Goal: Task Accomplishment & Management: Manage account settings

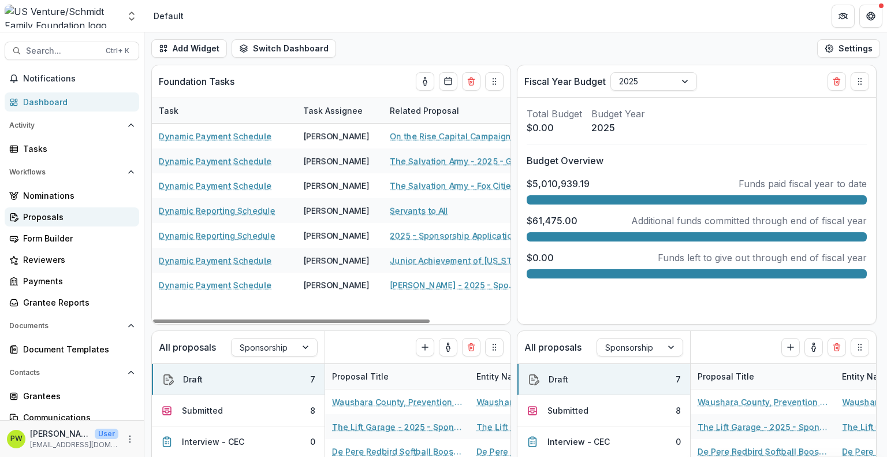
click at [72, 217] on div "Proposals" at bounding box center [76, 217] width 107 height 12
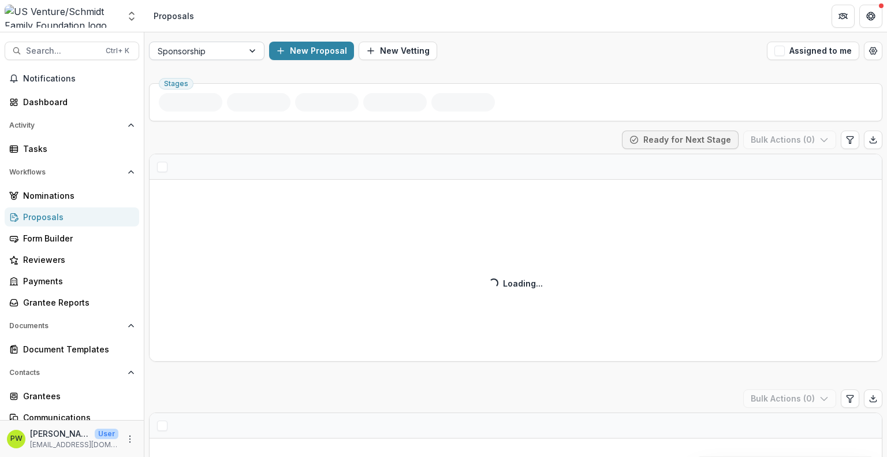
click at [209, 55] on div at bounding box center [196, 51] width 77 height 14
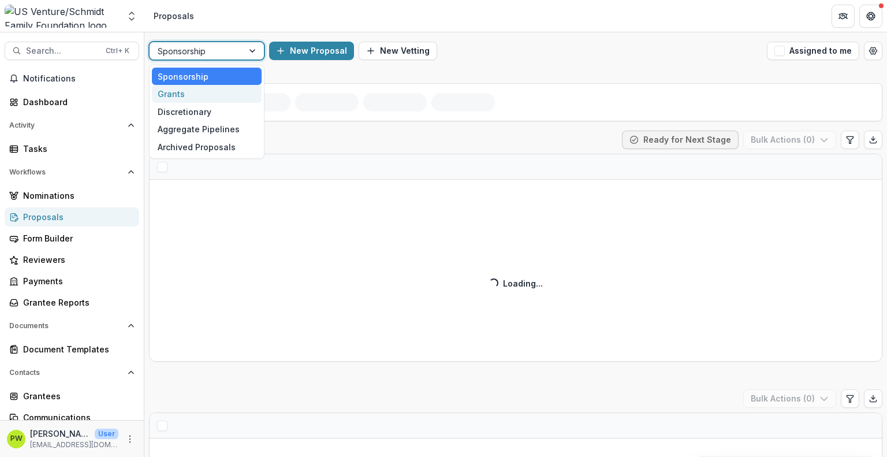
click at [208, 90] on div "Grants" at bounding box center [207, 94] width 110 height 18
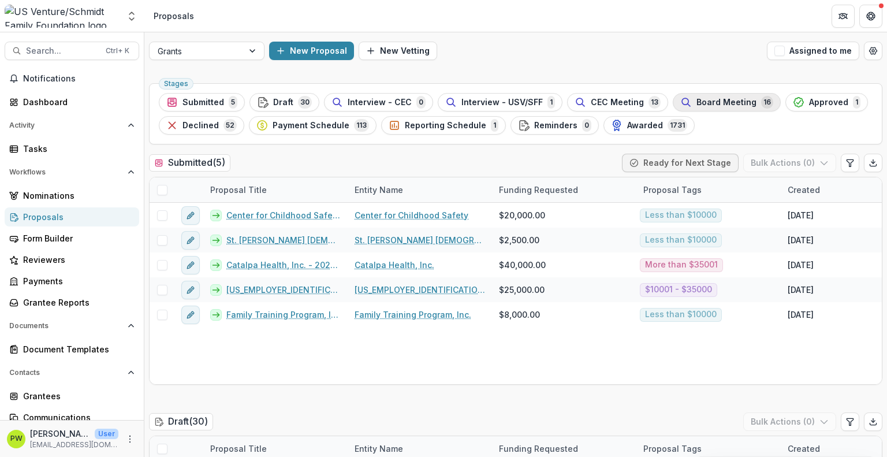
click at [697, 102] on span "Board Meeting" at bounding box center [727, 103] width 60 height 10
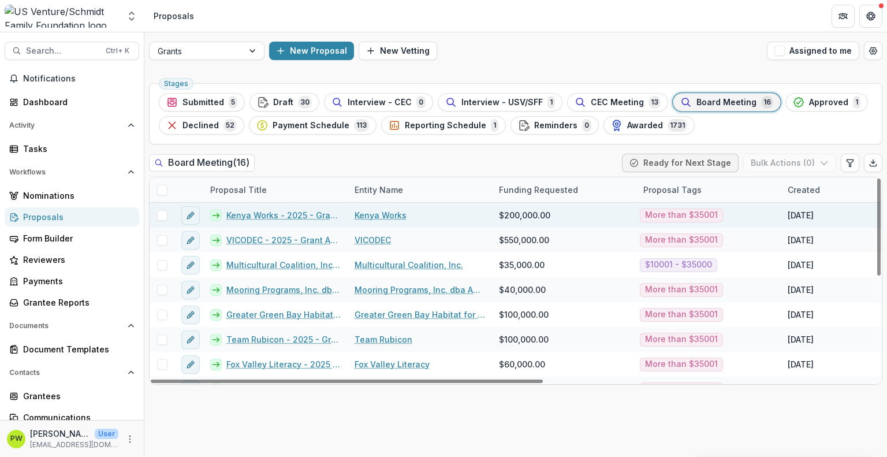
click at [162, 213] on span at bounding box center [162, 215] width 10 height 10
click at [164, 217] on icon at bounding box center [162, 216] width 7 height 6
click at [289, 216] on link "Kenya Works - 2025 - Grant Application" at bounding box center [283, 215] width 114 height 12
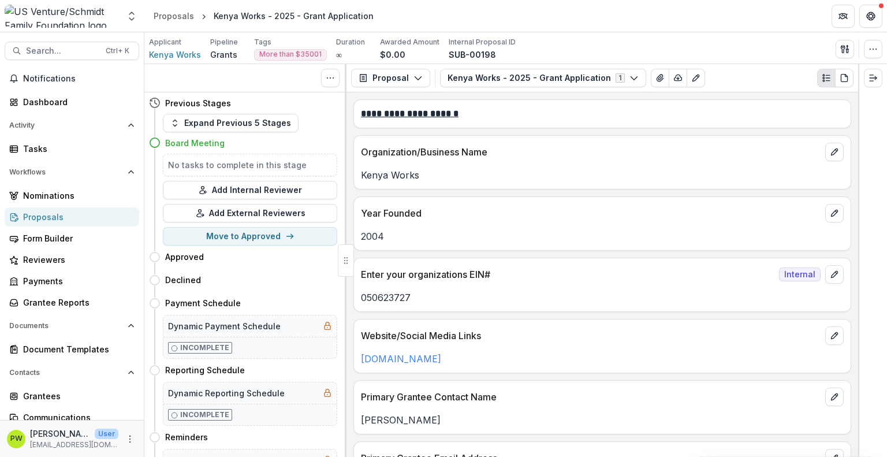
click at [303, 246] on div "No tasks to complete in this stage Add Internal Reviewer Add External Reviewers…" at bounding box center [243, 200] width 188 height 92
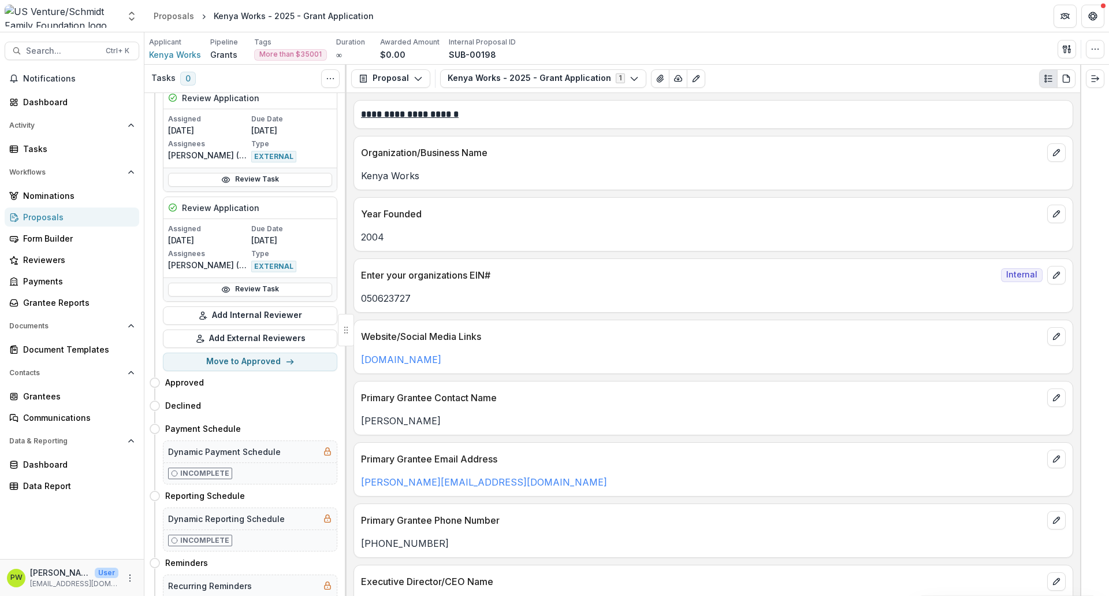
scroll to position [1878, 0]
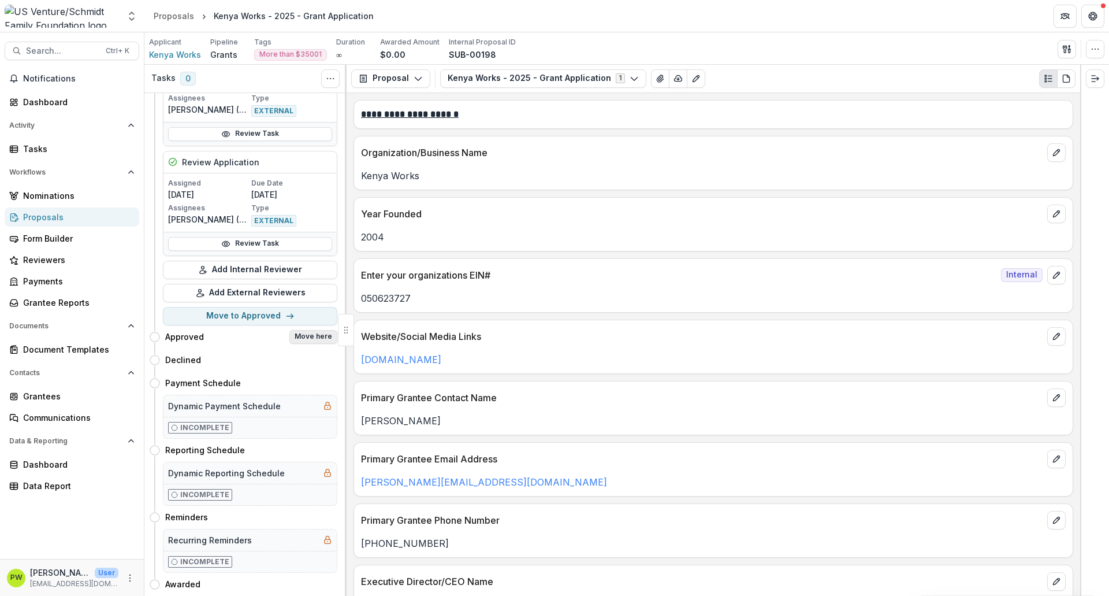
click at [302, 330] on button "Move here" at bounding box center [313, 337] width 48 height 14
select select "********"
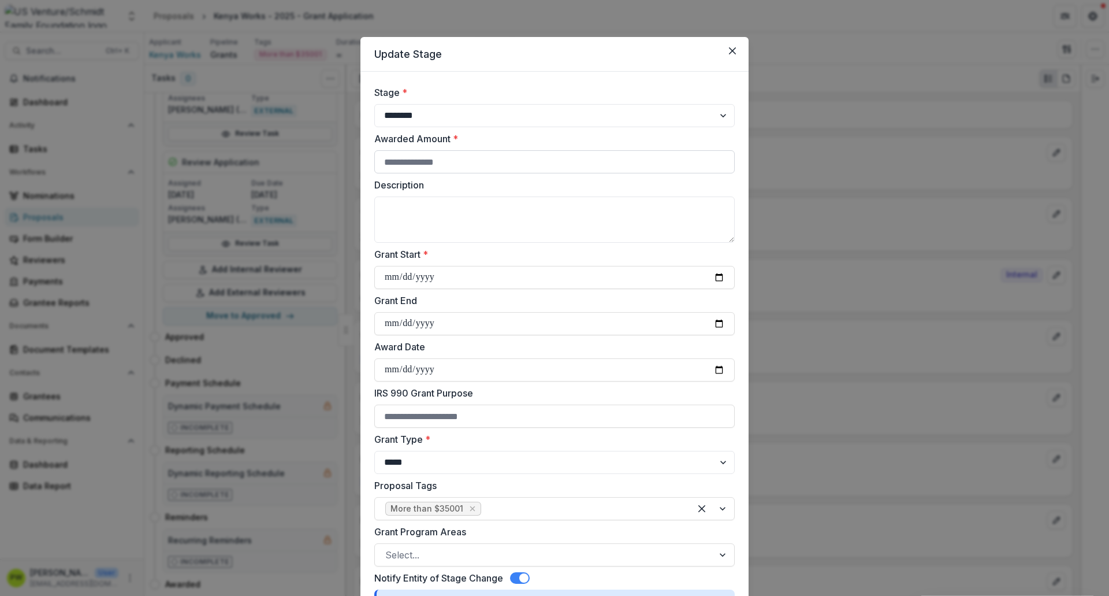
click at [460, 170] on input "Awarded Amount *" at bounding box center [554, 161] width 361 height 23
drag, startPoint x: 486, startPoint y: 164, endPoint x: 334, endPoint y: 165, distance: 152.5
click at [334, 165] on div "**********" at bounding box center [554, 298] width 1109 height 596
type input "*"
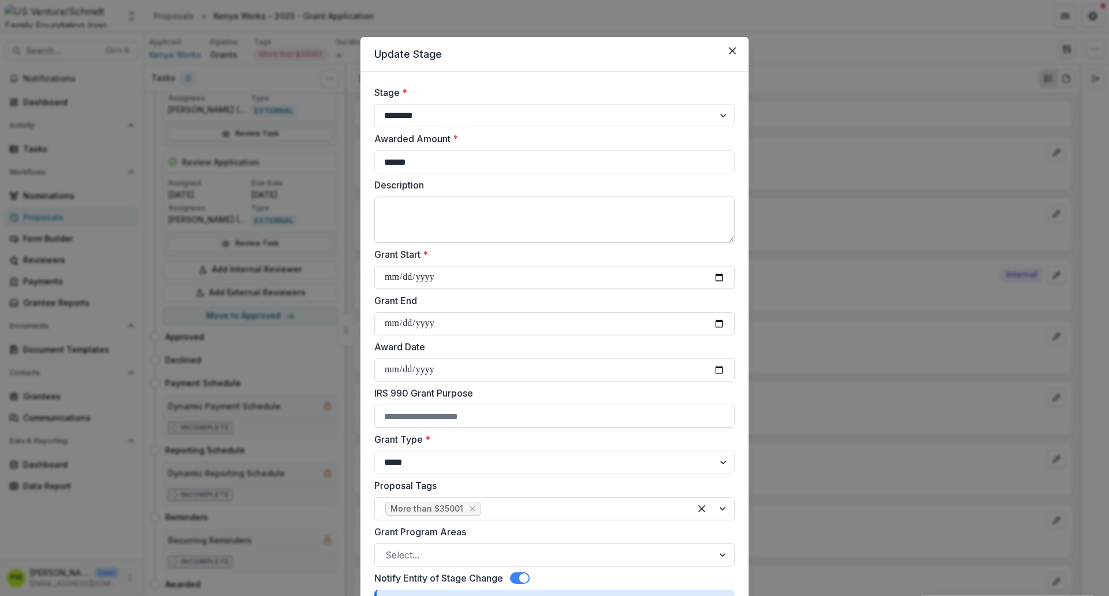
type input "******"
click at [408, 206] on textarea "Description" at bounding box center [554, 219] width 361 height 46
type textarea "**********"
click at [394, 278] on input "Grant Start *" at bounding box center [554, 277] width 361 height 23
click at [720, 278] on input "Grant Start *" at bounding box center [554, 277] width 361 height 23
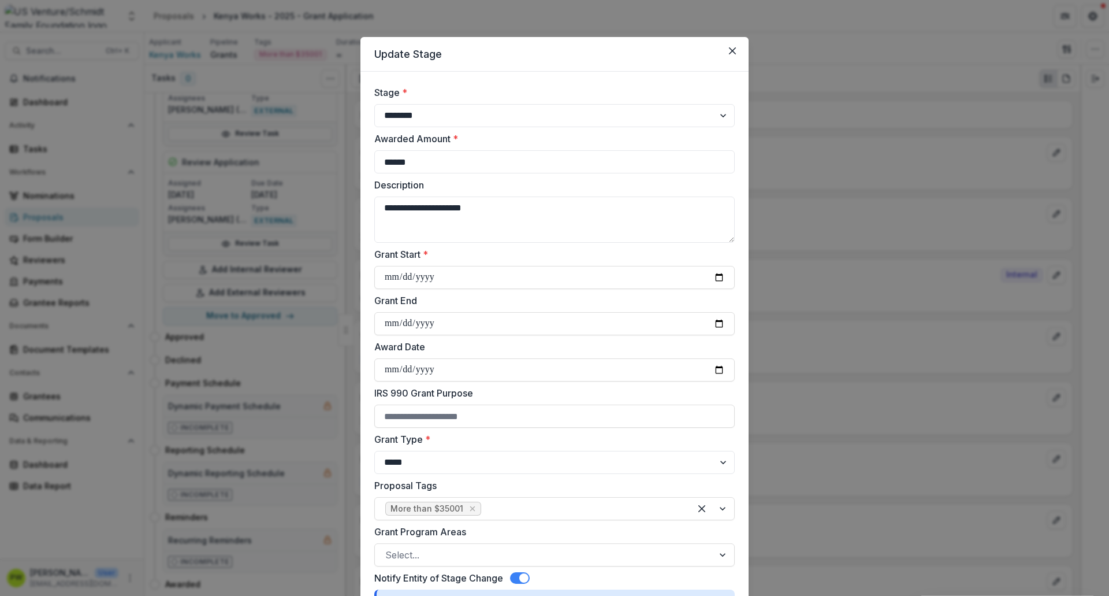
type input "**********"
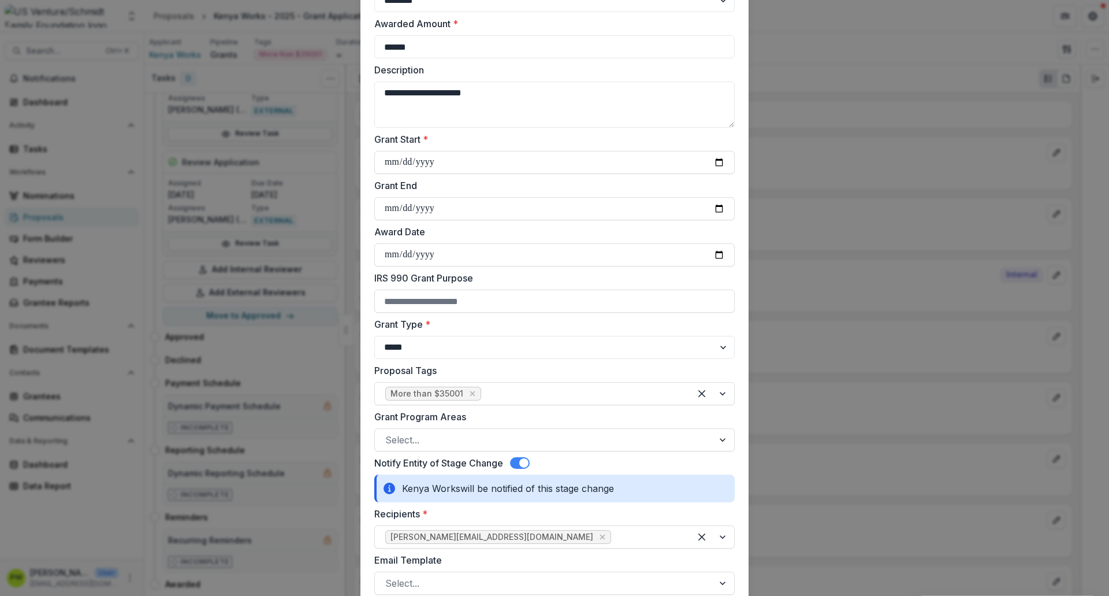
scroll to position [115, 0]
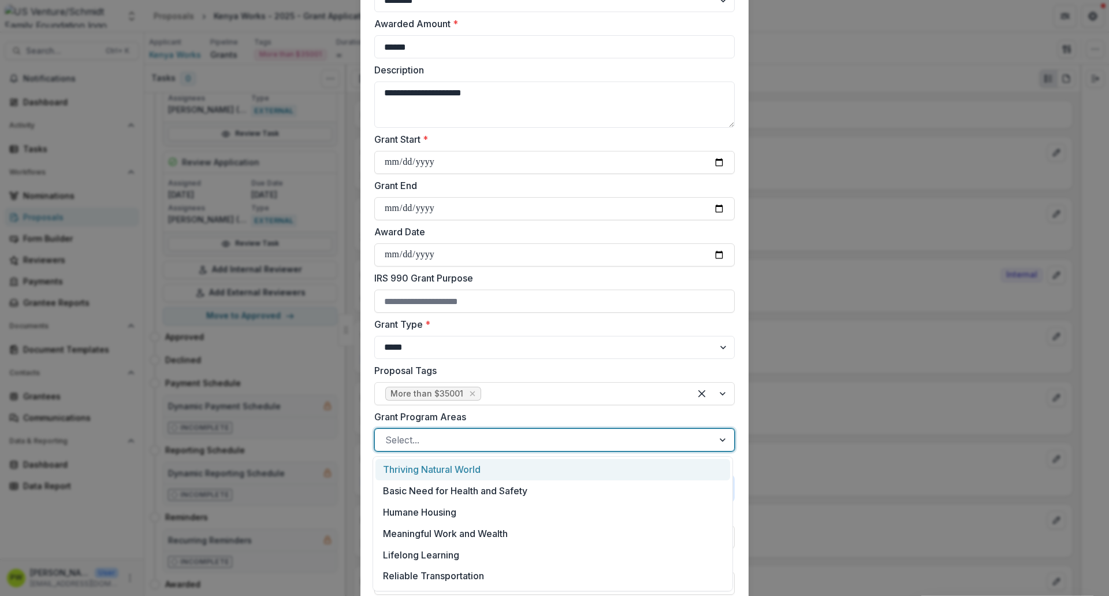
click at [430, 439] on div at bounding box center [544, 440] width 318 height 16
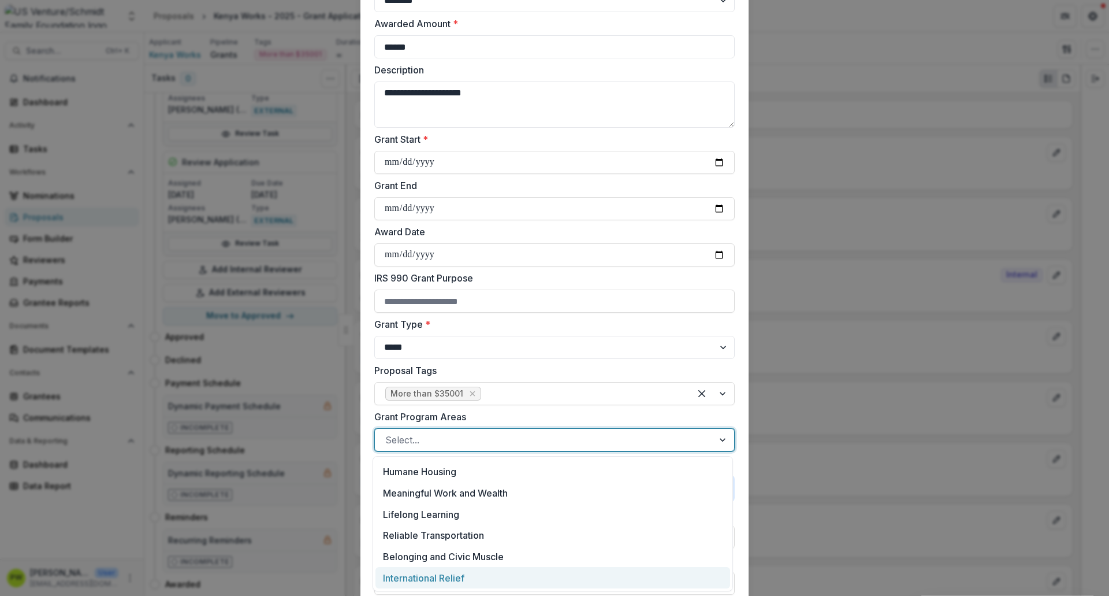
click at [439, 456] on div "International Relief" at bounding box center [553, 577] width 355 height 21
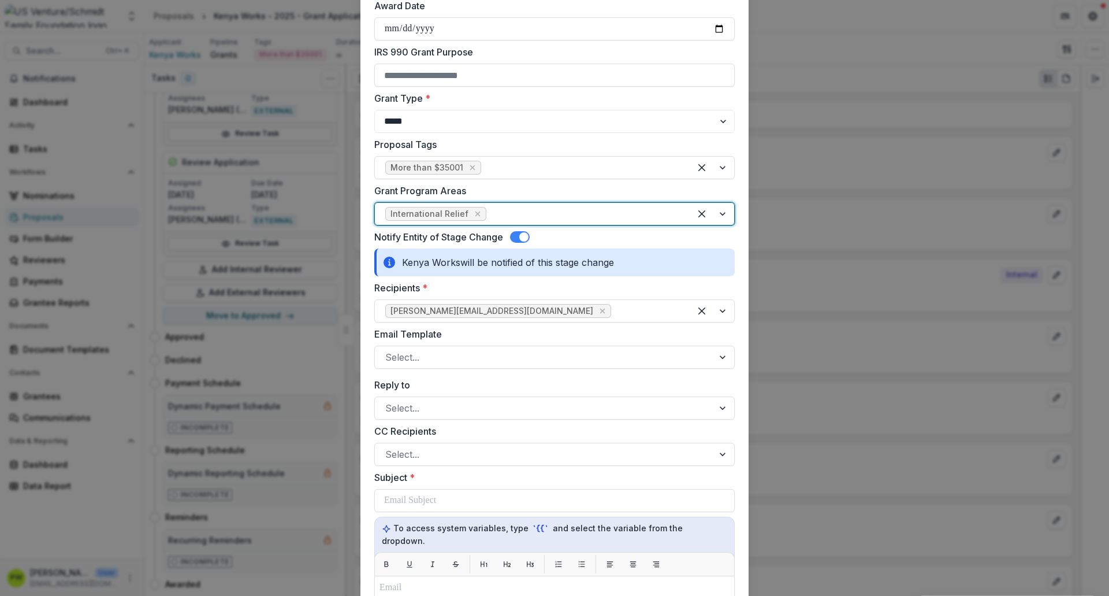
scroll to position [341, 0]
click at [511, 362] on div at bounding box center [544, 357] width 318 height 16
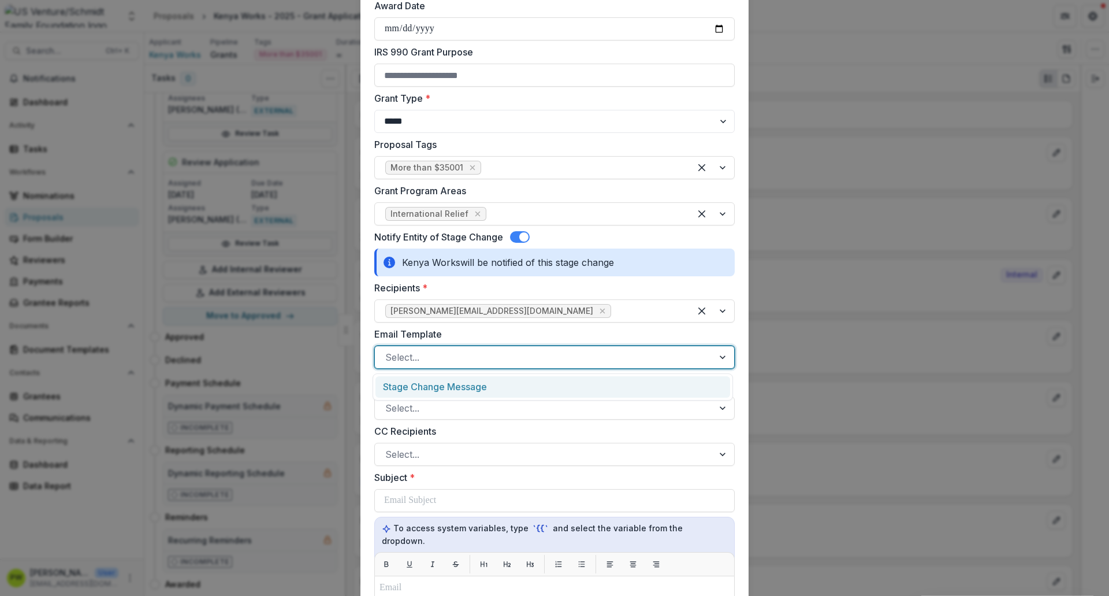
click at [503, 384] on div "Stage Change Message" at bounding box center [553, 386] width 355 height 21
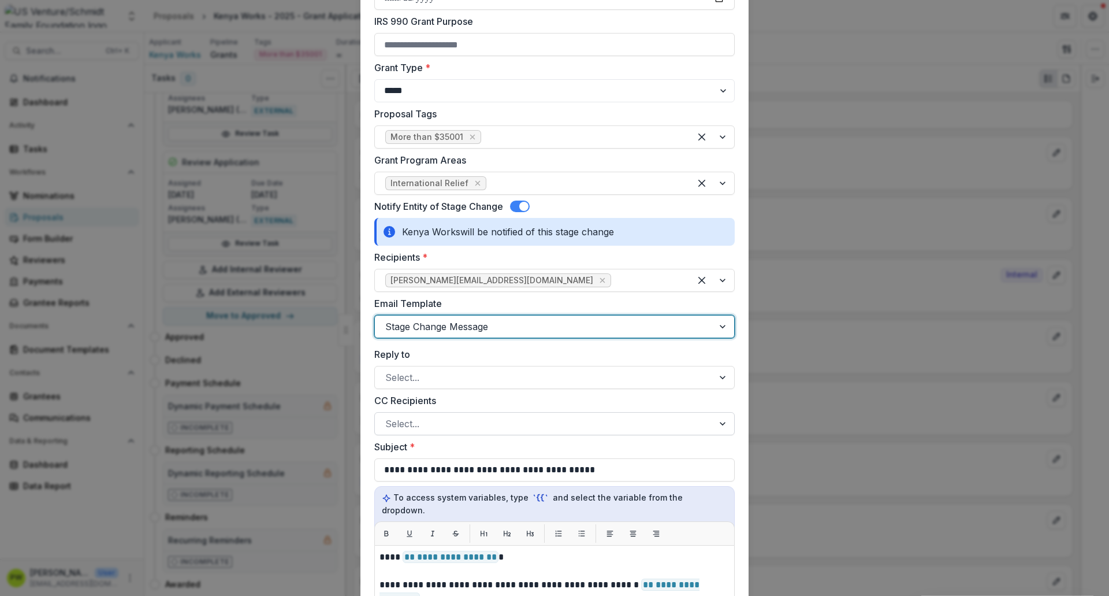
scroll to position [378, 0]
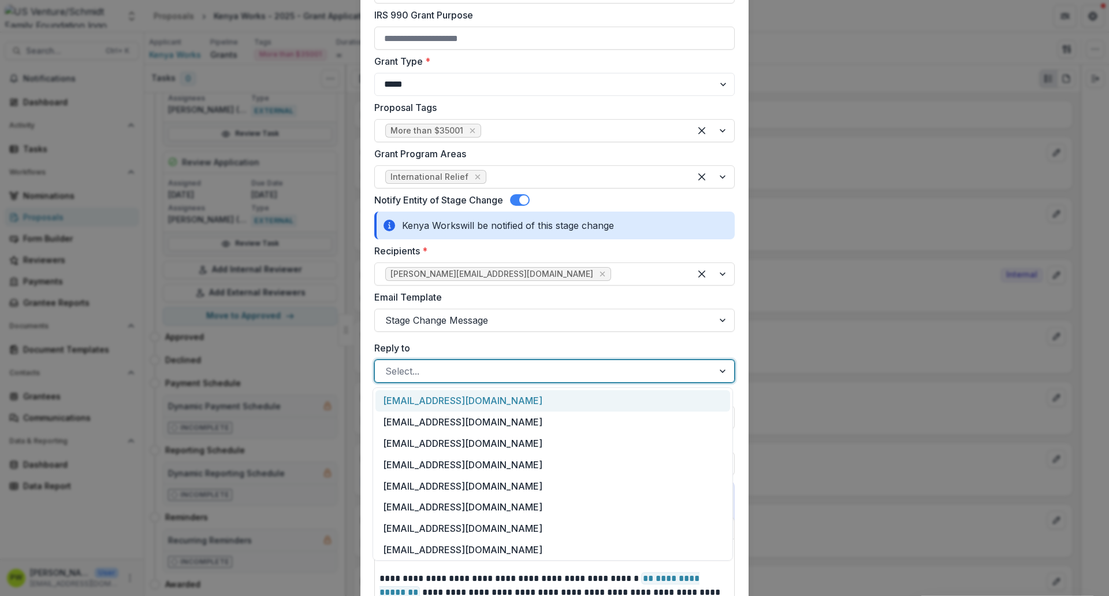
click at [463, 377] on div at bounding box center [544, 371] width 318 height 16
click at [463, 403] on div "[EMAIL_ADDRESS][DOMAIN_NAME]" at bounding box center [553, 400] width 355 height 21
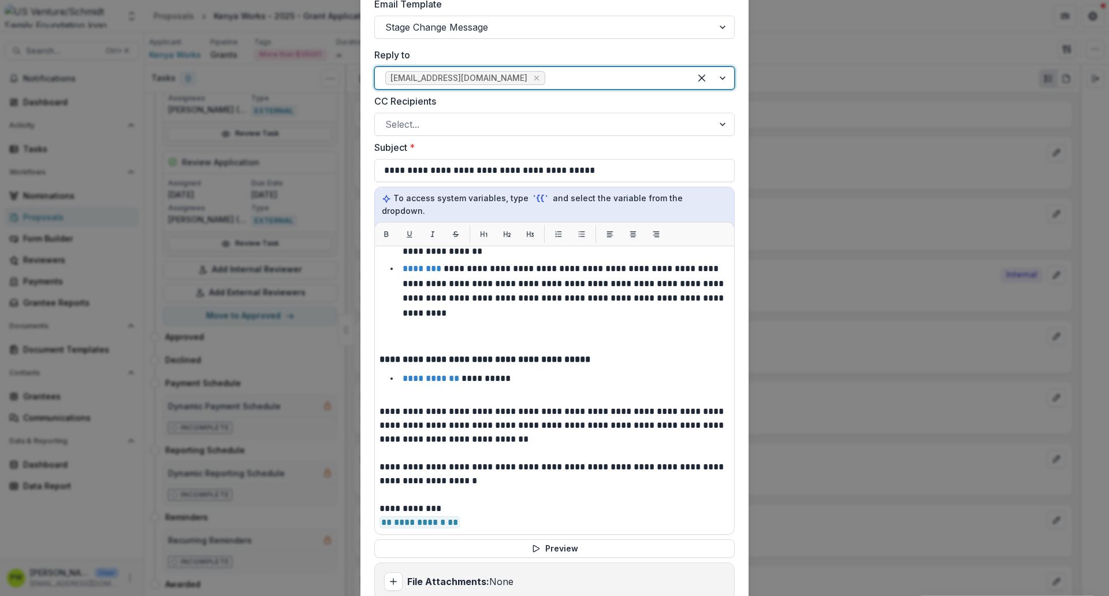
scroll to position [671, 0]
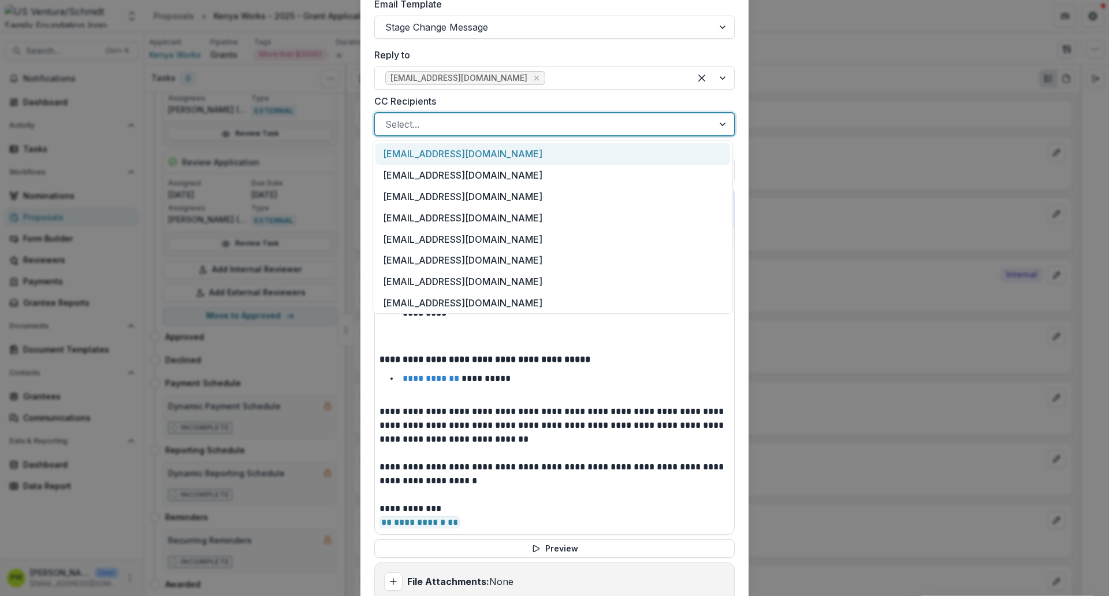
click at [560, 124] on div at bounding box center [544, 124] width 318 height 16
click at [534, 79] on icon "Remove gvandenberg@usventure.com" at bounding box center [536, 78] width 5 height 5
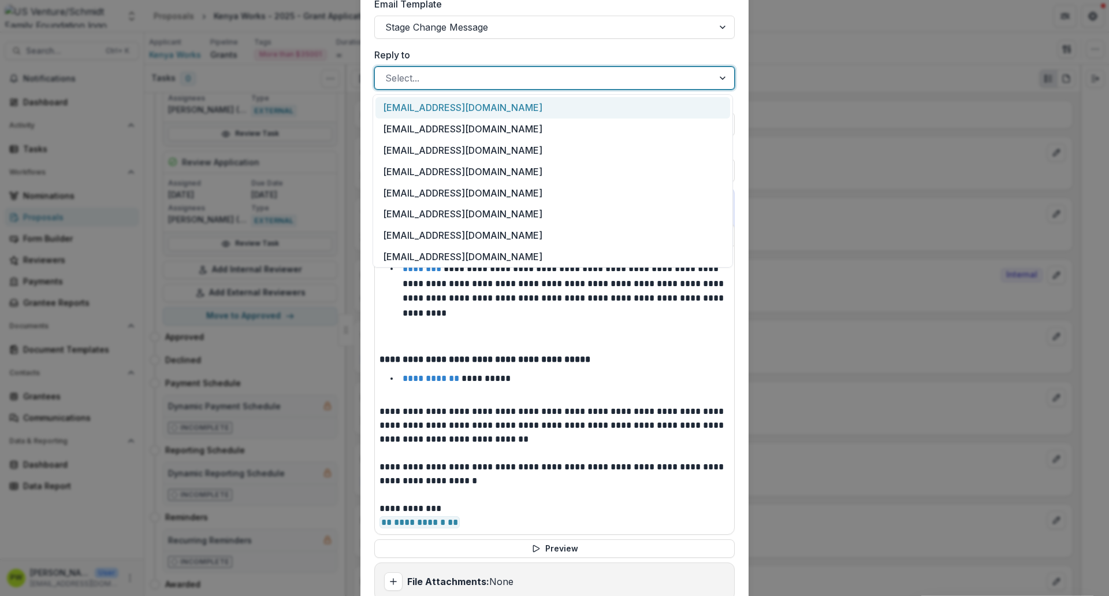
click at [516, 82] on div at bounding box center [544, 78] width 318 height 16
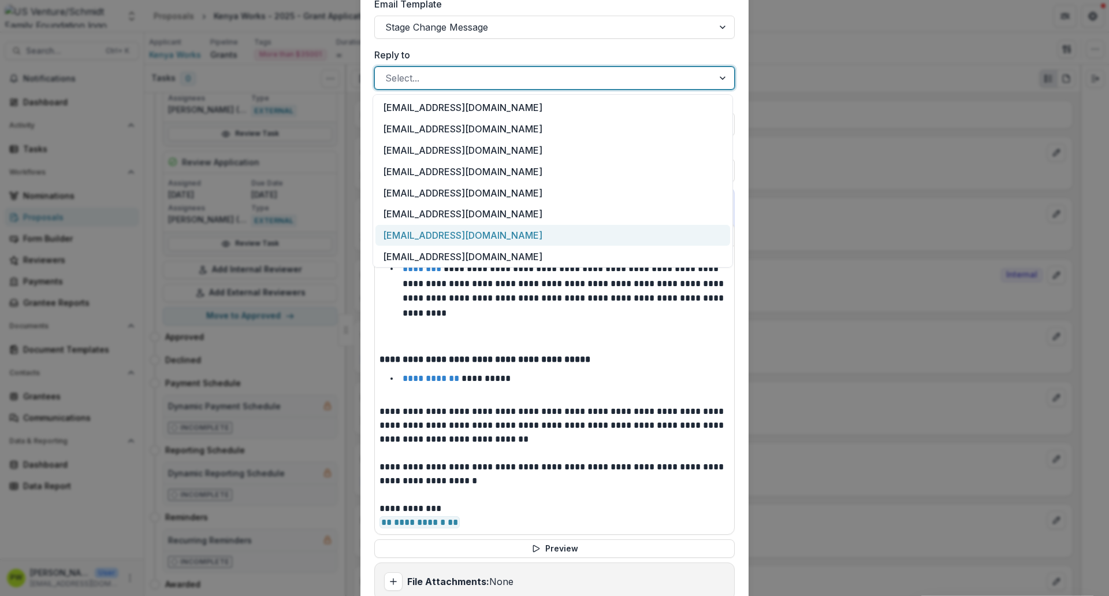
click at [499, 239] on div "[EMAIL_ADDRESS][DOMAIN_NAME]" at bounding box center [553, 235] width 355 height 21
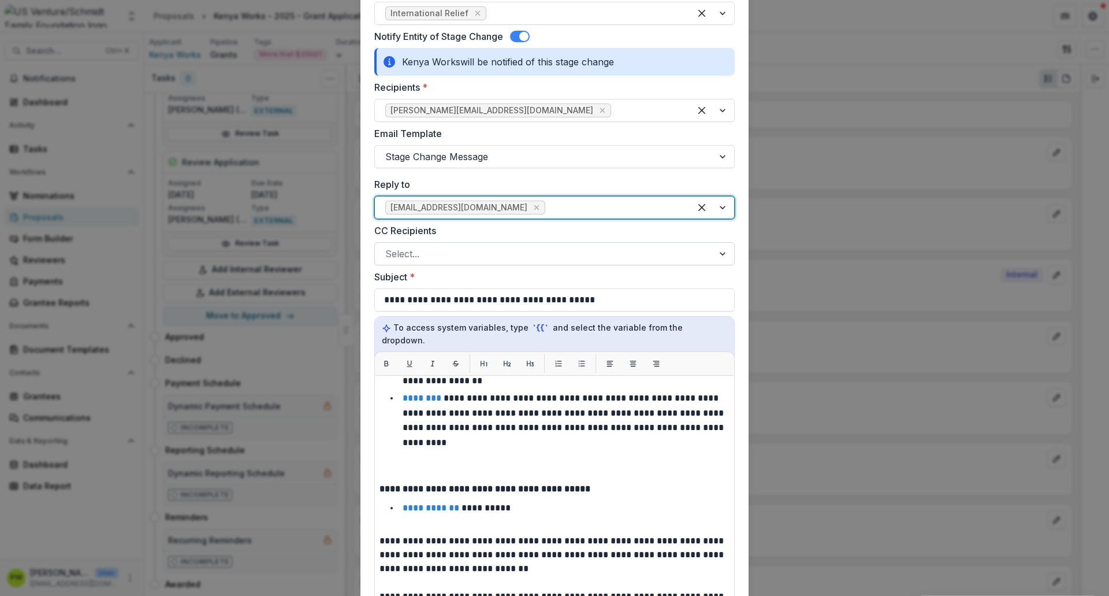
scroll to position [541, 0]
click at [438, 251] on div at bounding box center [544, 254] width 318 height 16
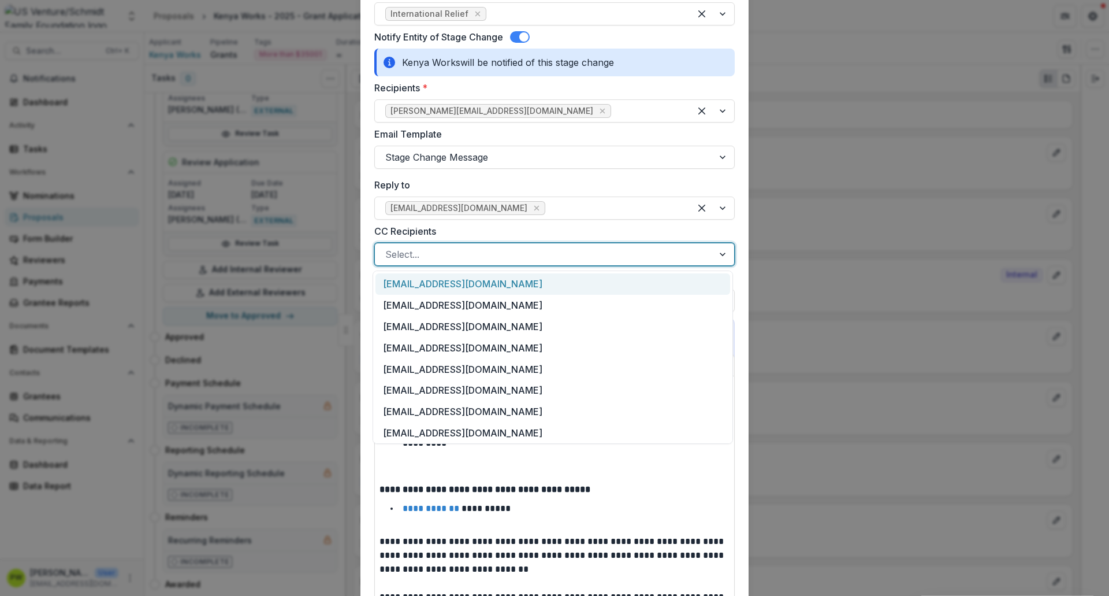
click at [451, 282] on div "[EMAIL_ADDRESS][DOMAIN_NAME]" at bounding box center [553, 283] width 355 height 21
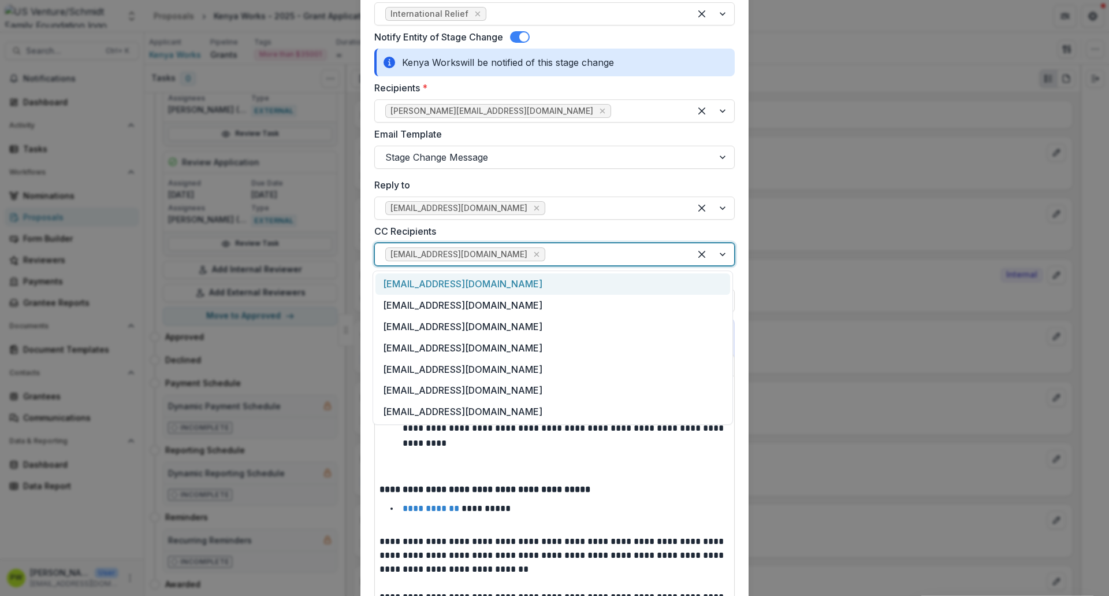
click at [548, 255] on div at bounding box center [614, 254] width 132 height 16
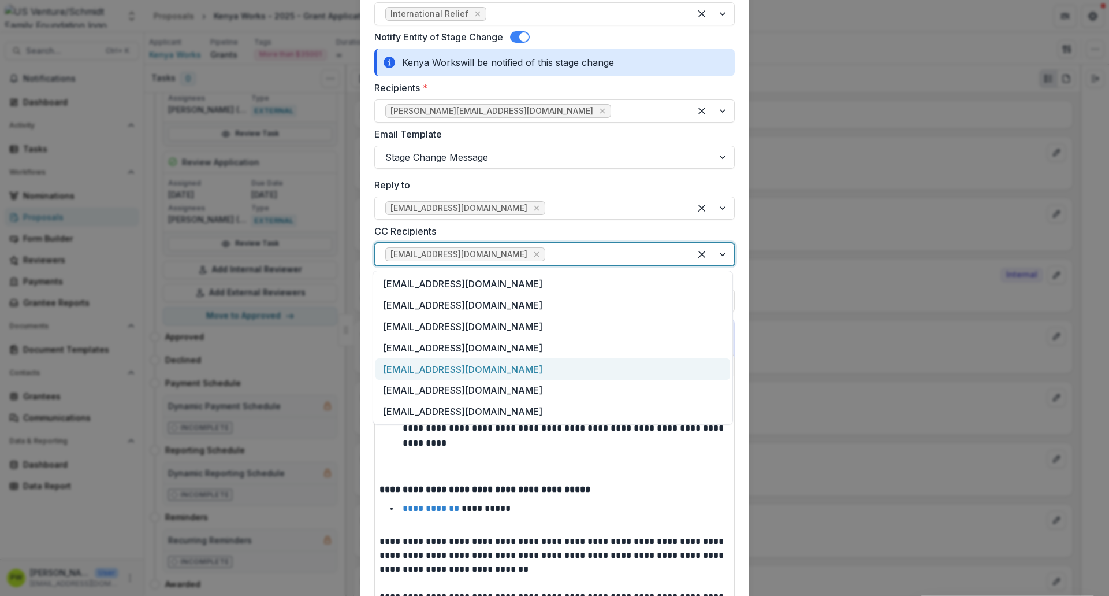
click at [517, 374] on div "[EMAIL_ADDRESS][DOMAIN_NAME]" at bounding box center [553, 368] width 355 height 21
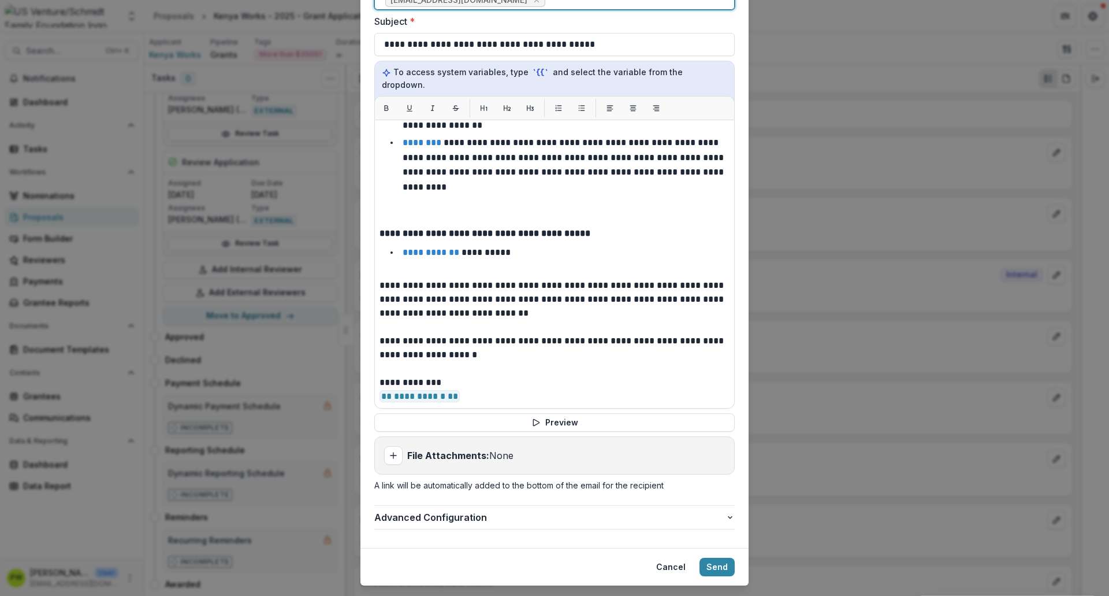
scroll to position [811, 0]
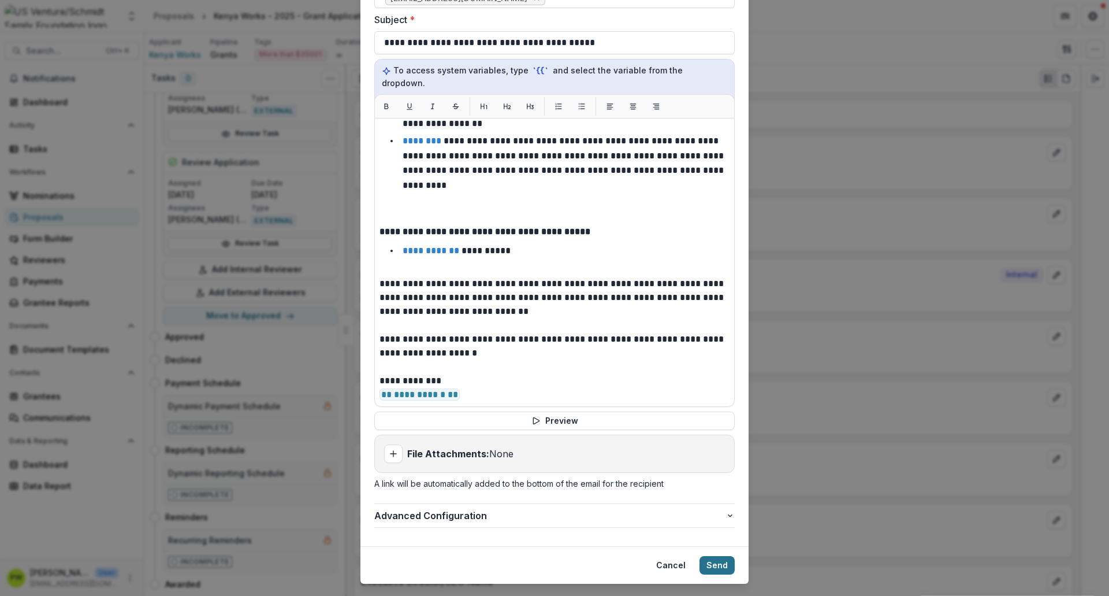
click at [712, 456] on button "Send" at bounding box center [717, 565] width 35 height 18
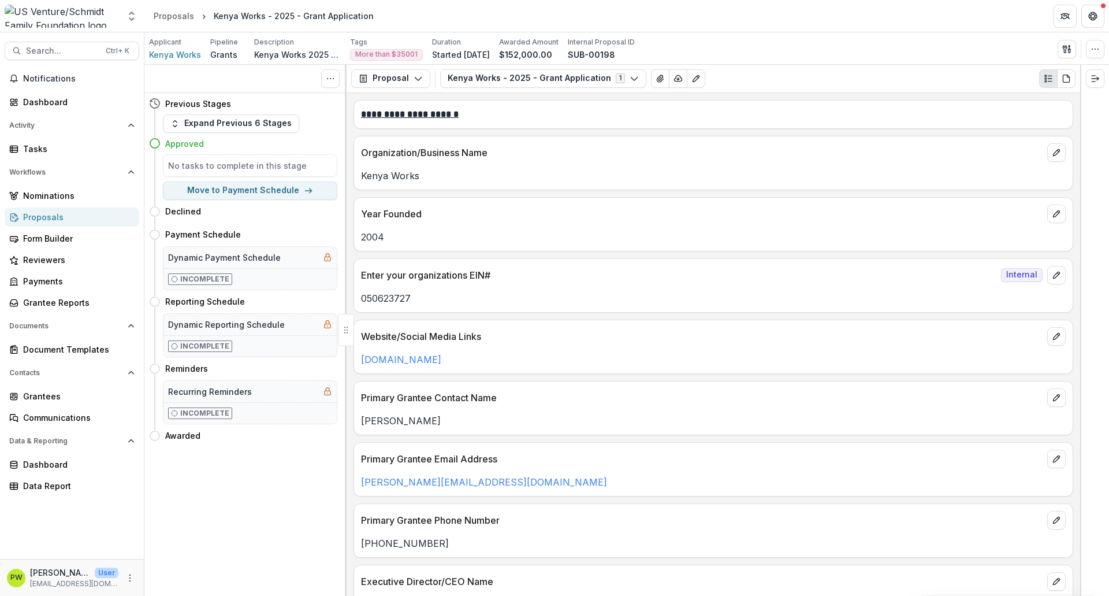
scroll to position [0, 0]
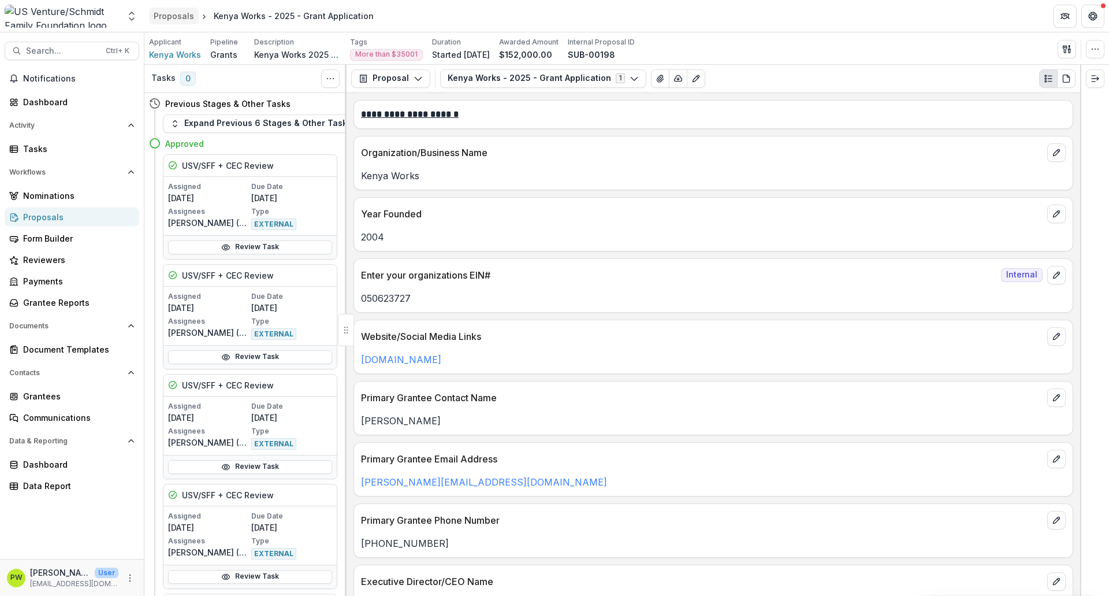
click at [179, 19] on div "Proposals" at bounding box center [174, 16] width 40 height 12
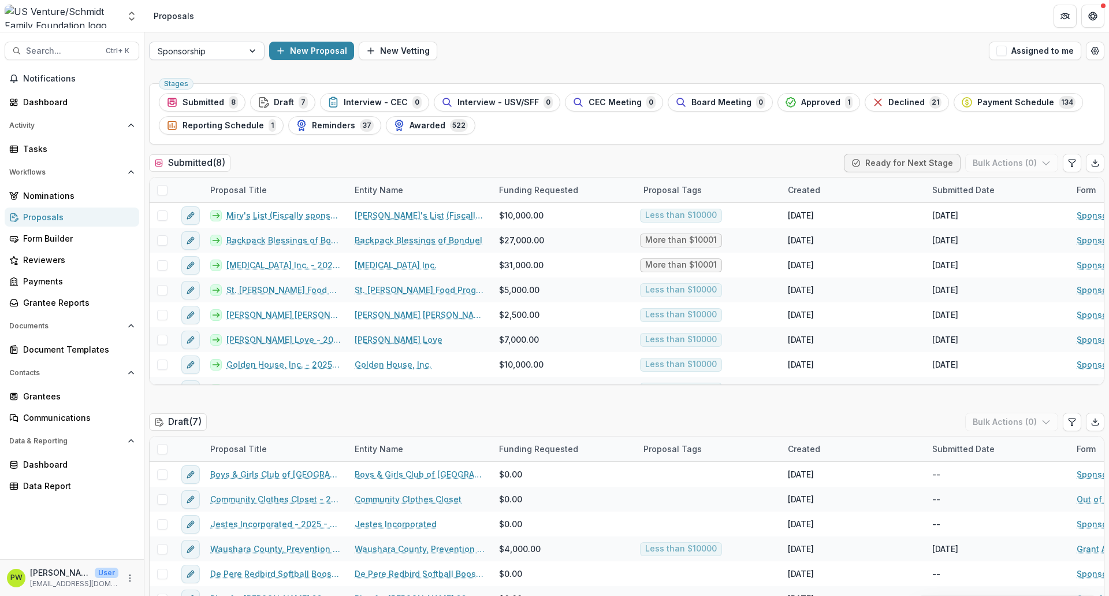
click at [235, 48] on div at bounding box center [196, 51] width 77 height 14
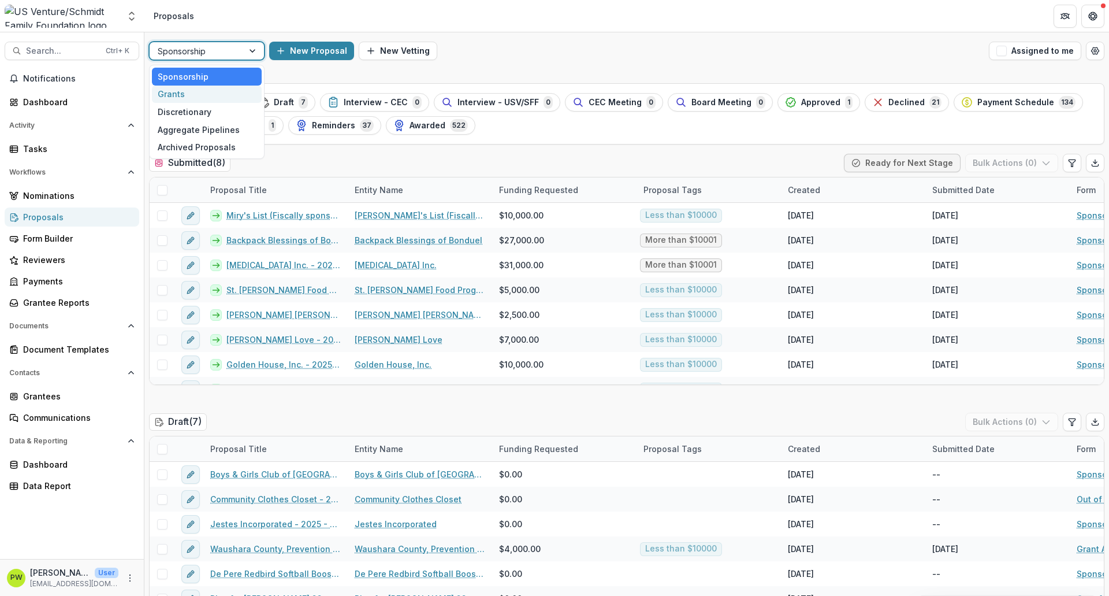
click at [224, 92] on div "Grants" at bounding box center [207, 95] width 110 height 18
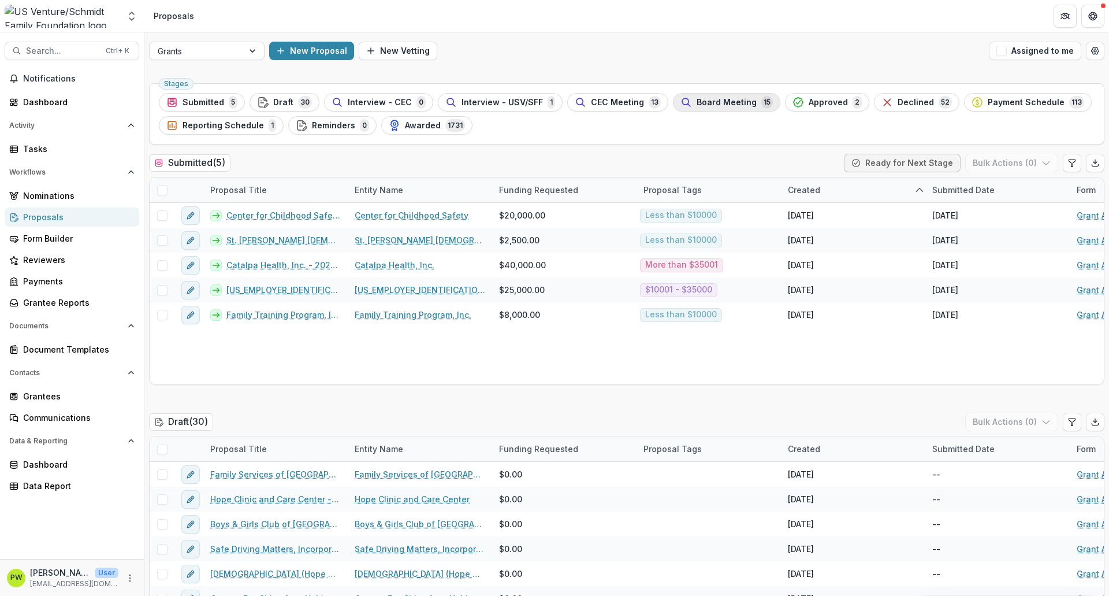
click at [745, 103] on div "Board Meeting 15" at bounding box center [727, 102] width 92 height 13
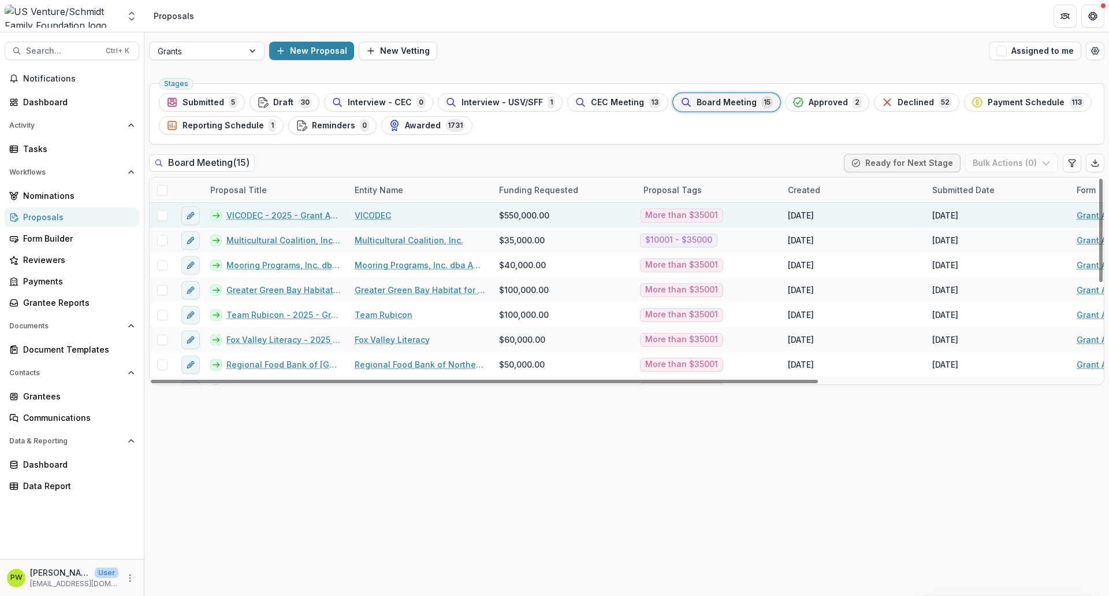
click at [293, 220] on link "VICODEC - 2025 - Grant Application" at bounding box center [283, 215] width 114 height 12
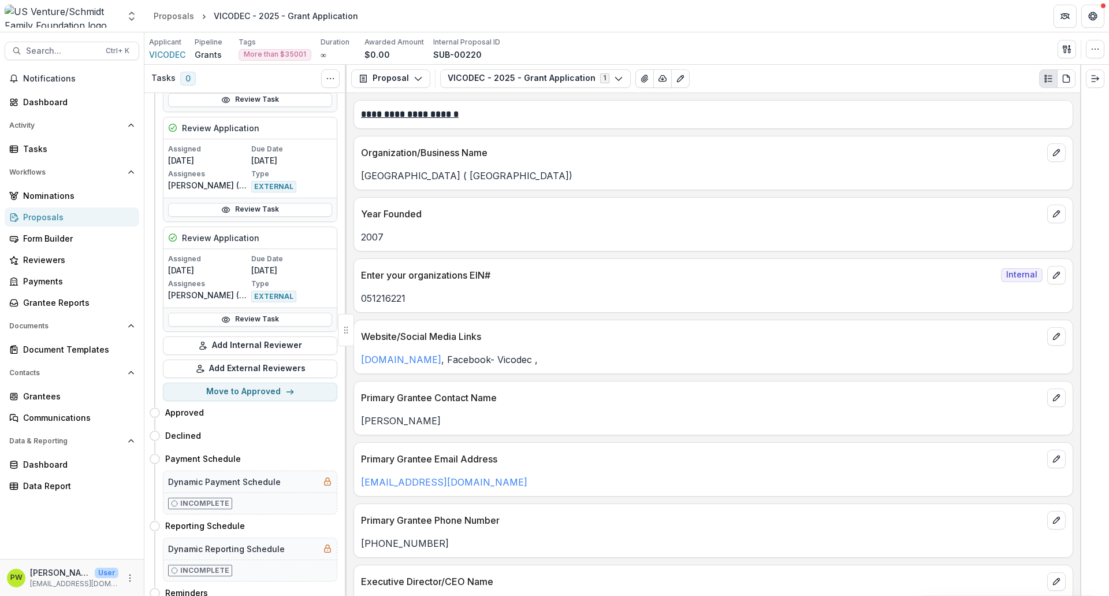
scroll to position [1878, 0]
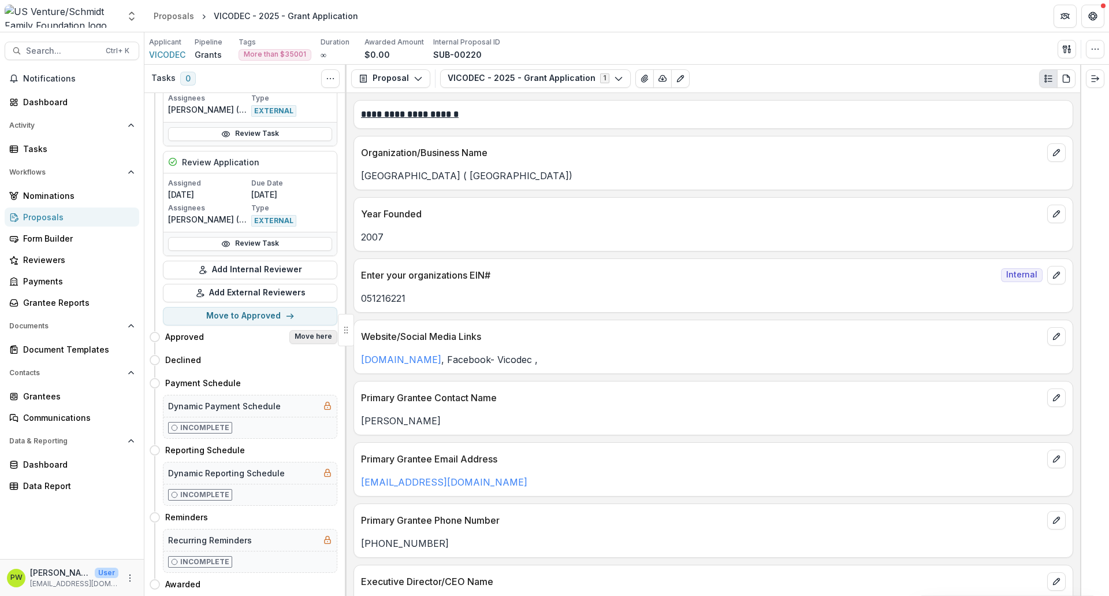
click at [311, 330] on button "Move here" at bounding box center [313, 337] width 48 height 14
select select "********"
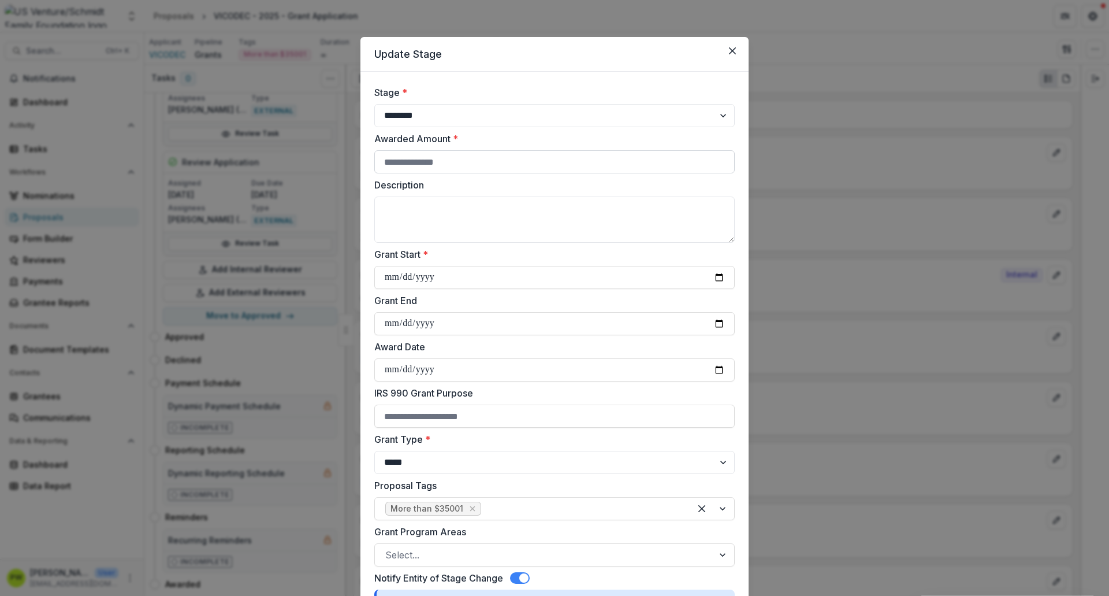
click at [445, 169] on input "Awarded Amount *" at bounding box center [554, 161] width 361 height 23
type input "******"
click at [433, 205] on textarea "Description" at bounding box center [554, 219] width 361 height 46
type textarea "**********"
click at [393, 277] on input "Grant Start *" at bounding box center [554, 277] width 361 height 23
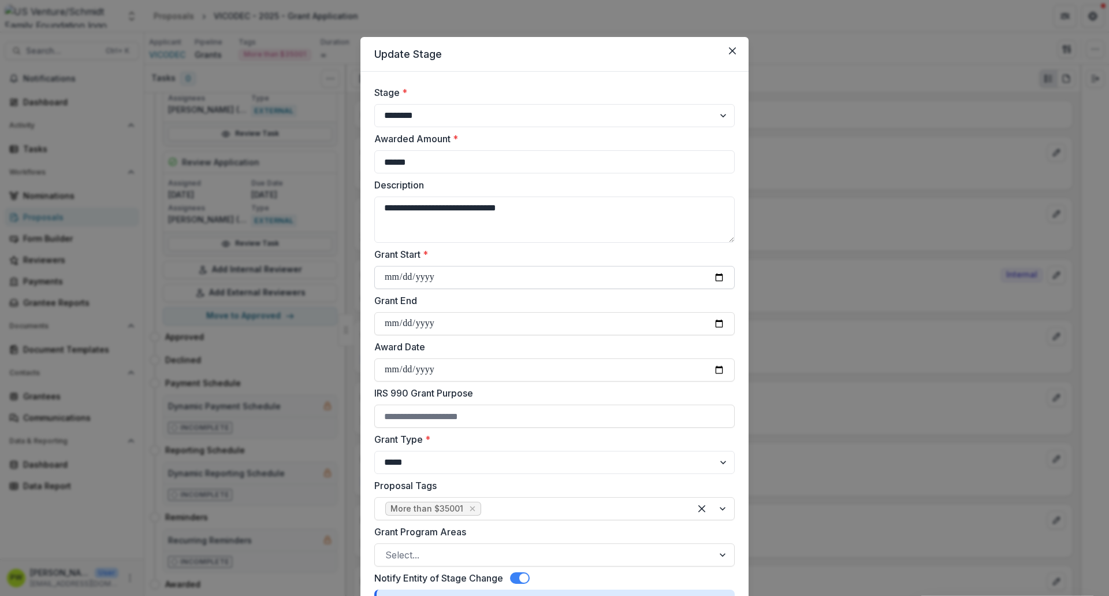
click at [714, 276] on input "Grant Start *" at bounding box center [554, 277] width 361 height 23
type input "**********"
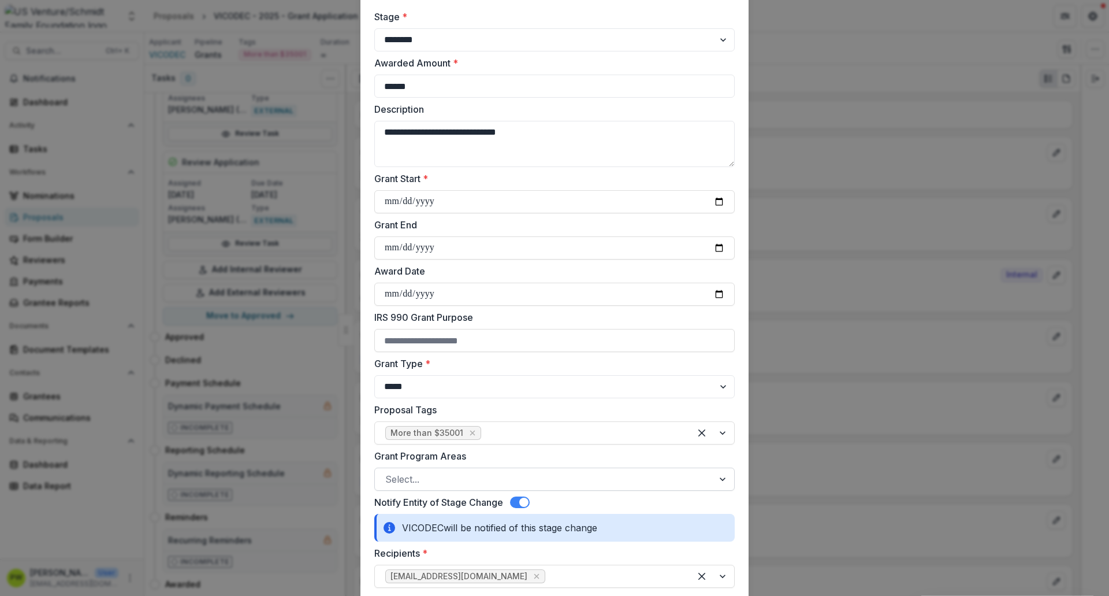
scroll to position [76, 0]
click at [422, 456] on div at bounding box center [544, 478] width 318 height 16
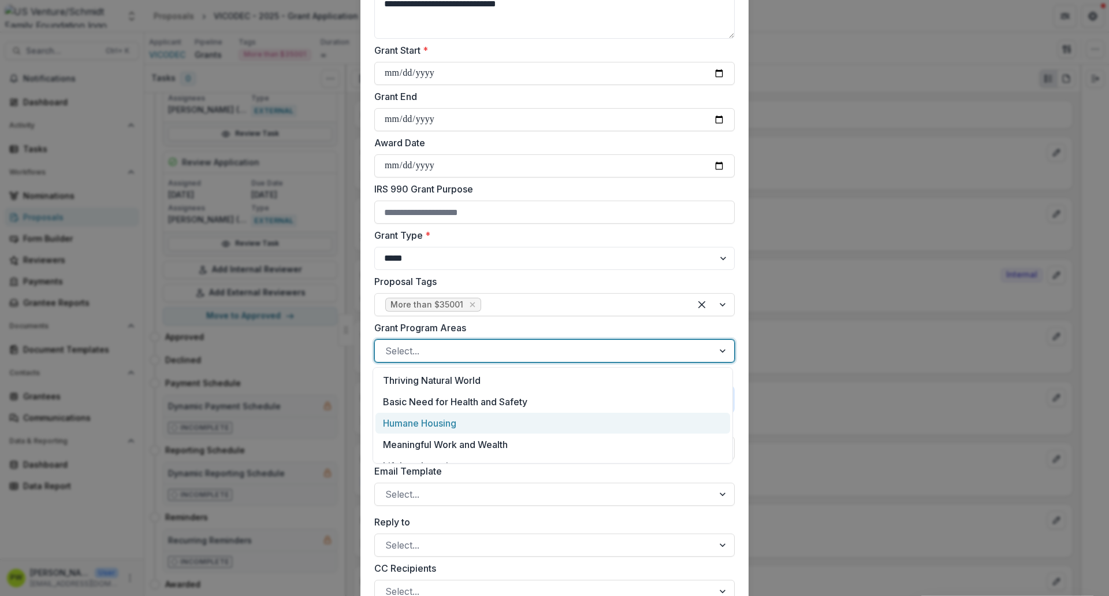
scroll to position [79, 0]
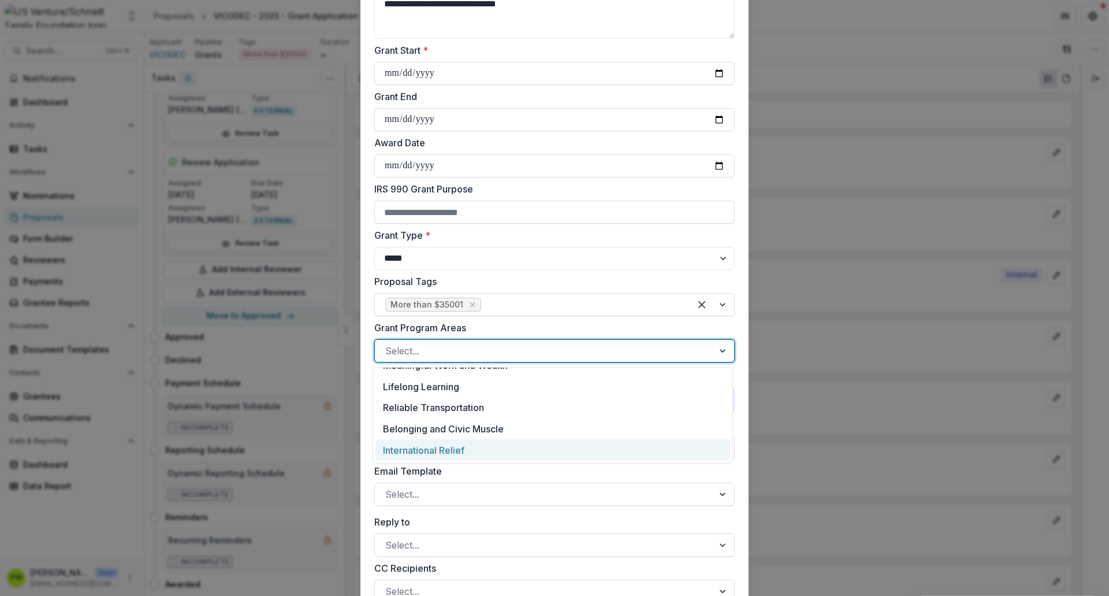
click at [468, 447] on div "International Relief" at bounding box center [553, 449] width 355 height 21
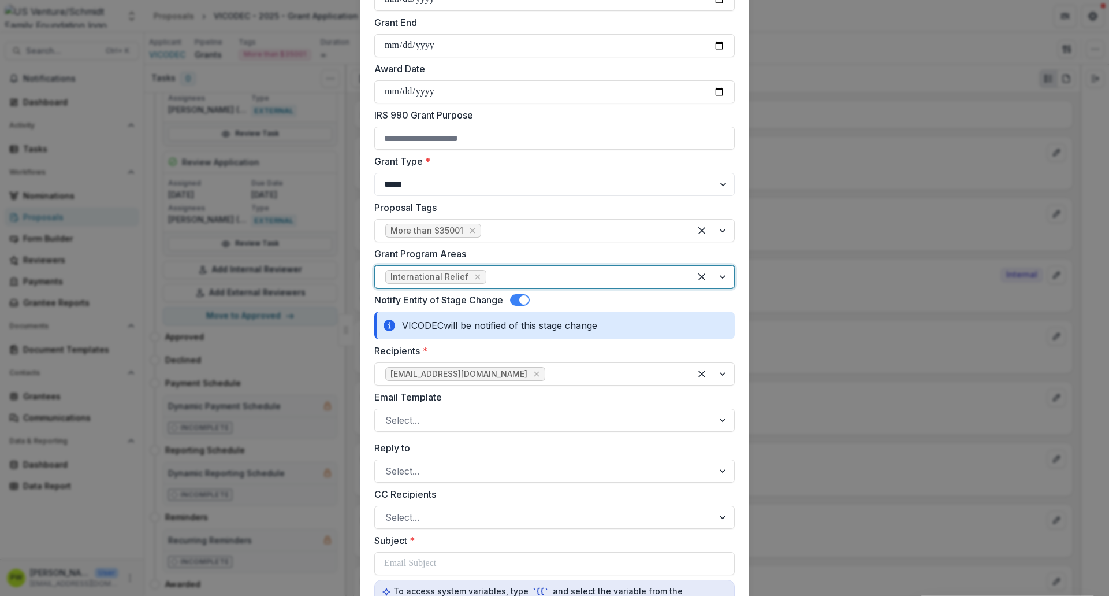
scroll to position [279, 0]
click at [442, 422] on div at bounding box center [544, 419] width 318 height 16
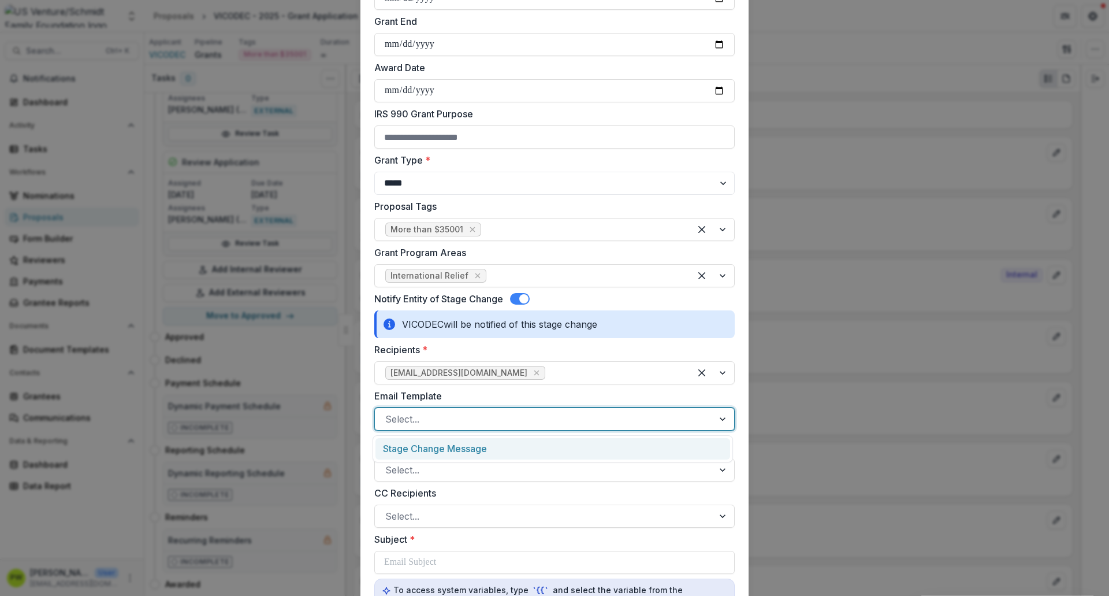
click at [442, 445] on div "Stage Change Message" at bounding box center [553, 448] width 355 height 21
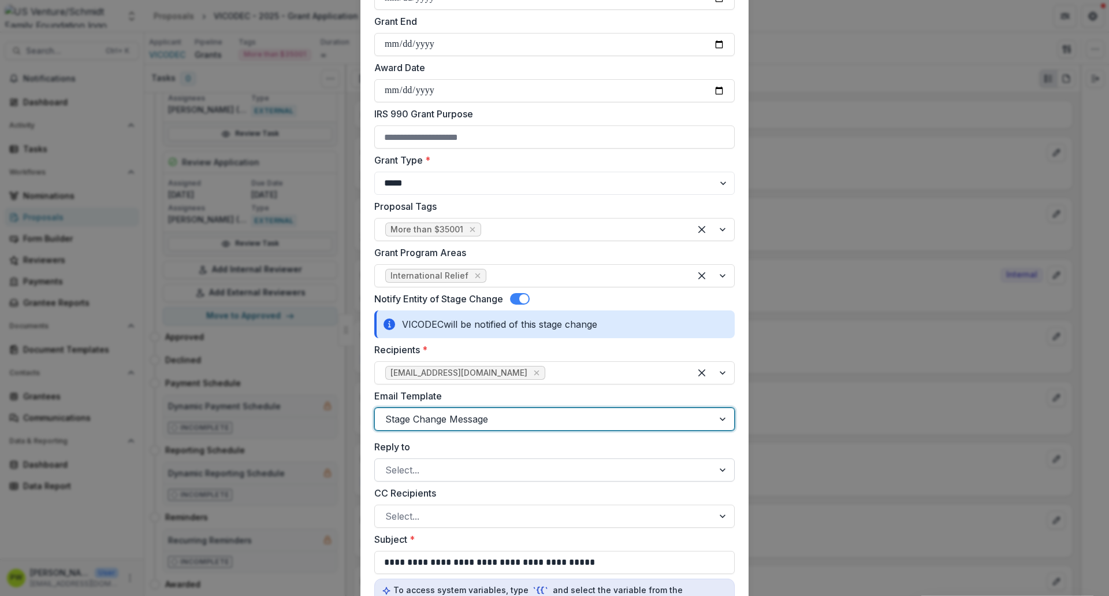
click at [450, 456] on div at bounding box center [544, 470] width 318 height 16
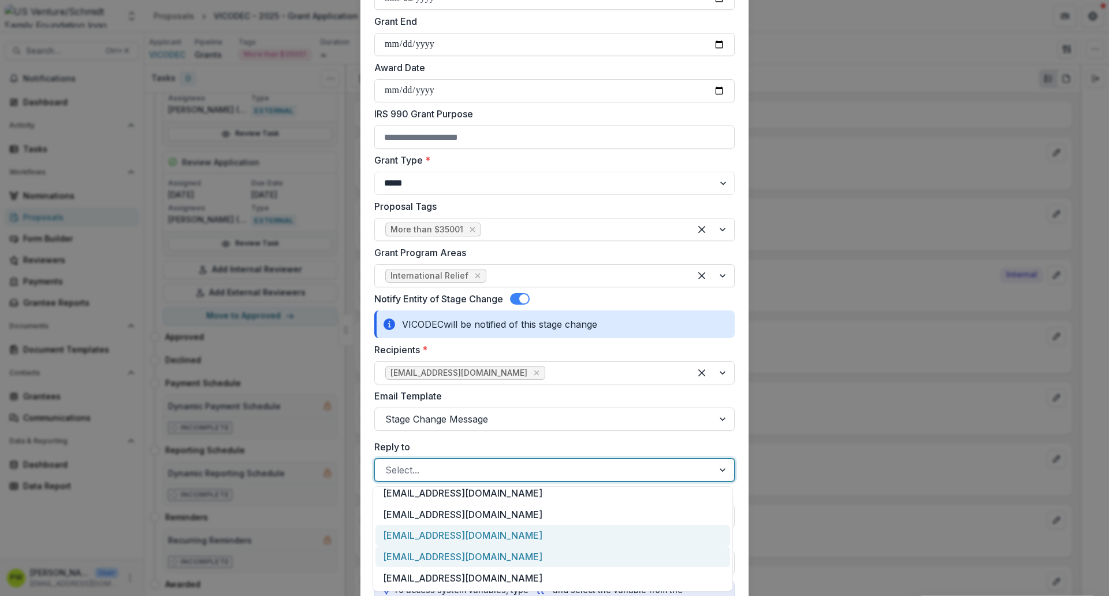
scroll to position [69, 0]
click at [445, 456] on div "[EMAIL_ADDRESS][DOMAIN_NAME]" at bounding box center [553, 557] width 355 height 21
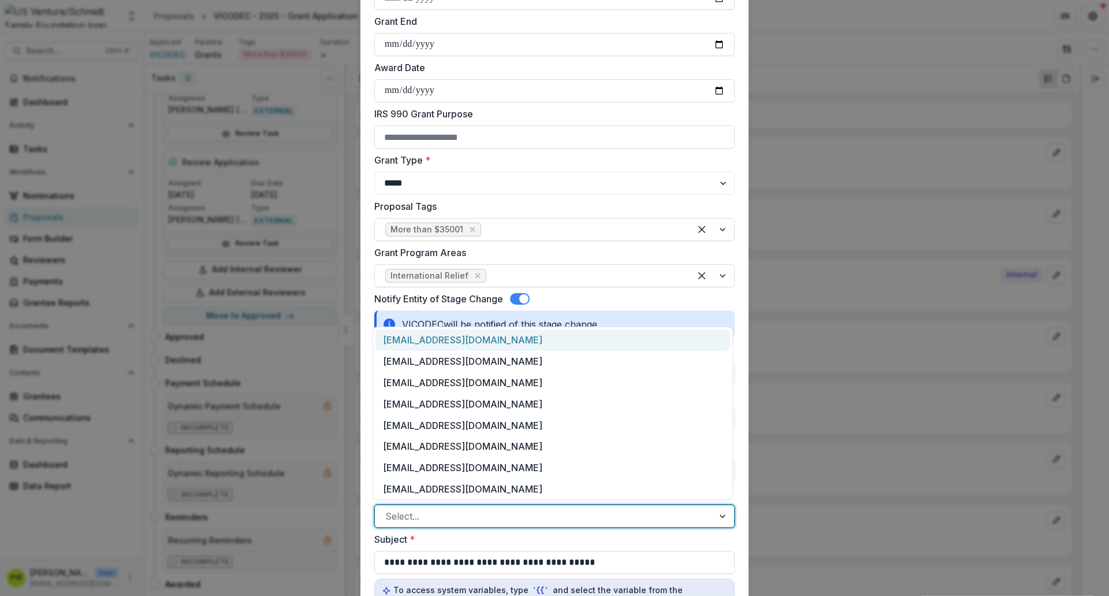
click at [463, 456] on div at bounding box center [544, 516] width 318 height 16
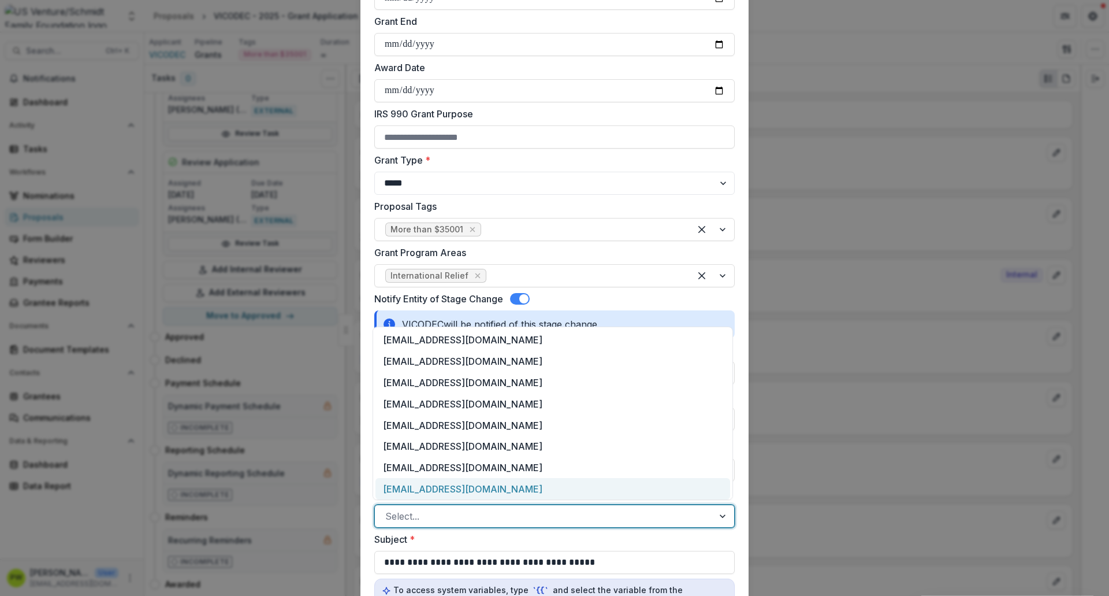
scroll to position [2, 0]
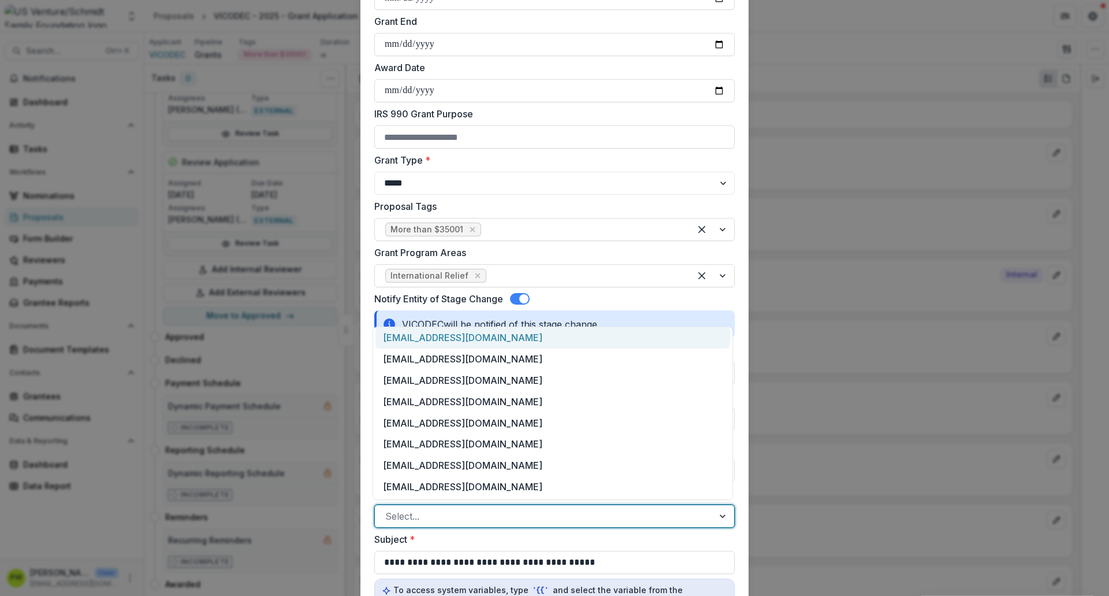
click at [489, 343] on div "[EMAIL_ADDRESS][DOMAIN_NAME]" at bounding box center [553, 337] width 355 height 21
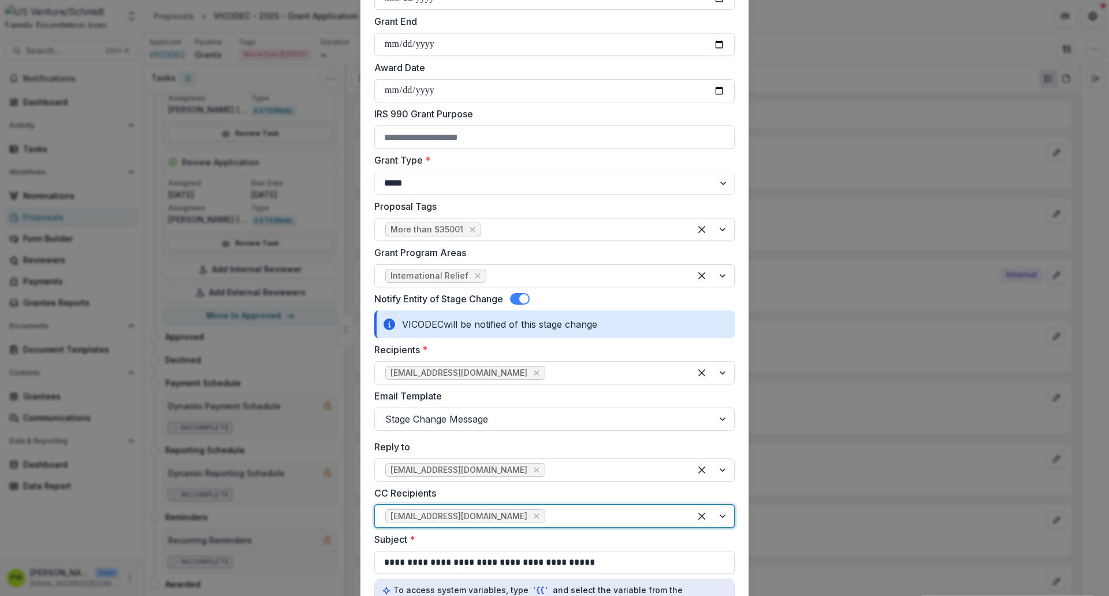
click at [548, 456] on div at bounding box center [614, 516] width 132 height 16
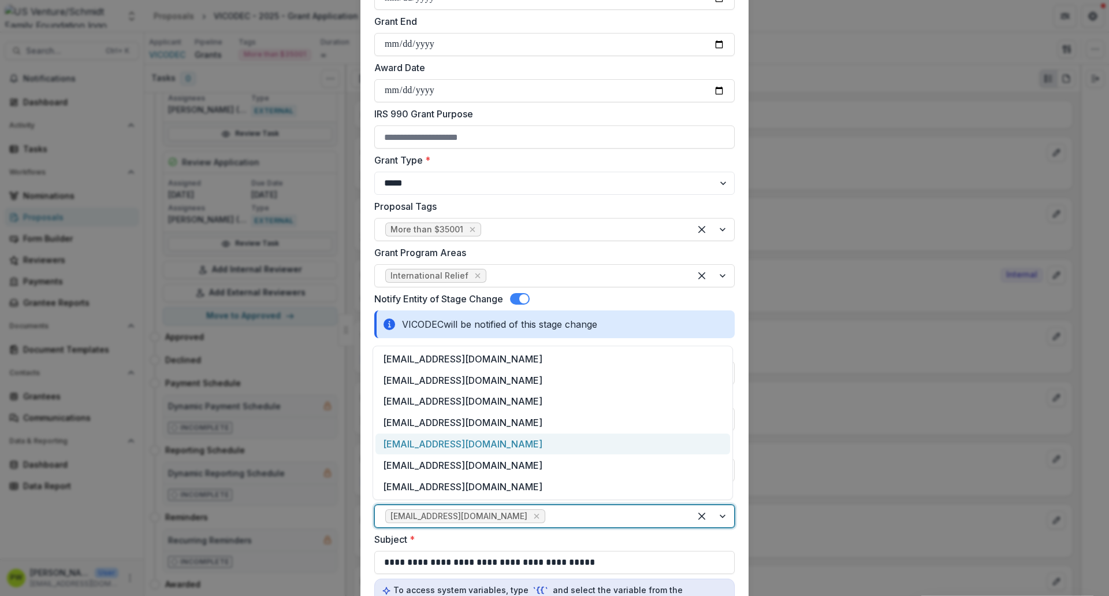
click at [482, 435] on div "[EMAIL_ADDRESS][DOMAIN_NAME]" at bounding box center [553, 443] width 355 height 21
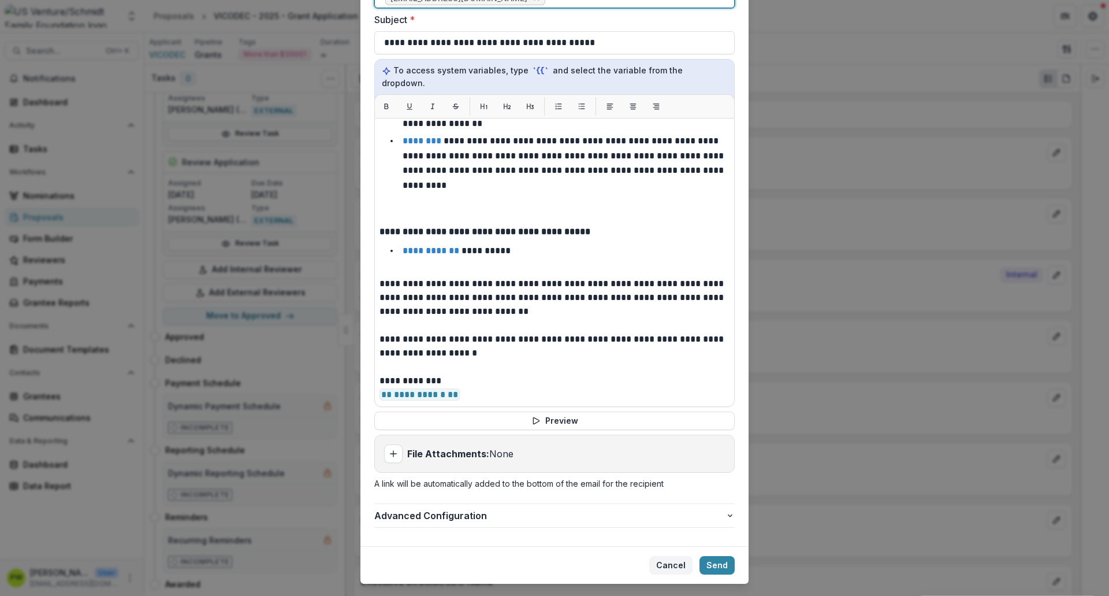
scroll to position [811, 0]
click at [712, 456] on button "Send" at bounding box center [717, 565] width 35 height 18
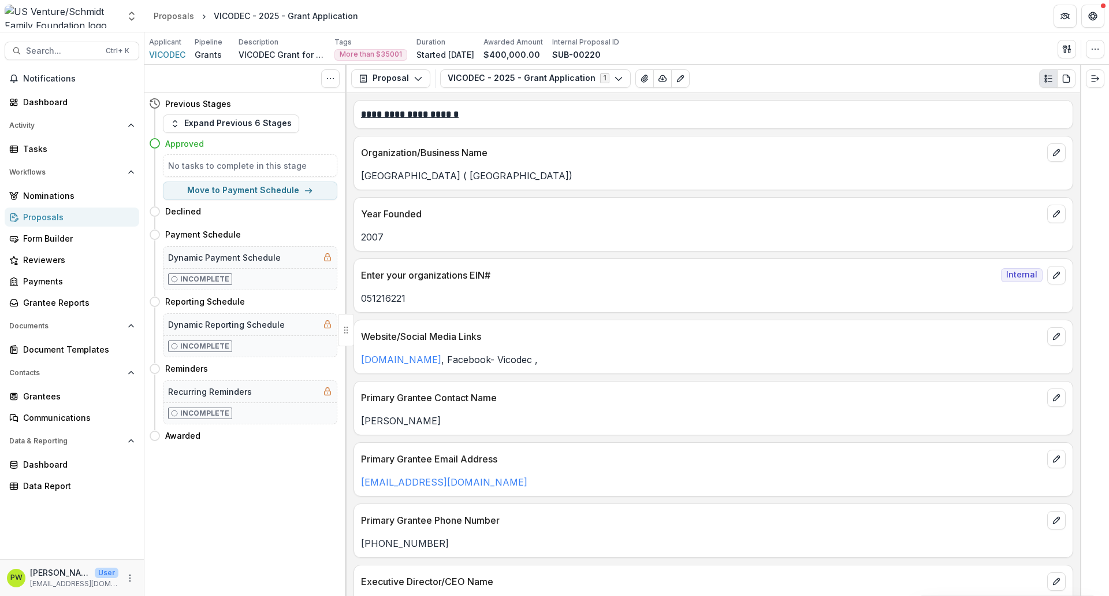
scroll to position [0, 0]
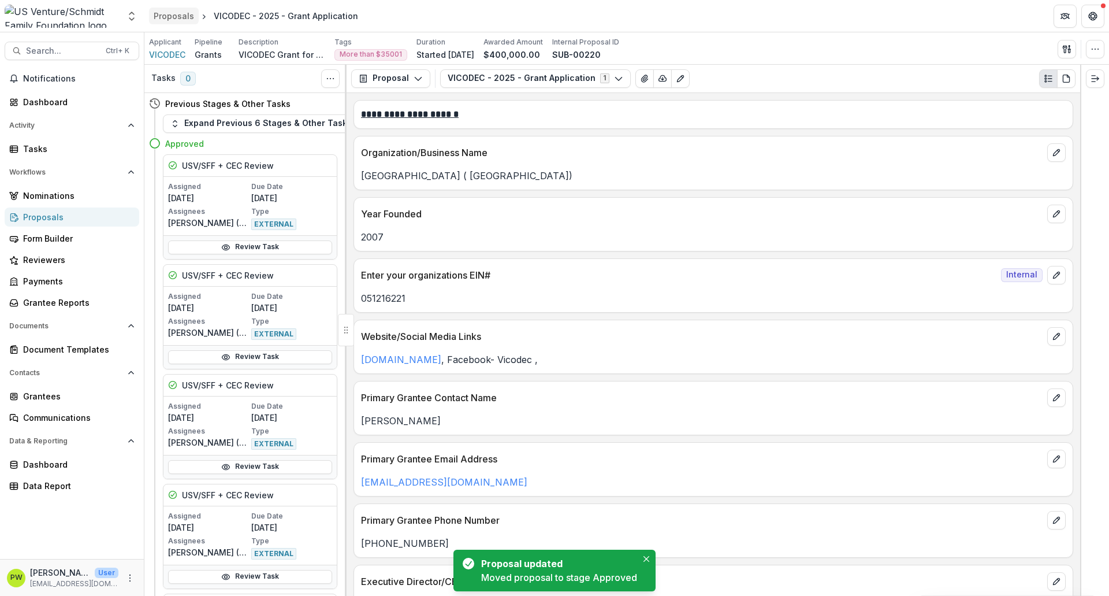
click at [176, 17] on div "Proposals" at bounding box center [174, 16] width 40 height 12
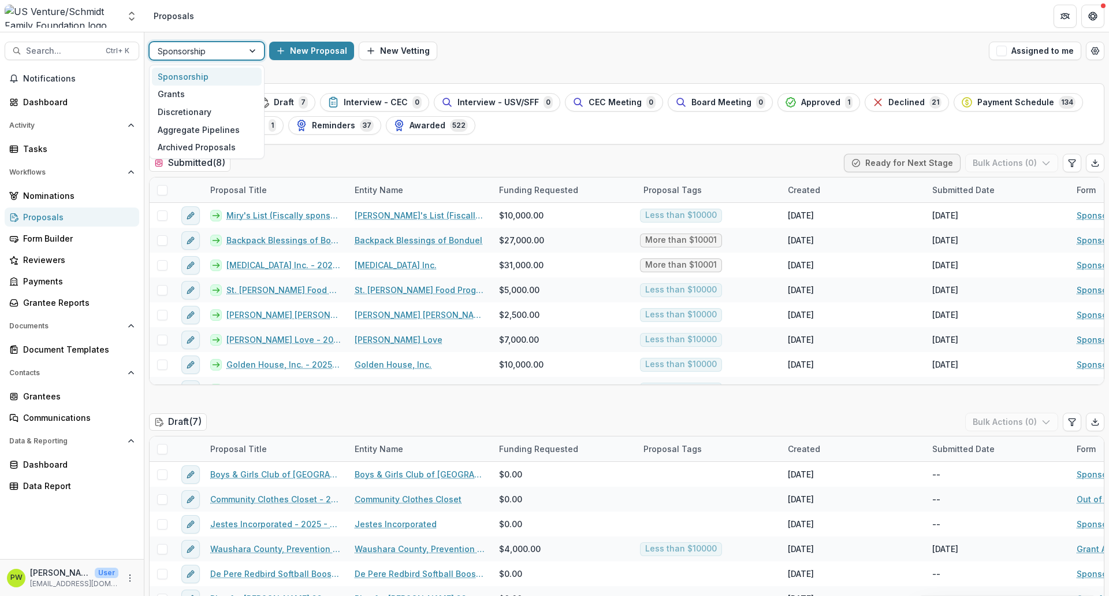
click at [249, 55] on div at bounding box center [253, 50] width 21 height 17
click at [221, 93] on div "Grants" at bounding box center [207, 95] width 110 height 18
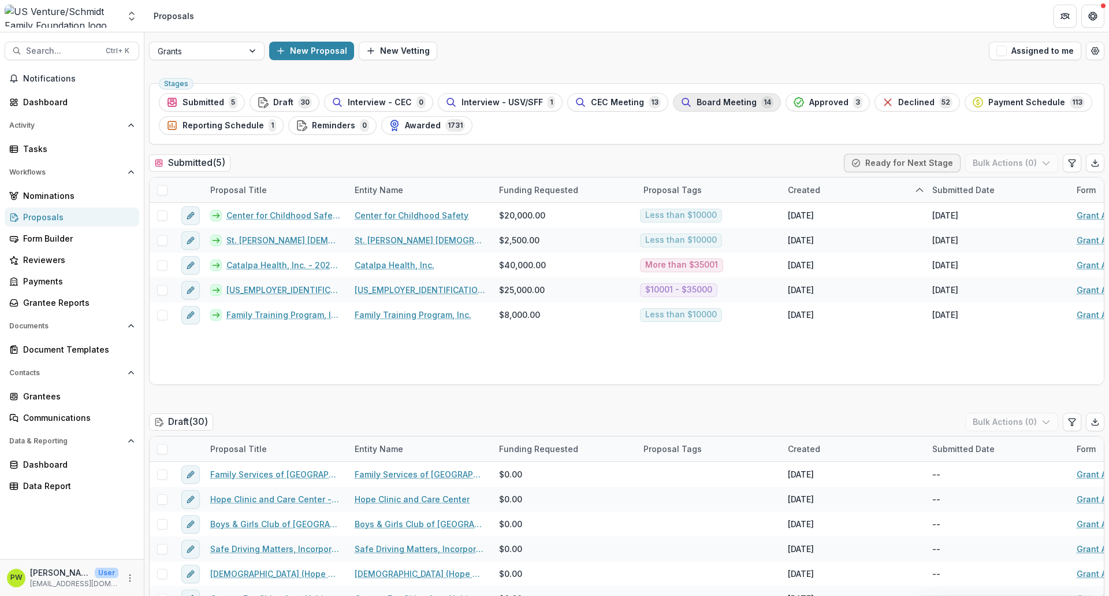
click at [717, 105] on span "Board Meeting" at bounding box center [727, 103] width 60 height 10
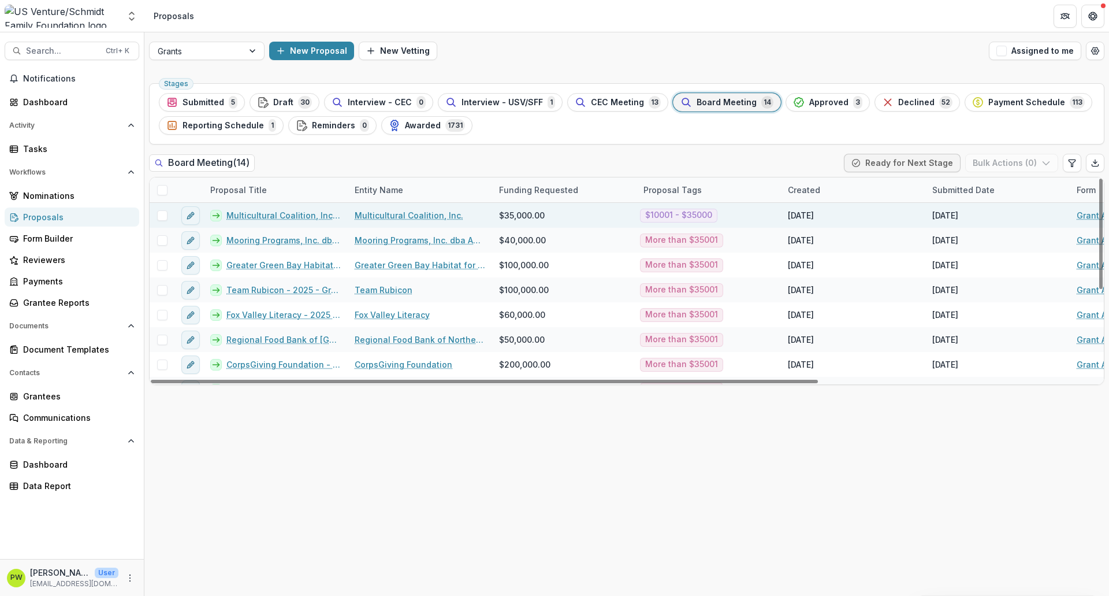
click at [300, 216] on link "Multicultural Coalition, Inc. - 2025 - Grant Application" at bounding box center [283, 215] width 114 height 12
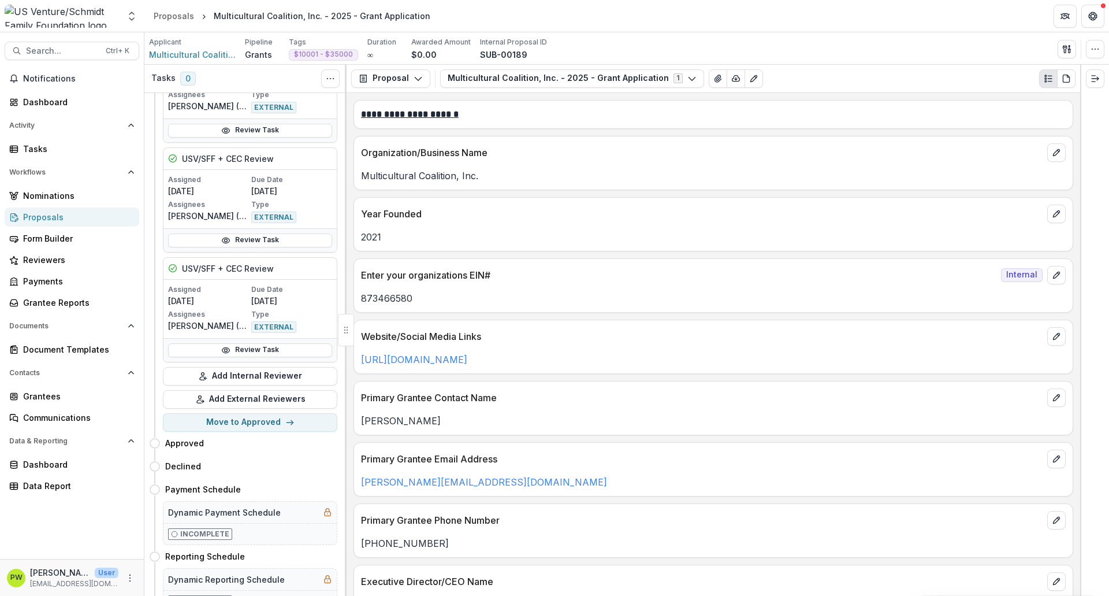
scroll to position [1110, 0]
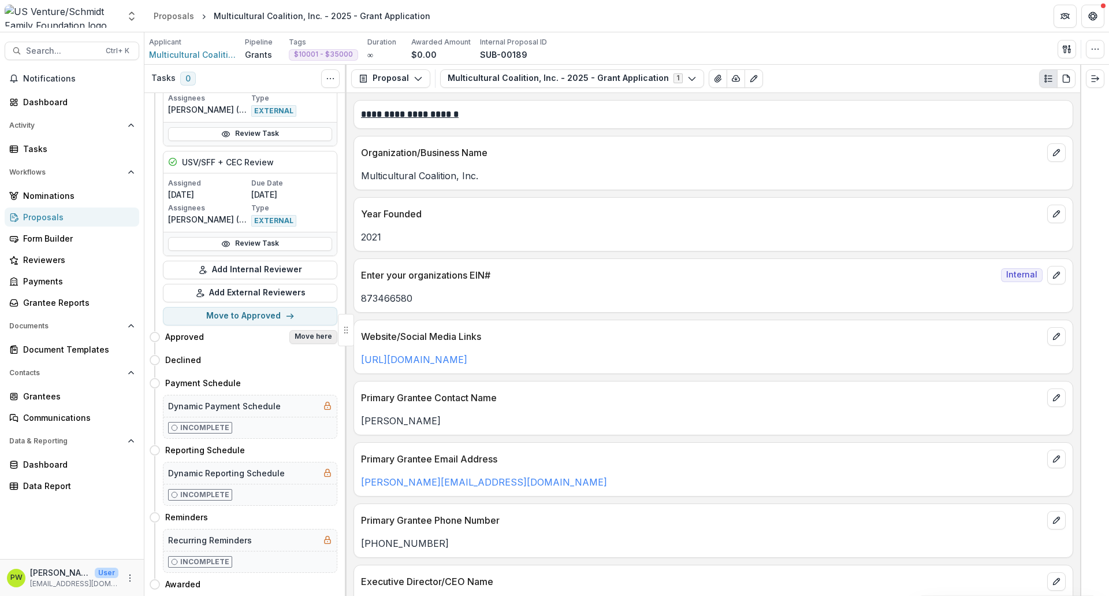
click at [308, 330] on button "Move here" at bounding box center [313, 337] width 48 height 14
select select "********"
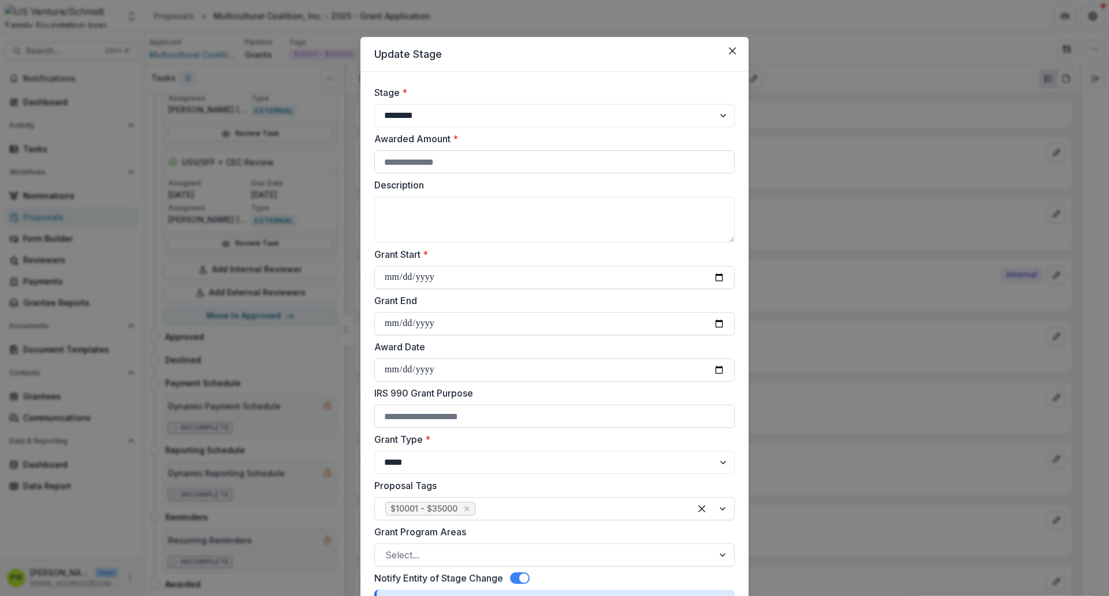
click at [445, 154] on input "Awarded Amount *" at bounding box center [554, 161] width 361 height 23
type input "*****"
click at [402, 199] on textarea "Description" at bounding box center [554, 219] width 361 height 46
type textarea "**********"
click at [391, 280] on input "Grant Start *" at bounding box center [554, 277] width 361 height 23
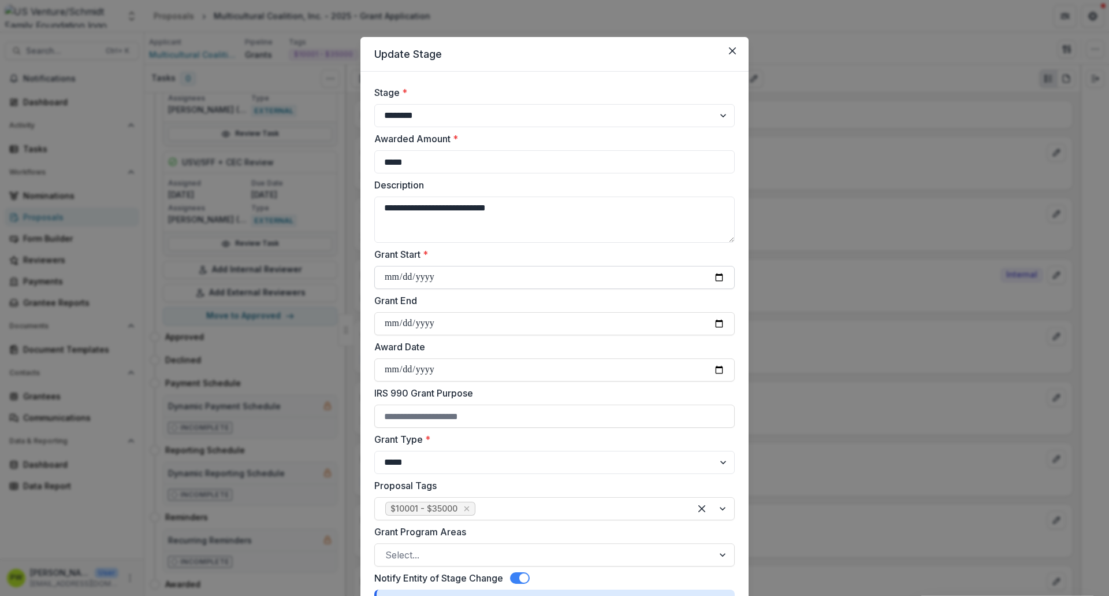
click at [394, 278] on input "Grant Start *" at bounding box center [554, 277] width 361 height 23
click at [716, 278] on input "Grant Start *" at bounding box center [554, 277] width 361 height 23
type input "**********"
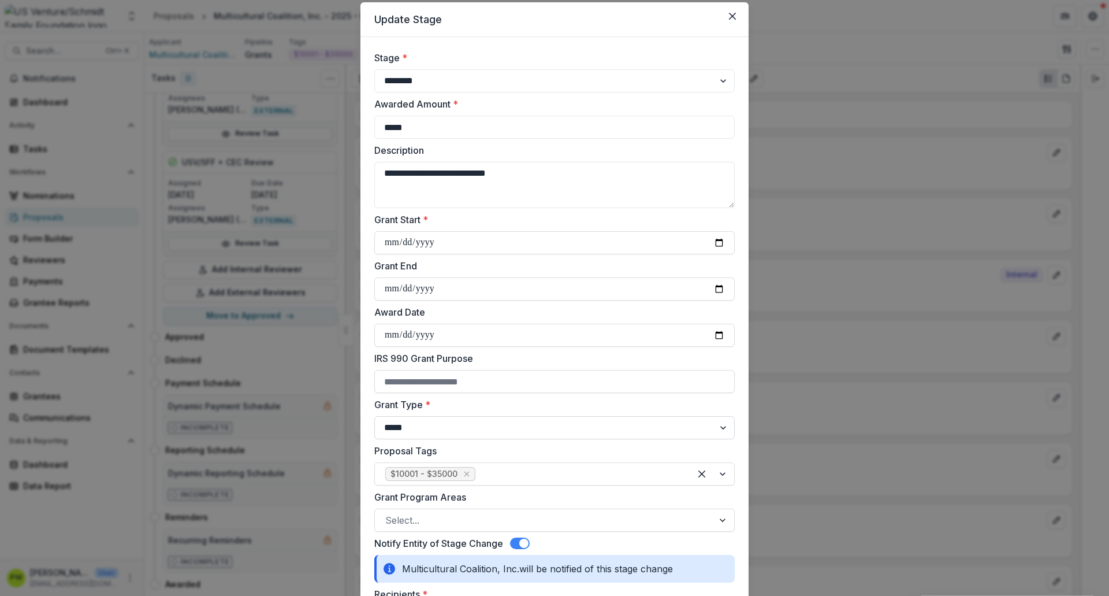
scroll to position [34, 0]
click at [413, 456] on div at bounding box center [544, 520] width 318 height 16
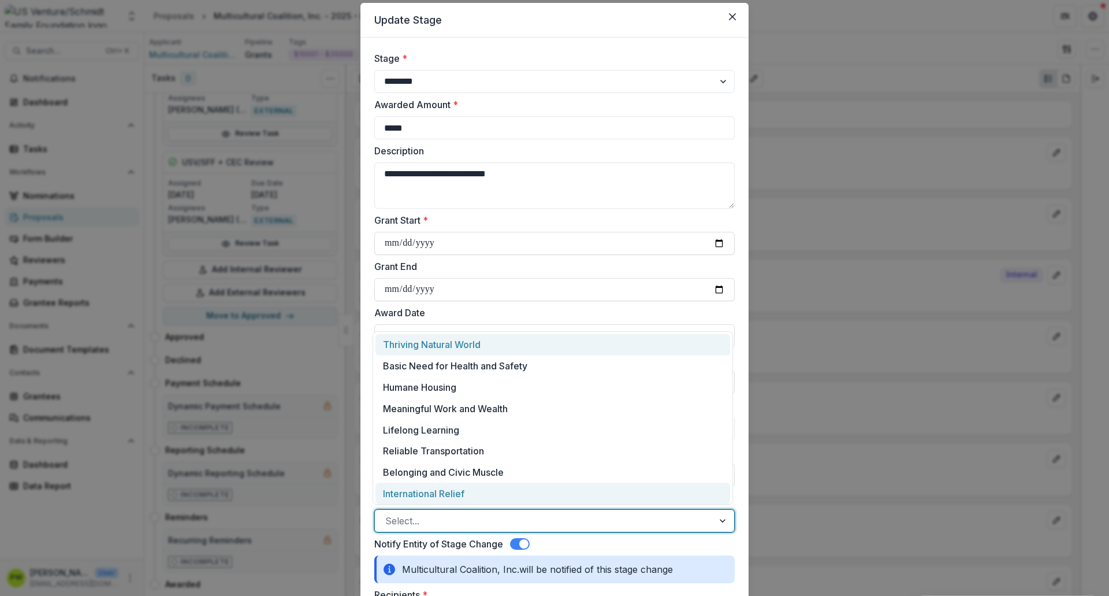
scroll to position [2, 0]
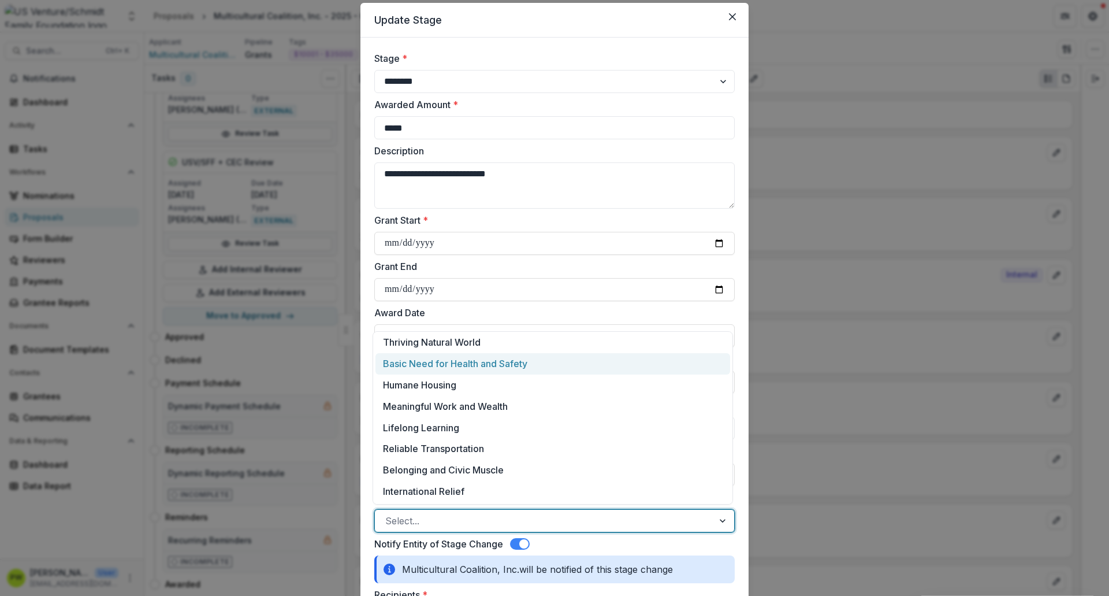
click at [461, 365] on div "Basic Need for Health and Safety" at bounding box center [553, 363] width 355 height 21
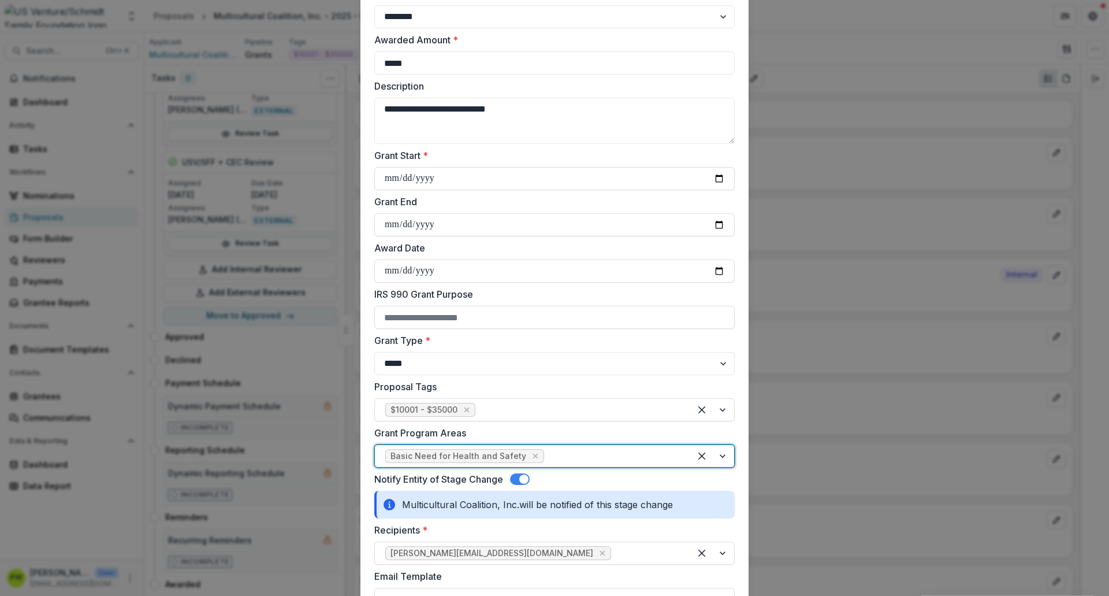
scroll to position [103, 0]
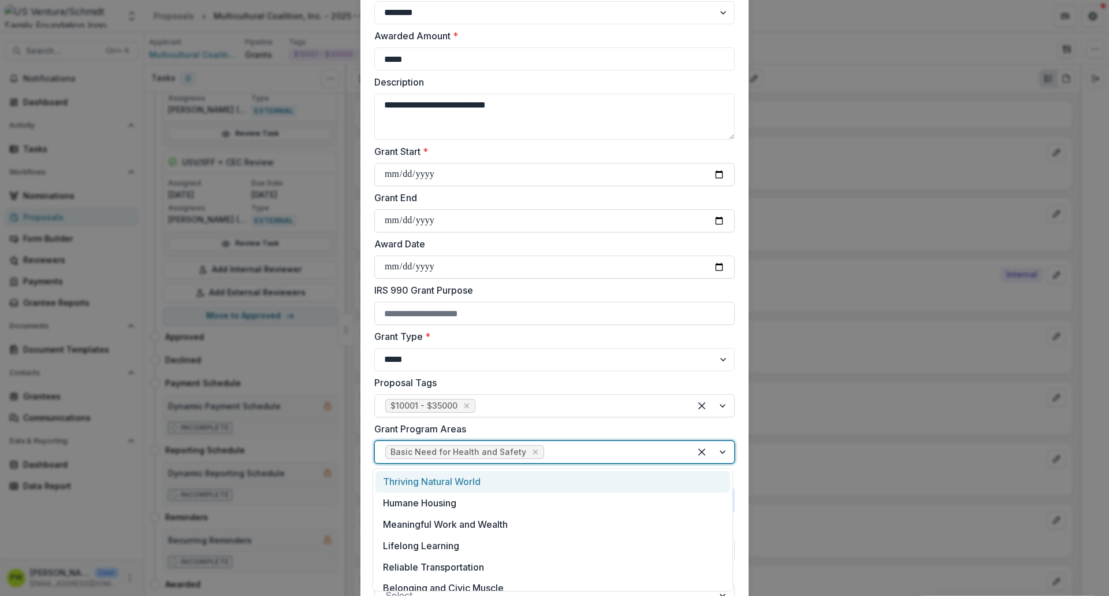
click at [555, 456] on div at bounding box center [613, 452] width 133 height 16
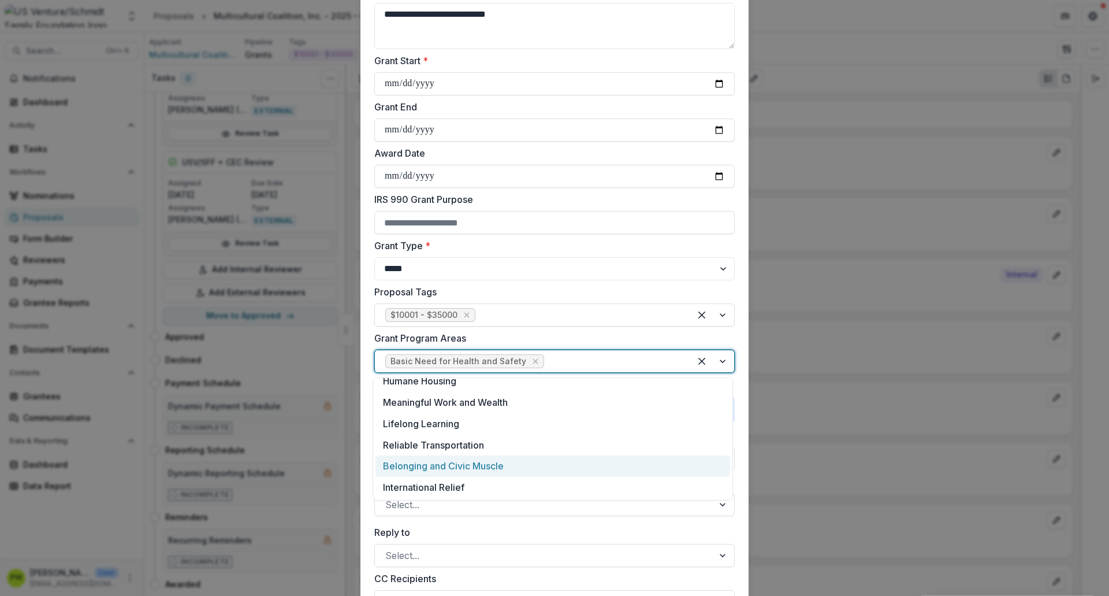
scroll to position [31, 0]
click at [530, 456] on div "Belonging and Civic Muscle" at bounding box center [553, 466] width 355 height 21
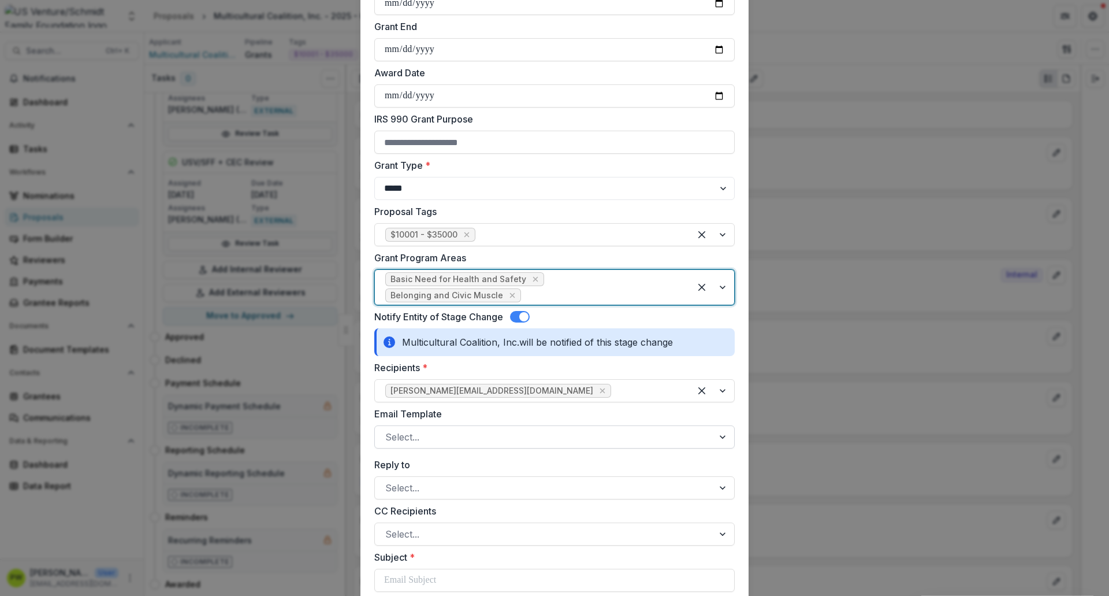
scroll to position [279, 0]
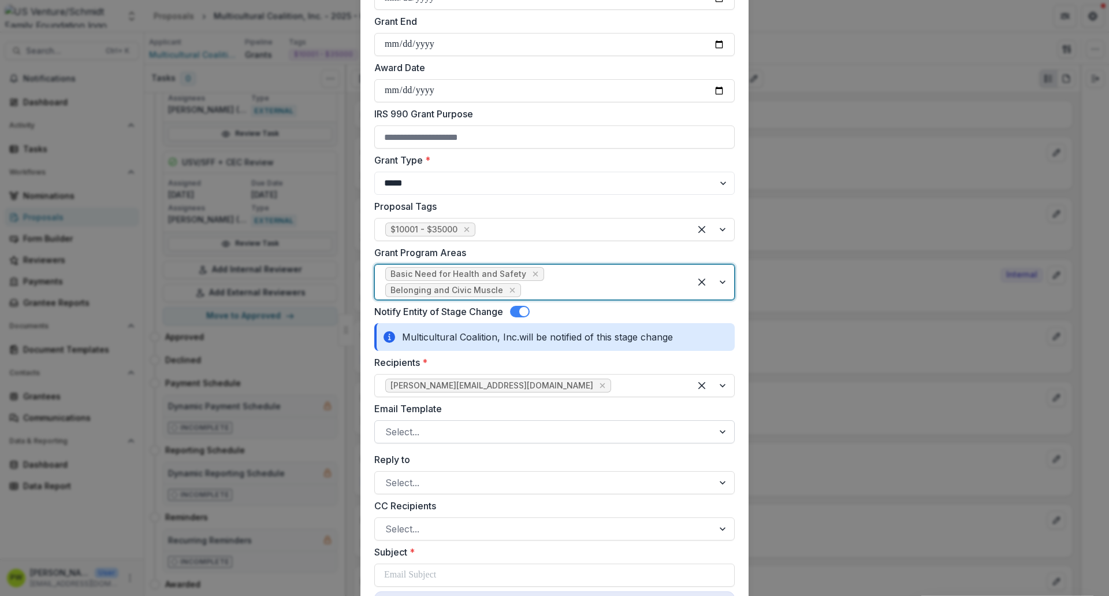
click at [448, 424] on div at bounding box center [544, 432] width 318 height 16
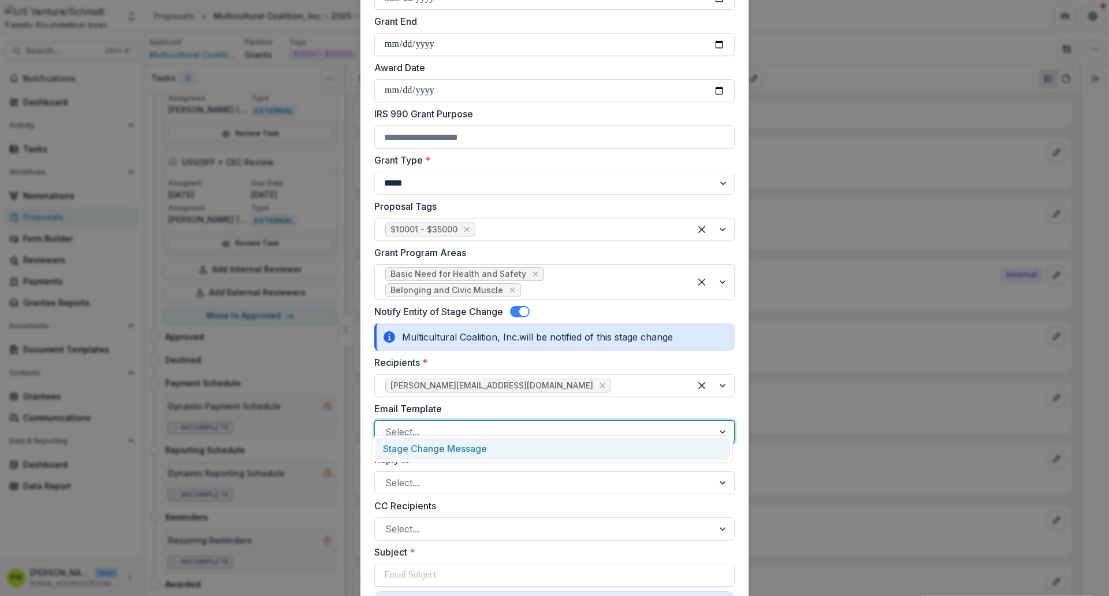
click at [450, 443] on div "Stage Change Message" at bounding box center [553, 448] width 355 height 21
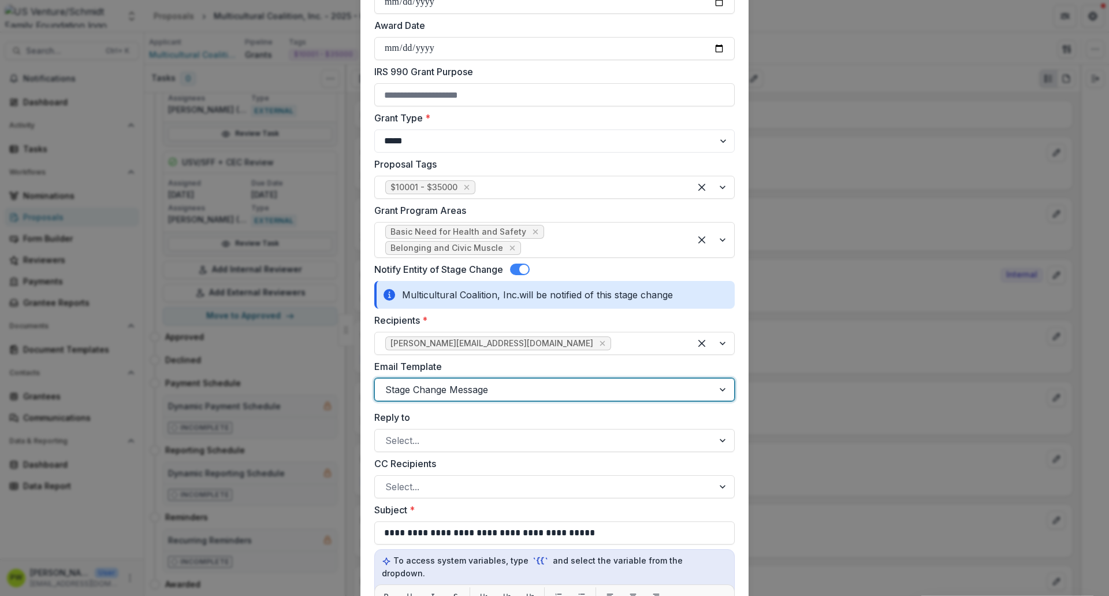
scroll to position [322, 0]
click at [440, 456] on div at bounding box center [544, 486] width 318 height 16
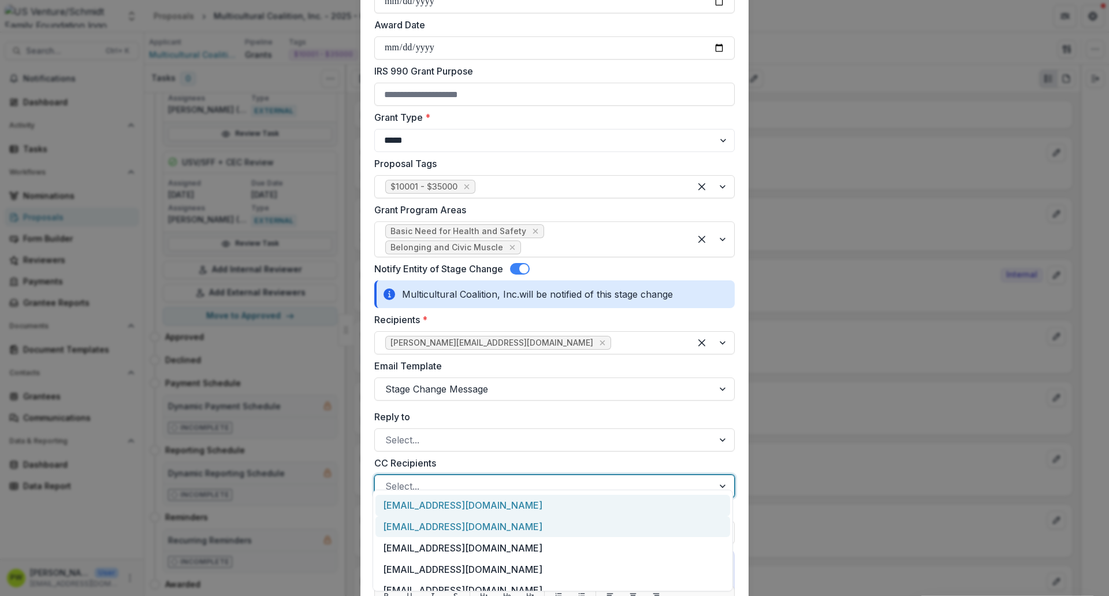
scroll to position [13, 0]
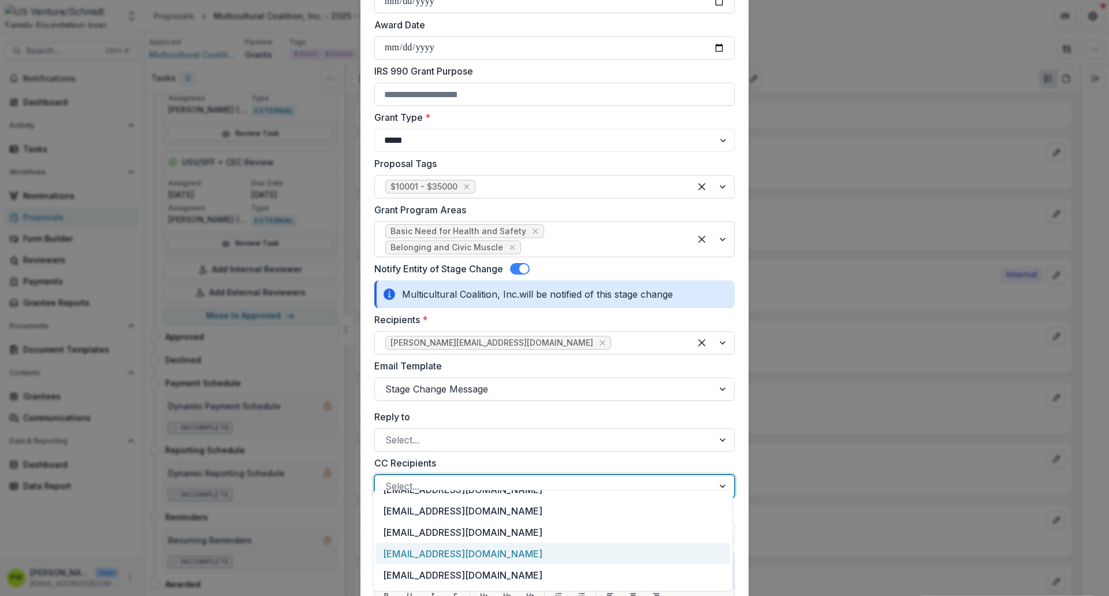
click at [462, 456] on div "[EMAIL_ADDRESS][DOMAIN_NAME]" at bounding box center [553, 553] width 355 height 21
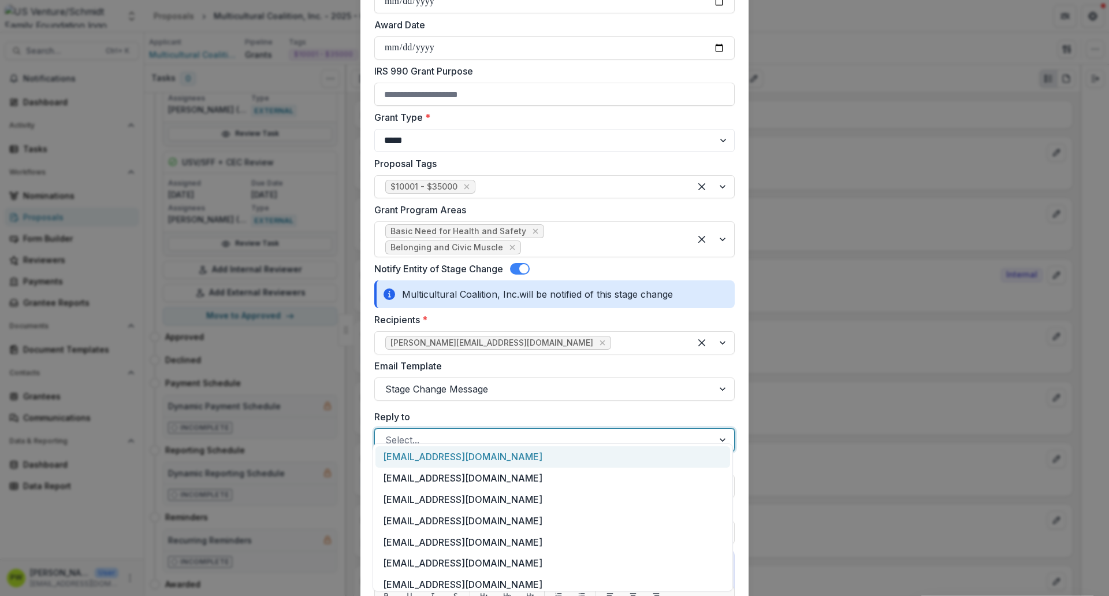
click at [428, 432] on div at bounding box center [544, 440] width 318 height 16
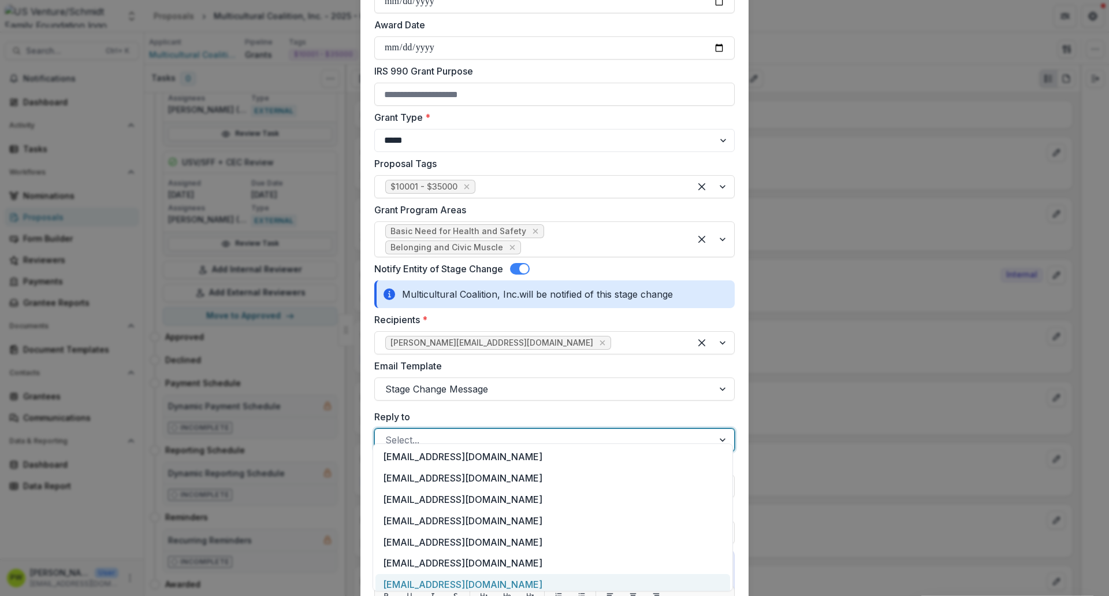
click at [447, 456] on div "[EMAIL_ADDRESS][DOMAIN_NAME]" at bounding box center [553, 584] width 355 height 21
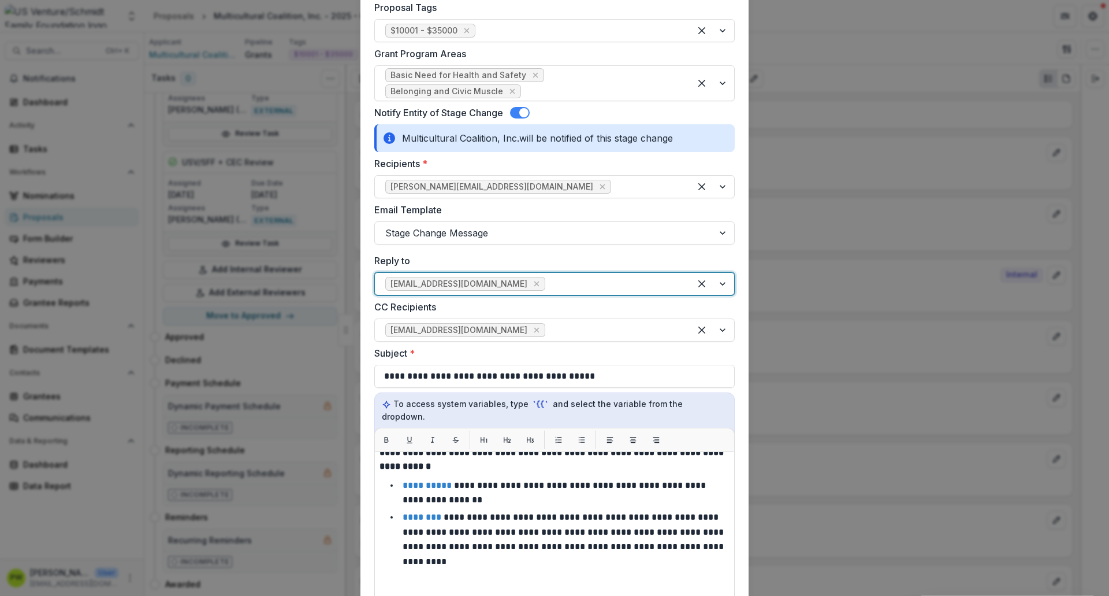
scroll to position [221, 0]
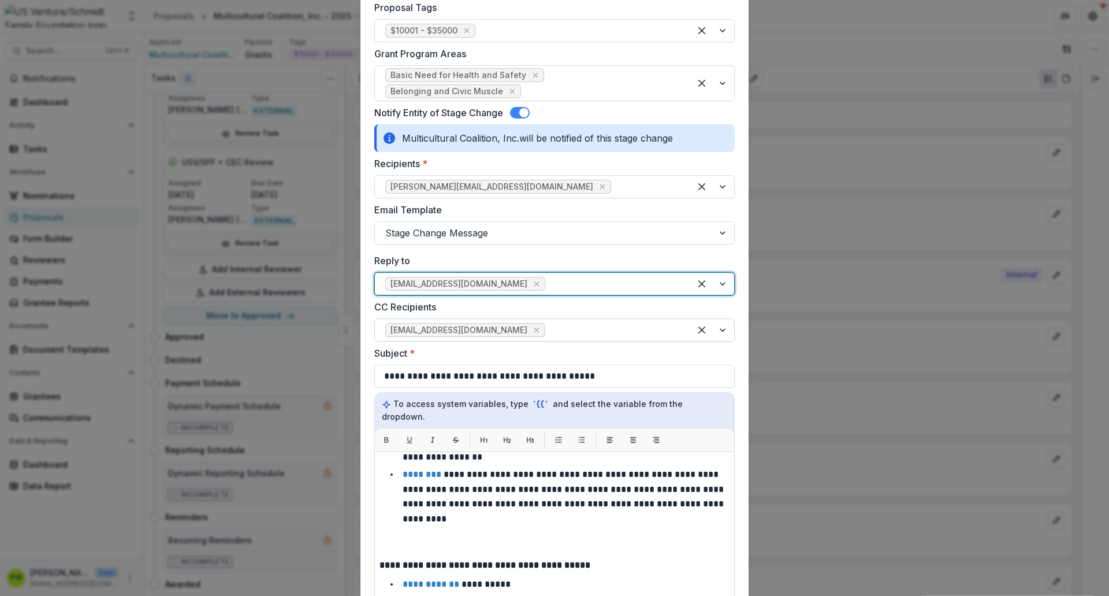
click at [548, 322] on div at bounding box center [614, 330] width 132 height 16
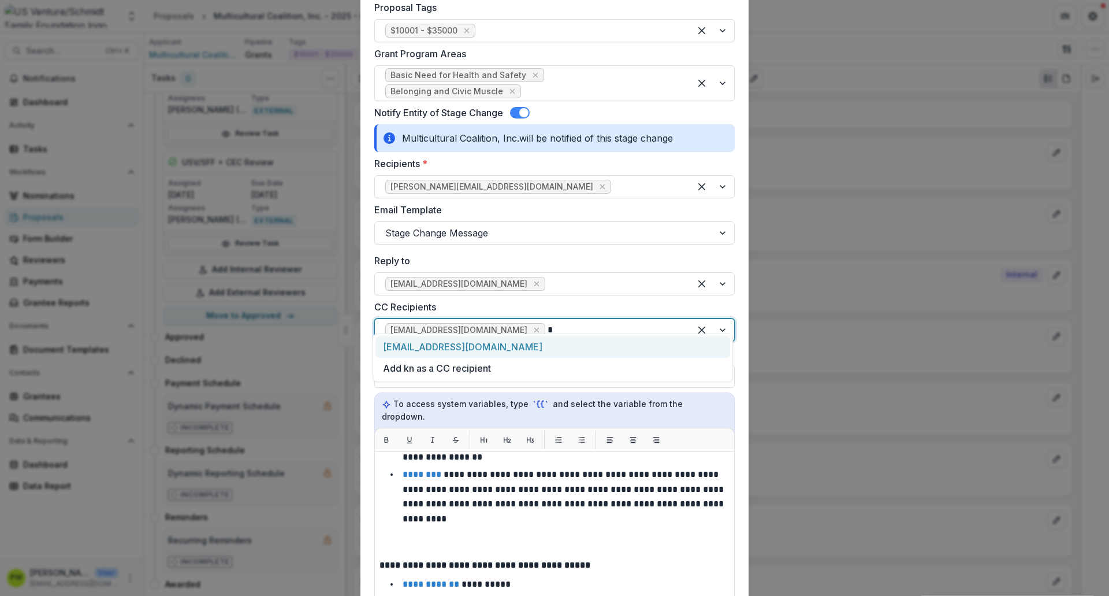
type input "**"
click at [530, 348] on div "[EMAIL_ADDRESS][DOMAIN_NAME]" at bounding box center [553, 346] width 355 height 21
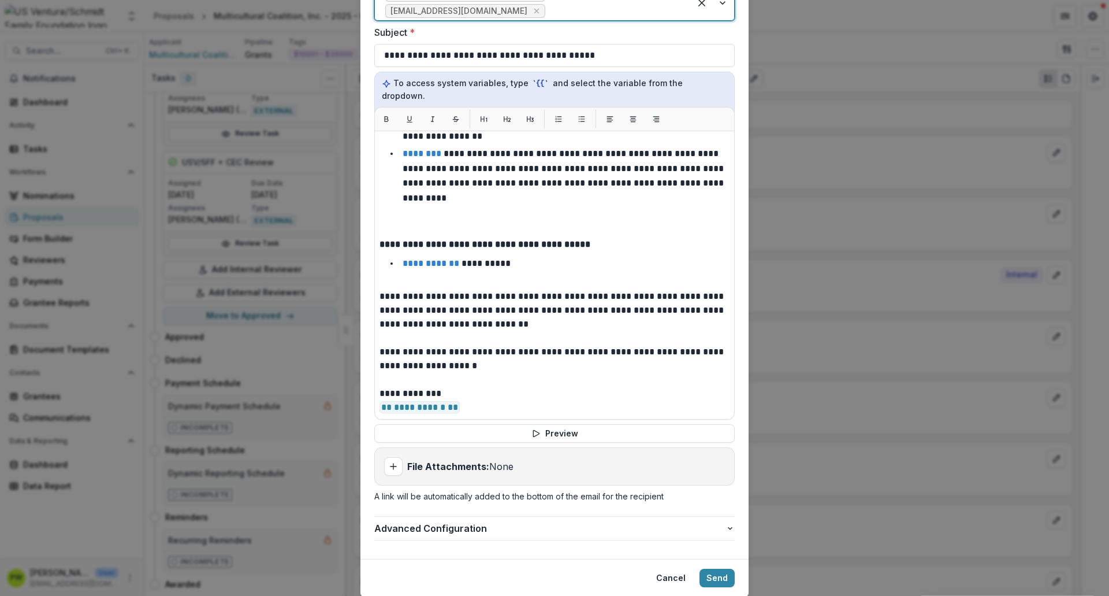
scroll to position [805, 0]
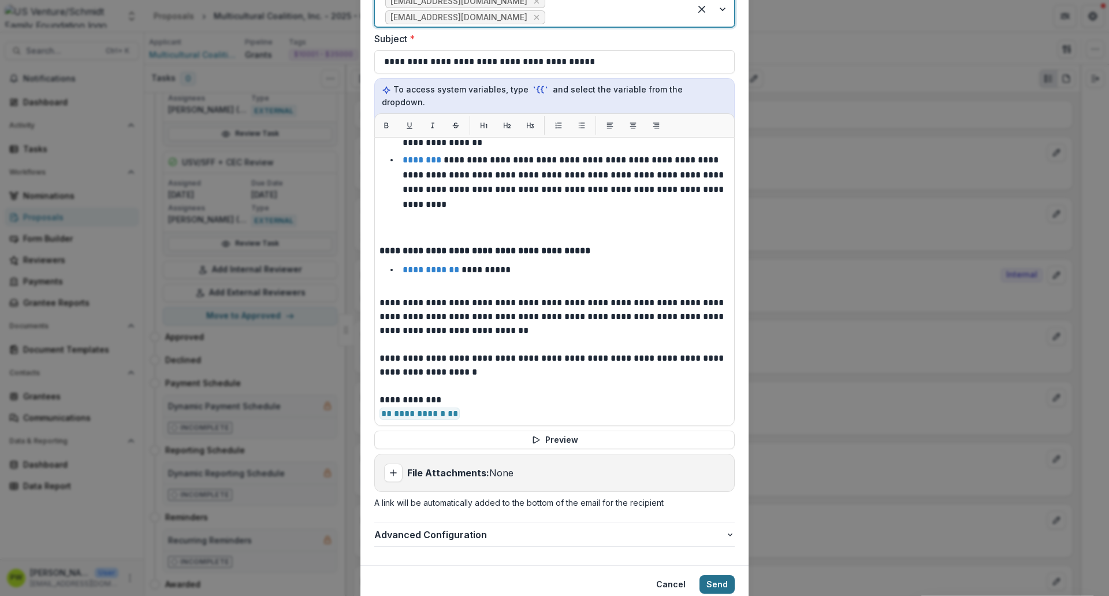
click at [709, 456] on button "Send" at bounding box center [717, 584] width 35 height 18
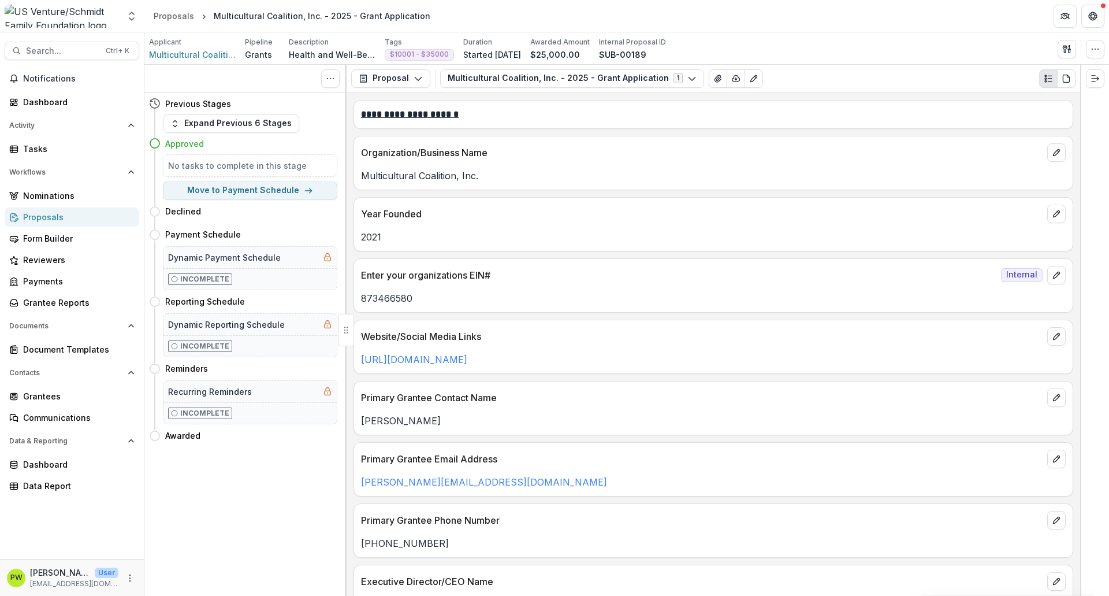
scroll to position [0, 0]
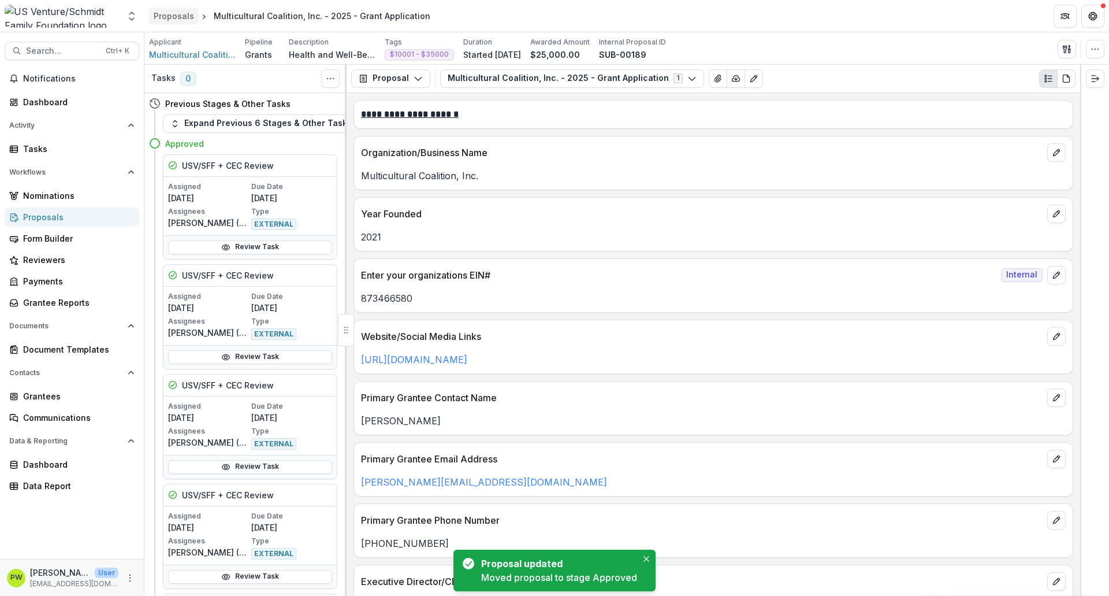
click at [178, 17] on div "Proposals" at bounding box center [174, 16] width 40 height 12
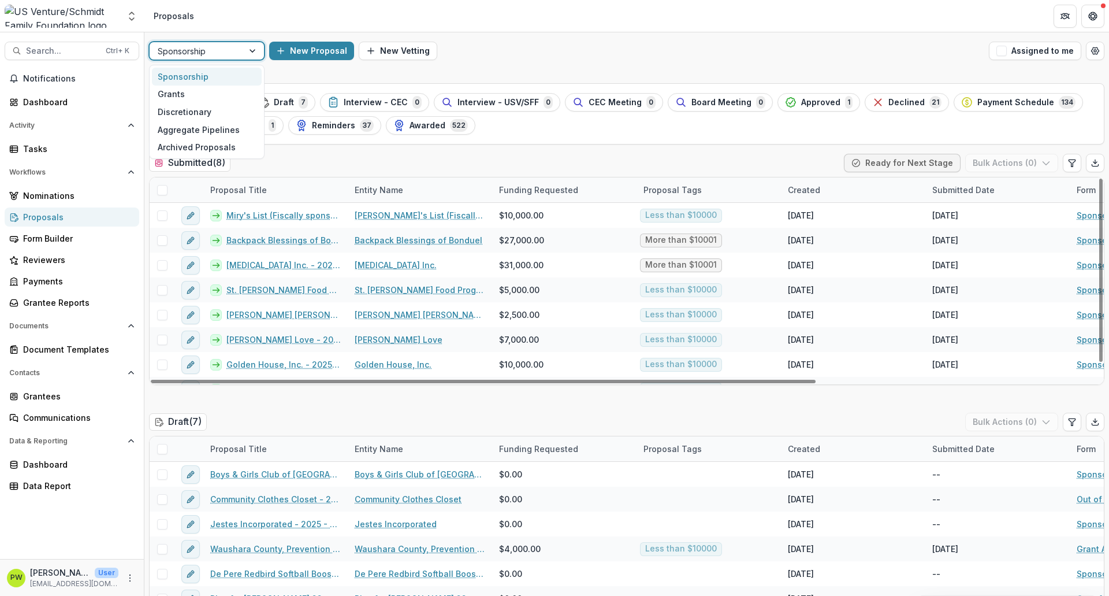
click at [229, 50] on div at bounding box center [196, 51] width 77 height 14
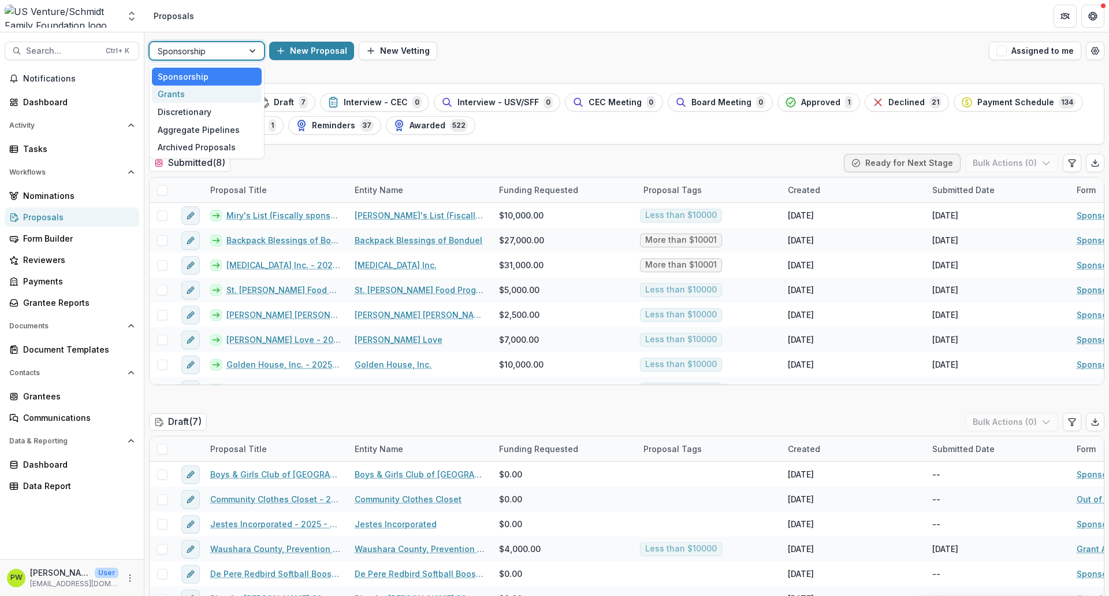
click at [221, 91] on div "Grants" at bounding box center [207, 95] width 110 height 18
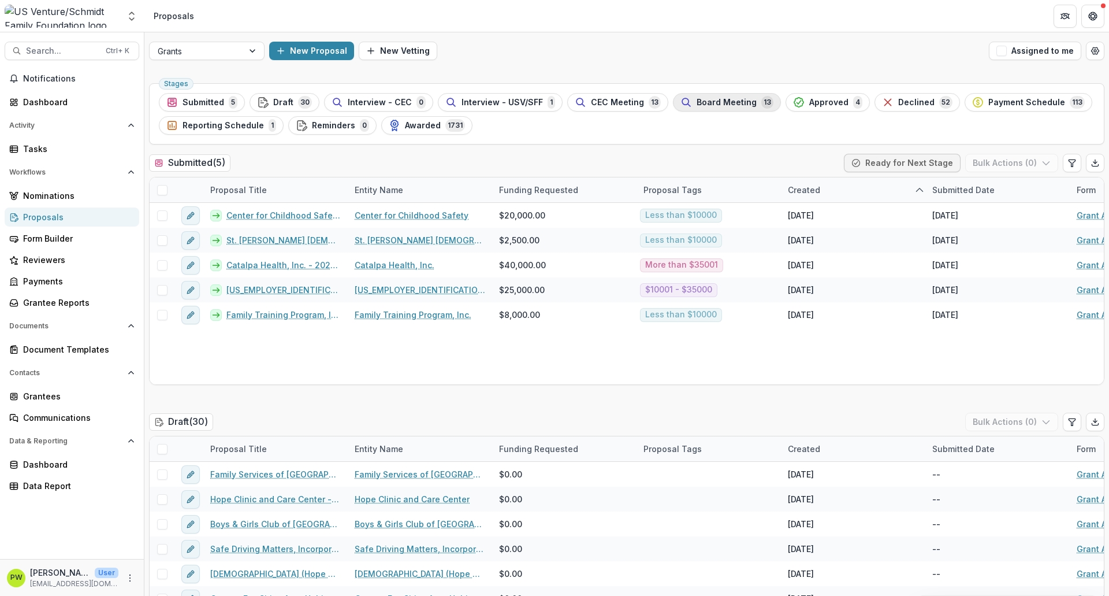
click at [697, 103] on span "Board Meeting" at bounding box center [727, 103] width 60 height 10
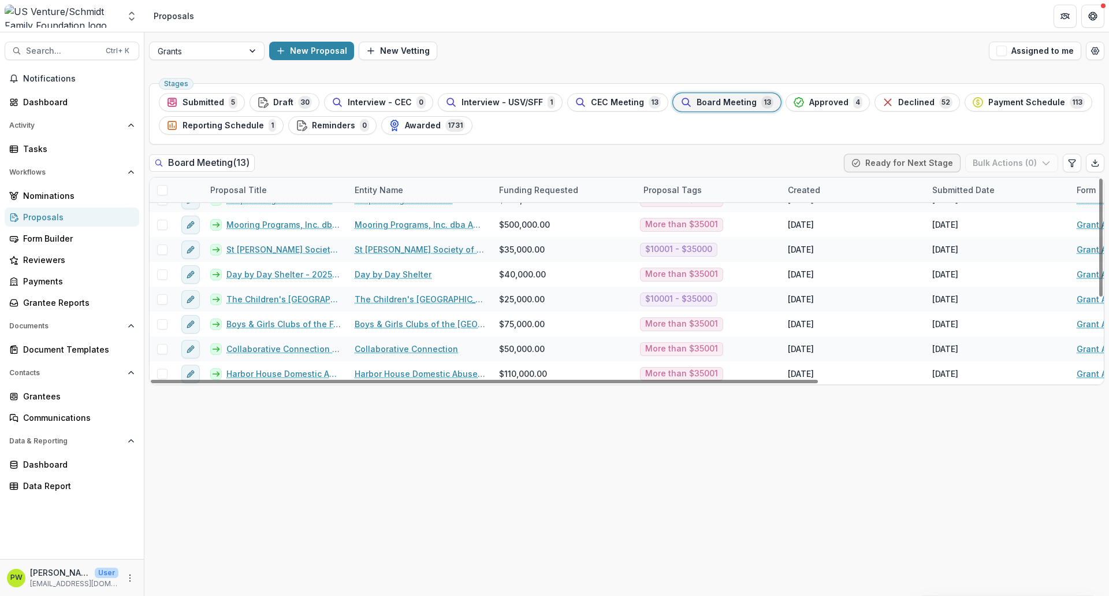
scroll to position [142, 0]
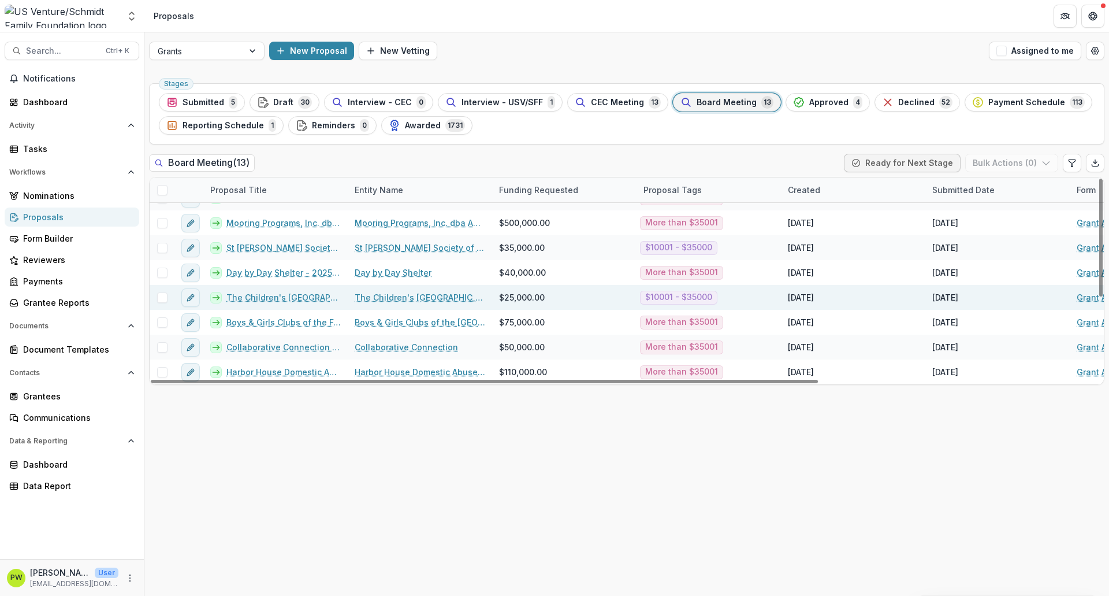
click at [268, 297] on link "The Children's [GEOGRAPHIC_DATA] - 2025 - Grant Application" at bounding box center [283, 297] width 114 height 12
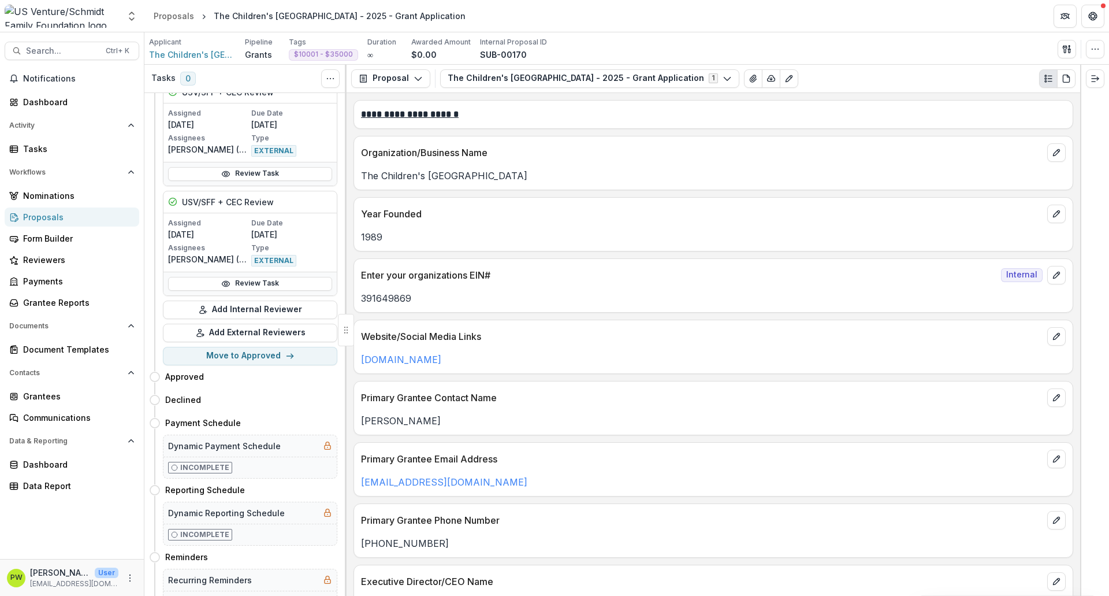
scroll to position [1110, 0]
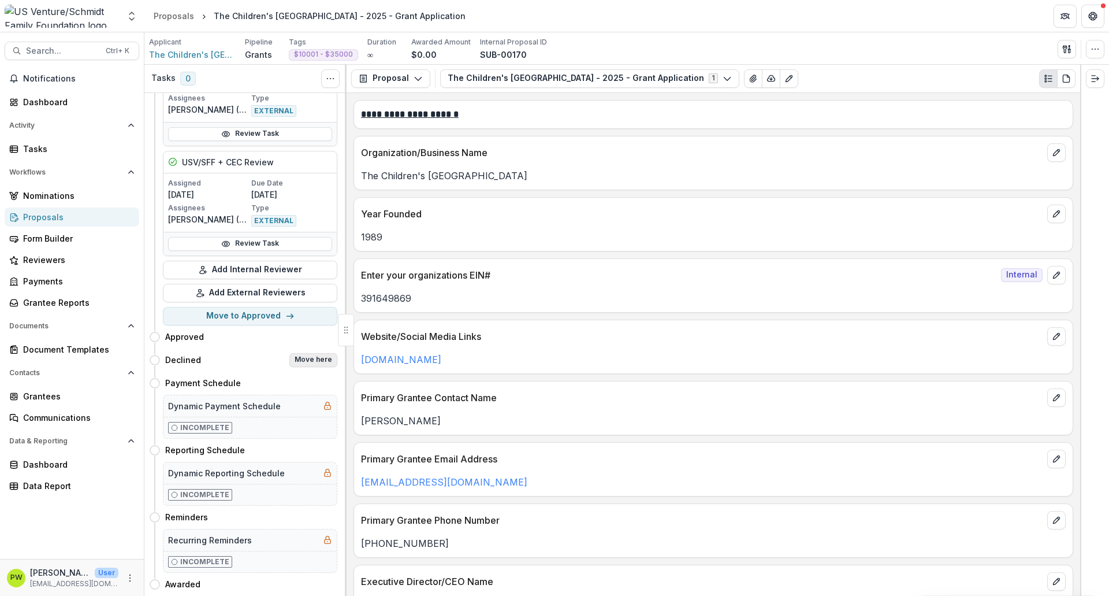
click at [317, 353] on button "Move here" at bounding box center [313, 360] width 48 height 14
select select "********"
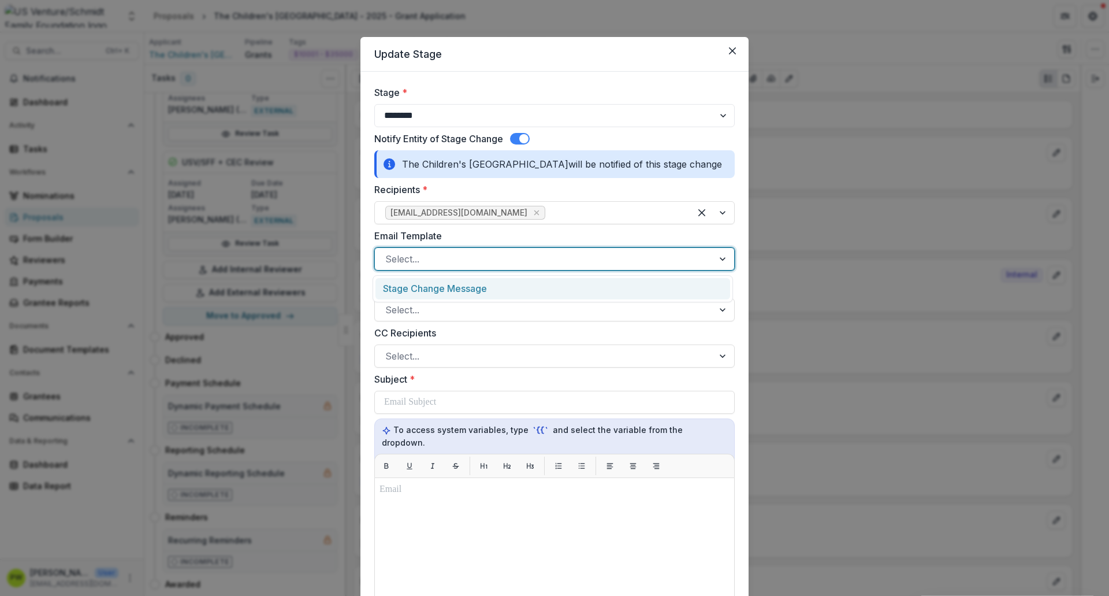
click at [457, 265] on div at bounding box center [544, 259] width 318 height 16
click at [456, 287] on div "Stage Change Message" at bounding box center [553, 288] width 355 height 21
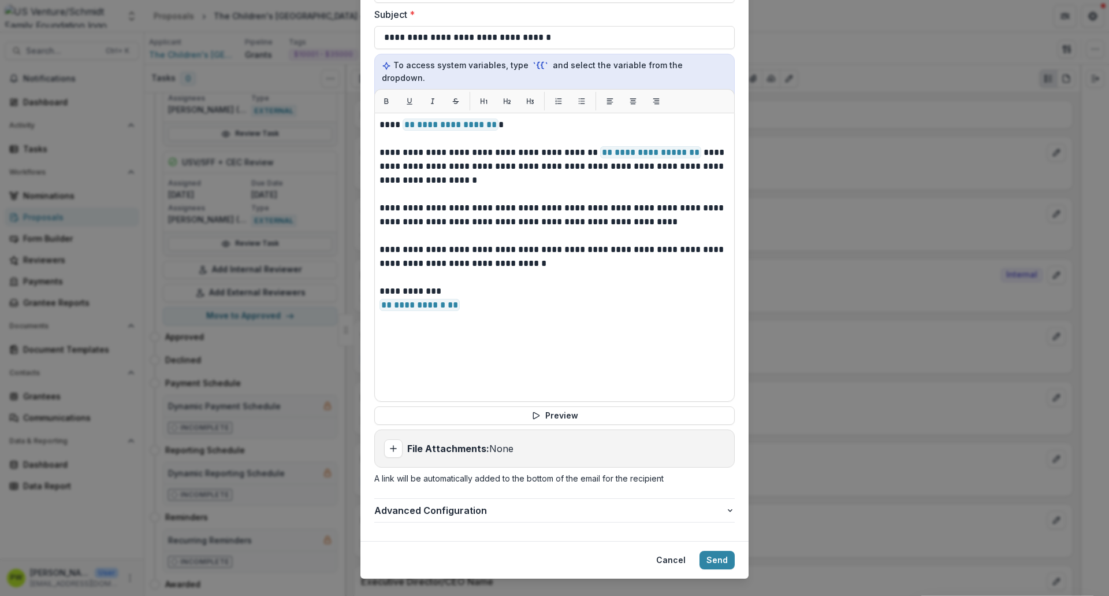
scroll to position [372, 0]
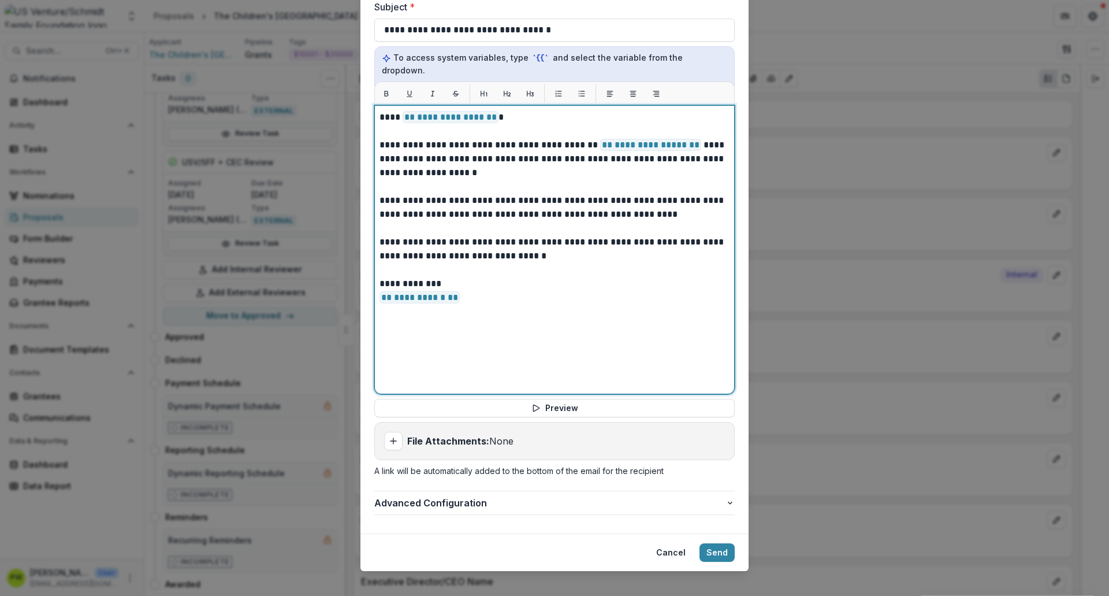
click at [459, 291] on p "**********" at bounding box center [555, 291] width 350 height 28
drag, startPoint x: 466, startPoint y: 290, endPoint x: 381, endPoint y: 291, distance: 84.9
click at [381, 291] on p "**********" at bounding box center [555, 291] width 350 height 28
drag, startPoint x: 469, startPoint y: 287, endPoint x: 387, endPoint y: 289, distance: 82.1
click at [384, 289] on p "**********" at bounding box center [555, 291] width 350 height 28
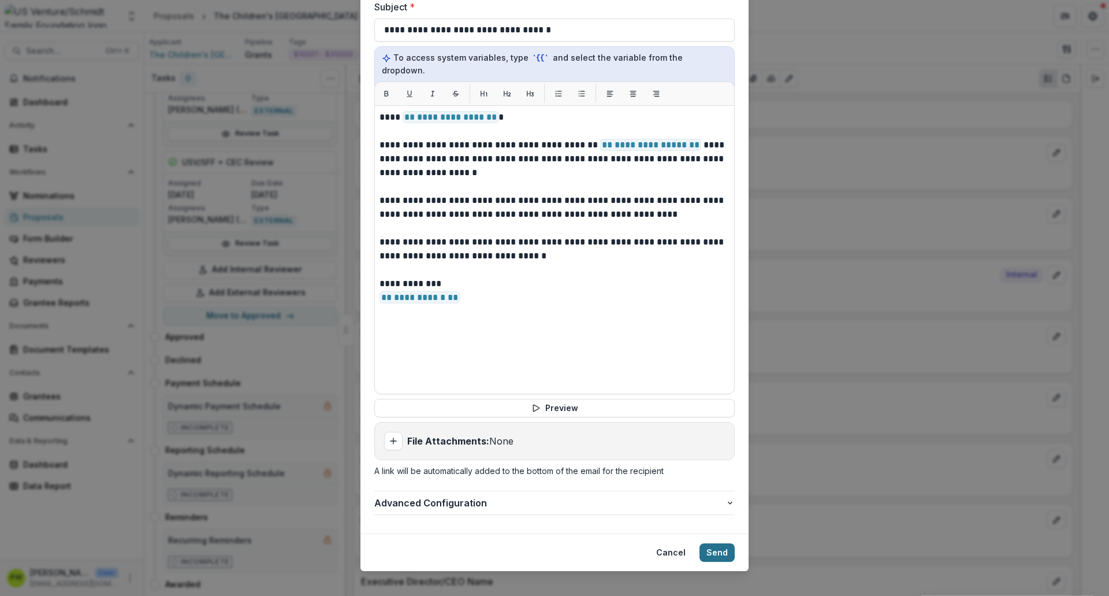
click at [714, 456] on button "Send" at bounding box center [717, 552] width 35 height 18
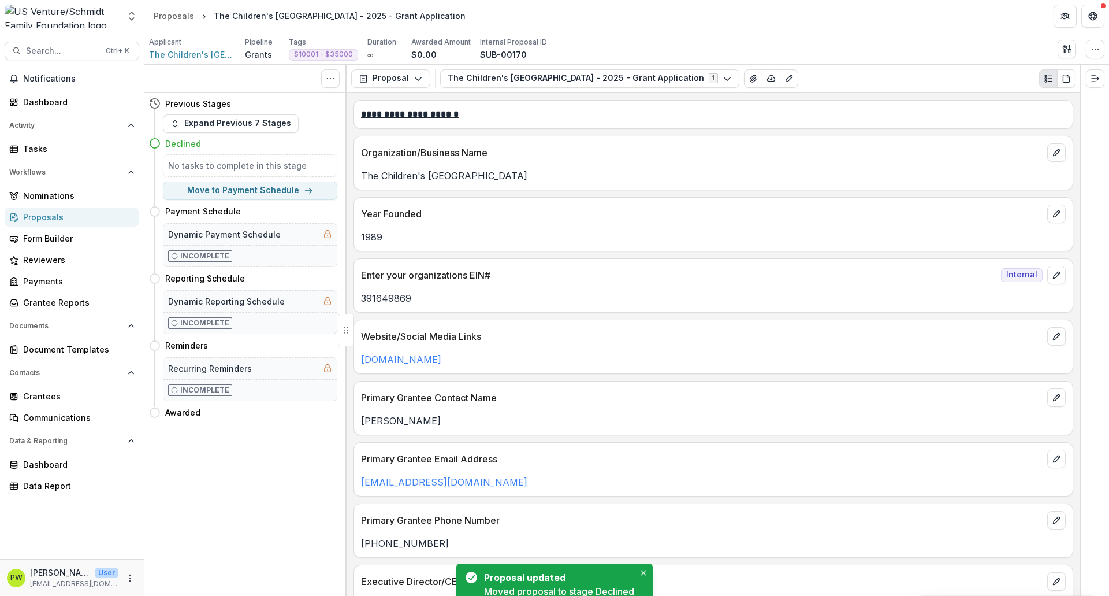
scroll to position [0, 0]
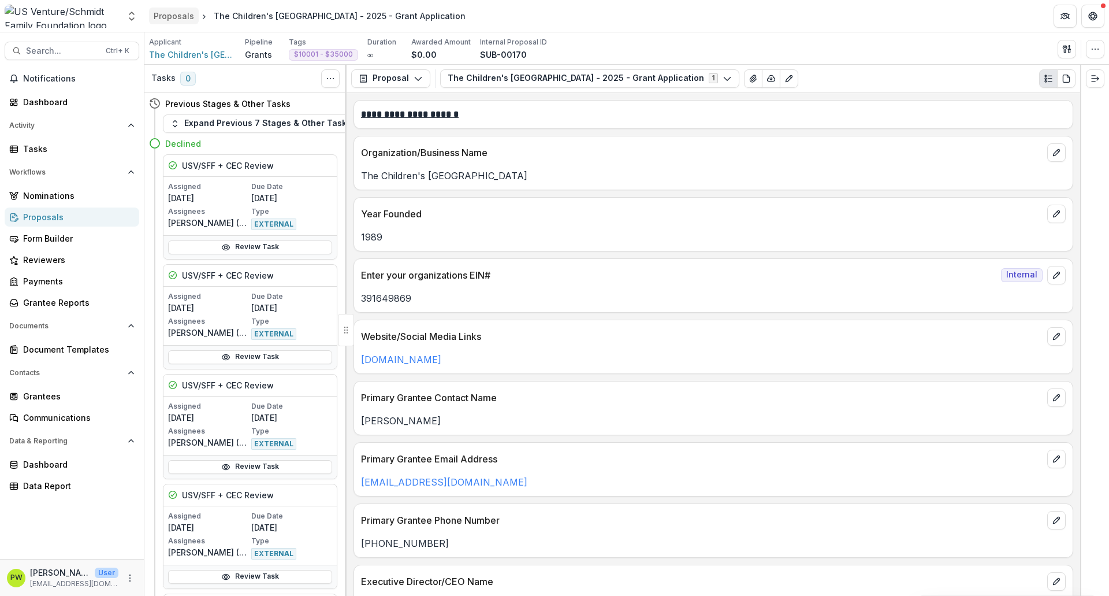
click at [182, 13] on div "Proposals" at bounding box center [174, 16] width 40 height 12
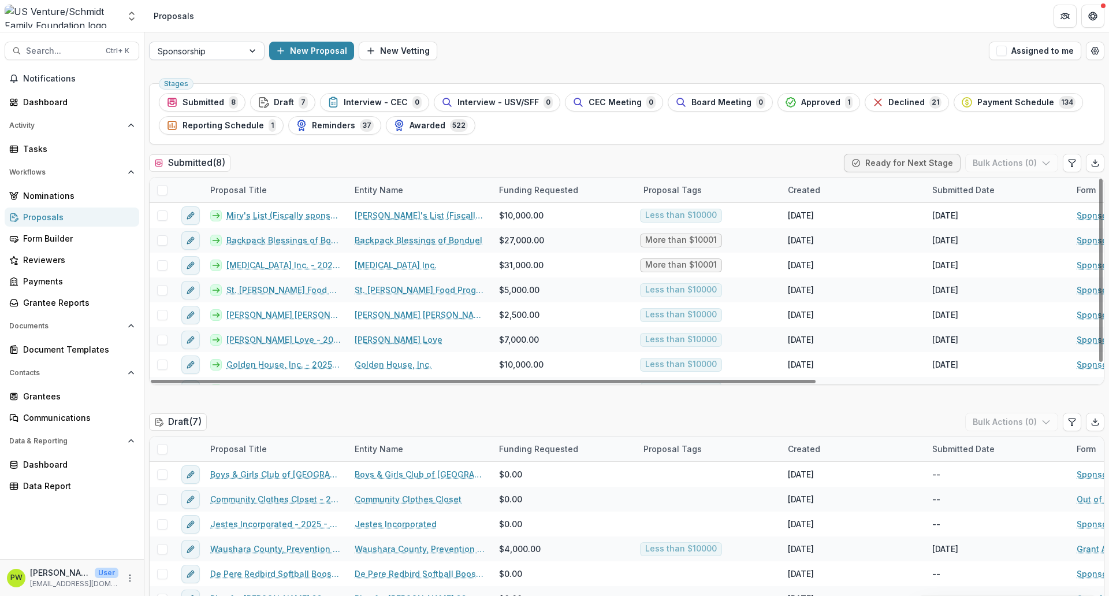
click at [253, 55] on div at bounding box center [253, 50] width 21 height 17
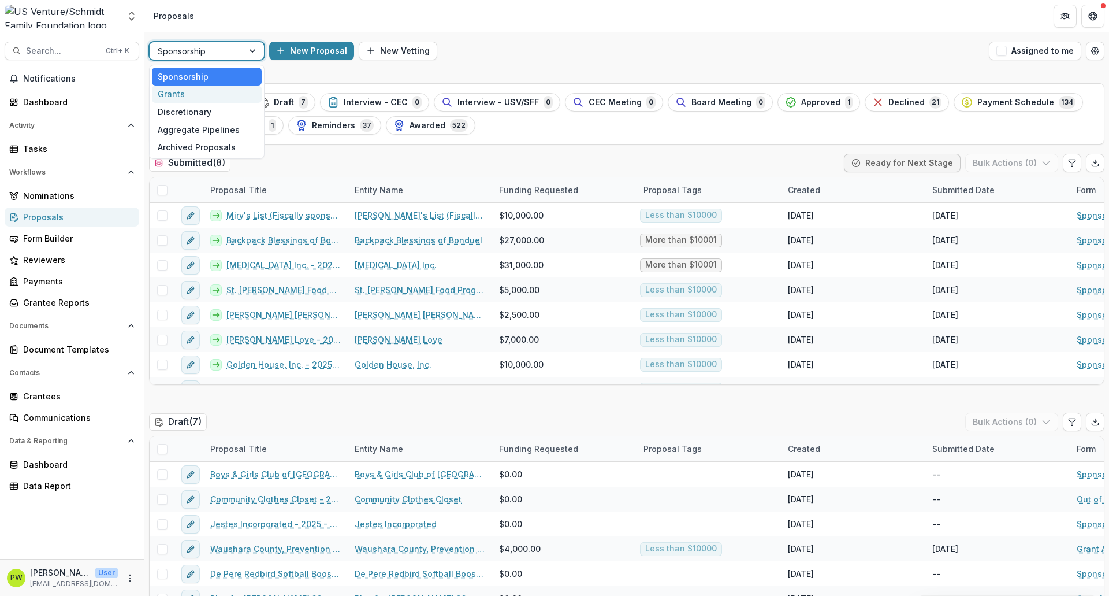
click at [231, 95] on div "Grants" at bounding box center [207, 95] width 110 height 18
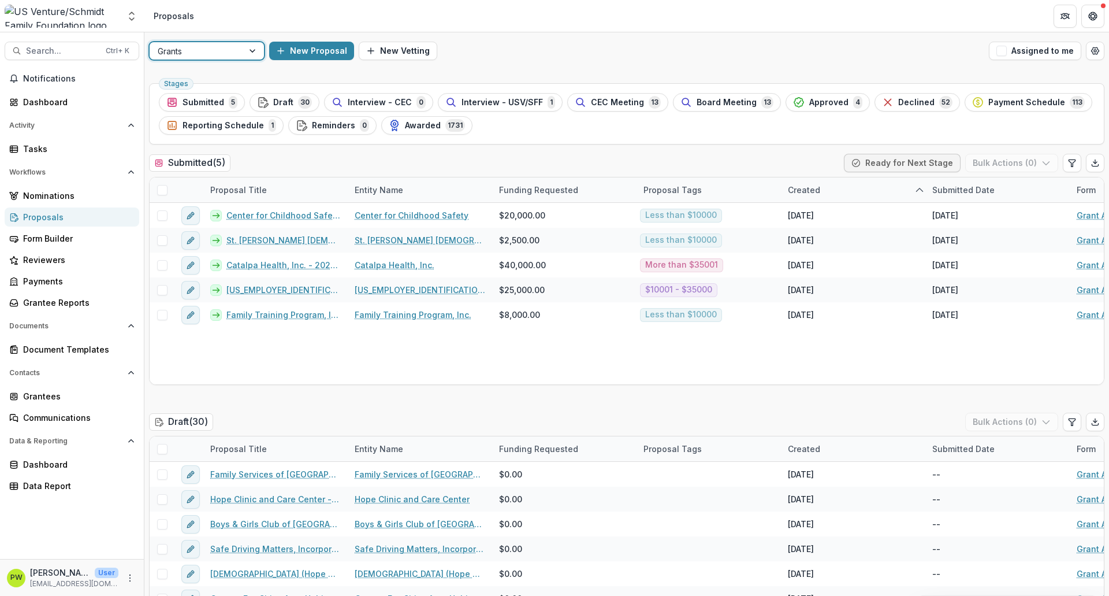
click at [719, 107] on div "Board Meeting 13" at bounding box center [727, 102] width 93 height 13
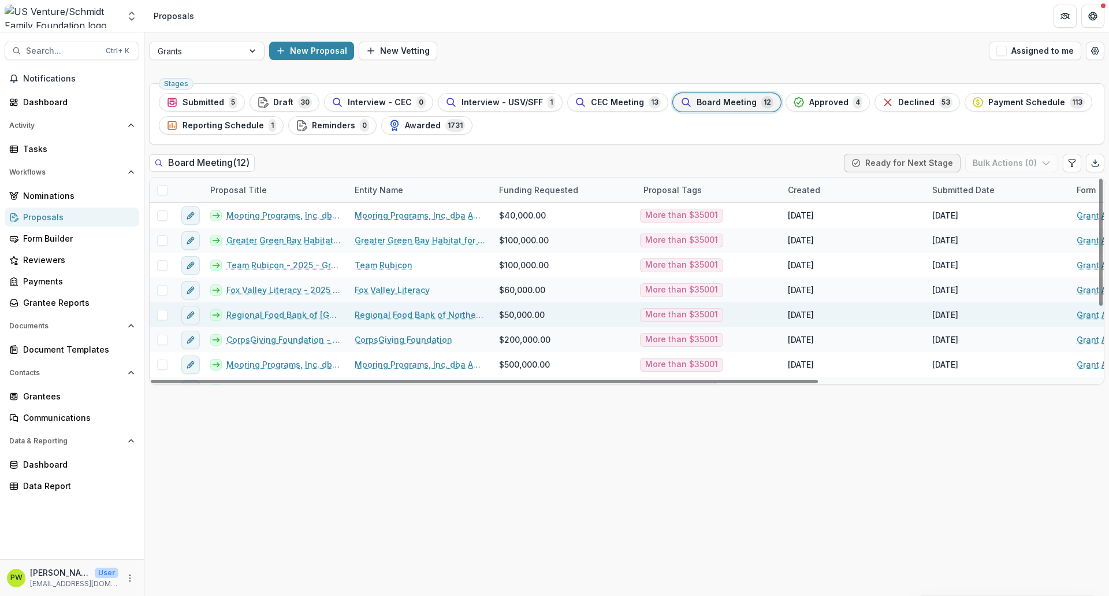
click at [310, 314] on link "Regional Food Bank of [GEOGRAPHIC_DATA][US_STATE], Inc. - 2025 - Grant Applicat…" at bounding box center [283, 315] width 114 height 12
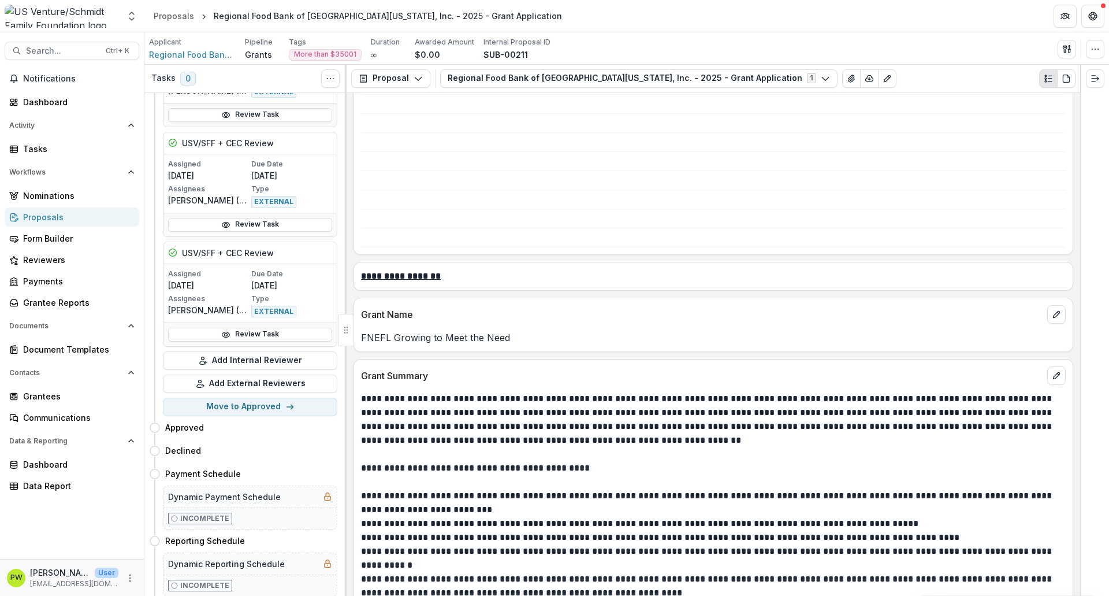
scroll to position [992, 0]
click at [434, 324] on div "FNEFL Growing to Meet the Need" at bounding box center [713, 333] width 719 height 21
click at [428, 344] on div "Grant Name FNEFL Growing to Meet the Need" at bounding box center [714, 324] width 720 height 54
click at [428, 341] on p "FNEFL Growing to Meet the Need" at bounding box center [713, 337] width 705 height 14
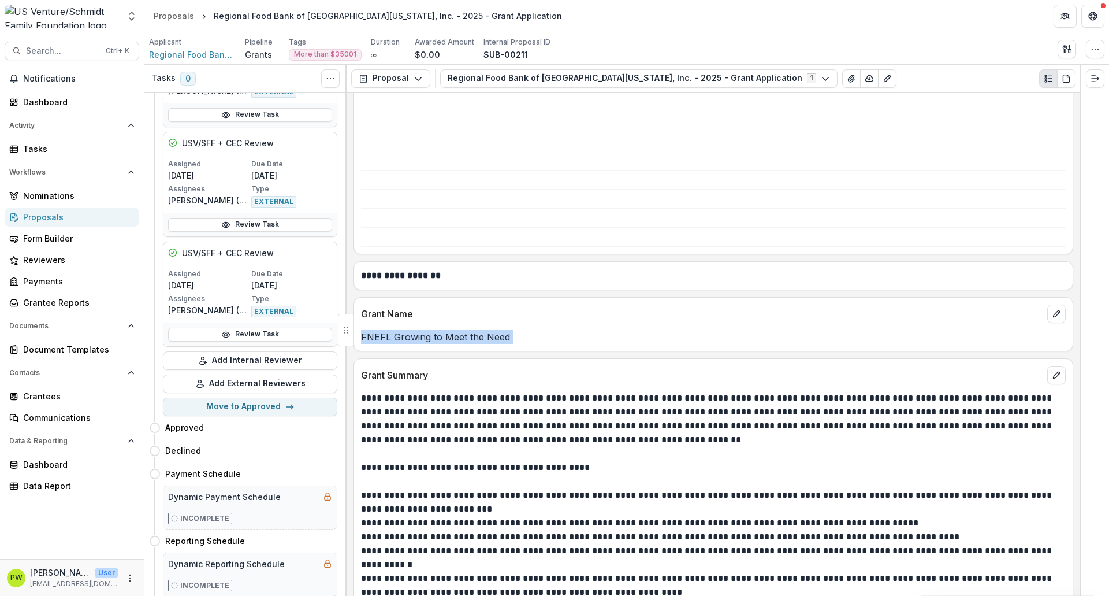
click at [428, 341] on p "FNEFL Growing to Meet the Need" at bounding box center [713, 337] width 705 height 14
copy p "FNEFL Growing to Meet the Need"
click at [281, 406] on button "Move to Approved" at bounding box center [250, 407] width 174 height 18
select select "********"
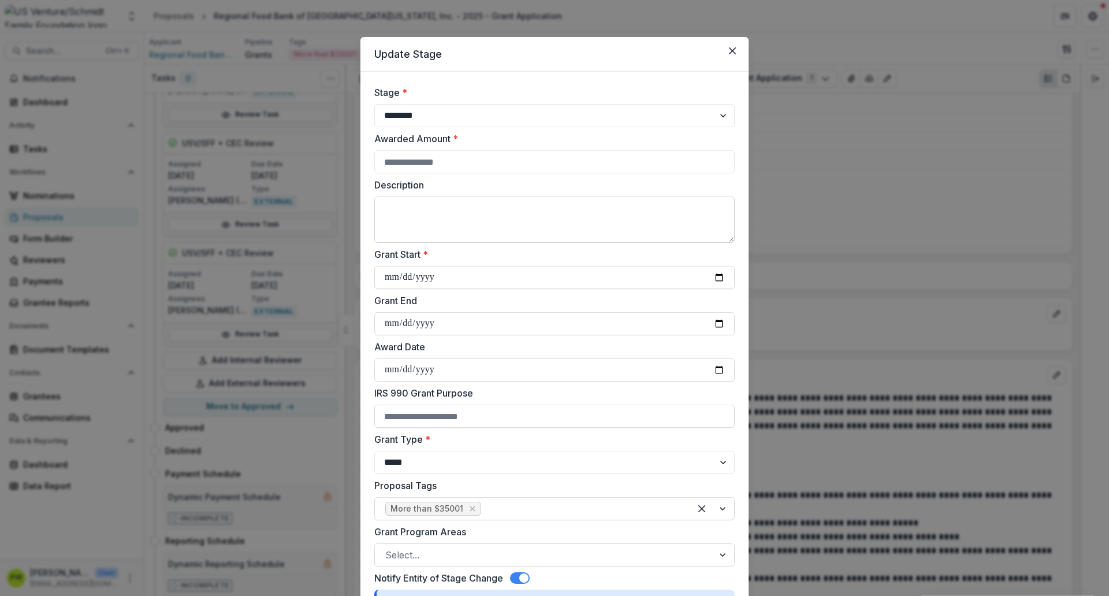
click at [415, 218] on textarea "Description" at bounding box center [554, 219] width 361 height 46
paste textarea "**********"
type textarea "**********"
click at [411, 165] on input "Awarded Amount *" at bounding box center [554, 161] width 361 height 23
type input "*****"
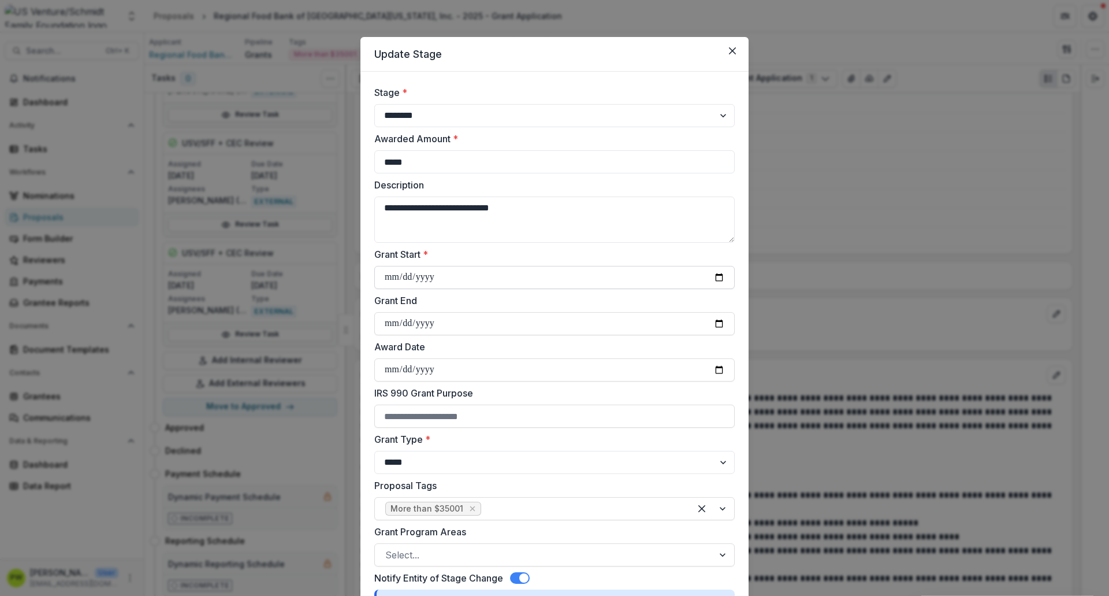
click at [392, 278] on input "Grant Start *" at bounding box center [554, 277] width 361 height 23
click at [718, 275] on input "Grant Start *" at bounding box center [554, 277] width 361 height 23
type input "**********"
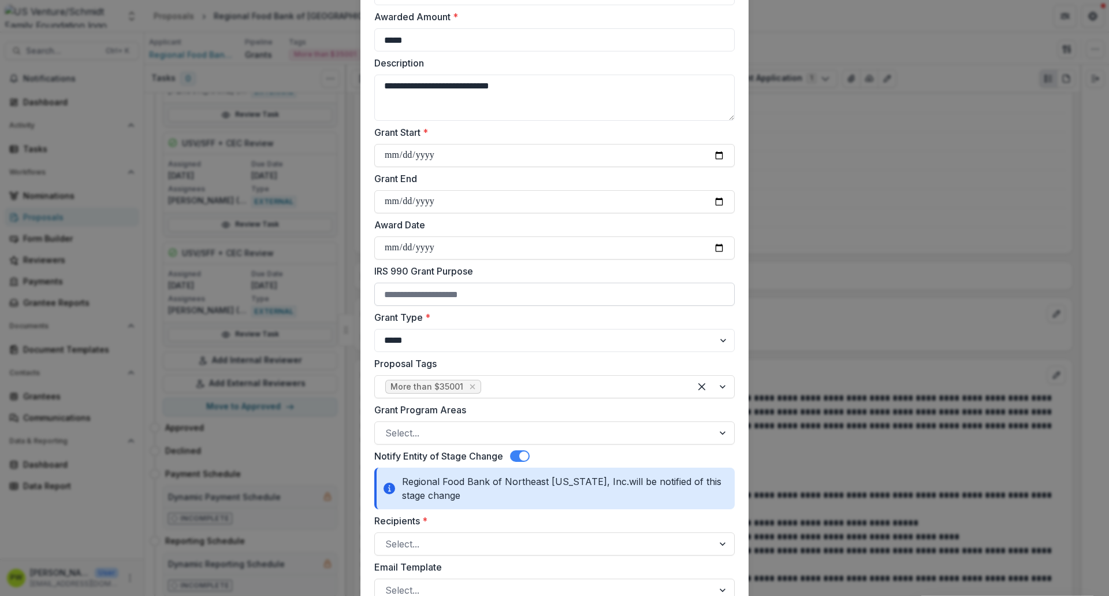
scroll to position [122, 0]
click at [444, 434] on div at bounding box center [544, 432] width 318 height 16
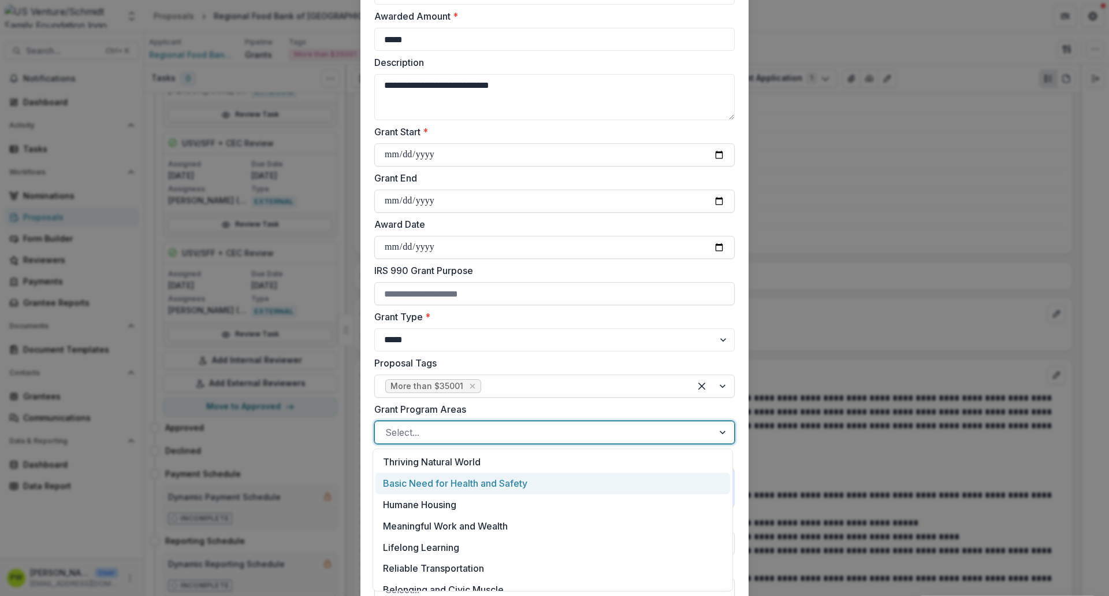
click at [442, 456] on div "Basic Need for Health and Safety" at bounding box center [553, 483] width 355 height 21
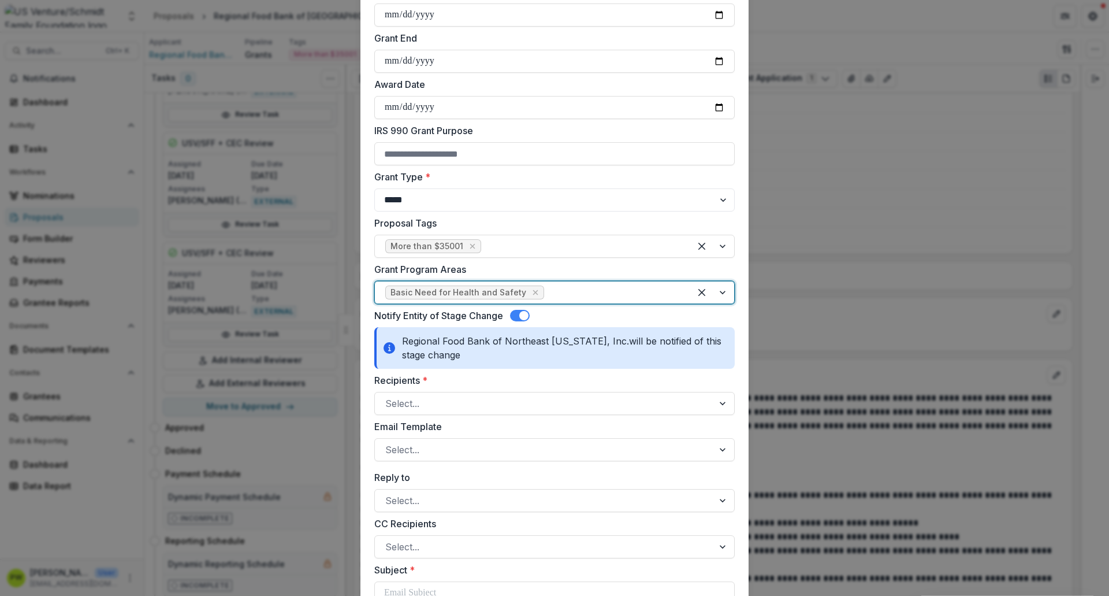
scroll to position [263, 0]
click at [428, 397] on div at bounding box center [544, 402] width 318 height 16
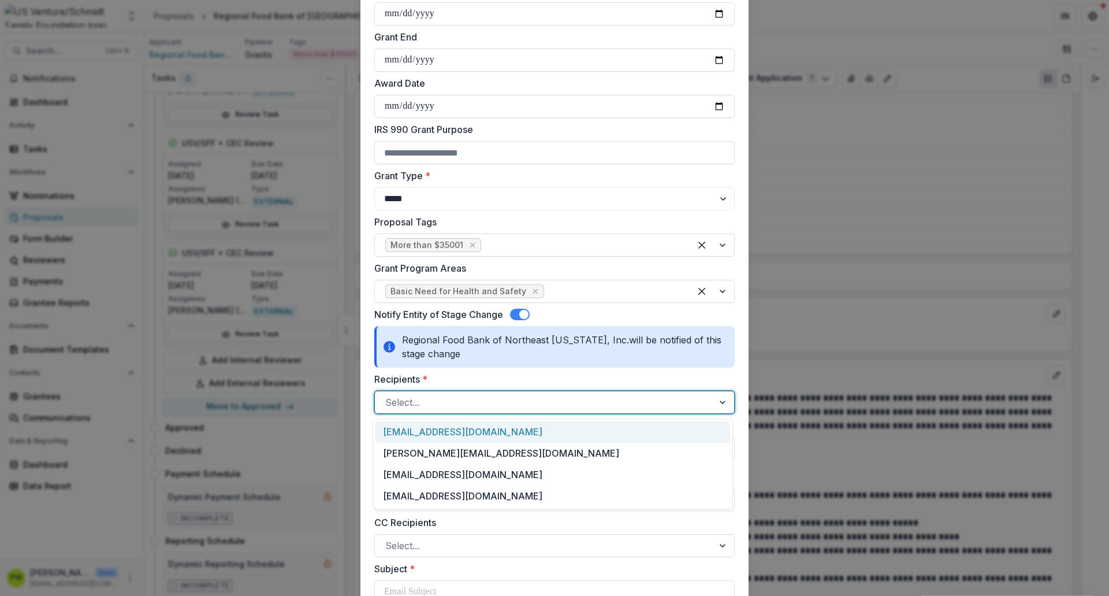
click at [504, 434] on div "[EMAIL_ADDRESS][DOMAIN_NAME]" at bounding box center [553, 431] width 355 height 21
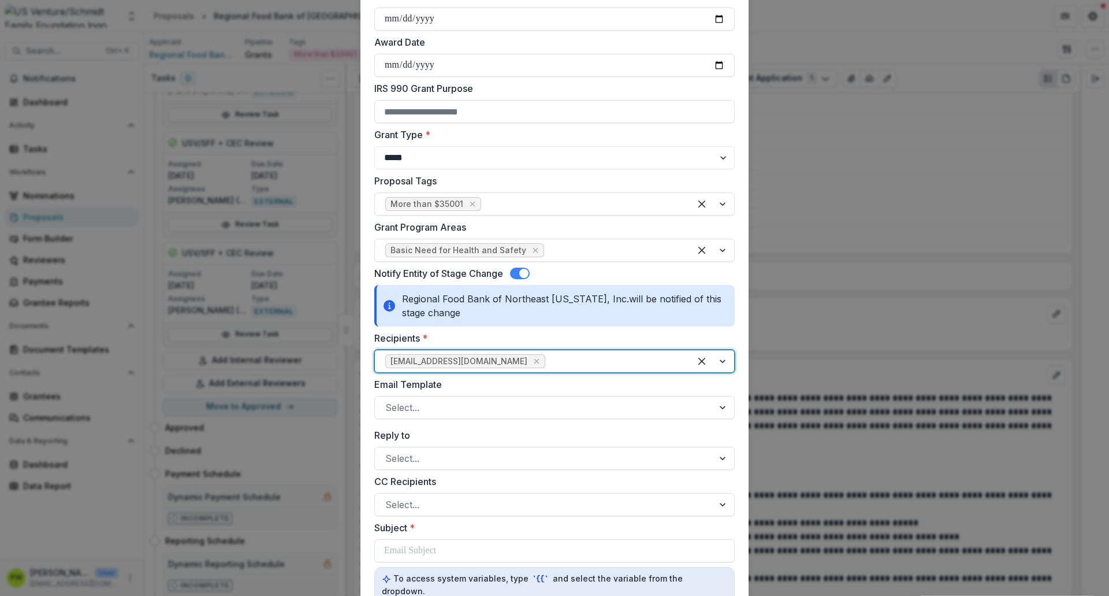
scroll to position [305, 0]
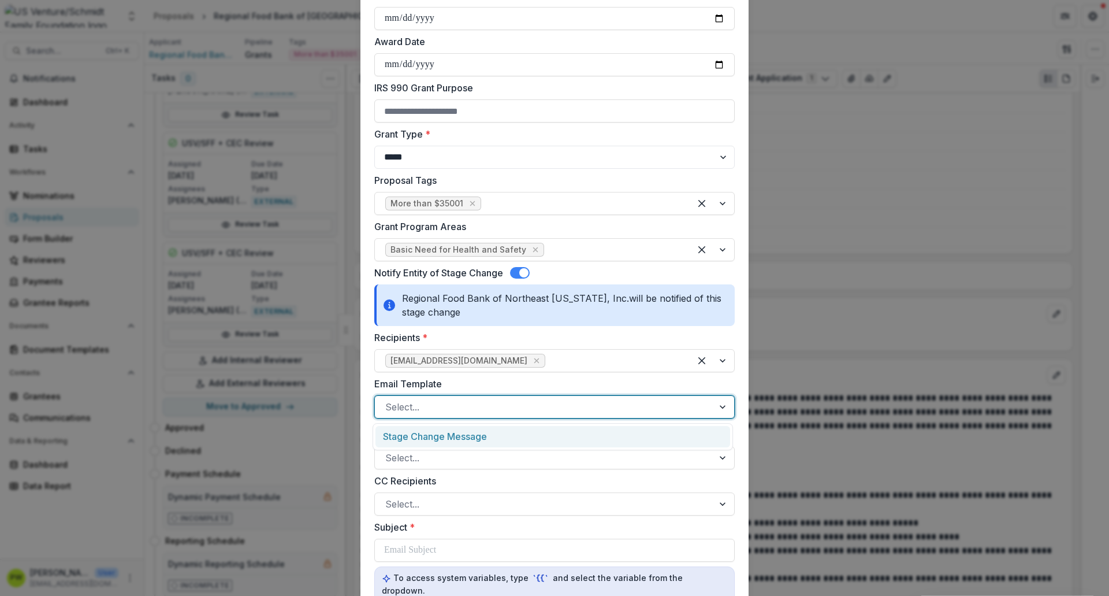
click at [465, 414] on div at bounding box center [544, 407] width 318 height 16
click at [463, 438] on div "Stage Change Message" at bounding box center [553, 436] width 355 height 21
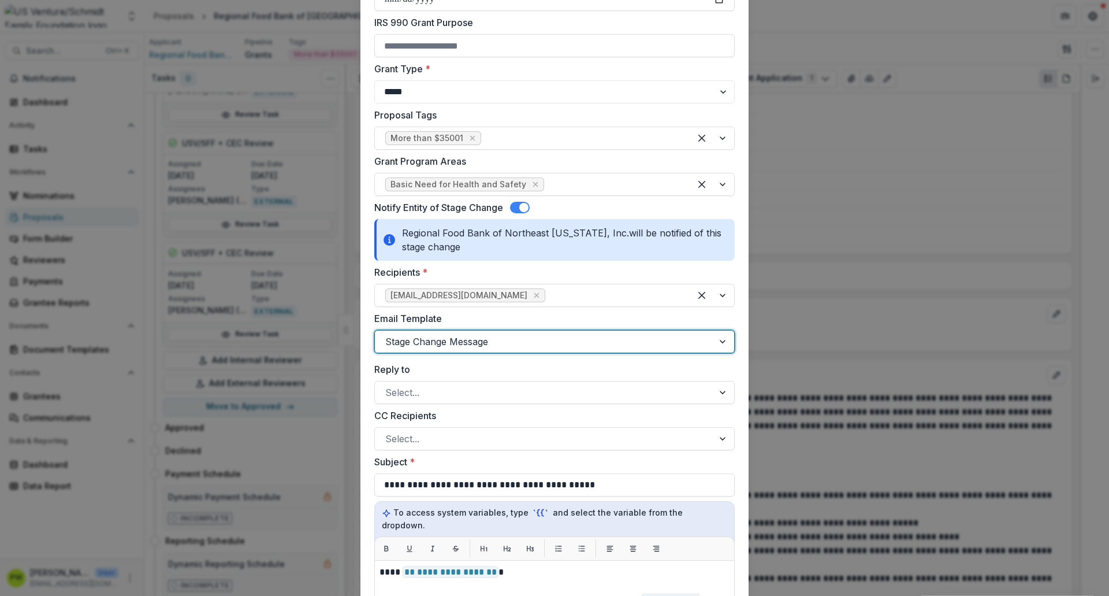
scroll to position [369, 0]
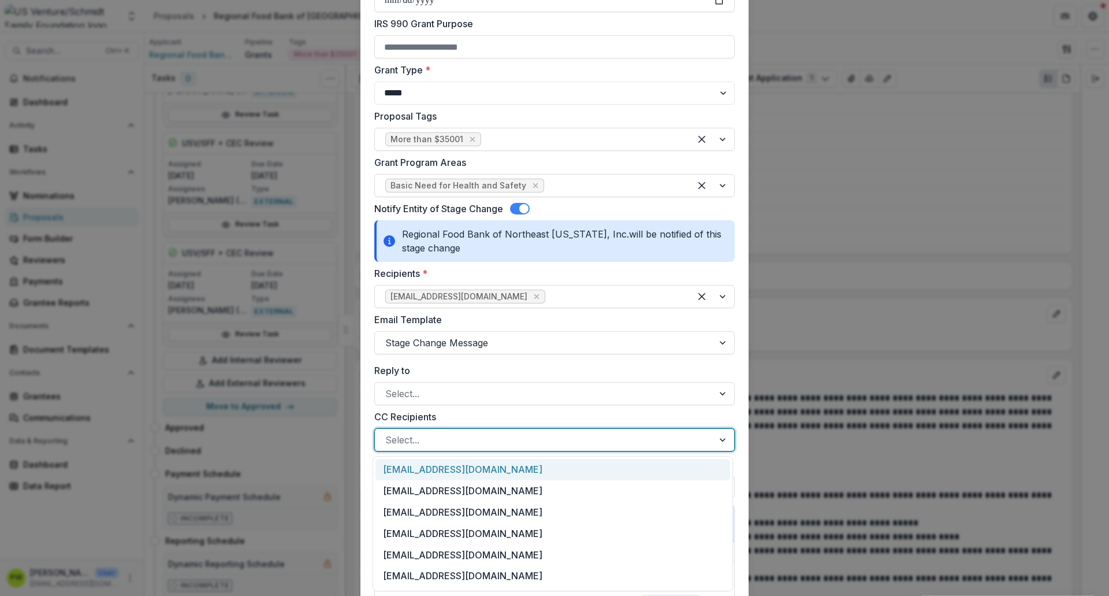
click at [464, 445] on div at bounding box center [544, 440] width 318 height 16
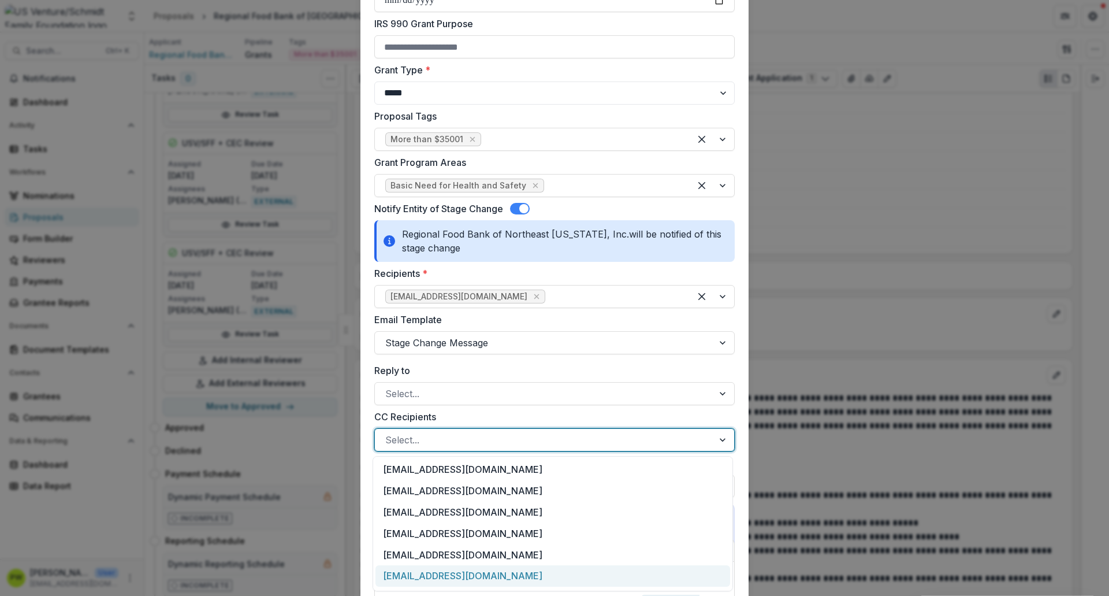
click at [477, 456] on div "[EMAIL_ADDRESS][DOMAIN_NAME]" at bounding box center [553, 575] width 355 height 21
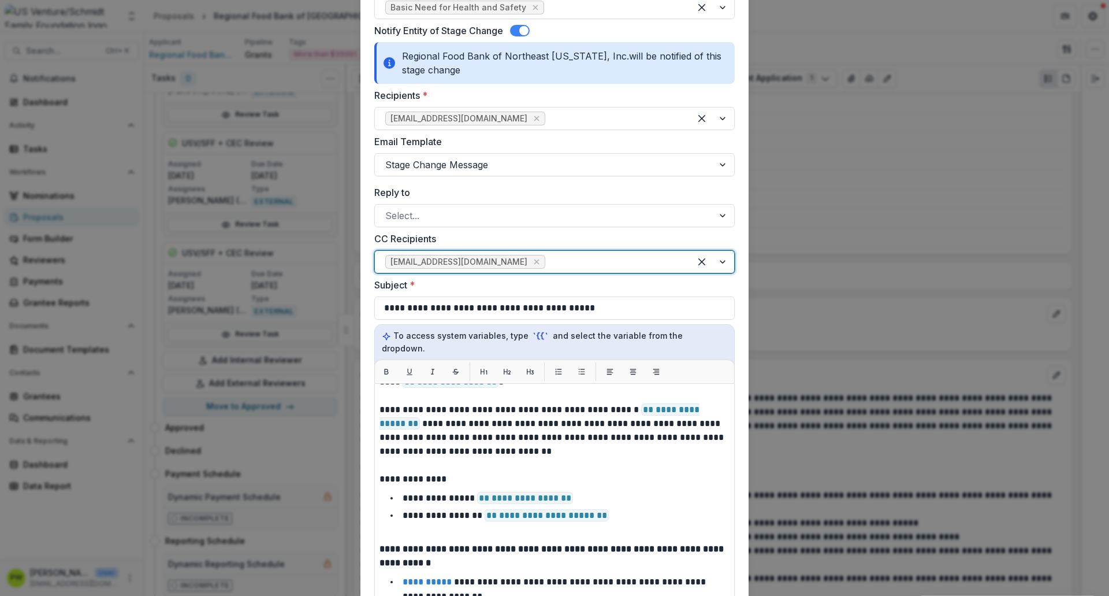
scroll to position [11, 0]
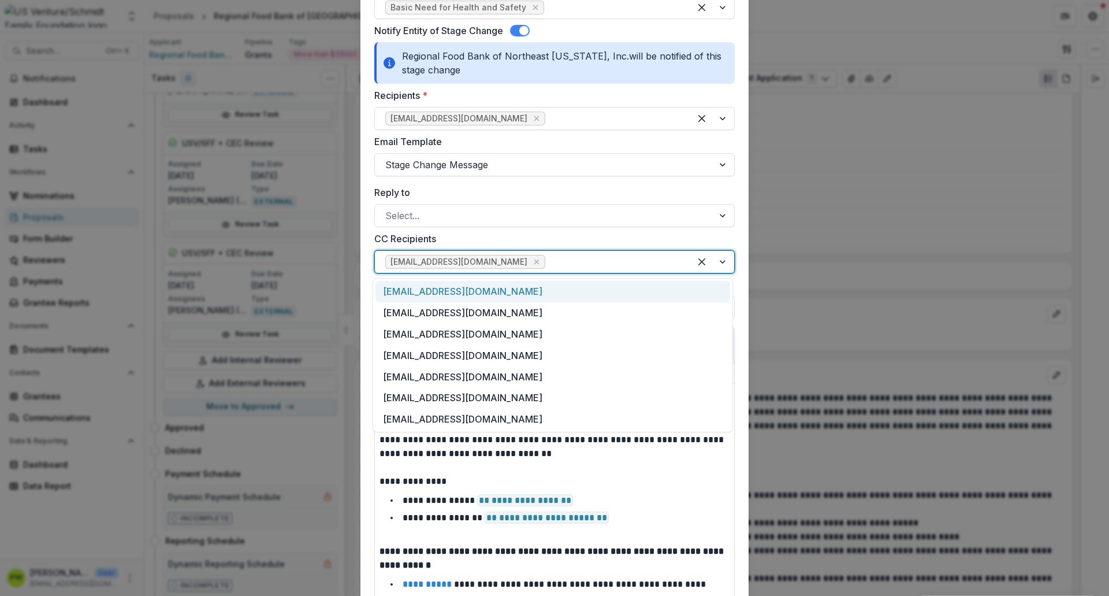
click at [548, 256] on div at bounding box center [614, 262] width 132 height 16
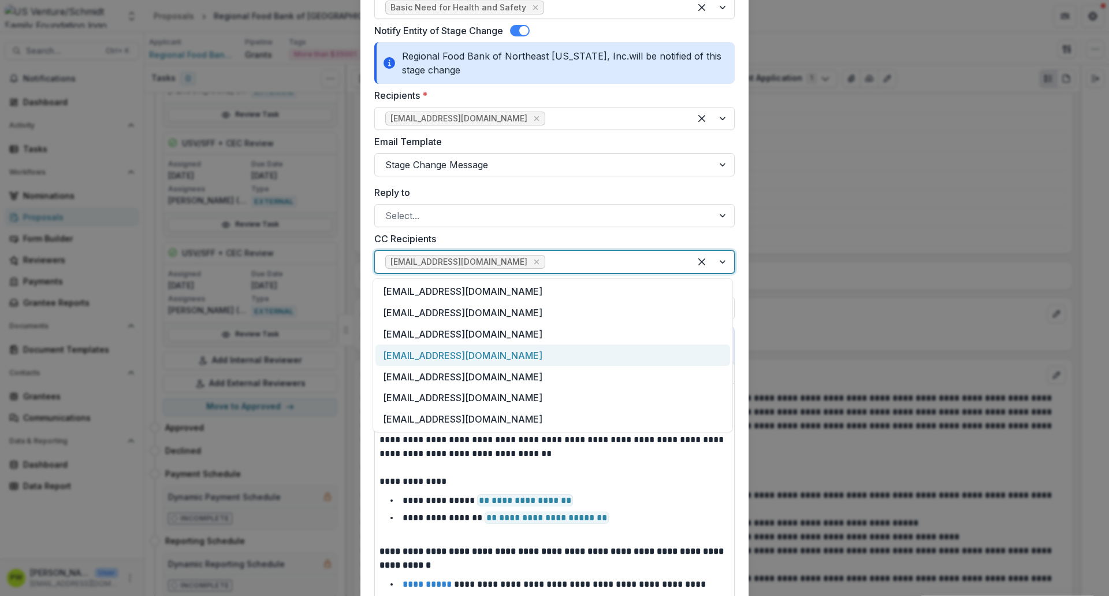
click at [506, 352] on div "[EMAIL_ADDRESS][DOMAIN_NAME]" at bounding box center [553, 354] width 355 height 21
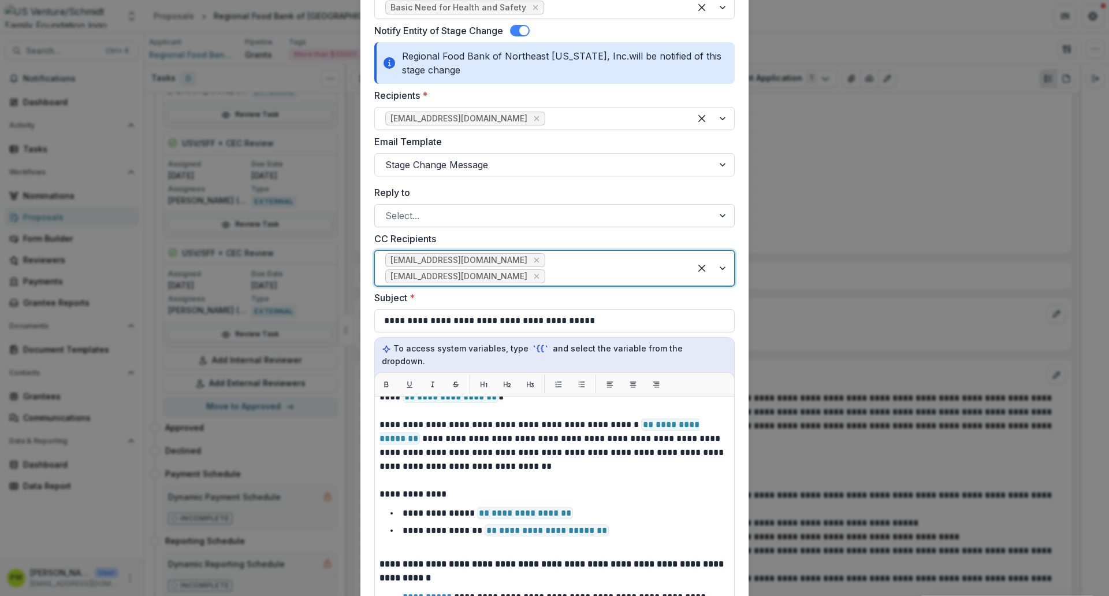
click at [511, 214] on div at bounding box center [544, 215] width 318 height 16
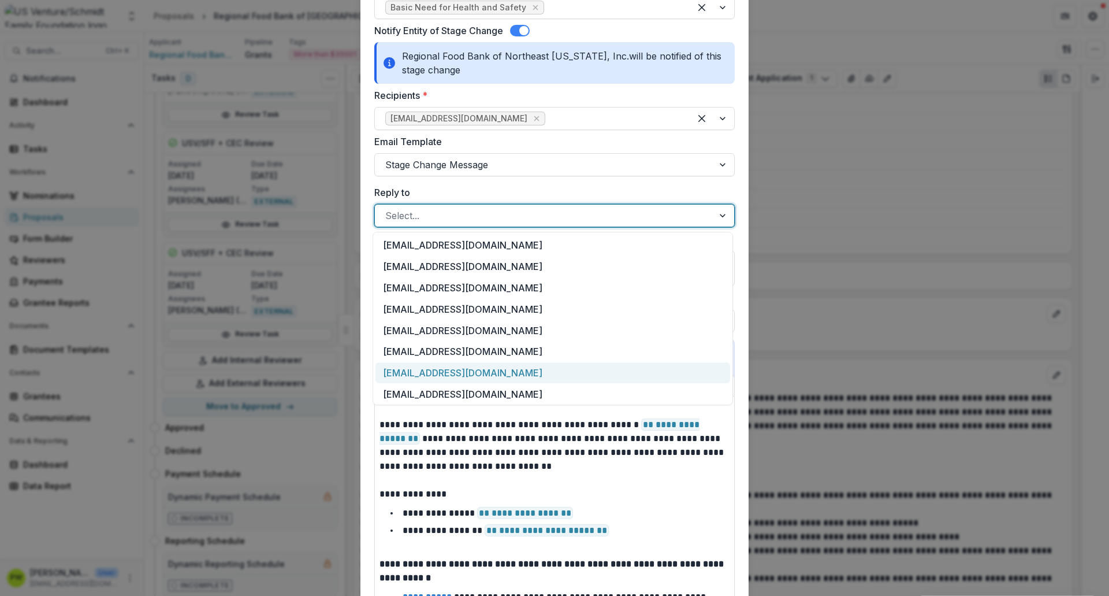
click at [479, 370] on div "[EMAIL_ADDRESS][DOMAIN_NAME]" at bounding box center [553, 372] width 355 height 21
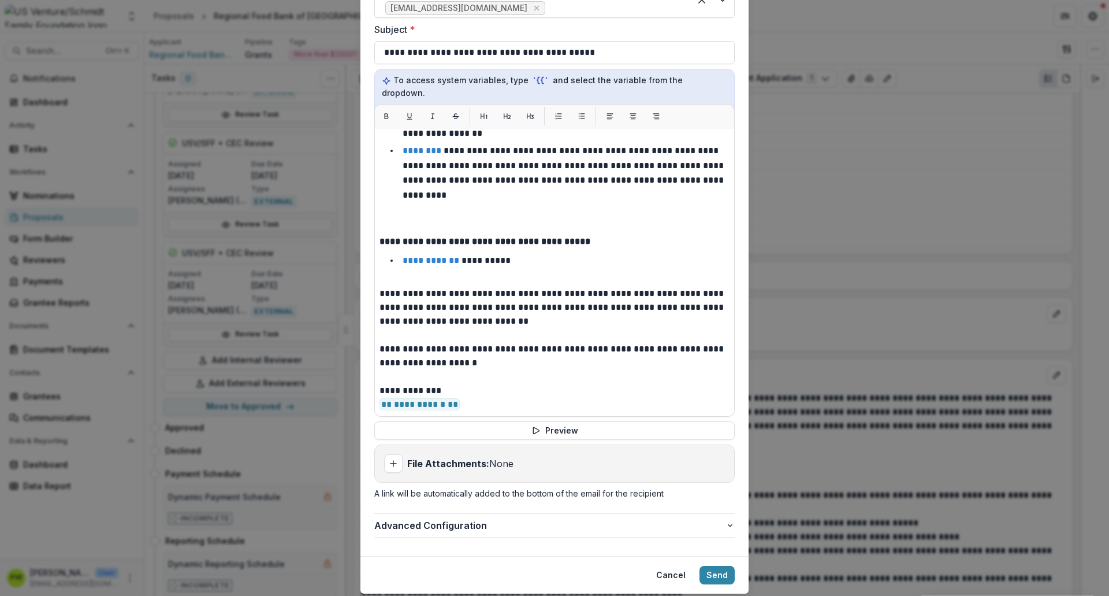
scroll to position [825, 0]
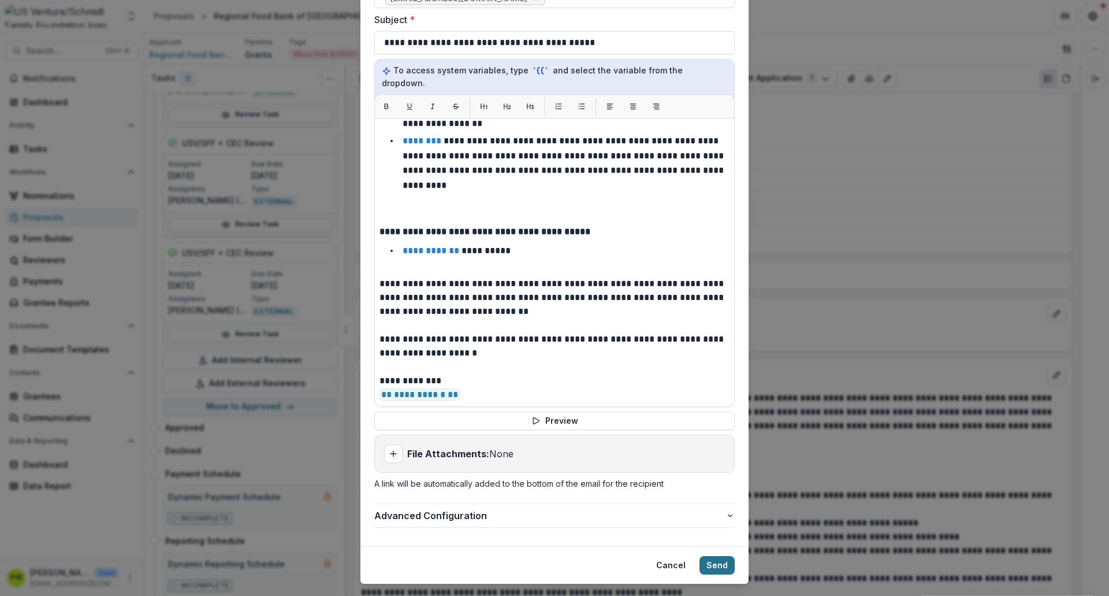
click at [712, 456] on button "Send" at bounding box center [717, 565] width 35 height 18
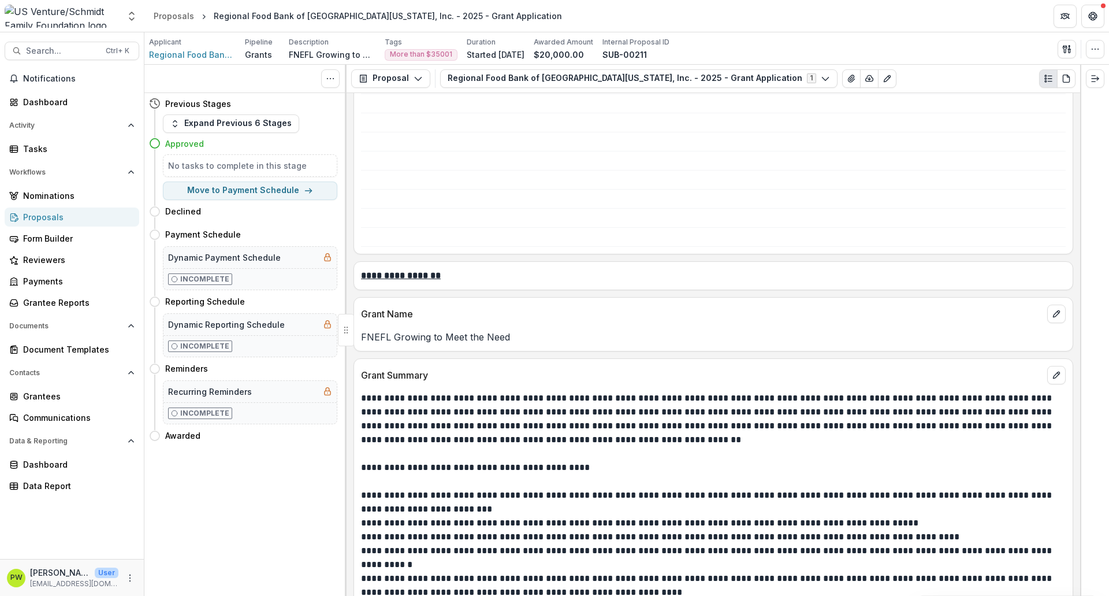
scroll to position [0, 0]
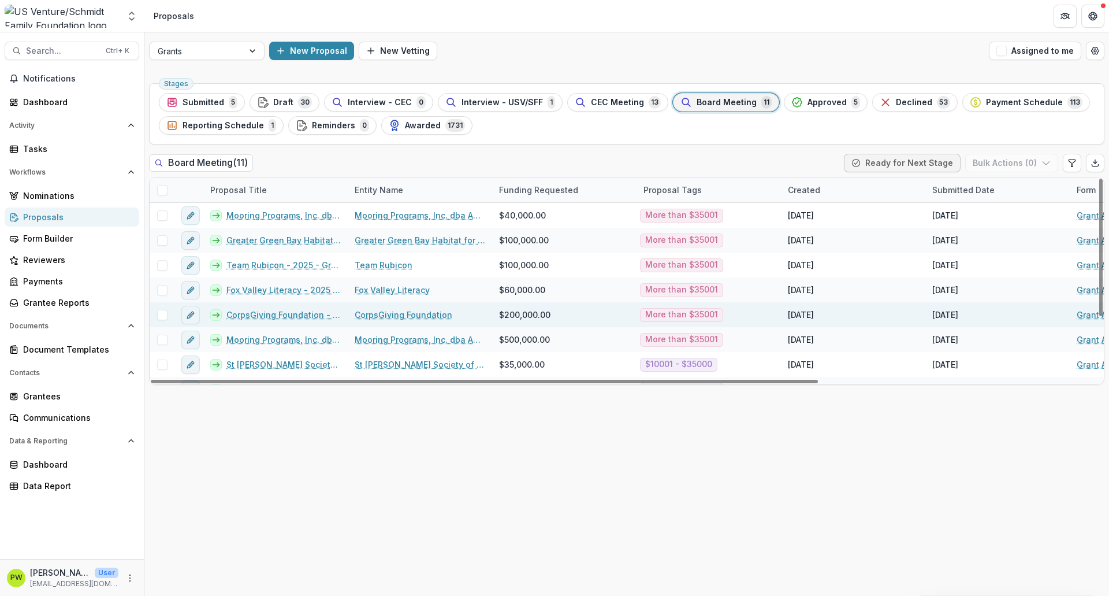
click at [282, 314] on link "CorpsGiving Foundation - 2025 - Grant Application" at bounding box center [283, 315] width 114 height 12
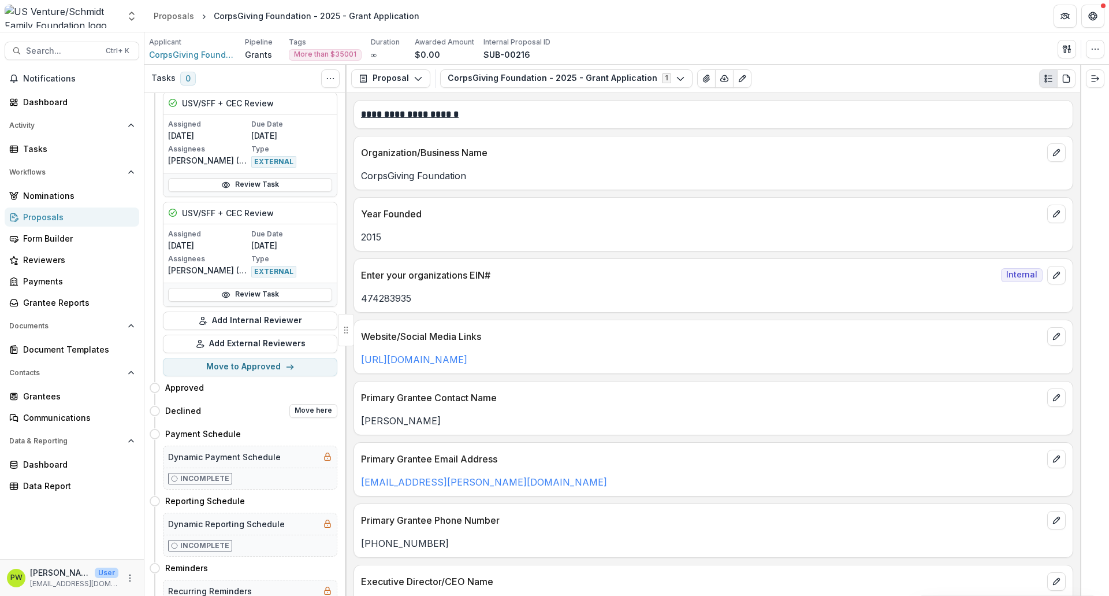
scroll to position [1050, 0]
click at [318, 391] on button "Move here" at bounding box center [313, 388] width 48 height 14
select select "********"
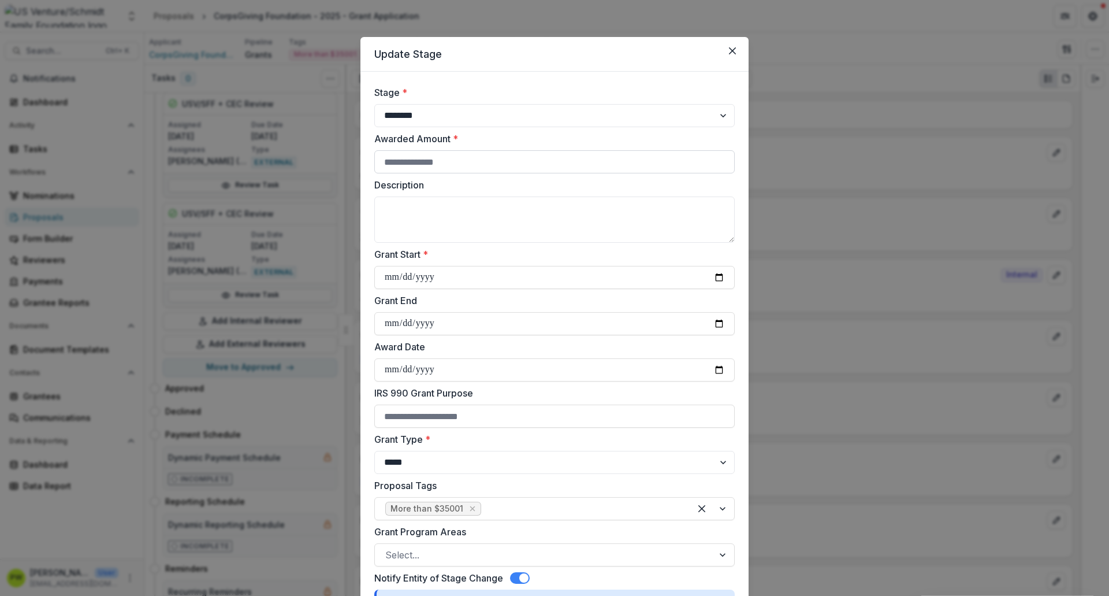
click at [466, 162] on input "Awarded Amount *" at bounding box center [554, 161] width 361 height 23
type input "******"
click at [465, 199] on textarea "Description" at bounding box center [554, 219] width 361 height 46
type textarea "*"
click at [735, 55] on button "Close" at bounding box center [732, 51] width 18 height 18
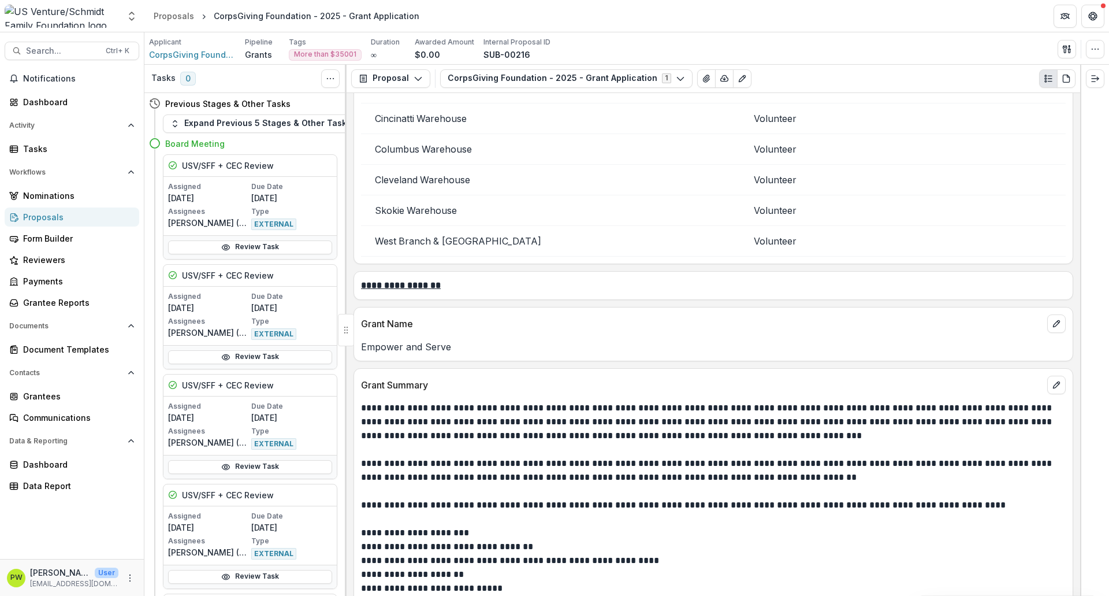
scroll to position [1143, 0]
click at [400, 343] on p "Empower and Serve" at bounding box center [713, 348] width 705 height 14
copy p "Empower and Serve"
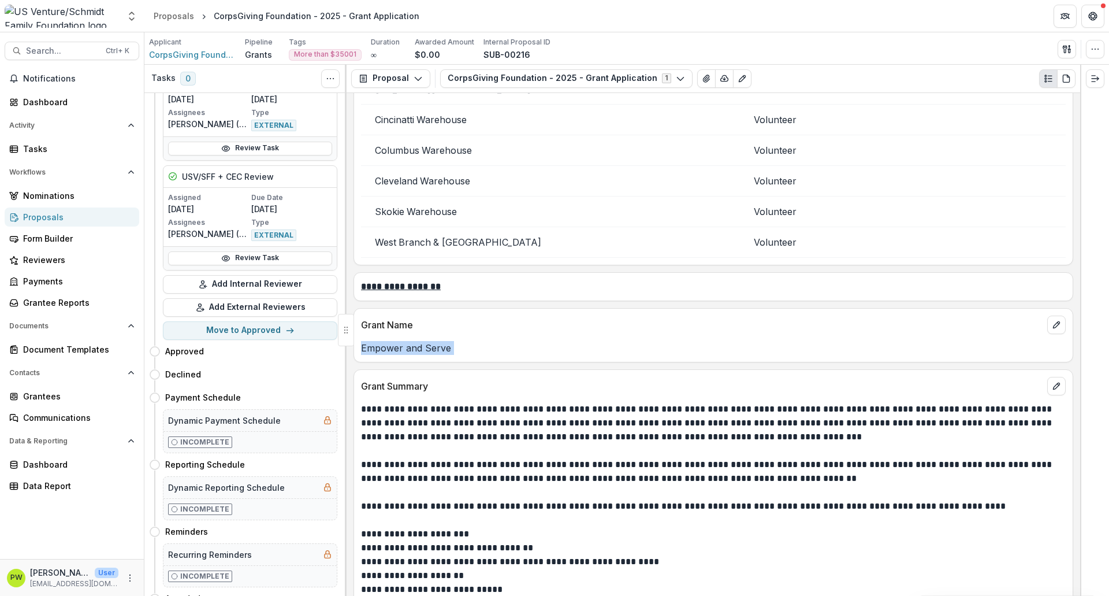
scroll to position [1110, 0]
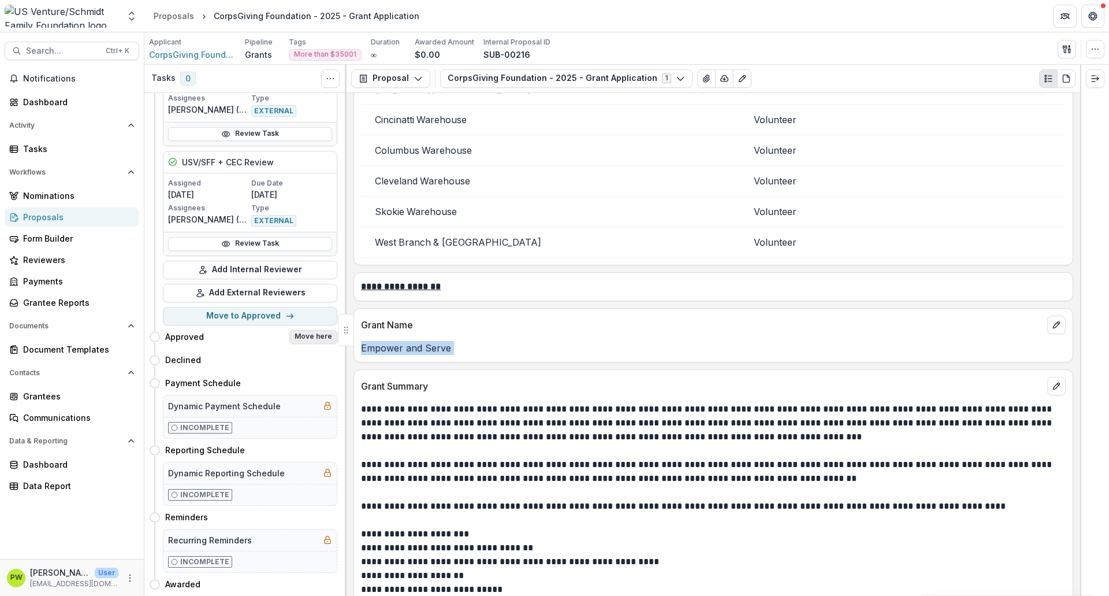
click at [303, 330] on button "Move here" at bounding box center [313, 337] width 48 height 14
select select "********"
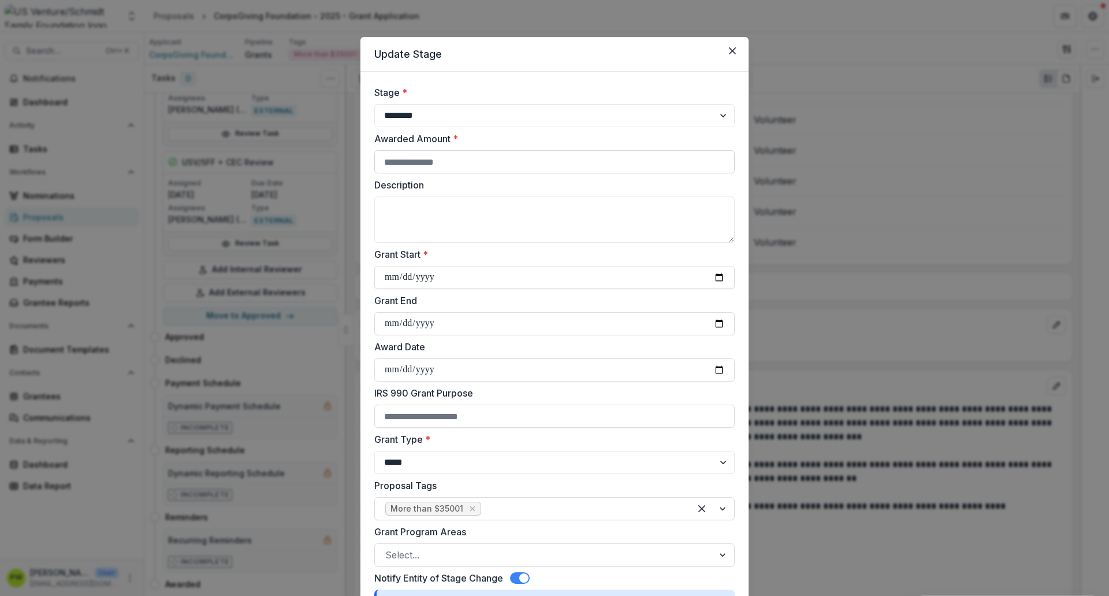
click at [448, 161] on input "Awarded Amount *" at bounding box center [554, 161] width 361 height 23
type input "******"
click at [441, 210] on textarea "Description" at bounding box center [554, 219] width 361 height 46
paste textarea "**********"
type textarea "**********"
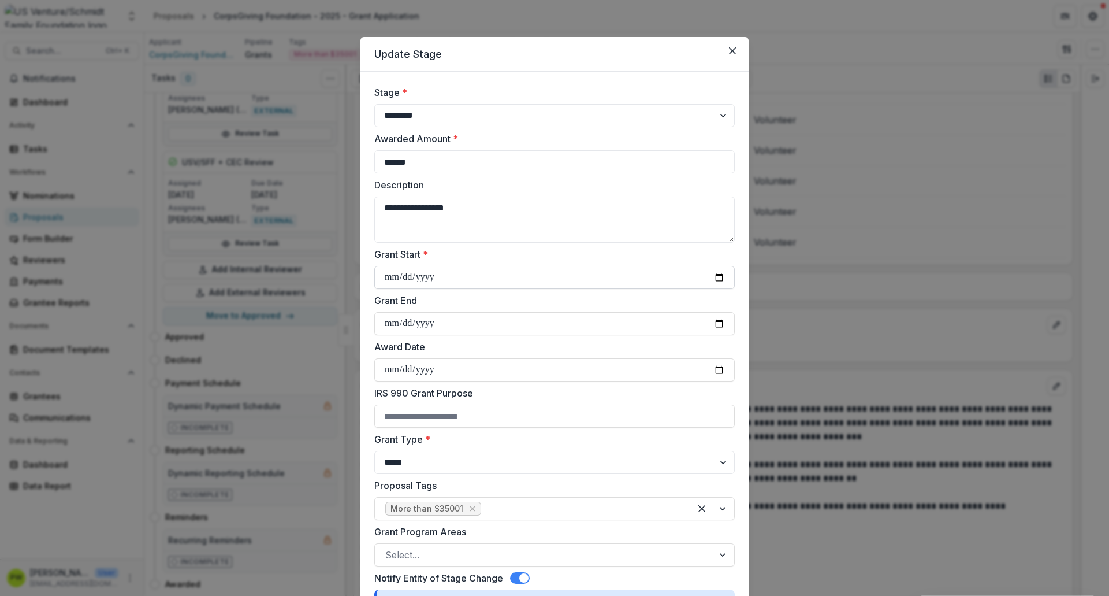
click at [388, 283] on input "Grant Start *" at bounding box center [554, 277] width 361 height 23
click at [726, 274] on input "Grant Start *" at bounding box center [554, 277] width 361 height 23
click at [711, 278] on input "Grant Start *" at bounding box center [554, 277] width 361 height 23
click at [718, 278] on input "Grant Start *" at bounding box center [554, 277] width 361 height 23
type input "**********"
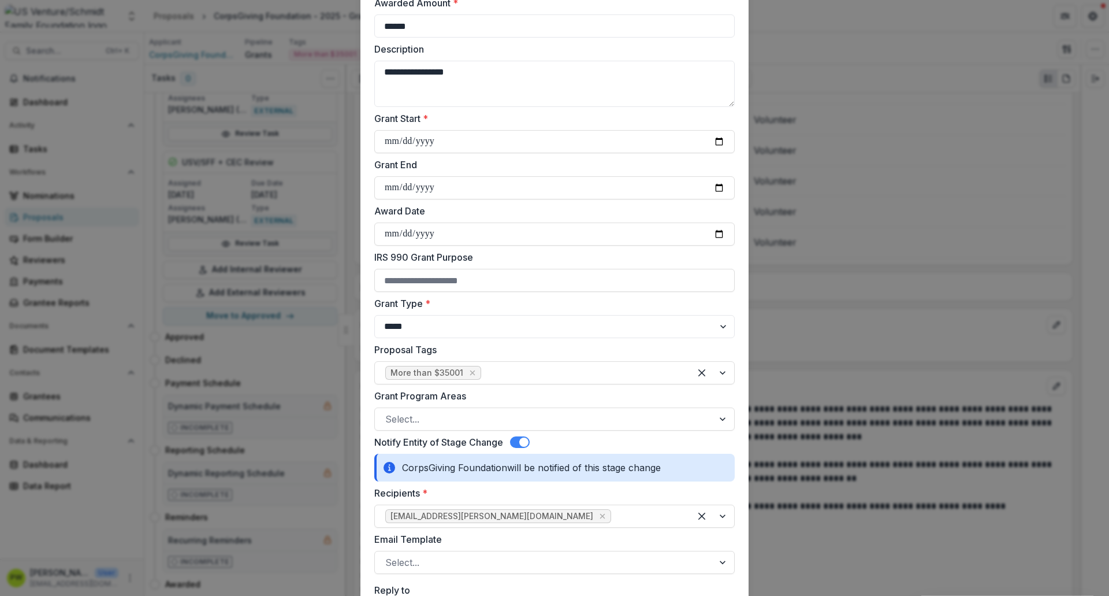
scroll to position [152, 0]
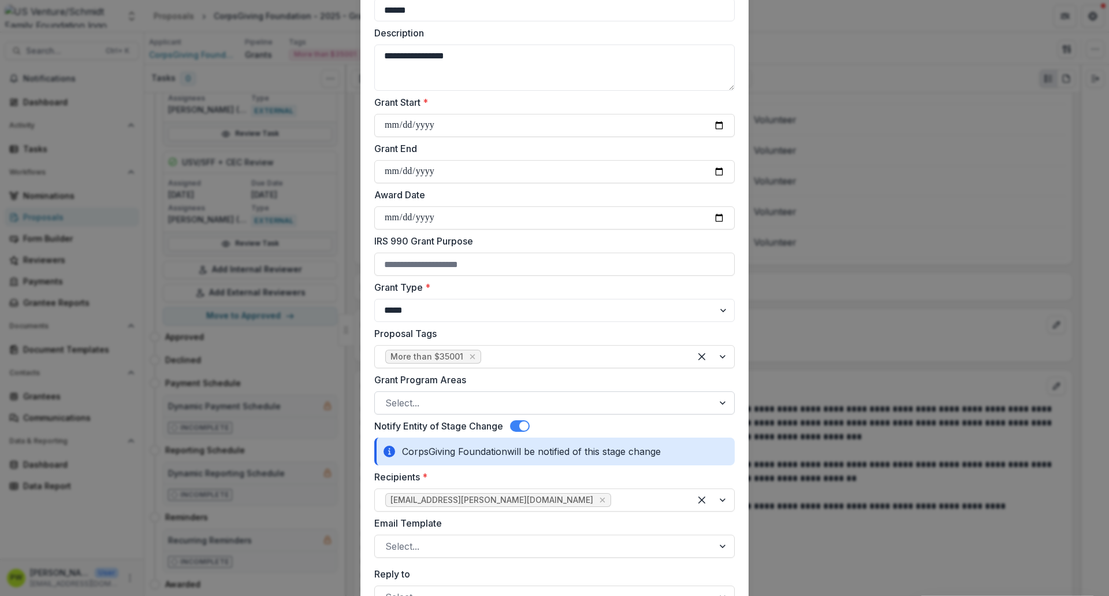
click at [413, 407] on div at bounding box center [544, 403] width 318 height 16
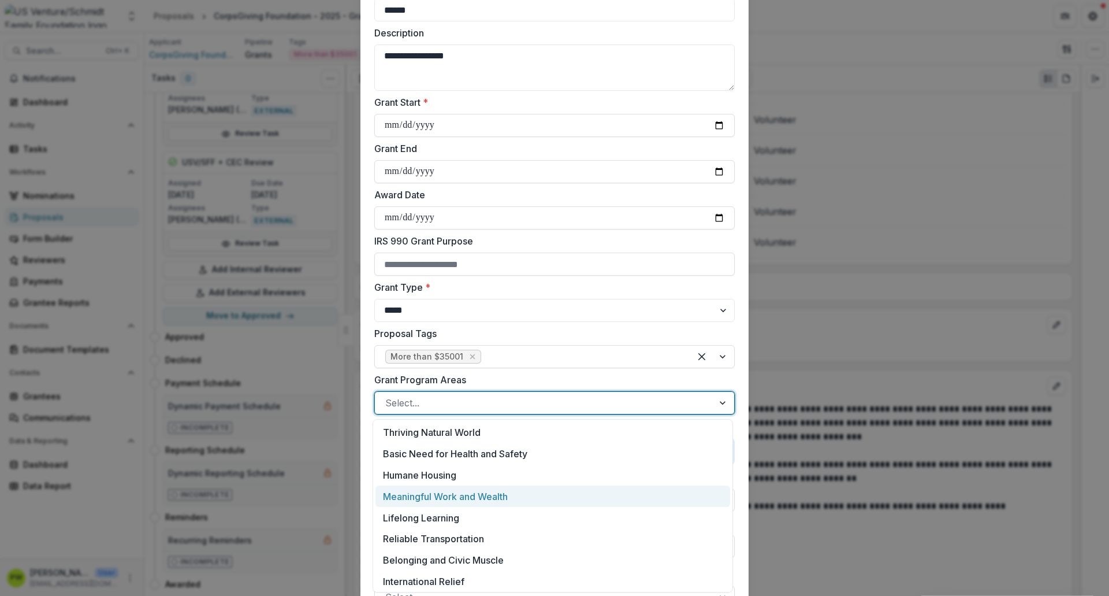
scroll to position [2, 0]
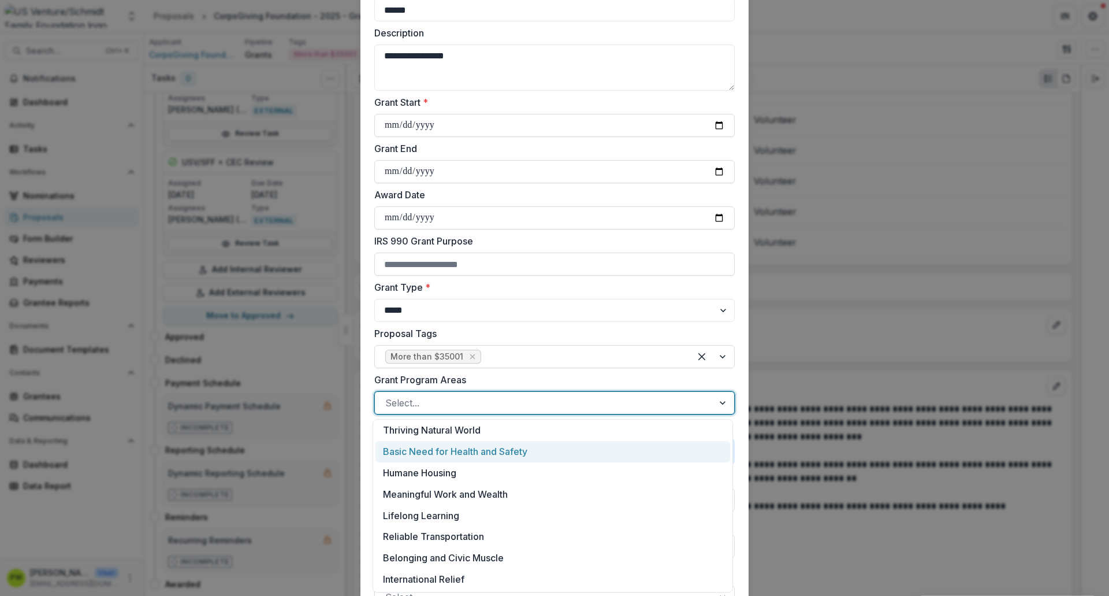
click at [466, 451] on div "Basic Need for Health and Safety" at bounding box center [553, 451] width 355 height 21
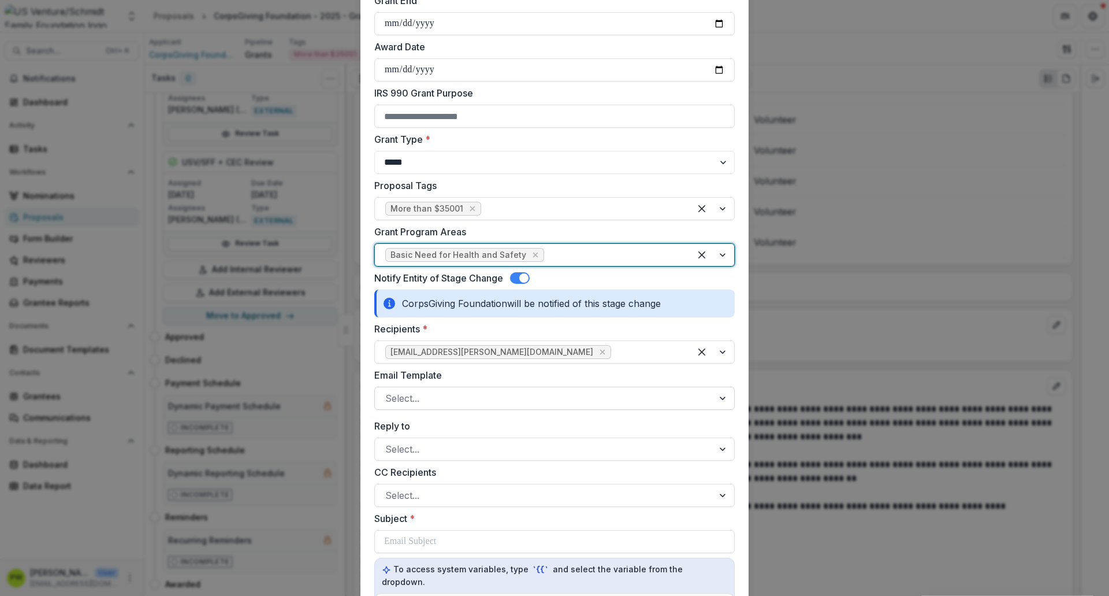
scroll to position [301, 0]
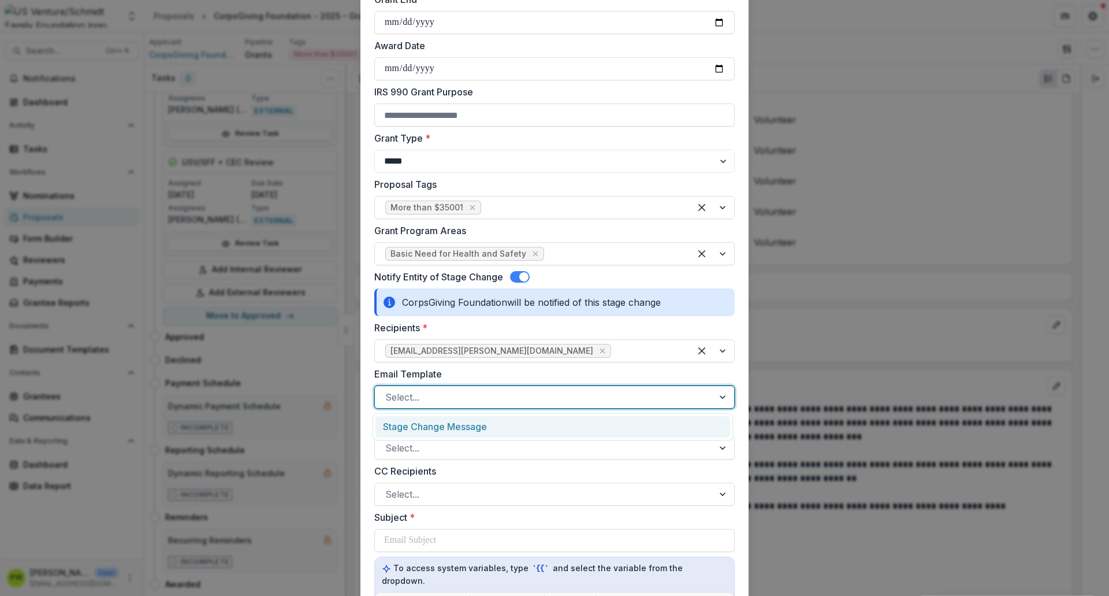
click at [443, 397] on div at bounding box center [544, 397] width 318 height 16
click at [448, 430] on div "Stage Change Message" at bounding box center [553, 426] width 355 height 21
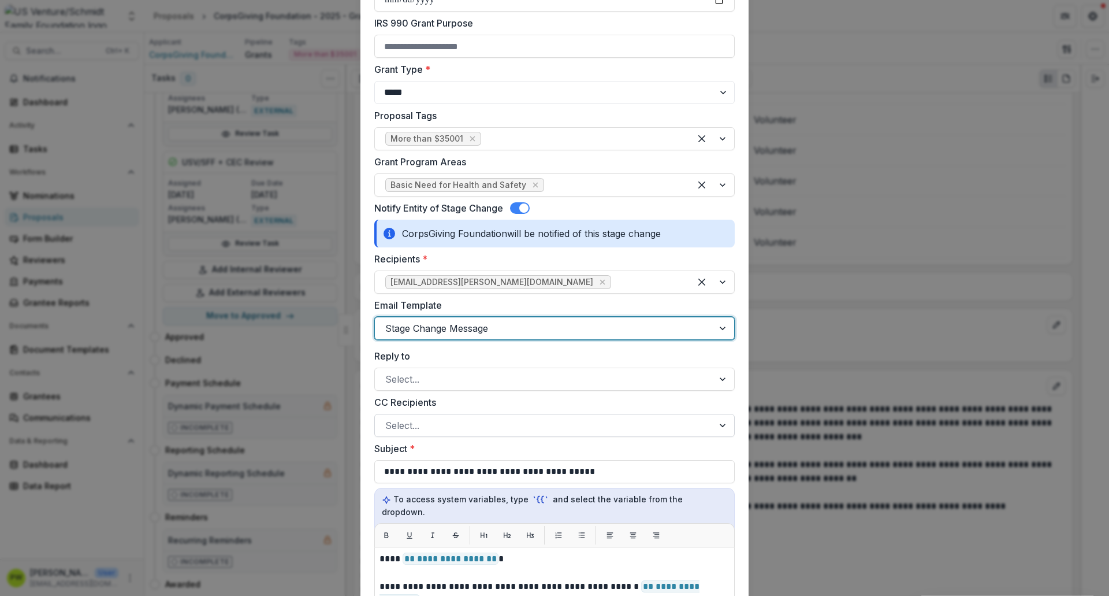
scroll to position [368, 0]
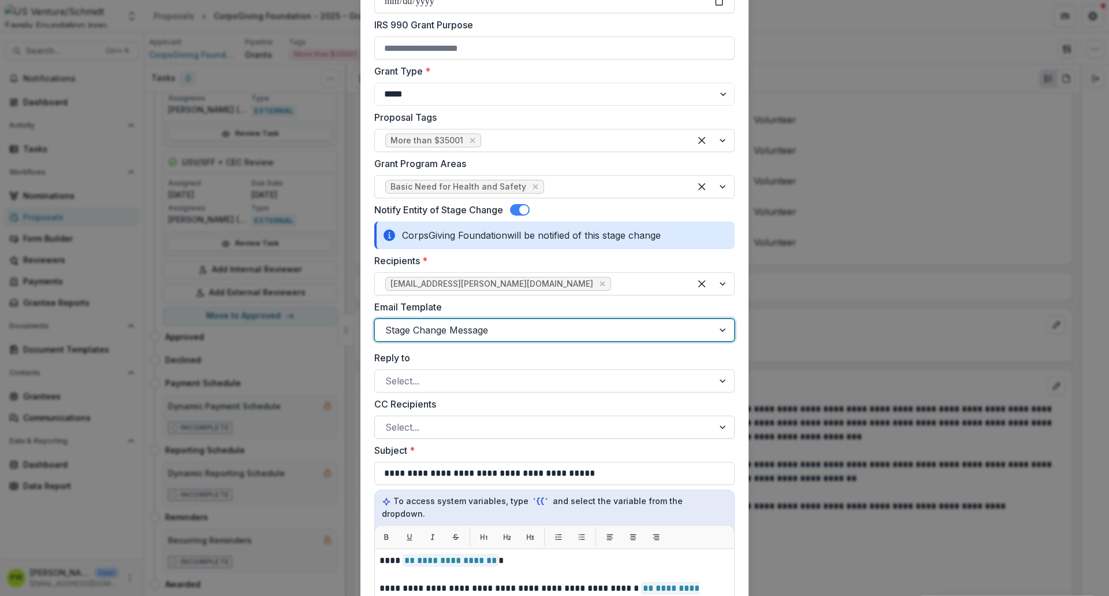
click at [433, 425] on div at bounding box center [544, 427] width 318 height 16
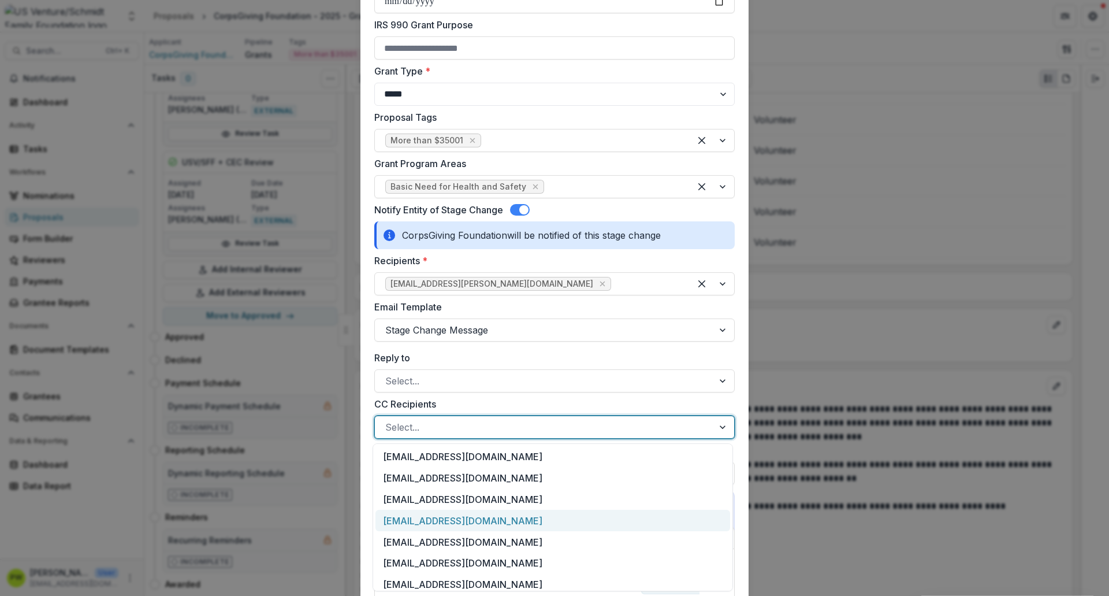
click at [440, 456] on div "[EMAIL_ADDRESS][DOMAIN_NAME]" at bounding box center [553, 520] width 355 height 21
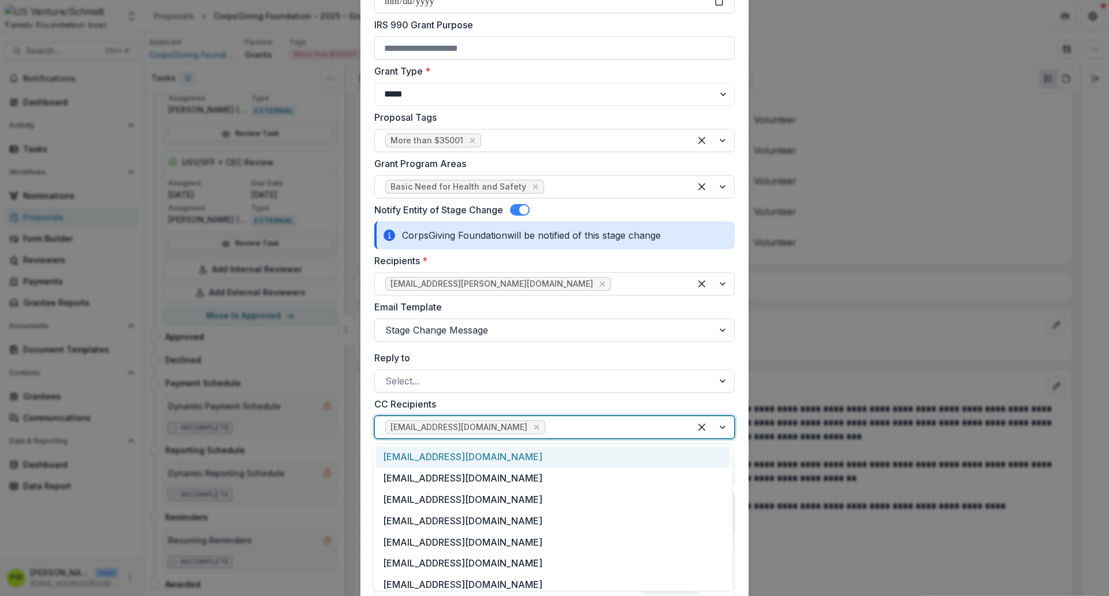
click at [548, 424] on div at bounding box center [614, 427] width 132 height 16
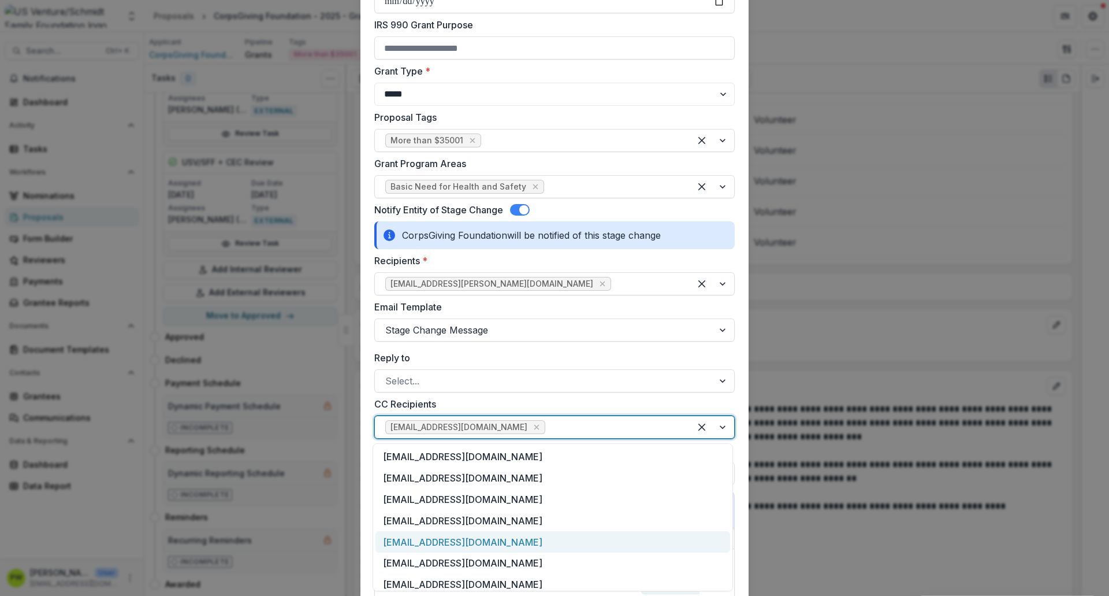
click at [477, 456] on div "[EMAIL_ADDRESS][DOMAIN_NAME]" at bounding box center [553, 541] width 355 height 21
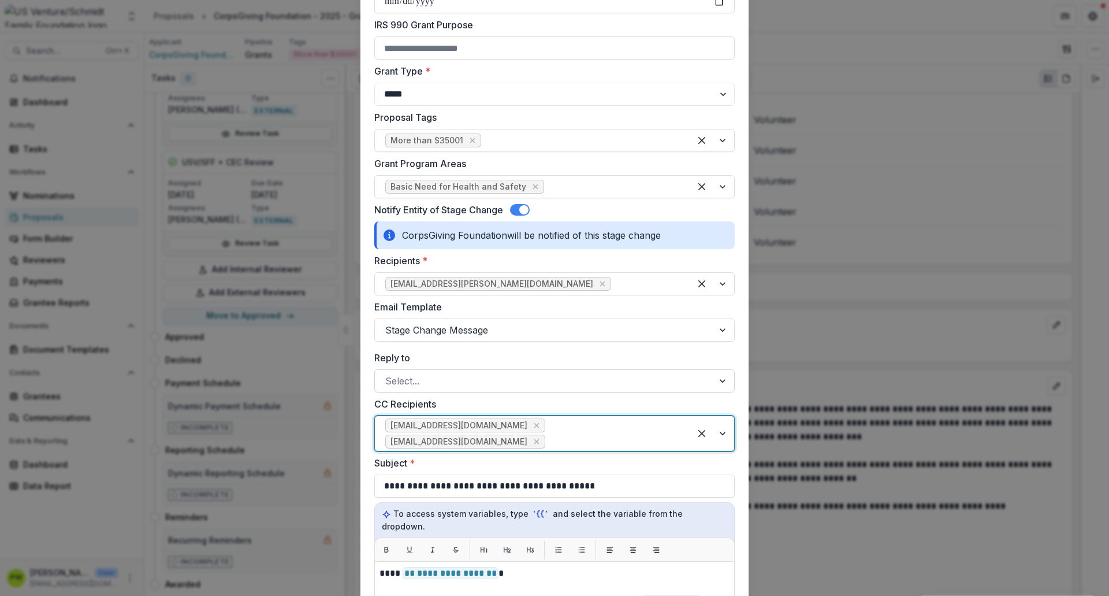
click at [452, 381] on div at bounding box center [544, 381] width 318 height 16
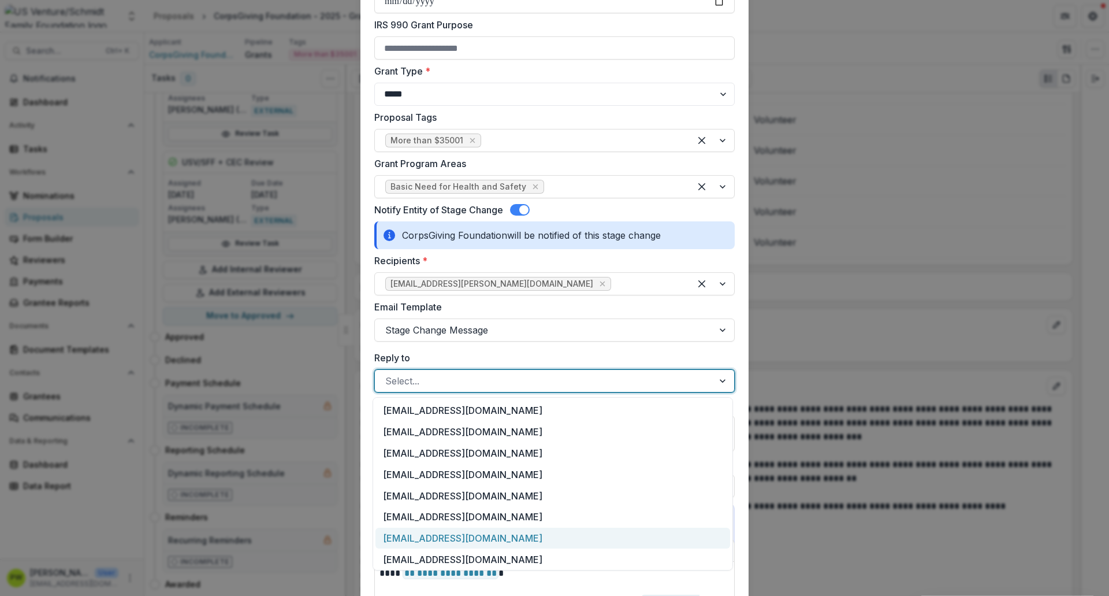
click at [455, 456] on div "[EMAIL_ADDRESS][DOMAIN_NAME]" at bounding box center [553, 538] width 355 height 21
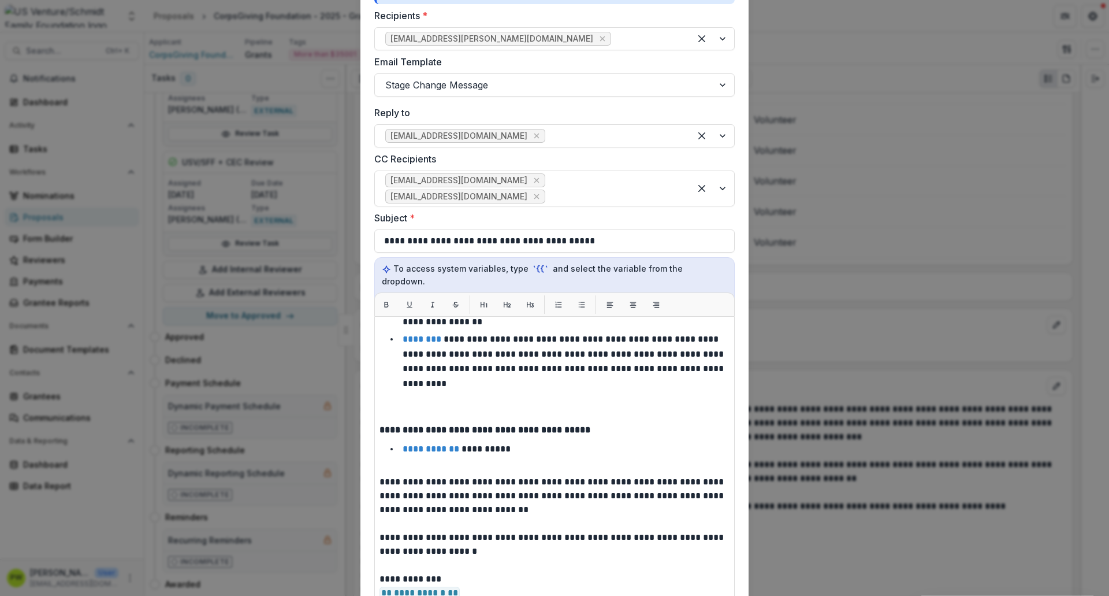
scroll to position [811, 0]
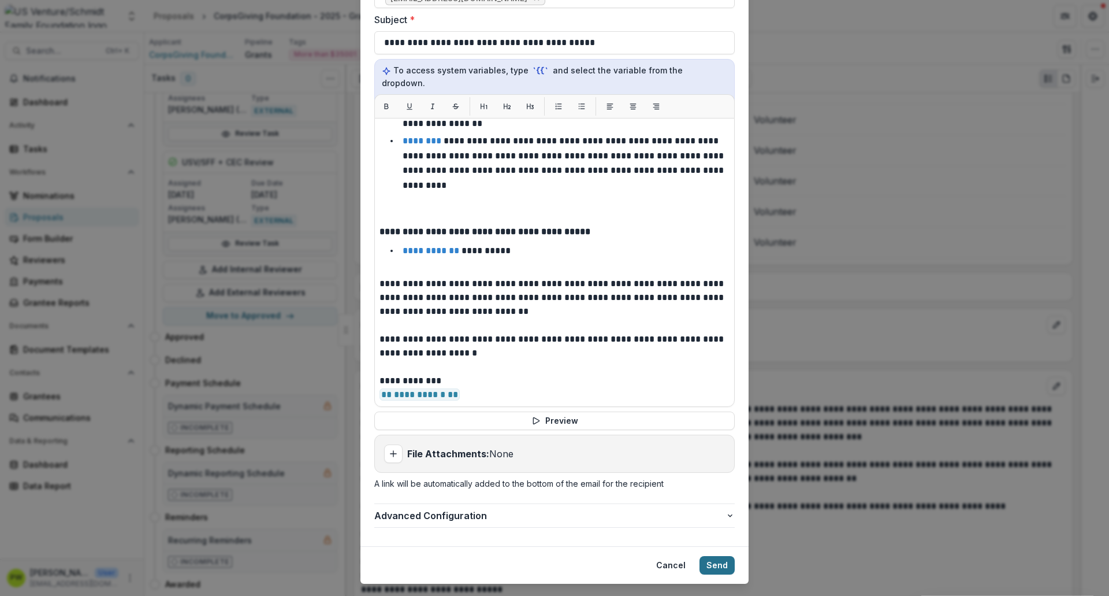
click at [718, 456] on button "Send" at bounding box center [717, 565] width 35 height 18
select select "**********"
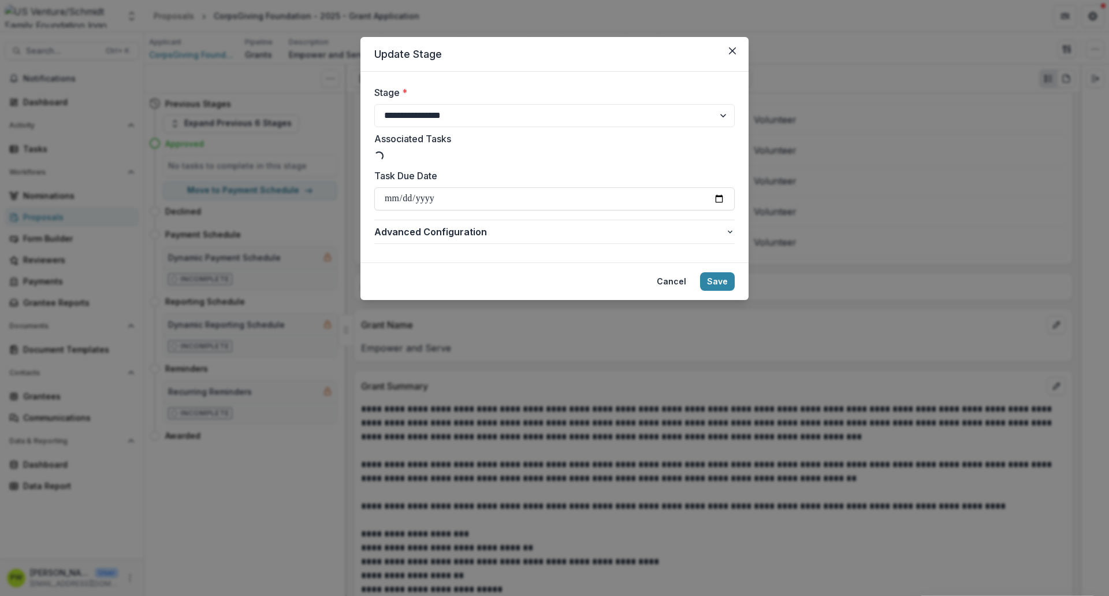
scroll to position [0, 0]
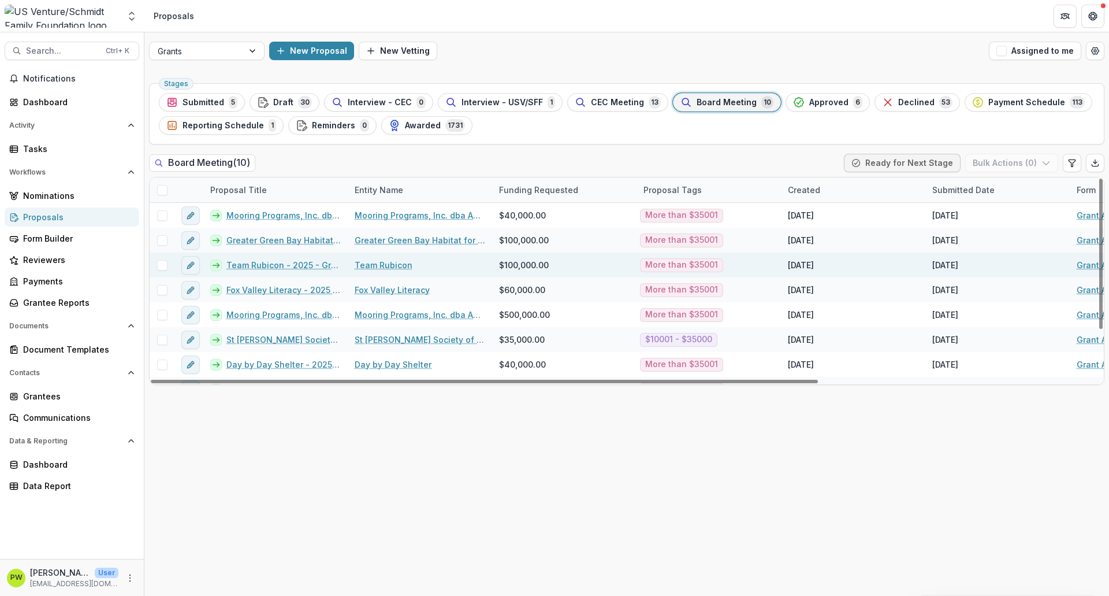
click at [271, 267] on link "Team Rubicon - 2025 - Grant Application" at bounding box center [283, 265] width 114 height 12
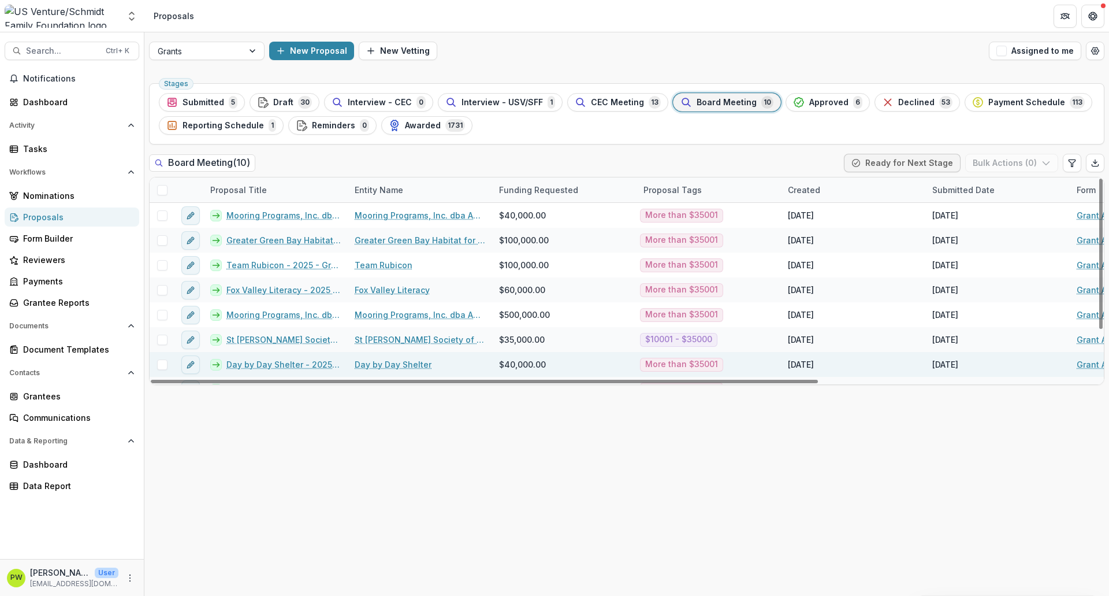
click at [280, 361] on link "Day by Day Shelter - 2025 - Grant Application" at bounding box center [283, 364] width 114 height 12
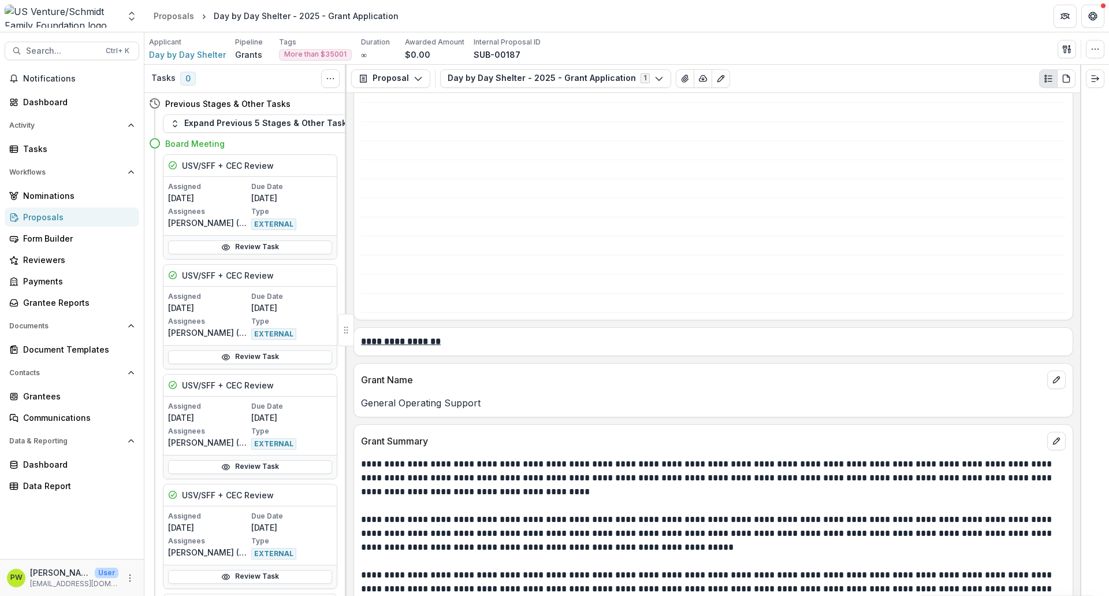
scroll to position [927, 0]
click at [437, 404] on p "General Operating Support" at bounding box center [713, 402] width 705 height 14
click at [437, 403] on p "General Operating Support" at bounding box center [713, 402] width 705 height 14
copy p "General Operating Support"
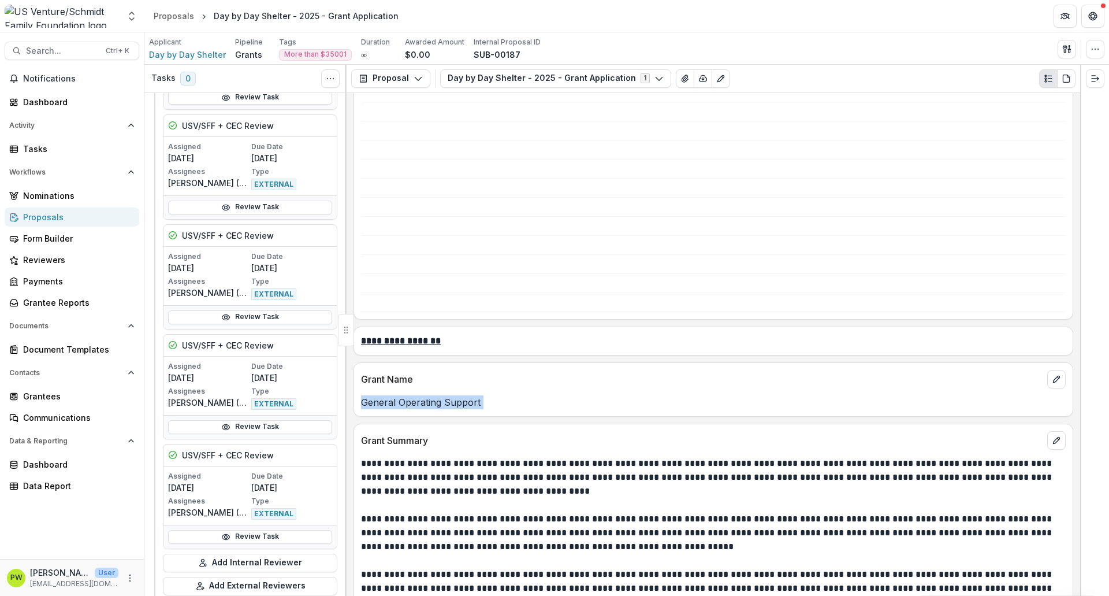
scroll to position [1110, 0]
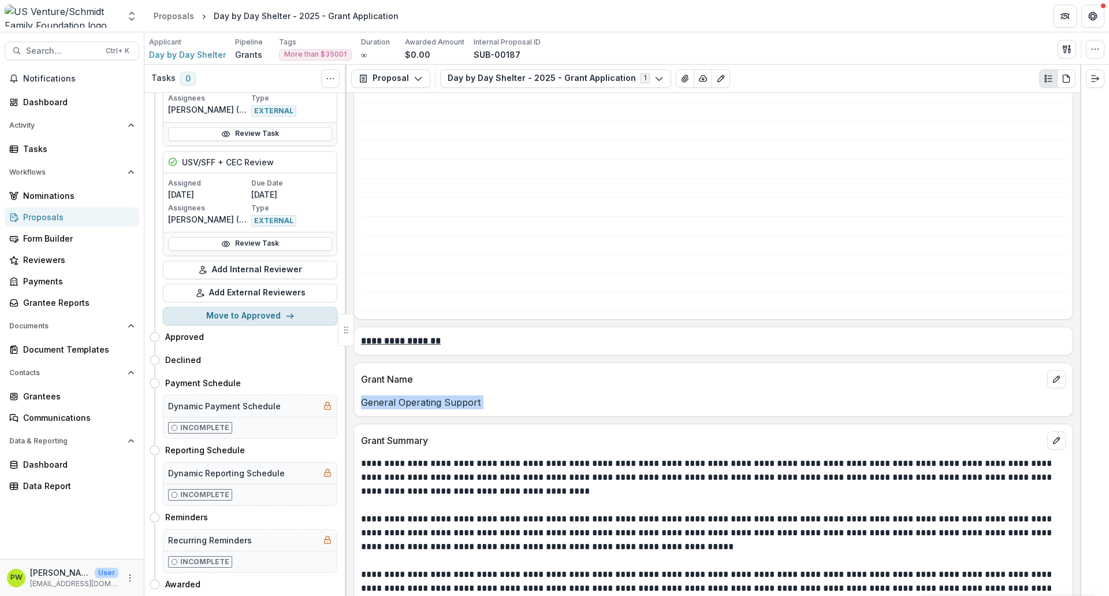
click at [279, 307] on button "Move to Approved" at bounding box center [250, 316] width 174 height 18
select select "********"
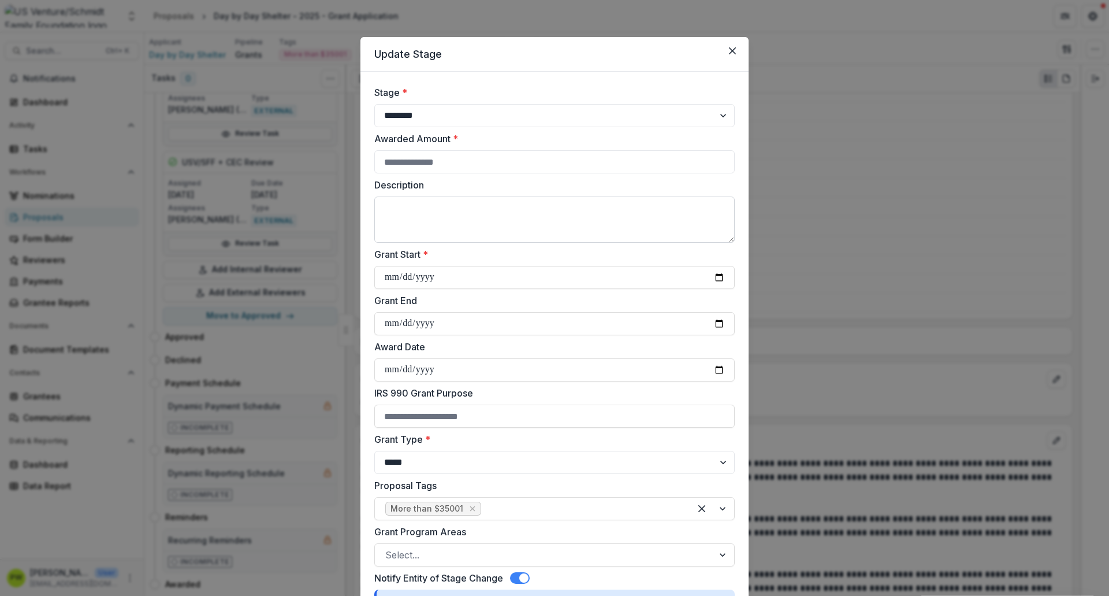
click at [471, 221] on textarea "Description" at bounding box center [554, 219] width 361 height 46
paste textarea "**********"
type textarea "**********"
click at [434, 172] on input "Awarded Amount *" at bounding box center [554, 161] width 361 height 23
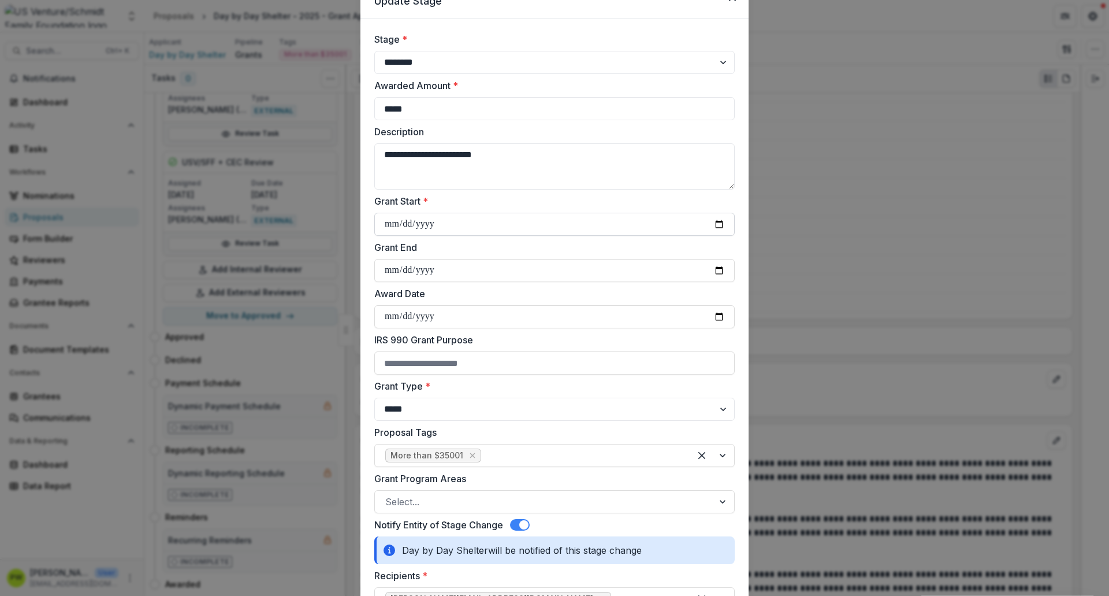
scroll to position [54, 0]
type input "*****"
click at [393, 224] on input "Grant Start *" at bounding box center [554, 223] width 361 height 23
click at [717, 225] on input "Grant Start *" at bounding box center [554, 223] width 361 height 23
type input "**********"
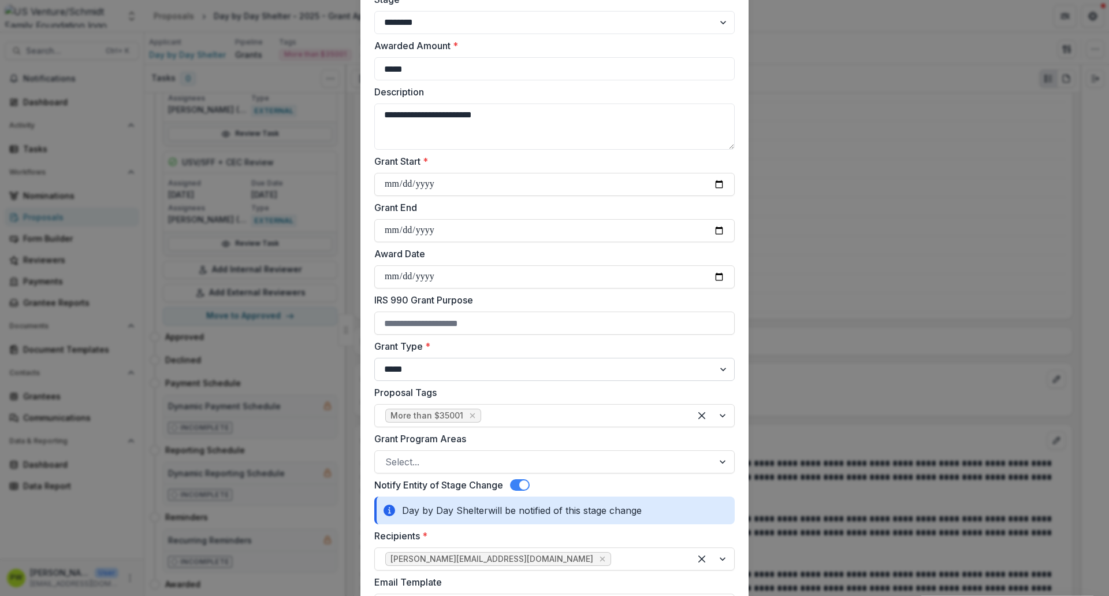
scroll to position [94, 0]
click at [470, 456] on div at bounding box center [544, 461] width 318 height 16
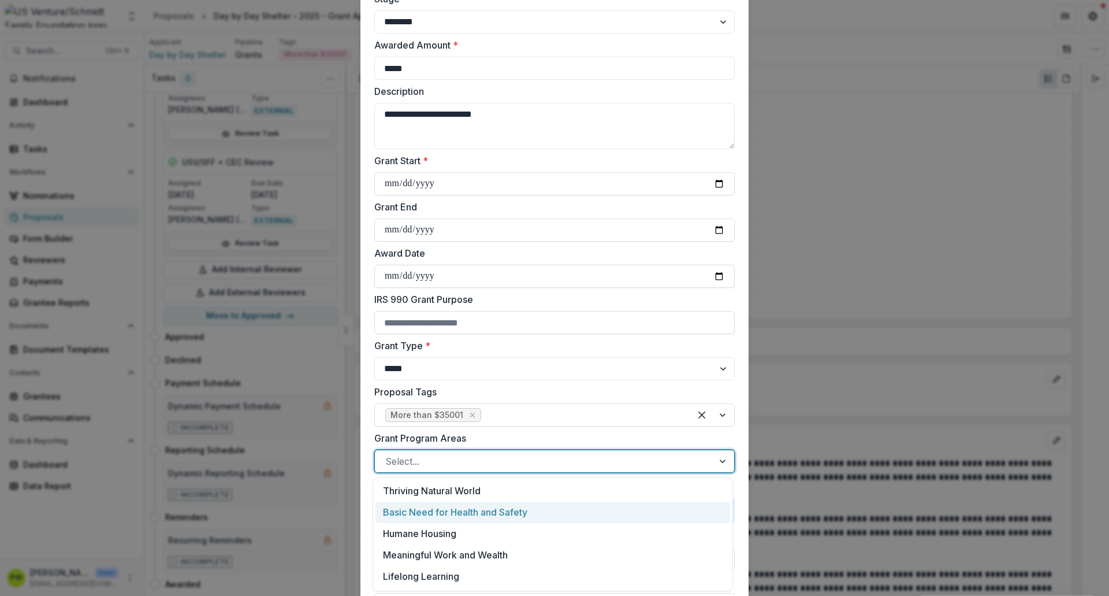
click at [469, 456] on div "Basic Need for Health and Safety" at bounding box center [553, 512] width 355 height 21
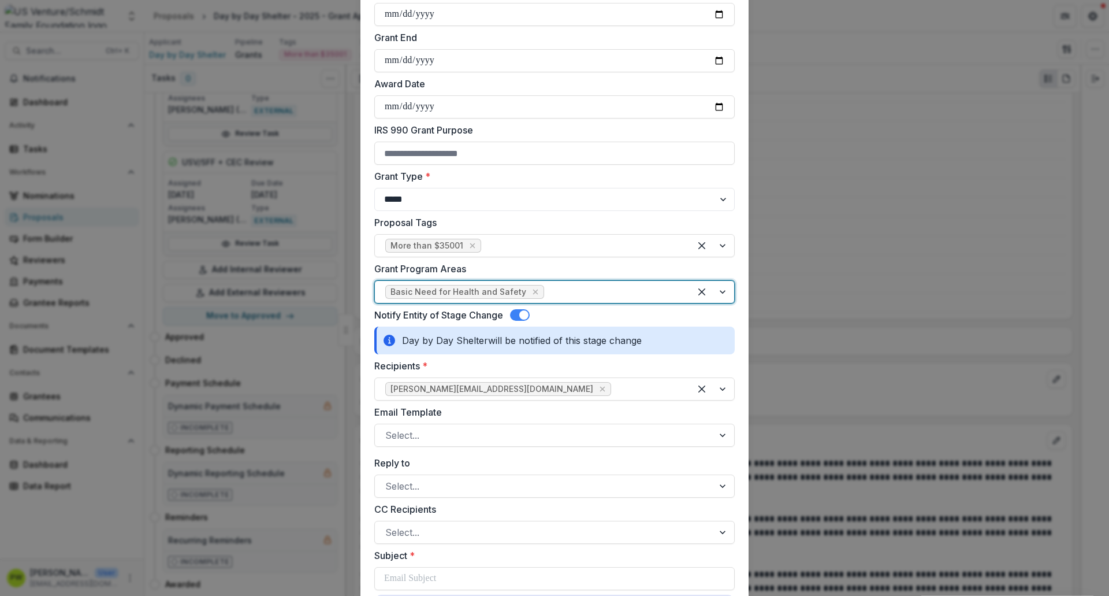
scroll to position [270, 0]
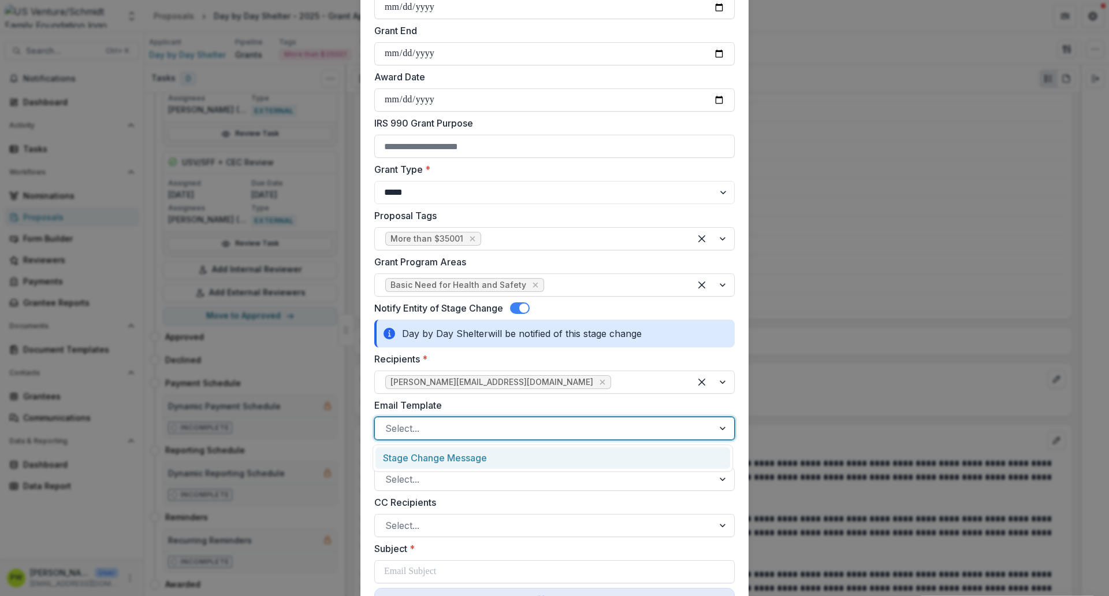
click at [441, 433] on div at bounding box center [544, 428] width 318 height 16
click at [443, 455] on div "Stage Change Message" at bounding box center [553, 457] width 355 height 21
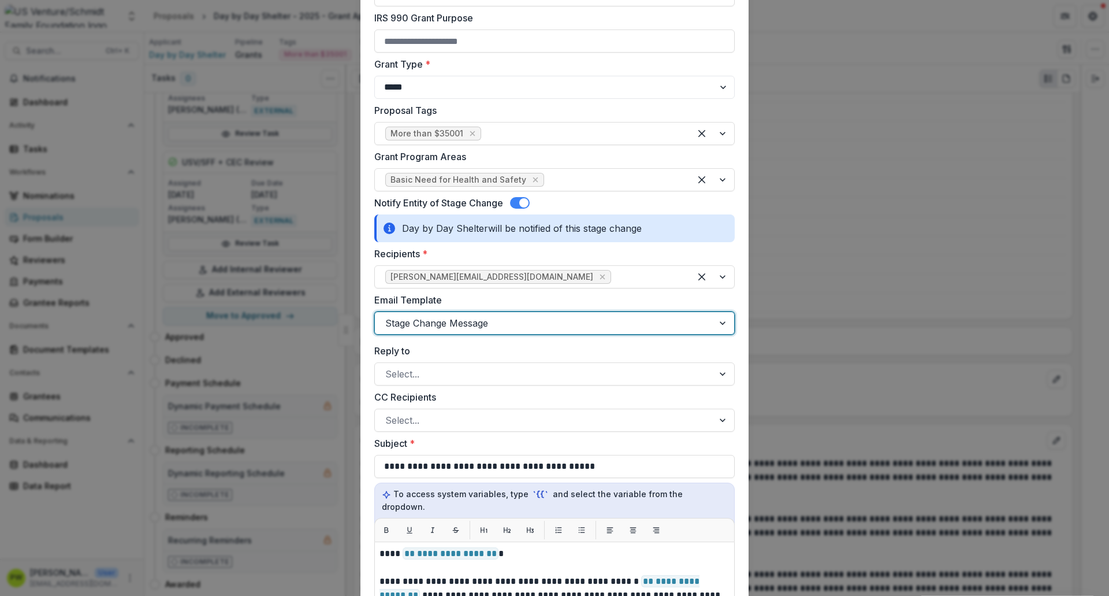
scroll to position [384, 0]
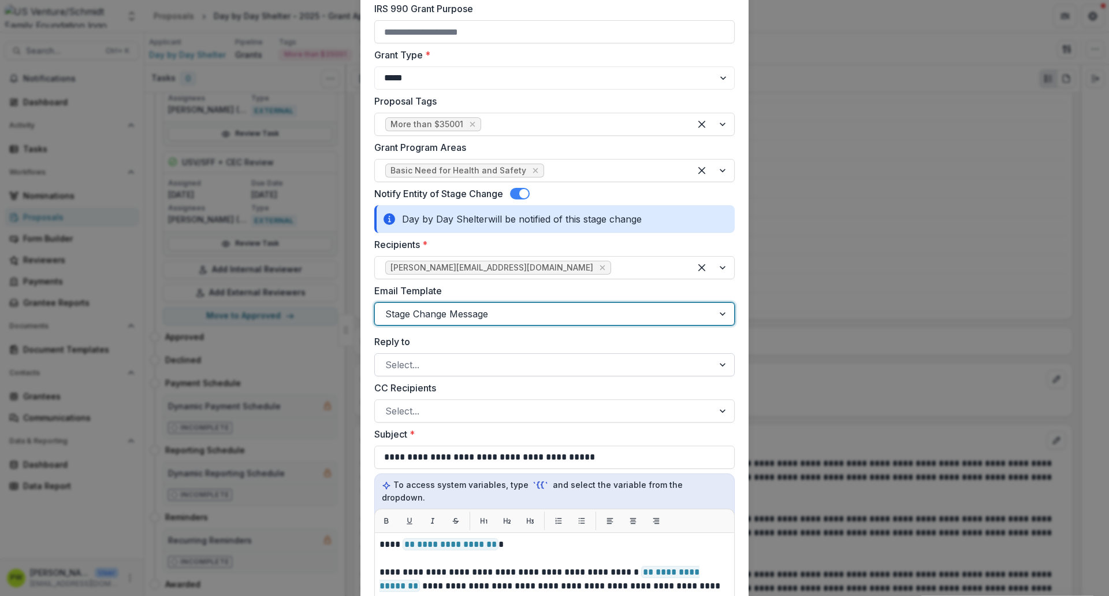
click at [418, 365] on div at bounding box center [544, 364] width 318 height 16
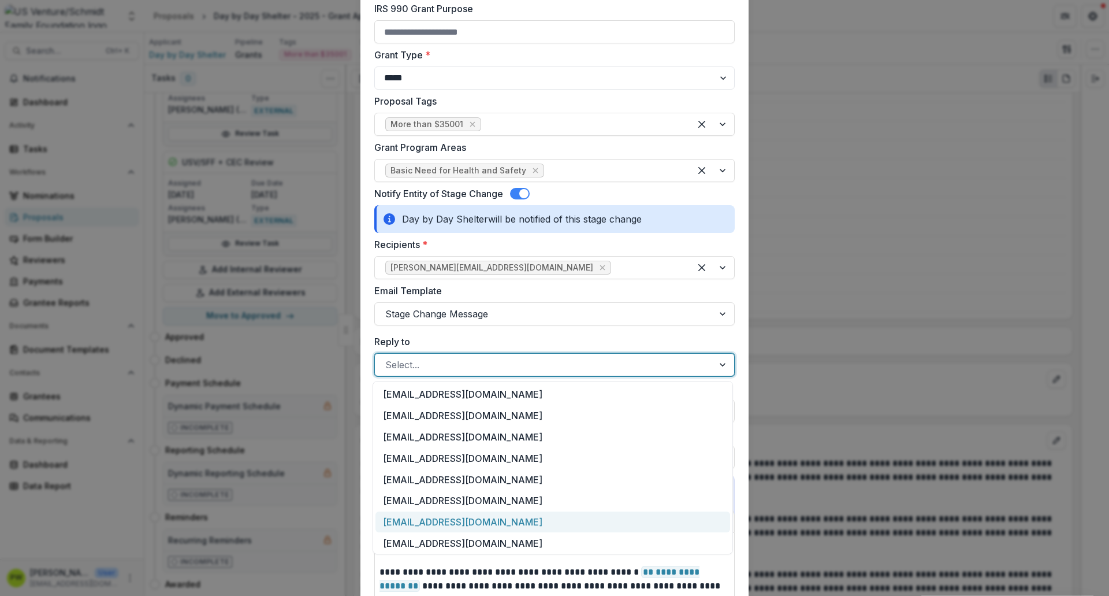
click at [438, 456] on div "[EMAIL_ADDRESS][DOMAIN_NAME]" at bounding box center [553, 521] width 355 height 21
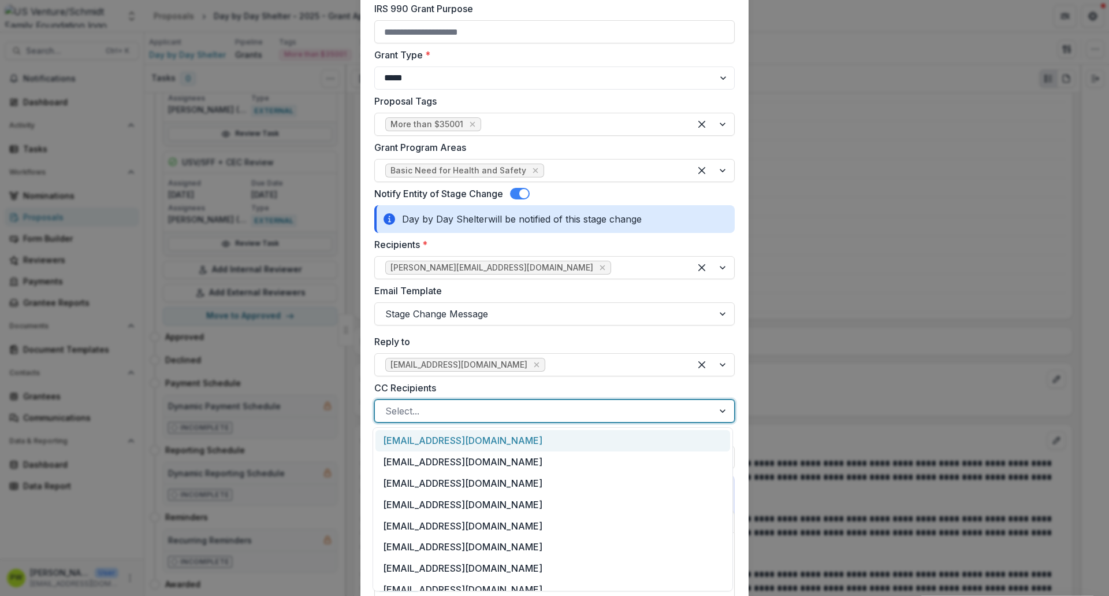
click at [453, 417] on div at bounding box center [544, 411] width 318 height 16
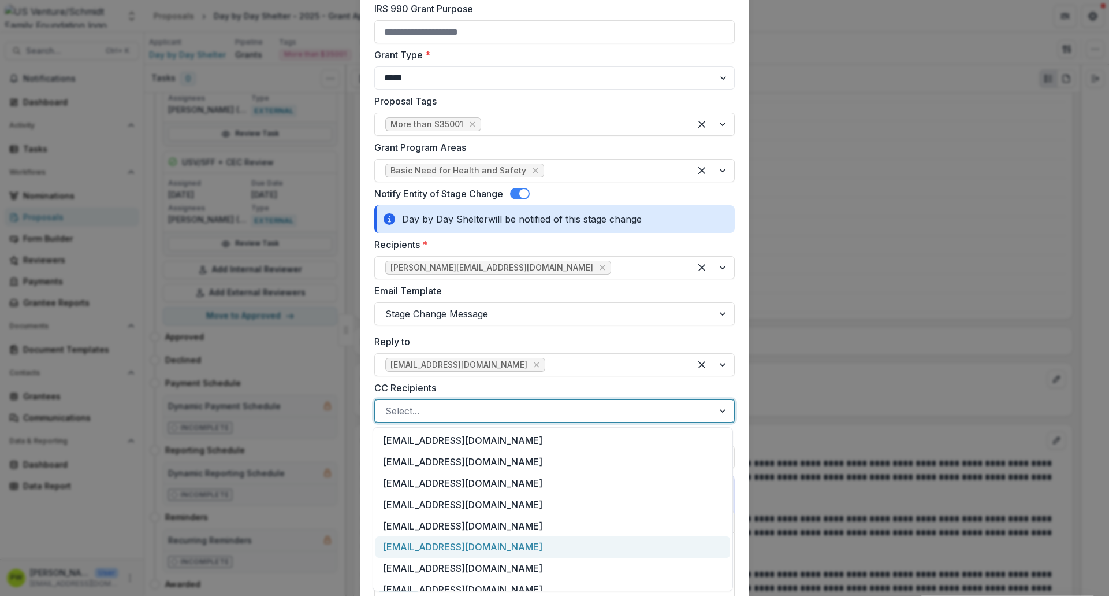
click at [463, 456] on div "[EMAIL_ADDRESS][DOMAIN_NAME]" at bounding box center [553, 546] width 355 height 21
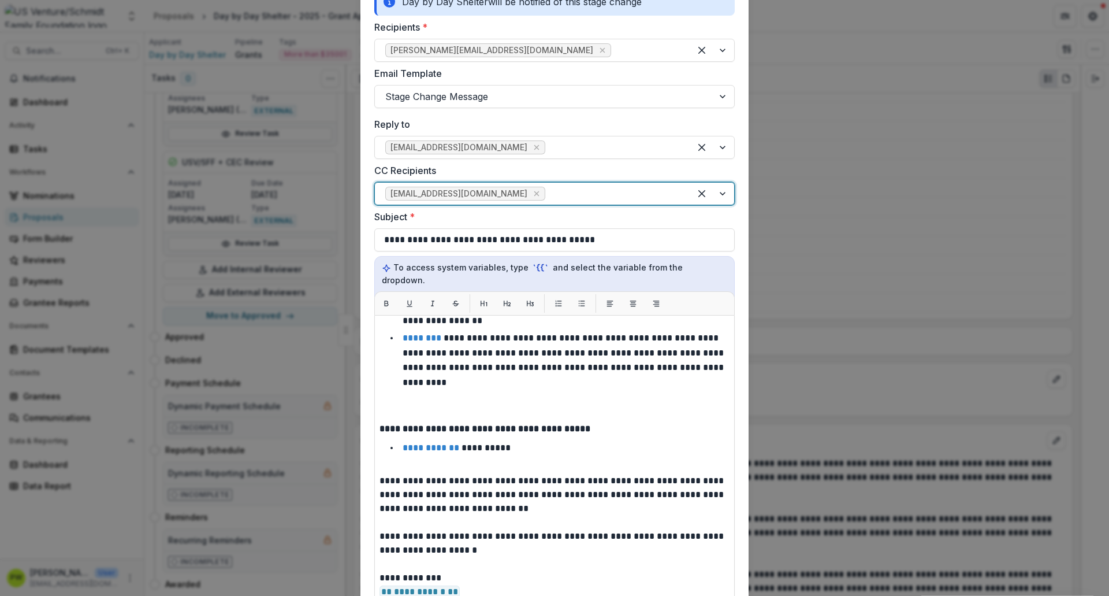
scroll to position [811, 0]
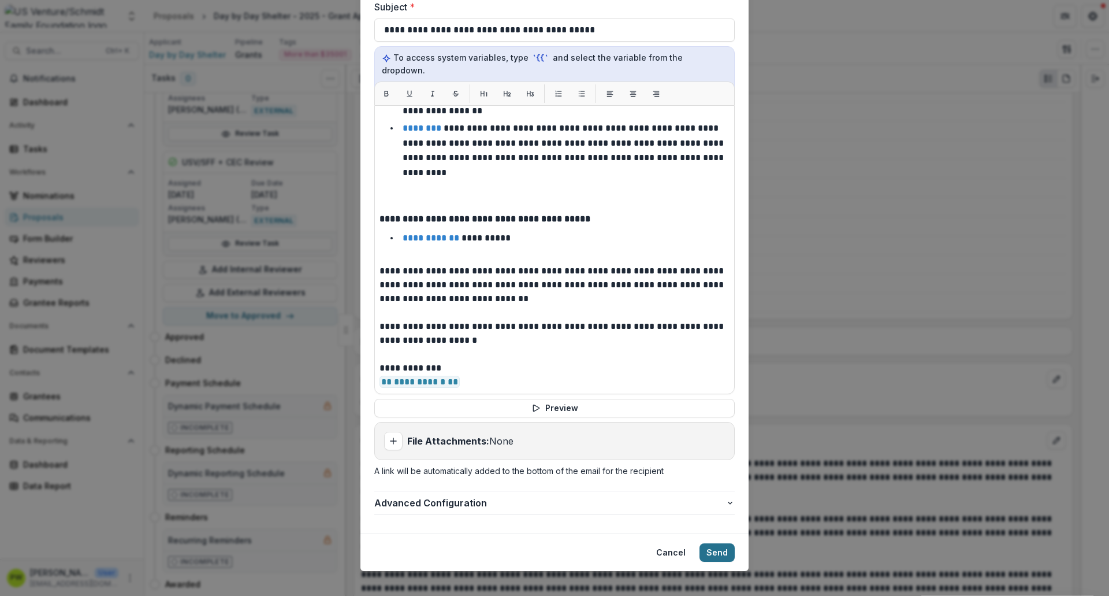
click at [718, 456] on button "Send" at bounding box center [717, 552] width 35 height 18
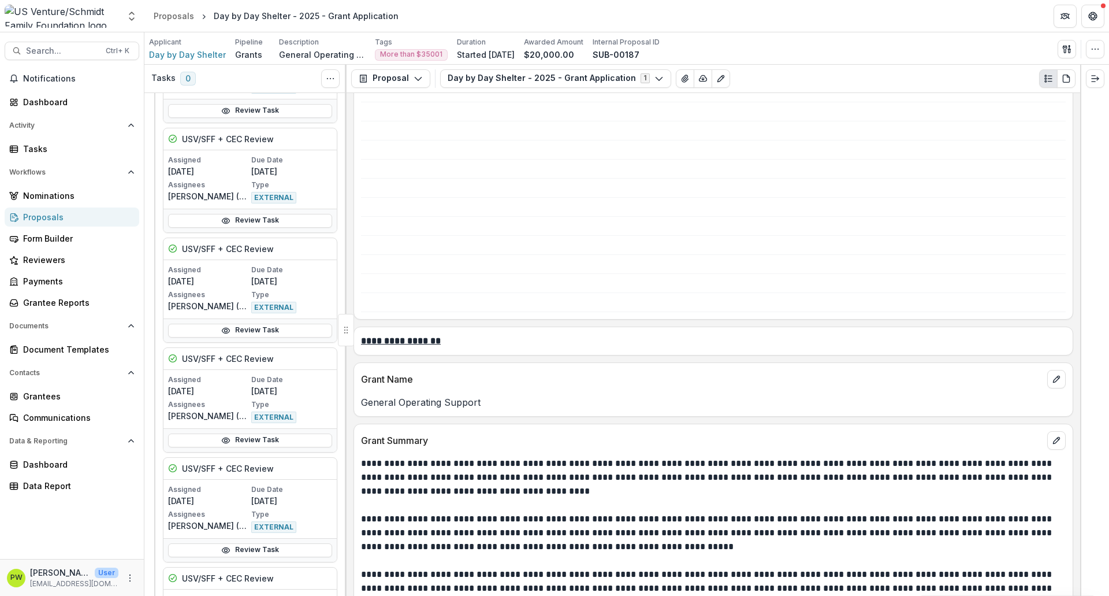
scroll to position [686, 0]
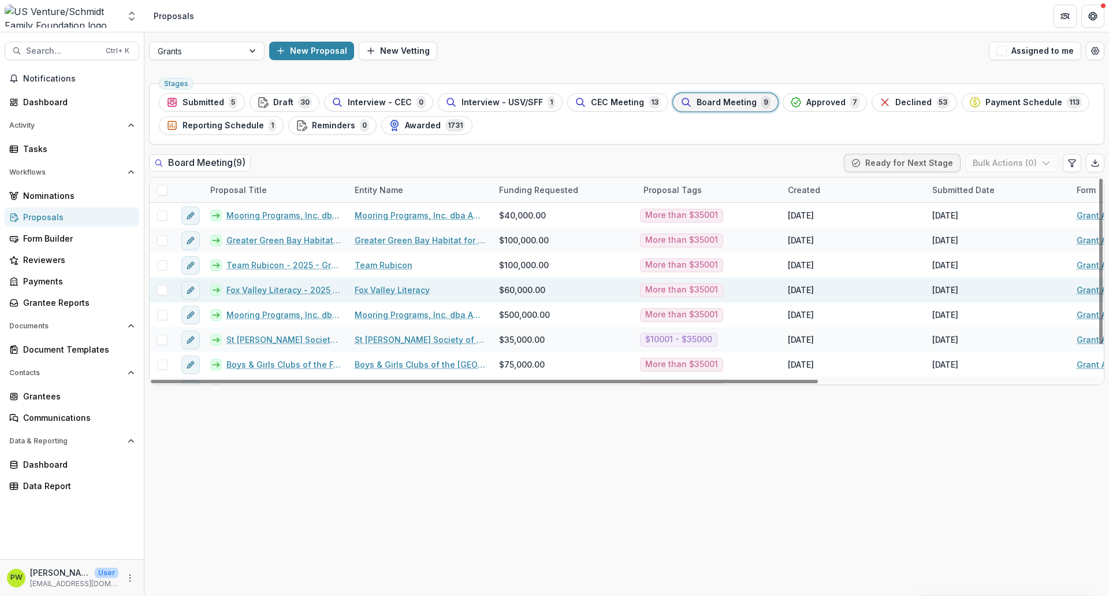
click at [299, 289] on link "Fox Valley Literacy - 2025 - Grant Application" at bounding box center [283, 290] width 114 height 12
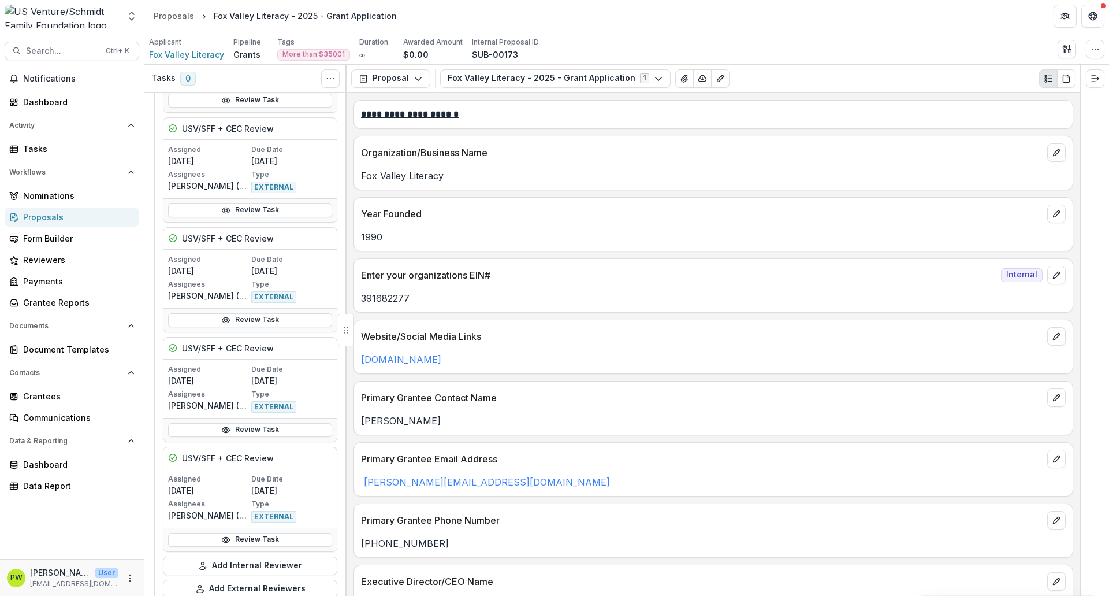
scroll to position [1110, 0]
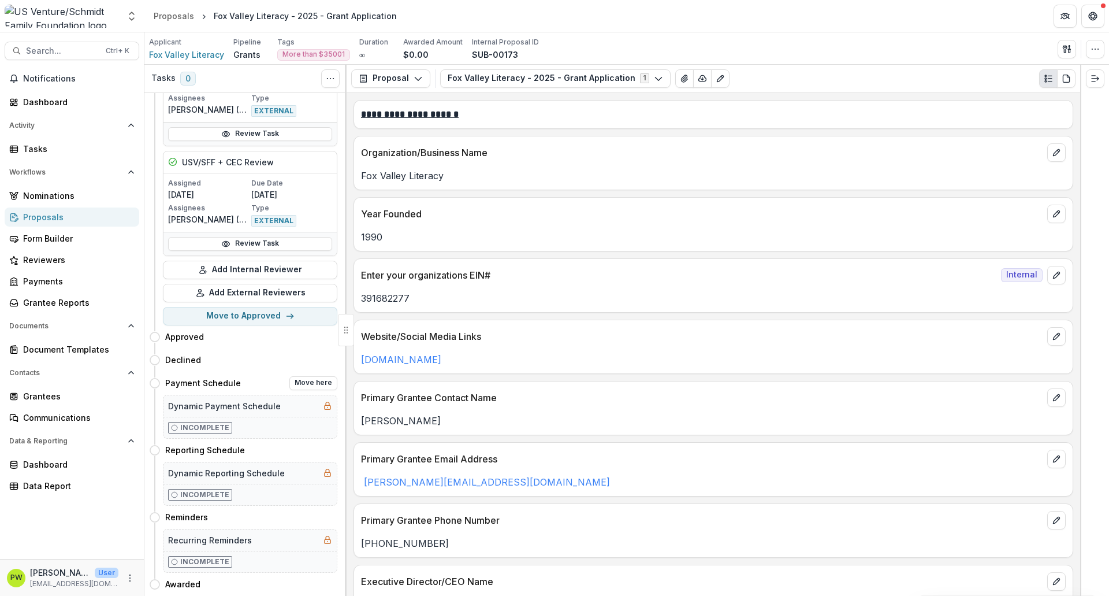
drag, startPoint x: 314, startPoint y: 325, endPoint x: 321, endPoint y: 384, distance: 58.8
click at [321, 384] on div "Previous Stages & Other Tasks Expand Previous 5 Stages & Other Tasks Board Meet…" at bounding box center [245, 344] width 202 height 503
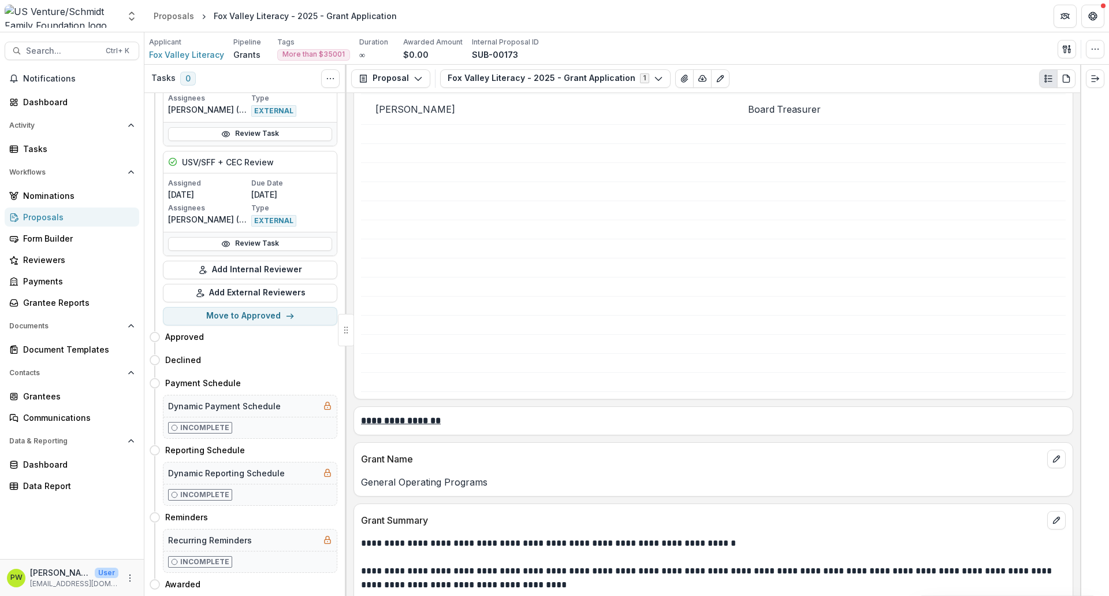
scroll to position [834, 0]
click at [414, 456] on p "General Operating Programs" at bounding box center [713, 481] width 705 height 14
copy p "General Operating Programs"
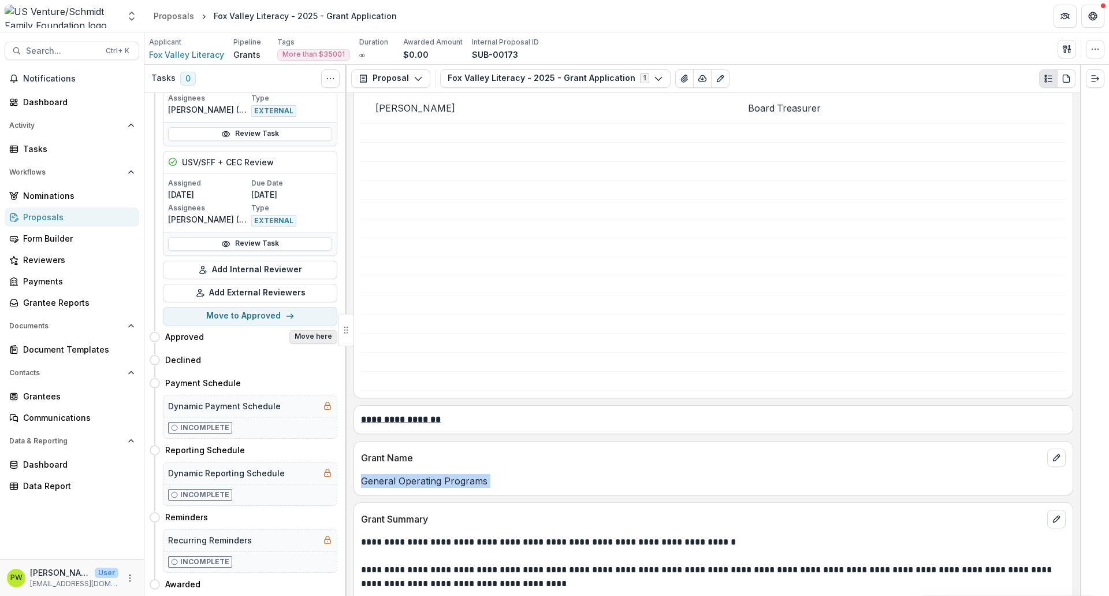
click at [308, 330] on button "Move here" at bounding box center [313, 337] width 48 height 14
select select "********"
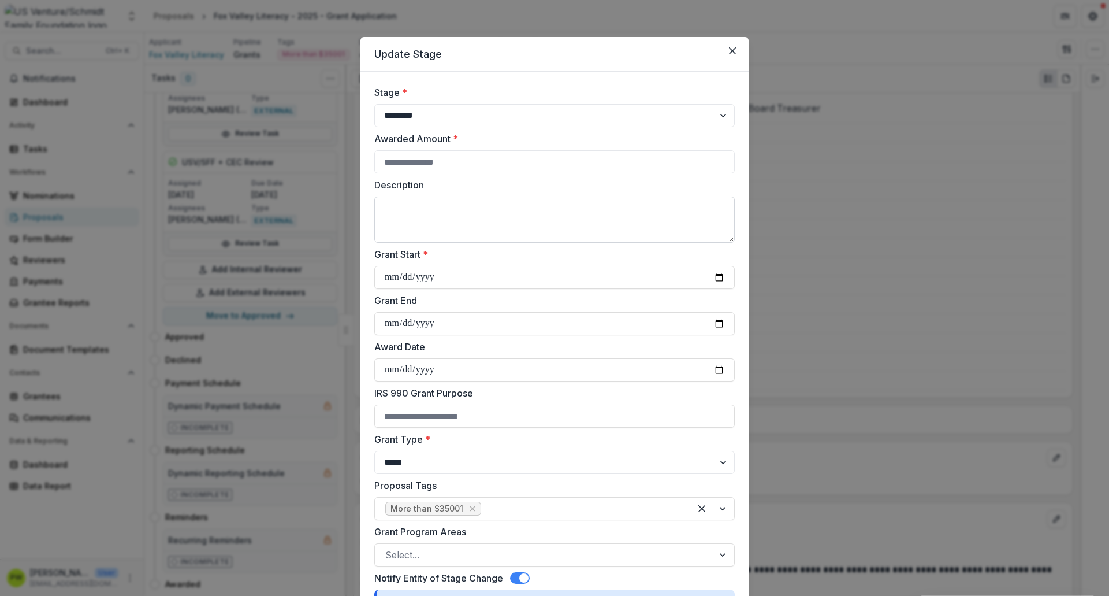
click at [458, 218] on textarea "Description" at bounding box center [554, 219] width 361 height 46
paste textarea "**********"
type textarea "**********"
click at [429, 170] on input "Awarded Amount *" at bounding box center [554, 161] width 361 height 23
type input "*****"
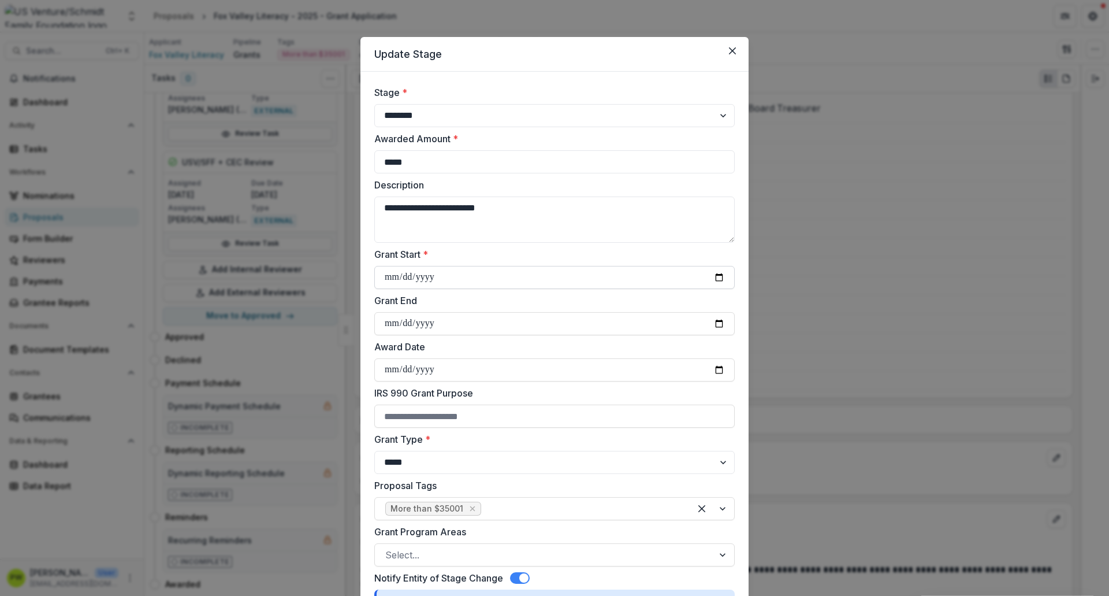
click at [398, 278] on input "Grant Start *" at bounding box center [554, 277] width 361 height 23
click at [713, 278] on input "Grant Start *" at bounding box center [554, 277] width 361 height 23
type input "**********"
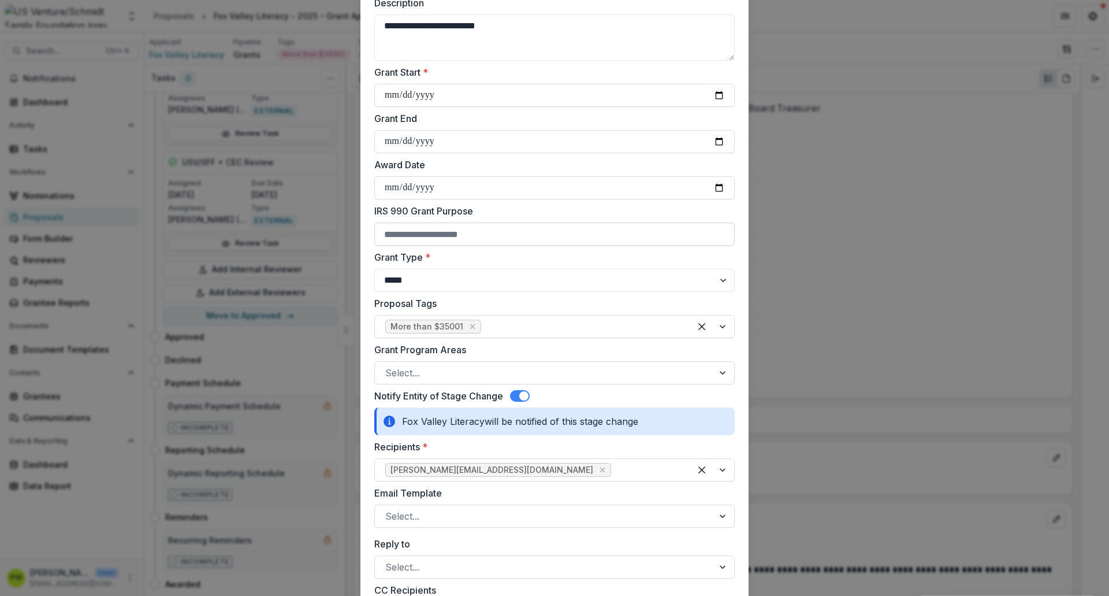
scroll to position [185, 0]
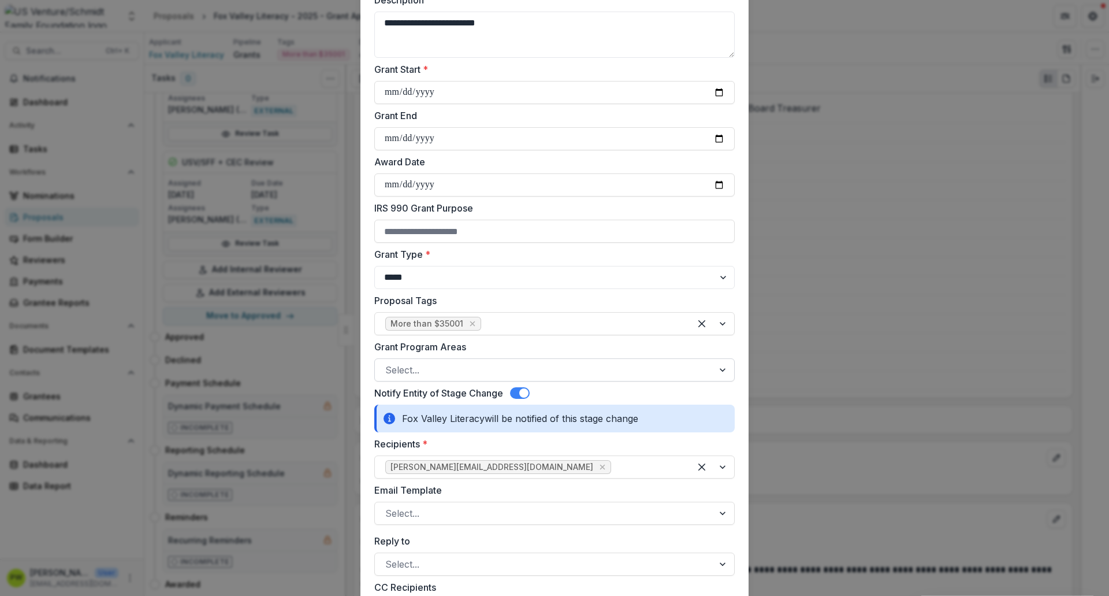
click at [465, 378] on div "Select..." at bounding box center [544, 370] width 339 height 18
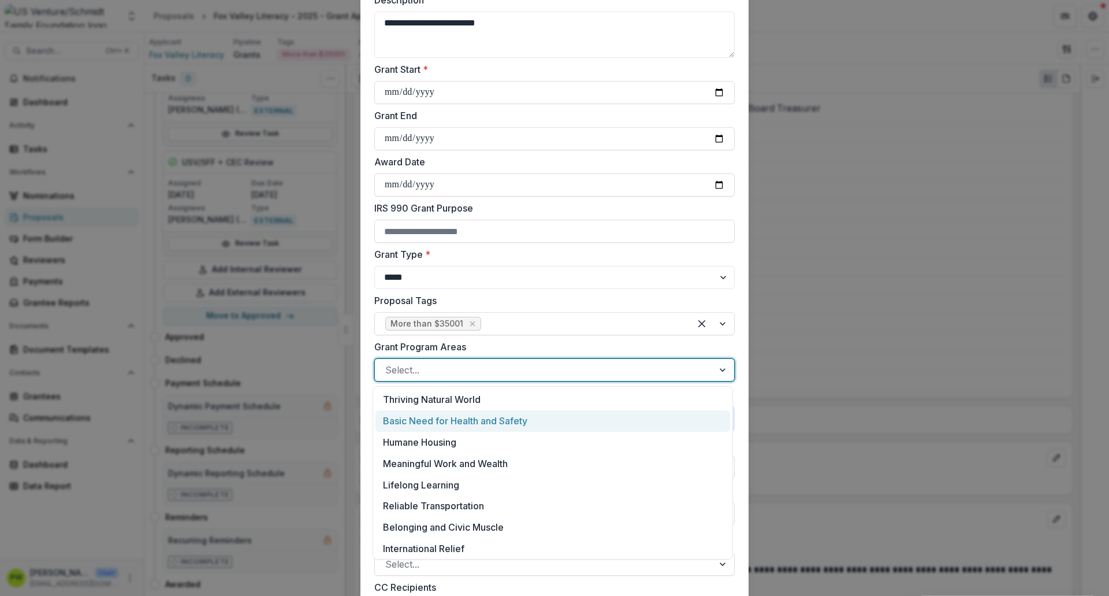
click at [458, 417] on div "Basic Need for Health and Safety" at bounding box center [553, 420] width 355 height 21
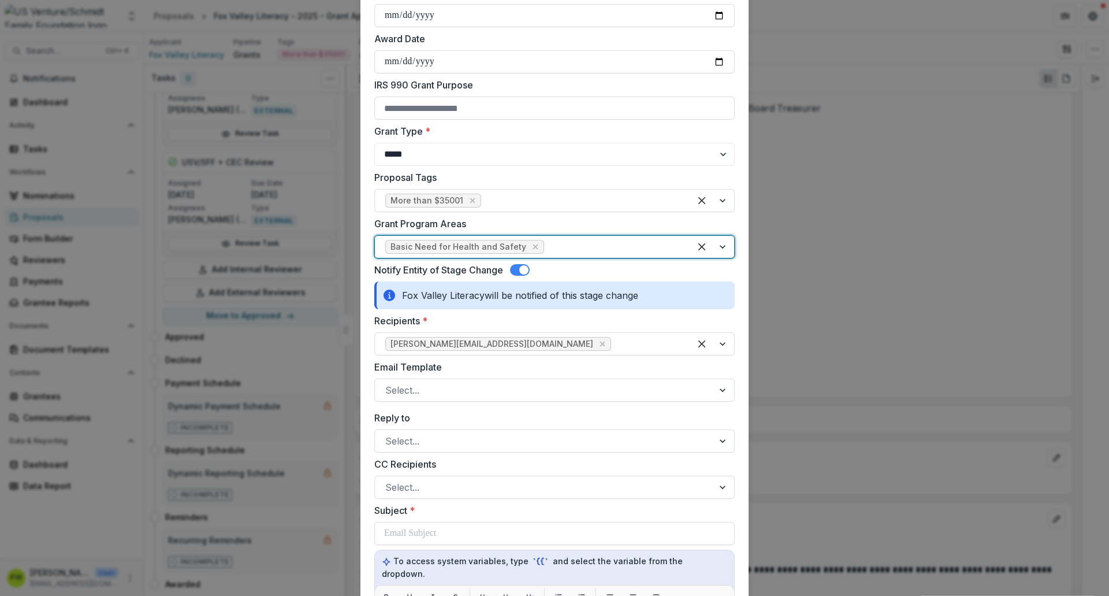
scroll to position [326, 0]
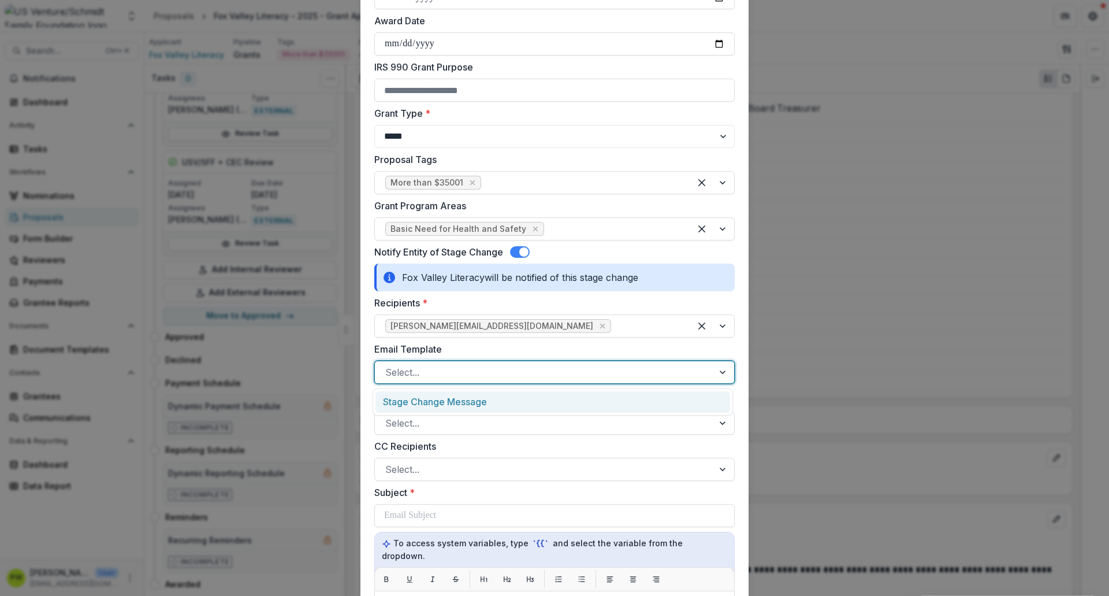
click at [450, 376] on div at bounding box center [544, 372] width 318 height 16
click at [449, 402] on div "Stage Change Message" at bounding box center [553, 401] width 355 height 21
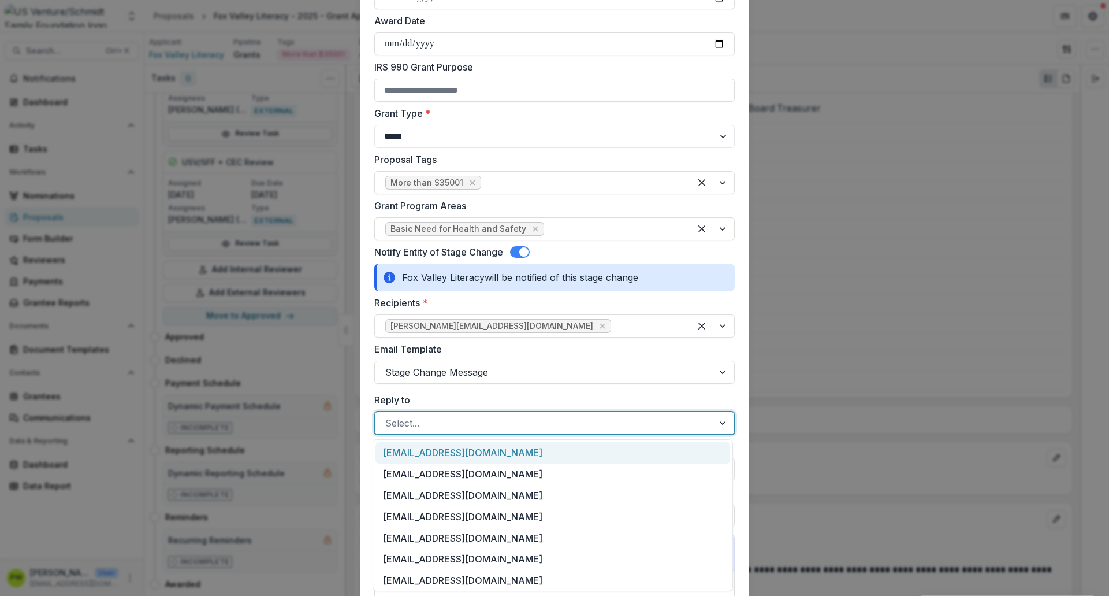
click at [441, 425] on div at bounding box center [544, 423] width 318 height 16
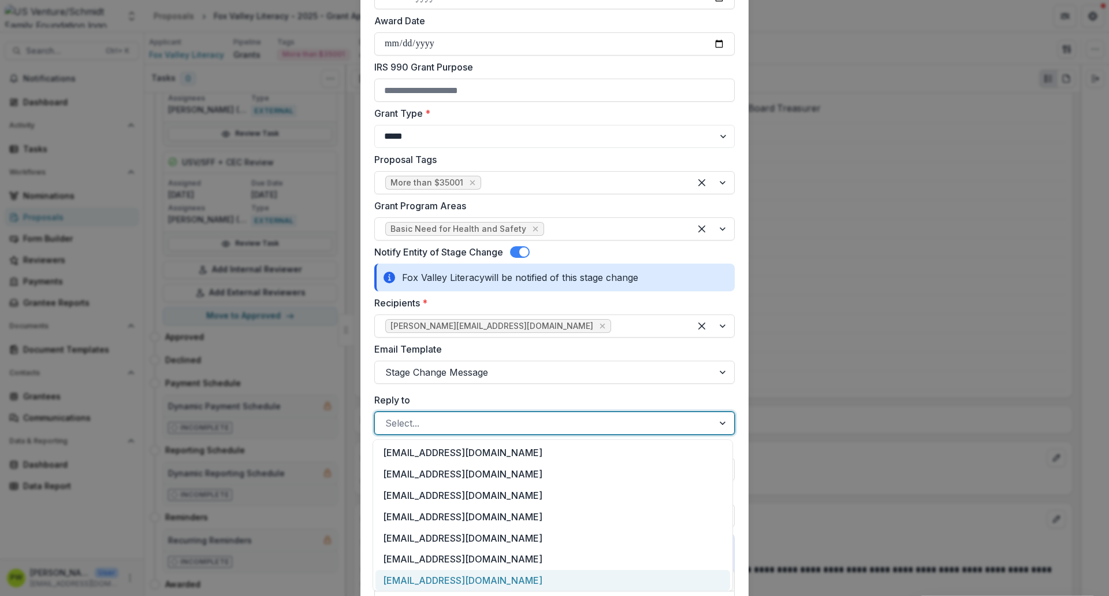
click at [455, 456] on div "[EMAIL_ADDRESS][DOMAIN_NAME]" at bounding box center [553, 580] width 355 height 21
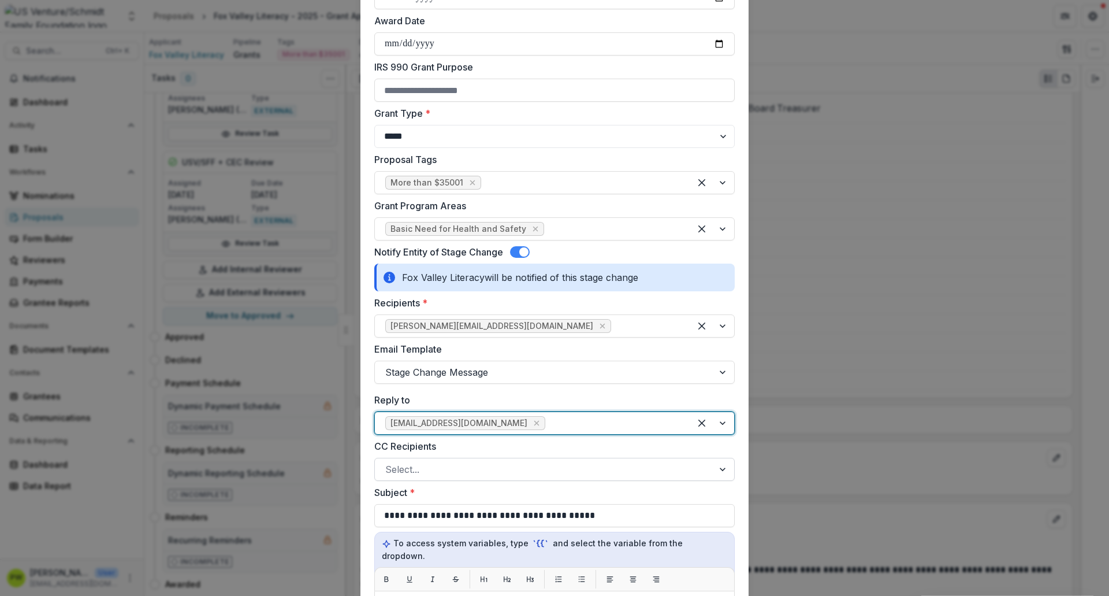
click at [500, 456] on div at bounding box center [544, 469] width 318 height 16
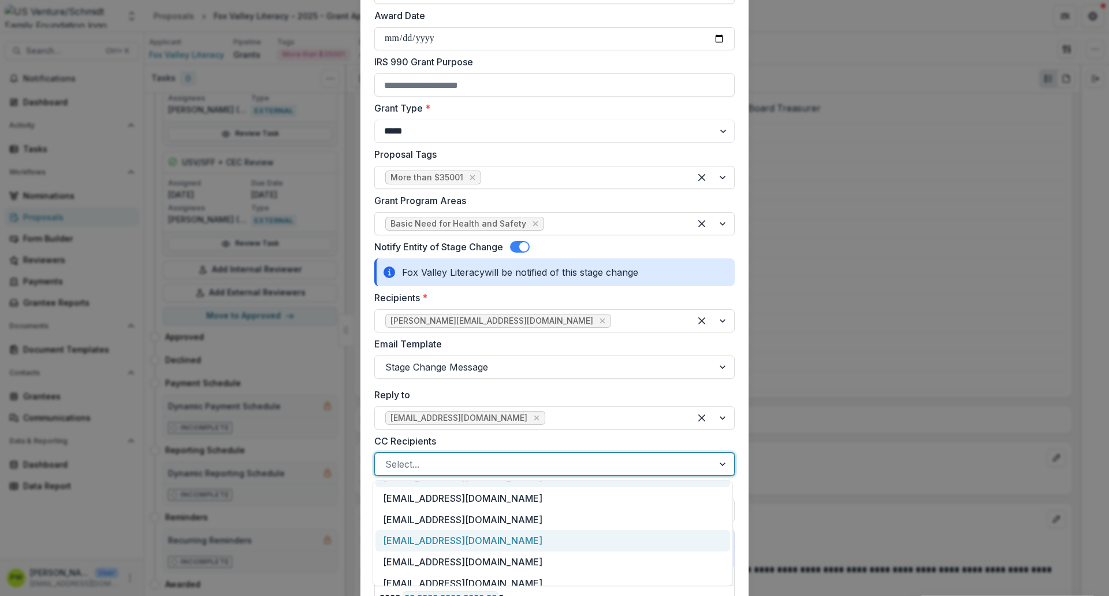
scroll to position [60, 0]
click at [475, 456] on div "[EMAIL_ADDRESS][DOMAIN_NAME]" at bounding box center [553, 540] width 355 height 21
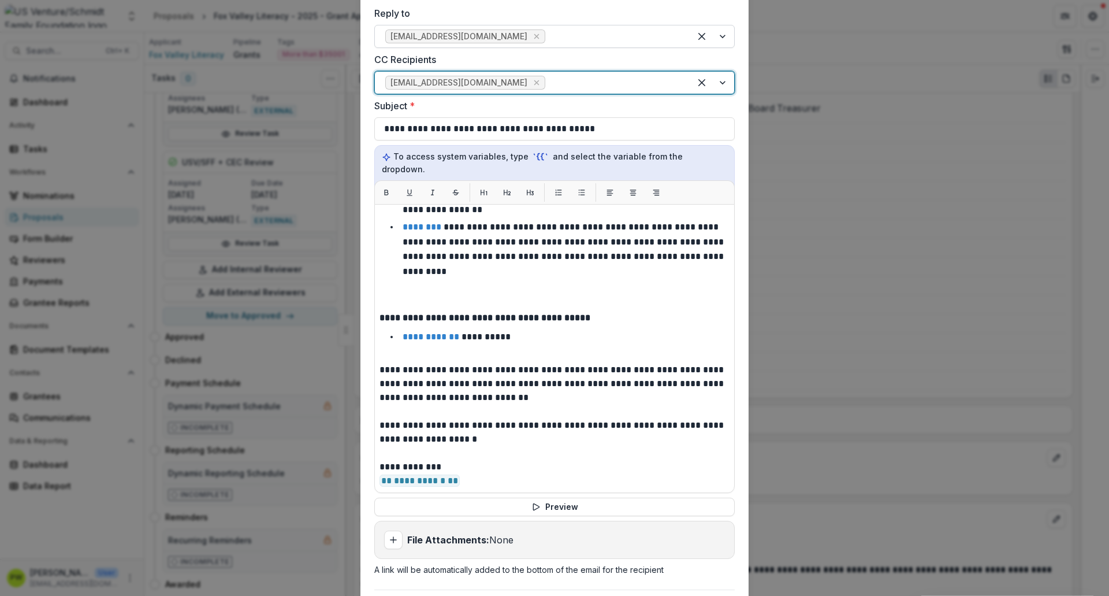
scroll to position [811, 0]
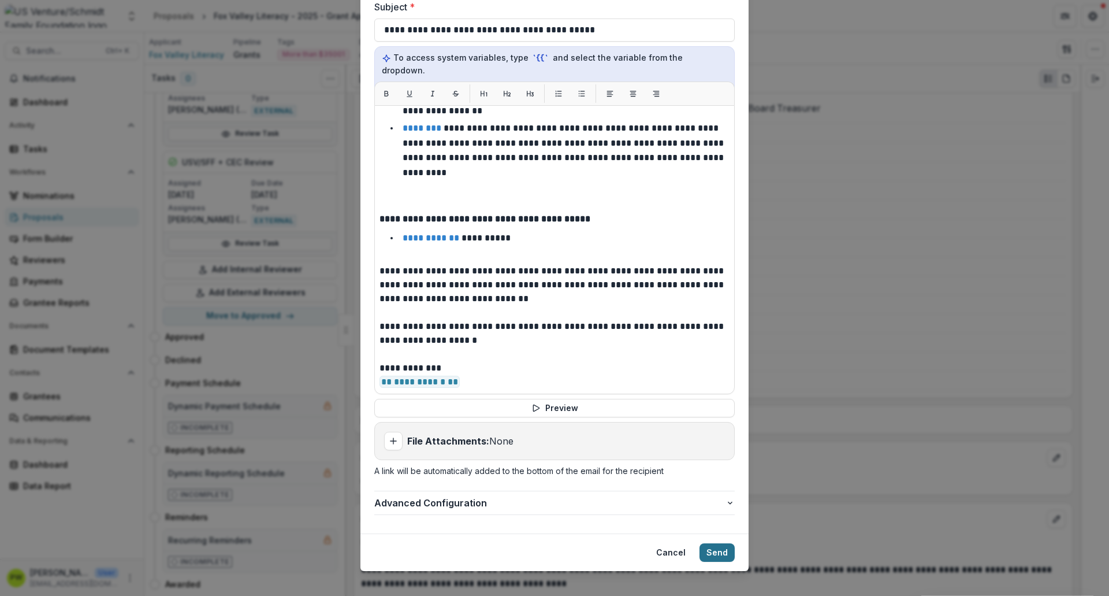
click at [714, 456] on button "Send" at bounding box center [717, 552] width 35 height 18
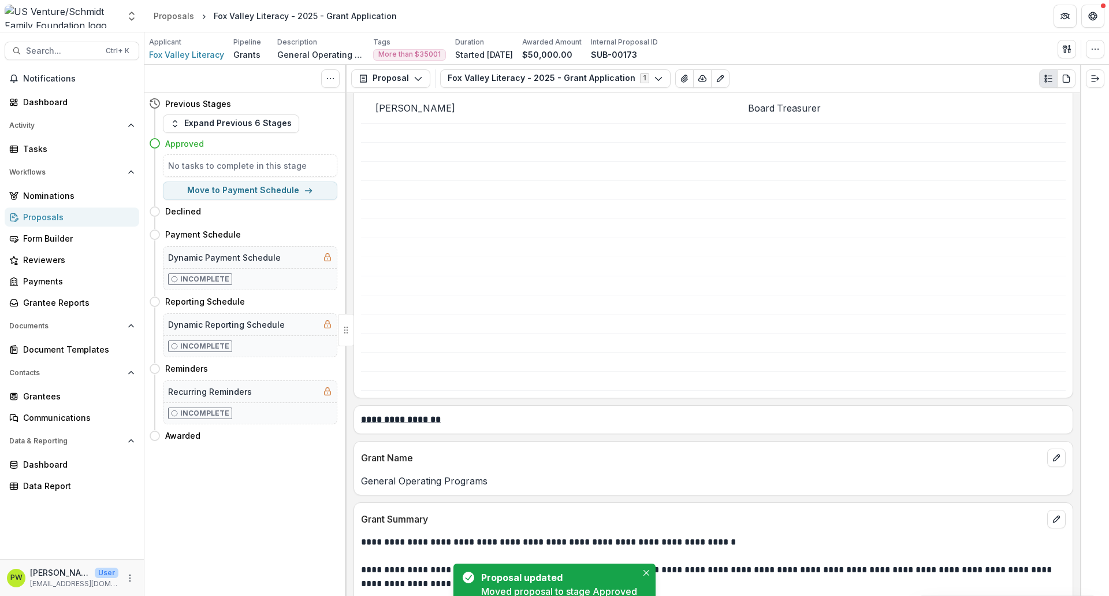
scroll to position [0, 0]
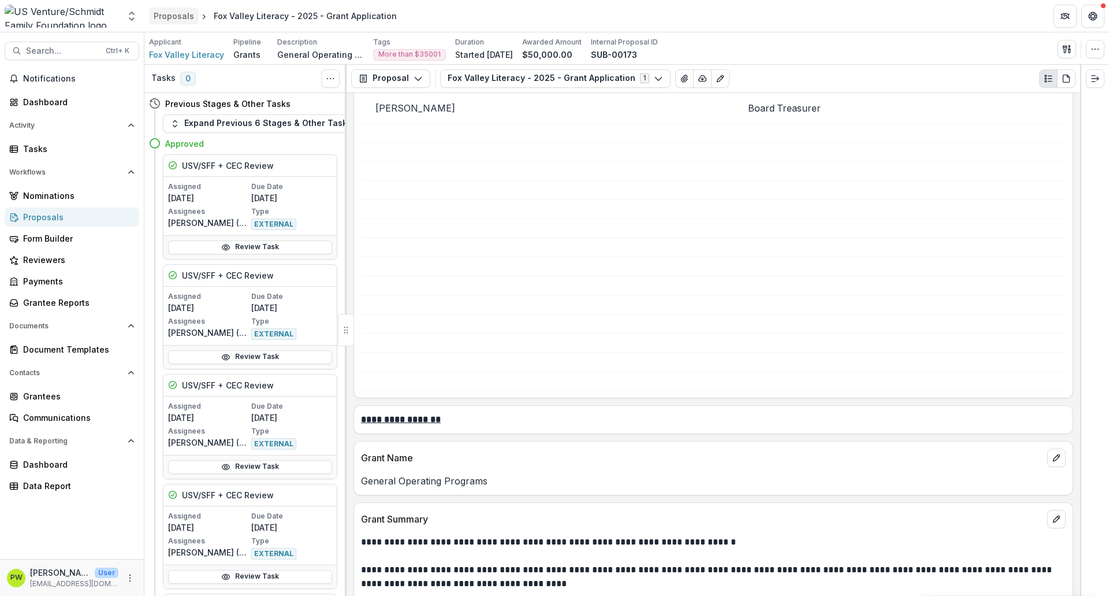
click at [168, 16] on div "Proposals" at bounding box center [174, 16] width 40 height 12
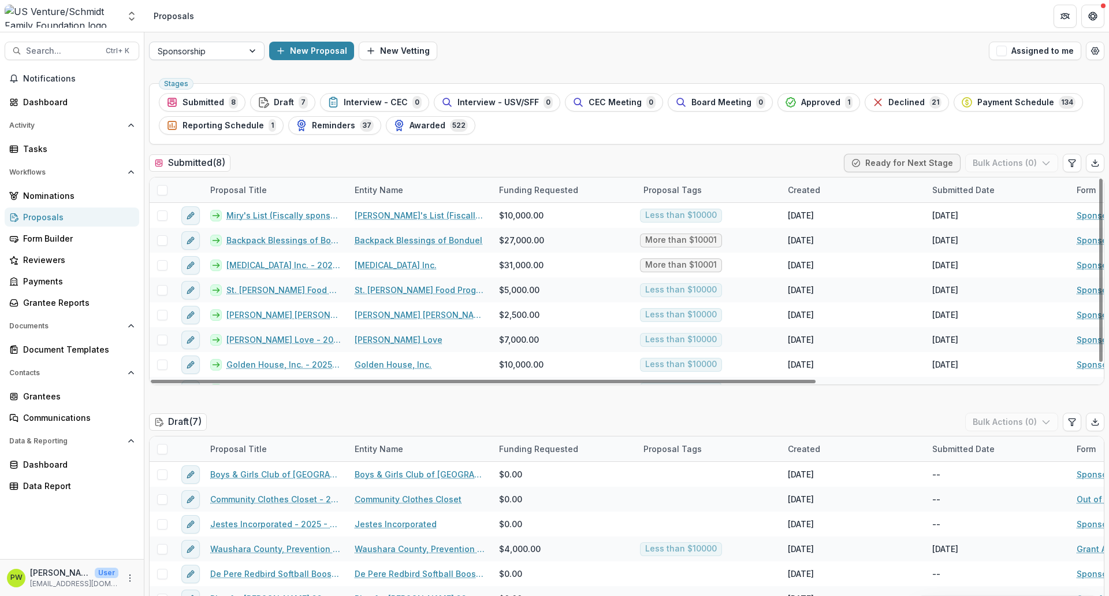
click at [234, 49] on div at bounding box center [196, 51] width 77 height 14
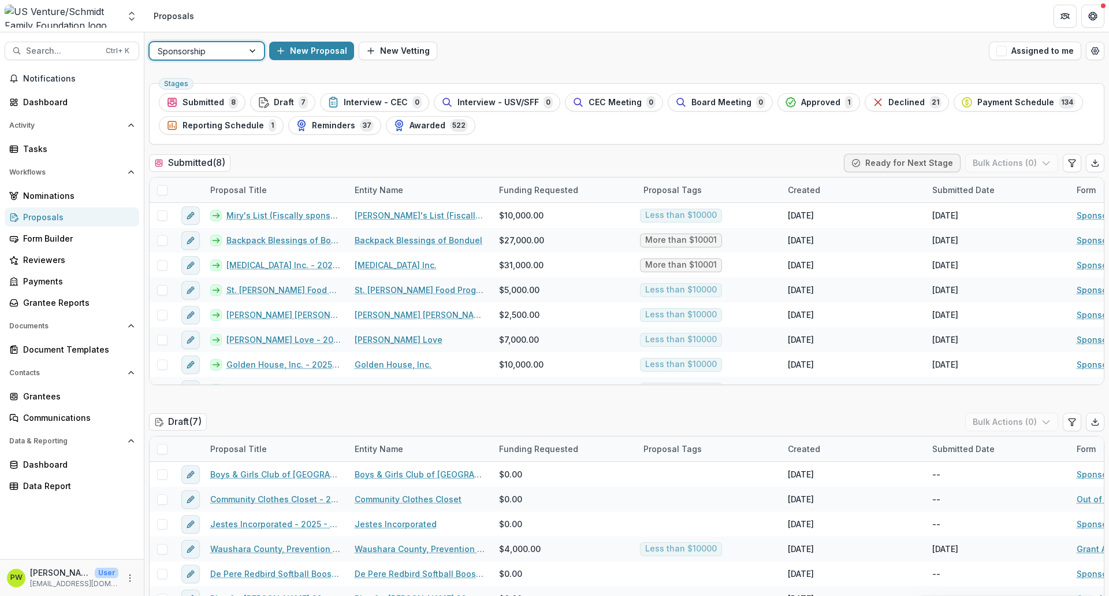
click at [228, 53] on div at bounding box center [196, 51] width 77 height 14
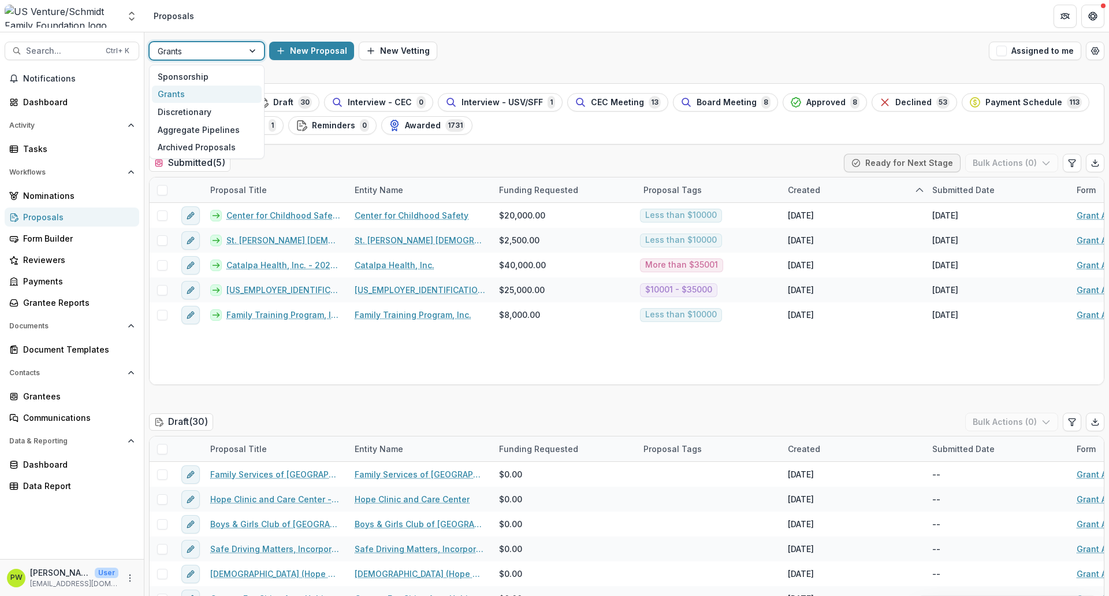
click at [225, 94] on div "Grants" at bounding box center [207, 95] width 110 height 18
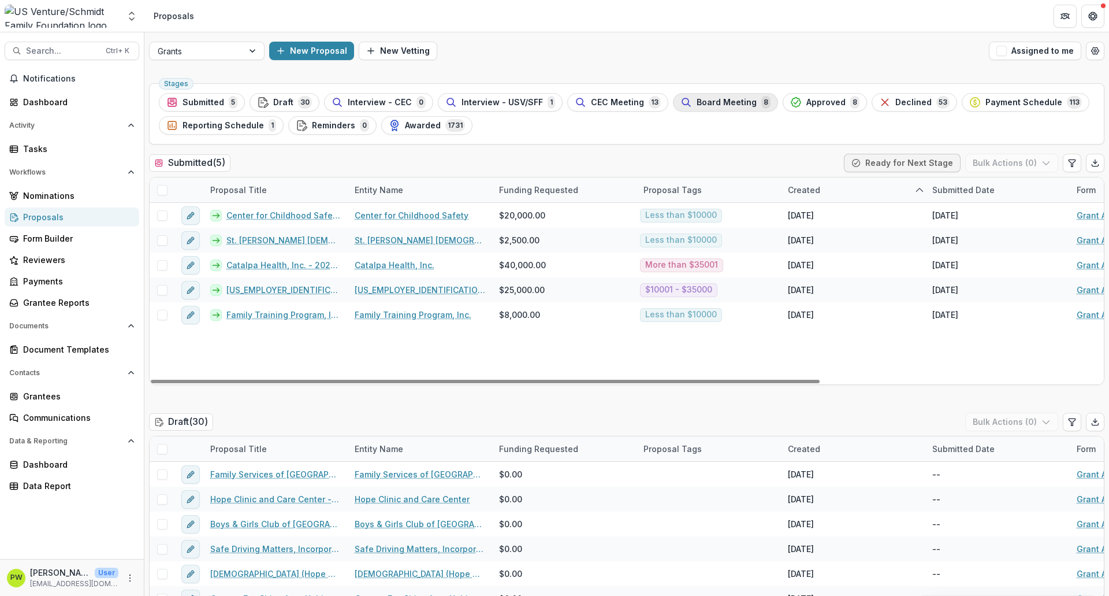
click at [719, 103] on span "Board Meeting" at bounding box center [727, 103] width 60 height 10
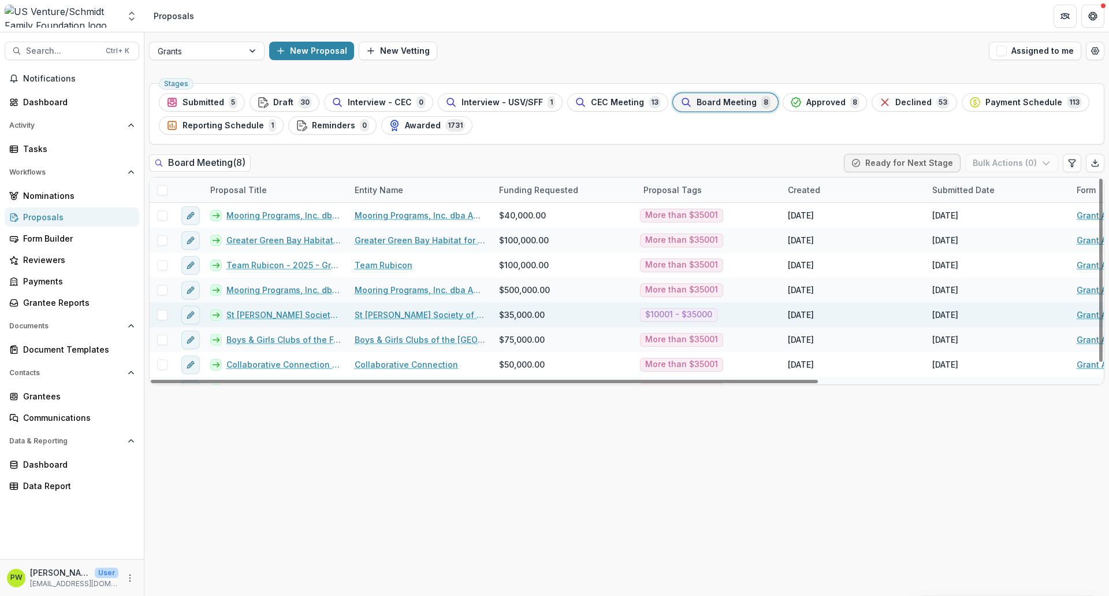
click at [292, 315] on link "St [PERSON_NAME] Society of Appleton, Inc - 2025 - Grant Application" at bounding box center [283, 315] width 114 height 12
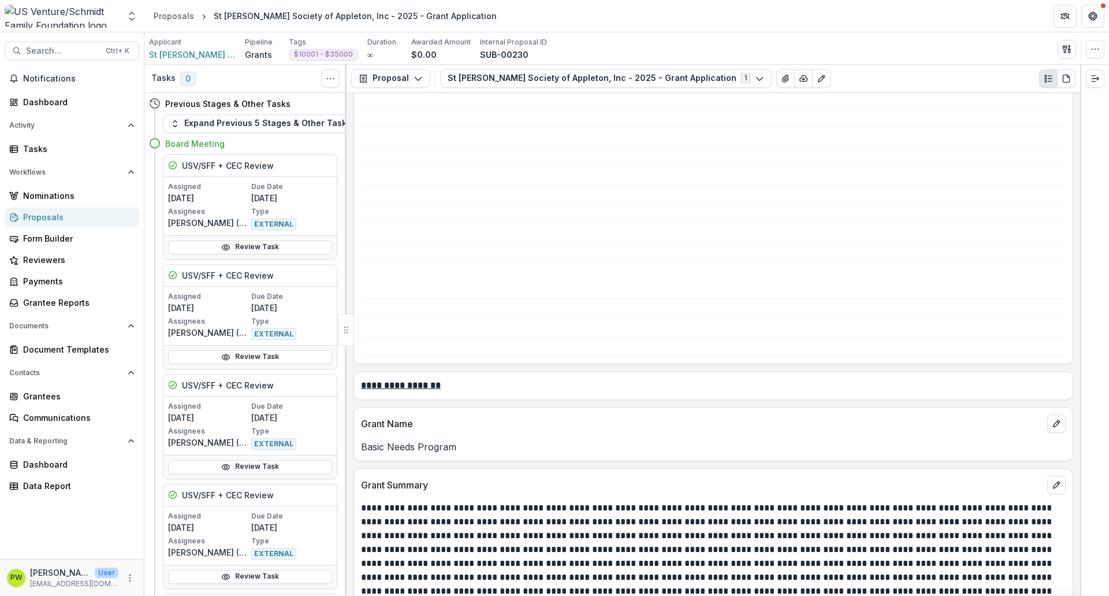
scroll to position [883, 0]
click at [419, 441] on p "Basic Needs Program" at bounding box center [713, 446] width 705 height 14
copy p "Basic Needs Program"
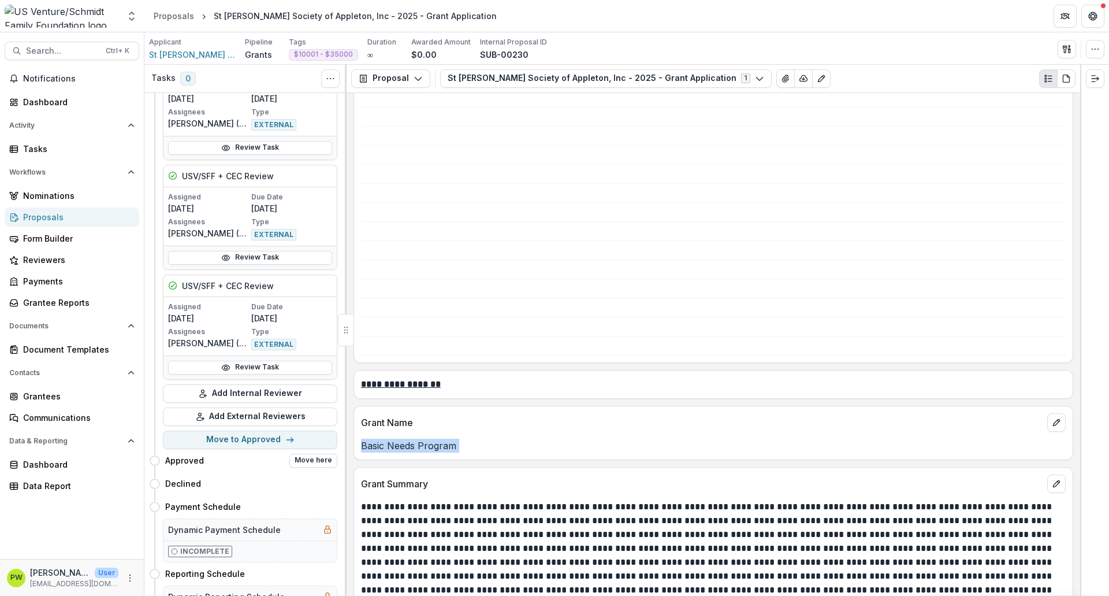
scroll to position [978, 0]
click at [262, 441] on button "Move to Approved" at bounding box center [250, 439] width 174 height 18
select select "********"
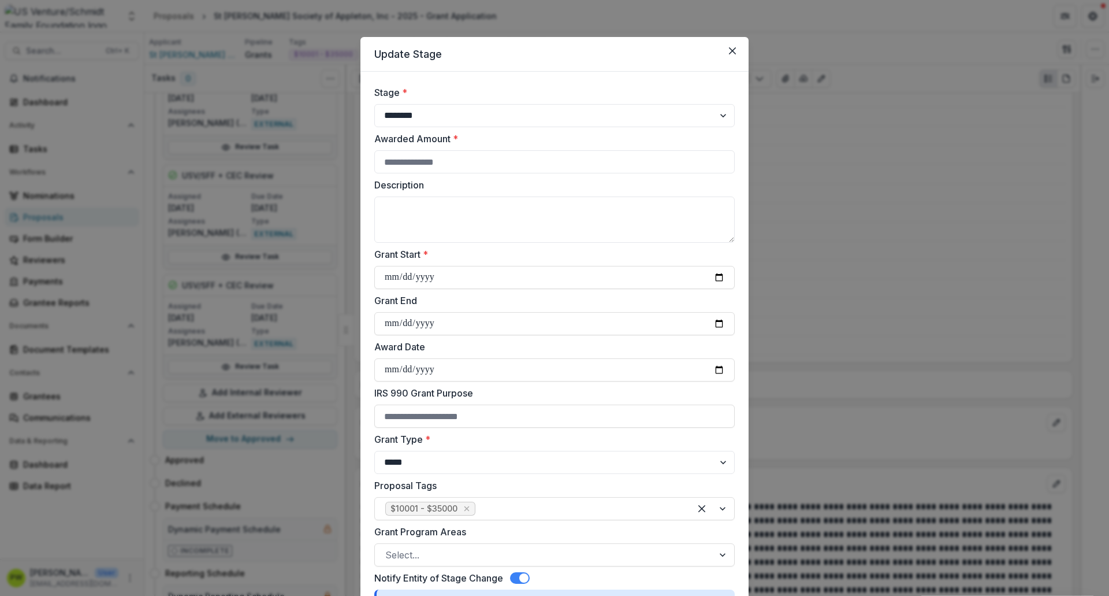
click at [459, 192] on div "Description" at bounding box center [554, 210] width 361 height 65
click at [438, 210] on textarea "Description" at bounding box center [554, 219] width 361 height 46
paste textarea "**********"
type textarea "**********"
click at [421, 161] on input "Awarded Amount *" at bounding box center [554, 161] width 361 height 23
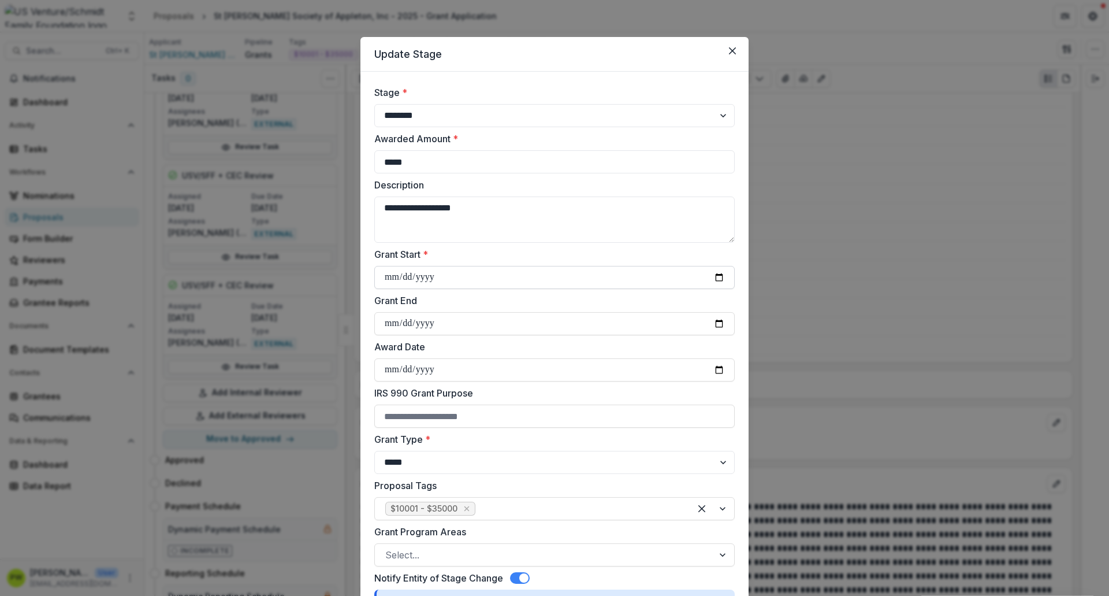
type input "*****"
click at [397, 287] on input "Grant Start *" at bounding box center [554, 277] width 361 height 23
click at [720, 280] on input "Grant Start *" at bounding box center [554, 277] width 361 height 23
type input "**********"
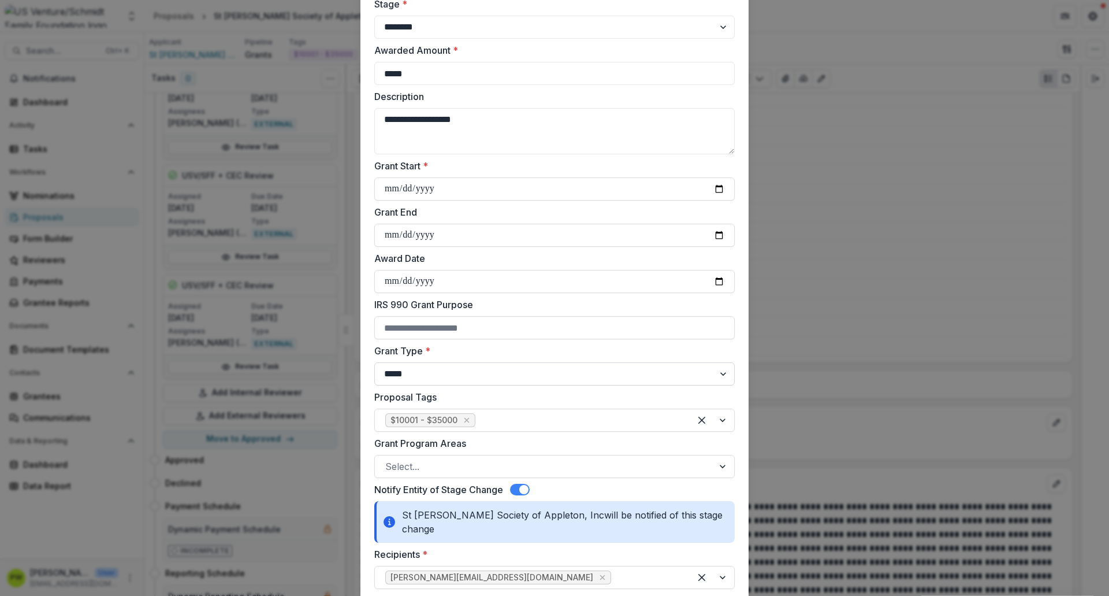
scroll to position [89, 0]
click at [438, 456] on div at bounding box center [544, 466] width 318 height 16
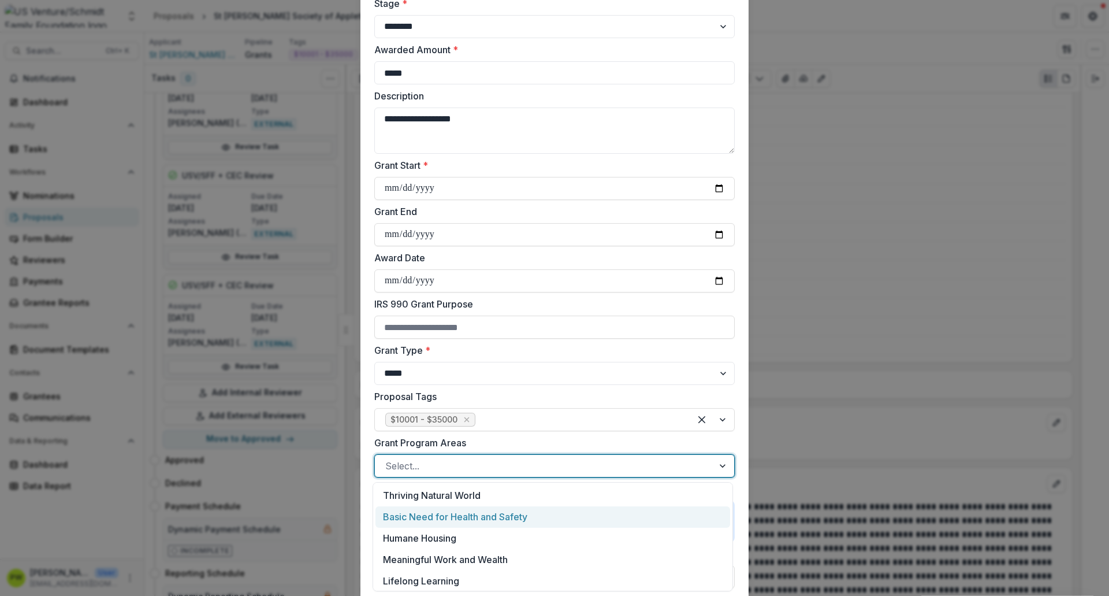
click at [440, 456] on div "Basic Need for Health and Safety" at bounding box center [553, 516] width 355 height 21
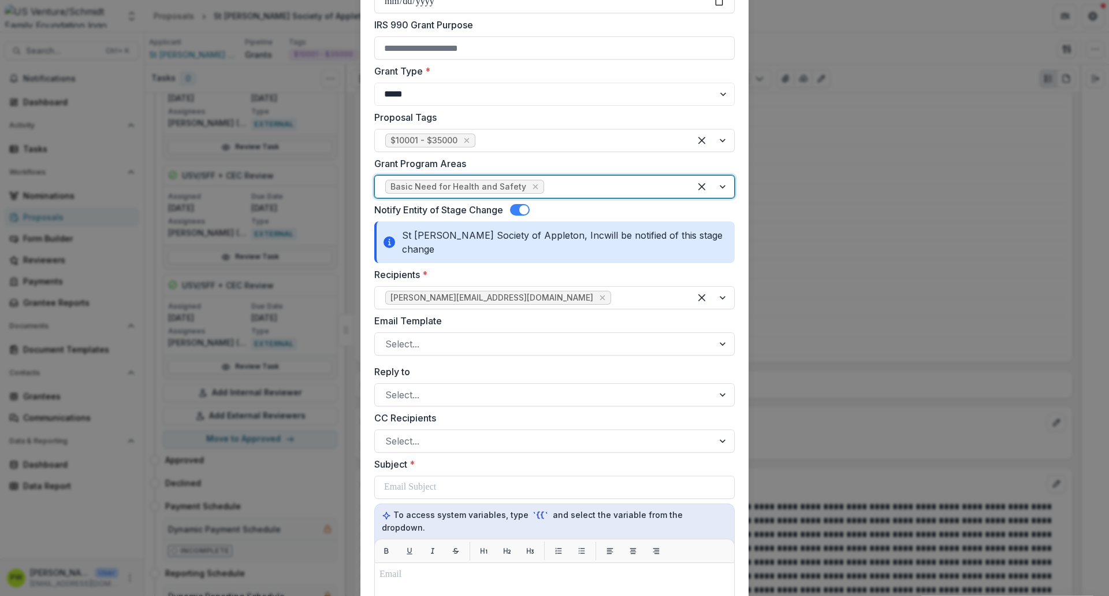
scroll to position [373, 0]
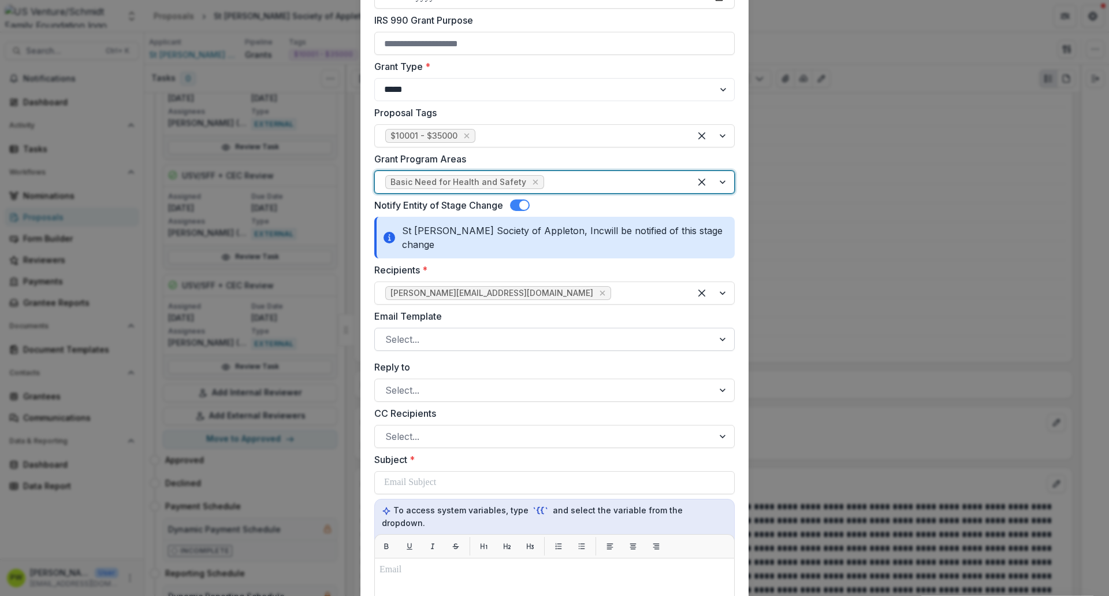
click at [408, 347] on div at bounding box center [544, 339] width 318 height 16
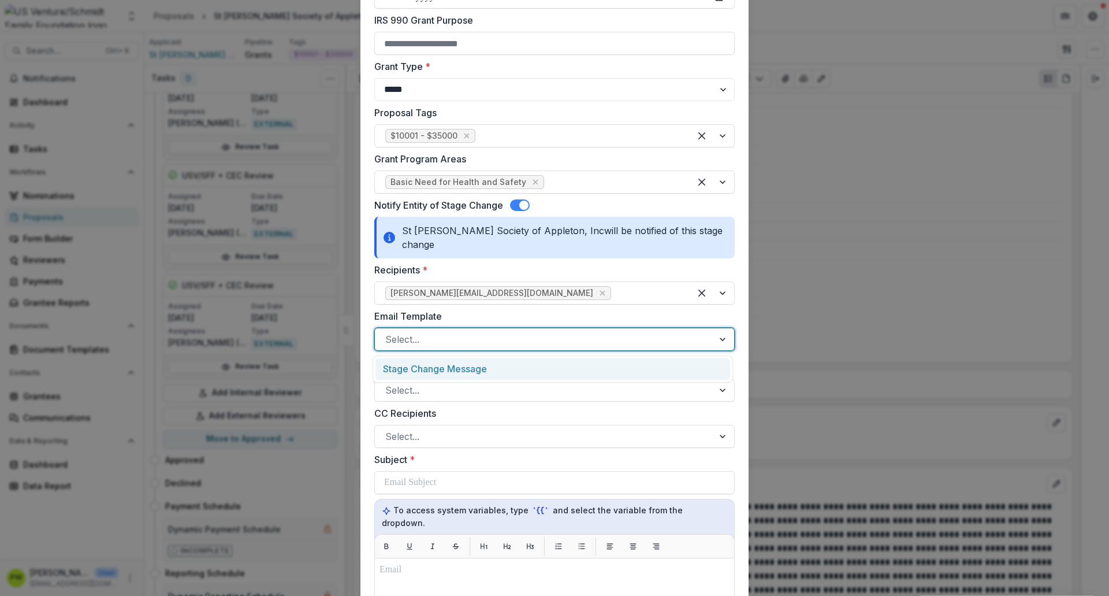
click at [422, 371] on div "Stage Change Message" at bounding box center [553, 368] width 355 height 21
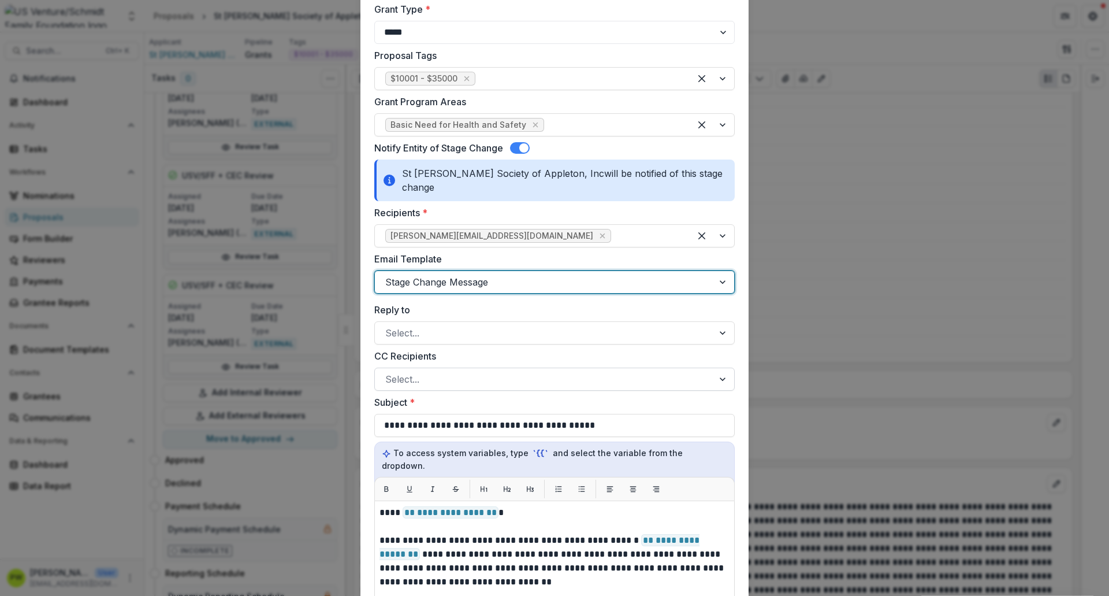
scroll to position [430, 0]
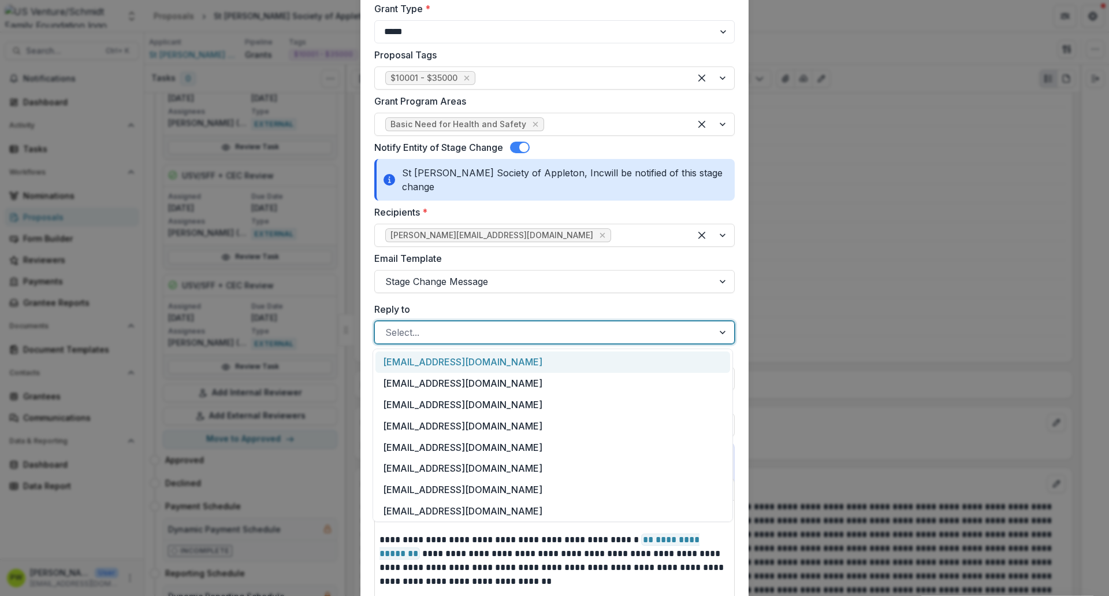
click at [428, 337] on div at bounding box center [544, 332] width 318 height 16
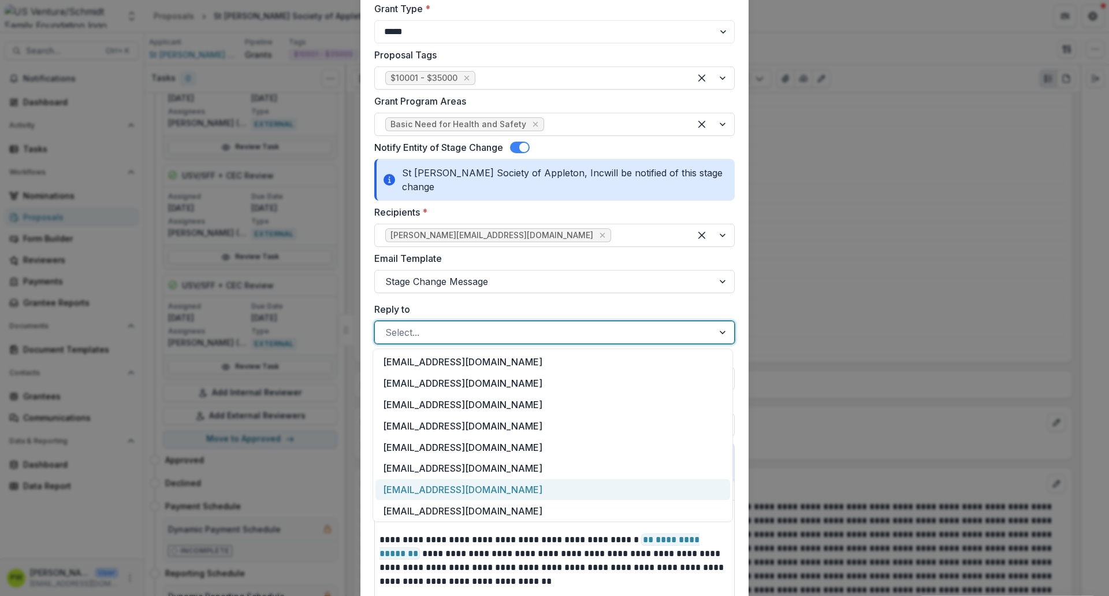
click at [429, 456] on div "[EMAIL_ADDRESS][DOMAIN_NAME]" at bounding box center [553, 489] width 355 height 21
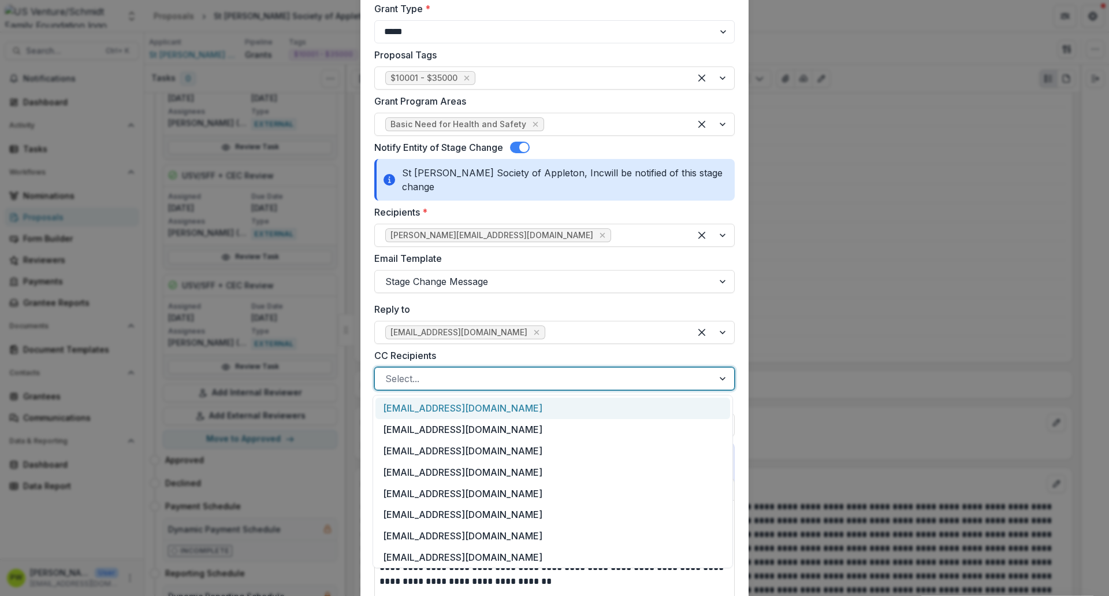
click at [428, 380] on div at bounding box center [544, 378] width 318 height 16
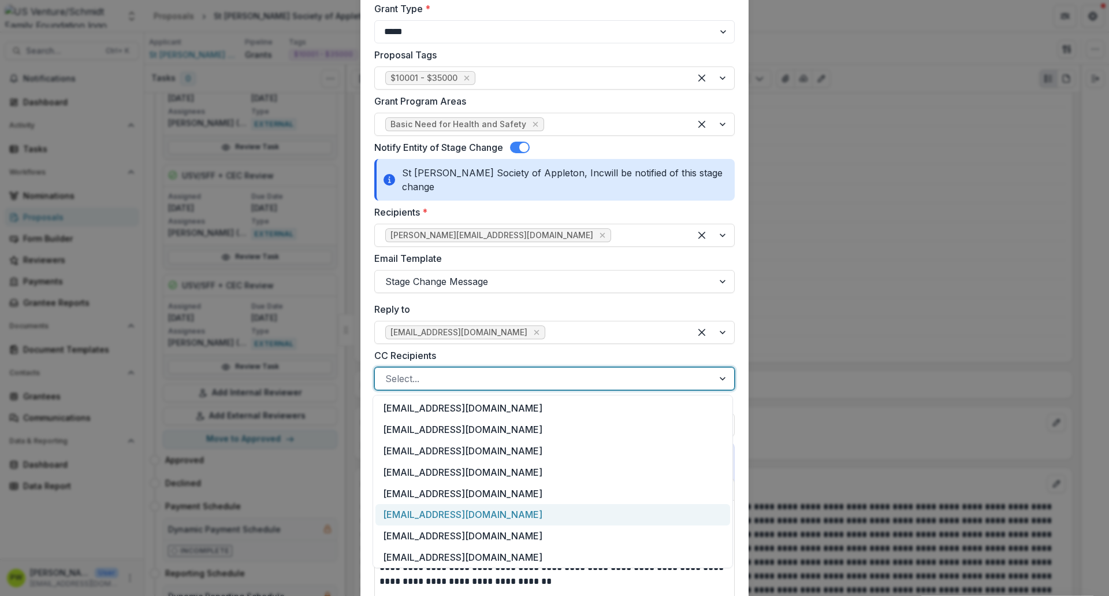
click at [452, 456] on div "[EMAIL_ADDRESS][DOMAIN_NAME]" at bounding box center [553, 514] width 355 height 21
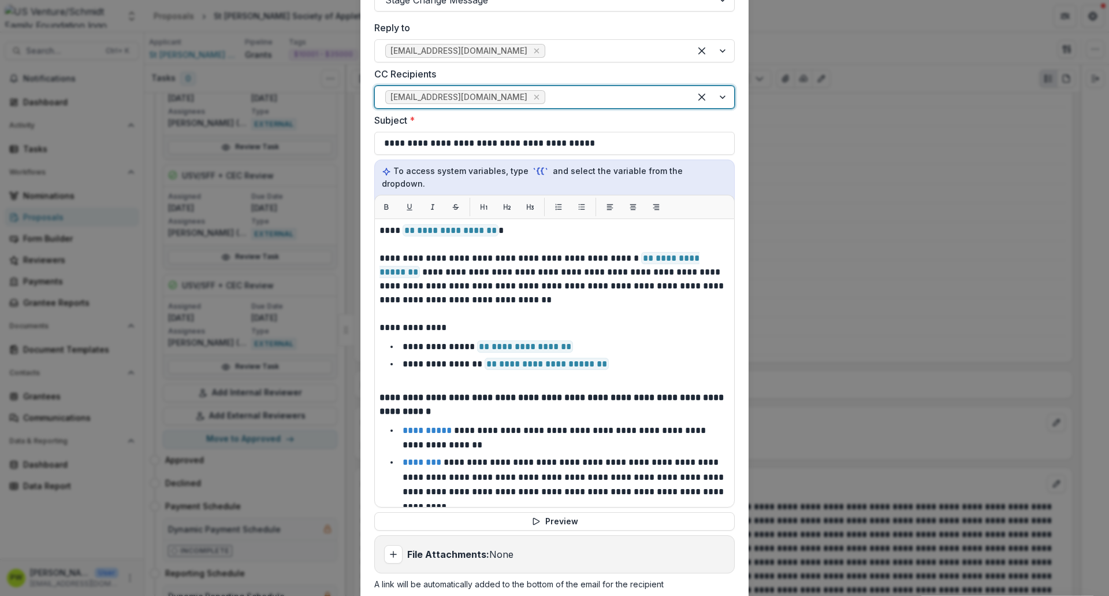
scroll to position [825, 0]
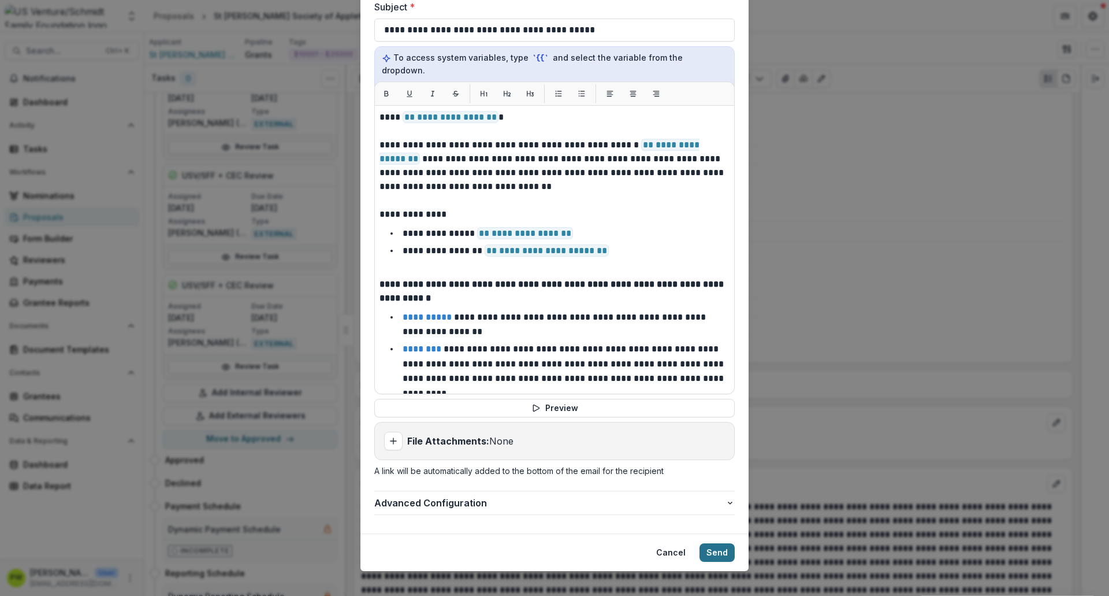
click at [719, 456] on button "Send" at bounding box center [717, 552] width 35 height 18
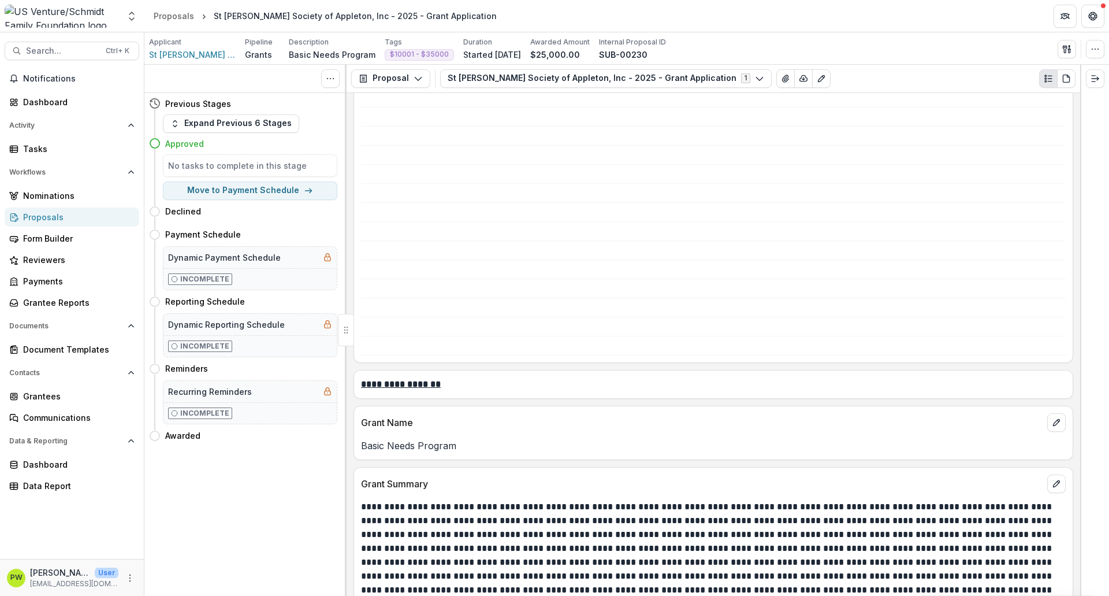
scroll to position [0, 0]
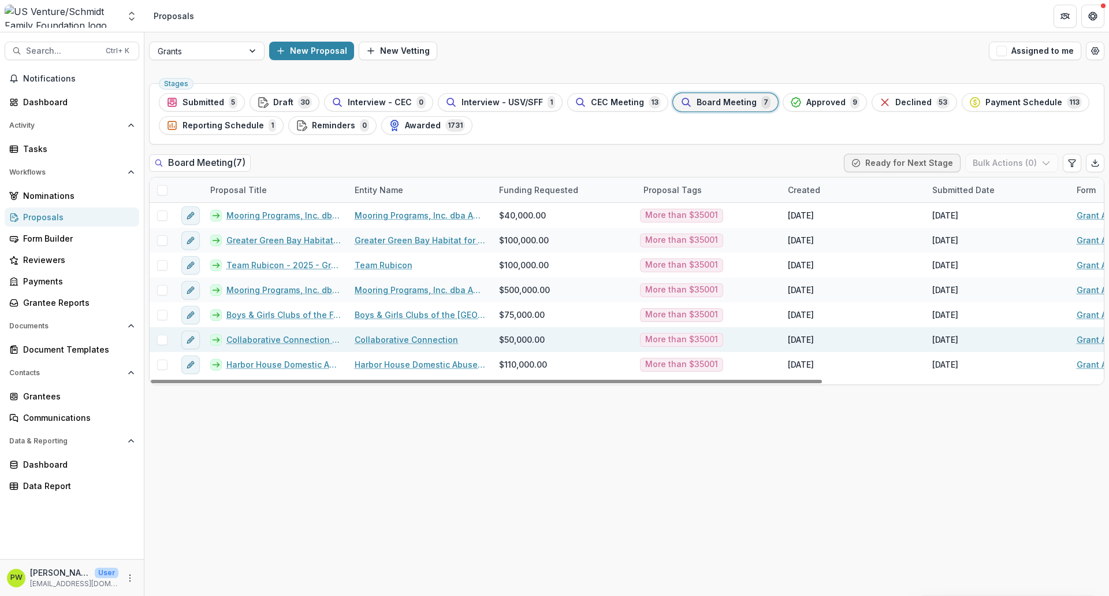
click at [266, 341] on link "Collaborative Connection - 2025 - Grant Application" at bounding box center [283, 339] width 114 height 12
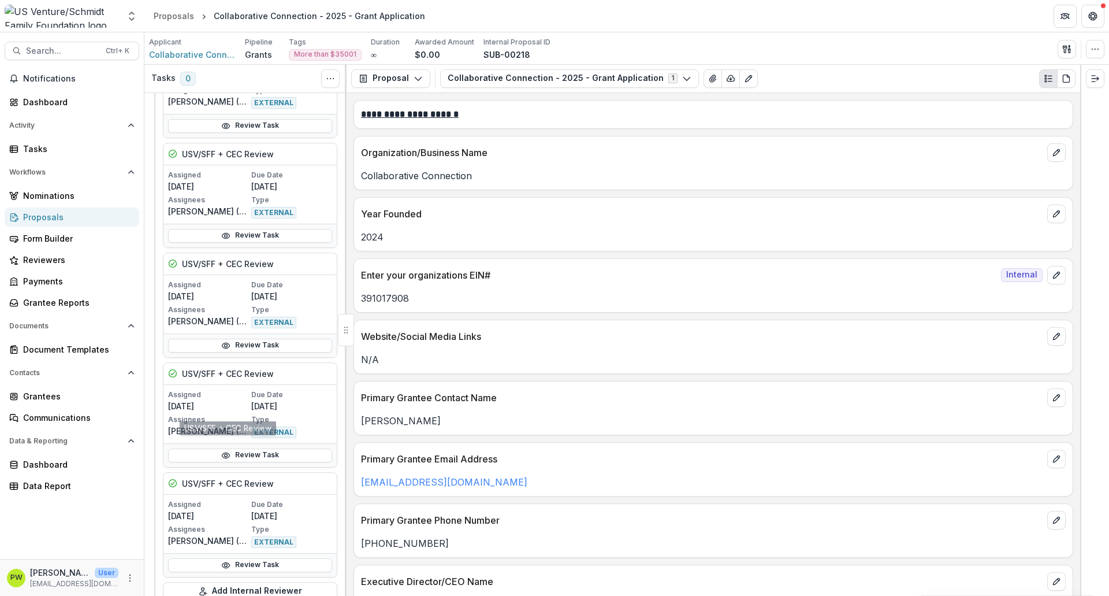
scroll to position [1000, 0]
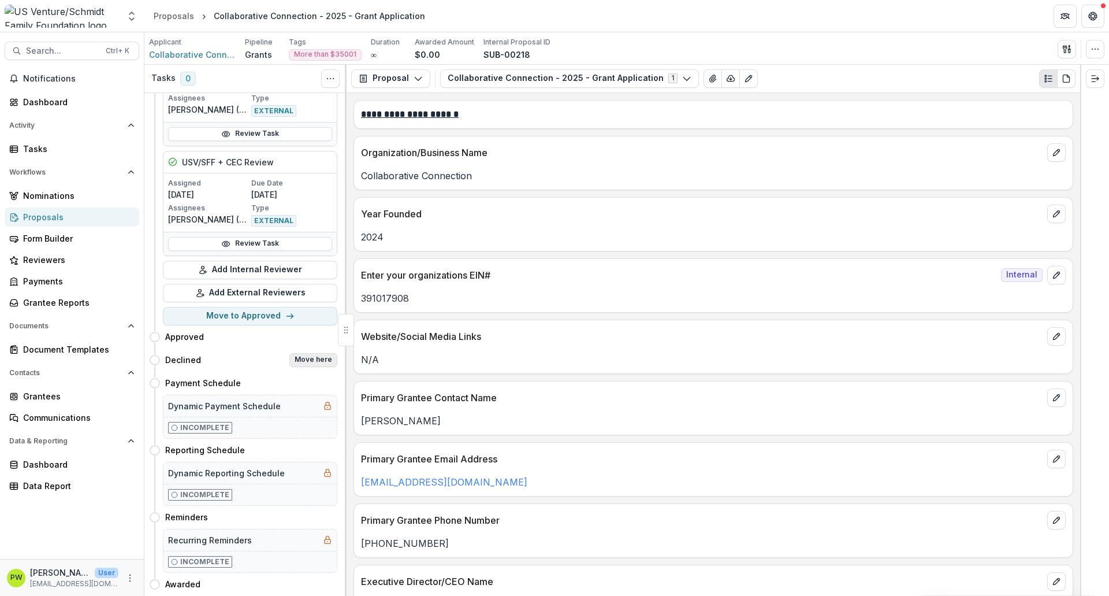
click at [310, 353] on button "Move here" at bounding box center [313, 360] width 48 height 14
select select "********"
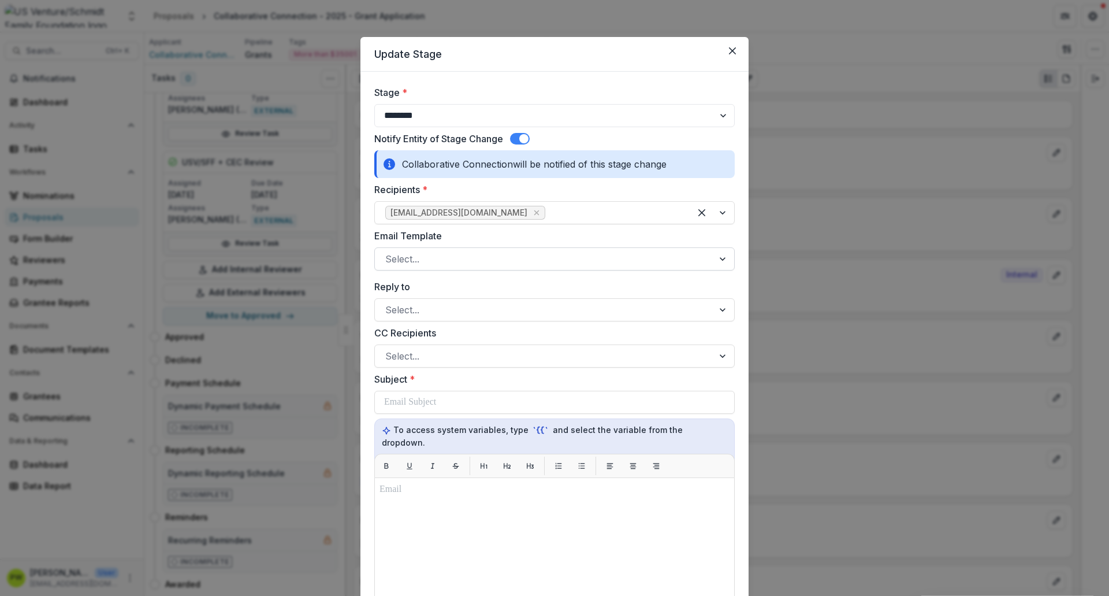
click at [437, 261] on div at bounding box center [544, 259] width 318 height 16
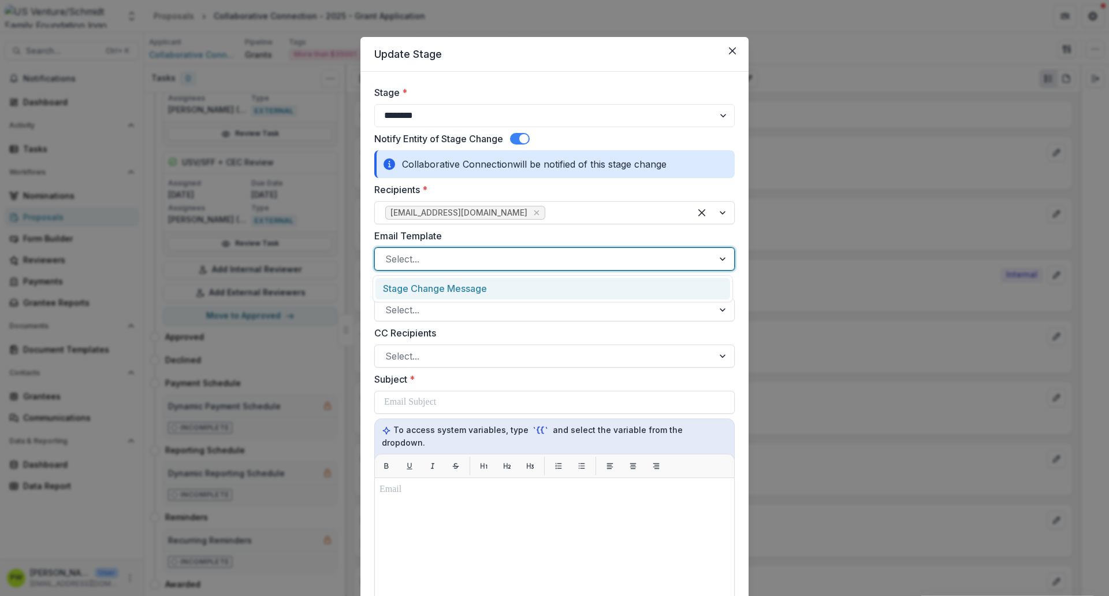
click at [441, 292] on div "Stage Change Message" at bounding box center [553, 288] width 355 height 21
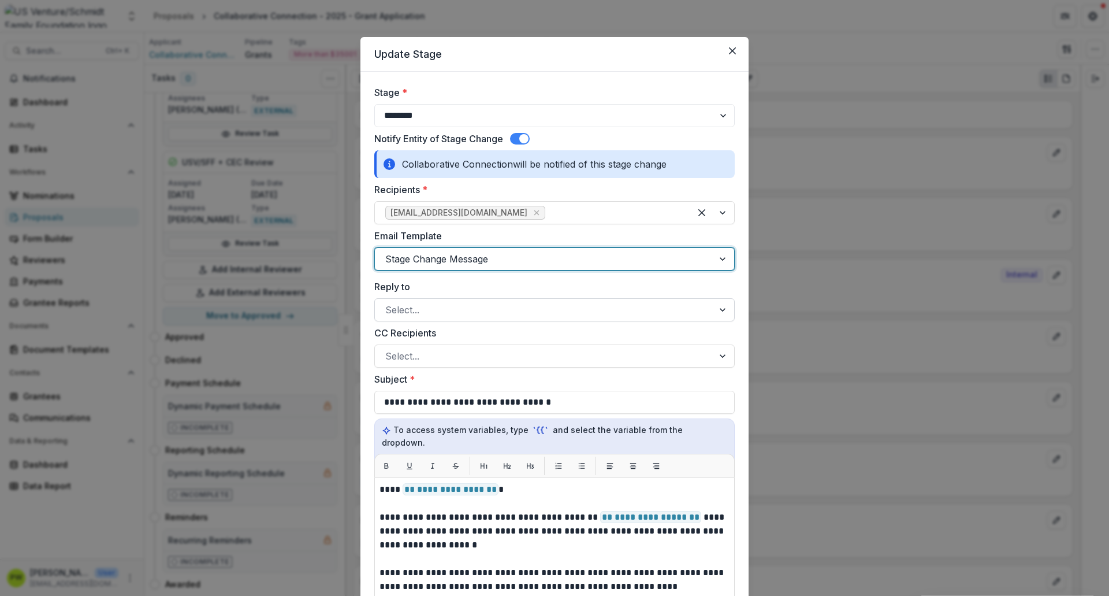
click at [471, 311] on div at bounding box center [544, 310] width 318 height 16
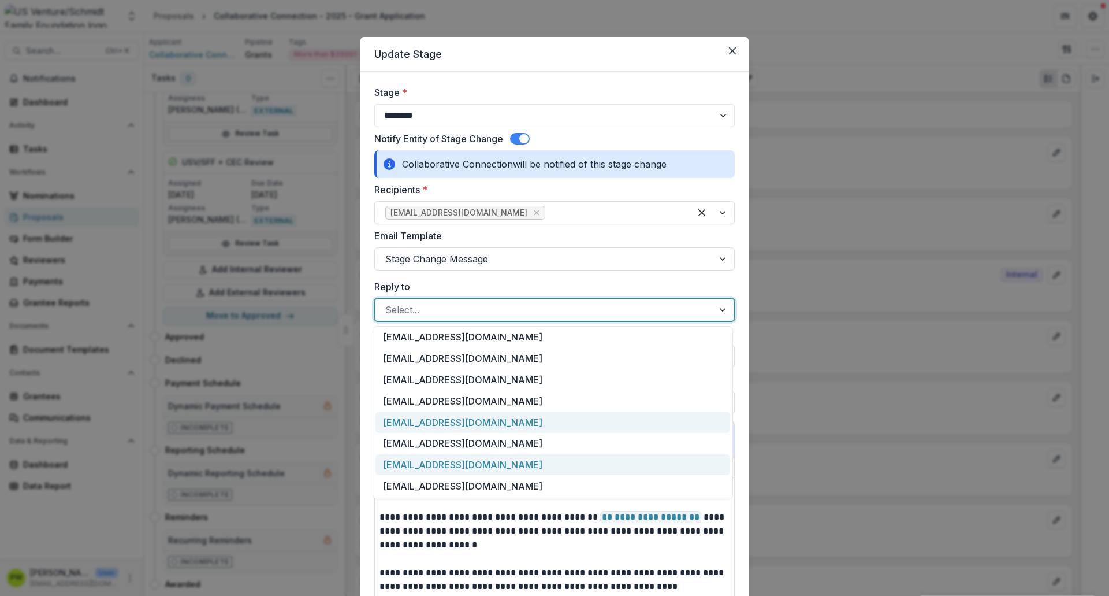
scroll to position [0, 0]
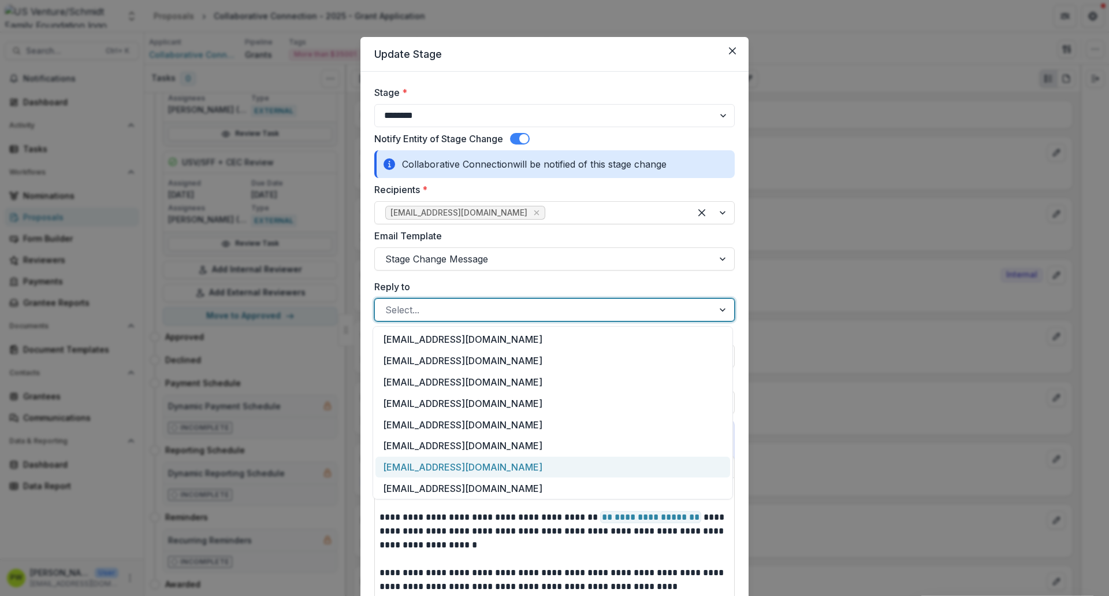
click at [460, 456] on div "[EMAIL_ADDRESS][DOMAIN_NAME]" at bounding box center [553, 466] width 355 height 21
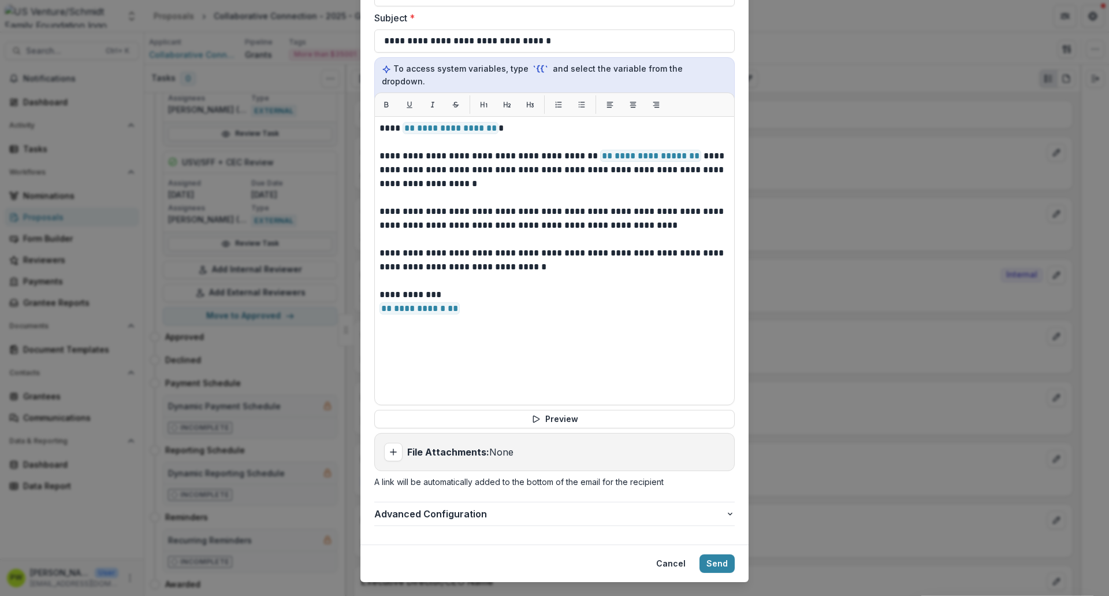
scroll to position [372, 0]
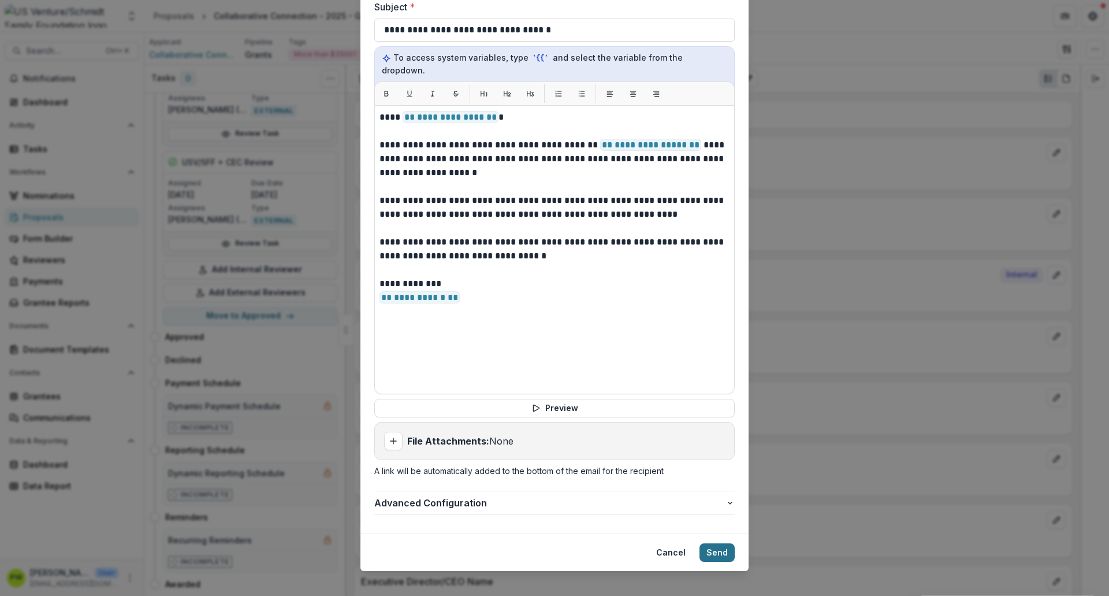
click at [712, 456] on button "Send" at bounding box center [717, 552] width 35 height 18
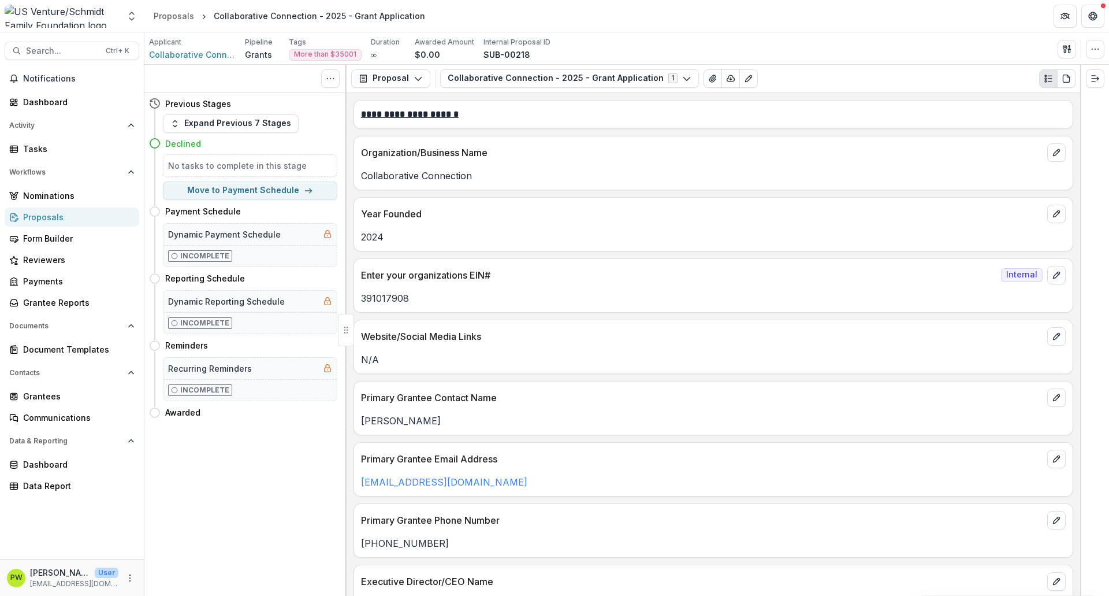
scroll to position [0, 0]
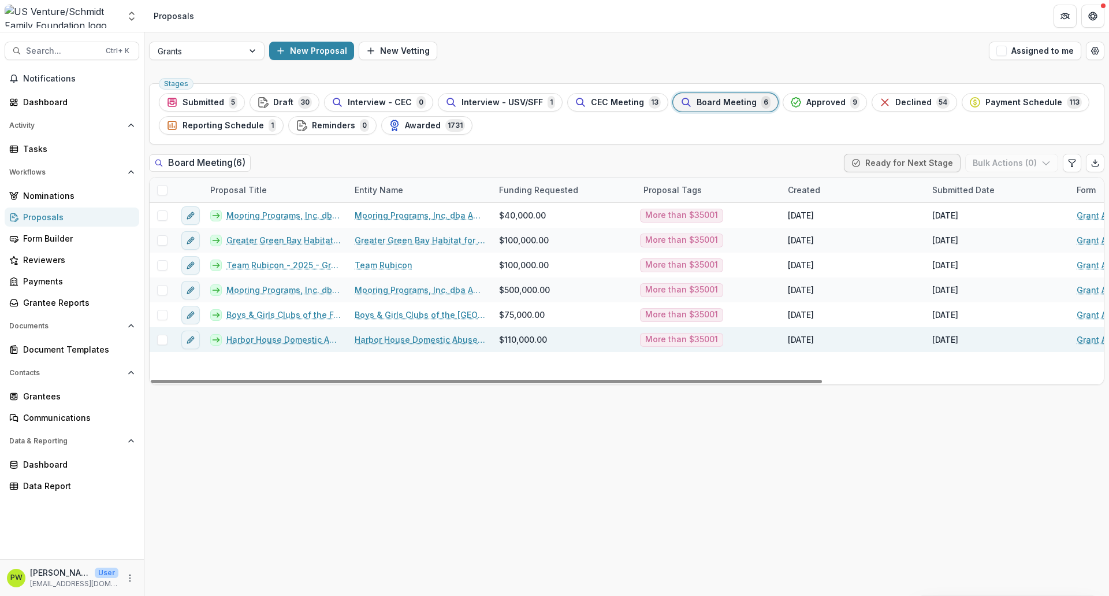
click at [244, 337] on link "Harbor House Domestic Abuse Programs, Inc. - 2025 - Grant Application" at bounding box center [283, 339] width 114 height 12
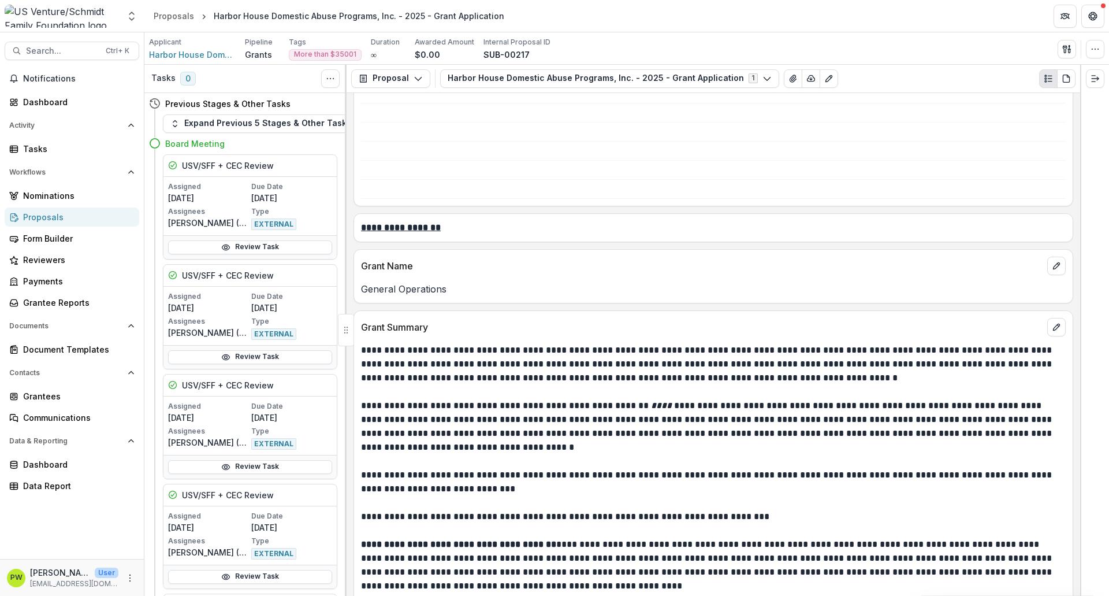
scroll to position [1027, 0]
click at [410, 283] on p "General Operations" at bounding box center [713, 288] width 705 height 14
copy p "General Operations"
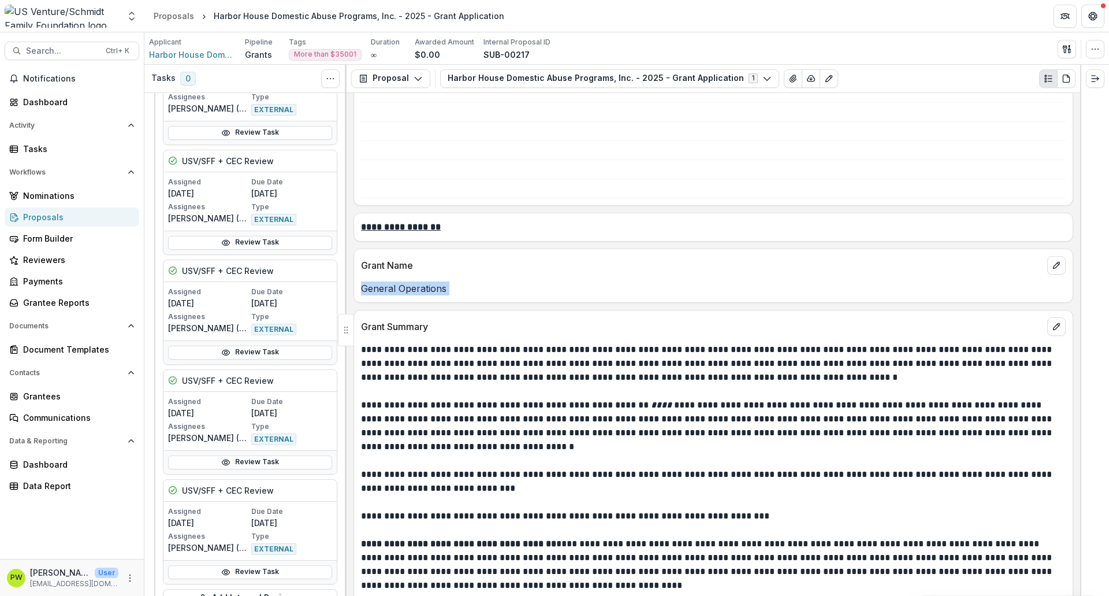
scroll to position [1000, 0]
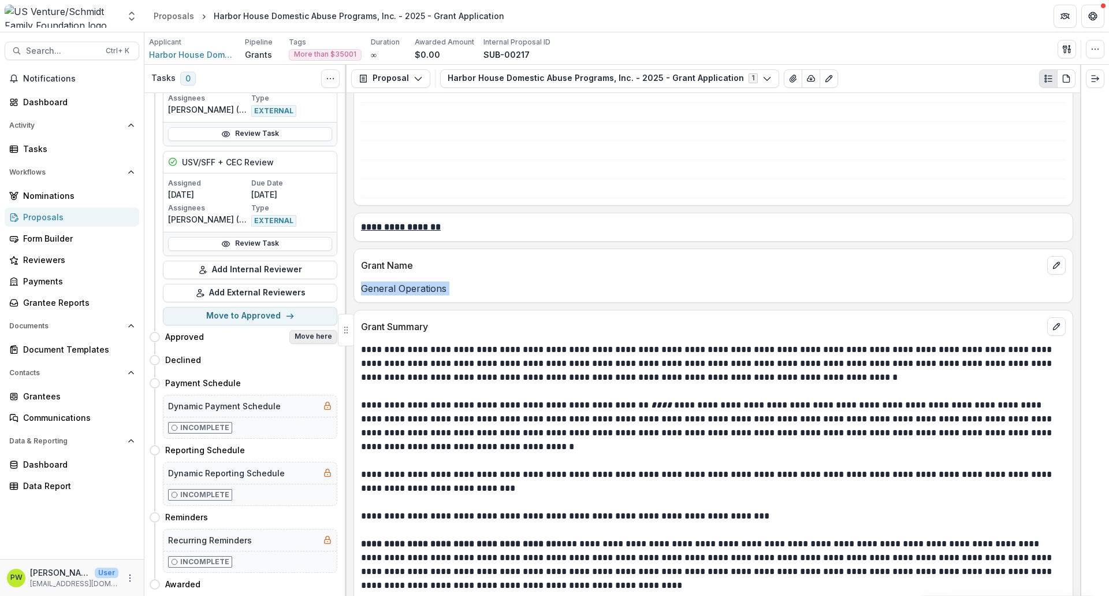
click at [310, 330] on button "Move here" at bounding box center [313, 337] width 48 height 14
select select "********"
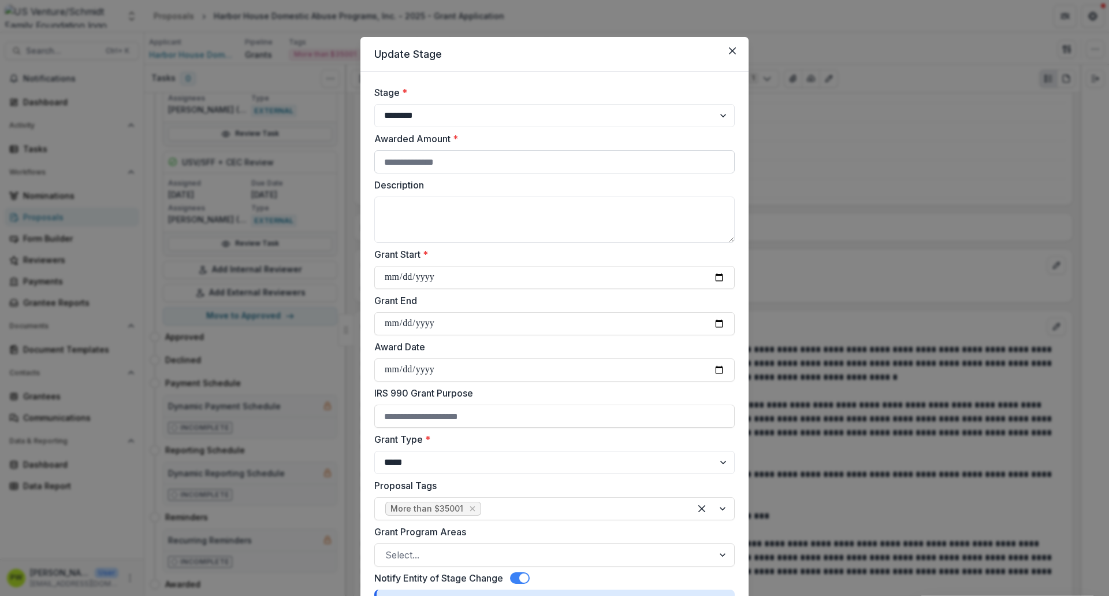
click at [448, 165] on input "Awarded Amount *" at bounding box center [554, 161] width 361 height 23
paste input "***"
type input "*"
type input "*****"
click at [432, 218] on textarea "Description" at bounding box center [554, 219] width 361 height 46
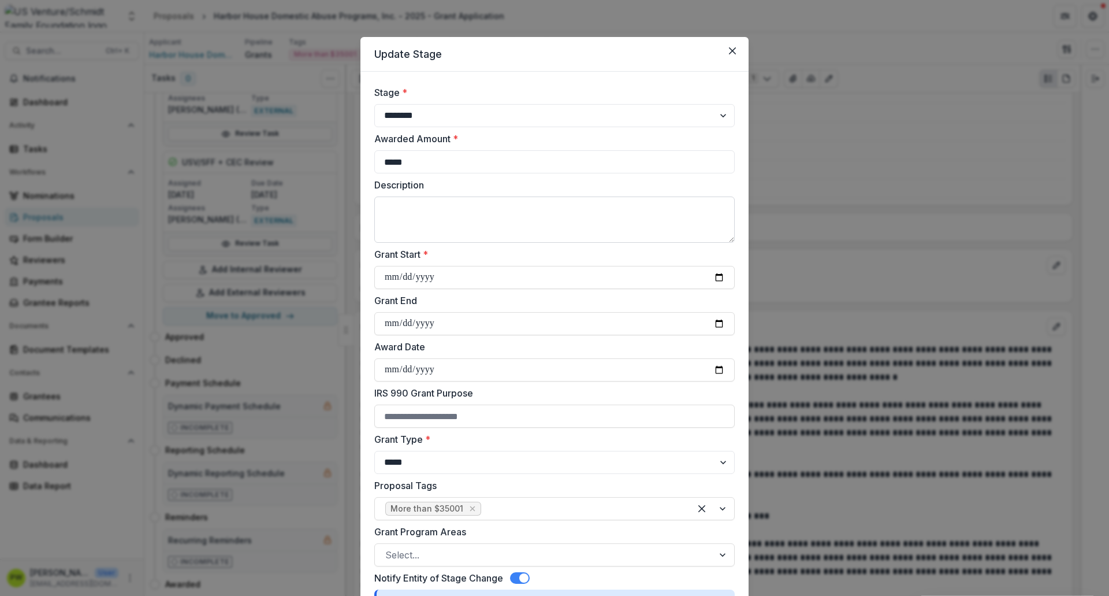
paste textarea "**********"
type textarea "**********"
click at [392, 278] on input "Grant Start *" at bounding box center [554, 277] width 361 height 23
click at [719, 280] on input "Grant Start *" at bounding box center [554, 277] width 361 height 23
type input "**********"
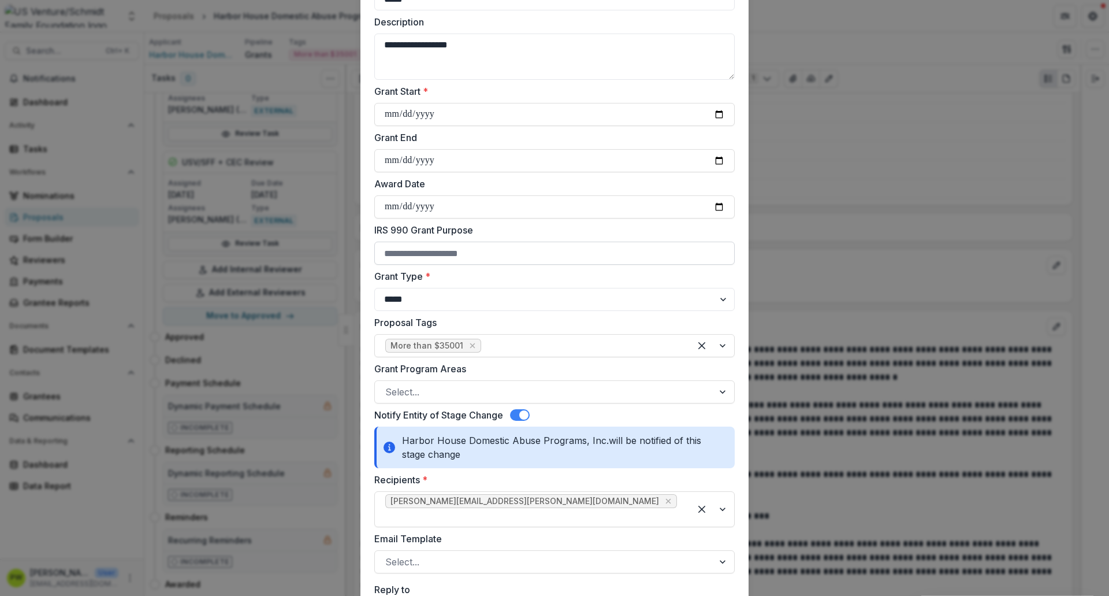
scroll to position [165, 0]
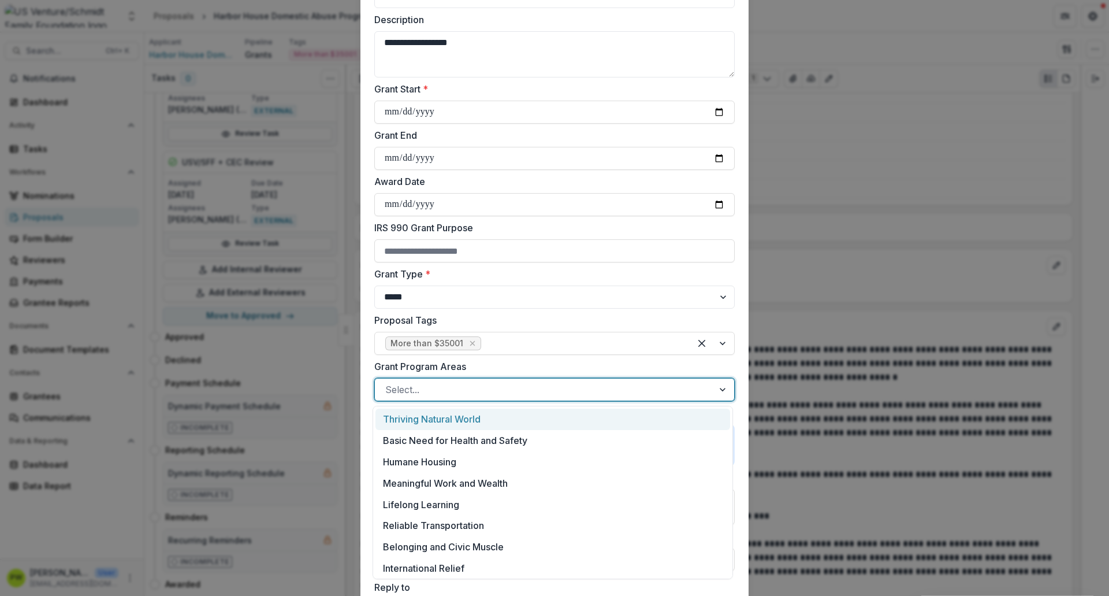
click at [450, 393] on div at bounding box center [544, 389] width 318 height 16
click at [450, 443] on div "Basic Need for Health and Safety" at bounding box center [553, 440] width 355 height 21
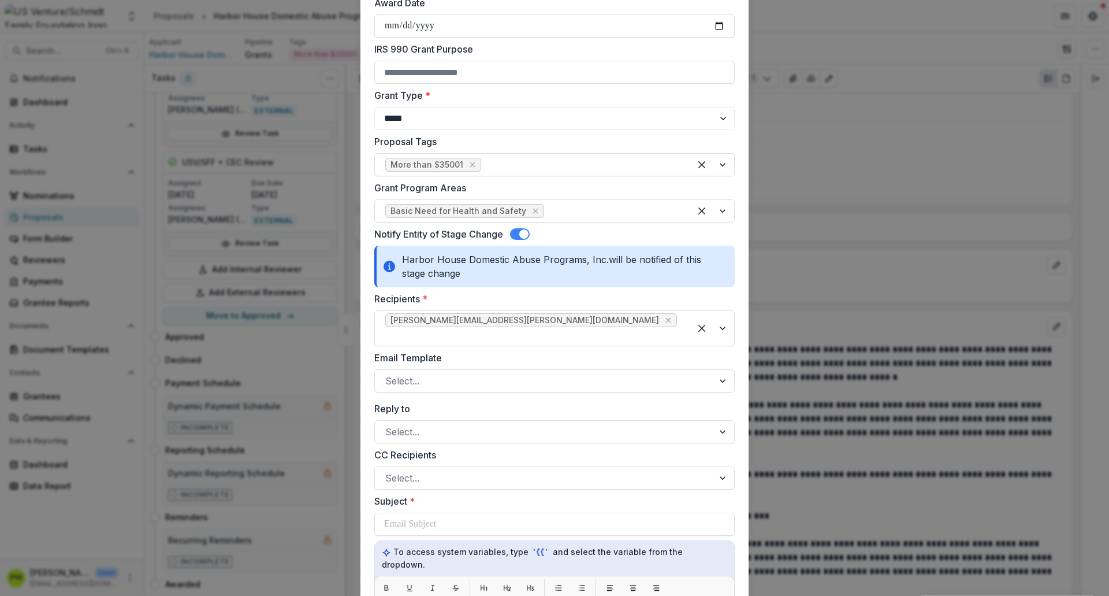
scroll to position [344, 0]
click at [450, 372] on div at bounding box center [544, 380] width 318 height 16
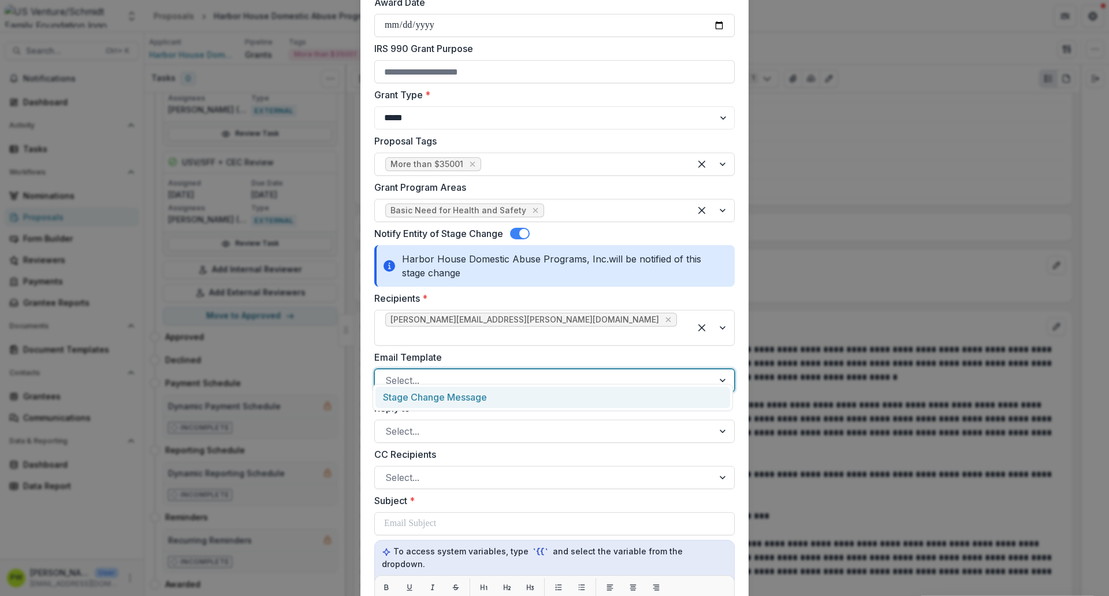
click at [449, 403] on div "Stage Change Message" at bounding box center [553, 397] width 355 height 21
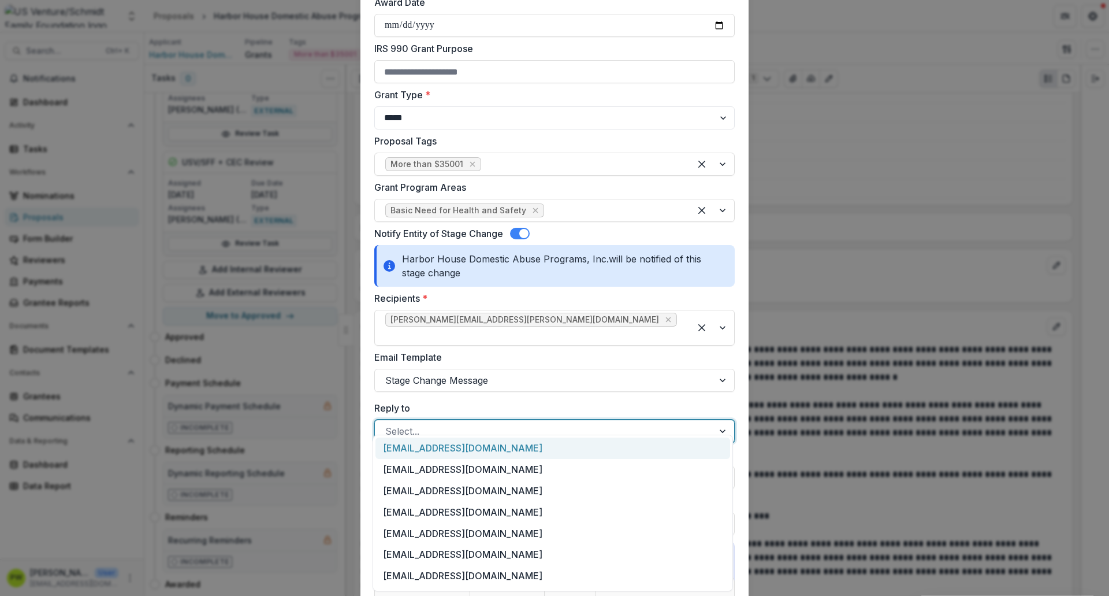
click at [444, 426] on div at bounding box center [544, 431] width 318 height 16
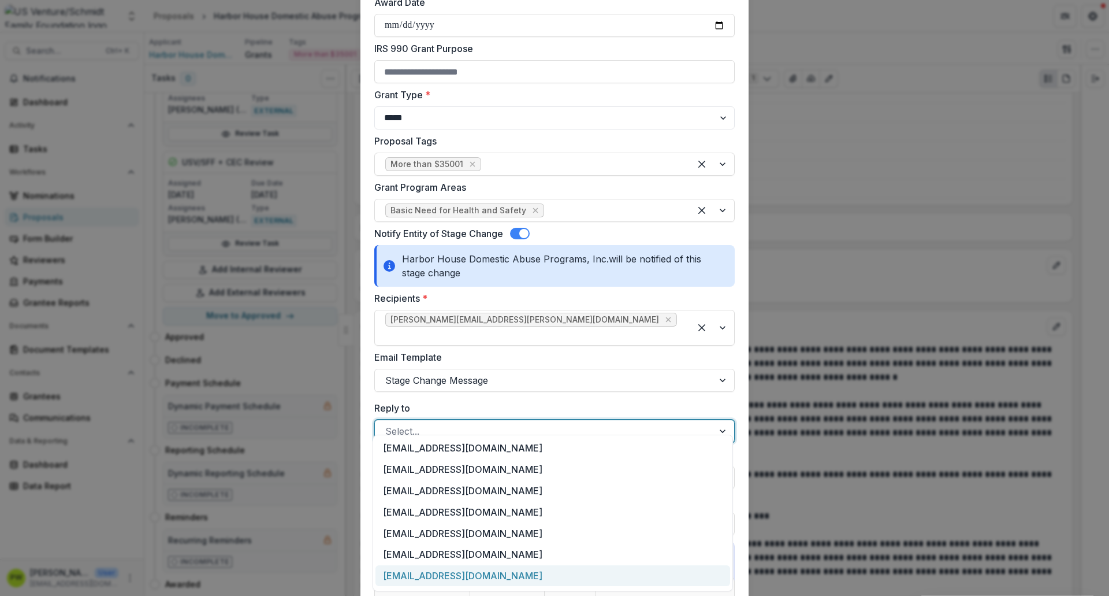
click at [450, 456] on div "[EMAIL_ADDRESS][DOMAIN_NAME]" at bounding box center [553, 575] width 355 height 21
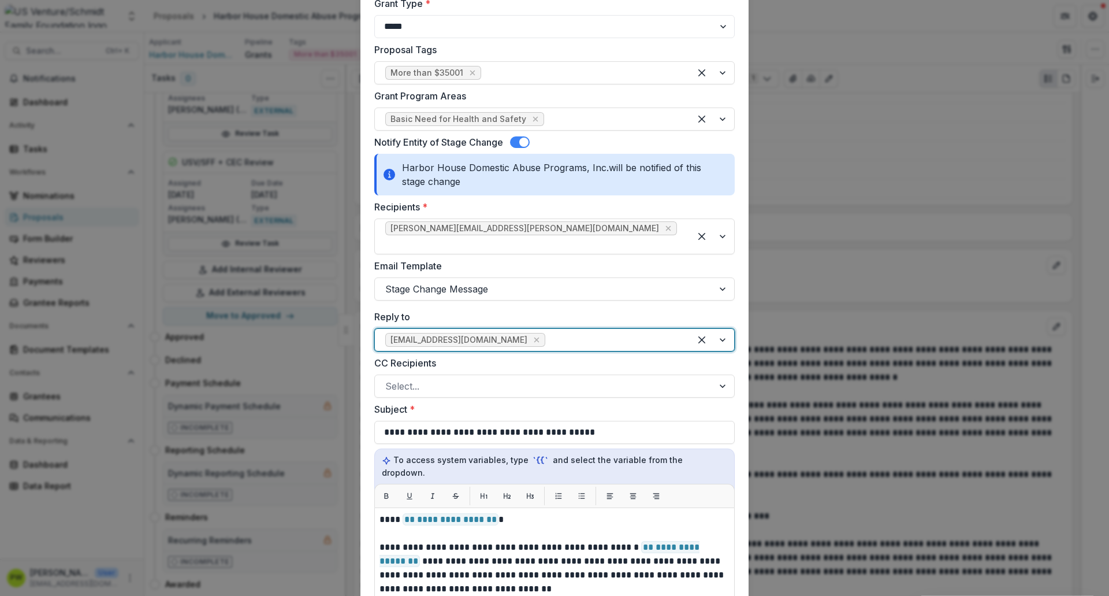
scroll to position [438, 0]
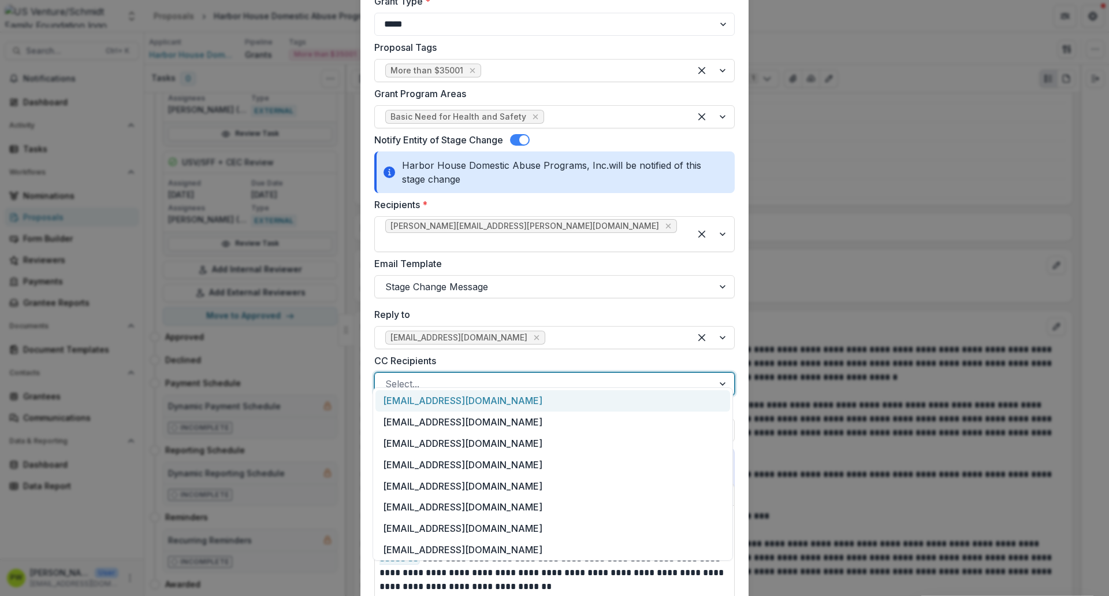
click at [440, 376] on div at bounding box center [544, 384] width 318 height 16
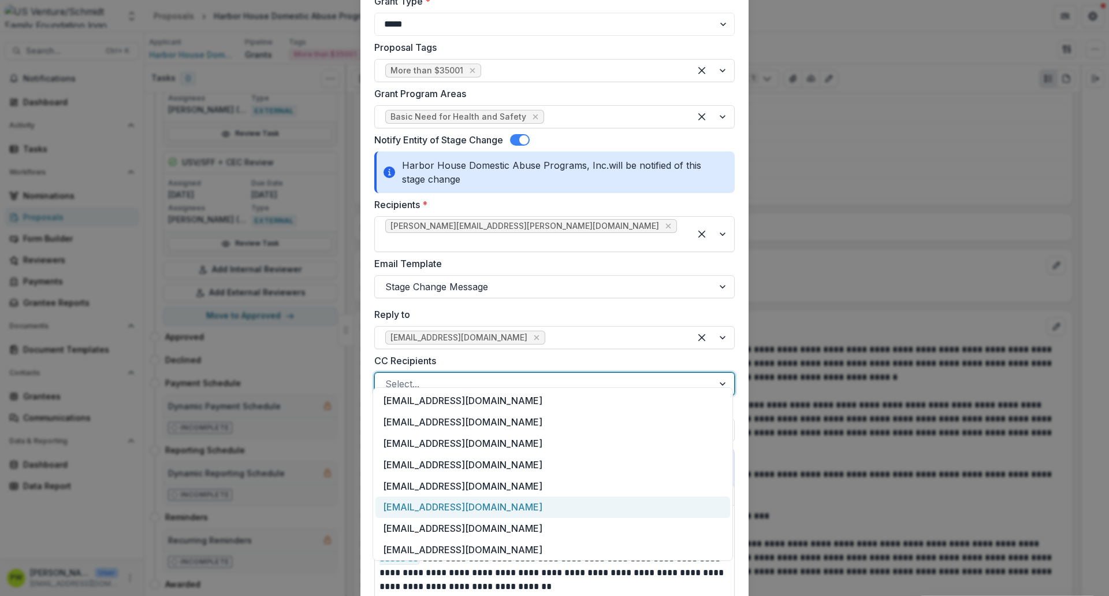
click at [444, 456] on div "[EMAIL_ADDRESS][DOMAIN_NAME]" at bounding box center [553, 506] width 355 height 21
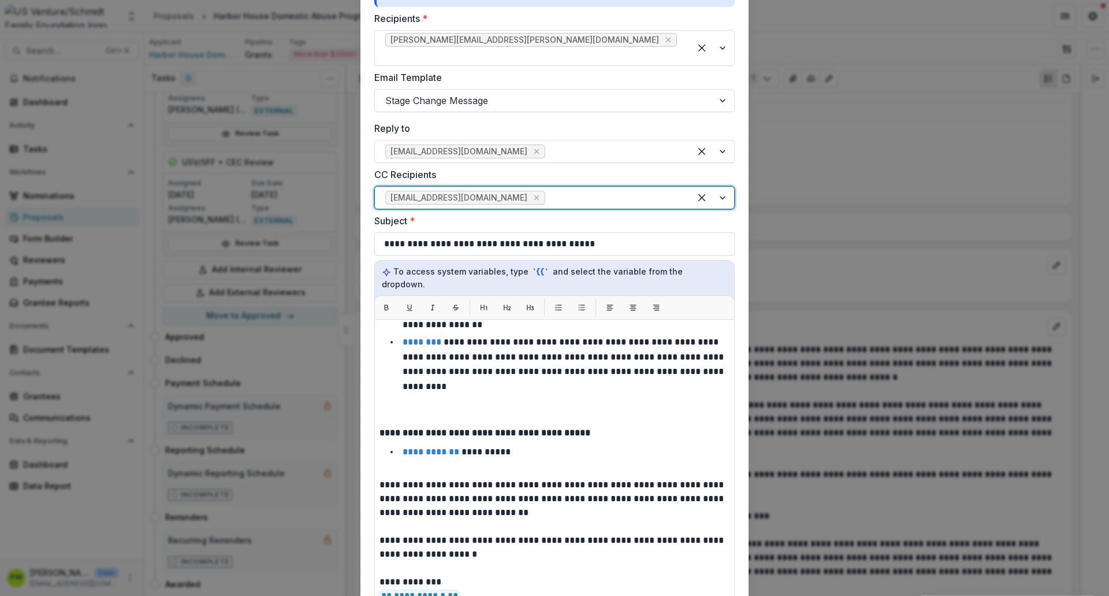
scroll to position [825, 0]
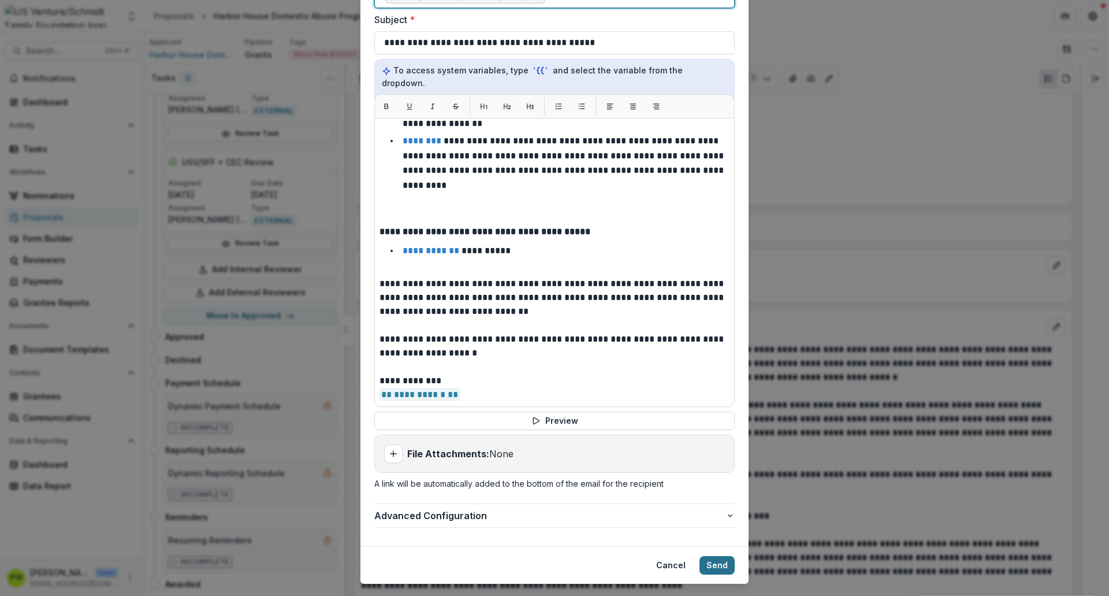
click at [722, 456] on button "Send" at bounding box center [717, 565] width 35 height 18
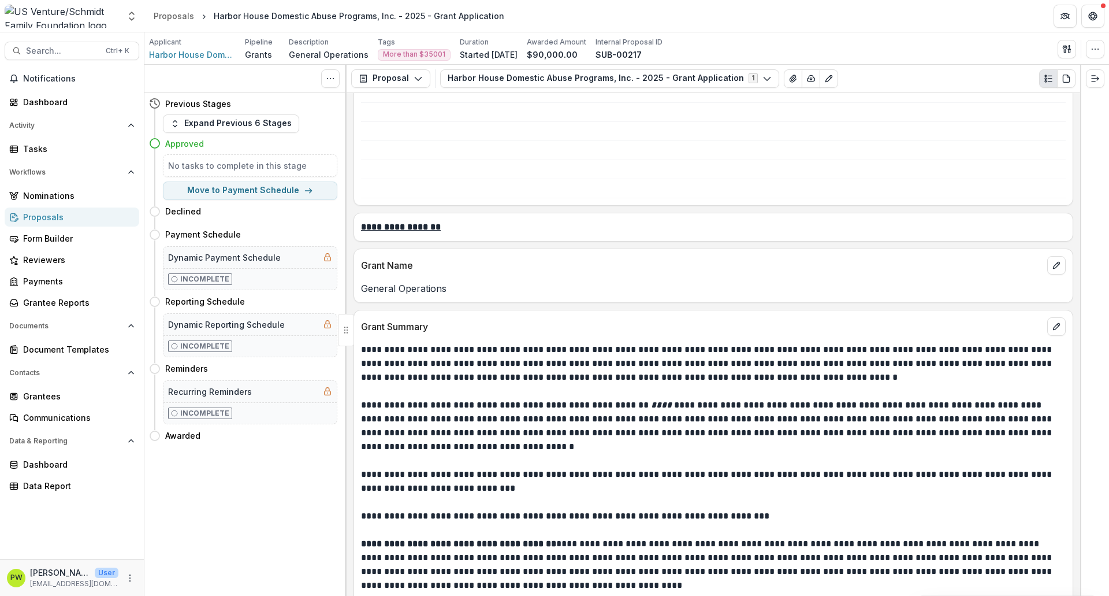
scroll to position [0, 0]
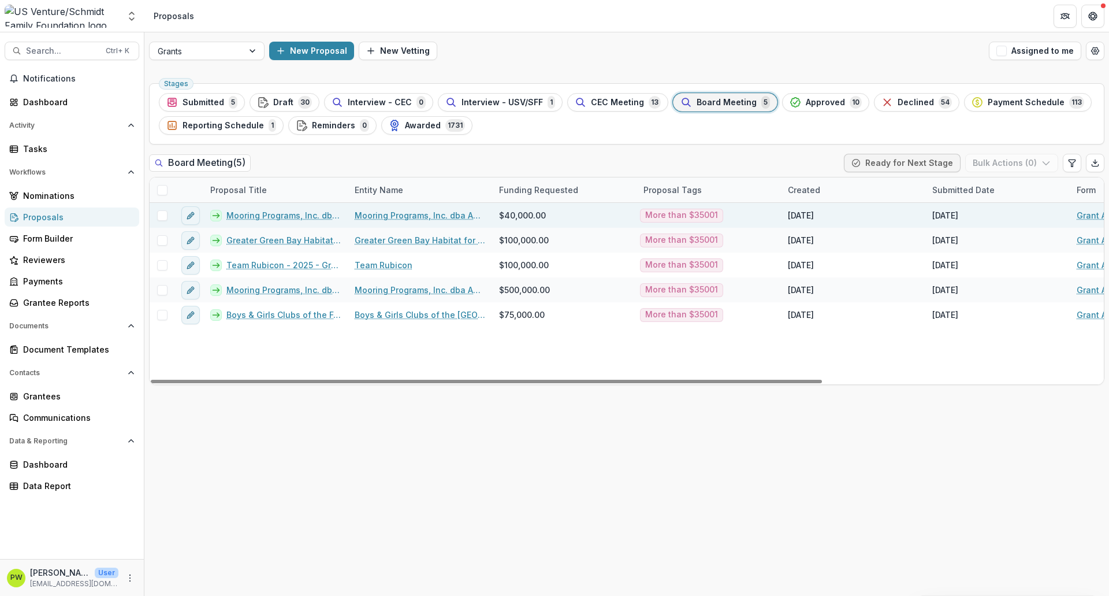
click at [285, 218] on link "Mooring Programs, Inc. dba Apricity - 2025 - Grant Application" at bounding box center [283, 215] width 114 height 12
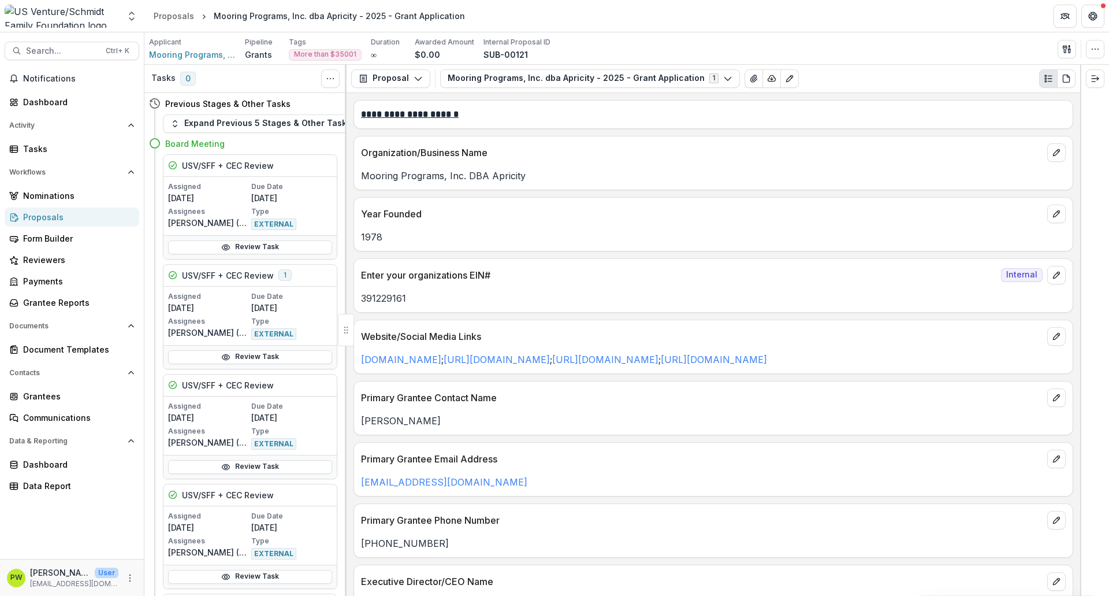
click at [464, 426] on div "[PERSON_NAME]" at bounding box center [713, 417] width 719 height 21
drag, startPoint x: 452, startPoint y: 441, endPoint x: 351, endPoint y: 426, distance: 102.8
click at [351, 426] on div "**********" at bounding box center [714, 344] width 734 height 503
copy p "[PERSON_NAME]"
click at [711, 456] on p "Primary Grantee Email Address" at bounding box center [702, 459] width 682 height 14
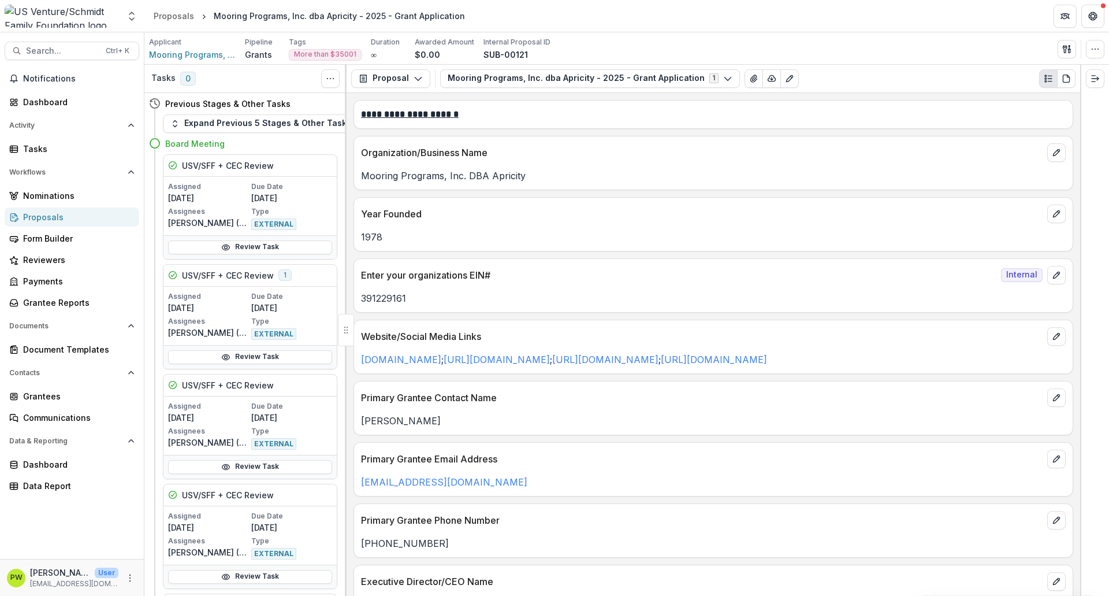
scroll to position [103, 0]
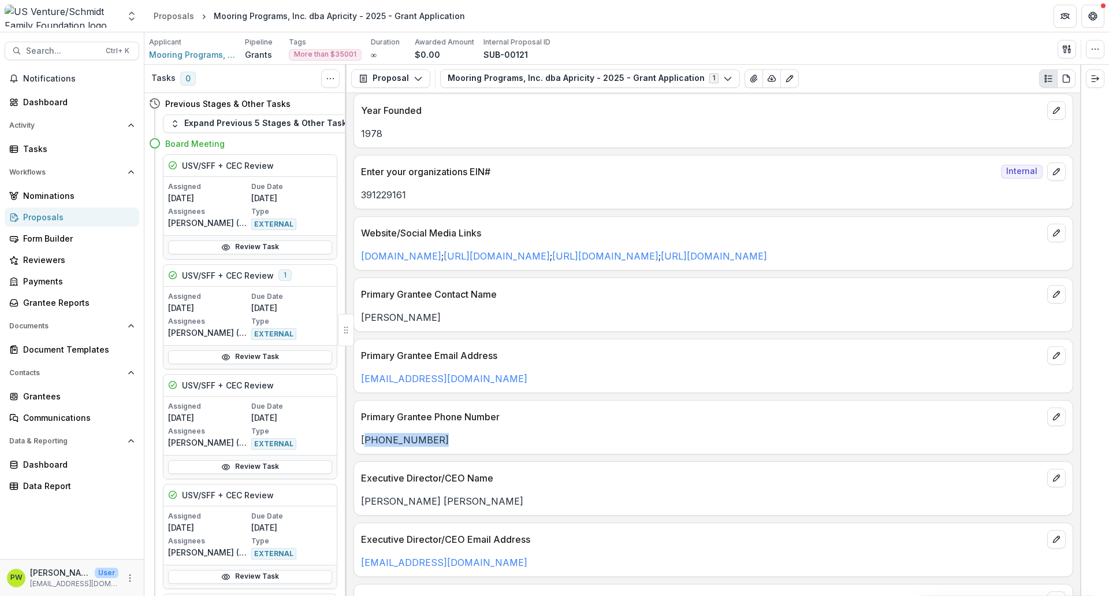
drag, startPoint x: 474, startPoint y: 445, endPoint x: 362, endPoint y: 451, distance: 111.6
click at [362, 447] on div "[PHONE_NUMBER]" at bounding box center [713, 436] width 719 height 21
copy p "[PHONE_NUMBER]"
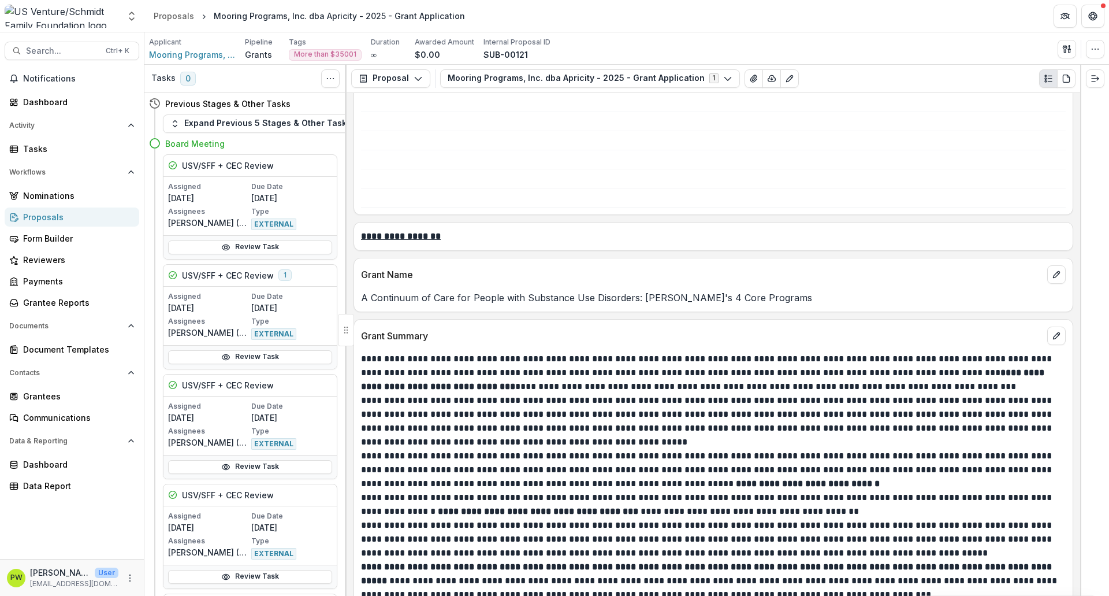
scroll to position [1093, 0]
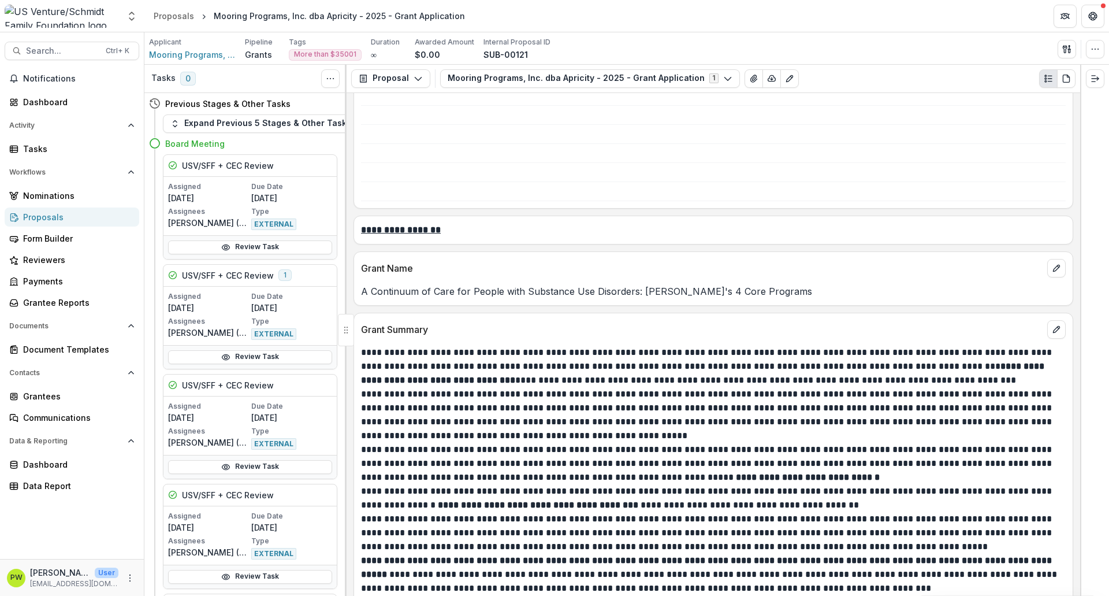
click at [451, 296] on div "A Continuum of Care for People with Substance Use Disorders: [PERSON_NAME]'s 4 …" at bounding box center [713, 287] width 719 height 21
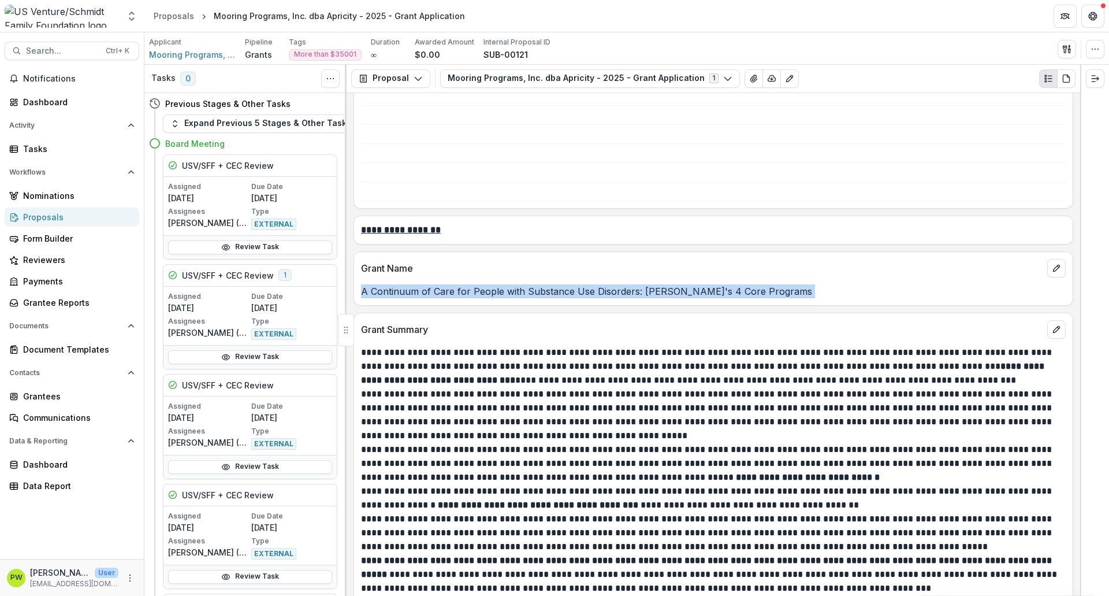
click at [451, 296] on div "A Continuum of Care for People with Substance Use Disorders: [PERSON_NAME]'s 4 …" at bounding box center [713, 287] width 719 height 21
copy p "A Continuum of Care for People with Substance Use Disorders: [PERSON_NAME]'s 4 …"
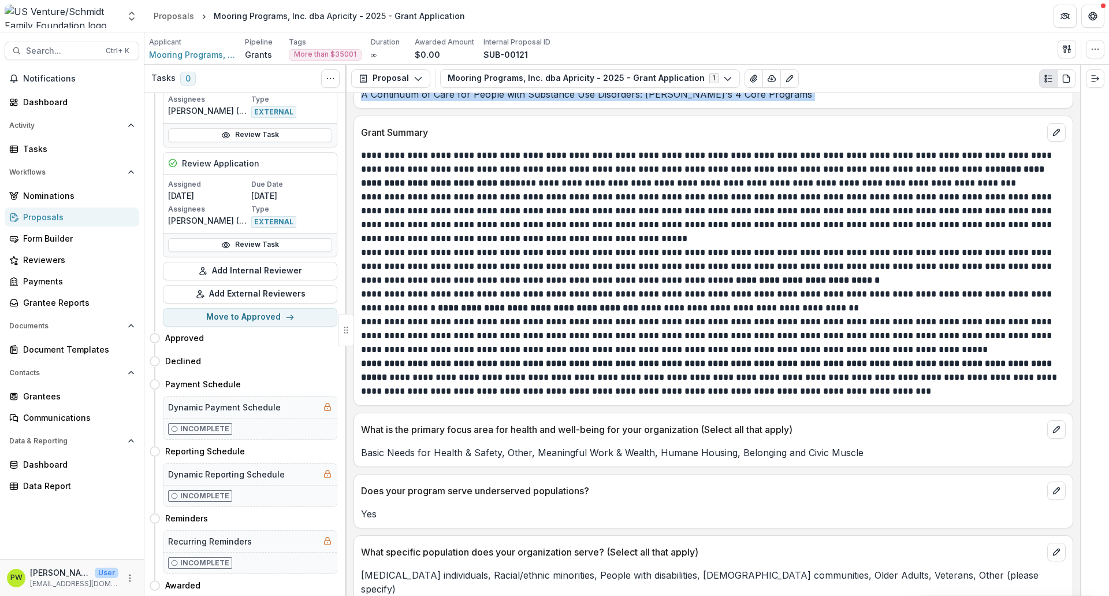
scroll to position [1878, 0]
click at [302, 330] on button "Move here" at bounding box center [313, 337] width 48 height 14
select select "********"
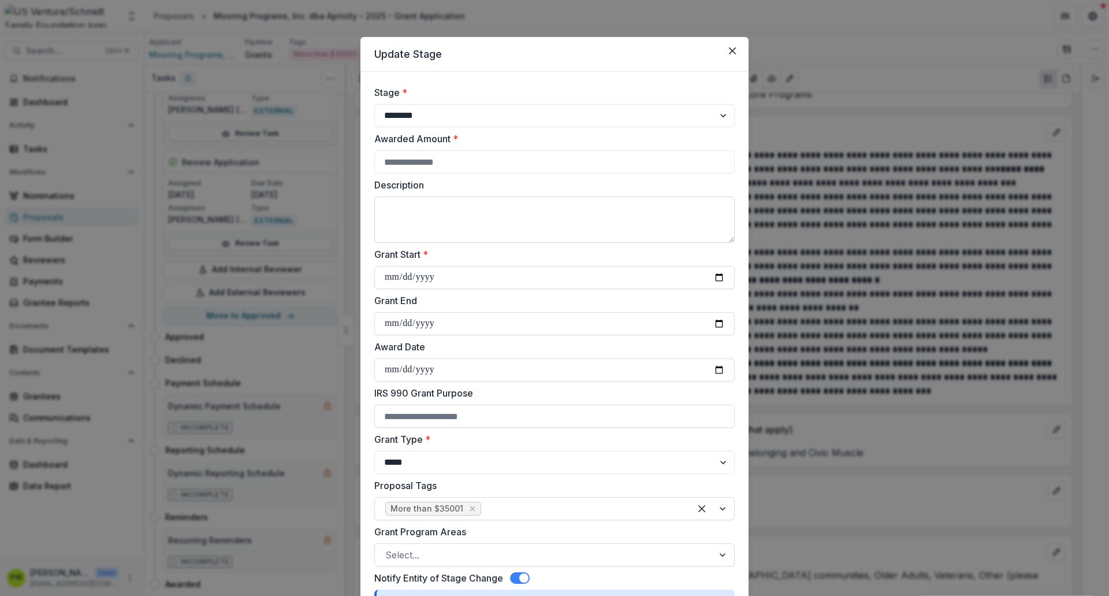
click at [456, 211] on textarea "Description" at bounding box center [554, 219] width 361 height 46
paste textarea "**********"
type textarea "**********"
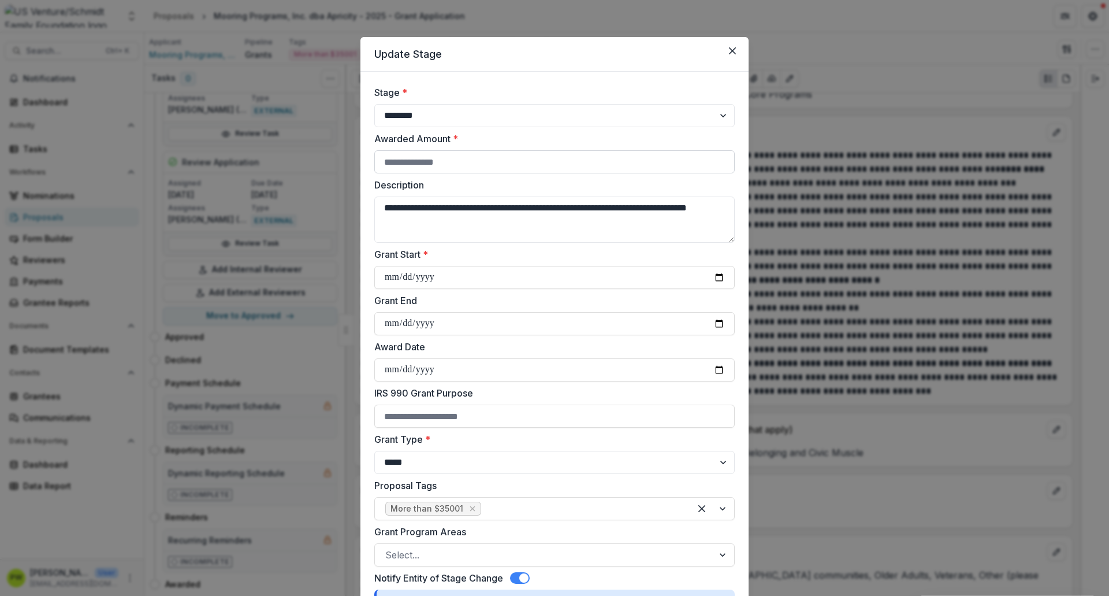
click at [430, 159] on input "Awarded Amount *" at bounding box center [554, 161] width 361 height 23
type input "*****"
click at [396, 281] on input "Grant Start *" at bounding box center [554, 277] width 361 height 23
click at [715, 279] on input "Grant Start *" at bounding box center [554, 277] width 361 height 23
type input "**********"
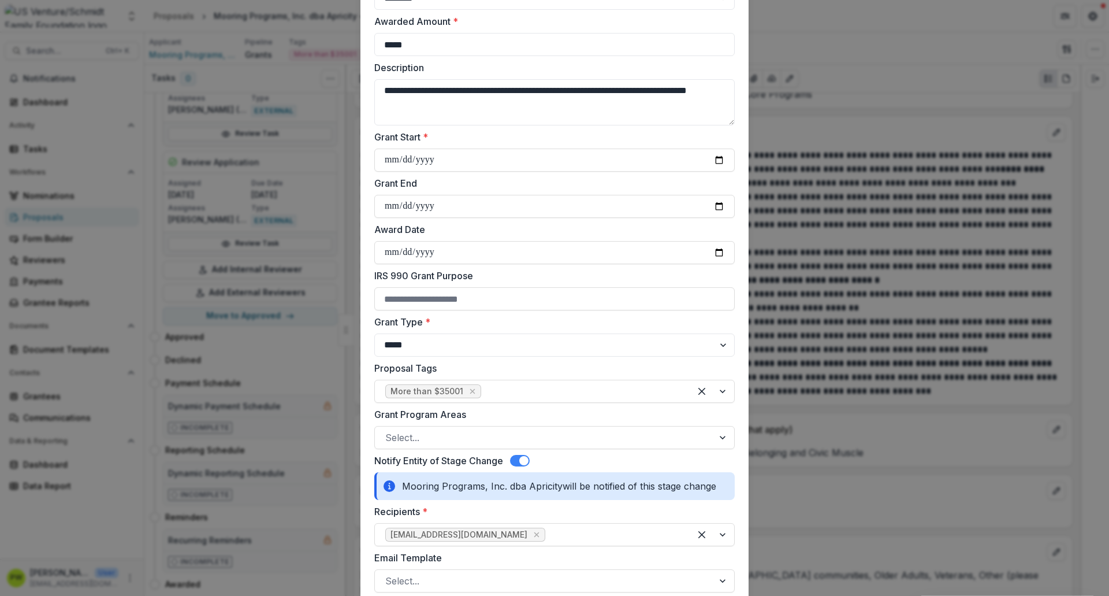
scroll to position [119, 0]
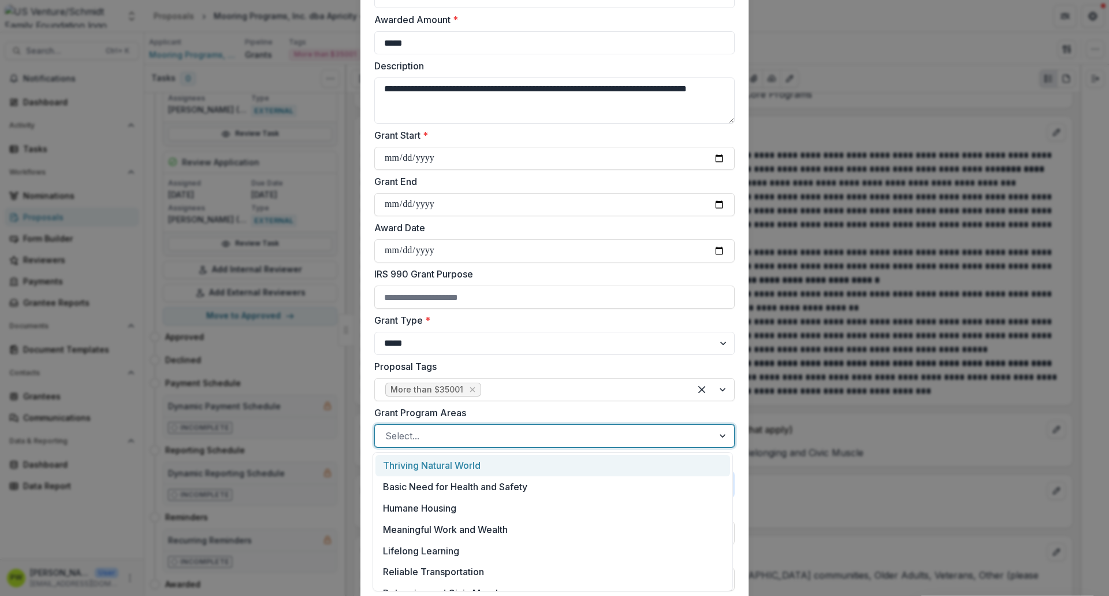
click at [430, 429] on div at bounding box center [544, 436] width 318 height 16
click at [440, 456] on div "Basic Need for Health and Safety" at bounding box center [553, 486] width 355 height 21
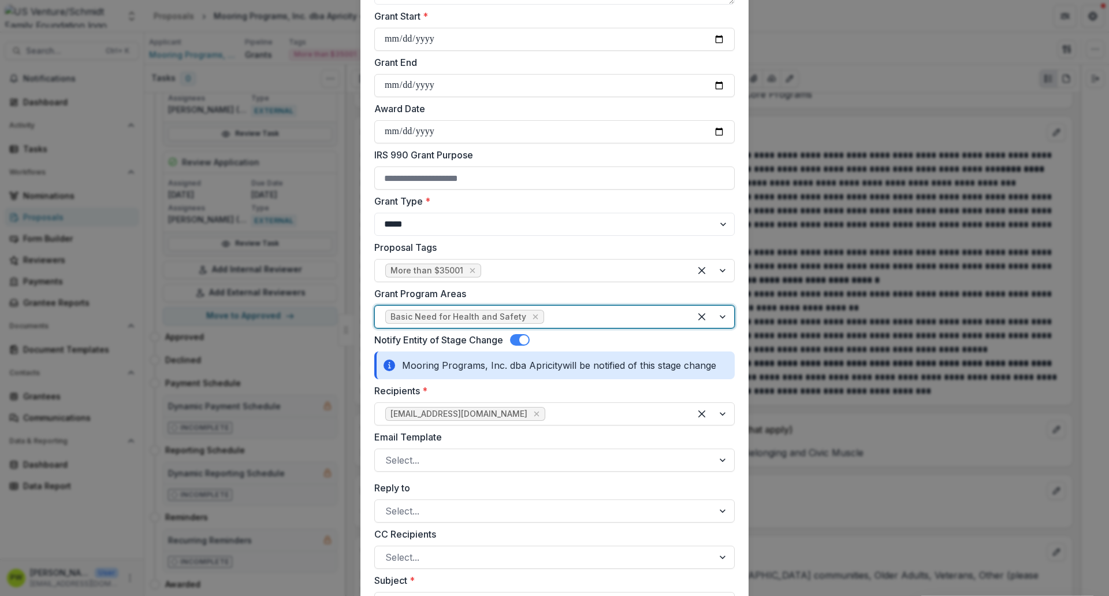
scroll to position [247, 0]
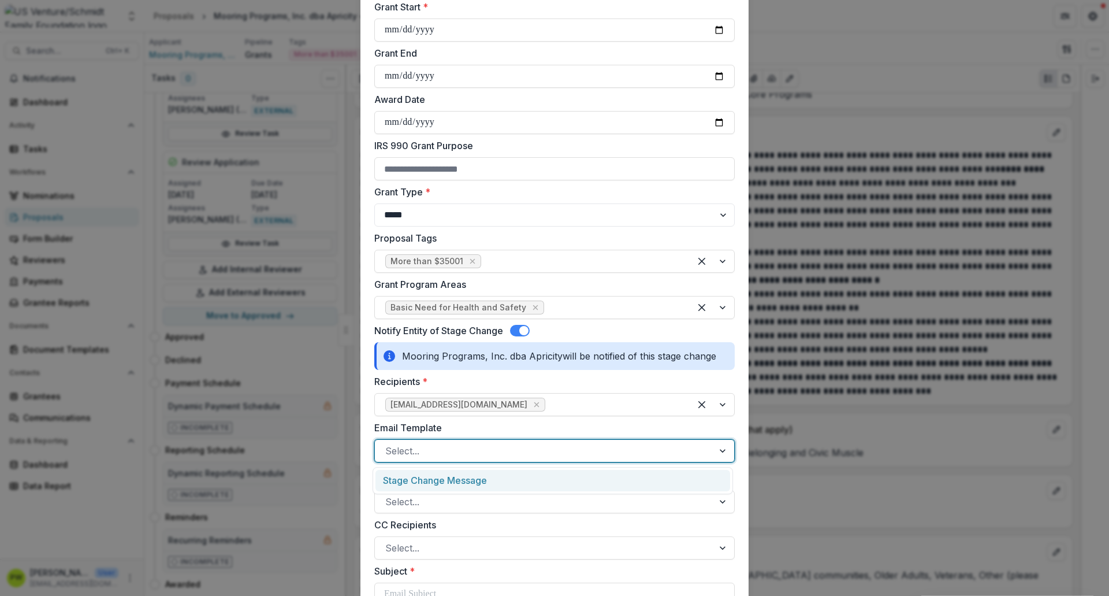
click at [492, 454] on div at bounding box center [544, 451] width 318 height 16
click at [477, 456] on div "Stage Change Message" at bounding box center [553, 480] width 355 height 21
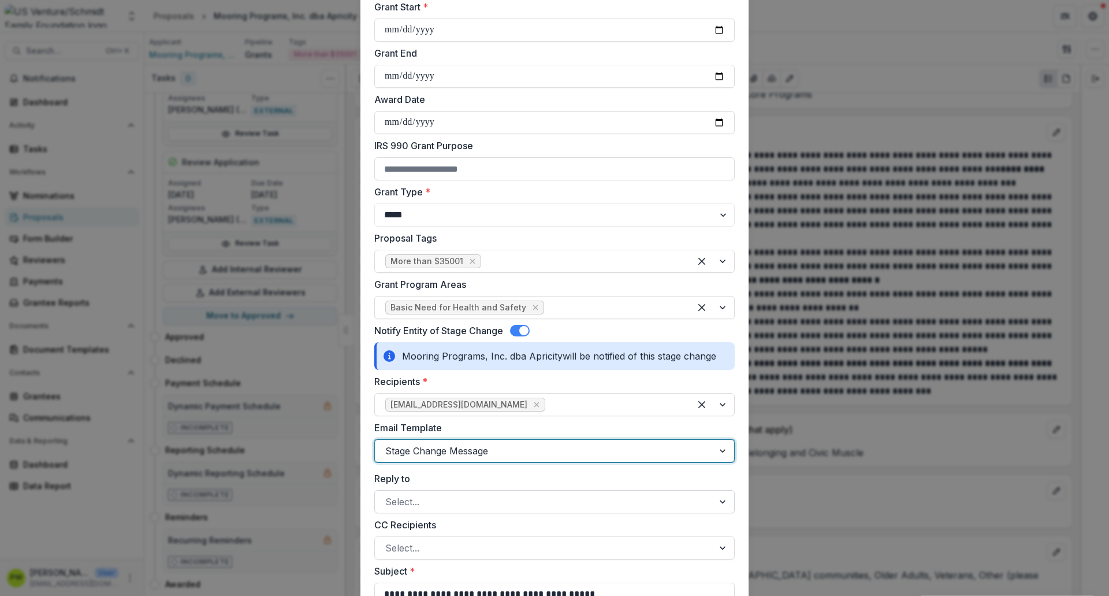
click at [477, 456] on div at bounding box center [544, 501] width 318 height 16
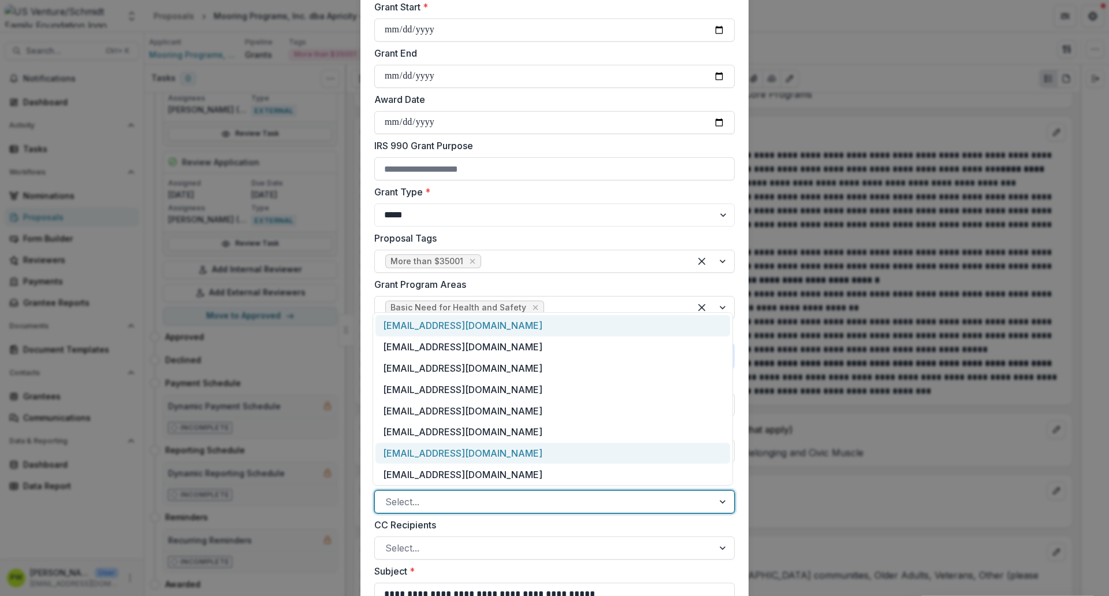
scroll to position [2, 0]
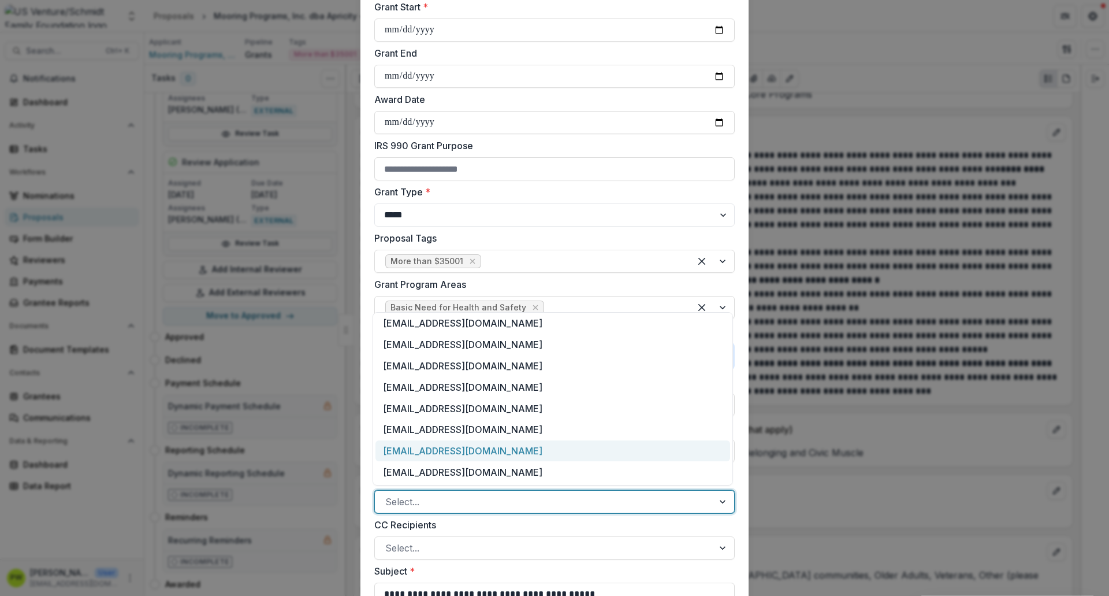
click at [471, 452] on div "[EMAIL_ADDRESS][DOMAIN_NAME]" at bounding box center [553, 450] width 355 height 21
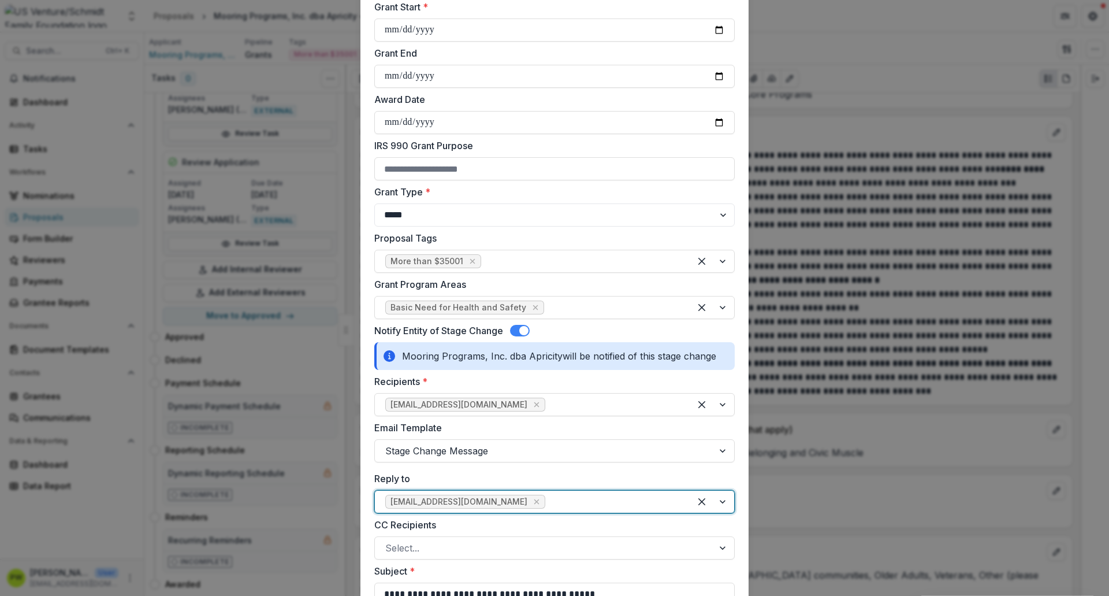
scroll to position [310, 0]
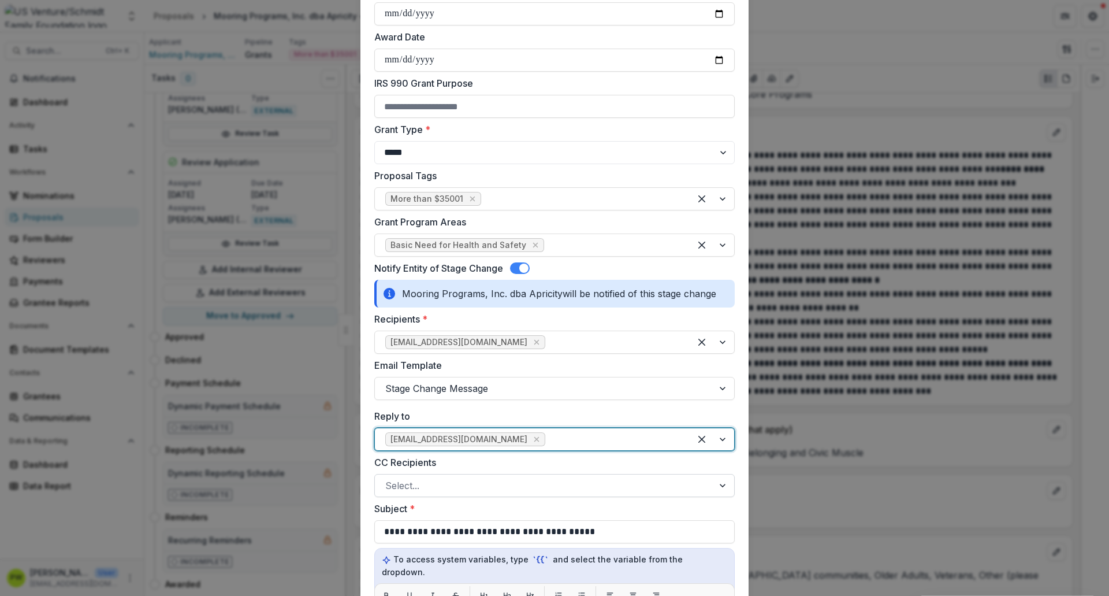
click at [433, 456] on div "Select..." at bounding box center [544, 485] width 339 height 18
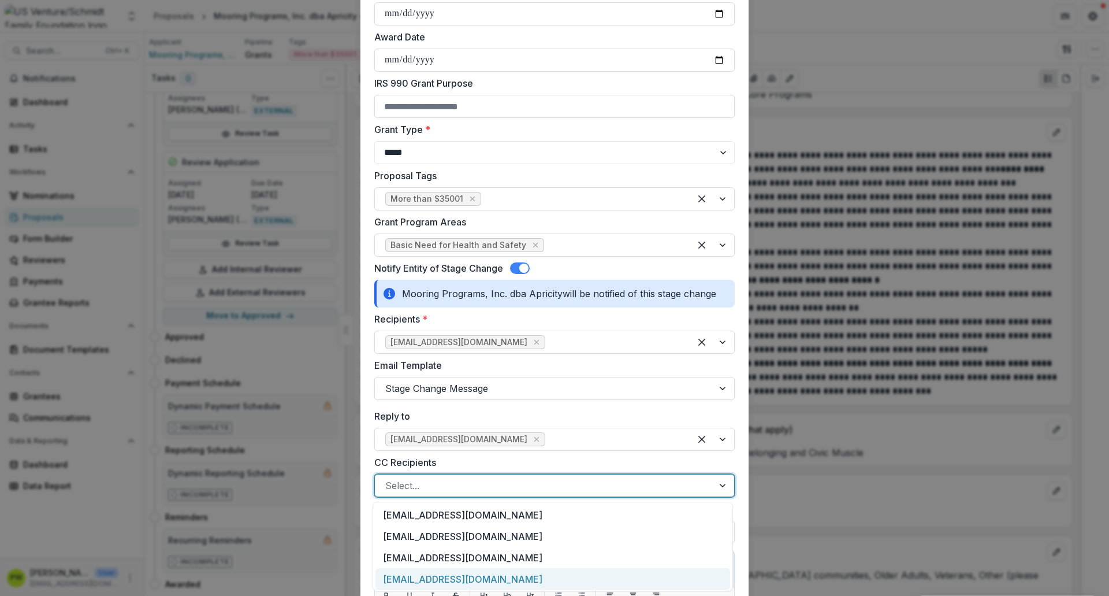
click at [438, 456] on div "[EMAIL_ADDRESS][DOMAIN_NAME]" at bounding box center [553, 578] width 355 height 21
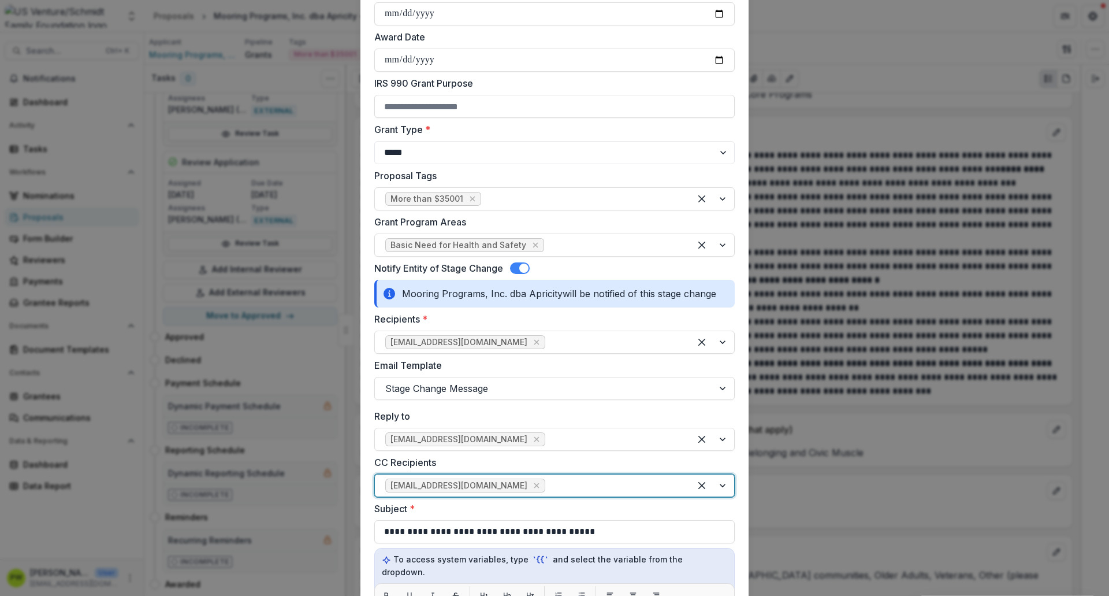
click at [548, 456] on div at bounding box center [614, 485] width 132 height 16
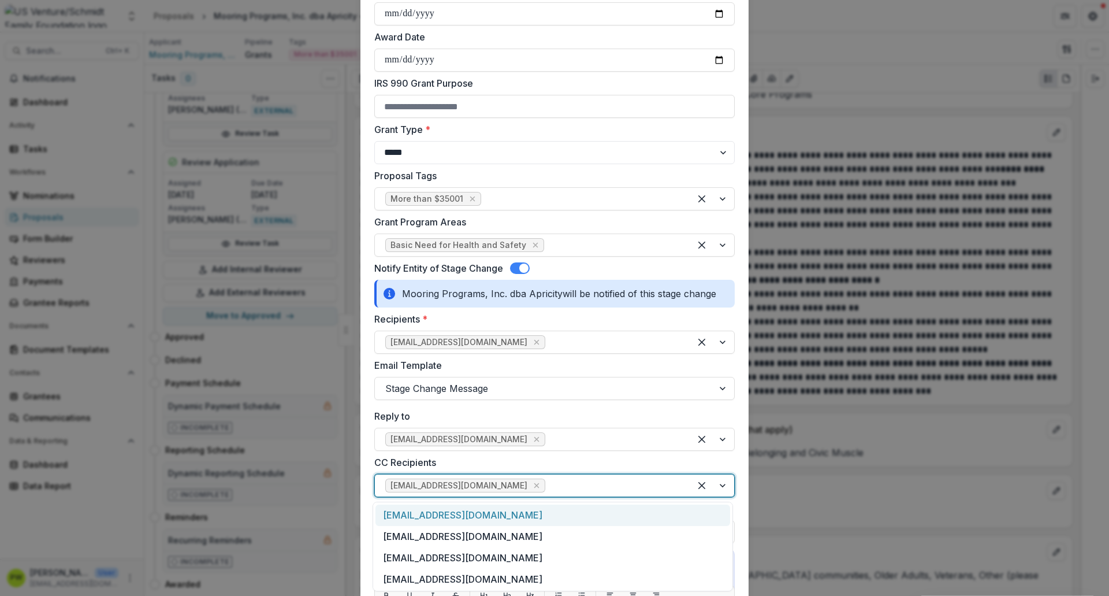
click at [511, 456] on div "[EMAIL_ADDRESS][DOMAIN_NAME]" at bounding box center [553, 514] width 355 height 21
click at [662, 456] on div at bounding box center [614, 500] width 132 height 16
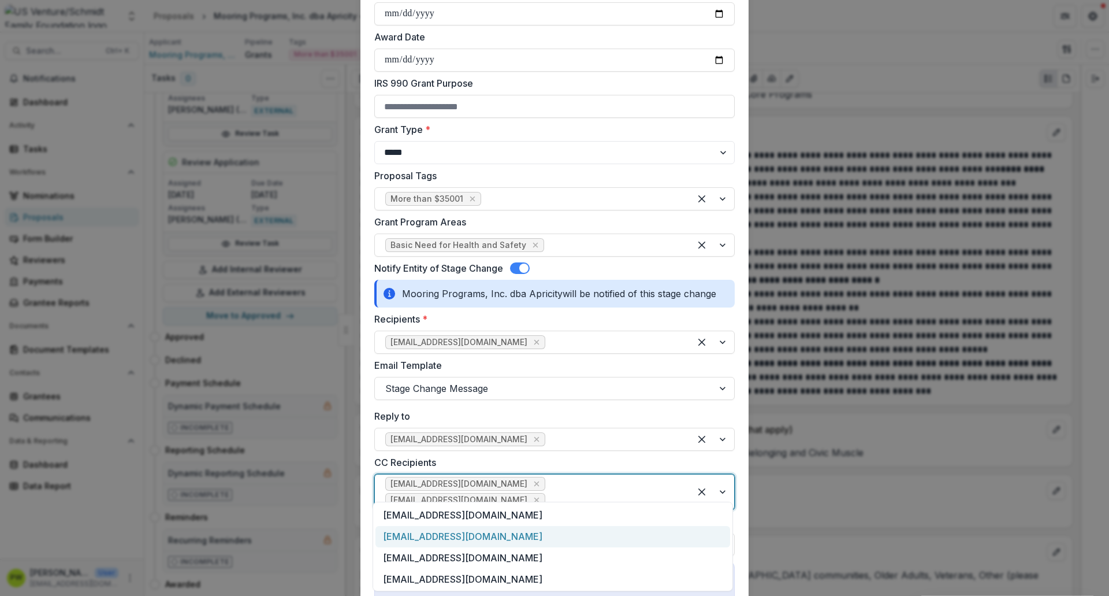
click at [570, 456] on div "[EMAIL_ADDRESS][DOMAIN_NAME]" at bounding box center [553, 536] width 355 height 21
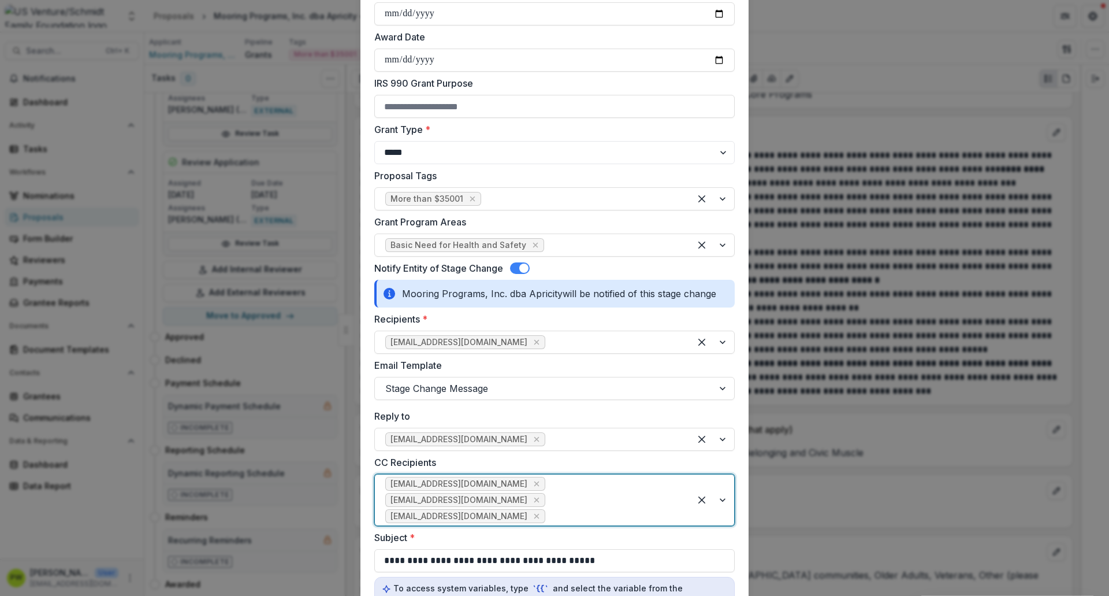
click at [641, 456] on div at bounding box center [614, 516] width 132 height 16
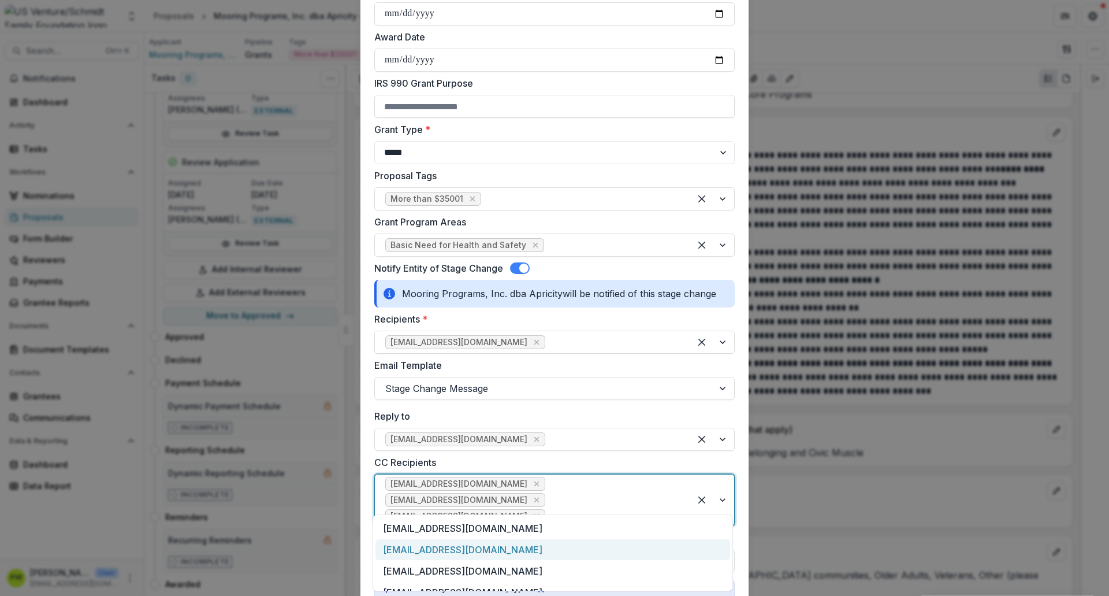
scroll to position [21, 0]
click at [601, 456] on div "[EMAIL_ADDRESS][DOMAIN_NAME]" at bounding box center [553, 548] width 355 height 21
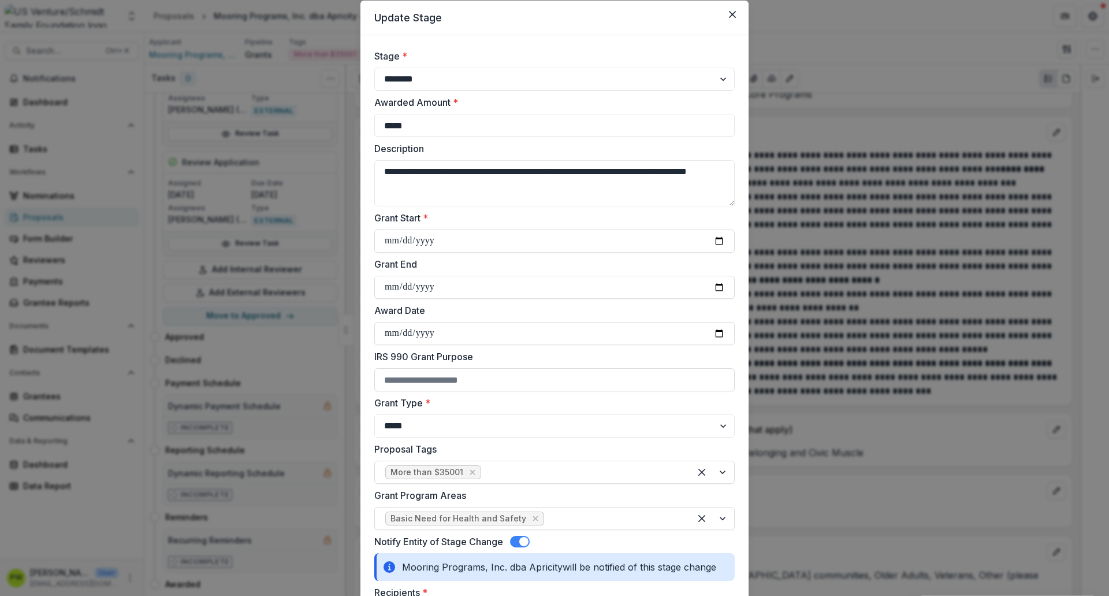
scroll to position [36, 0]
click at [499, 372] on input "IRS 990 Grant Purpose" at bounding box center [554, 380] width 361 height 23
click at [525, 353] on label "IRS 990 Grant Purpose" at bounding box center [551, 357] width 354 height 14
click at [525, 369] on input "IRS 990 Grant Purpose" at bounding box center [554, 380] width 361 height 23
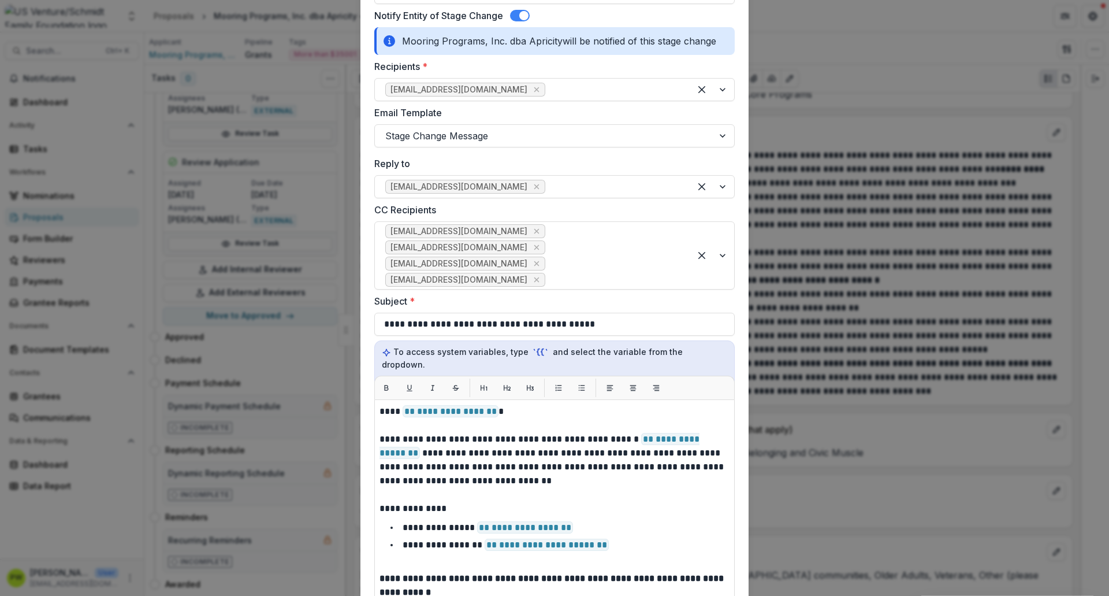
scroll to position [824, 0]
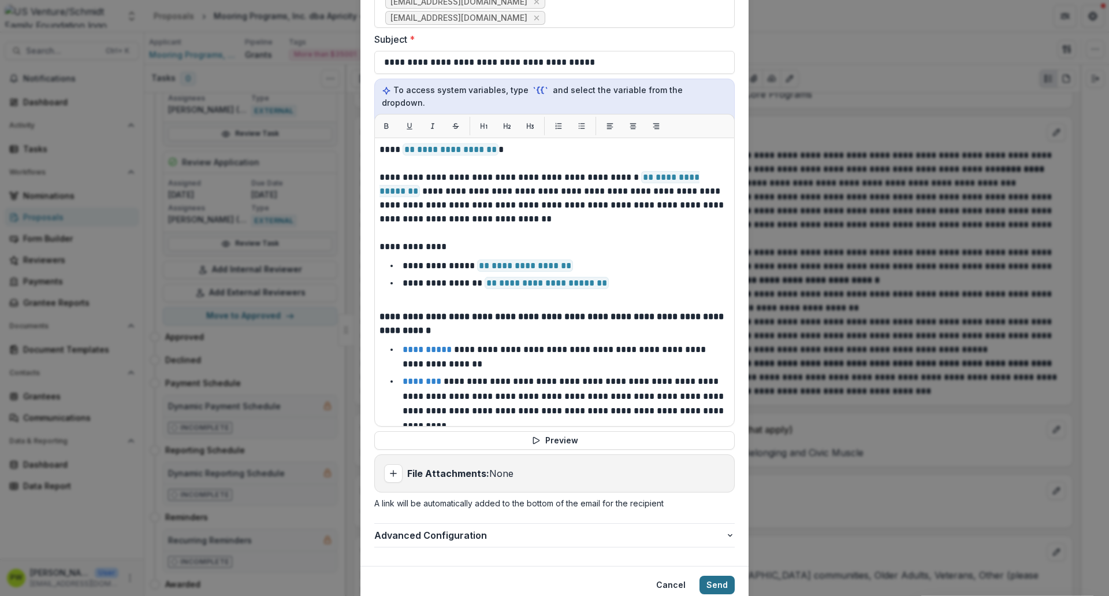
click at [709, 456] on button "Send" at bounding box center [717, 584] width 35 height 18
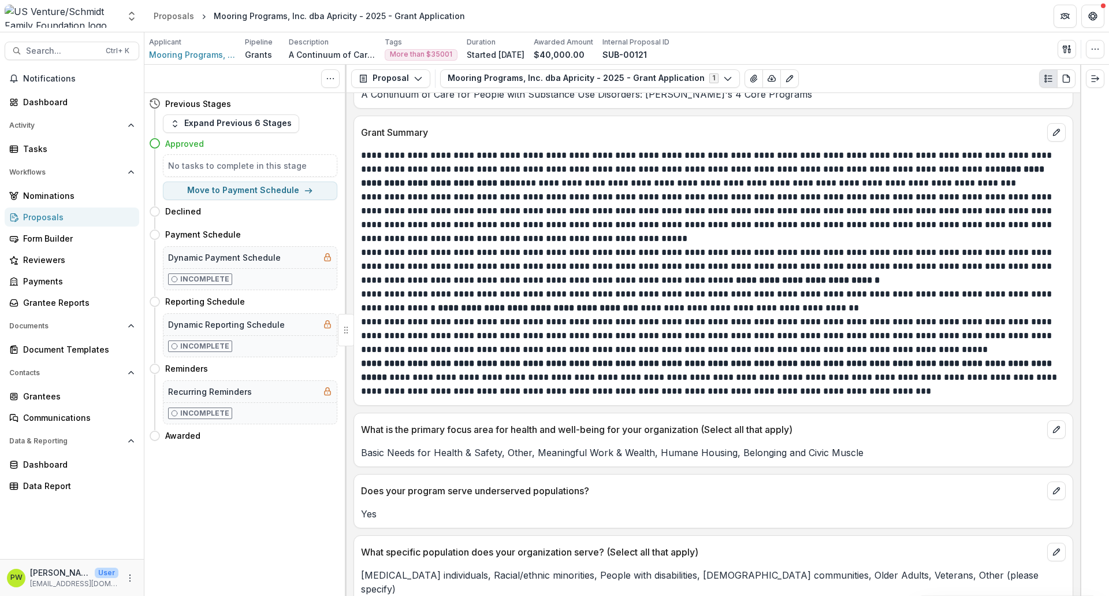
scroll to position [0, 0]
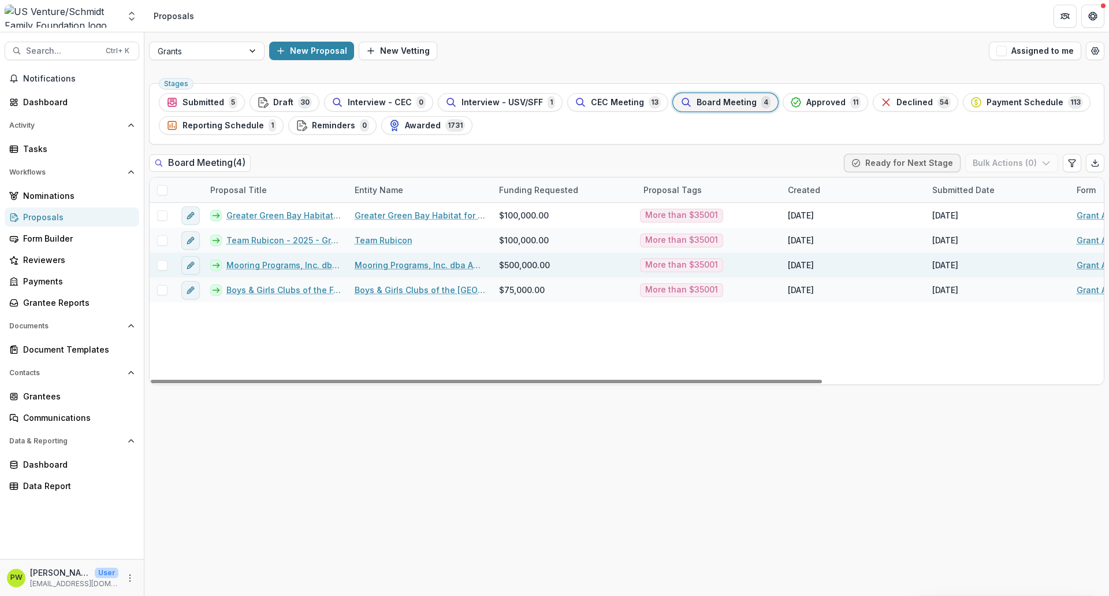
click at [259, 265] on link "Mooring Programs, Inc. dba Apricity - 2025 - Grant Application" at bounding box center [283, 265] width 114 height 12
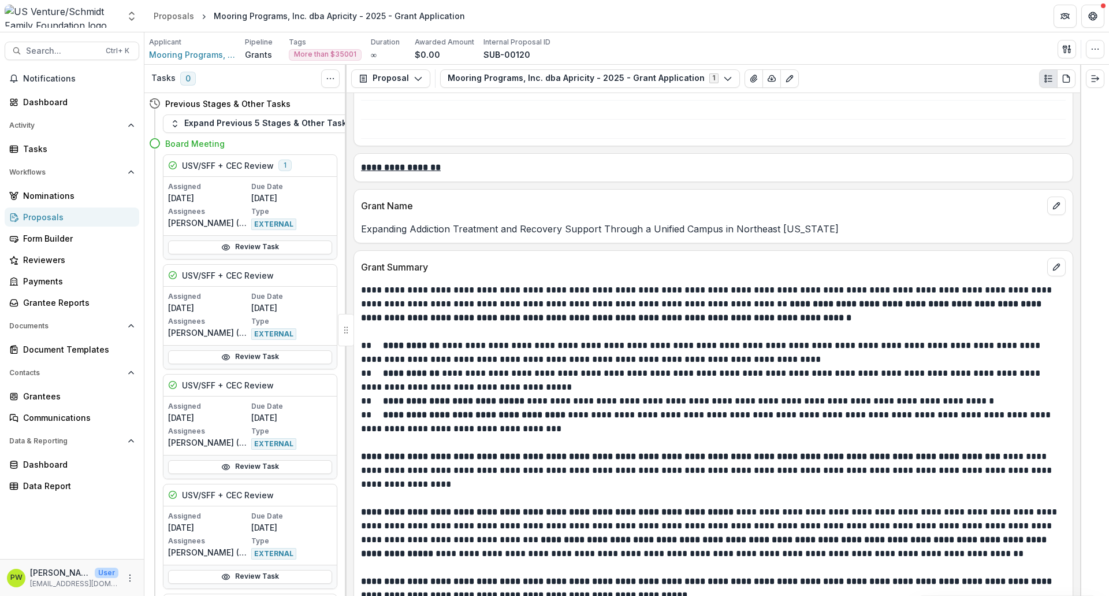
scroll to position [1156, 0]
click at [469, 235] on p "Expanding Addiction Treatment and Recovery Support Through a Unified Campus in …" at bounding box center [713, 228] width 705 height 14
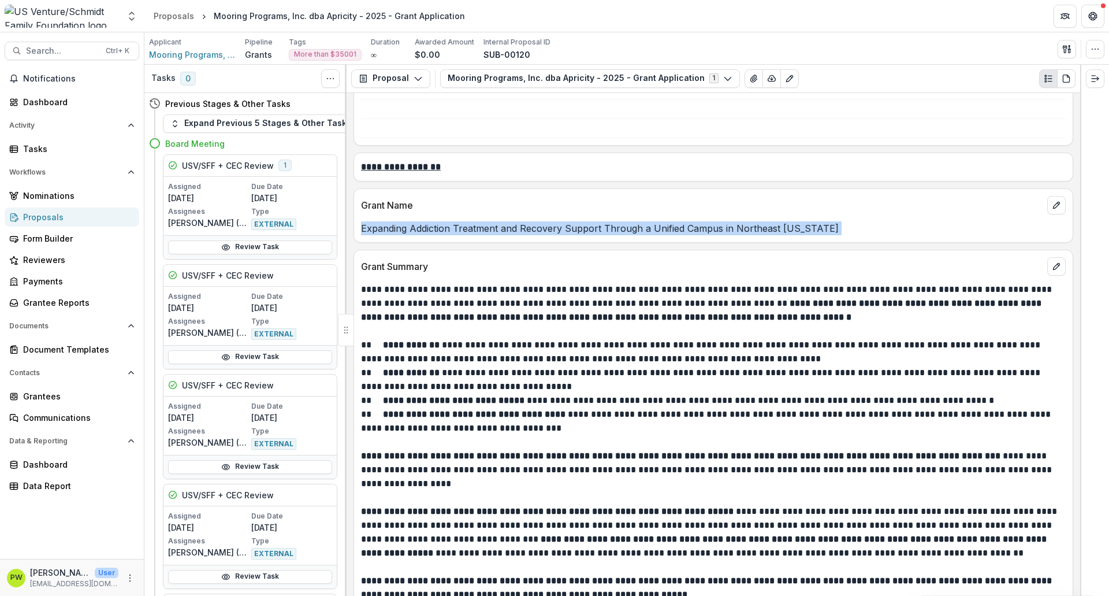
copy p "Expanding Addiction Treatment and Recovery Support Through a Unified Campus in …"
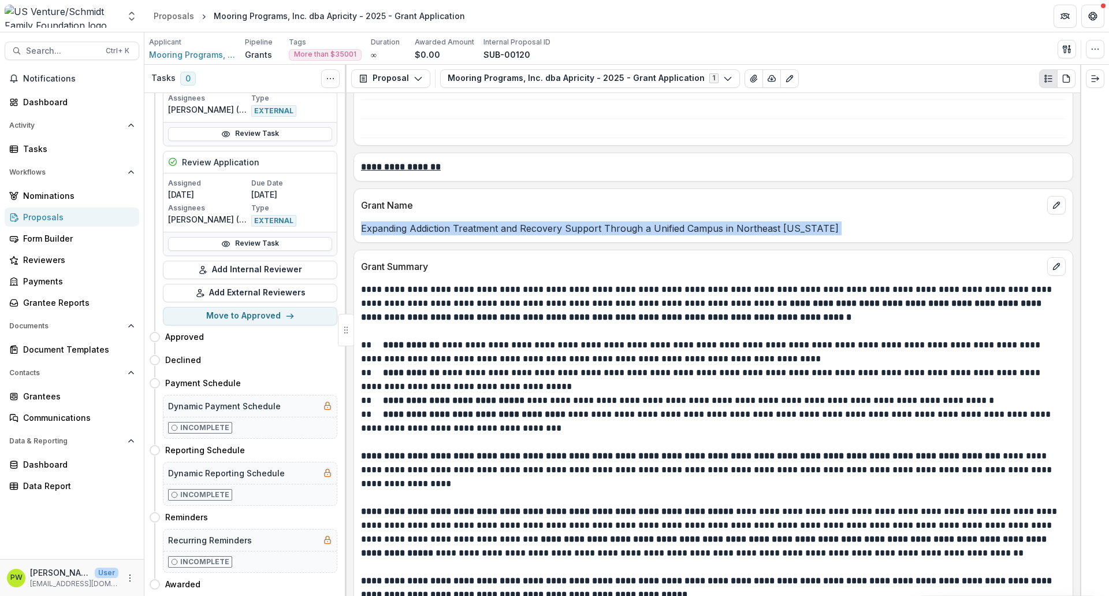
scroll to position [1769, 0]
click at [312, 333] on button "Move here" at bounding box center [313, 337] width 48 height 14
select select "********"
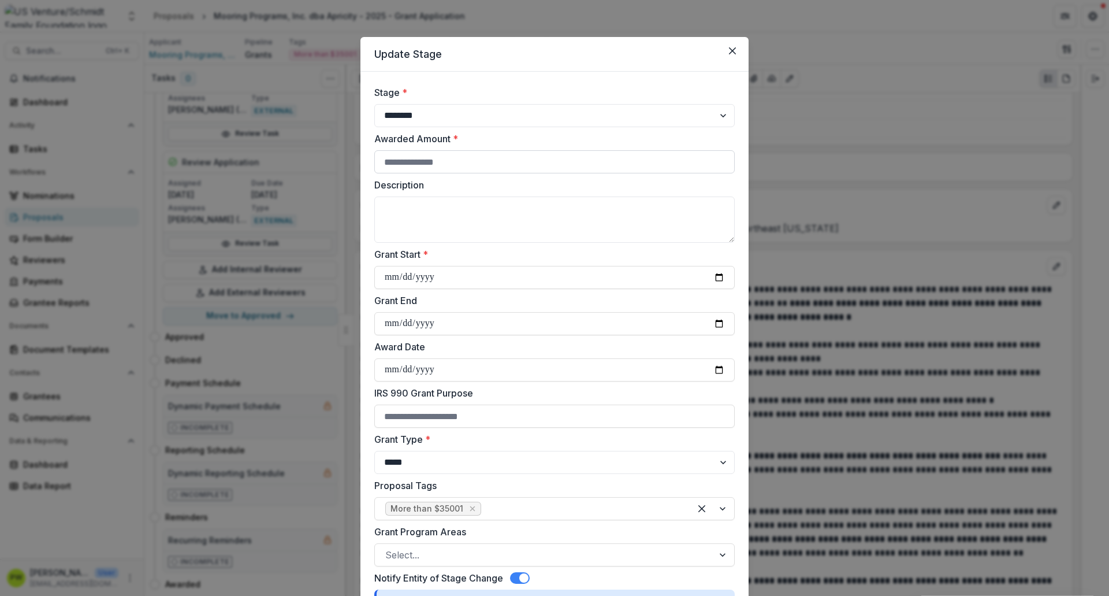
click at [454, 155] on input "Awarded Amount *" at bounding box center [554, 161] width 361 height 23
type input "******"
click at [457, 190] on label "Description" at bounding box center [551, 185] width 354 height 14
click at [457, 196] on textarea "Description" at bounding box center [554, 219] width 361 height 46
paste textarea "**********"
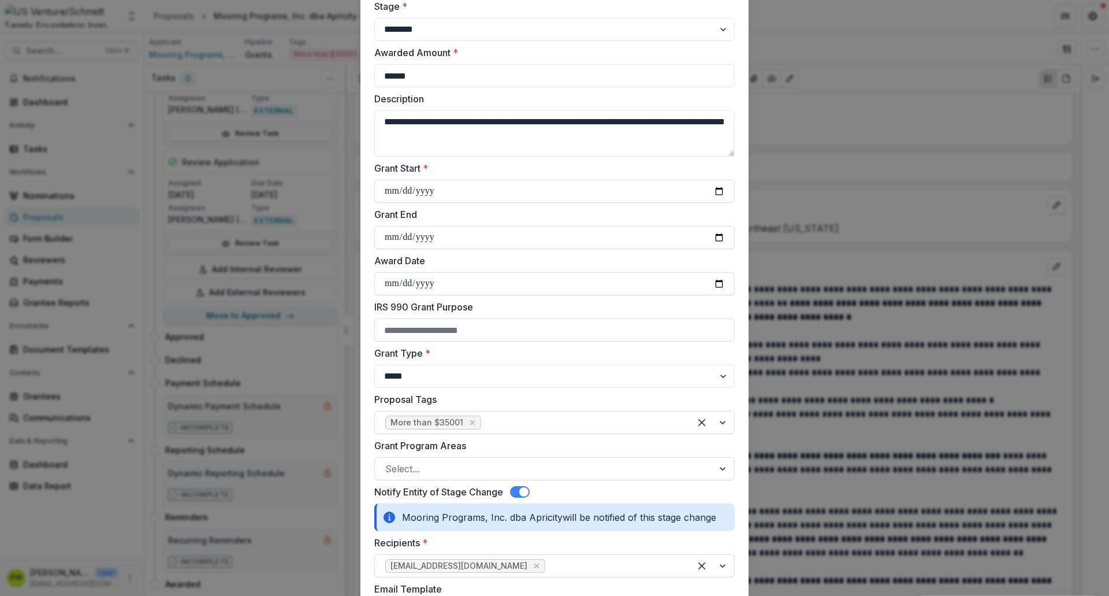
scroll to position [86, 0]
type textarea "**********"
click at [714, 196] on input "Grant Start *" at bounding box center [554, 191] width 361 height 23
type input "**********"
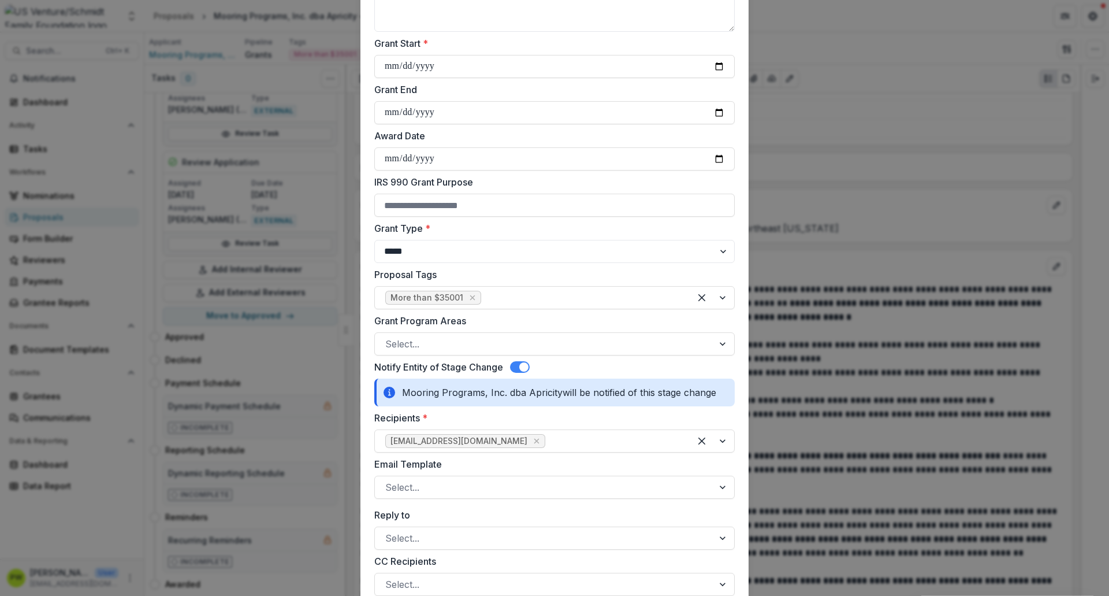
scroll to position [211, 0]
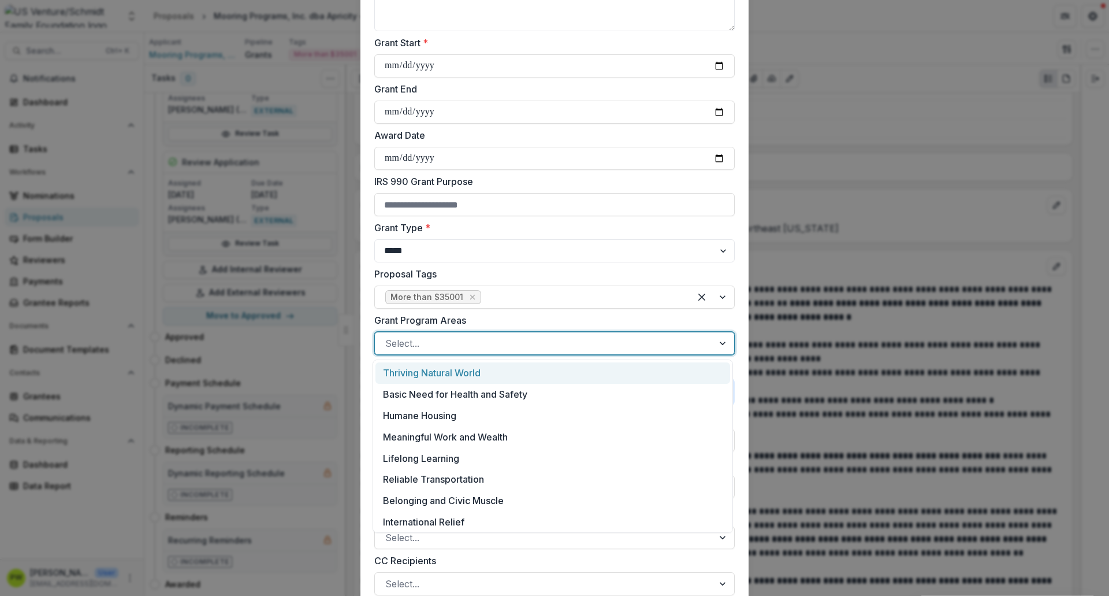
click at [458, 346] on div at bounding box center [544, 343] width 318 height 16
click at [470, 389] on div "Basic Need for Health and Safety" at bounding box center [553, 394] width 355 height 21
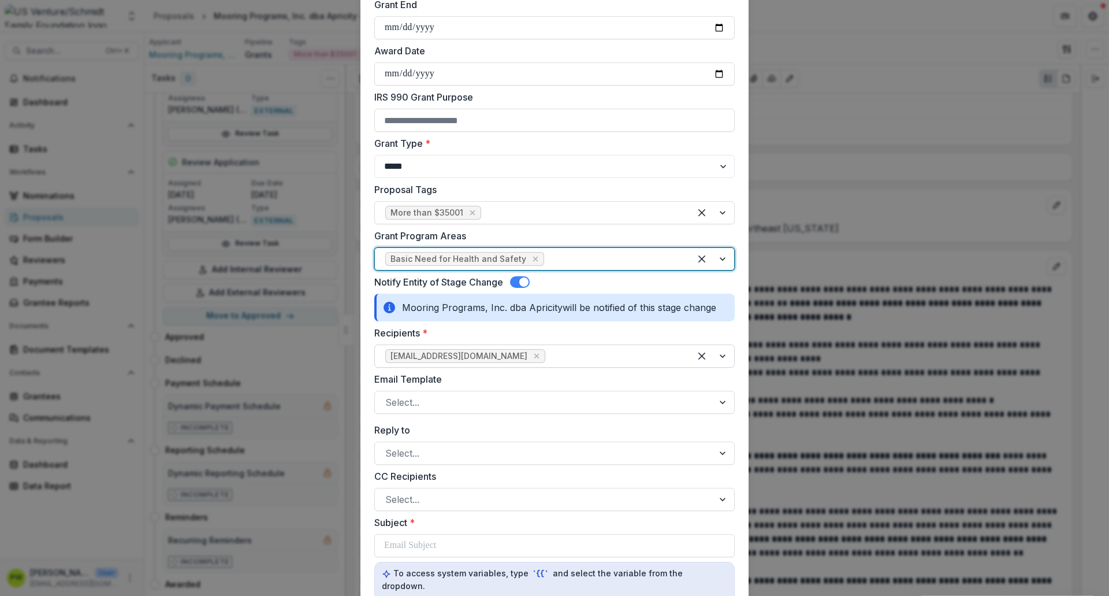
scroll to position [296, 0]
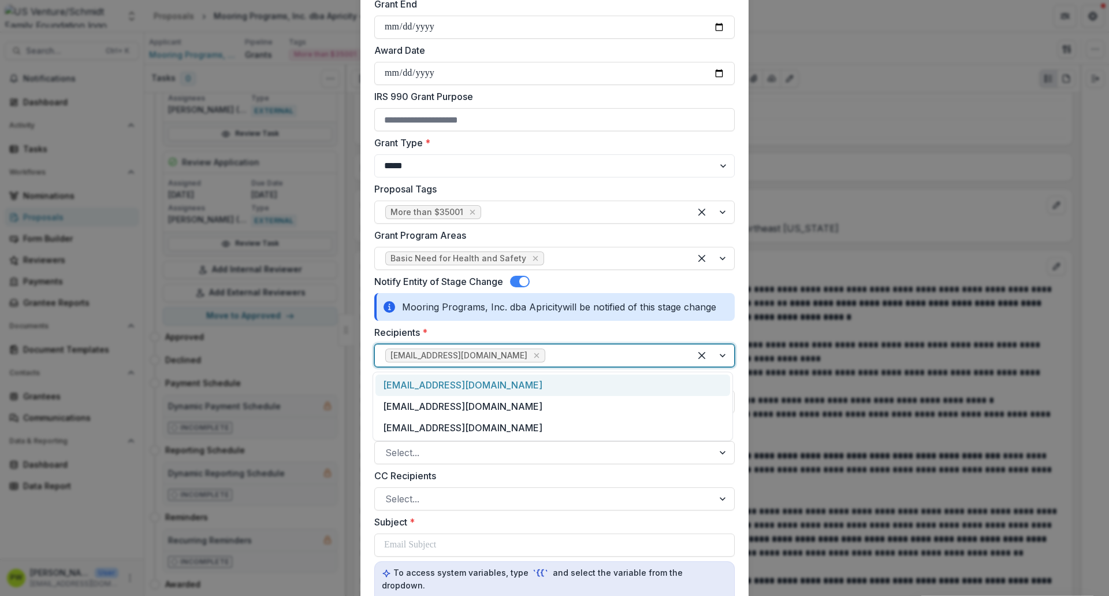
click at [555, 355] on div at bounding box center [614, 355] width 132 height 16
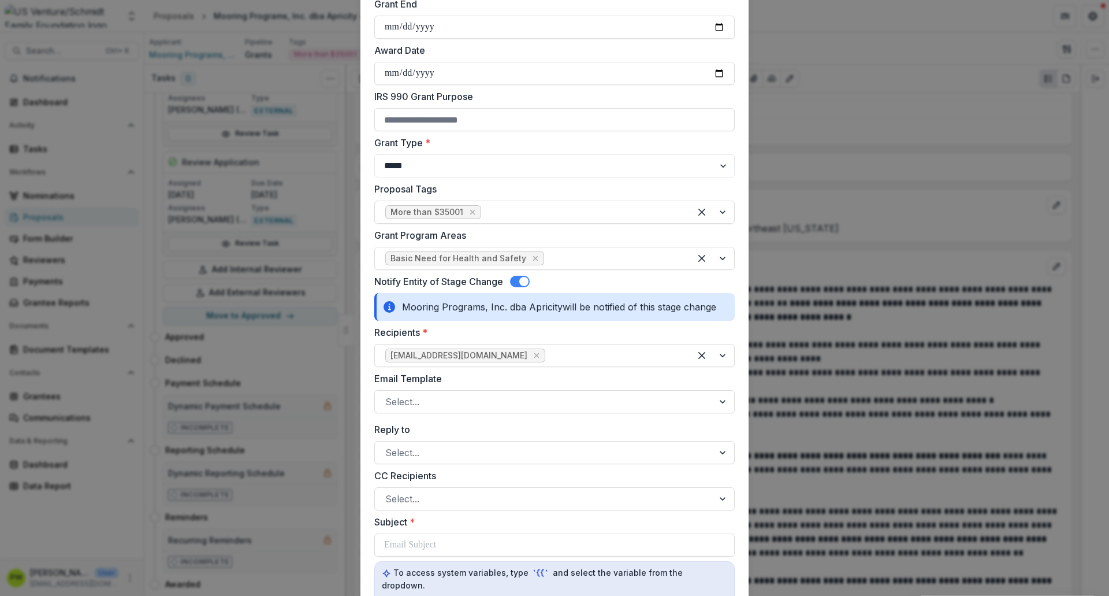
click at [737, 456] on form "**********" at bounding box center [555, 411] width 388 height 1273
click at [448, 406] on div at bounding box center [544, 401] width 318 height 16
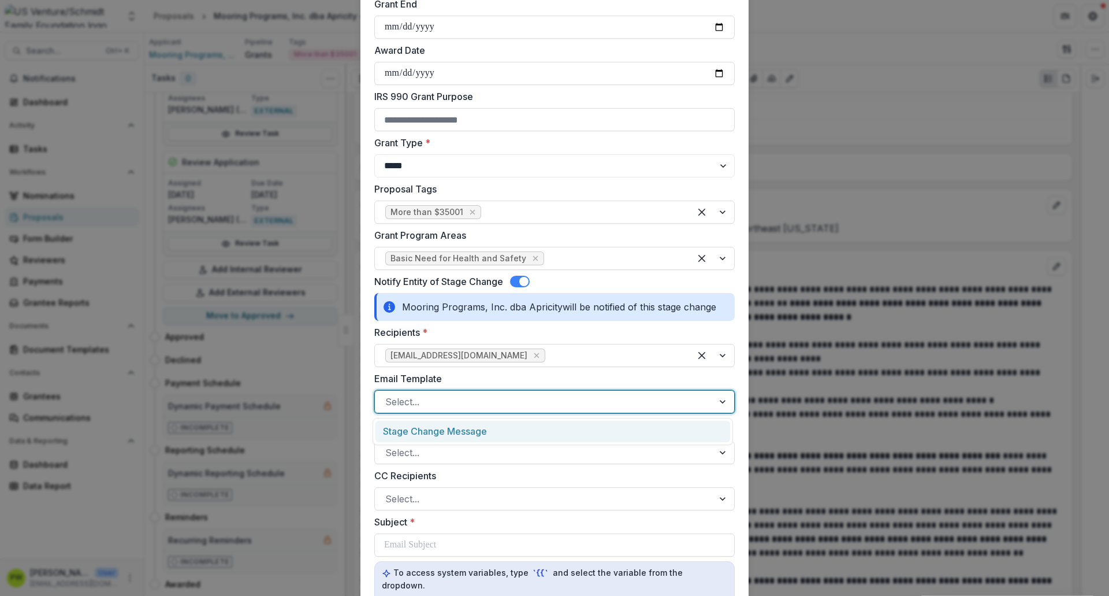
click at [446, 424] on div "Stage Change Message" at bounding box center [553, 431] width 355 height 21
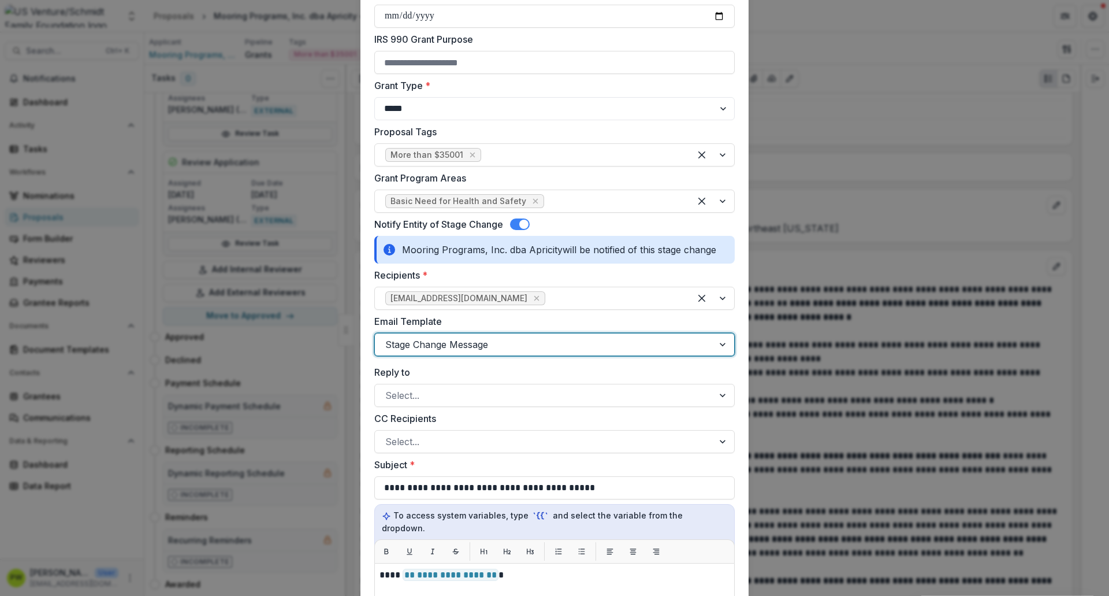
scroll to position [356, 0]
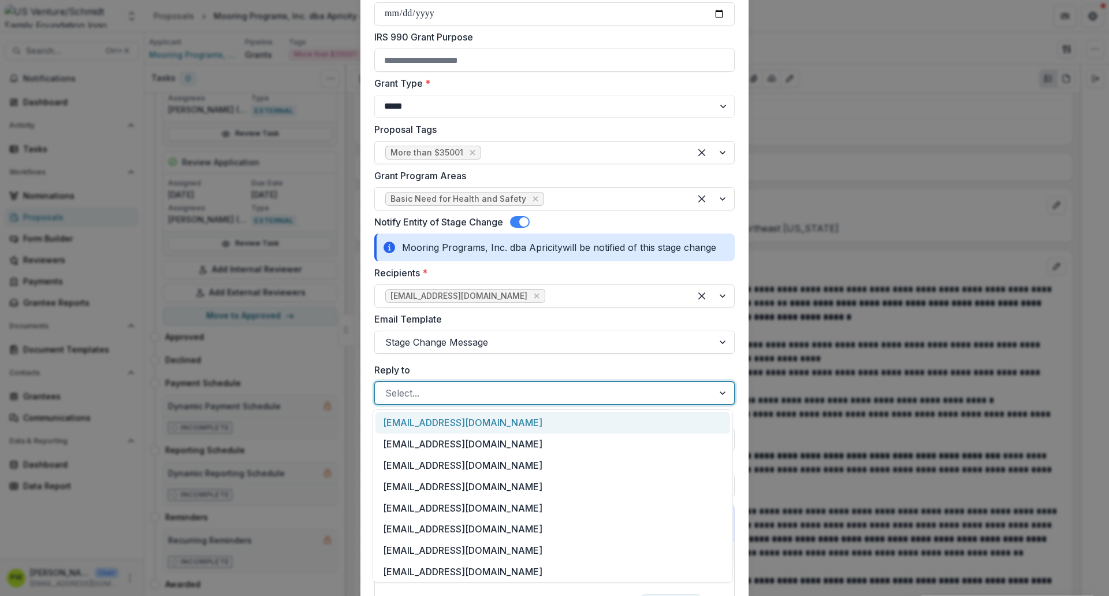
click at [430, 392] on div at bounding box center [544, 393] width 318 height 16
click at [439, 422] on div "[EMAIL_ADDRESS][DOMAIN_NAME]" at bounding box center [553, 422] width 355 height 21
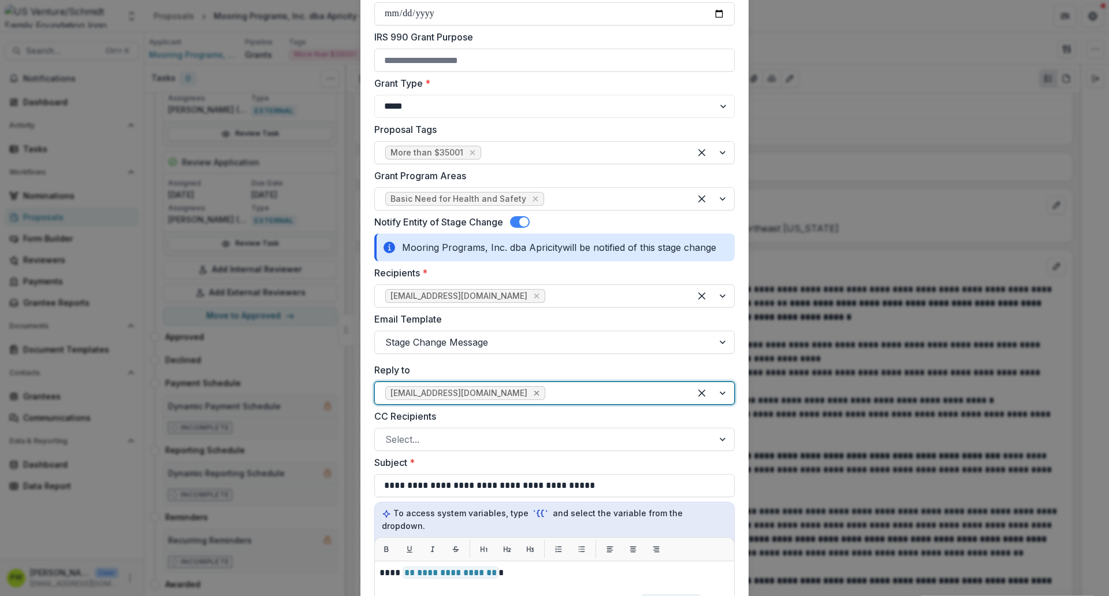
click at [532, 392] on icon "Remove gvandenberg@usventure.com" at bounding box center [536, 392] width 9 height 9
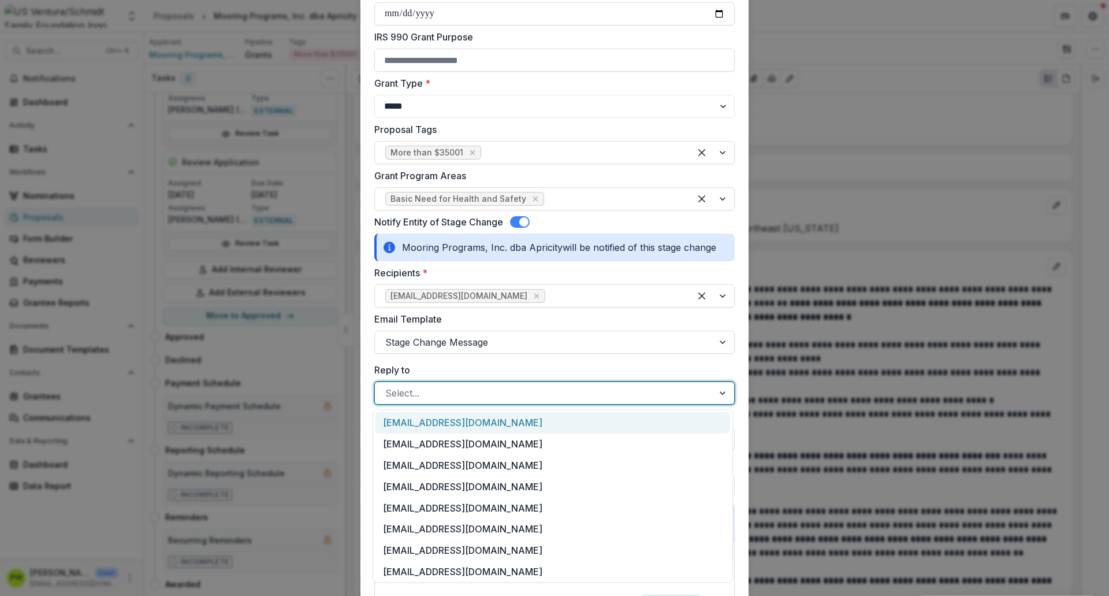
click at [514, 392] on div at bounding box center [544, 393] width 318 height 16
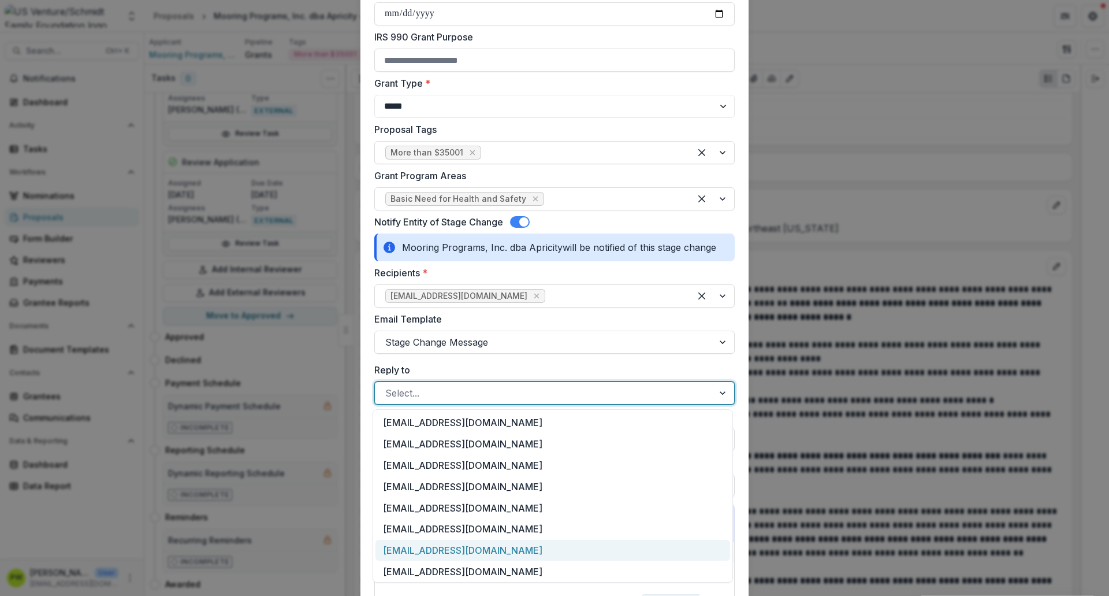
click at [469, 456] on div "[EMAIL_ADDRESS][DOMAIN_NAME]" at bounding box center [553, 550] width 355 height 21
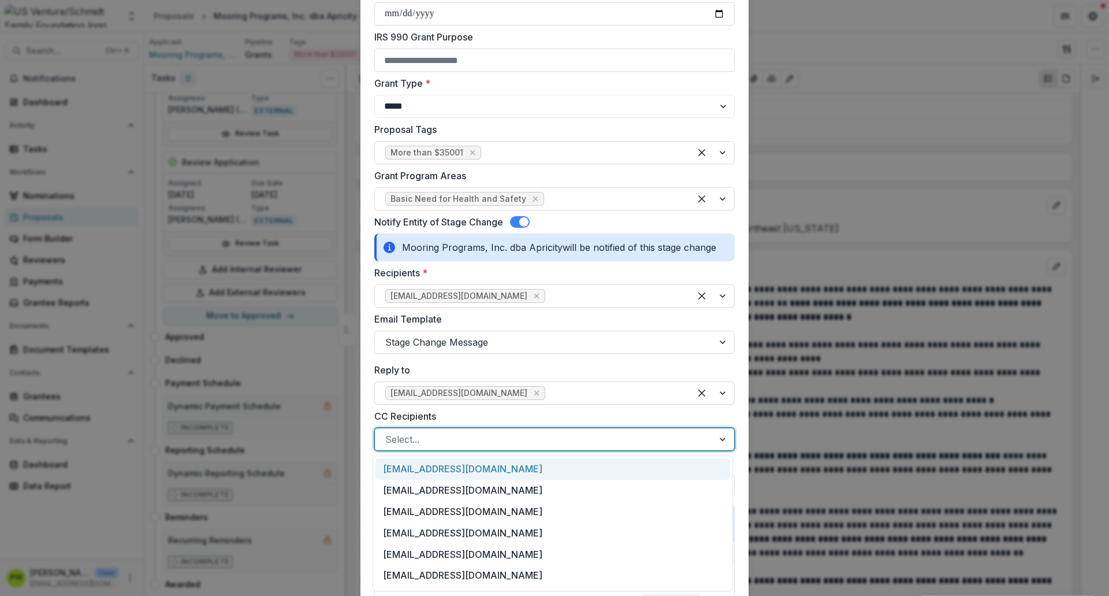
click at [476, 445] on div at bounding box center [544, 439] width 318 height 16
click at [474, 456] on div "[EMAIL_ADDRESS][DOMAIN_NAME]" at bounding box center [553, 468] width 355 height 21
click at [548, 437] on div at bounding box center [614, 439] width 132 height 16
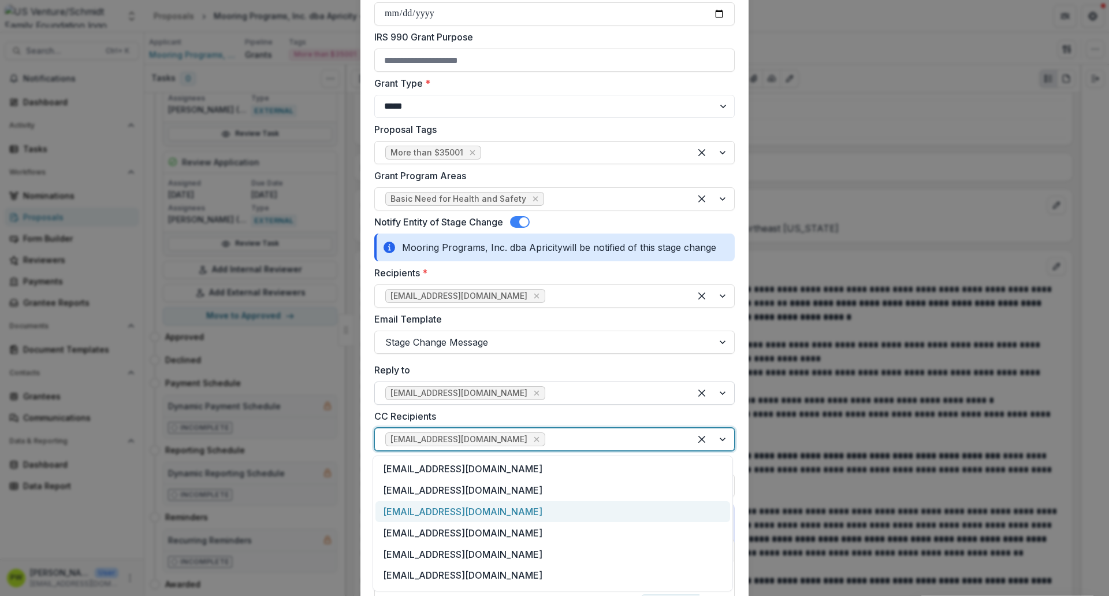
click at [509, 456] on div "[EMAIL_ADDRESS][DOMAIN_NAME]" at bounding box center [553, 511] width 355 height 21
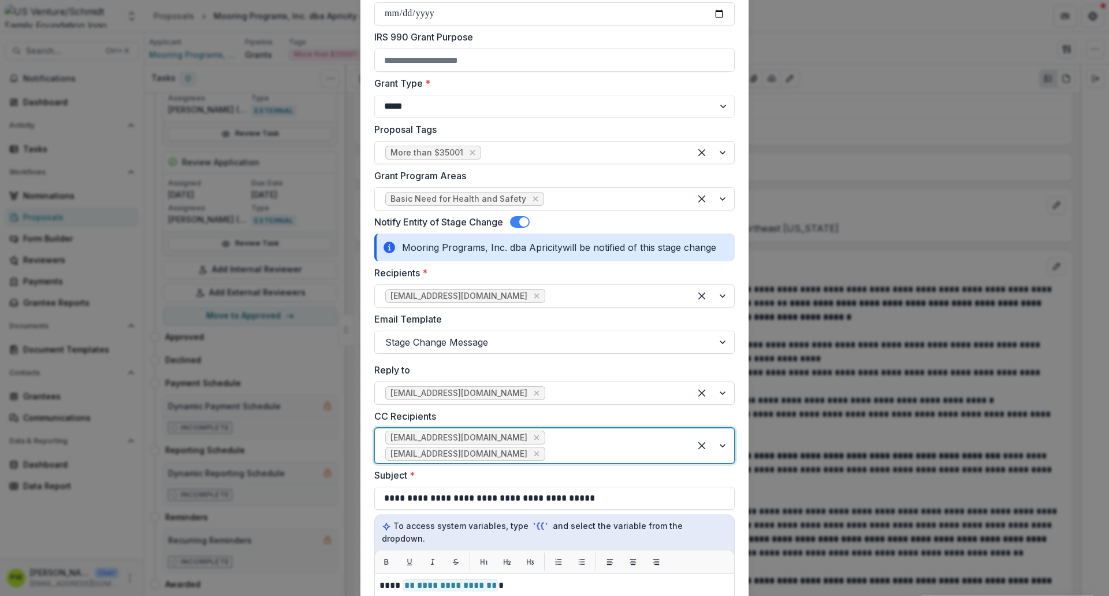
click at [651, 445] on div at bounding box center [614, 453] width 132 height 16
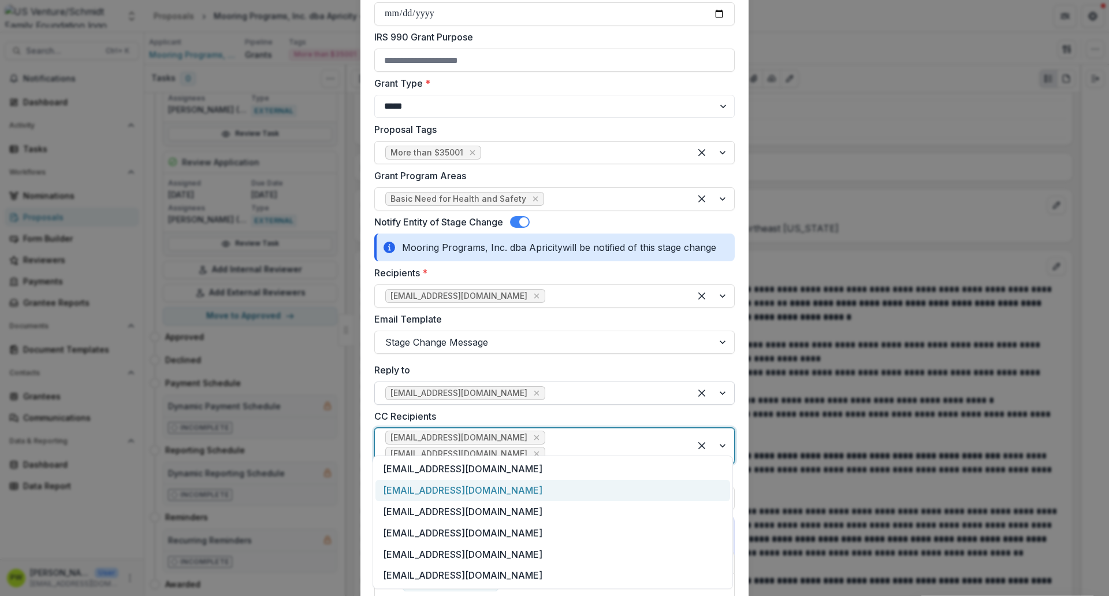
click at [614, 456] on div "[EMAIL_ADDRESS][DOMAIN_NAME]" at bounding box center [553, 490] width 355 height 21
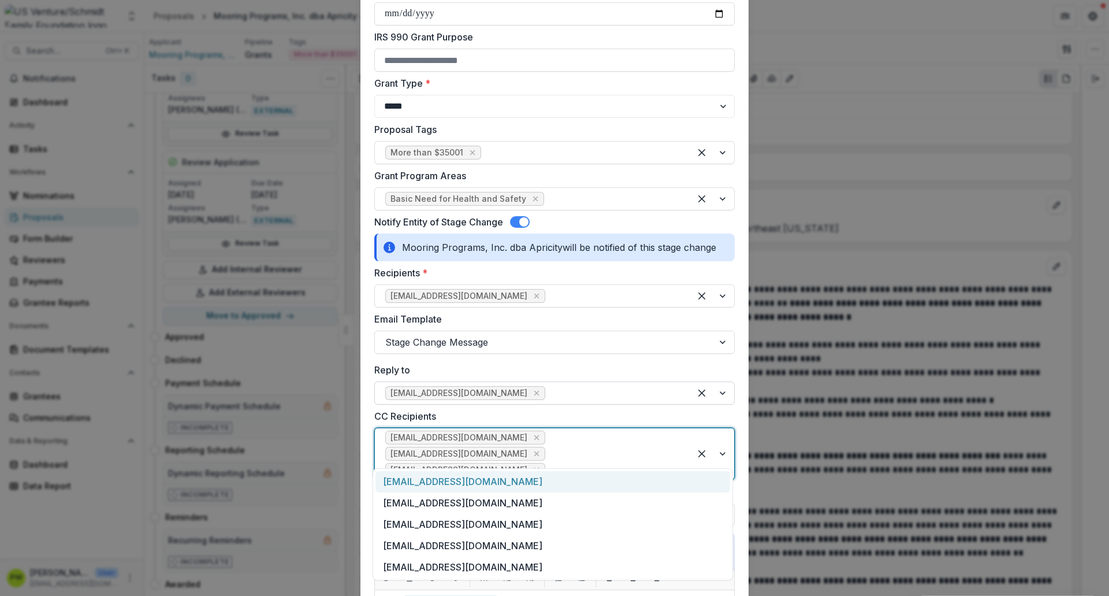
click at [671, 456] on div at bounding box center [614, 470] width 132 height 16
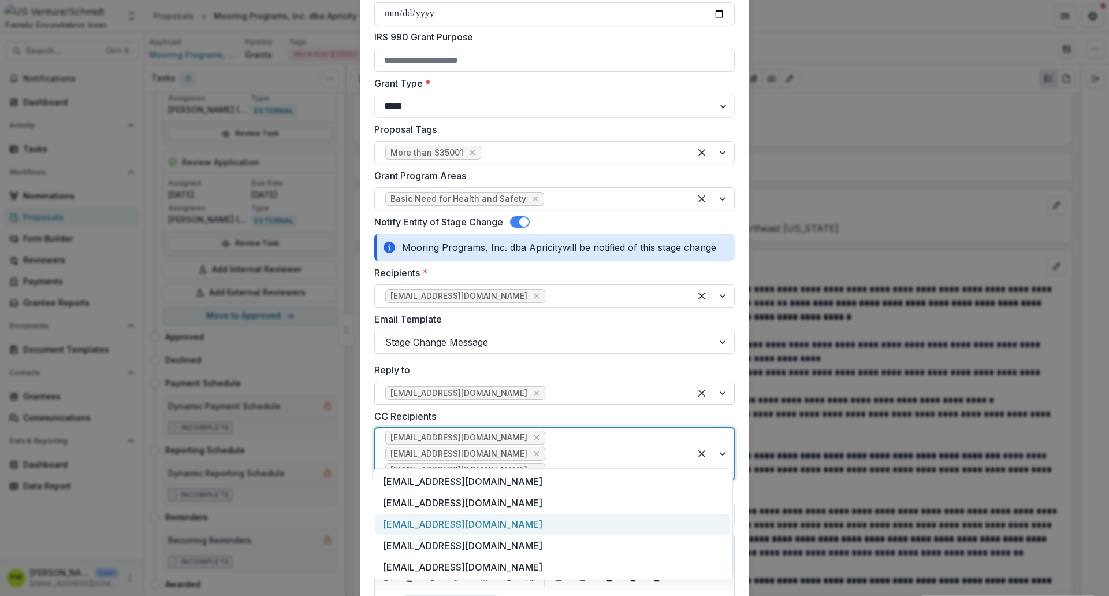
click at [571, 456] on div "[EMAIL_ADDRESS][DOMAIN_NAME]" at bounding box center [553, 524] width 355 height 21
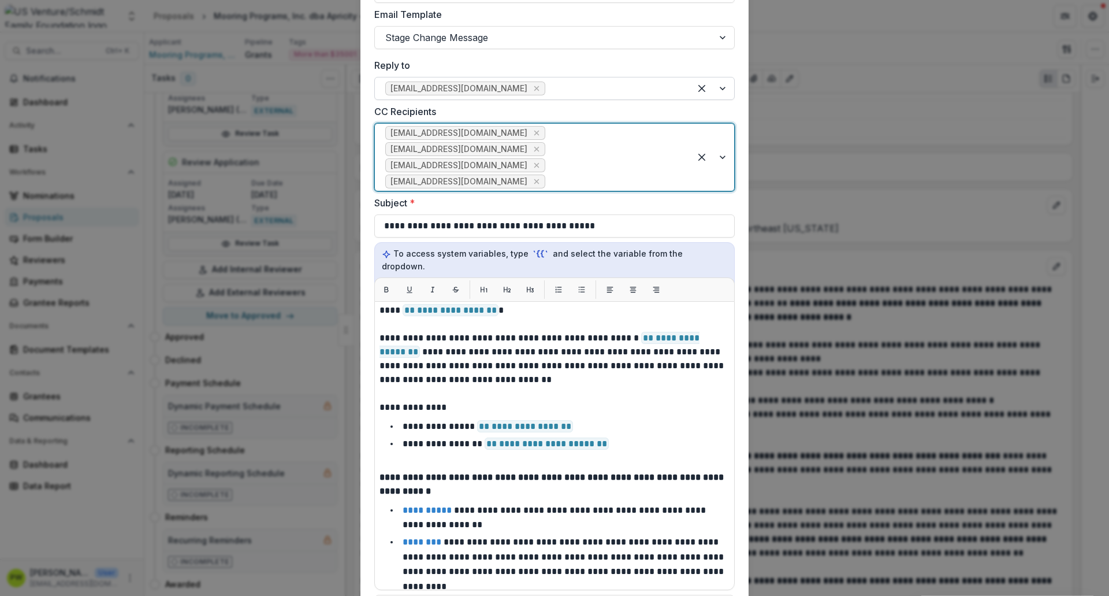
scroll to position [0, 0]
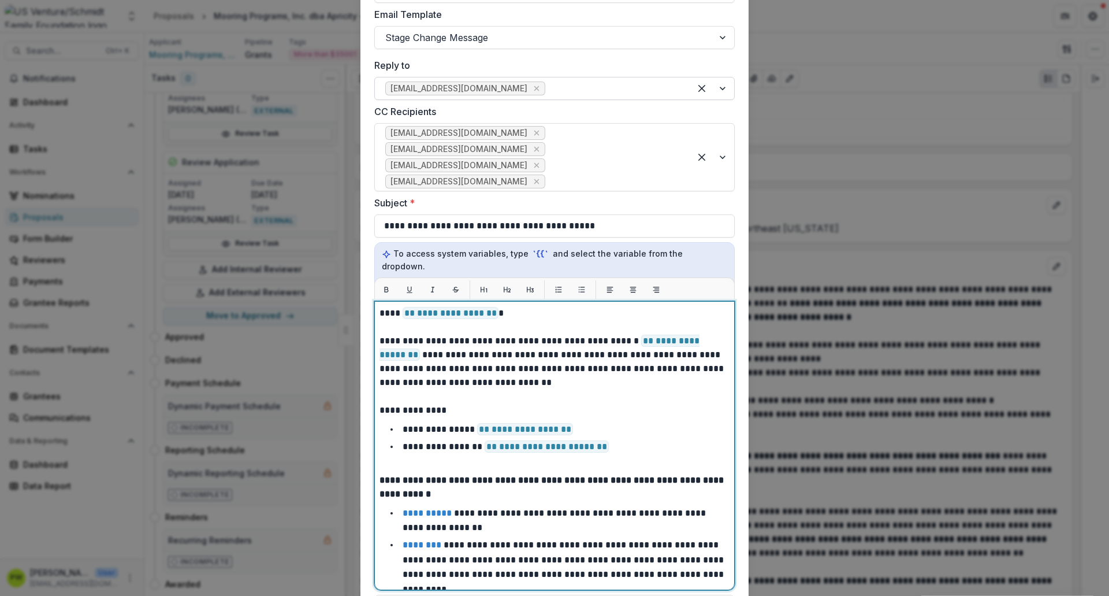
click at [461, 334] on p "**********" at bounding box center [553, 361] width 347 height 55
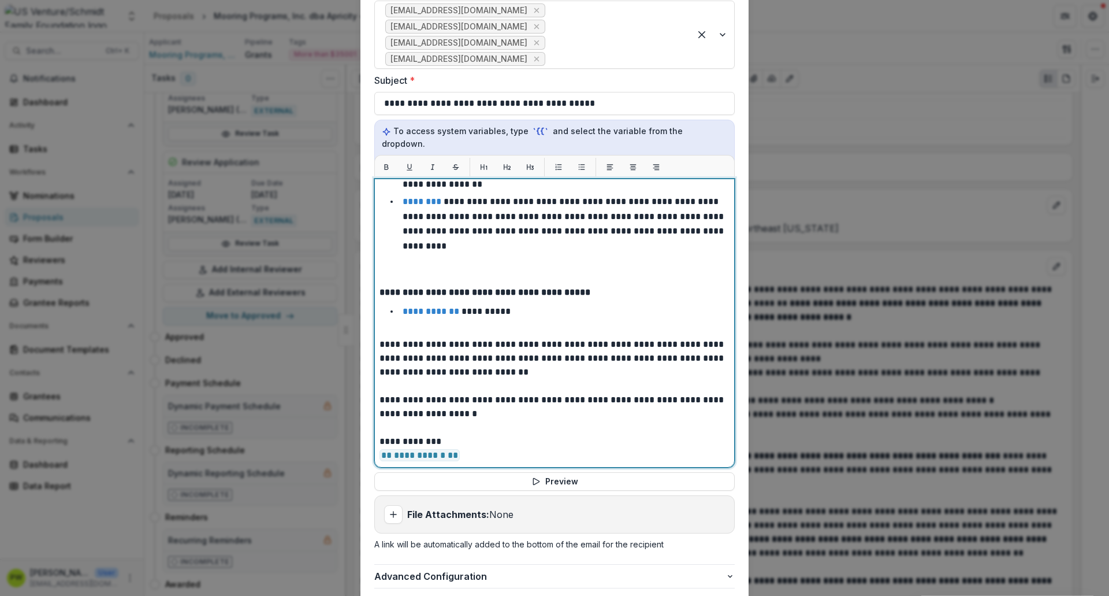
scroll to position [824, 0]
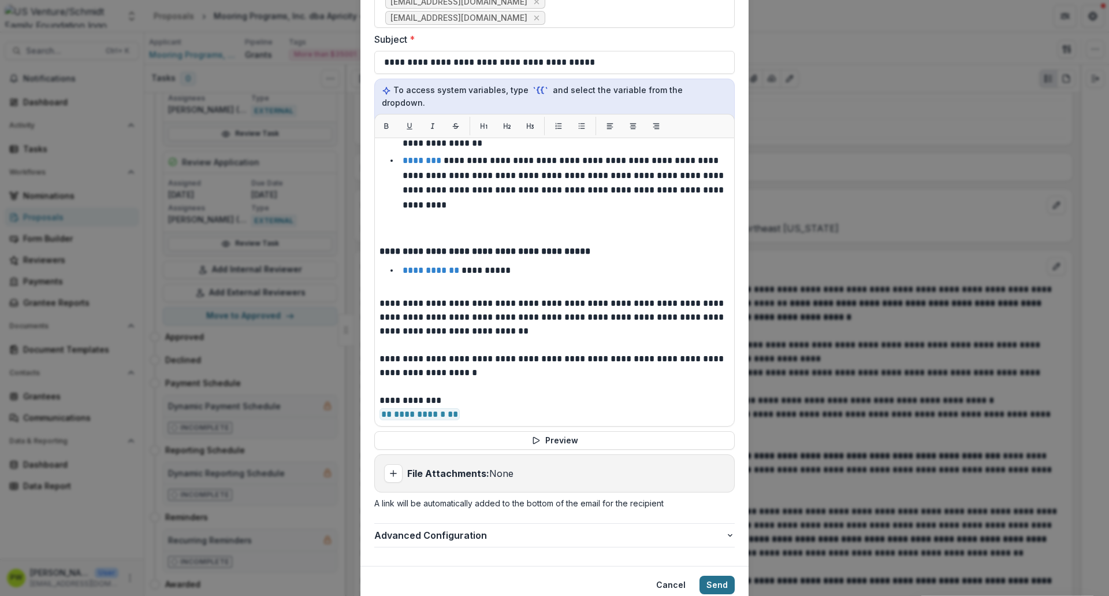
click at [716, 456] on button "Send" at bounding box center [717, 584] width 35 height 18
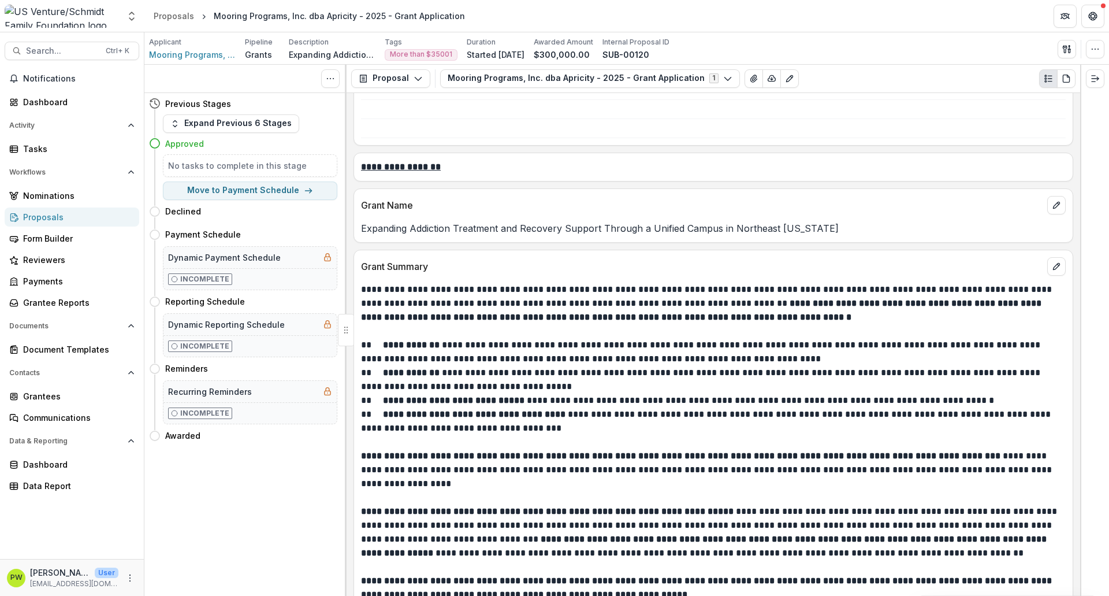
scroll to position [0, 0]
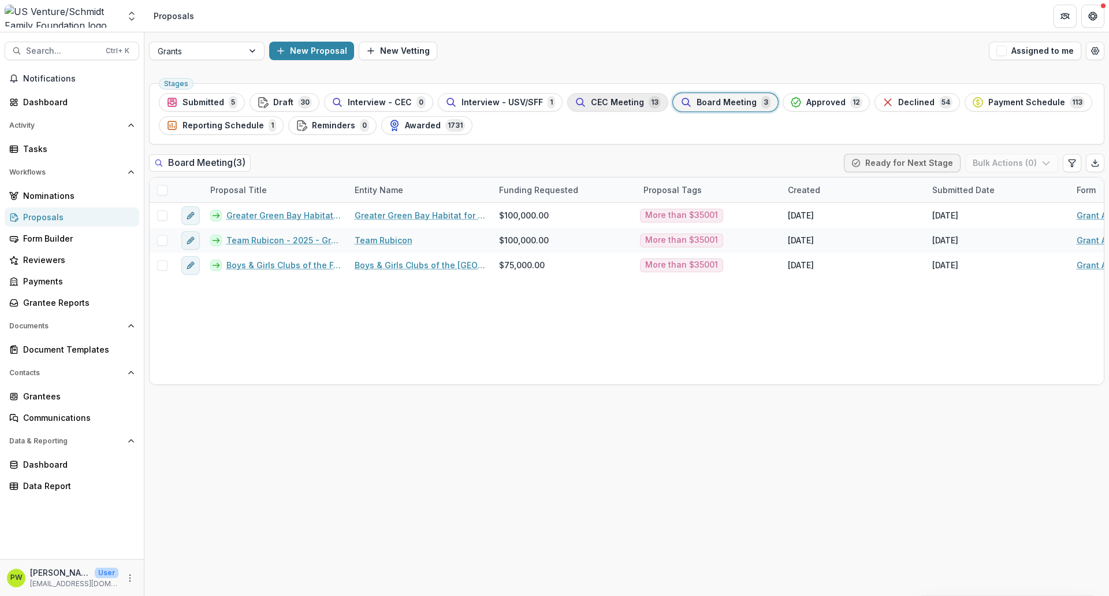
click at [616, 101] on span "CEC Meeting" at bounding box center [617, 103] width 53 height 10
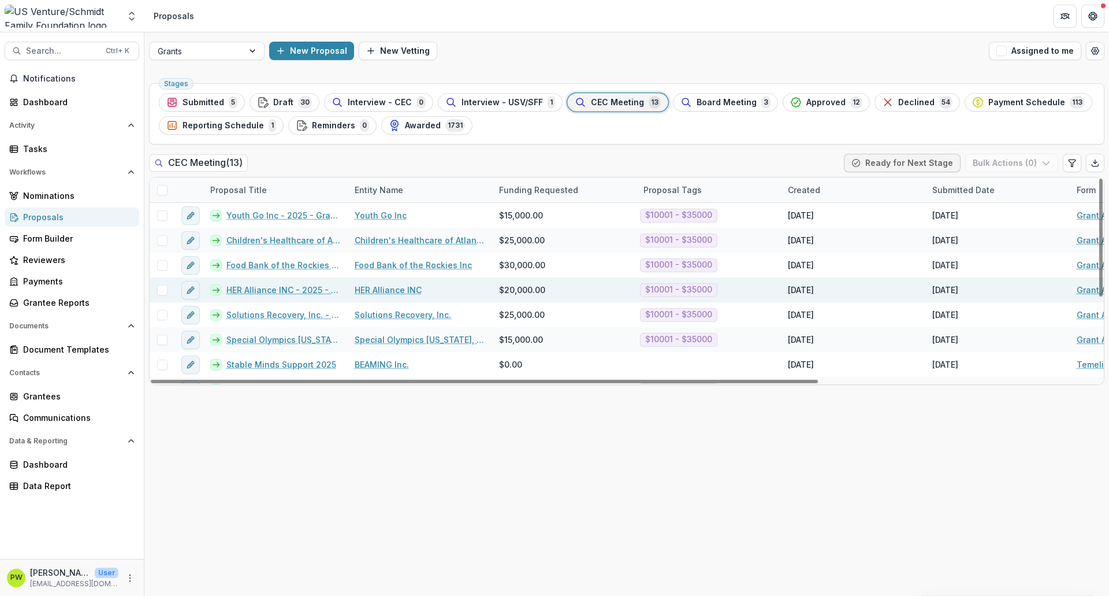
click at [266, 288] on link "HER Alliance INC - 2025 - Grant Application" at bounding box center [283, 290] width 114 height 12
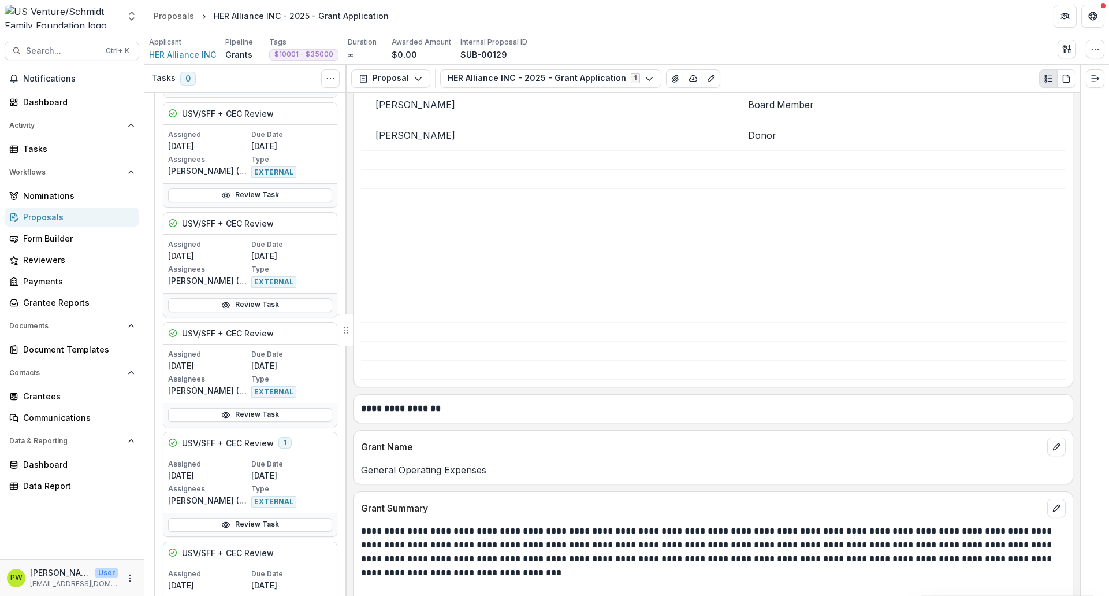
scroll to position [883, 0]
click at [430, 456] on p "General Operating Expenses" at bounding box center [713, 469] width 705 height 14
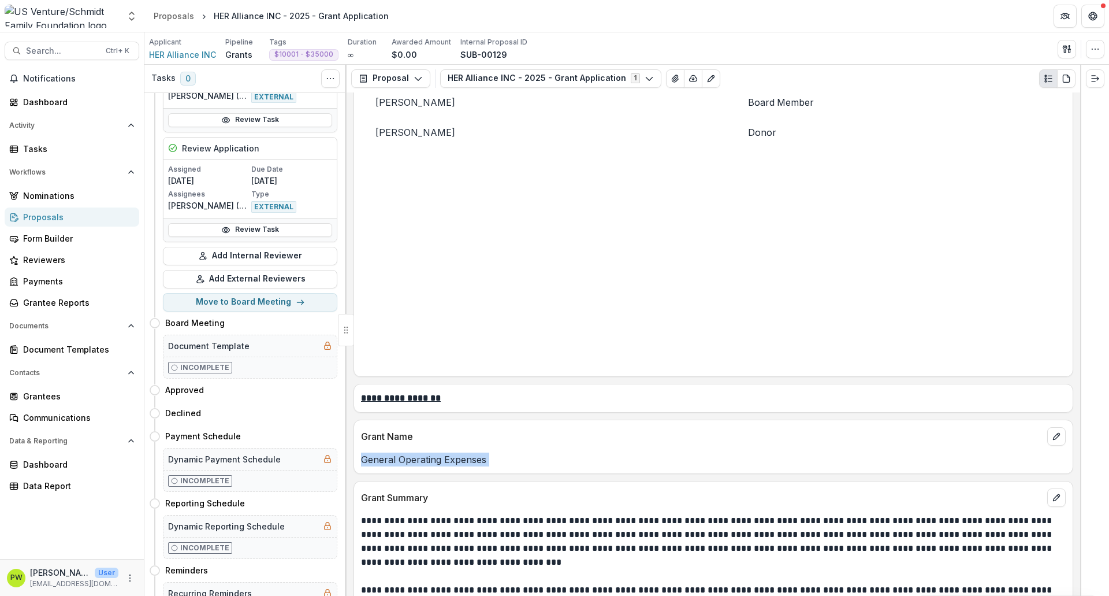
scroll to position [1555, 0]
click at [311, 390] on button "Move here" at bounding box center [313, 389] width 48 height 14
select select "********"
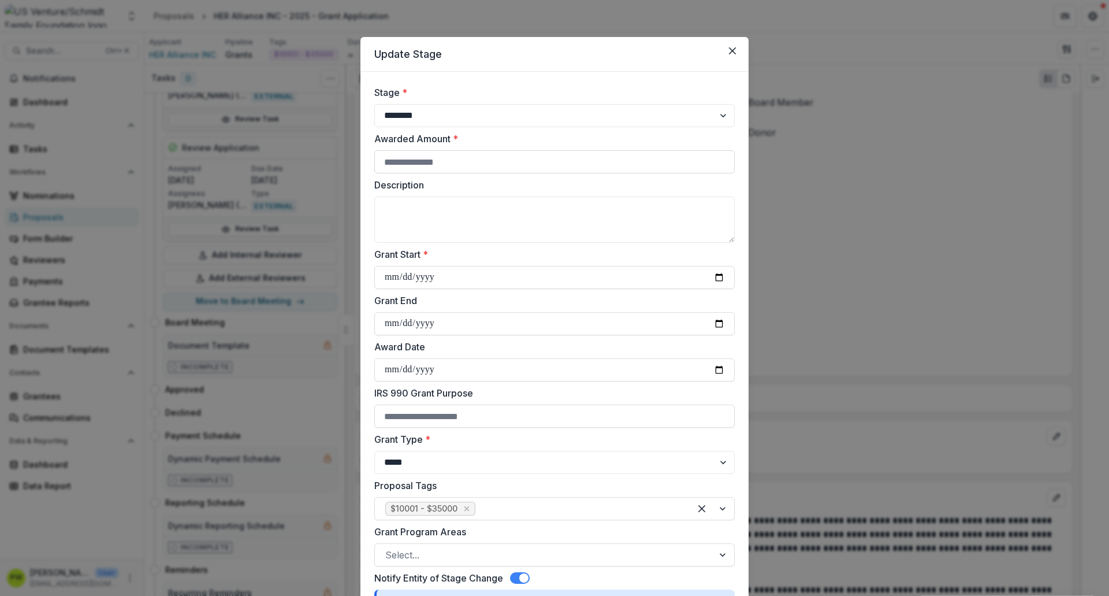
click at [426, 169] on input "Awarded Amount *" at bounding box center [554, 161] width 361 height 23
type input "*****"
click at [435, 189] on label "Description" at bounding box center [551, 185] width 354 height 14
click at [435, 196] on textarea "Description" at bounding box center [554, 219] width 361 height 46
paste textarea "**********"
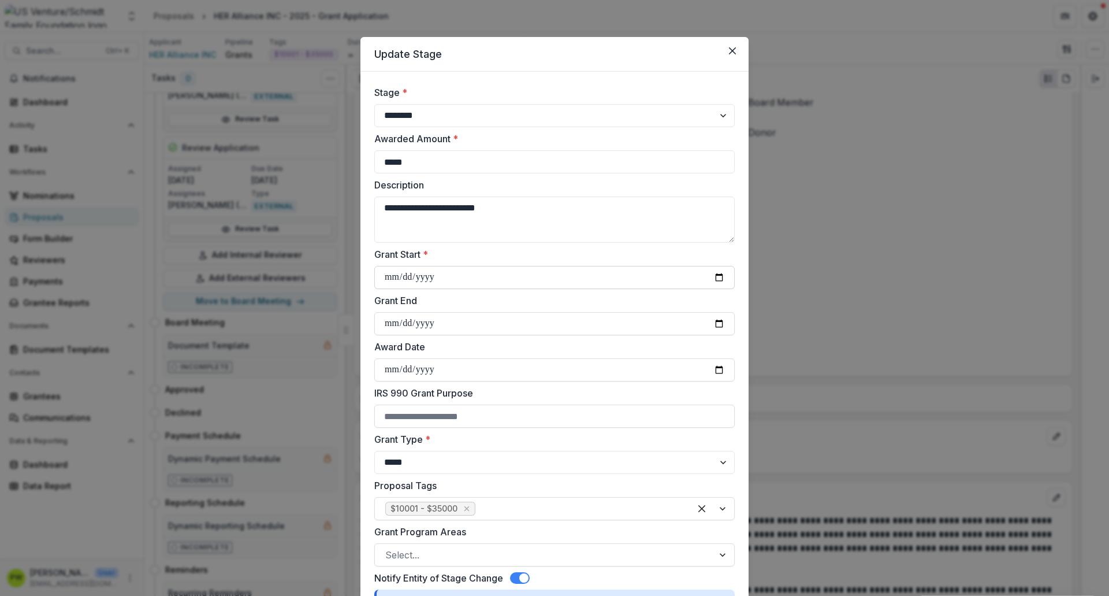
type textarea "**********"
click at [388, 280] on input "Grant Start *" at bounding box center [554, 277] width 361 height 23
click at [712, 277] on input "Grant Start *" at bounding box center [554, 277] width 361 height 23
type input "**********"
click at [395, 372] on input "Award Date" at bounding box center [554, 369] width 361 height 23
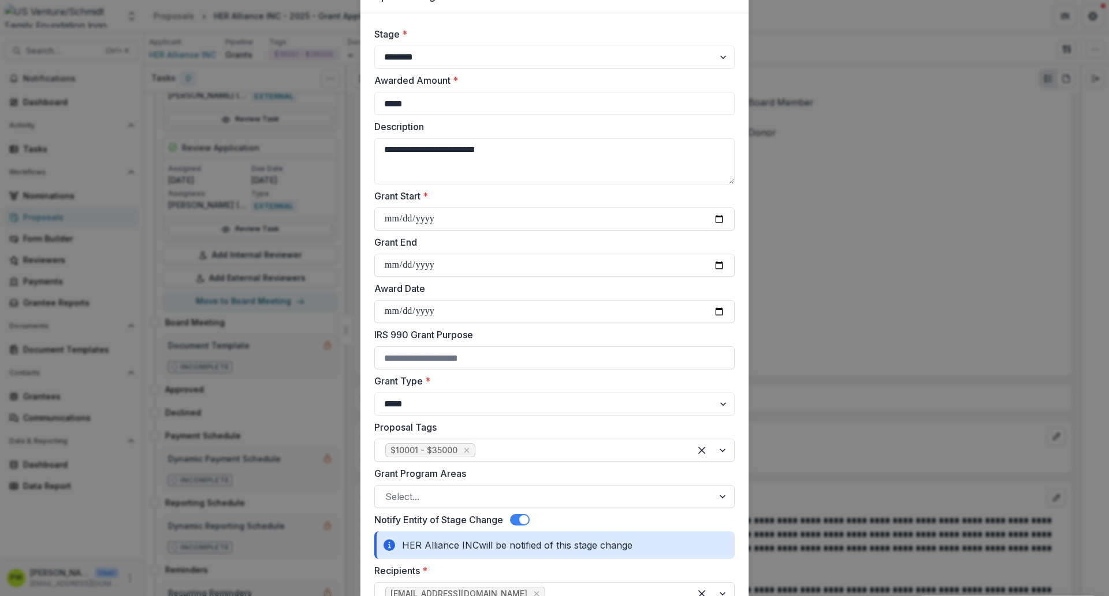
scroll to position [77, 0]
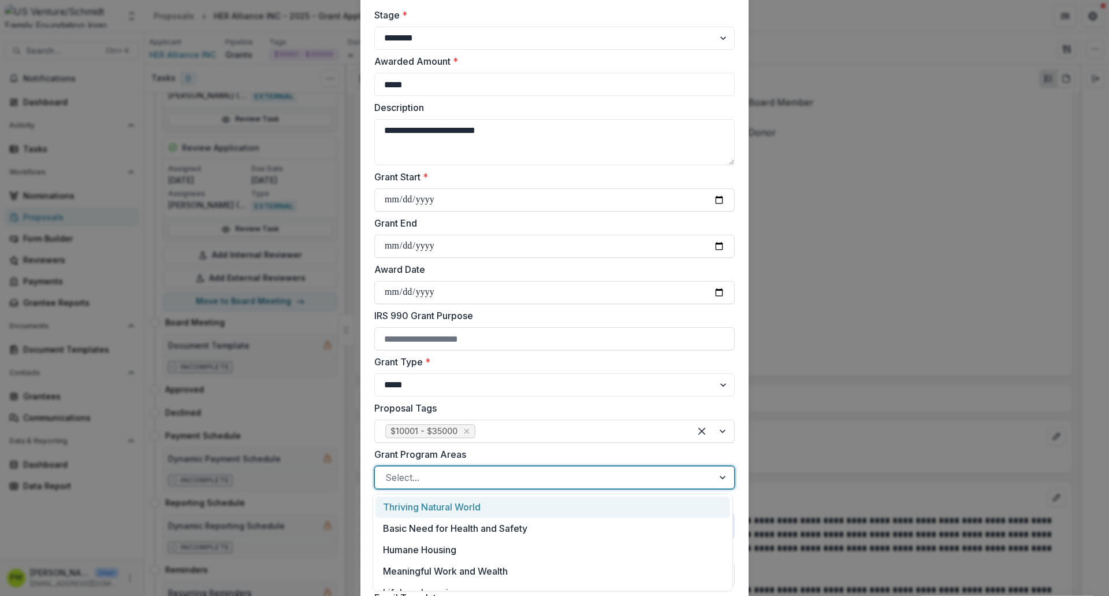
click at [441, 485] on div at bounding box center [544, 477] width 318 height 16
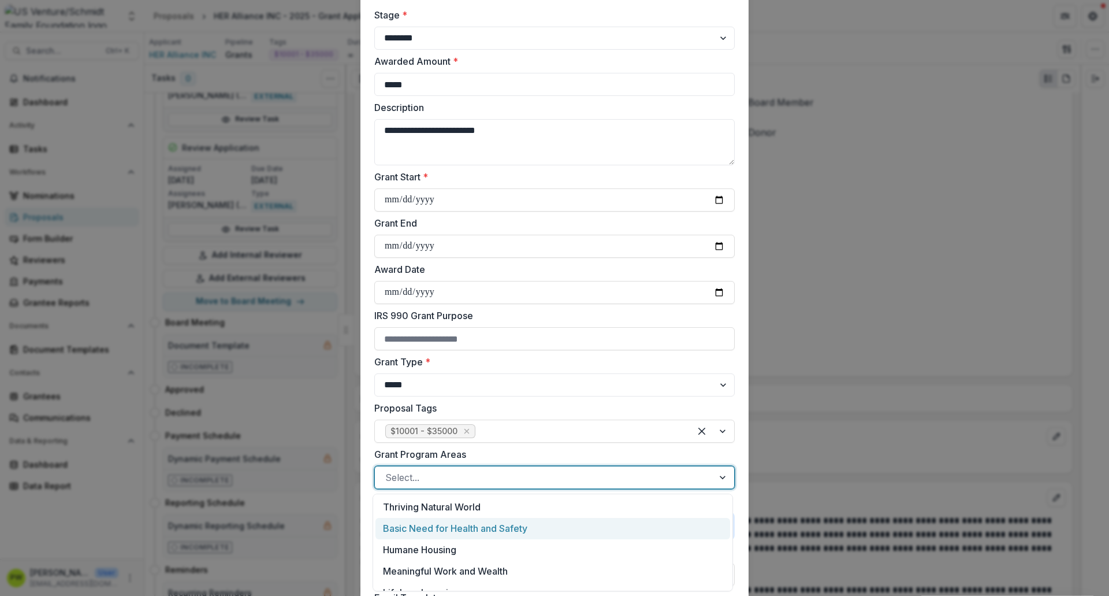
click at [430, 526] on div "Basic Need for Health and Safety" at bounding box center [553, 528] width 355 height 21
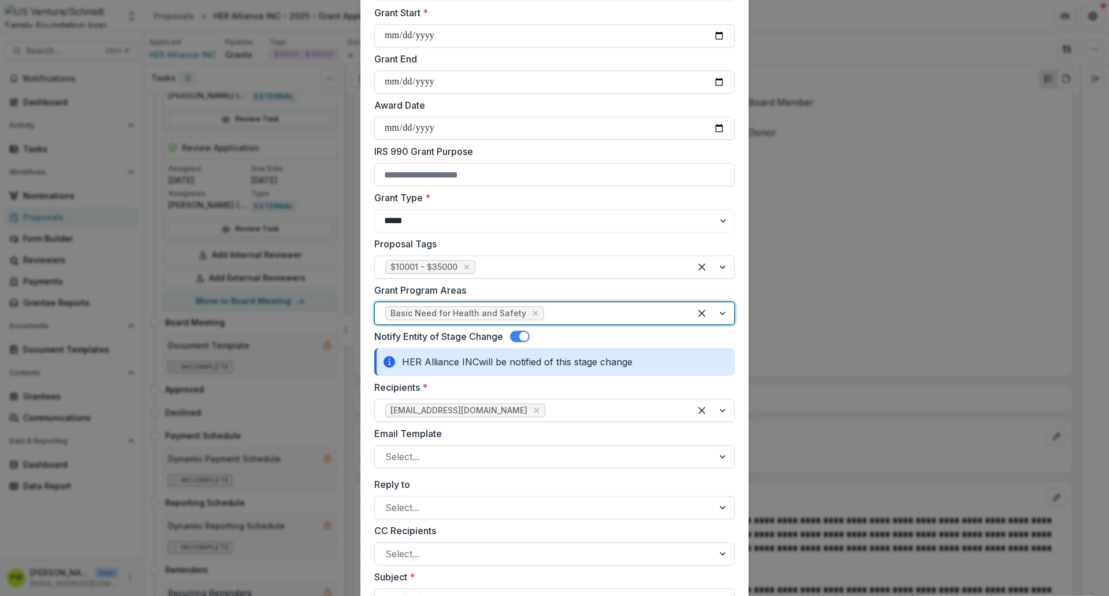
scroll to position [244, 0]
click at [548, 414] on div at bounding box center [614, 408] width 132 height 16
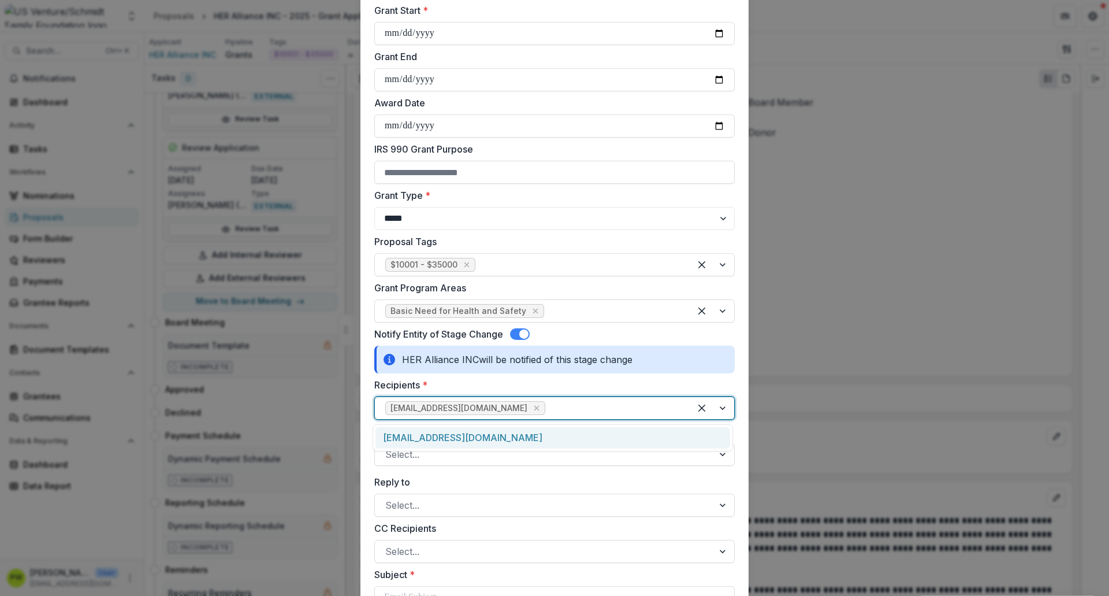
click at [517, 443] on div "[EMAIL_ADDRESS][DOMAIN_NAME]" at bounding box center [553, 437] width 355 height 21
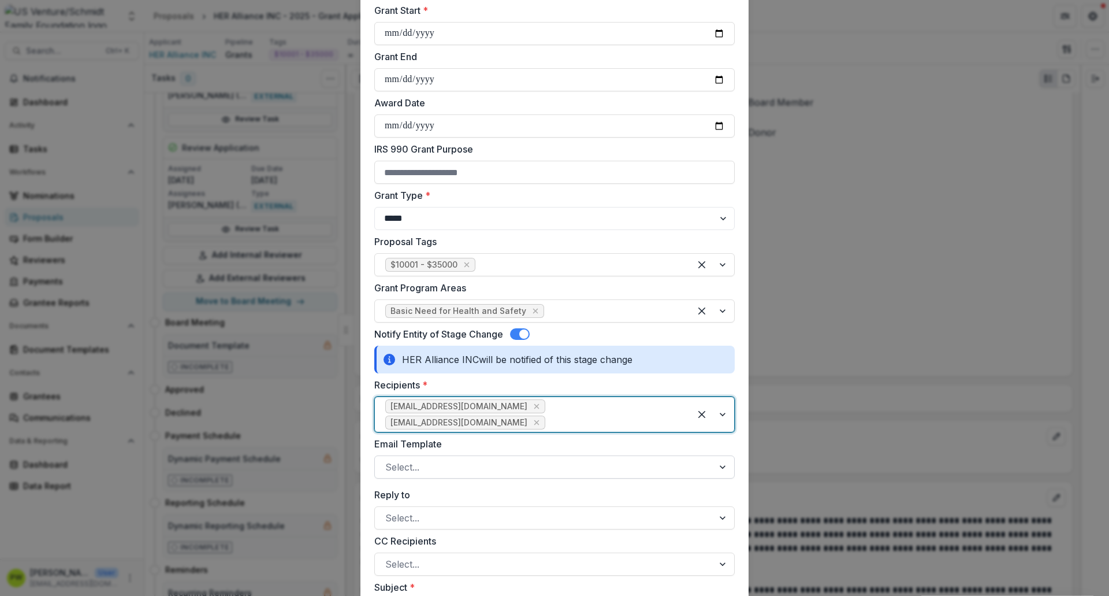
click at [419, 459] on div at bounding box center [544, 467] width 318 height 16
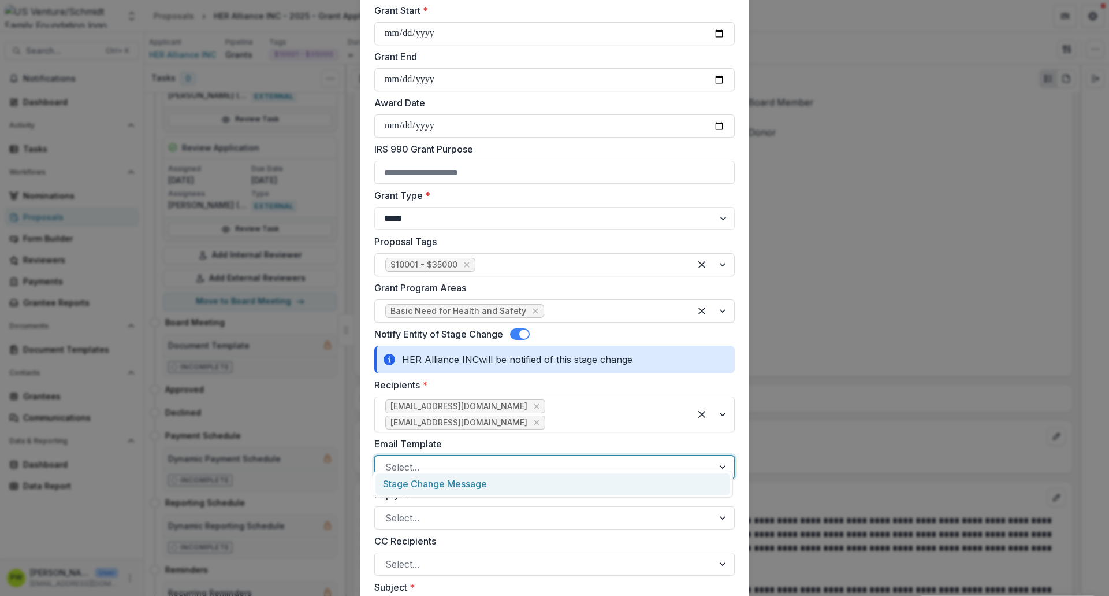
click at [424, 477] on div "Stage Change Message" at bounding box center [553, 483] width 355 height 21
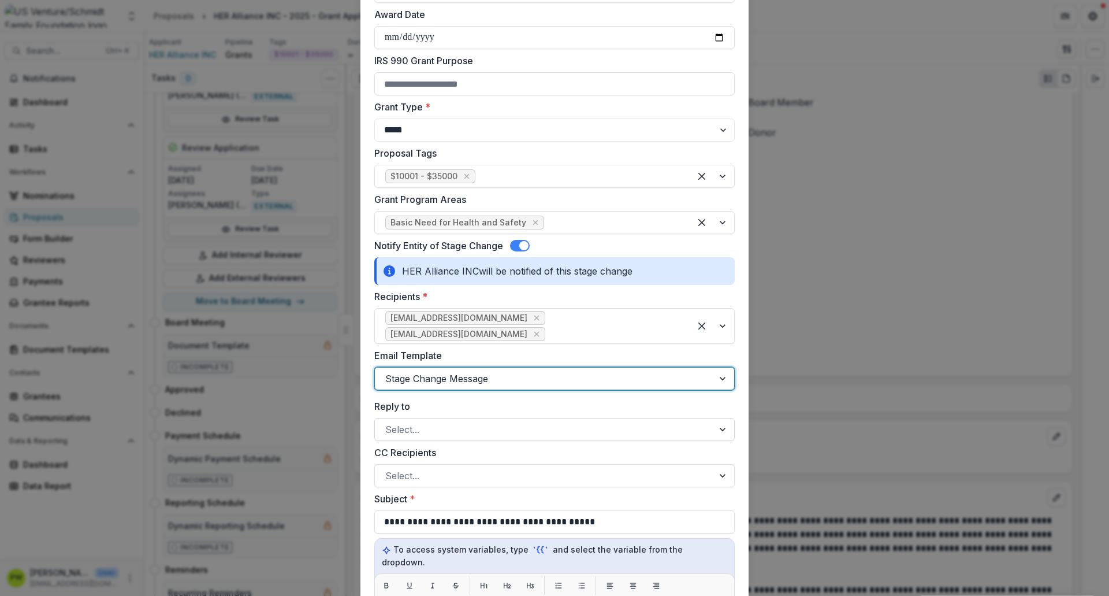
scroll to position [333, 0]
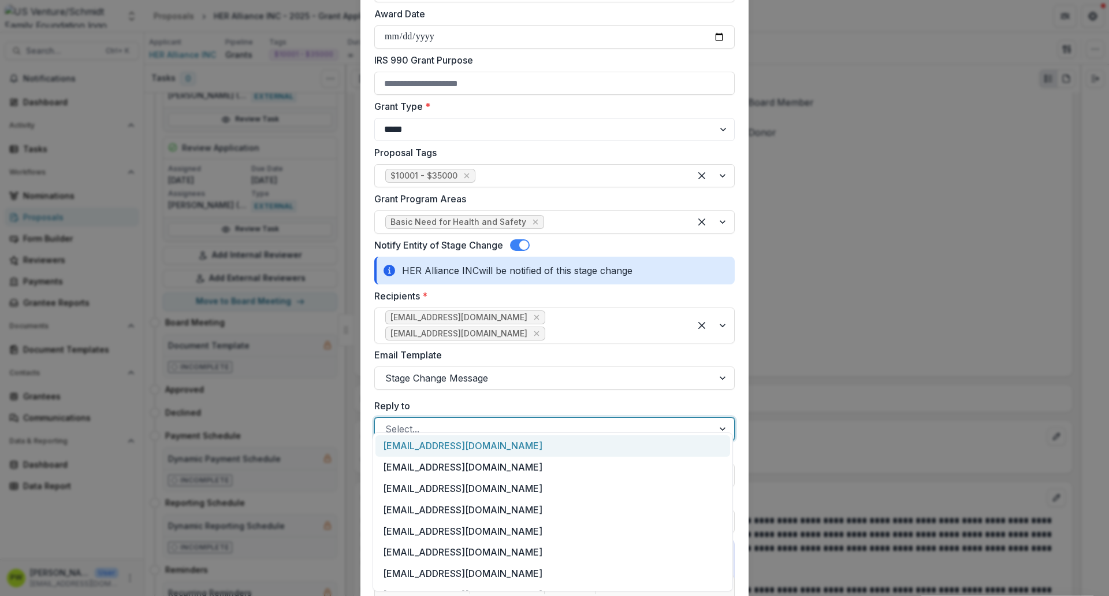
click at [424, 421] on div at bounding box center [544, 429] width 318 height 16
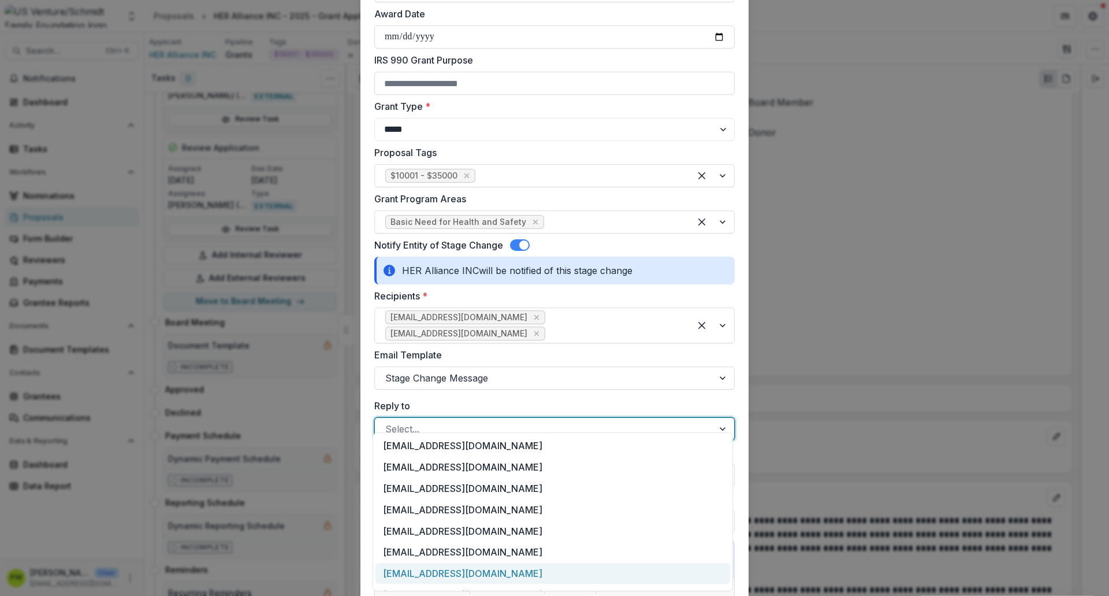
click at [450, 570] on div "[EMAIL_ADDRESS][DOMAIN_NAME]" at bounding box center [553, 573] width 355 height 21
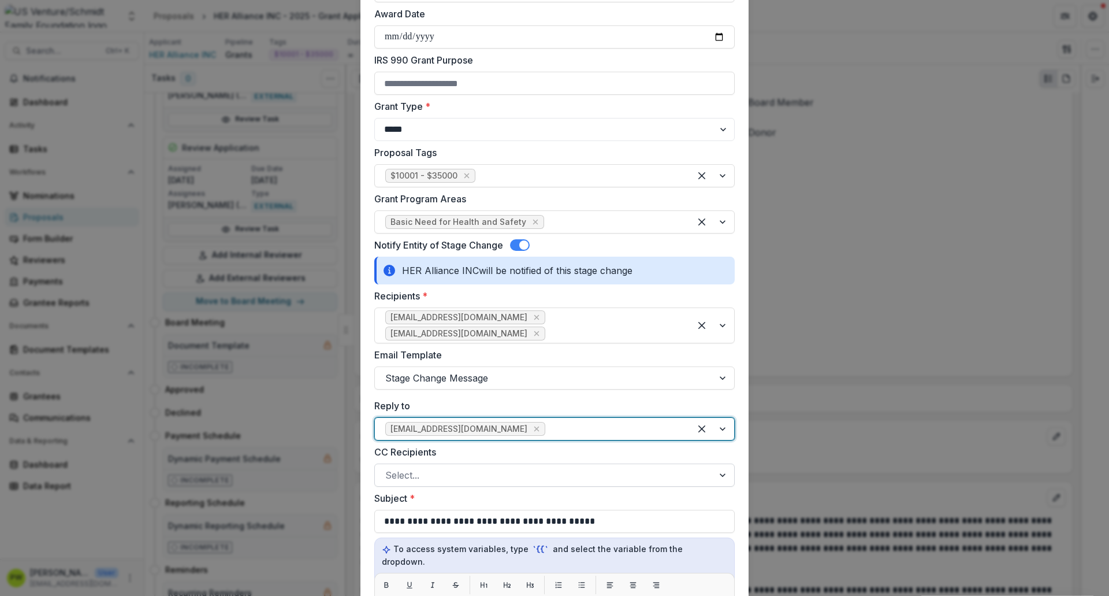
click at [446, 467] on div at bounding box center [544, 475] width 318 height 16
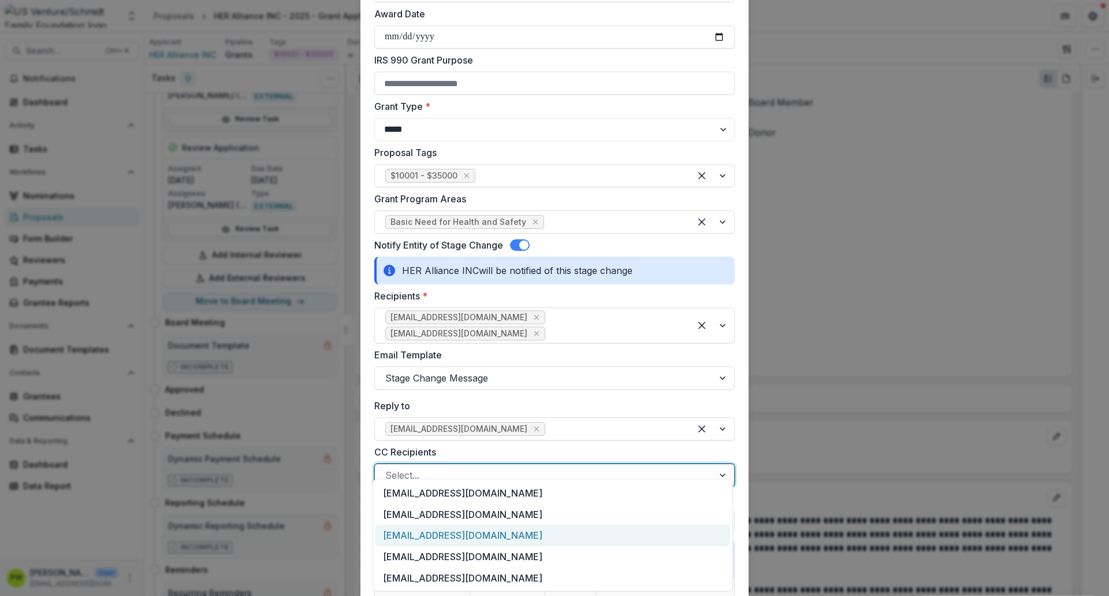
scroll to position [61, 0]
click at [483, 534] on div "[EMAIL_ADDRESS][DOMAIN_NAME]" at bounding box center [553, 537] width 355 height 21
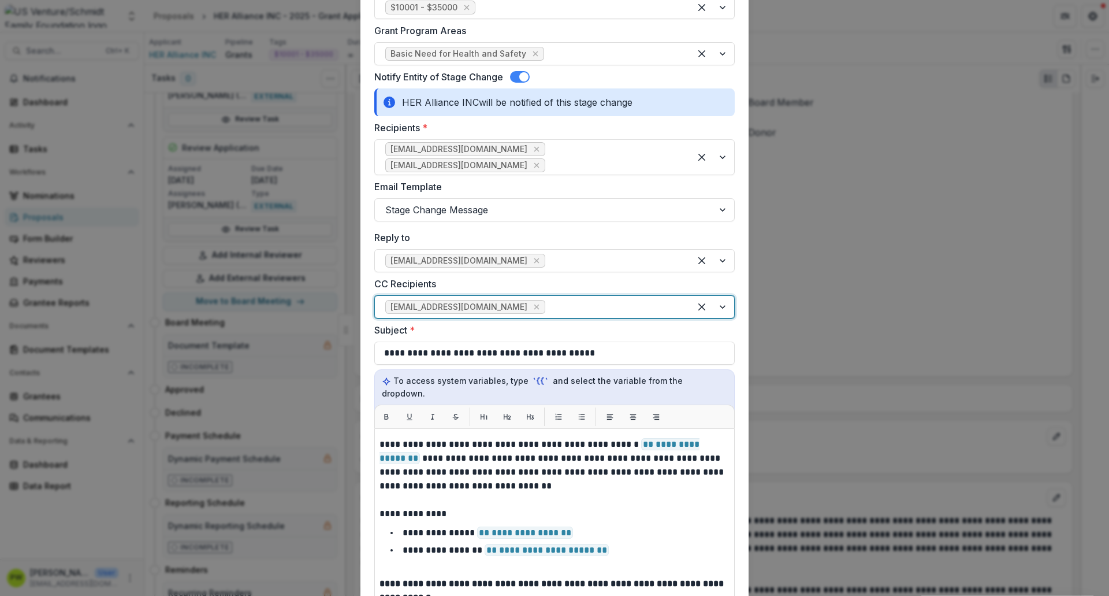
scroll to position [20, 0]
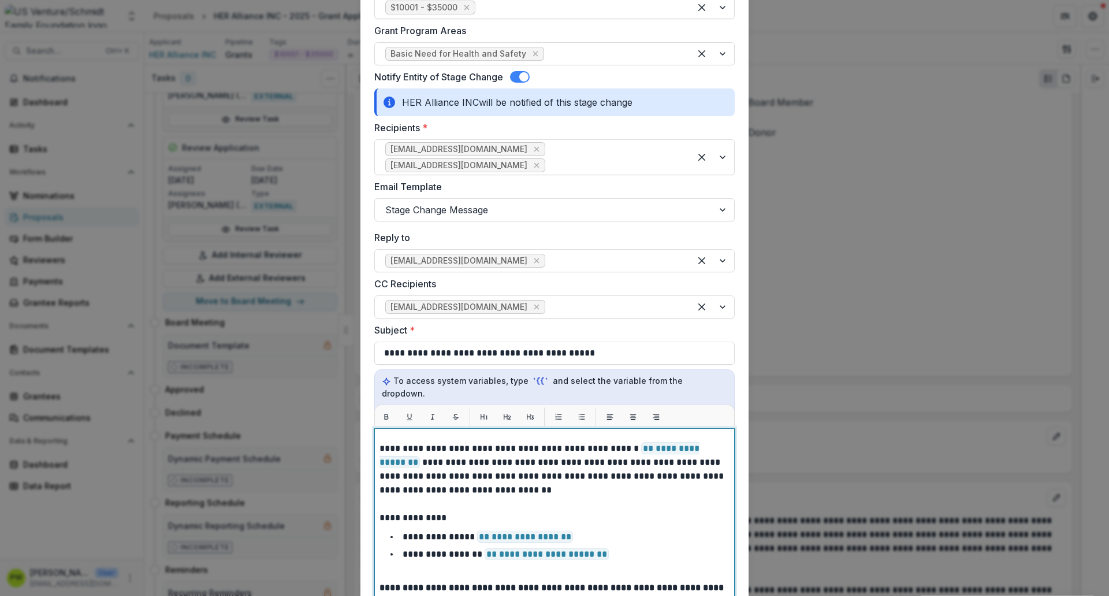
click at [460, 441] on p "**********" at bounding box center [553, 468] width 347 height 55
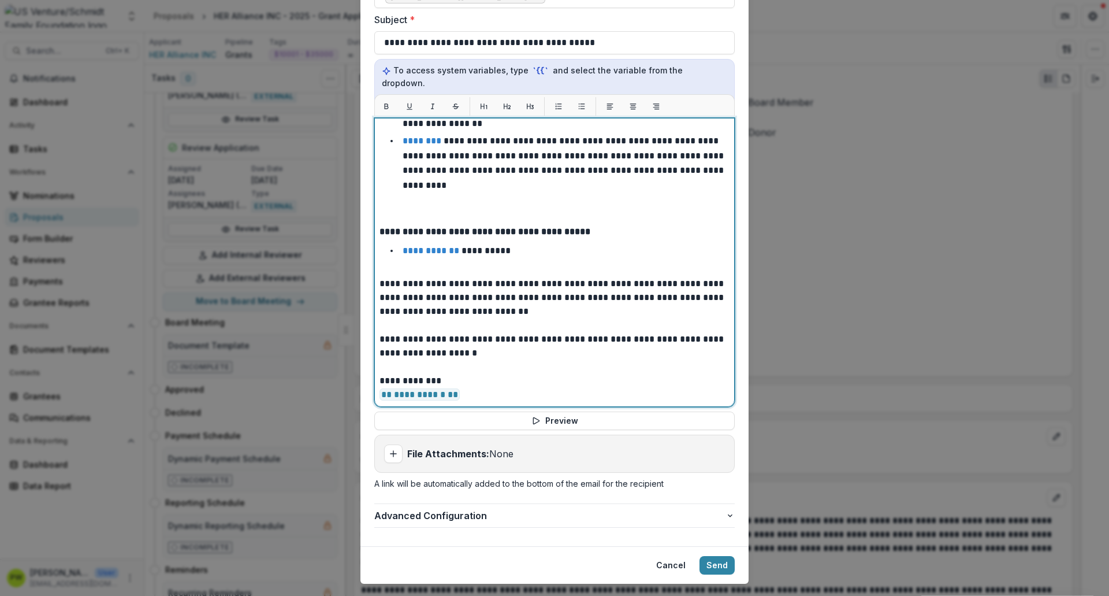
scroll to position [811, 0]
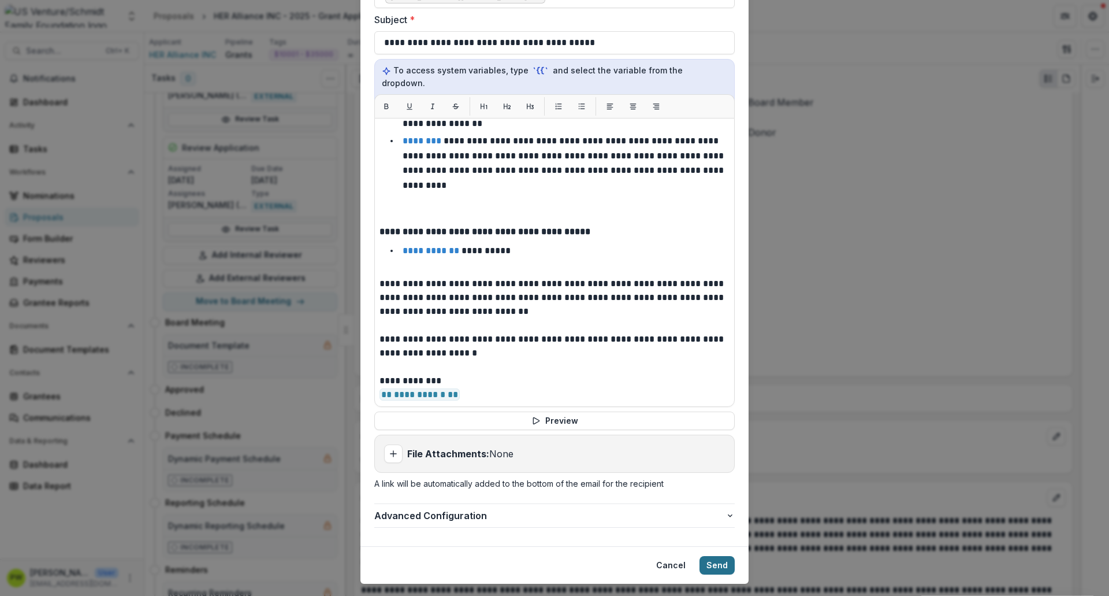
click at [710, 556] on button "Send" at bounding box center [717, 565] width 35 height 18
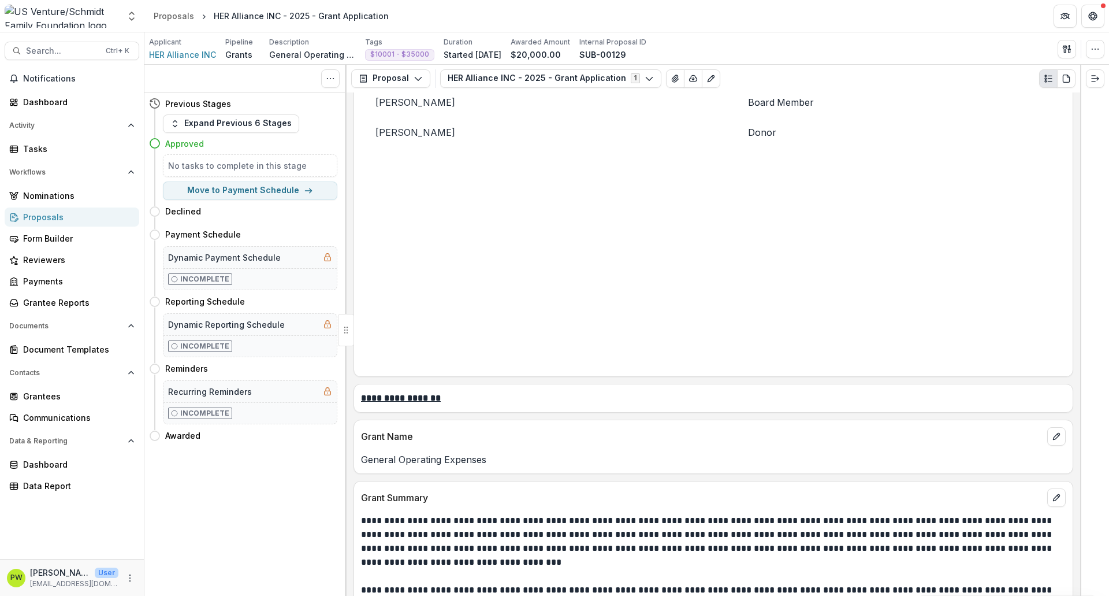
scroll to position [0, 0]
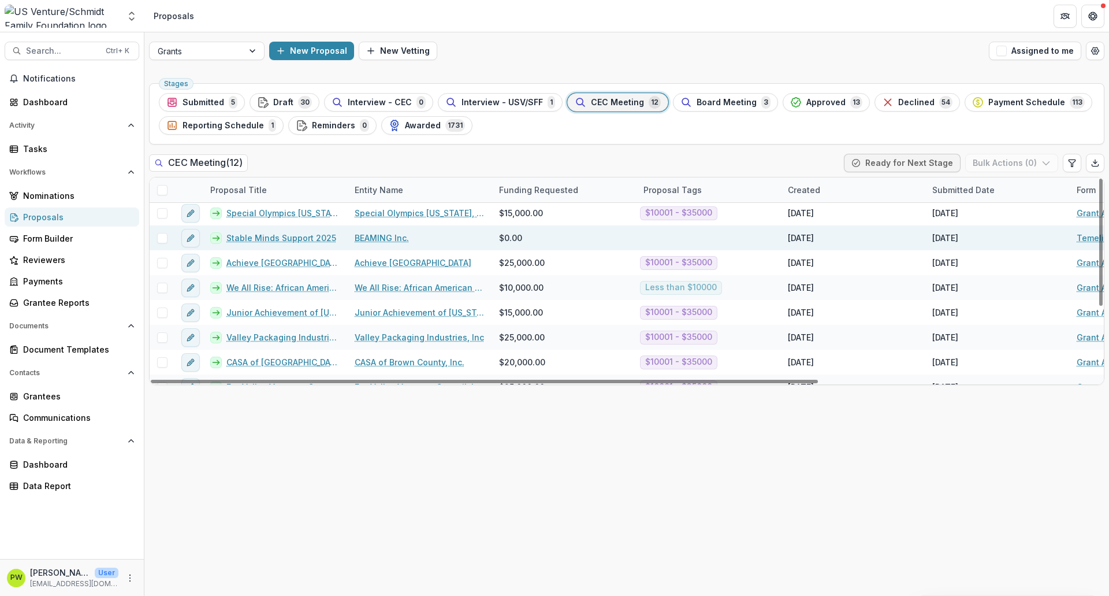
scroll to position [117, 0]
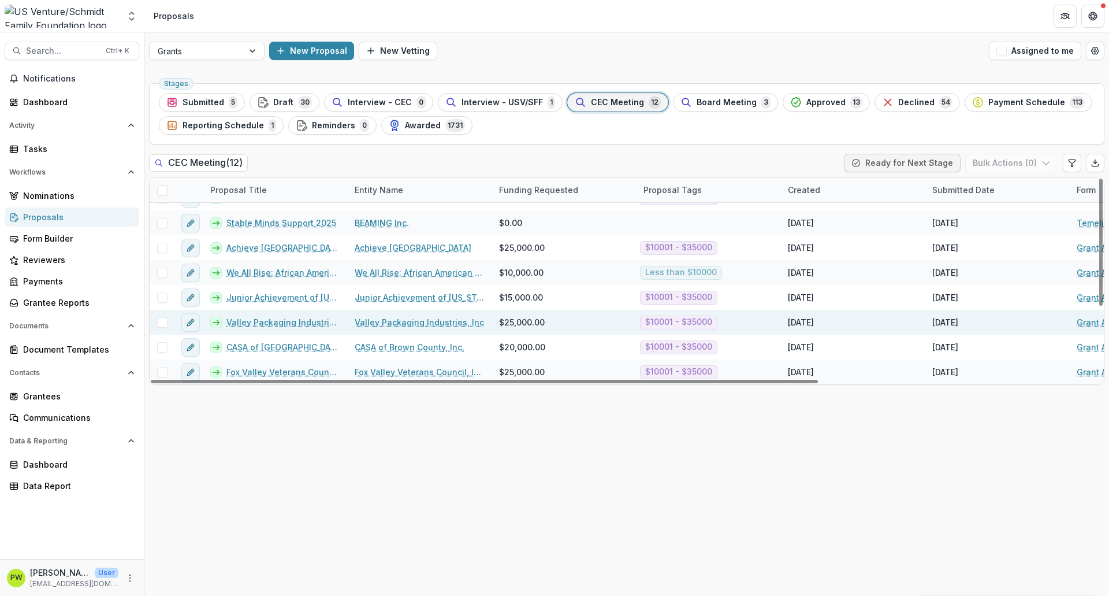
click at [276, 318] on link "Valley Packaging Industries, Inc - 2025 - Grant Application" at bounding box center [283, 322] width 114 height 12
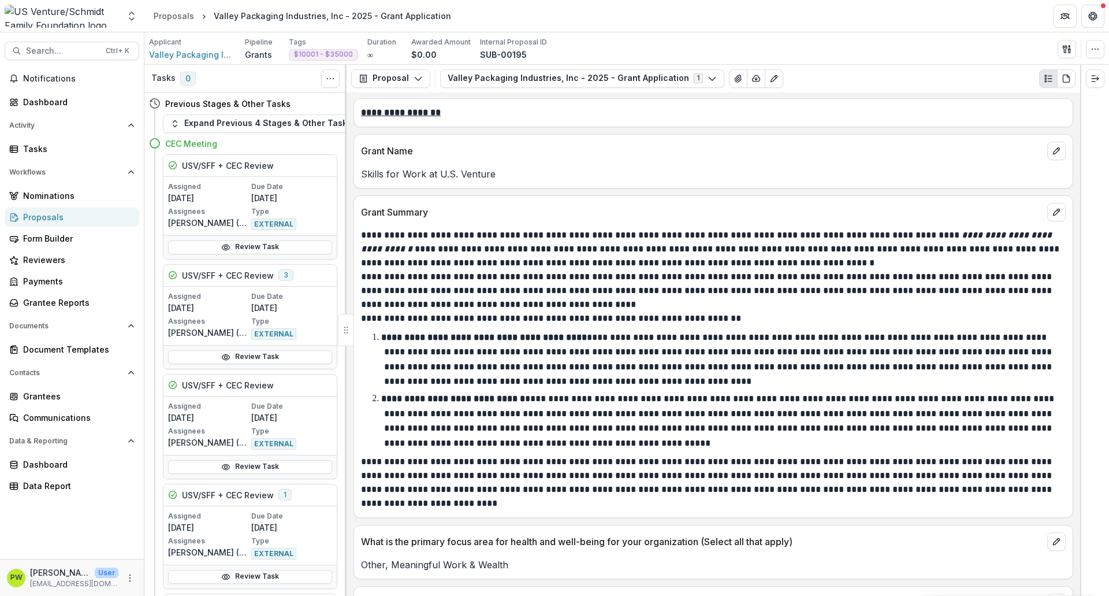
scroll to position [1166, 0]
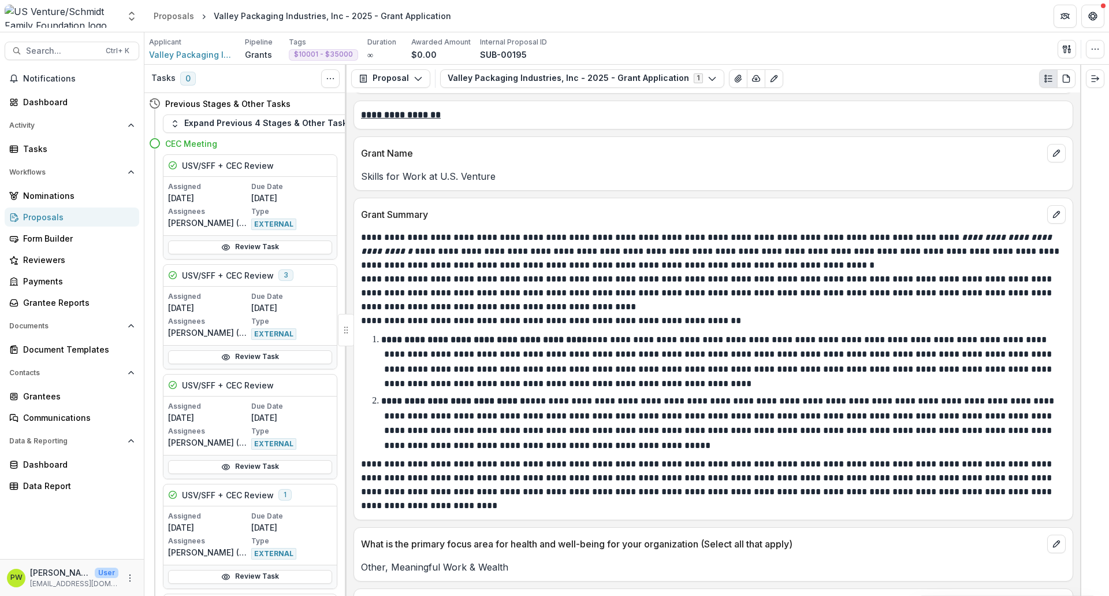
click at [417, 180] on p "Skills for Work at U.S. Venture" at bounding box center [713, 176] width 705 height 14
copy p "Skills for Work at U.S. Venture"
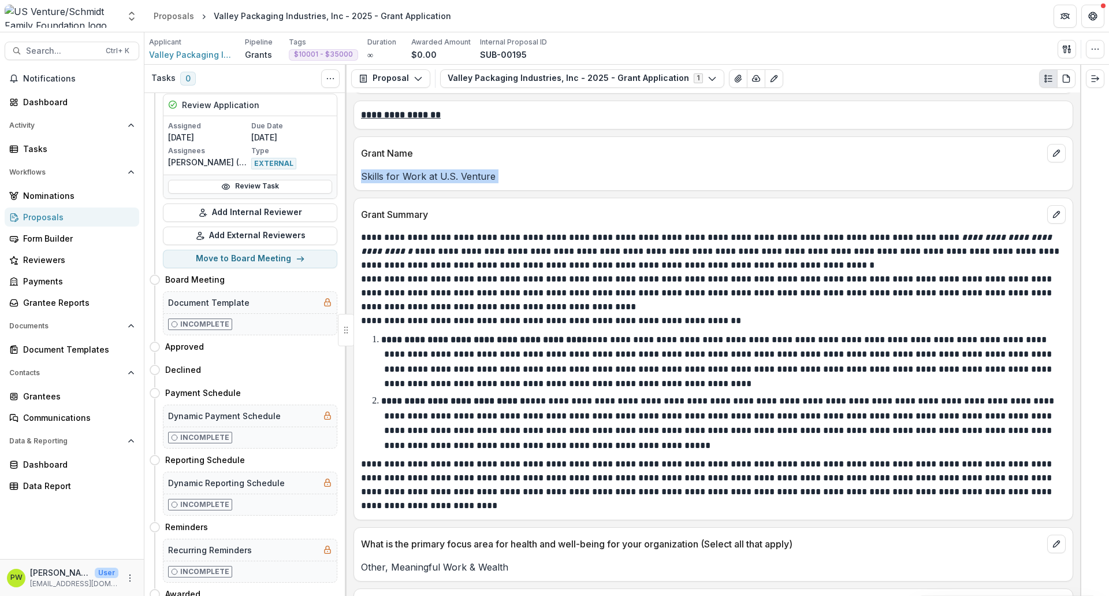
scroll to position [1726, 0]
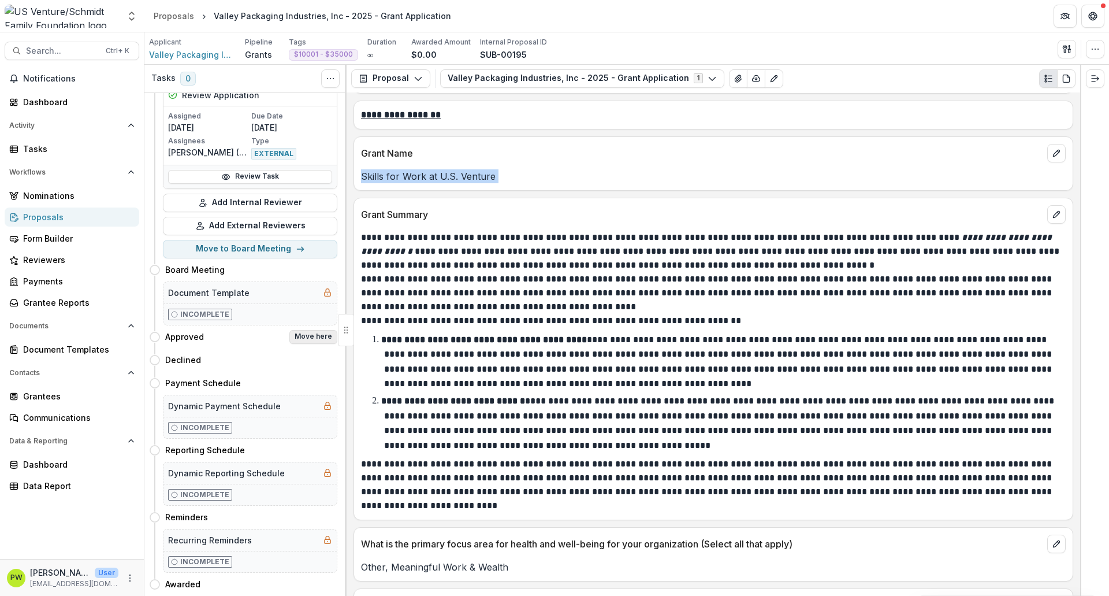
click at [301, 330] on button "Move here" at bounding box center [313, 337] width 48 height 14
select select "********"
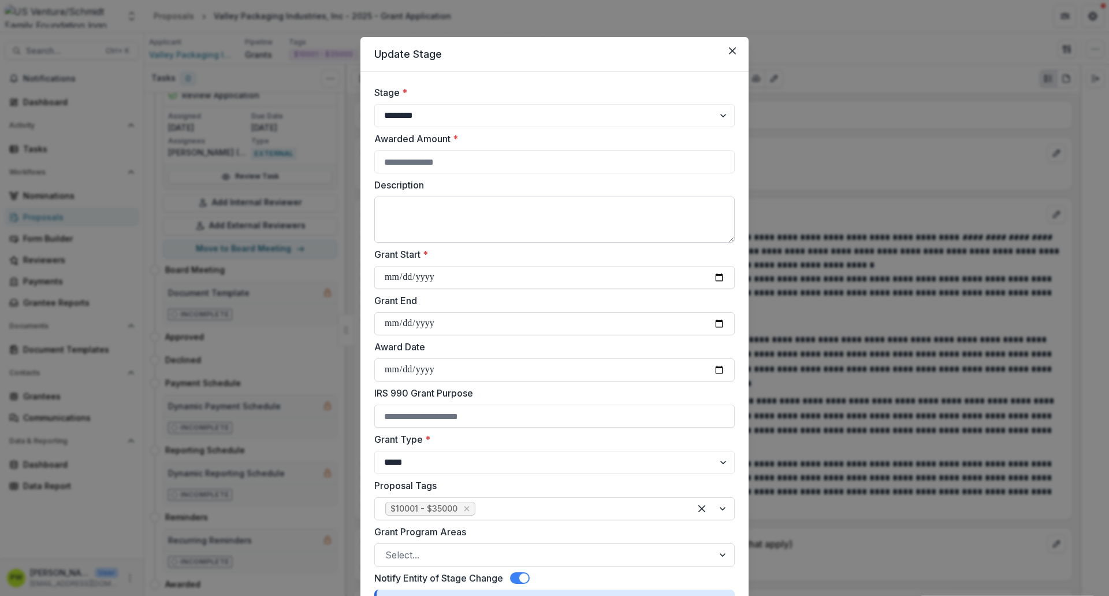
click at [454, 216] on textarea "Description" at bounding box center [554, 219] width 361 height 46
paste textarea "**********"
type textarea "**********"
click at [389, 158] on input "Awarded Amount *" at bounding box center [554, 161] width 361 height 23
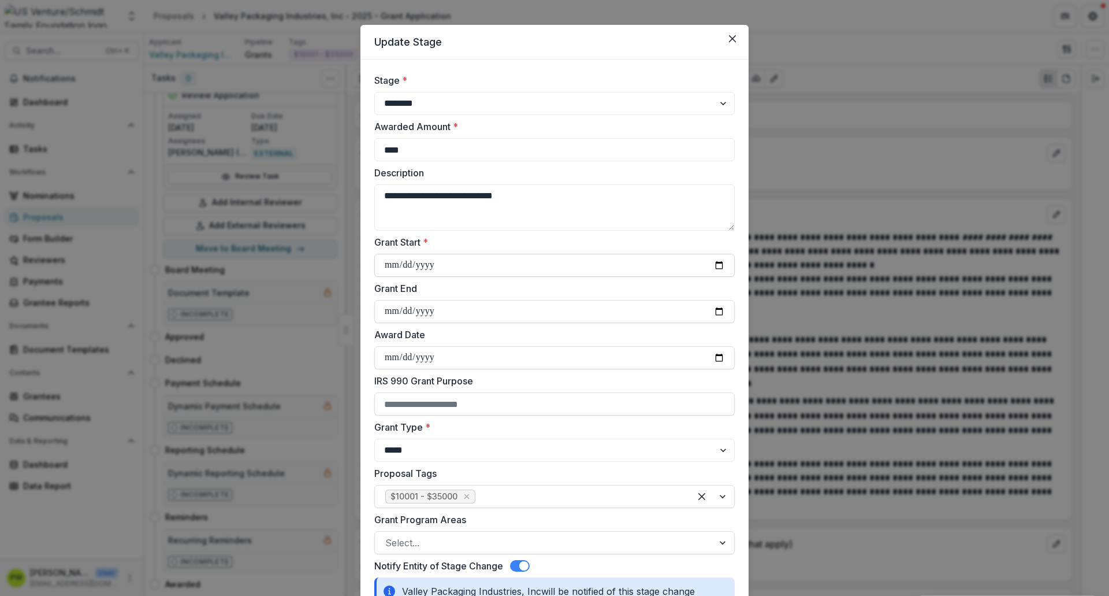
type input "****"
click at [396, 262] on input "Grant Start *" at bounding box center [554, 265] width 361 height 23
click at [713, 265] on input "Grant Start *" at bounding box center [554, 265] width 361 height 23
type input "**********"
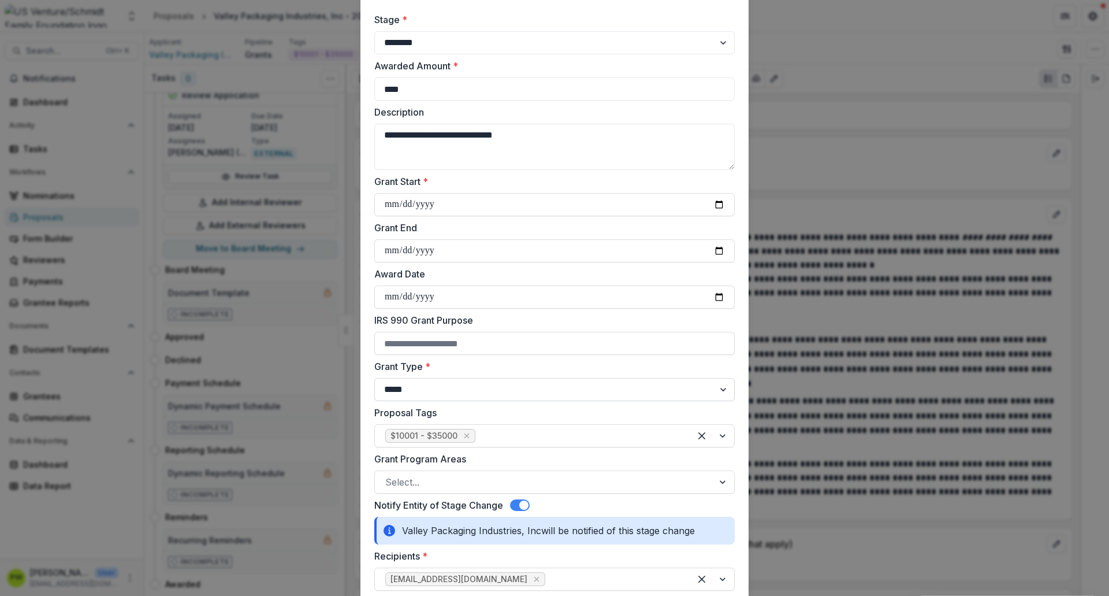
scroll to position [75, 0]
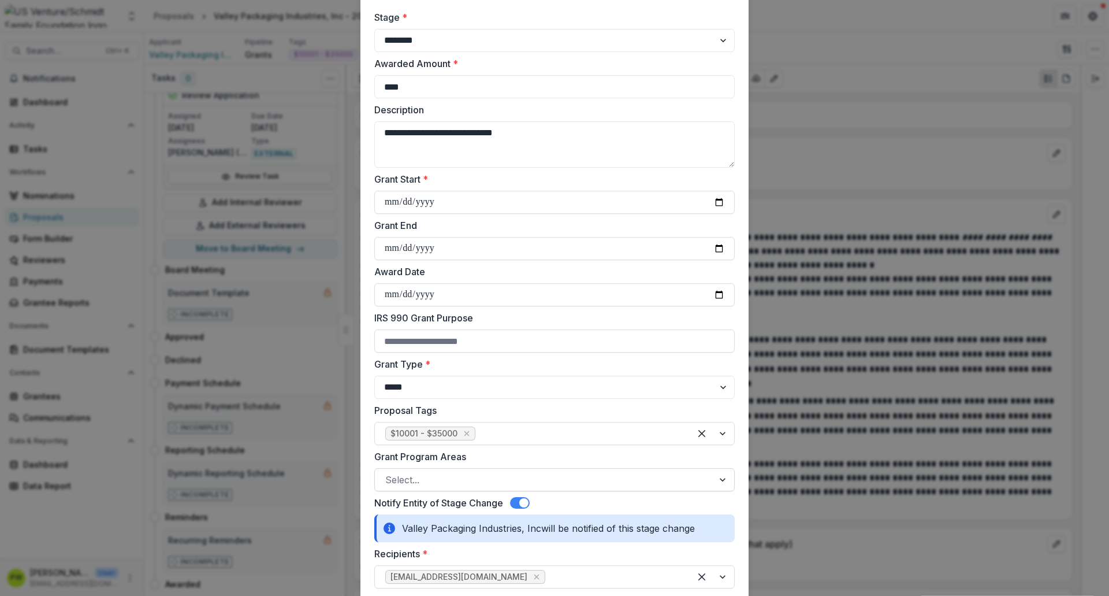
click at [441, 478] on div at bounding box center [544, 479] width 318 height 16
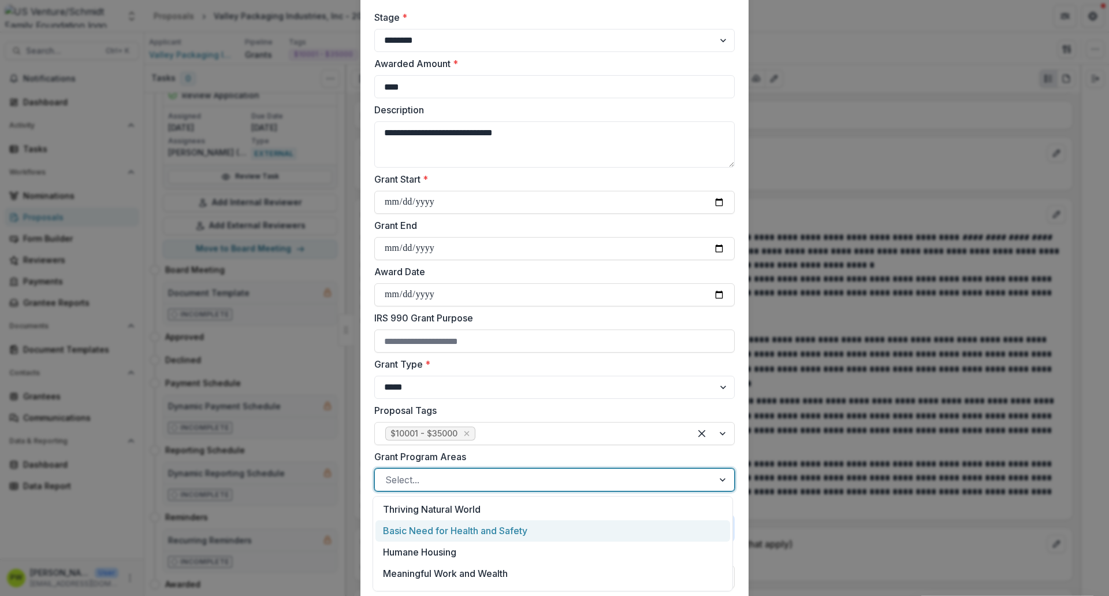
click at [441, 531] on div "Basic Need for Health and Safety" at bounding box center [553, 530] width 355 height 21
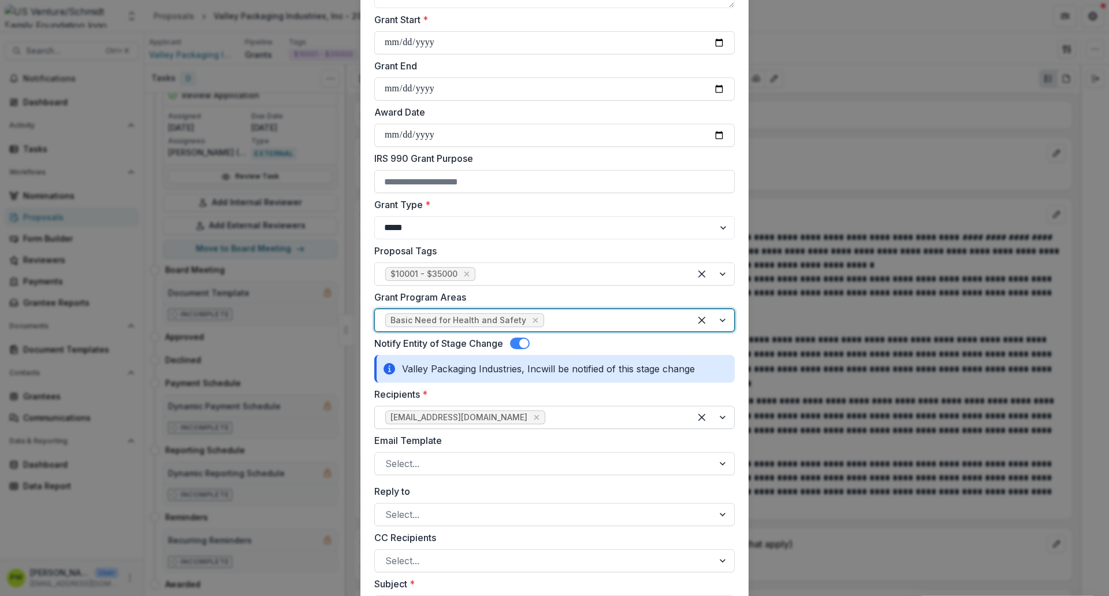
scroll to position [235, 0]
click at [568, 317] on div at bounding box center [613, 319] width 133 height 16
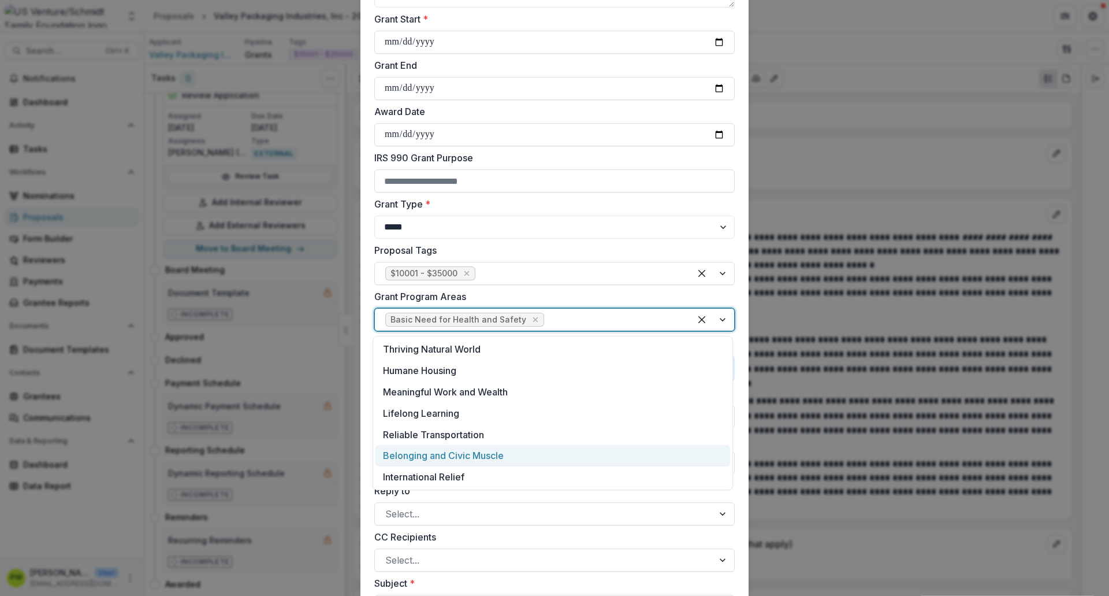
click at [512, 455] on div "Belonging and Civic Muscle" at bounding box center [553, 455] width 355 height 21
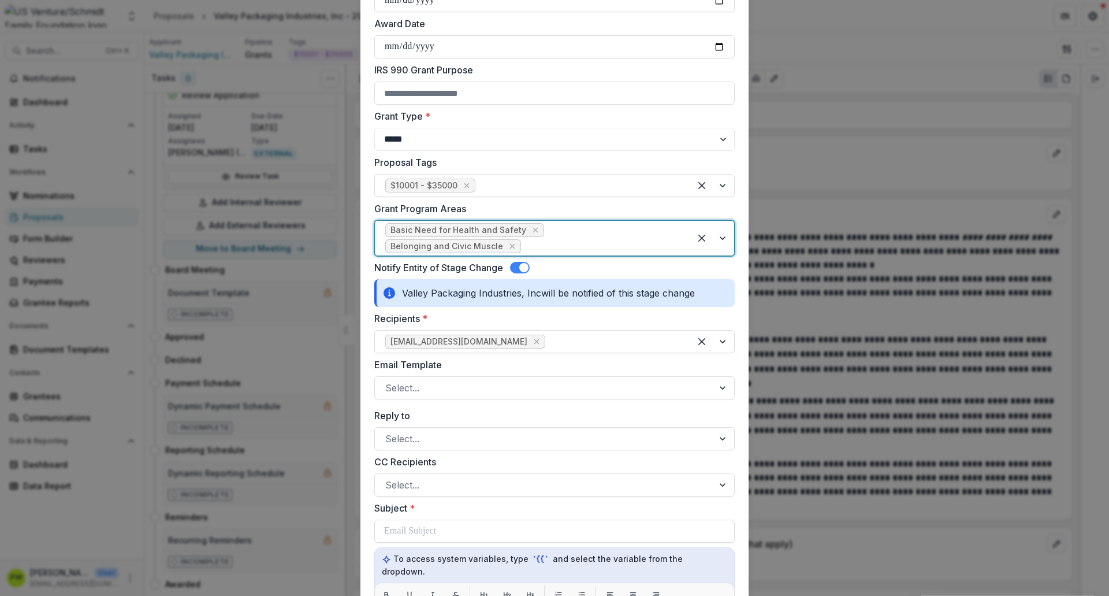
scroll to position [324, 0]
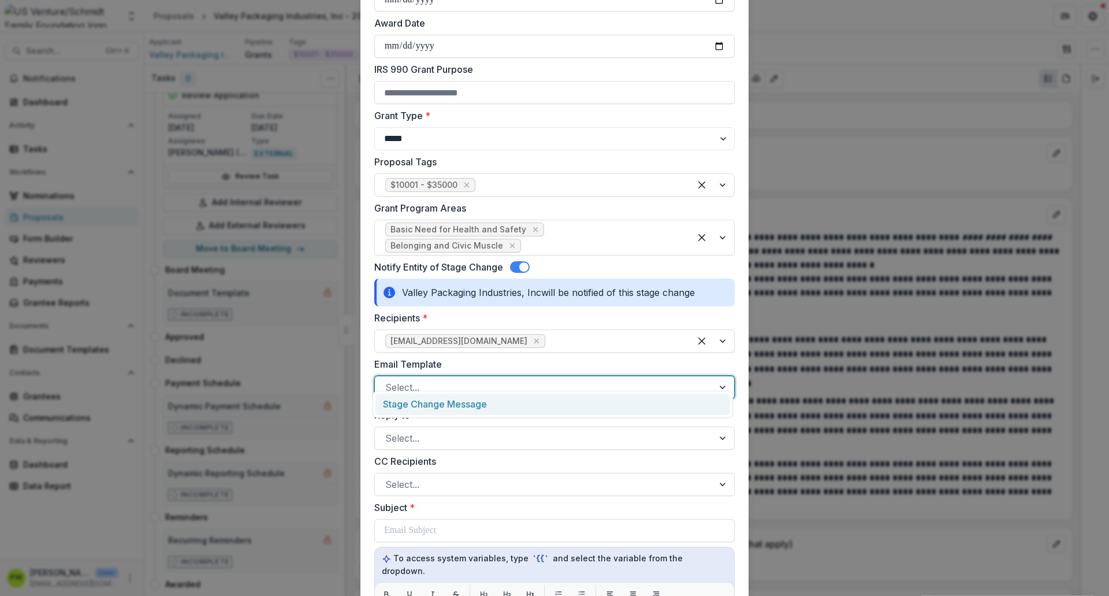
click at [459, 379] on div at bounding box center [544, 387] width 318 height 16
click at [459, 403] on div "Stage Change Message" at bounding box center [553, 403] width 355 height 21
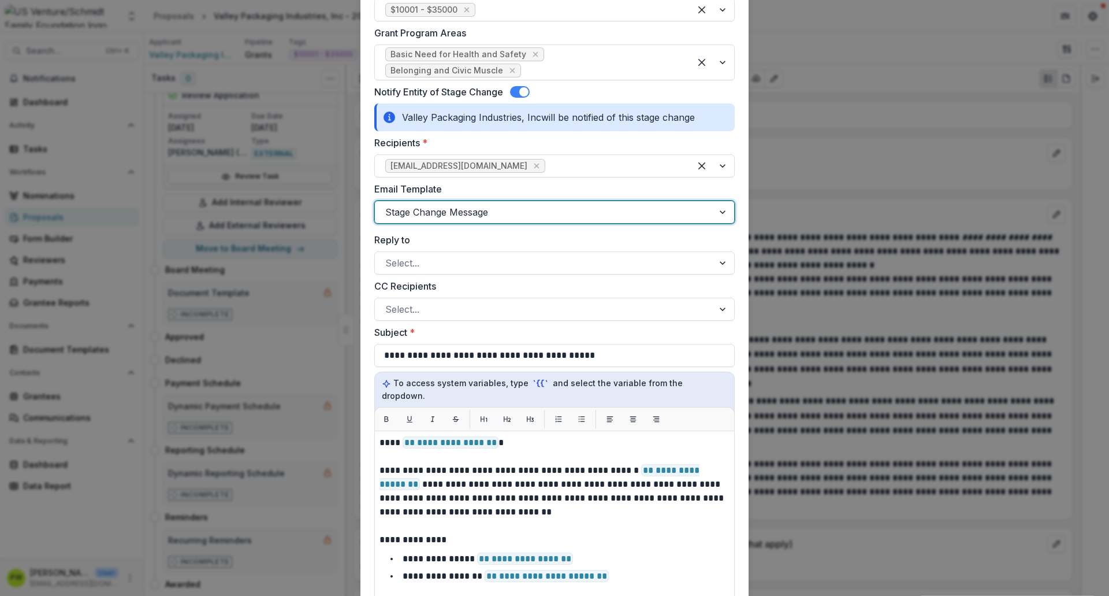
scroll to position [498, 0]
click at [443, 304] on div at bounding box center [544, 310] width 318 height 16
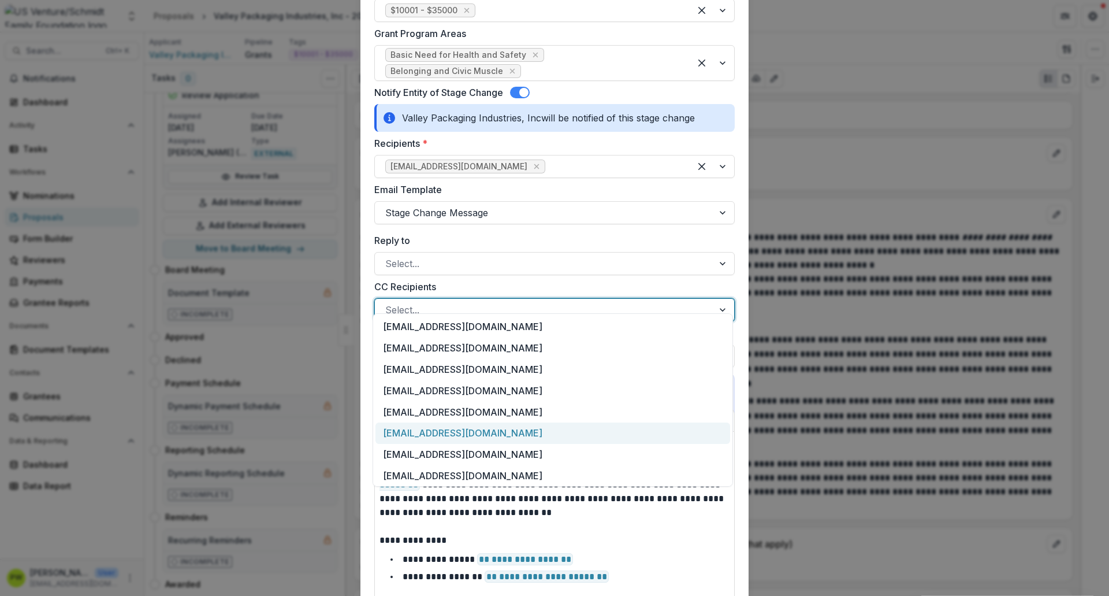
click at [453, 434] on div "[EMAIL_ADDRESS][DOMAIN_NAME]" at bounding box center [553, 432] width 355 height 21
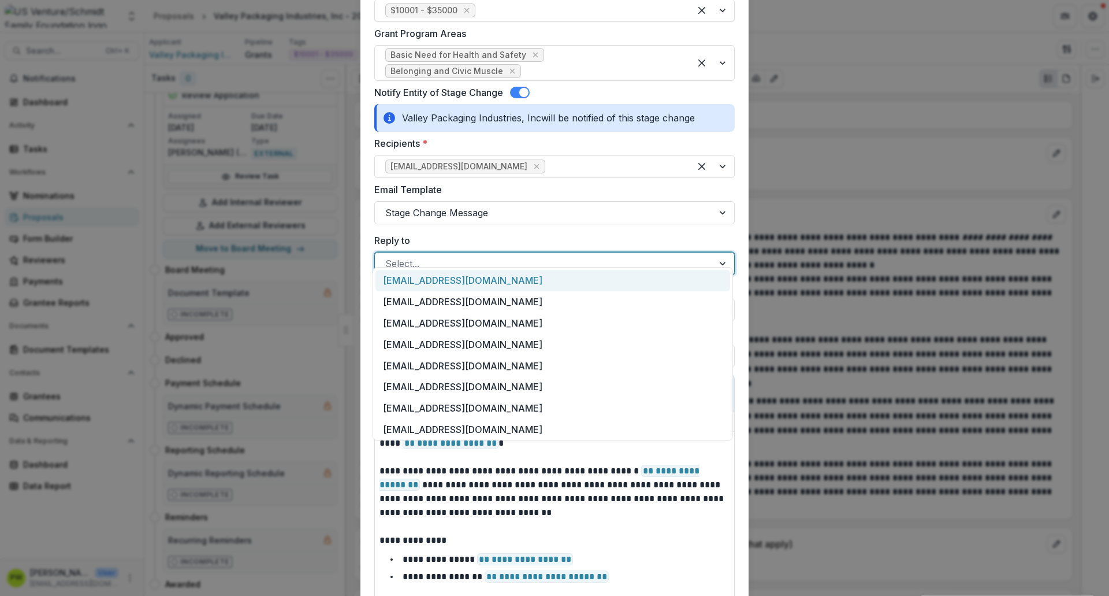
click at [428, 255] on div at bounding box center [544, 263] width 318 height 16
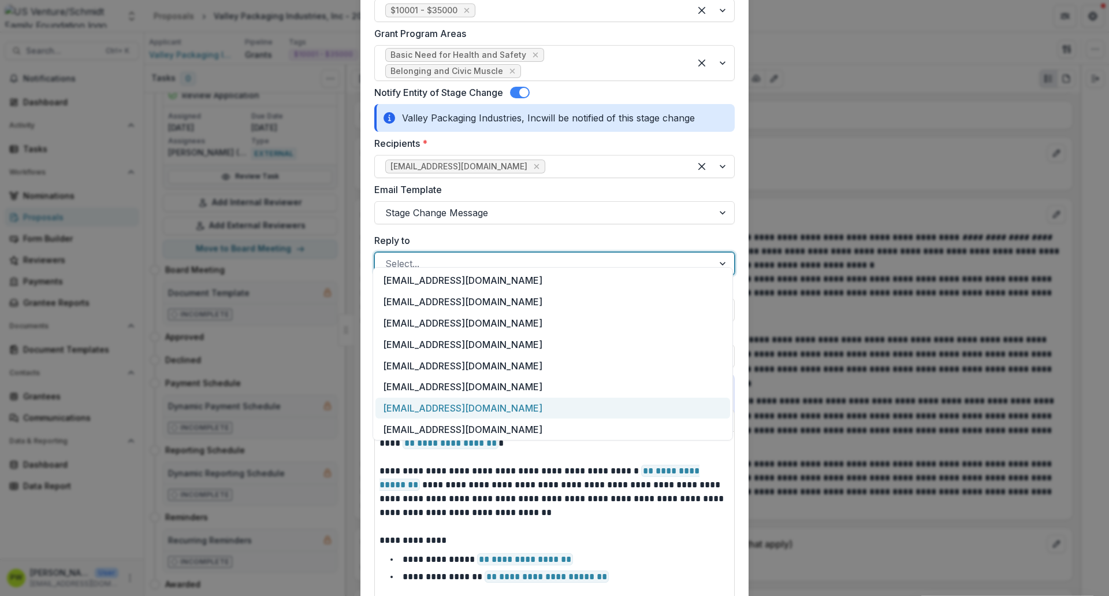
click at [436, 410] on div "[EMAIL_ADDRESS][DOMAIN_NAME]" at bounding box center [553, 408] width 355 height 21
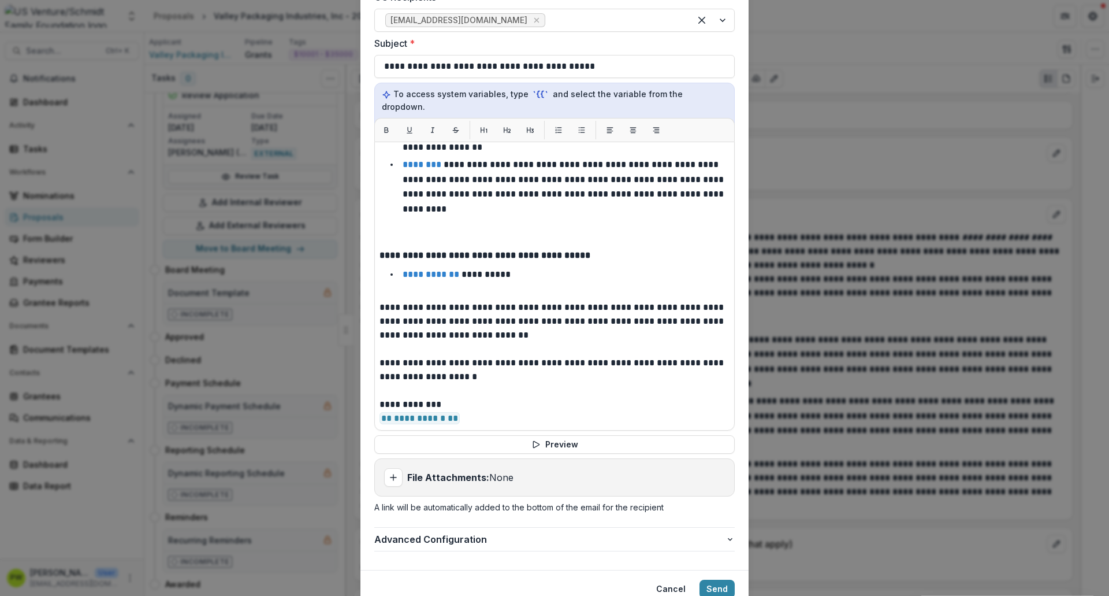
scroll to position [811, 0]
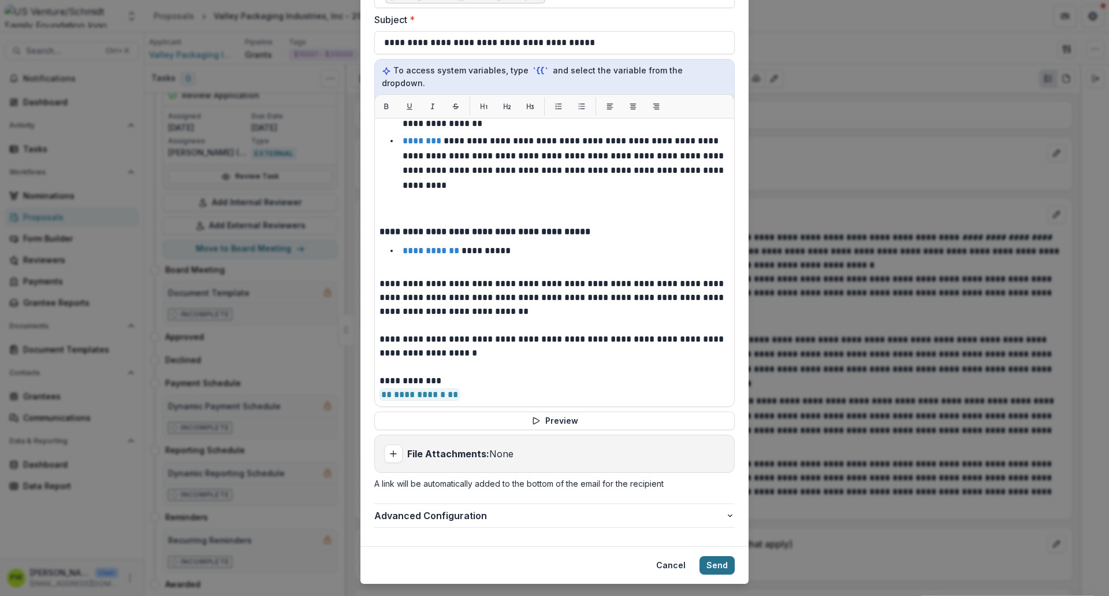
click at [711, 556] on button "Send" at bounding box center [717, 565] width 35 height 18
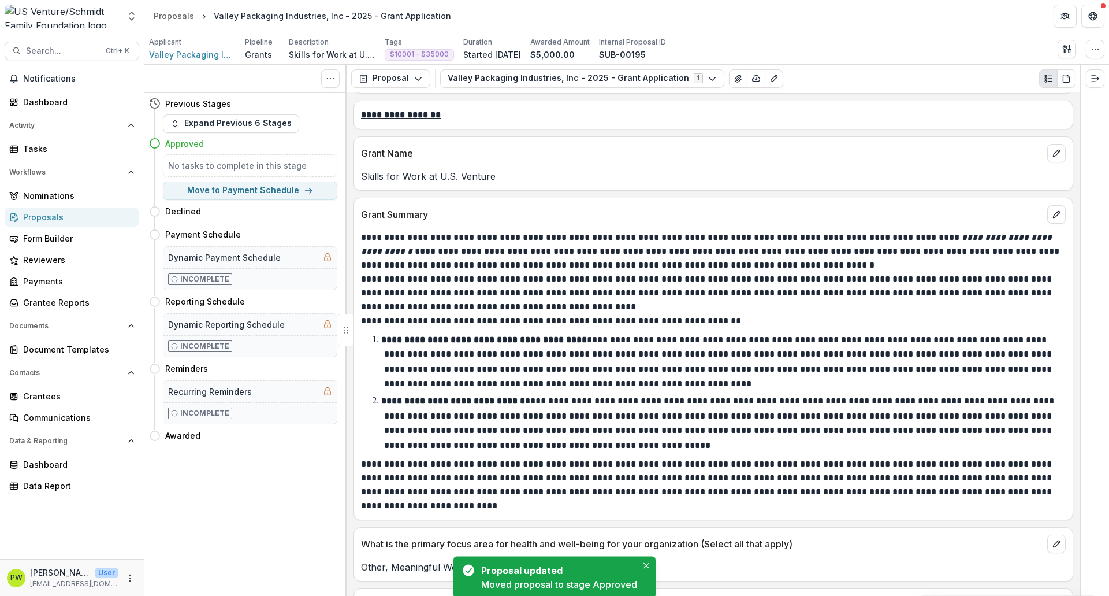
scroll to position [0, 0]
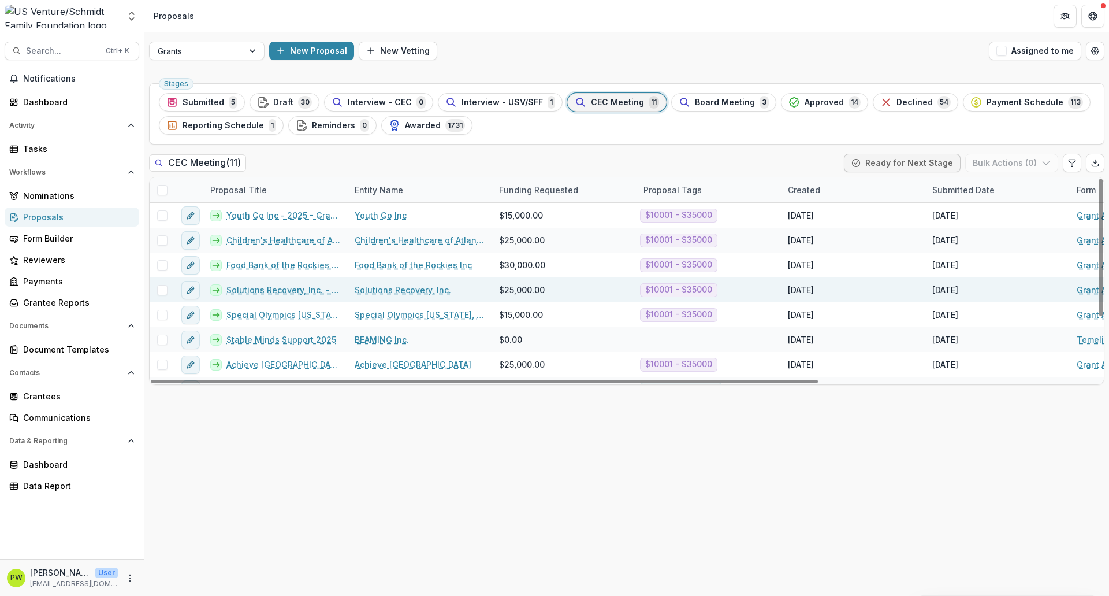
click at [270, 286] on link "Solutions Recovery, Inc. - 2025 - Grant Application" at bounding box center [283, 290] width 114 height 12
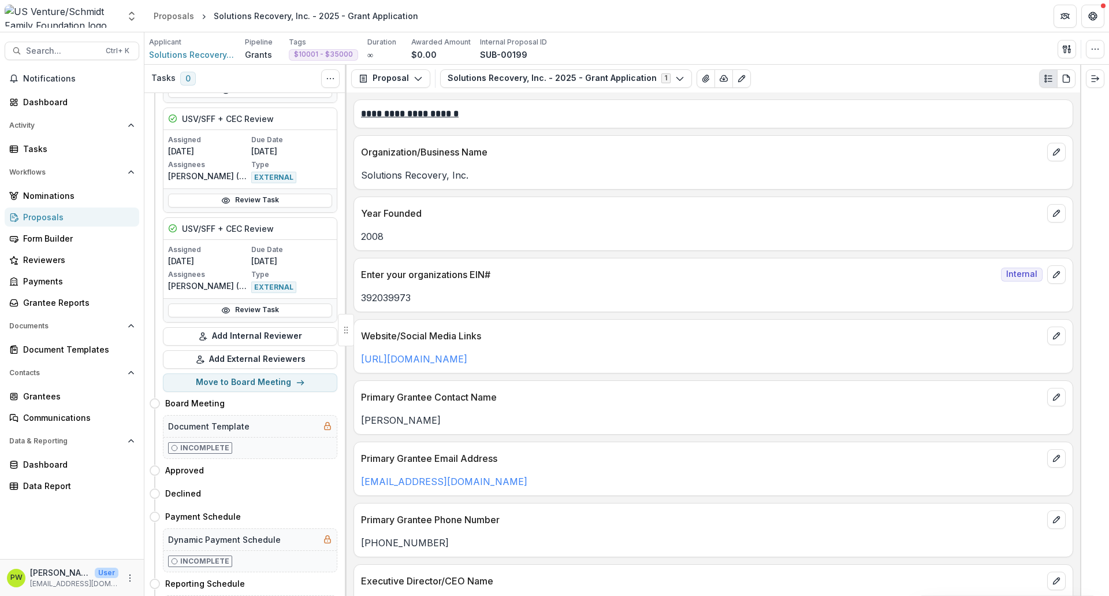
scroll to position [1035, 0]
click at [305, 467] on button "Move here" at bounding box center [313, 470] width 48 height 14
select select "********"
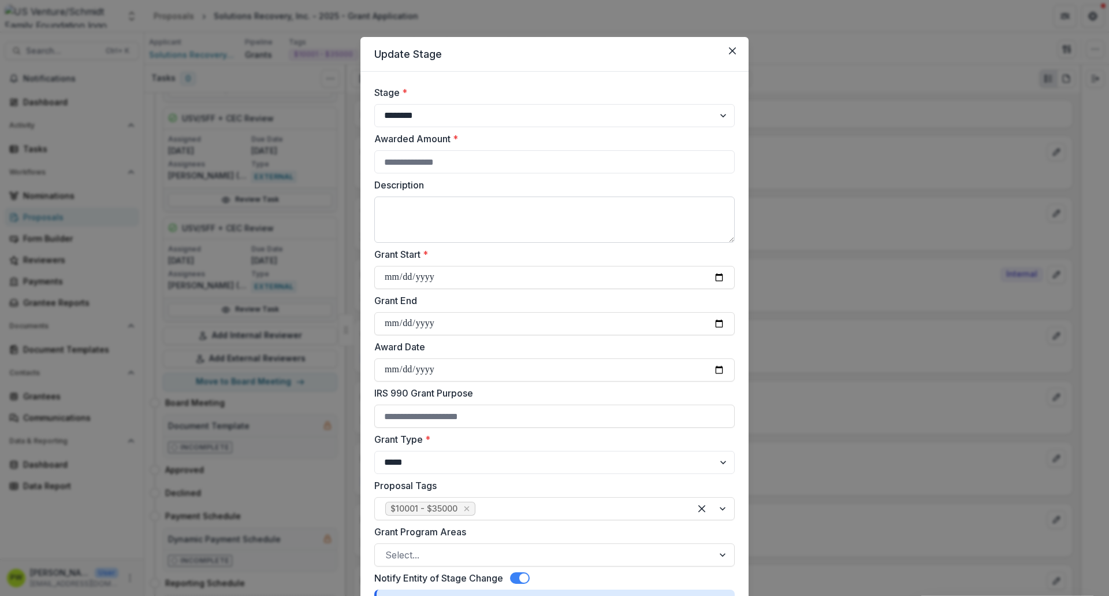
click at [476, 206] on textarea "Description" at bounding box center [554, 219] width 361 height 46
paste textarea "**********"
type textarea "**********"
click at [450, 170] on input "Awarded Amount *" at bounding box center [554, 161] width 361 height 23
type input "*****"
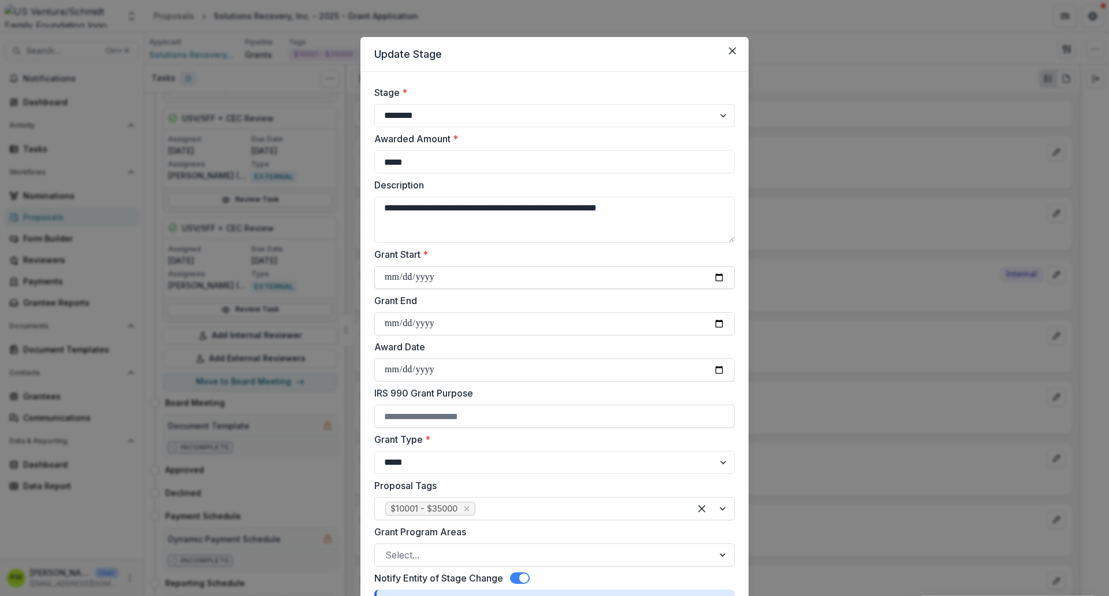
click at [715, 276] on input "Grant Start *" at bounding box center [554, 277] width 361 height 23
type input "**********"
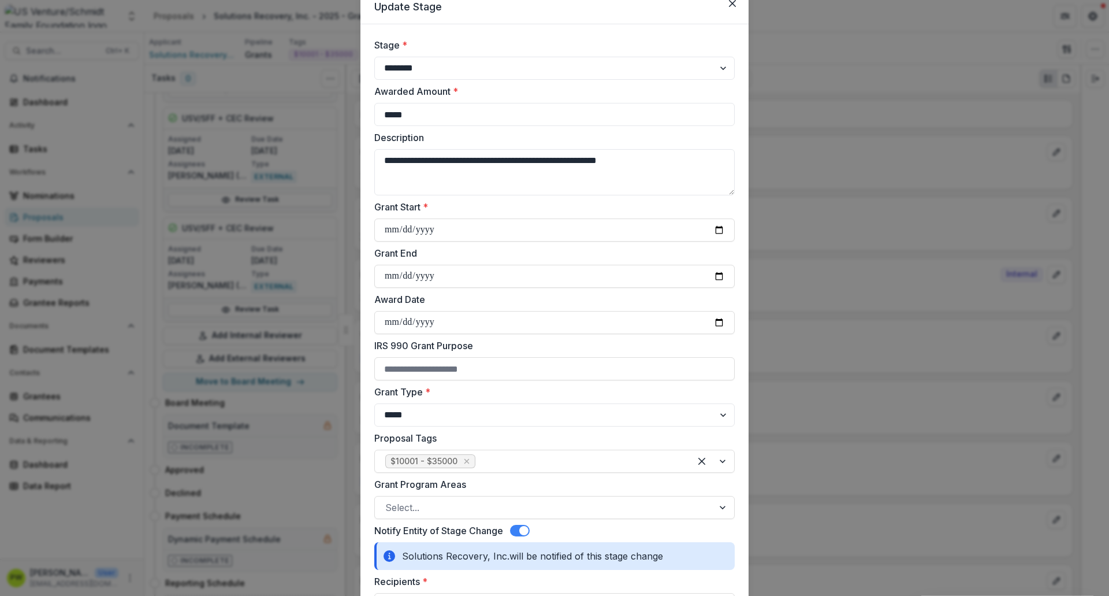
scroll to position [51, 0]
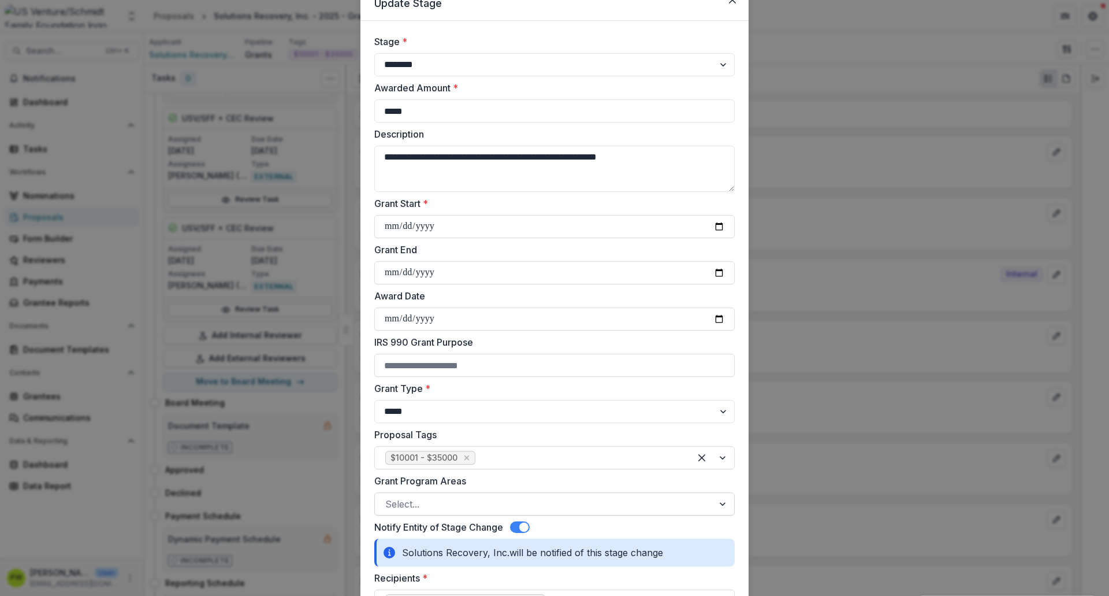
click at [433, 501] on div at bounding box center [544, 504] width 318 height 16
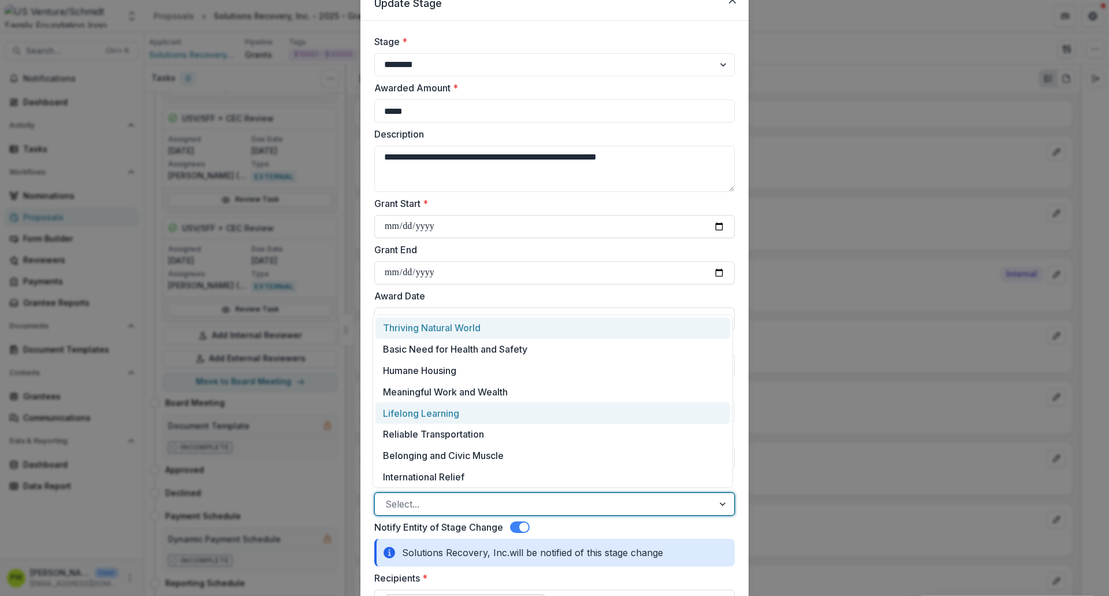
scroll to position [2, 0]
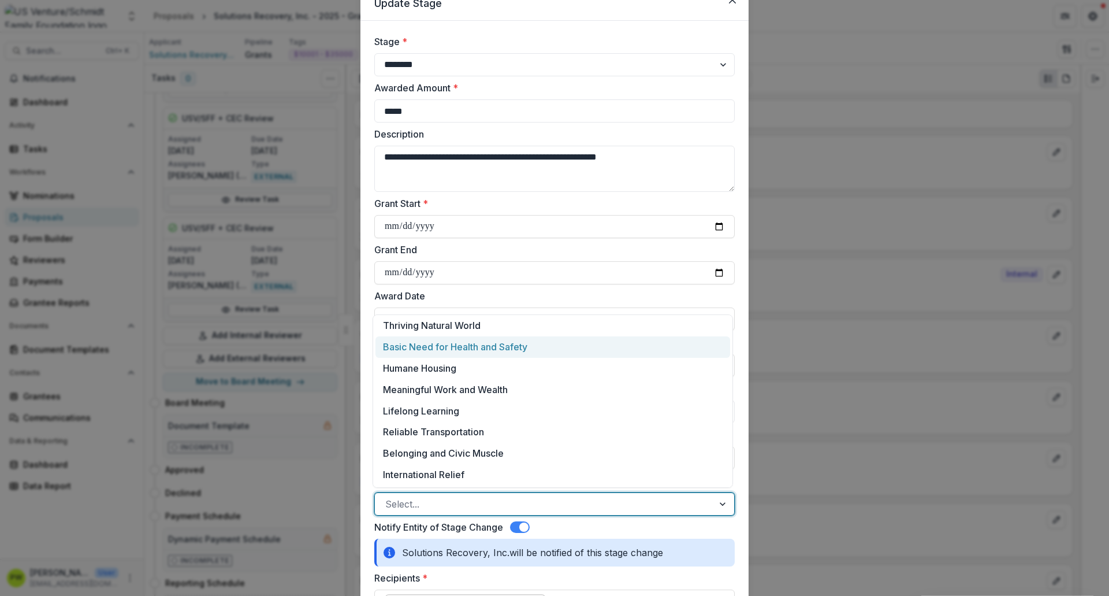
click at [467, 348] on div "Basic Need for Health and Safety" at bounding box center [553, 346] width 355 height 21
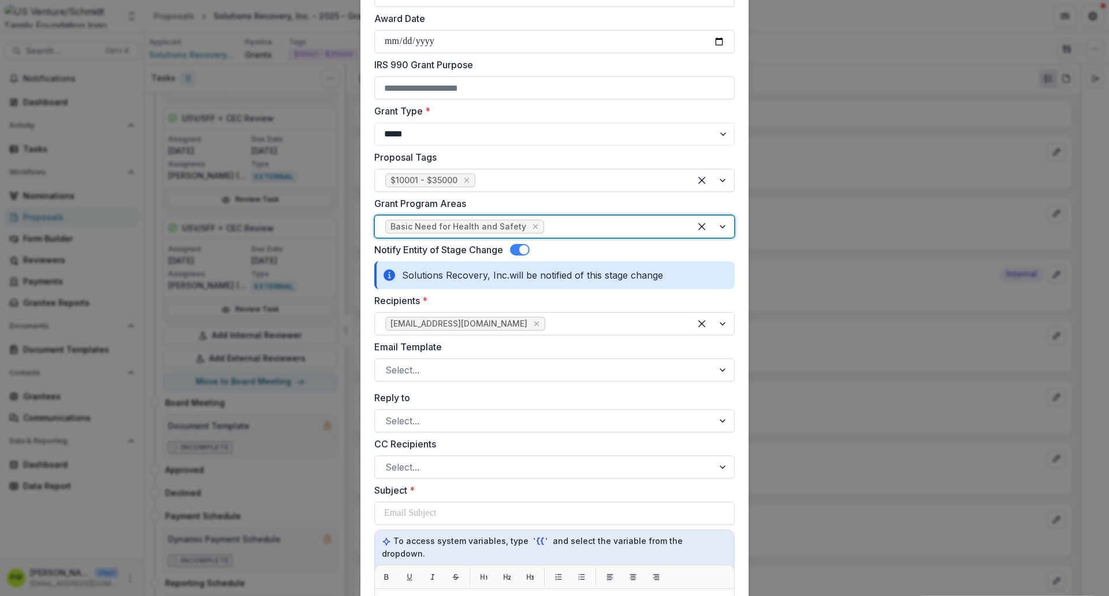
scroll to position [331, 0]
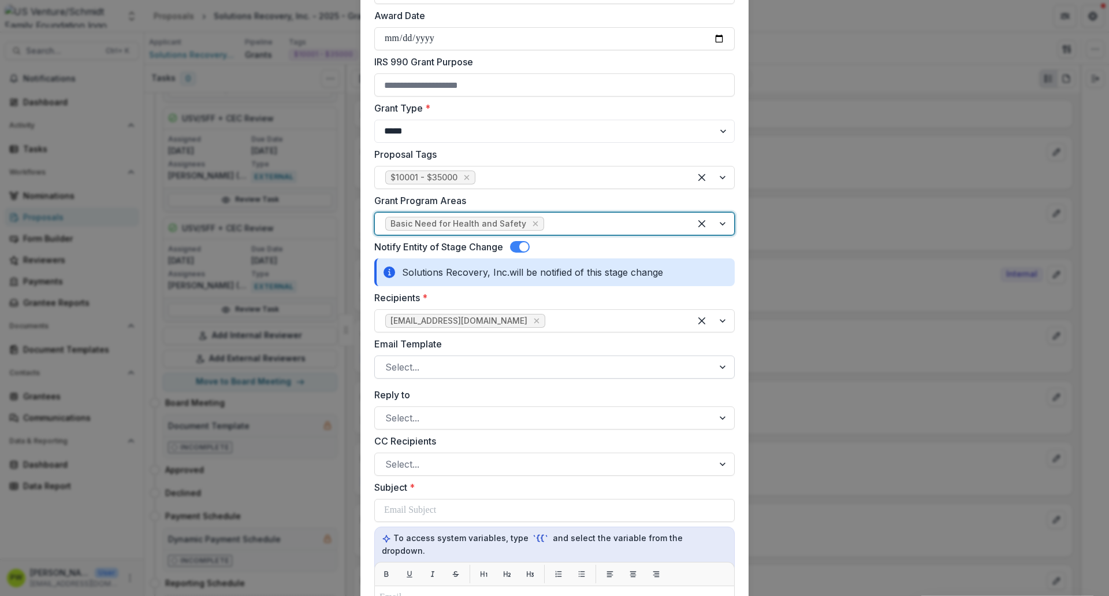
click at [460, 365] on div at bounding box center [544, 367] width 318 height 16
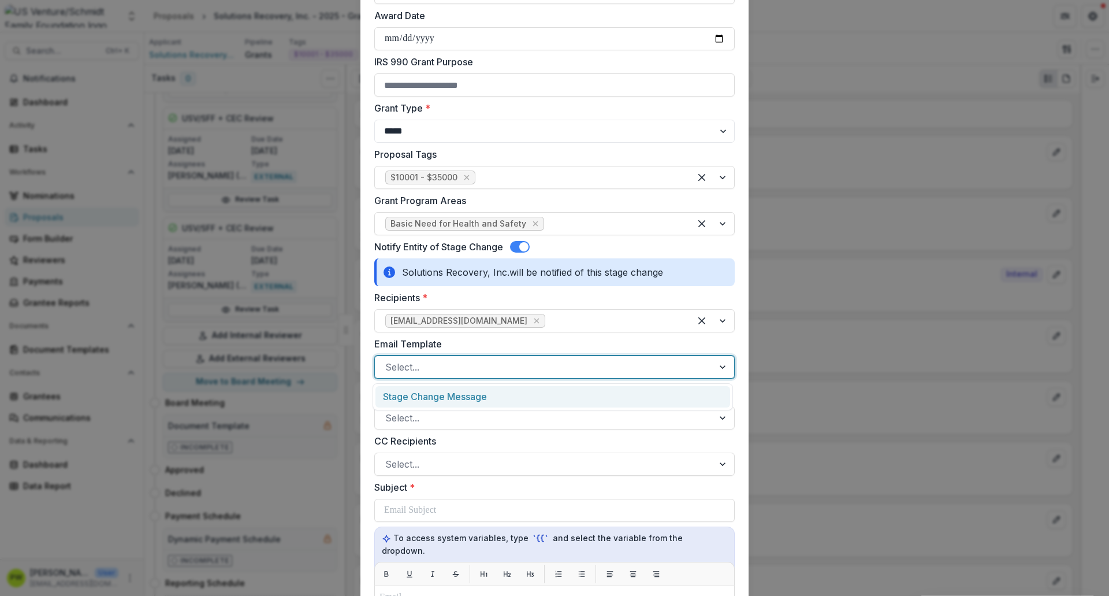
click at [462, 396] on div "Stage Change Message" at bounding box center [553, 396] width 355 height 21
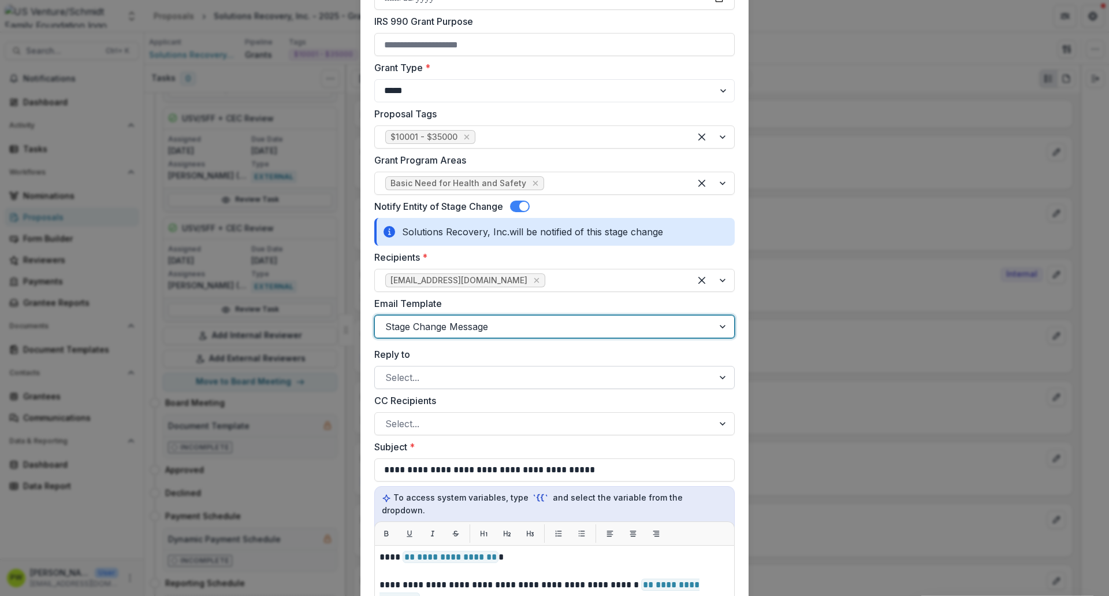
scroll to position [372, 0]
click at [438, 373] on div at bounding box center [544, 377] width 318 height 16
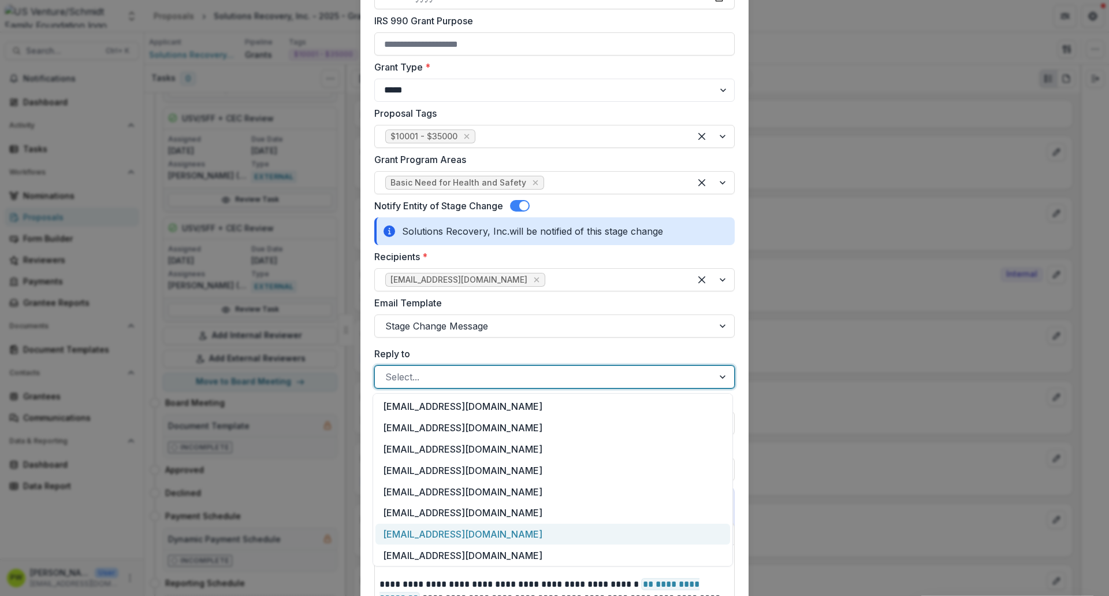
click at [441, 533] on div "[EMAIL_ADDRESS][DOMAIN_NAME]" at bounding box center [553, 533] width 355 height 21
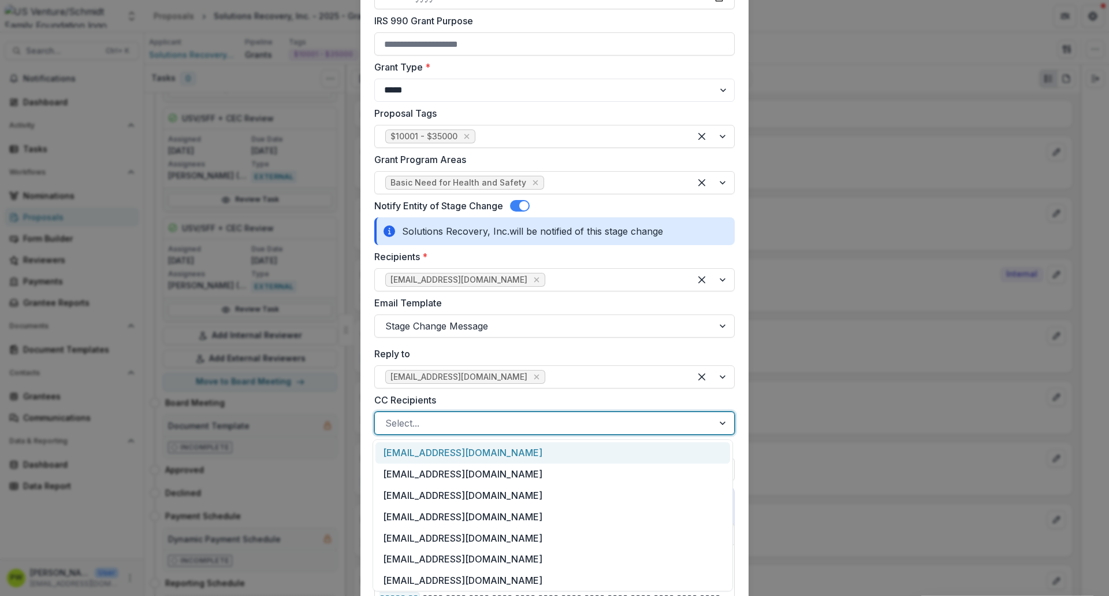
click at [436, 429] on div at bounding box center [544, 423] width 318 height 16
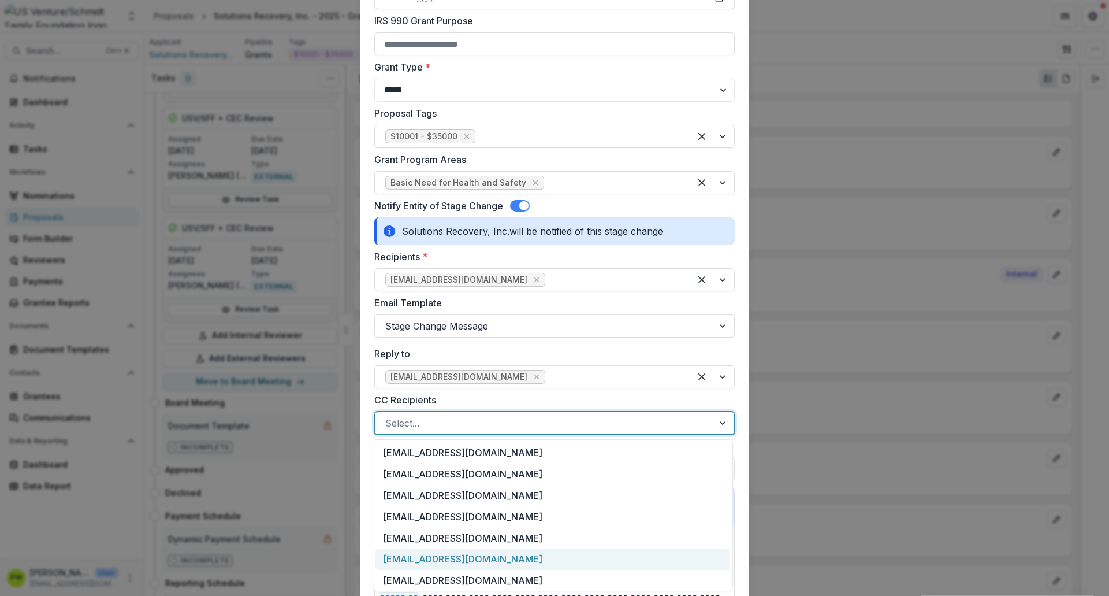
click at [446, 553] on div "[EMAIL_ADDRESS][DOMAIN_NAME]" at bounding box center [553, 558] width 355 height 21
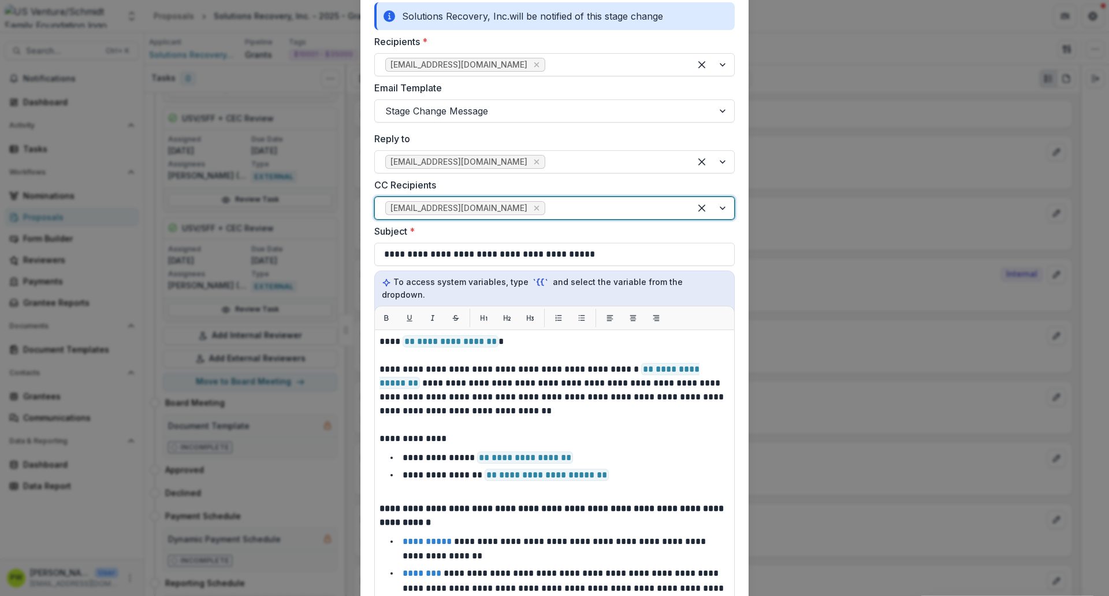
scroll to position [589, 0]
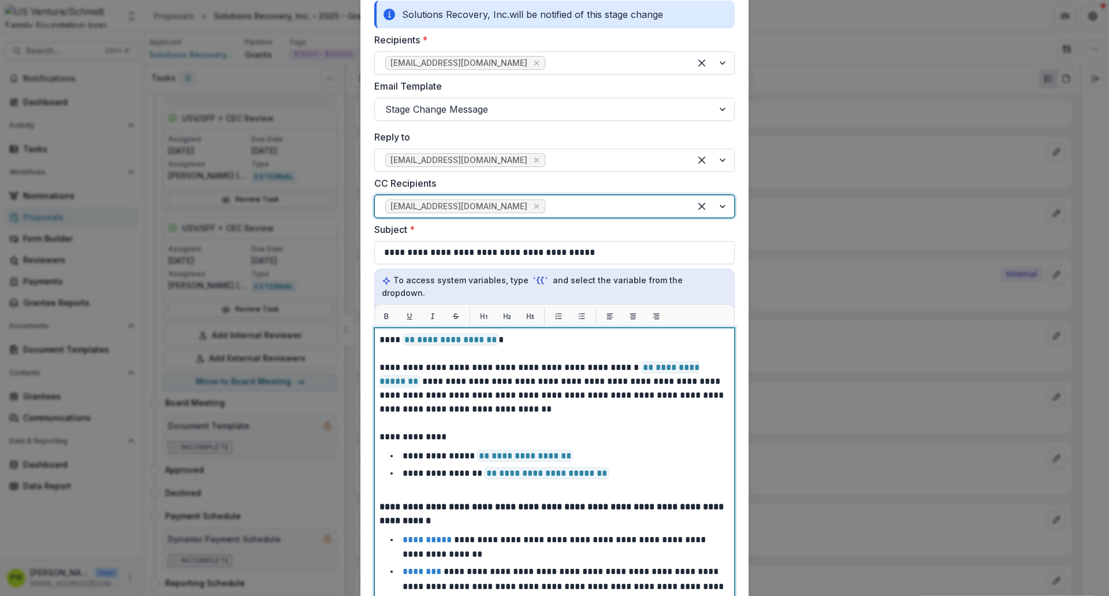
click at [461, 370] on p "**********" at bounding box center [553, 388] width 347 height 55
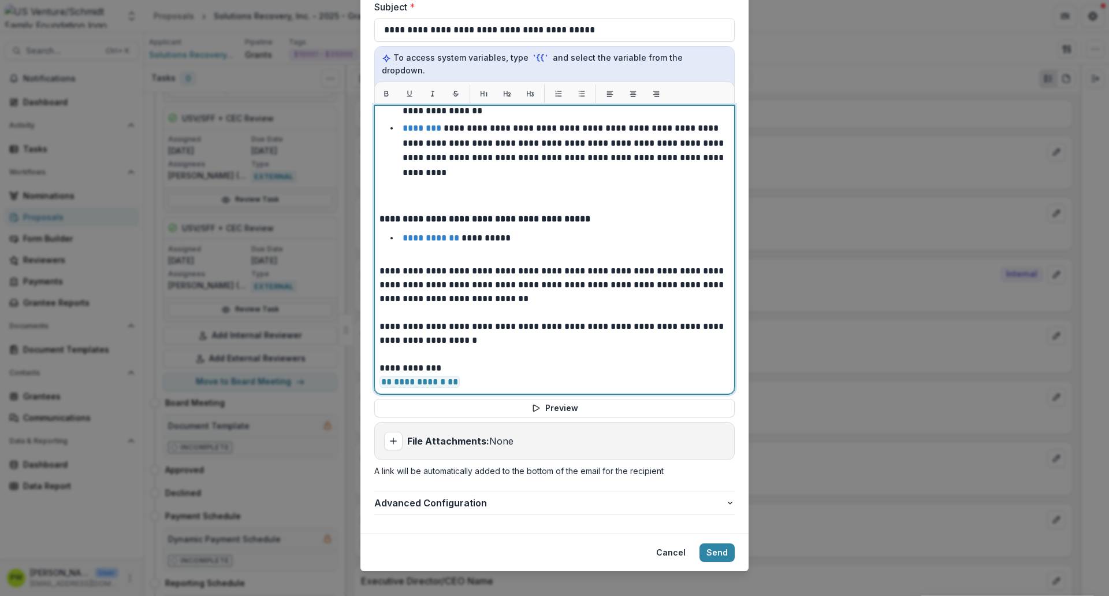
scroll to position [809, 0]
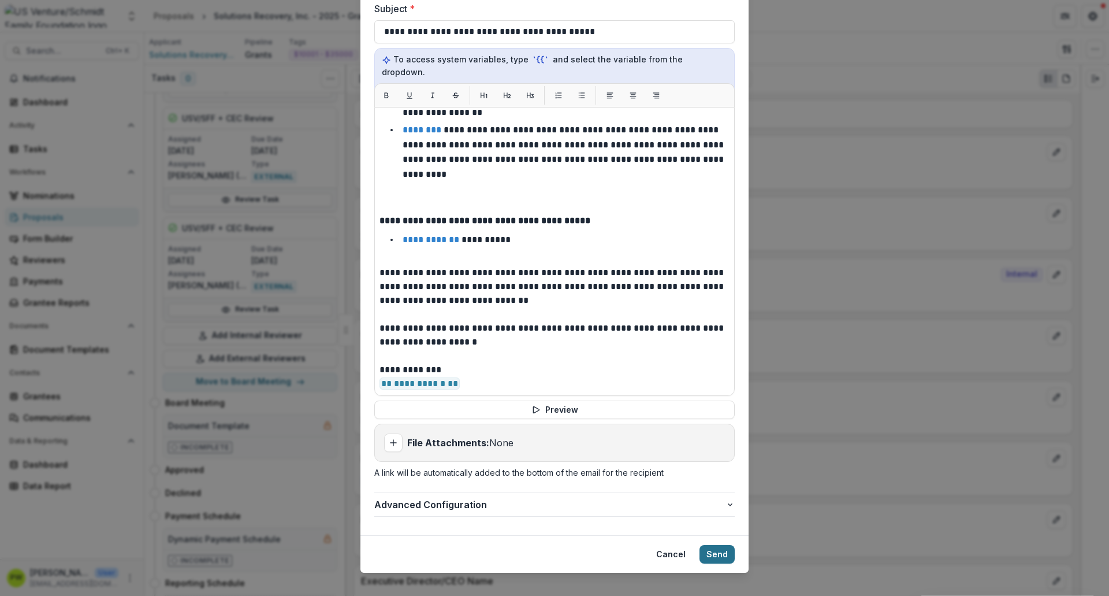
click at [719, 546] on button "Send" at bounding box center [717, 554] width 35 height 18
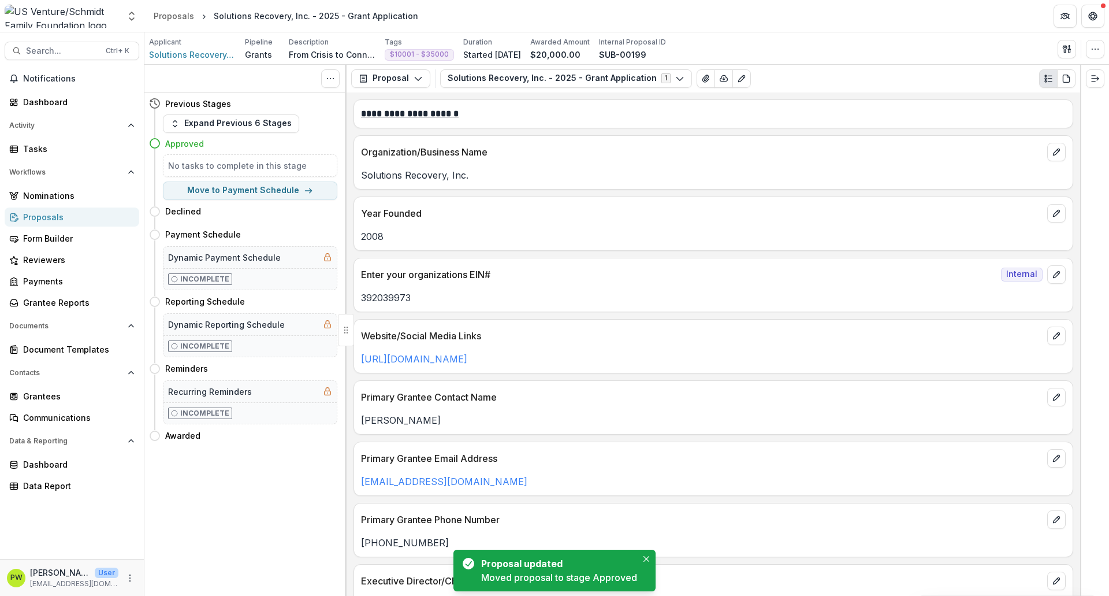
scroll to position [0, 0]
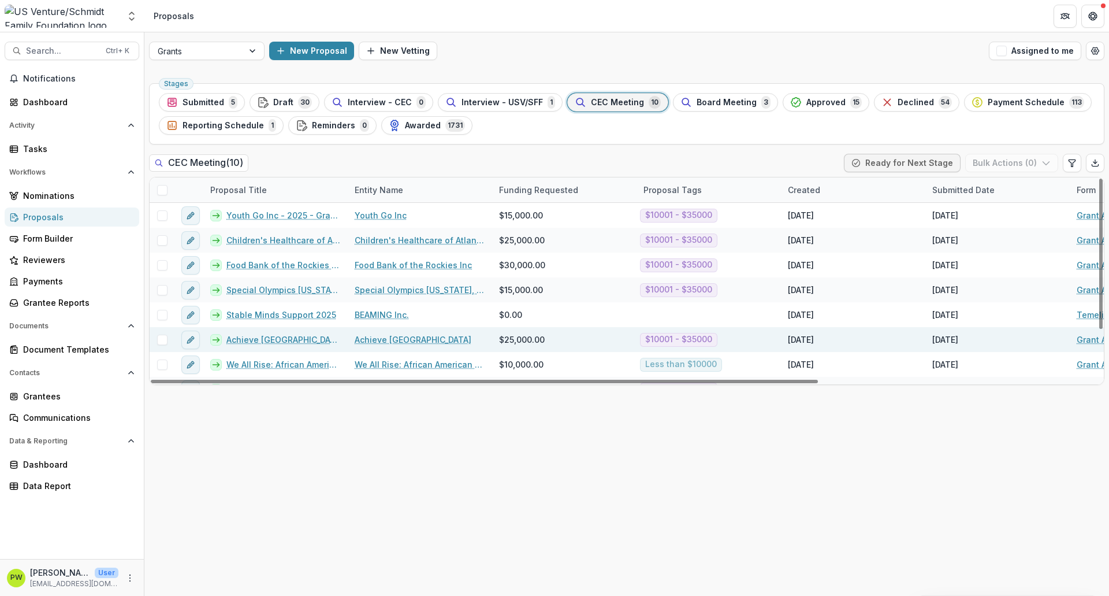
click at [267, 336] on link "Achieve [GEOGRAPHIC_DATA] - 2025 - Grant Application" at bounding box center [283, 339] width 114 height 12
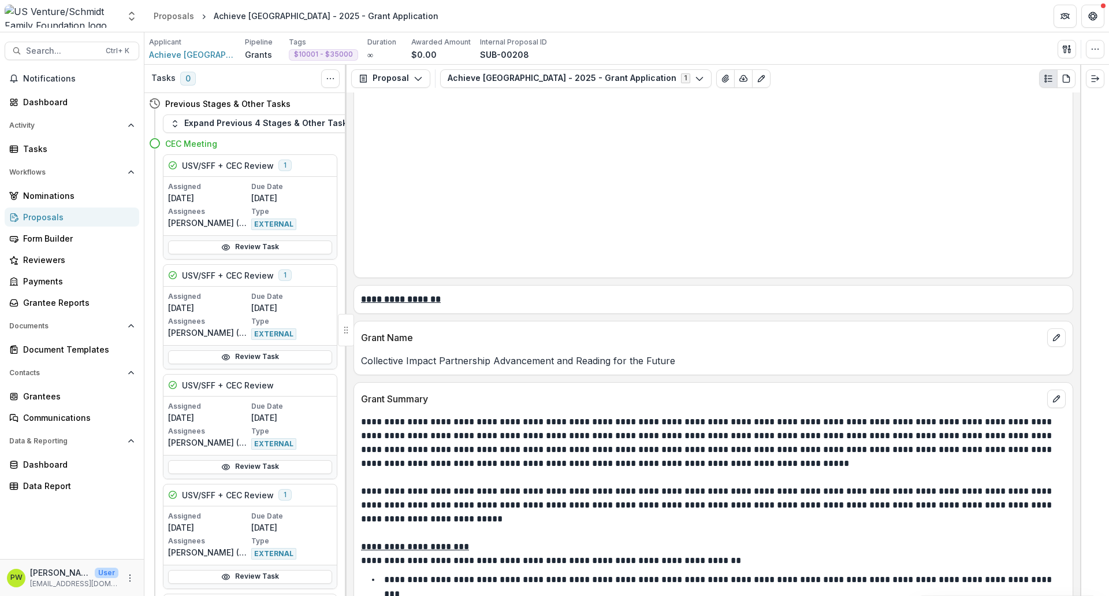
scroll to position [968, 0]
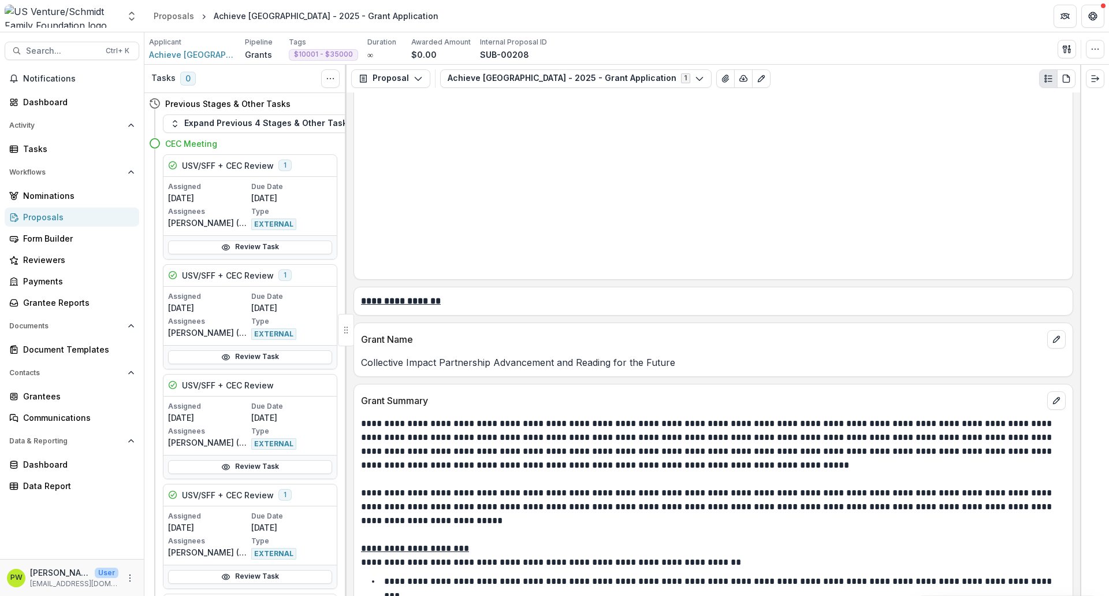
click at [445, 369] on p "Collective Impact Partnership Advancement and Reading for the Future" at bounding box center [713, 362] width 705 height 14
copy p "Collective Impact Partnership Advancement and Reading for the Future"
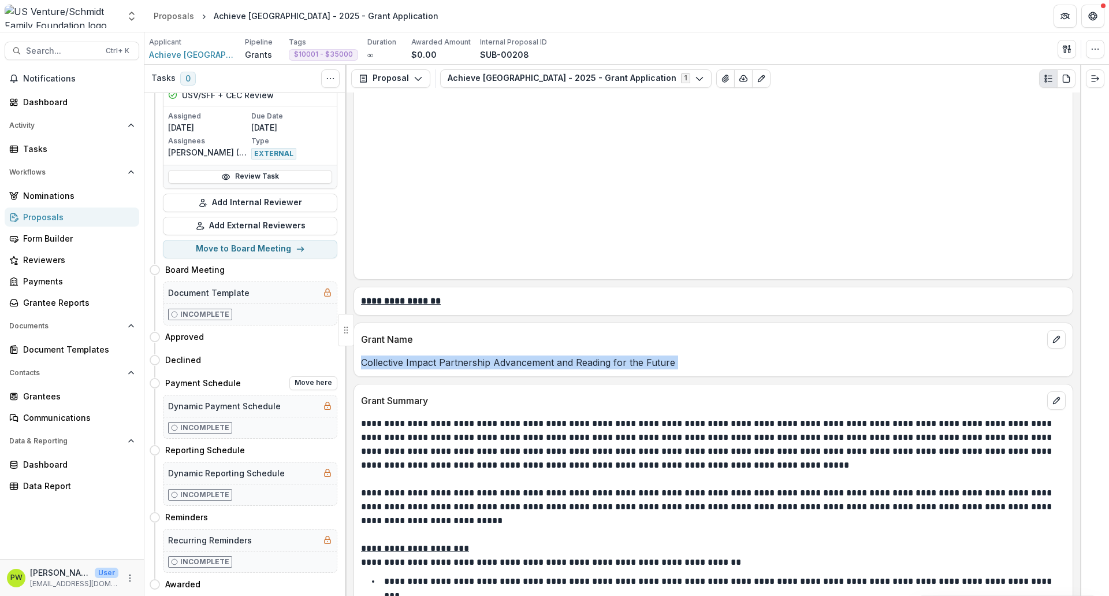
scroll to position [1168, 0]
click at [315, 337] on button "Move here" at bounding box center [313, 337] width 48 height 14
select select "********"
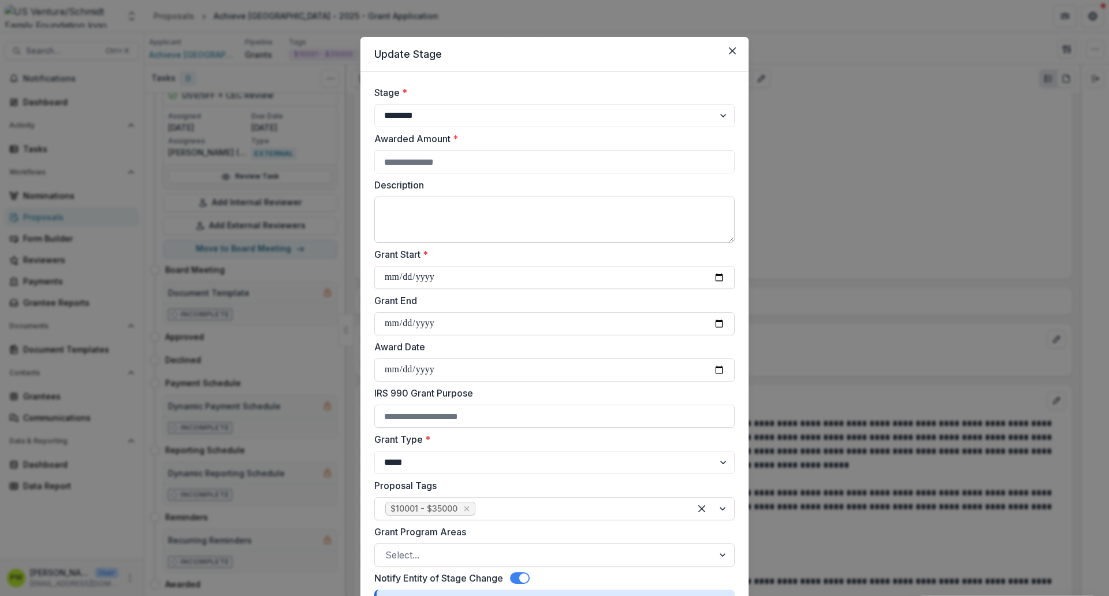
paste textarea "**********"
type textarea "**********"
click at [717, 274] on input "Grant Start *" at bounding box center [554, 277] width 361 height 23
type input "**********"
click at [404, 165] on input "Awarded Amount *" at bounding box center [554, 161] width 361 height 23
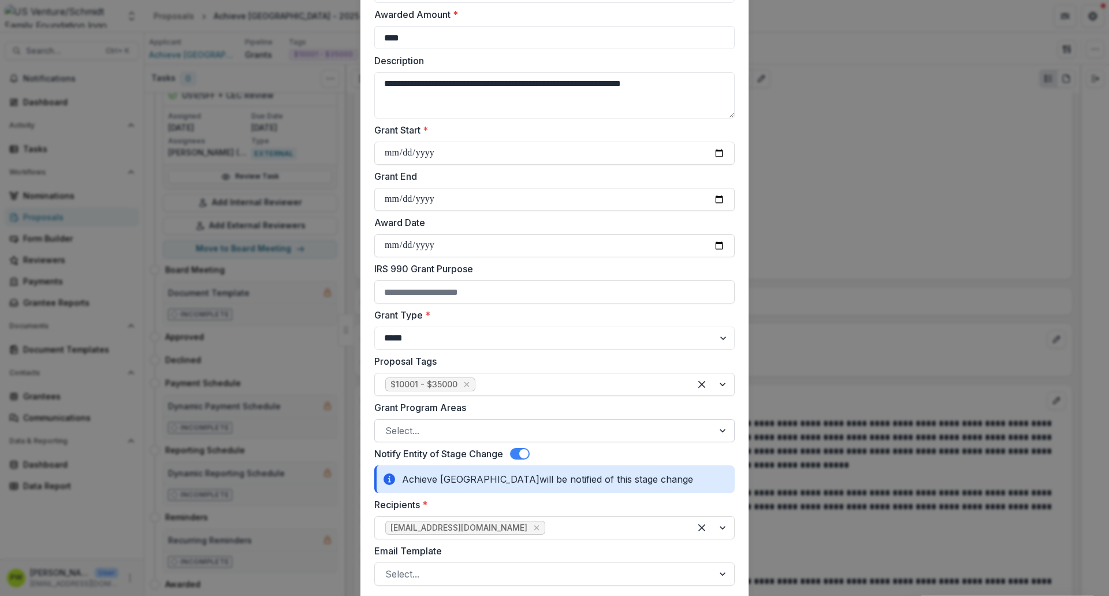
scroll to position [124, 0]
type input "****"
click at [460, 435] on div at bounding box center [544, 431] width 318 height 16
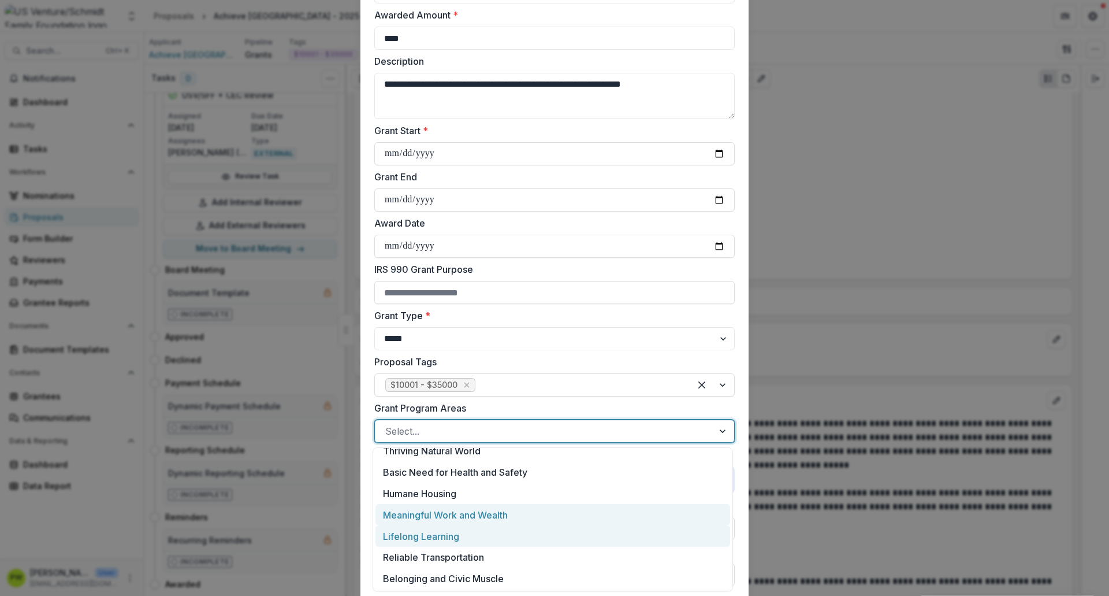
scroll to position [8, 0]
click at [460, 536] on div "Lifelong Learning" at bounding box center [553, 537] width 355 height 21
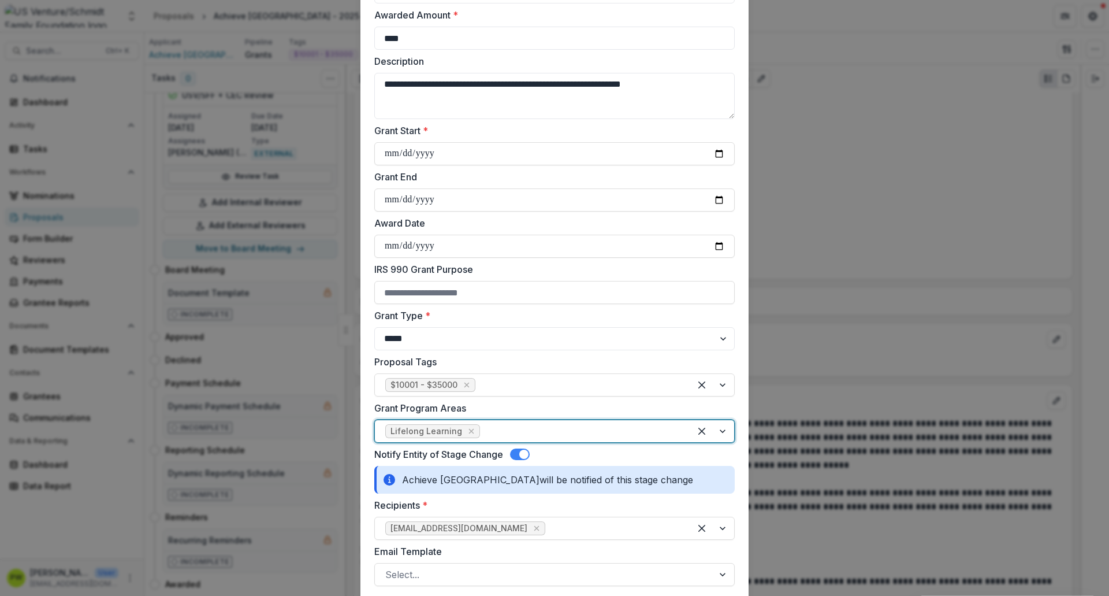
click at [501, 431] on div at bounding box center [581, 431] width 198 height 16
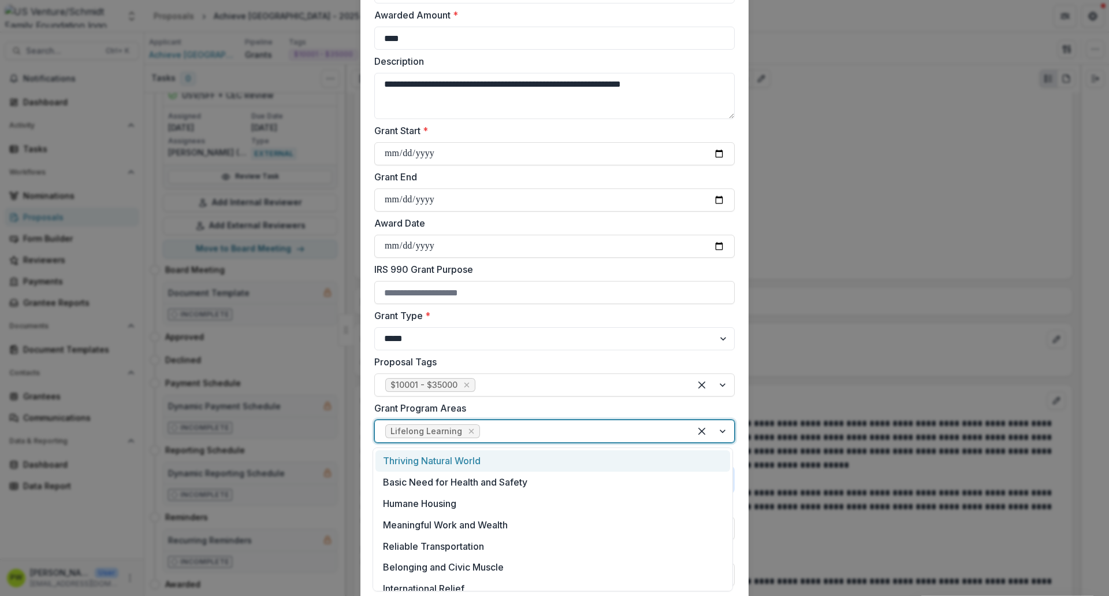
click at [500, 464] on div "Thriving Natural World" at bounding box center [553, 460] width 355 height 21
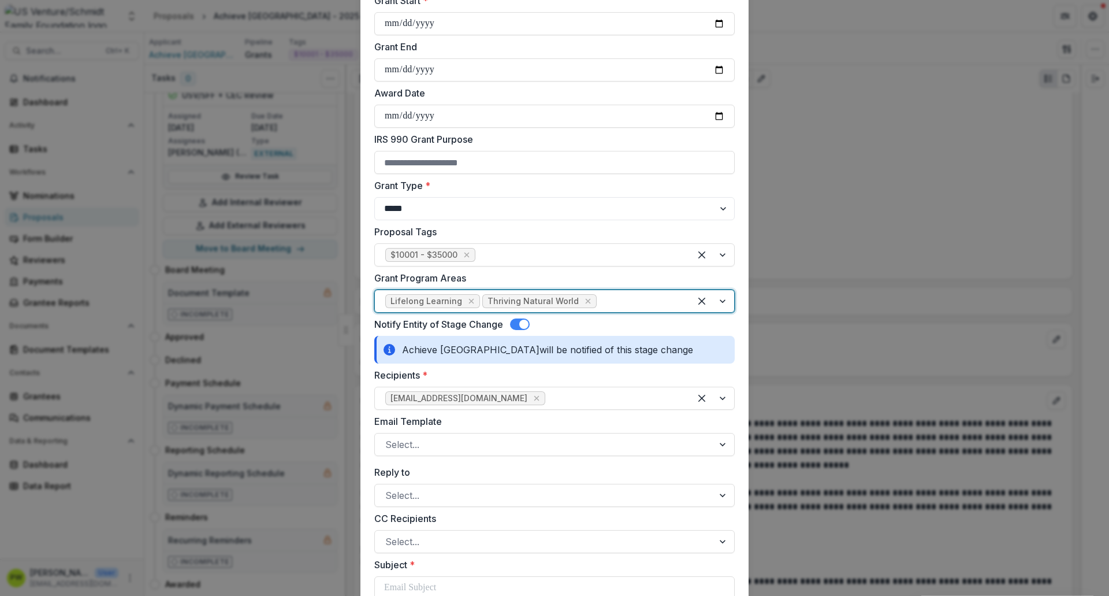
scroll to position [275, 0]
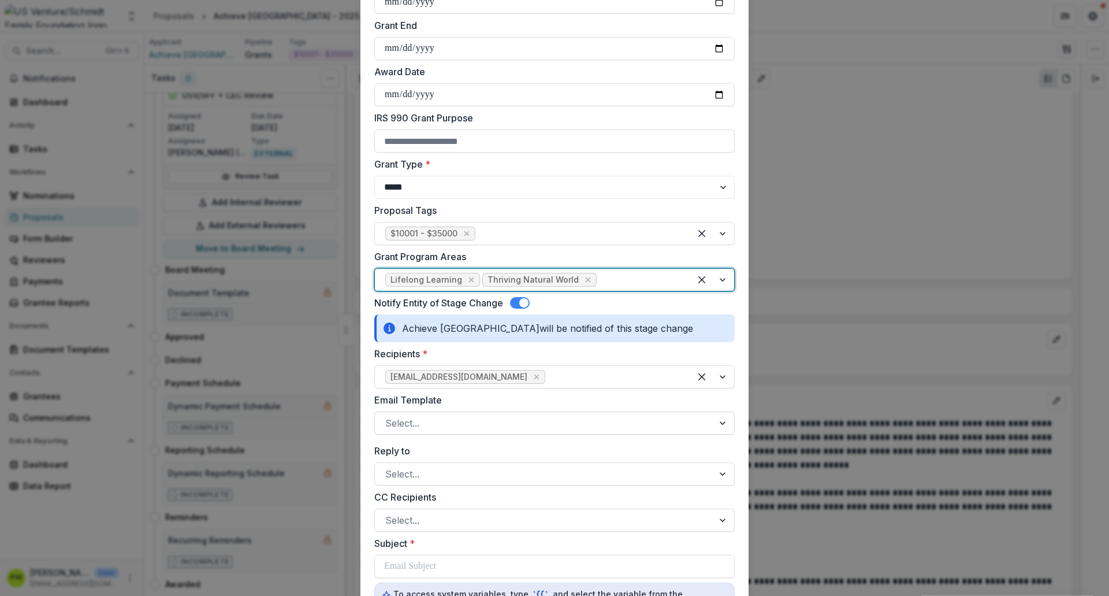
click at [498, 422] on div at bounding box center [544, 423] width 318 height 16
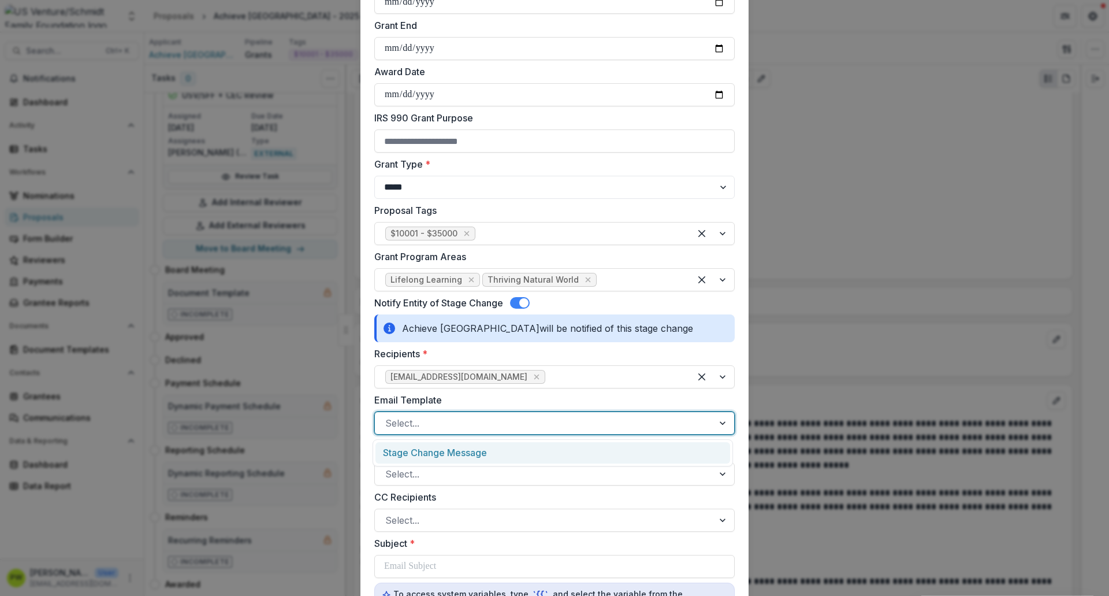
click at [492, 447] on div "Stage Change Message" at bounding box center [553, 452] width 355 height 21
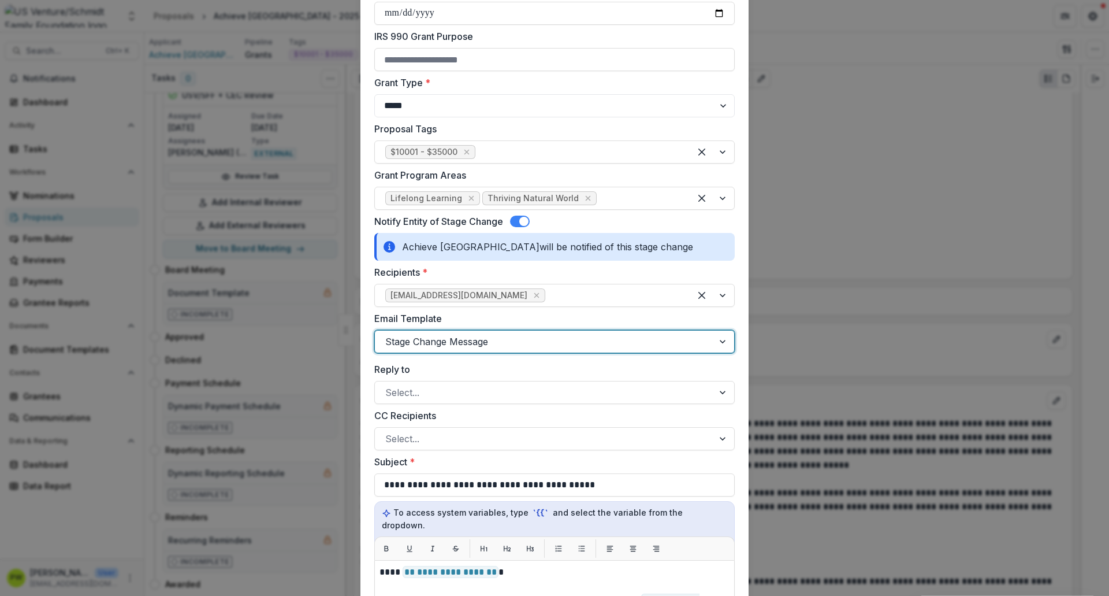
scroll to position [357, 0]
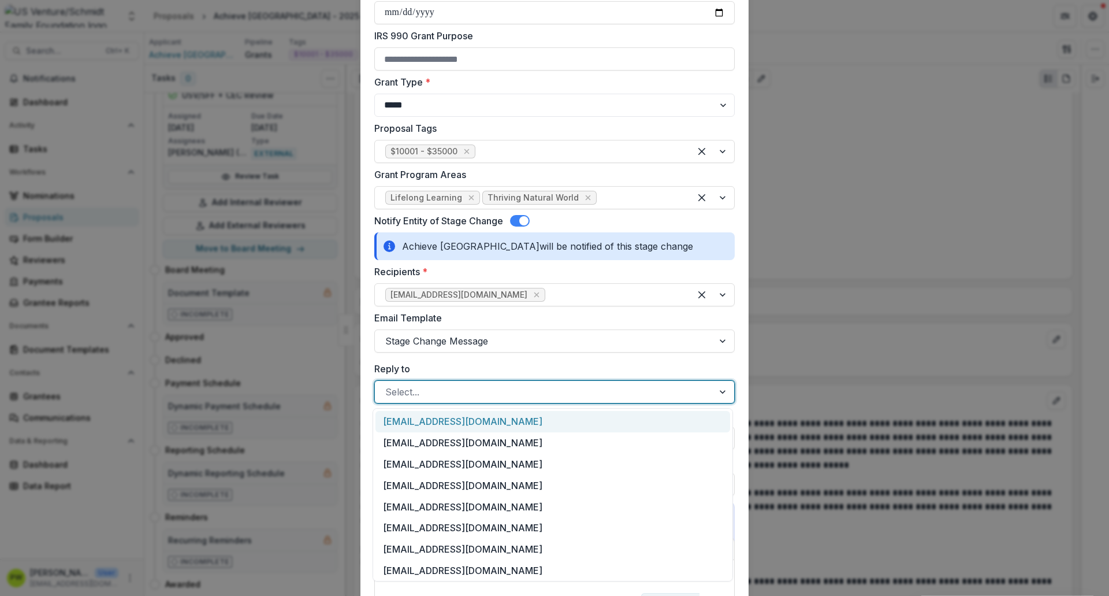
click at [428, 395] on div at bounding box center [544, 392] width 318 height 16
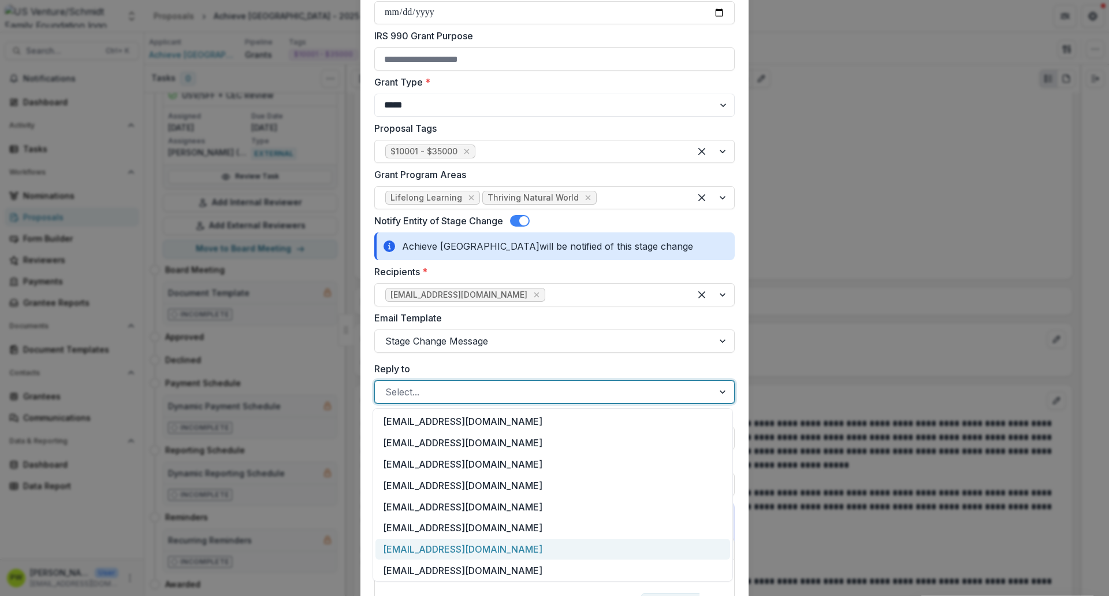
click at [436, 541] on div "[EMAIL_ADDRESS][DOMAIN_NAME]" at bounding box center [553, 548] width 355 height 21
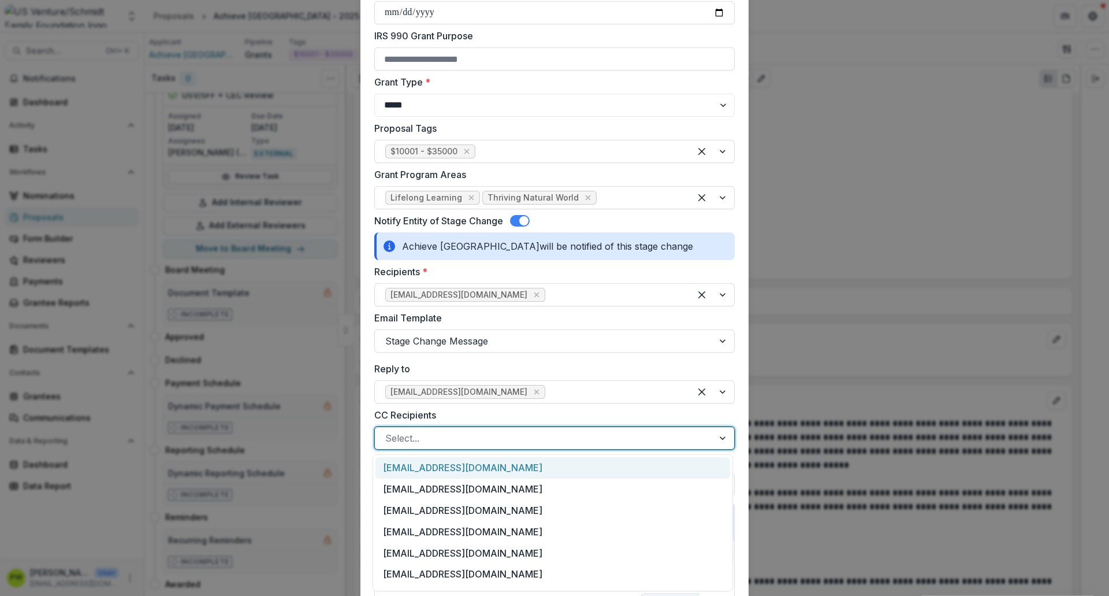
click at [448, 437] on div at bounding box center [544, 438] width 318 height 16
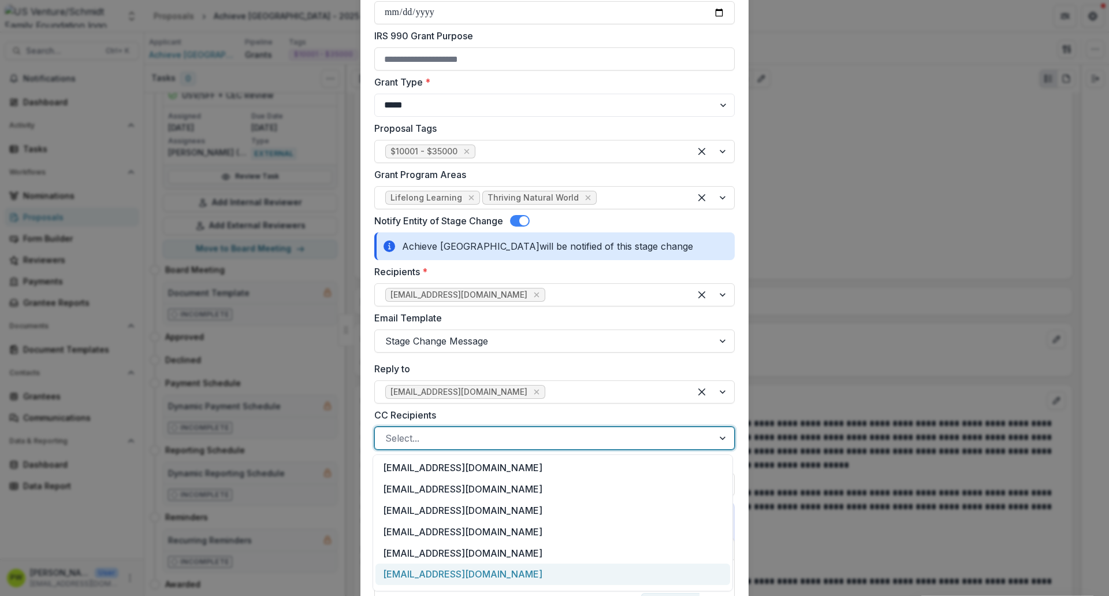
click at [465, 572] on div "[EMAIL_ADDRESS][DOMAIN_NAME]" at bounding box center [553, 573] width 355 height 21
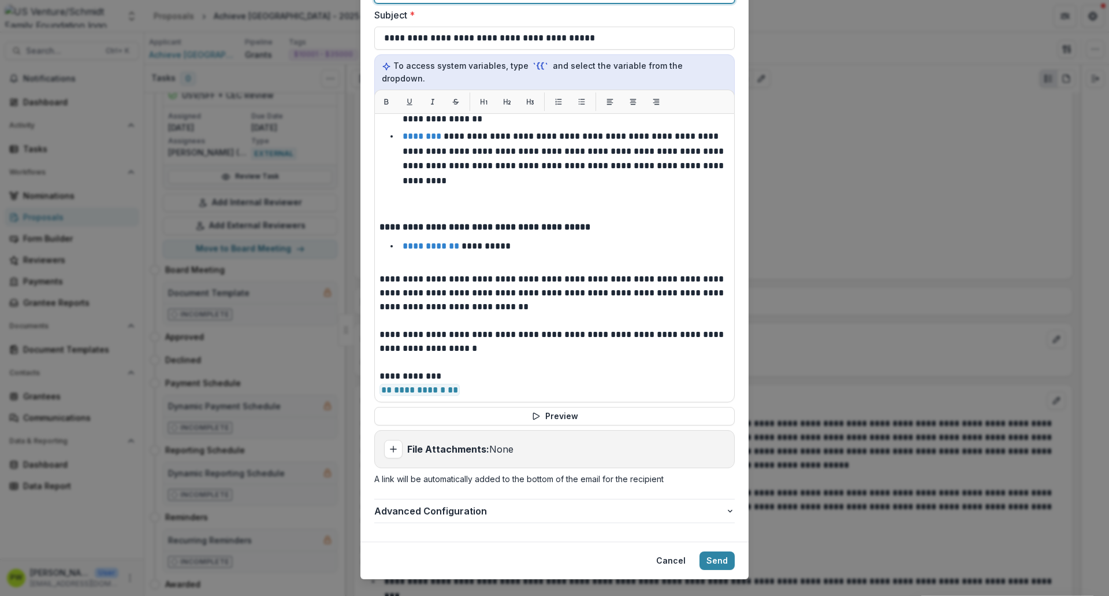
scroll to position [811, 0]
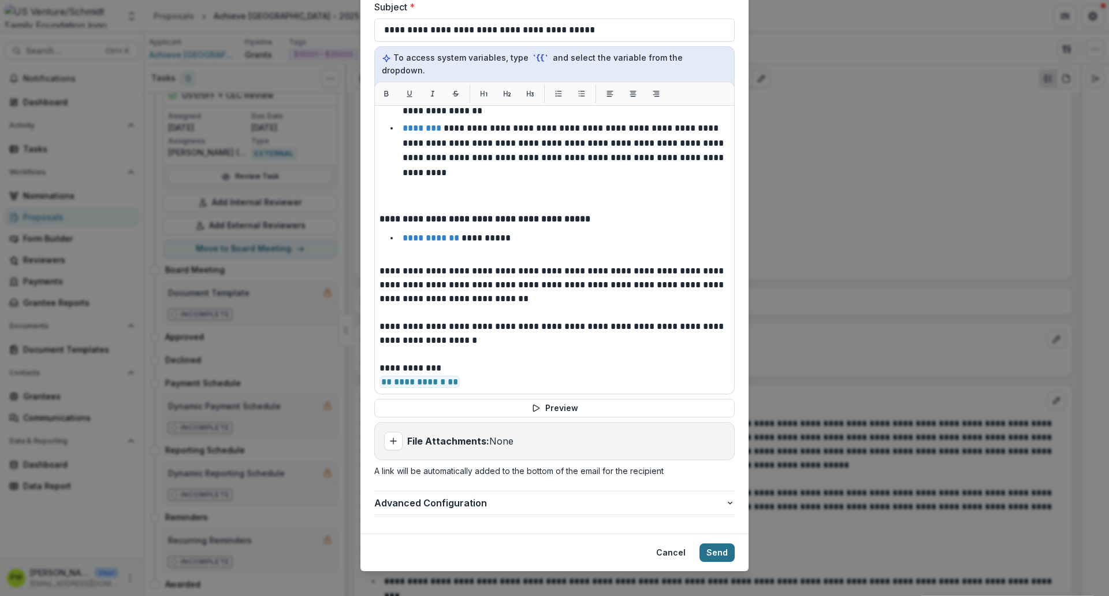
click at [714, 544] on button "Send" at bounding box center [717, 552] width 35 height 18
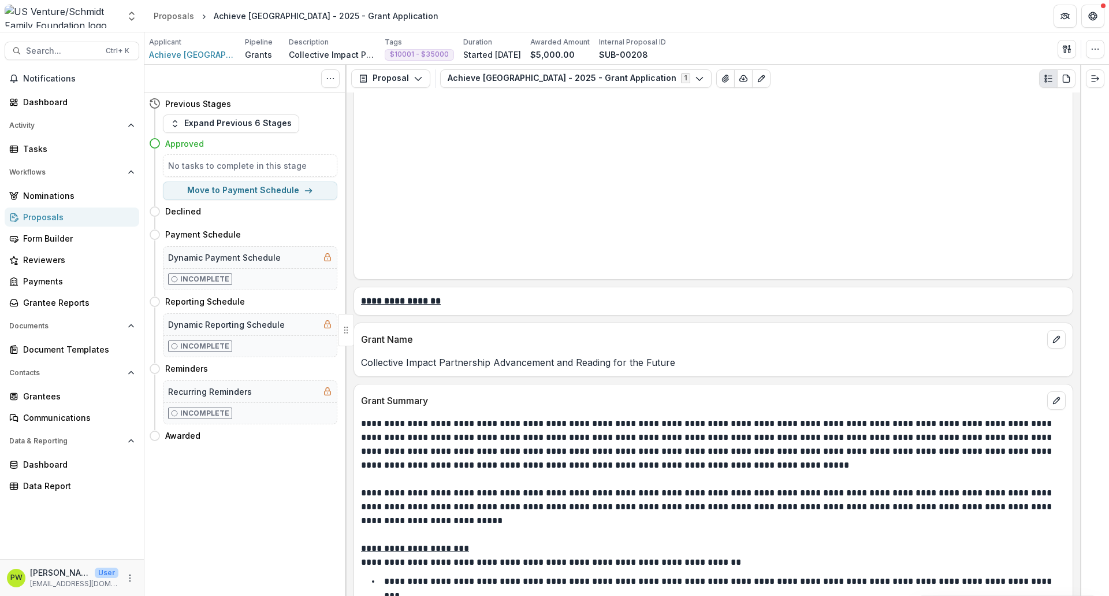
scroll to position [0, 0]
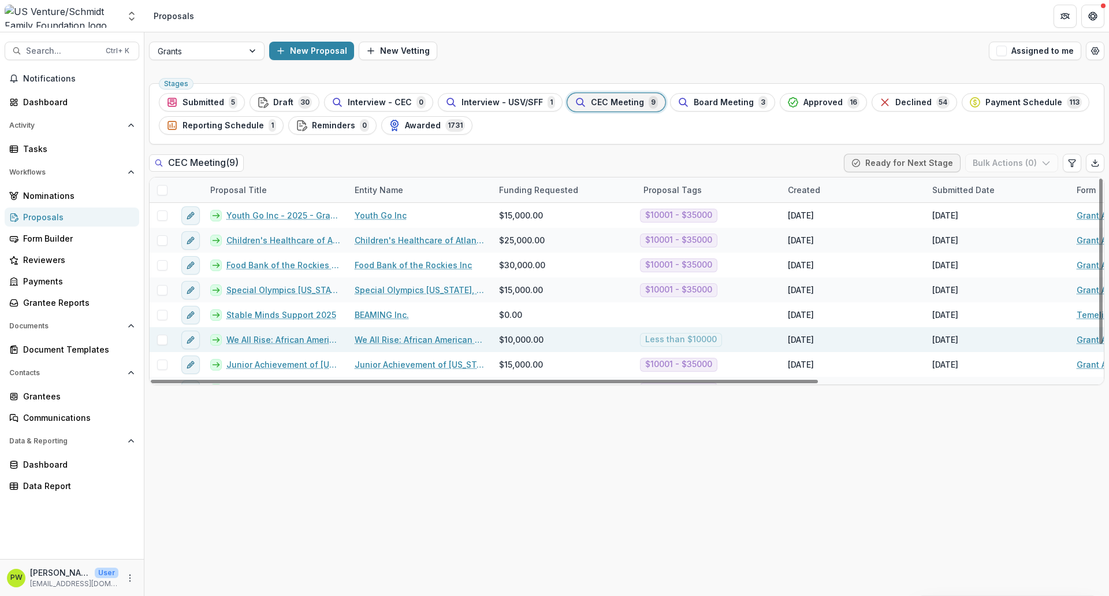
click at [235, 338] on link "We All Rise: African American Resource Center Inc. - 2025 - Grant Application" at bounding box center [283, 339] width 114 height 12
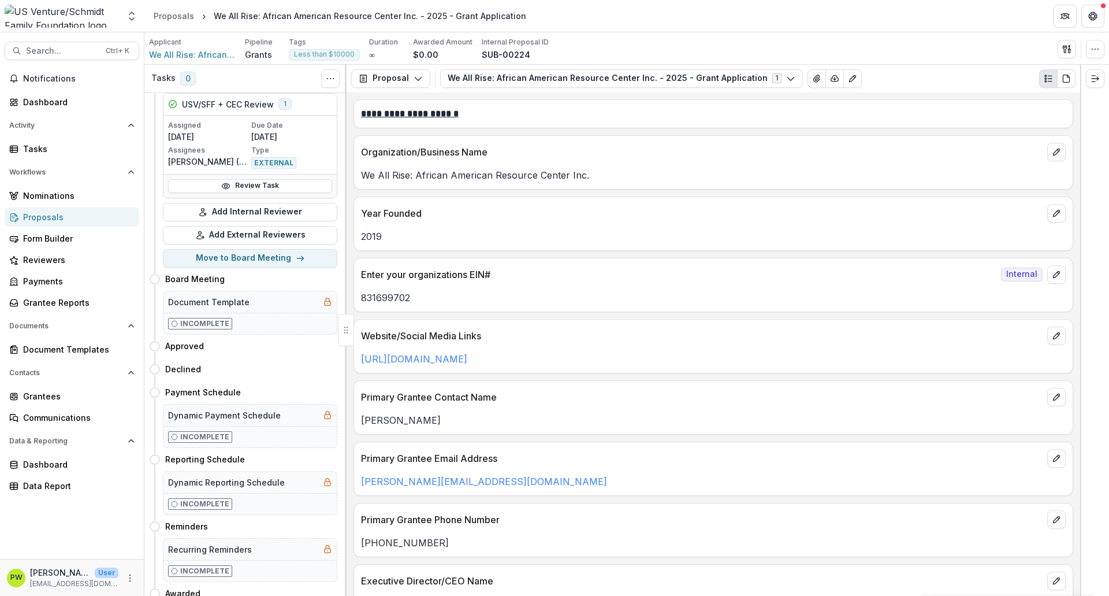
scroll to position [1177, 0]
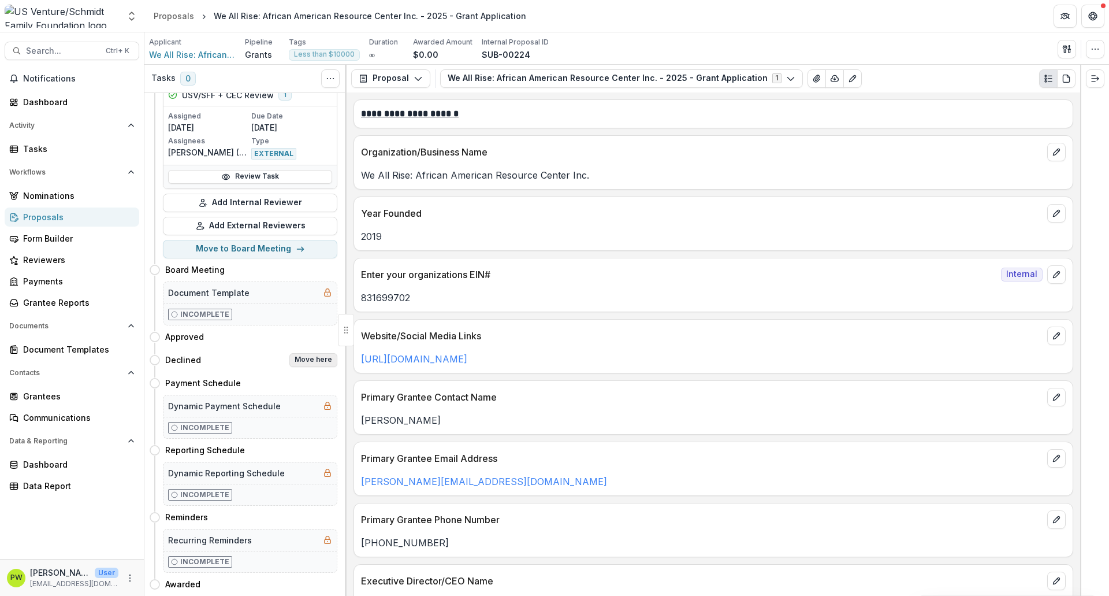
click at [309, 353] on button "Move here" at bounding box center [313, 360] width 48 height 14
select select "********"
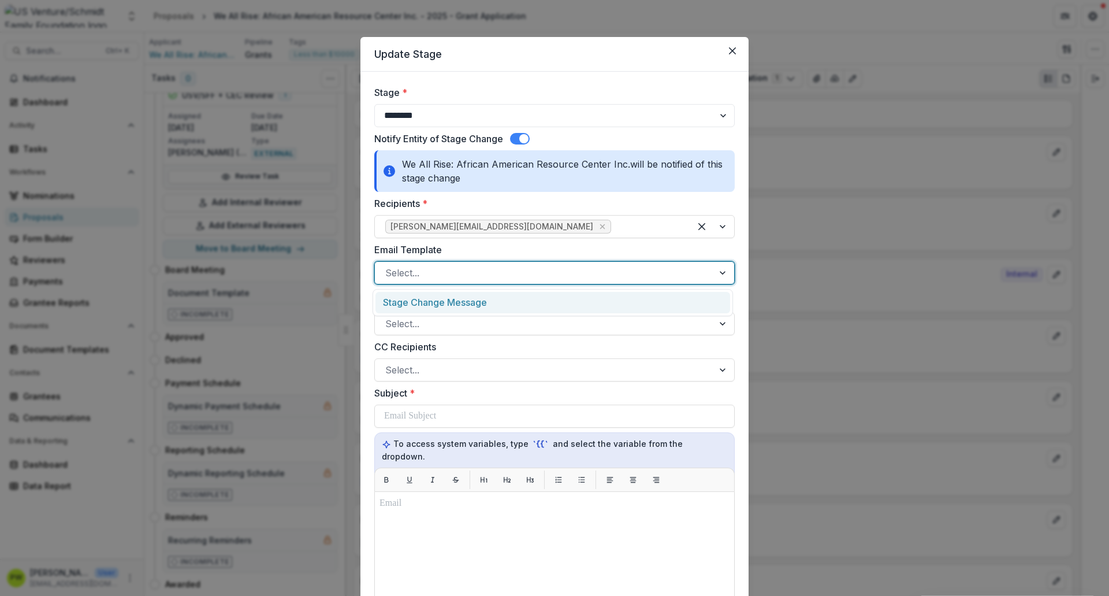
click at [454, 275] on div at bounding box center [544, 273] width 318 height 16
click at [453, 300] on div "Stage Change Message" at bounding box center [553, 302] width 355 height 21
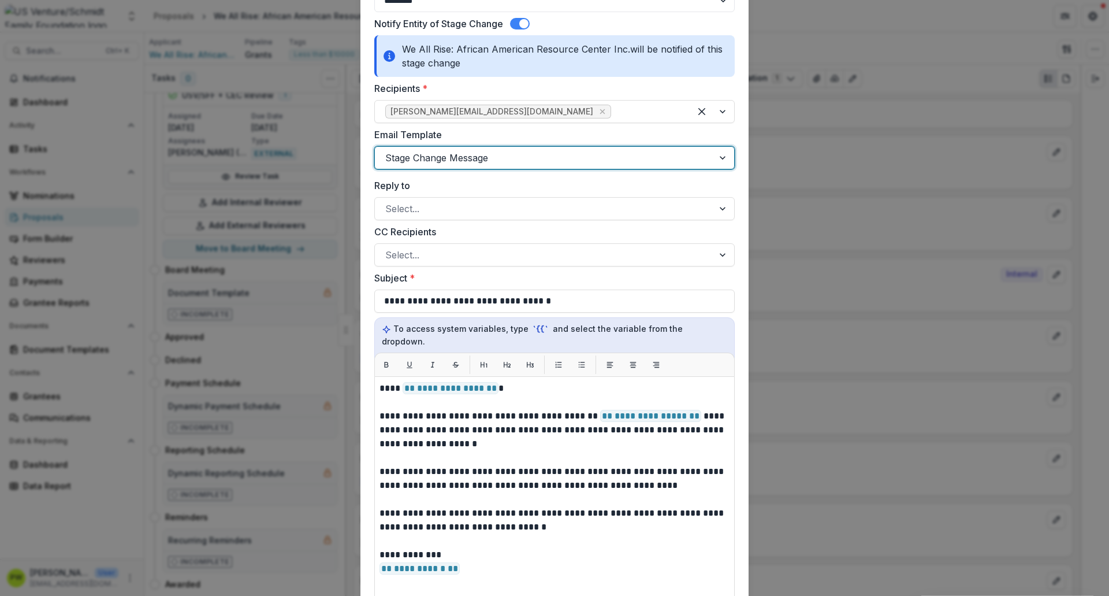
scroll to position [116, 0]
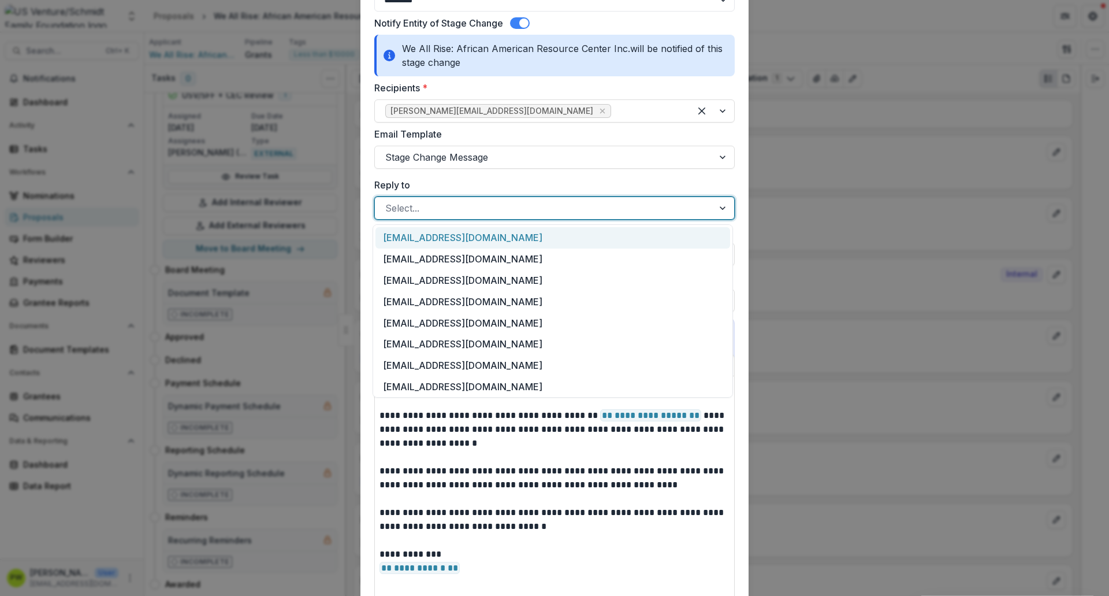
click at [448, 207] on div at bounding box center [544, 208] width 318 height 16
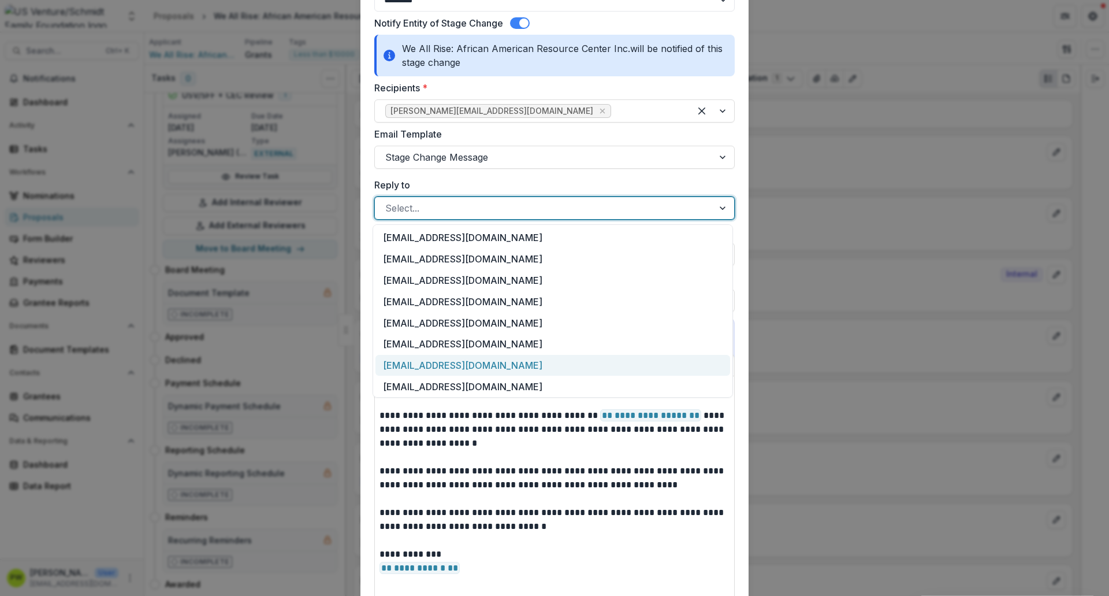
click at [445, 362] on div "[EMAIL_ADDRESS][DOMAIN_NAME]" at bounding box center [553, 365] width 355 height 21
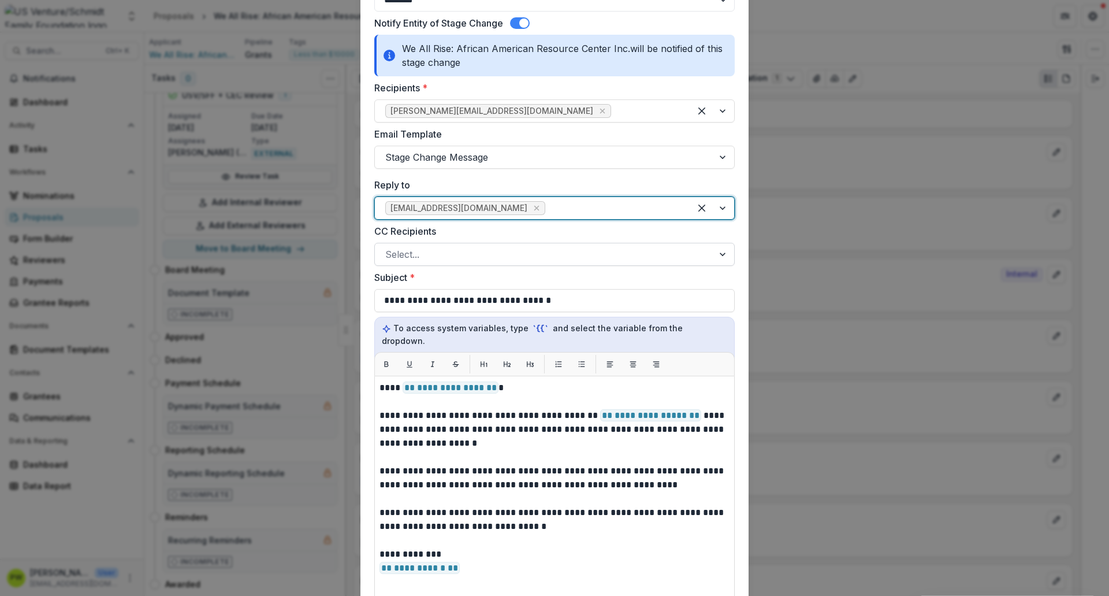
click at [447, 259] on div at bounding box center [544, 254] width 318 height 16
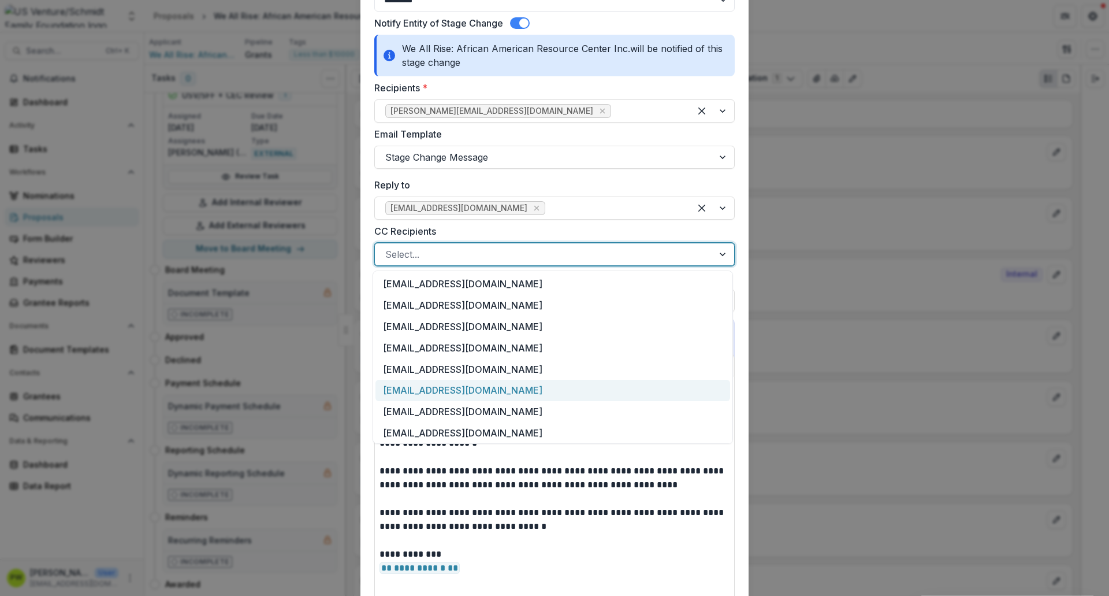
click at [454, 398] on div "[EMAIL_ADDRESS][DOMAIN_NAME]" at bounding box center [553, 390] width 355 height 21
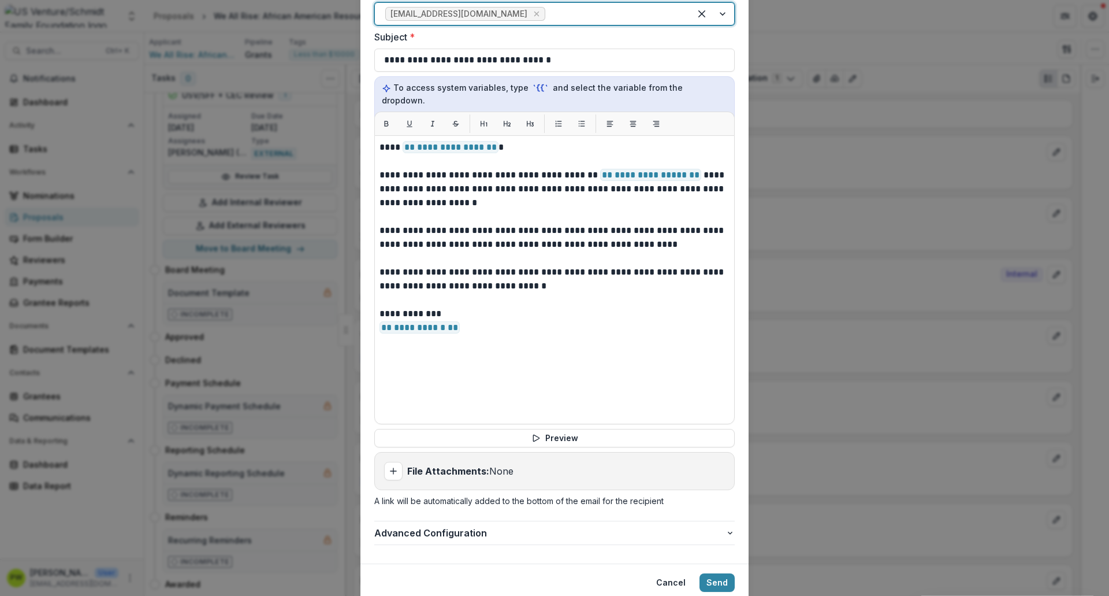
scroll to position [386, 0]
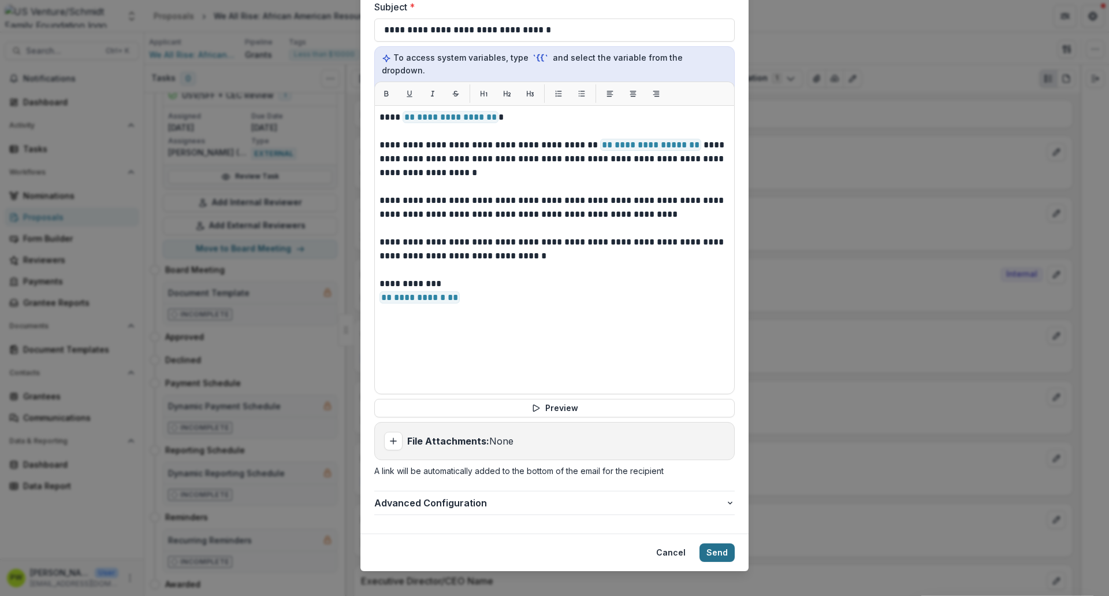
click at [717, 543] on button "Send" at bounding box center [717, 552] width 35 height 18
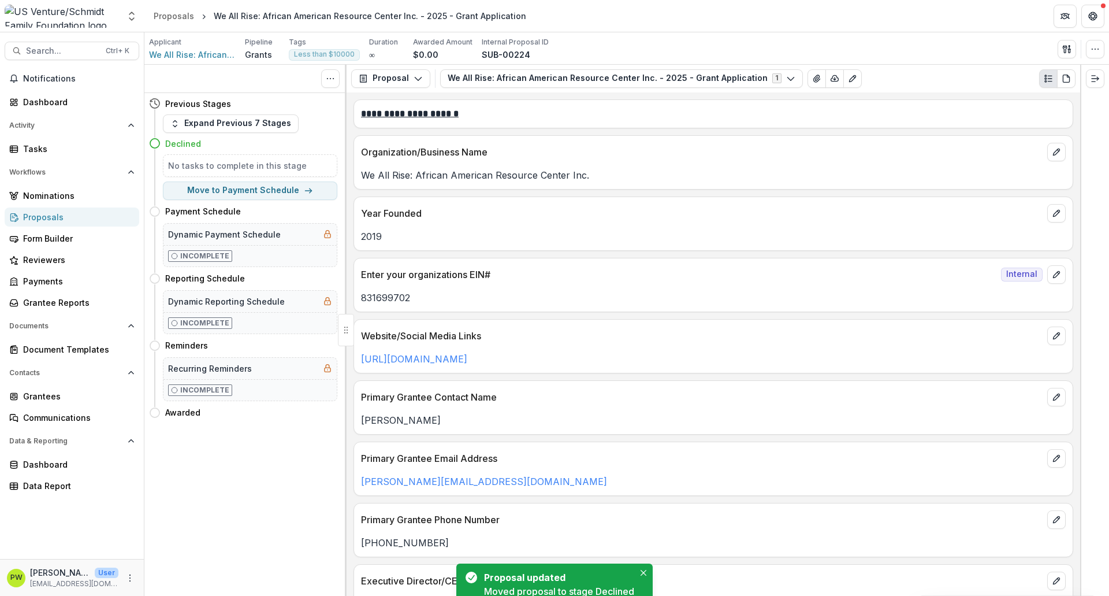
scroll to position [0, 0]
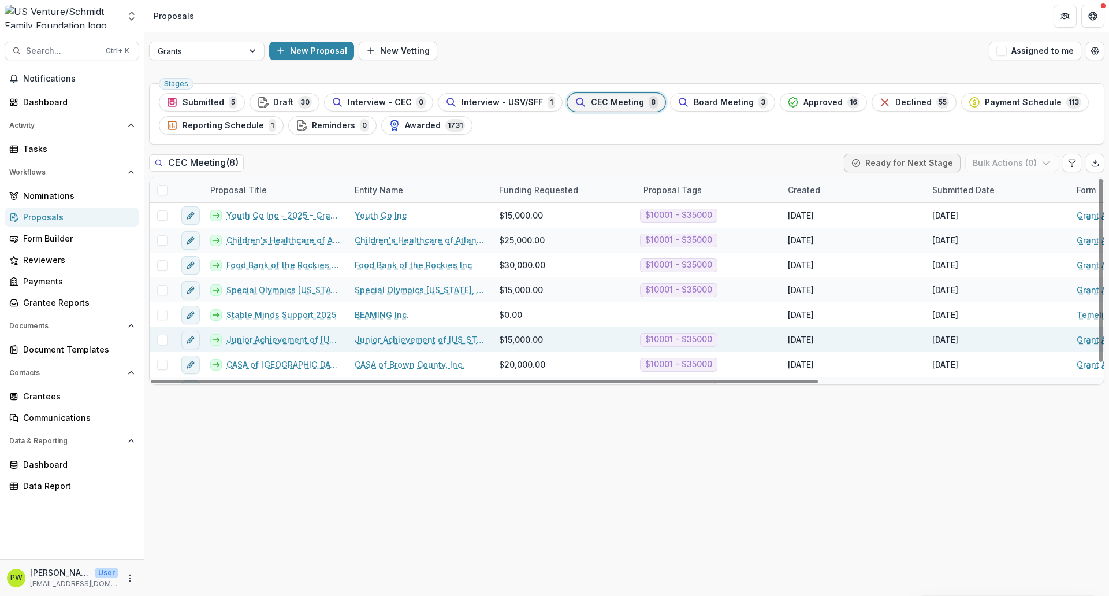
scroll to position [17, 0]
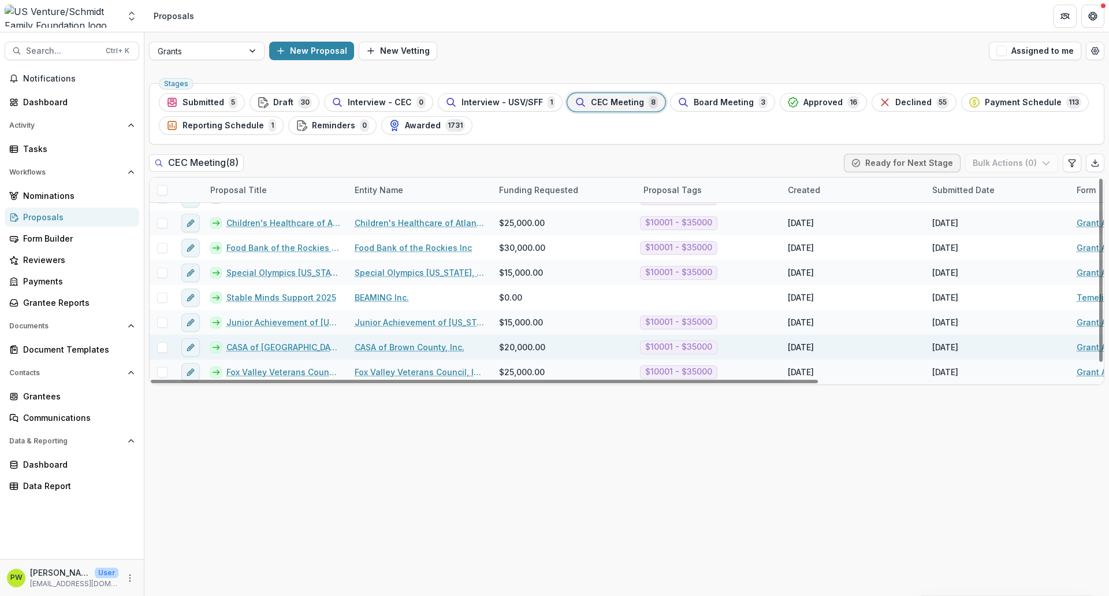
click at [262, 347] on link "CASA of [GEOGRAPHIC_DATA] - 2025 - Grant Application" at bounding box center [283, 347] width 114 height 12
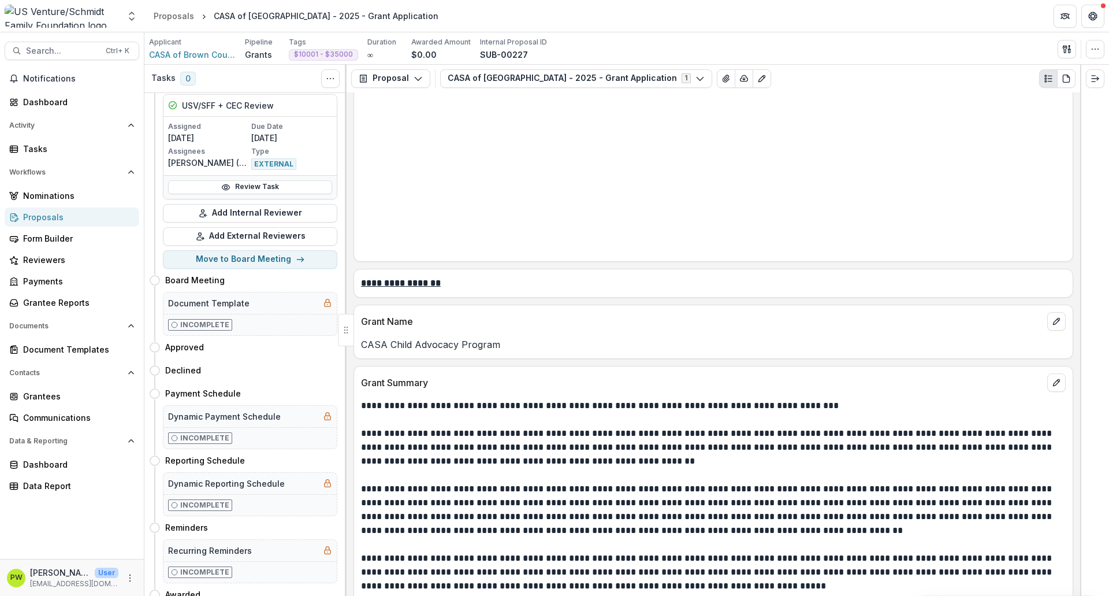
scroll to position [976, 0]
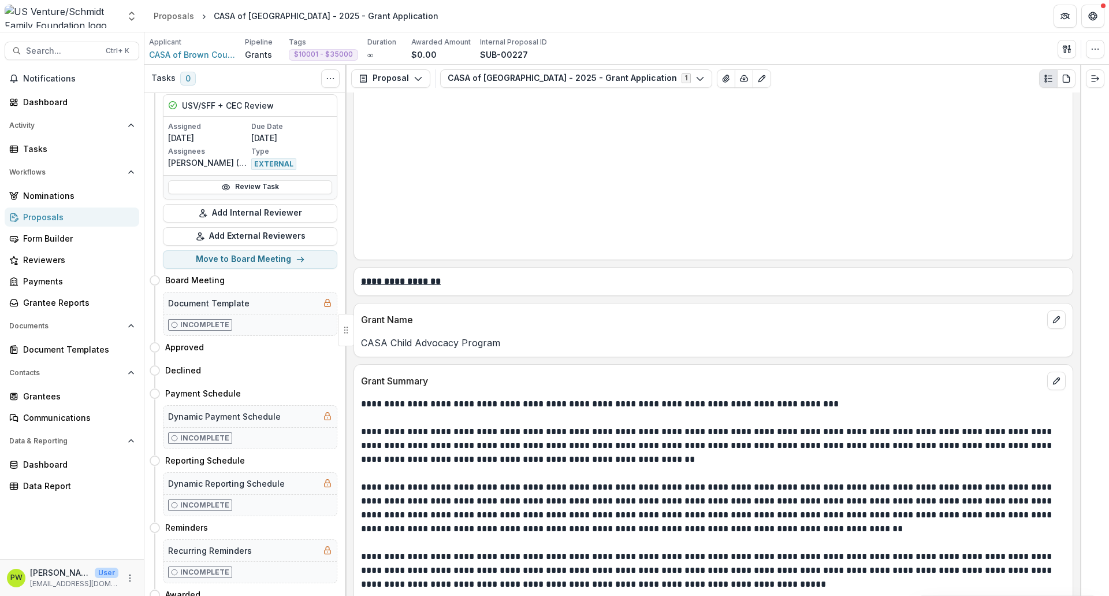
click at [417, 348] on p "CASA Child Advocacy Program" at bounding box center [713, 343] width 705 height 14
copy p "CASA Child Advocacy Program"
click at [306, 345] on button "Move here" at bounding box center [313, 347] width 48 height 14
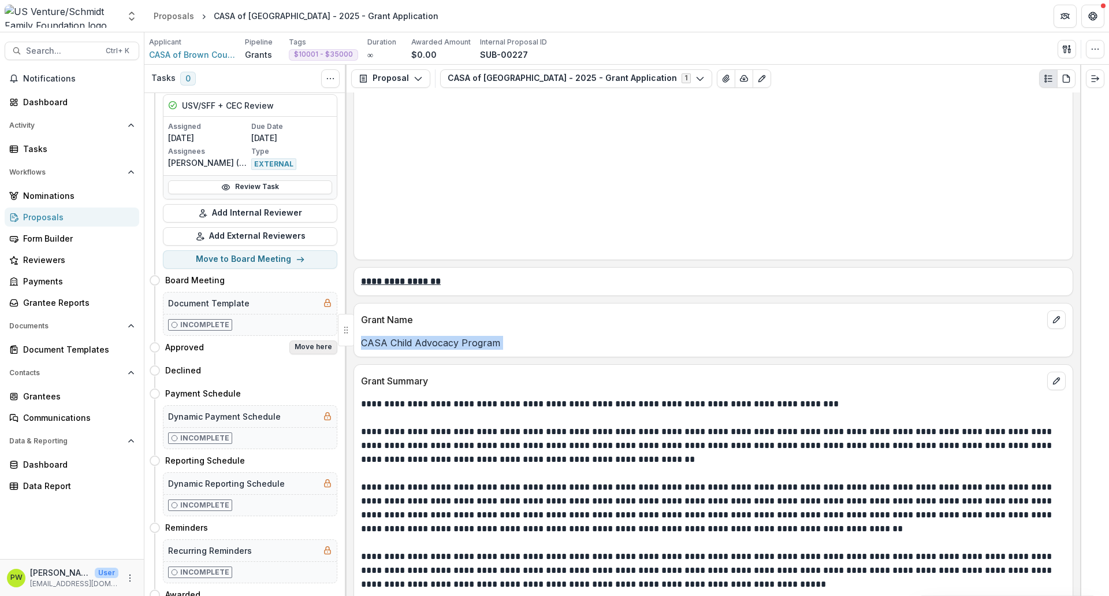
select select "********"
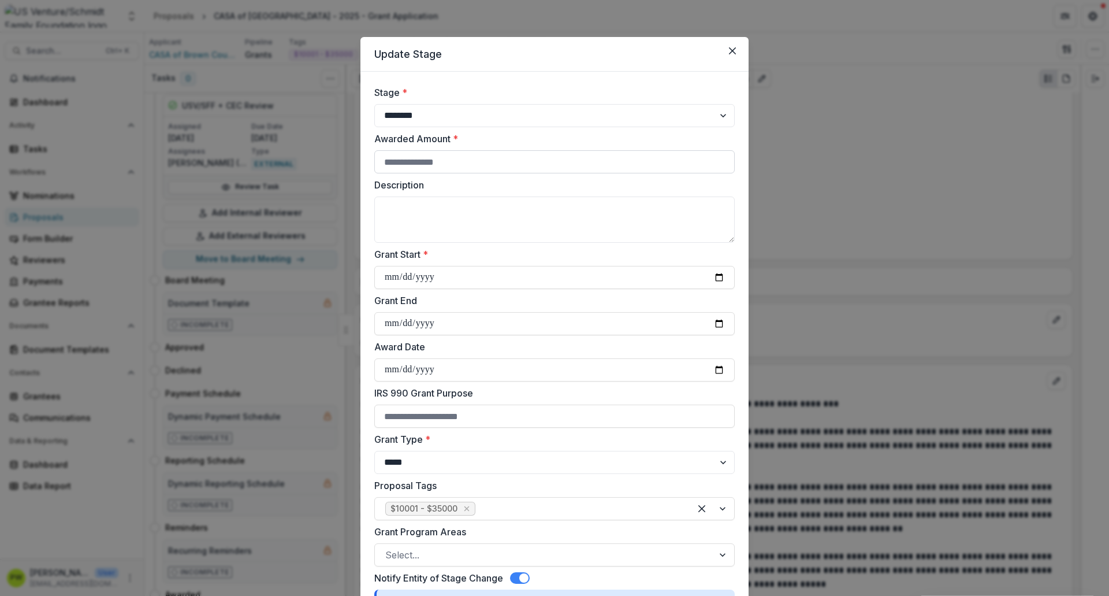
click at [415, 161] on input "Awarded Amount *" at bounding box center [554, 161] width 361 height 23
type input "*****"
click at [440, 219] on textarea "Description" at bounding box center [554, 219] width 361 height 46
paste textarea "**********"
click at [440, 219] on textarea "**********" at bounding box center [554, 219] width 361 height 46
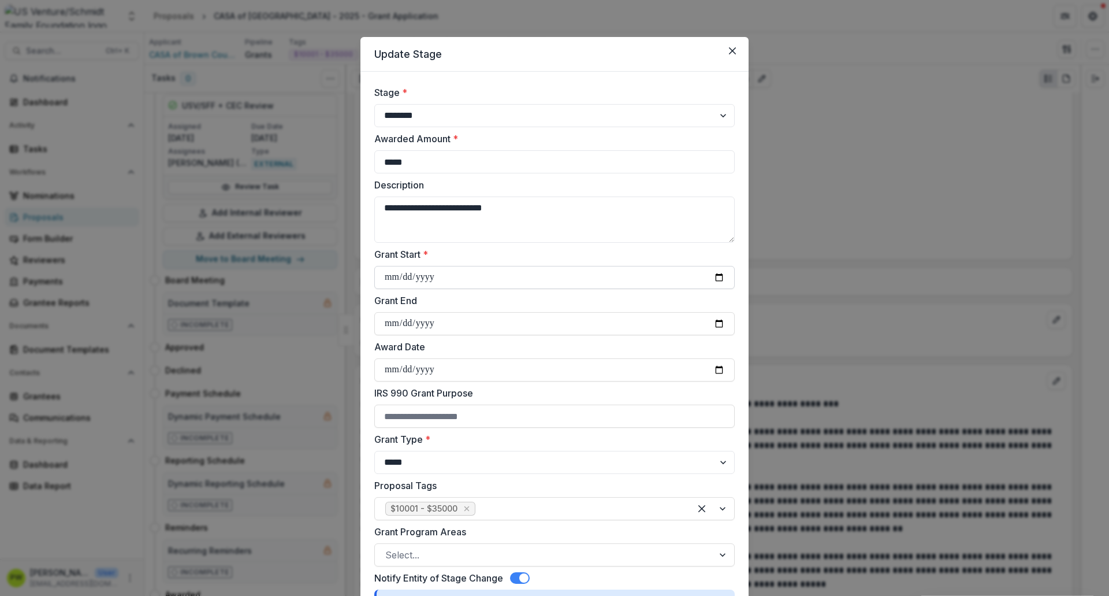
type textarea "**********"
click at [383, 274] on input "Grant Start *" at bounding box center [554, 277] width 361 height 23
click at [714, 277] on input "Grant Start *" at bounding box center [554, 277] width 361 height 23
type input "**********"
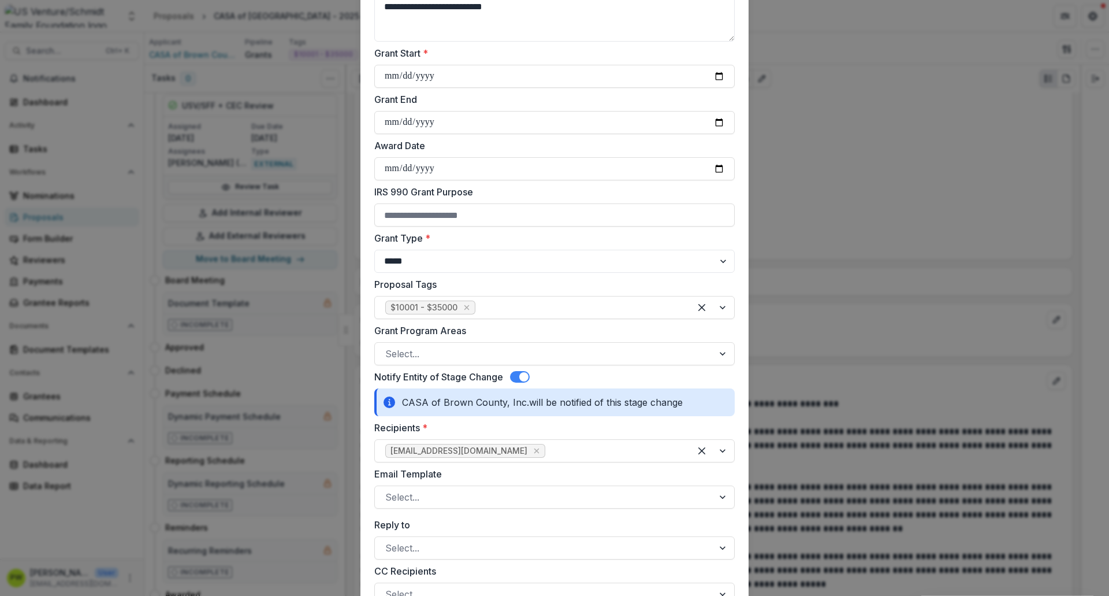
scroll to position [202, 0]
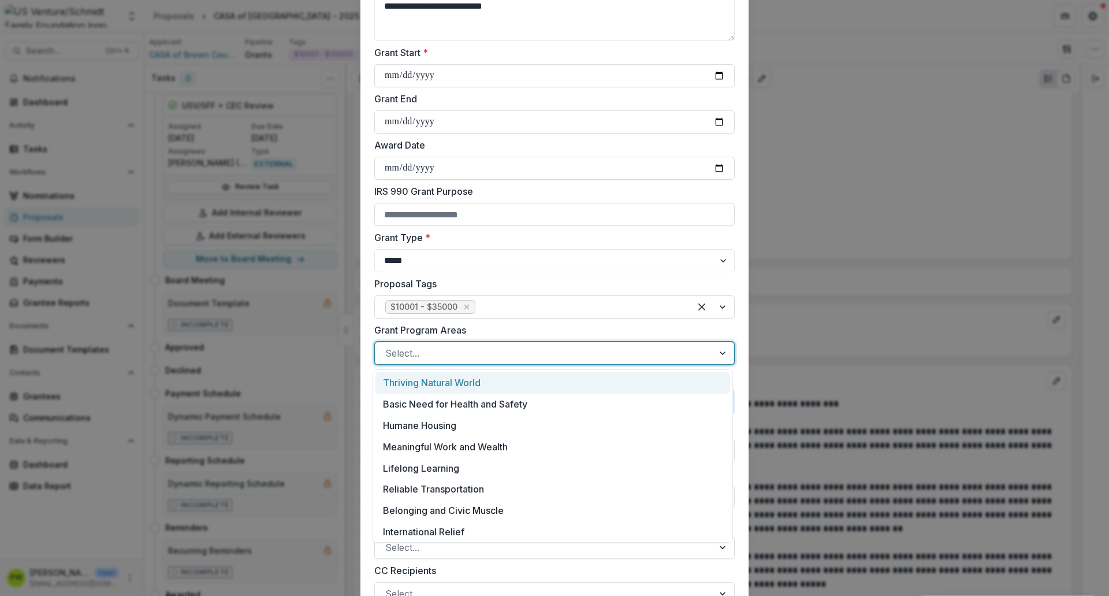
click at [478, 356] on div at bounding box center [544, 353] width 318 height 16
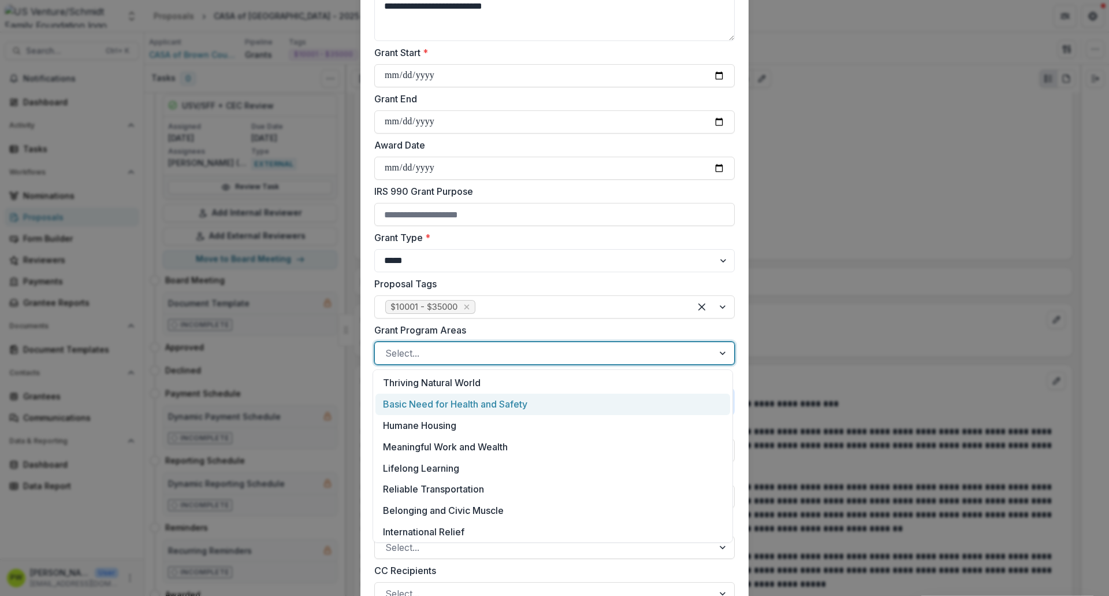
click at [463, 406] on div "Basic Need for Health and Safety" at bounding box center [553, 403] width 355 height 21
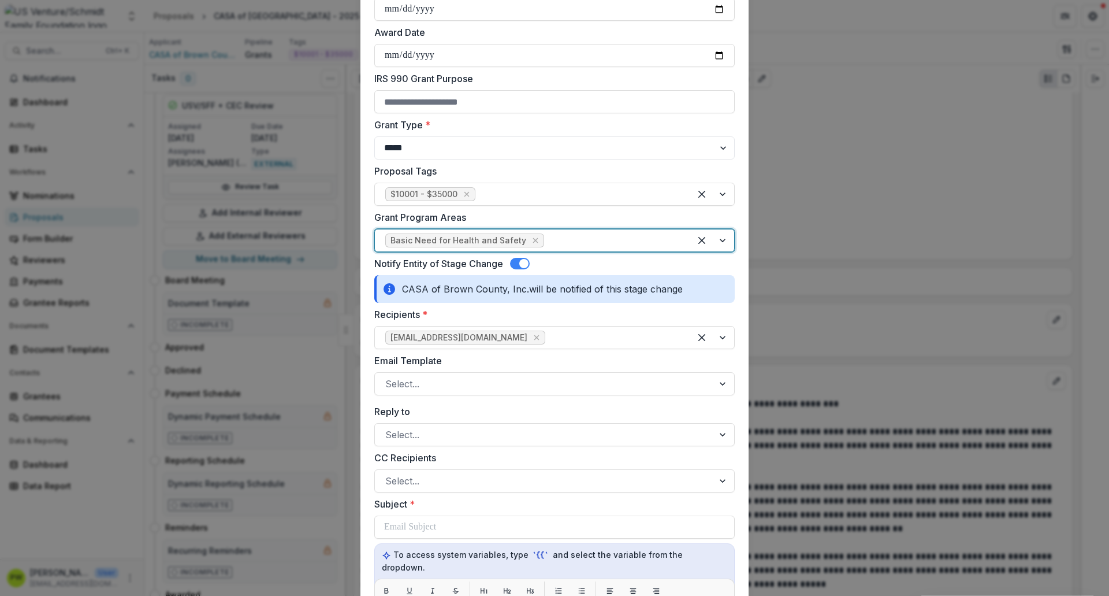
scroll to position [315, 0]
click at [429, 387] on div at bounding box center [544, 383] width 318 height 16
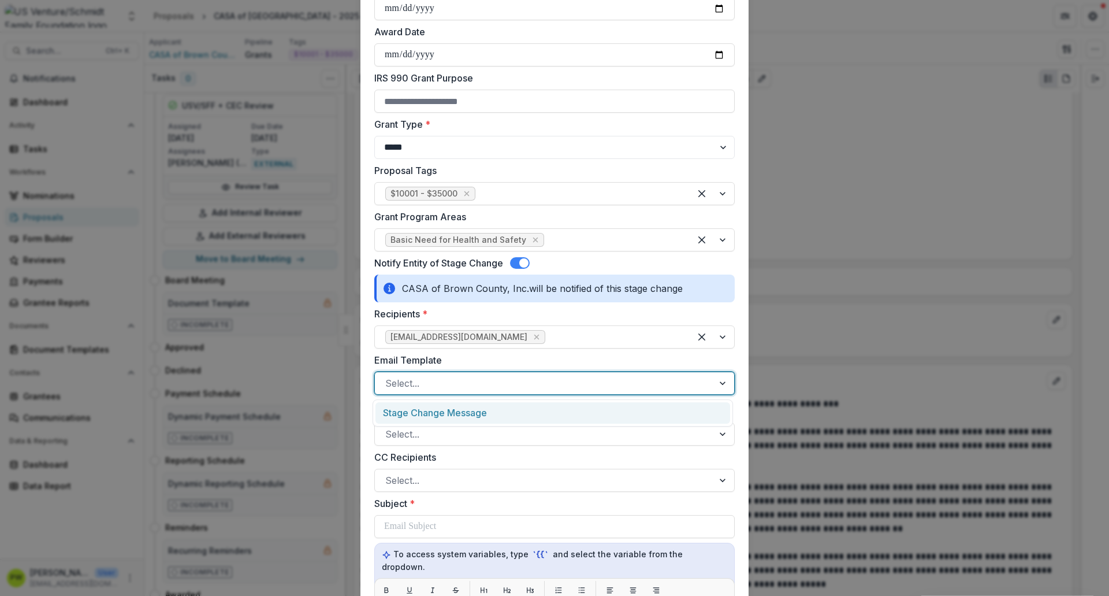
click at [433, 402] on div "Stage Change Message" at bounding box center [553, 412] width 361 height 27
click at [436, 412] on div "Stage Change Message" at bounding box center [553, 412] width 355 height 21
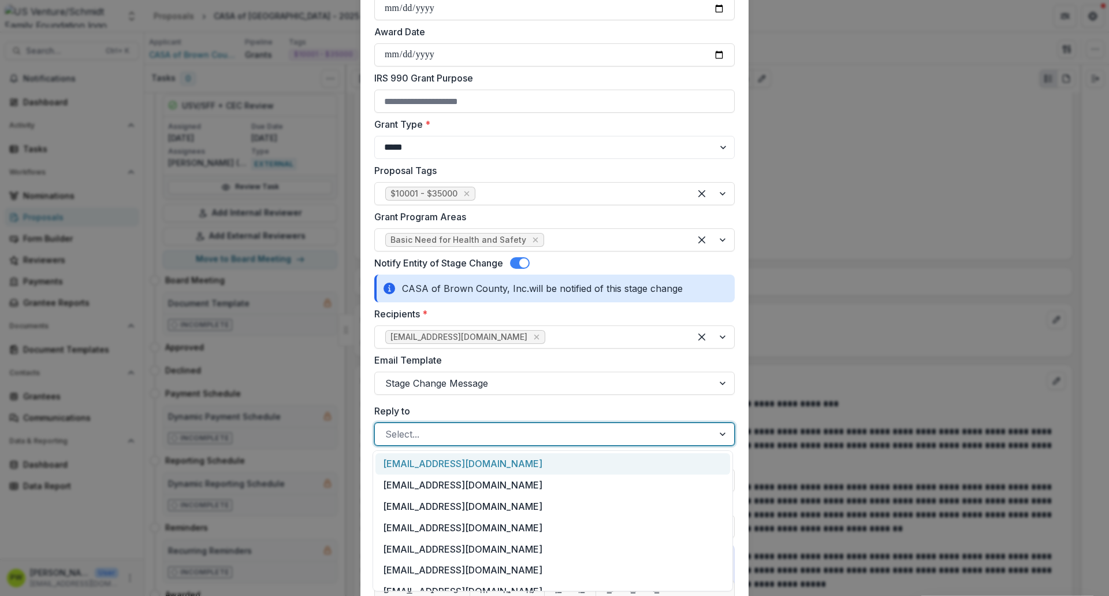
click at [436, 432] on div at bounding box center [544, 434] width 318 height 16
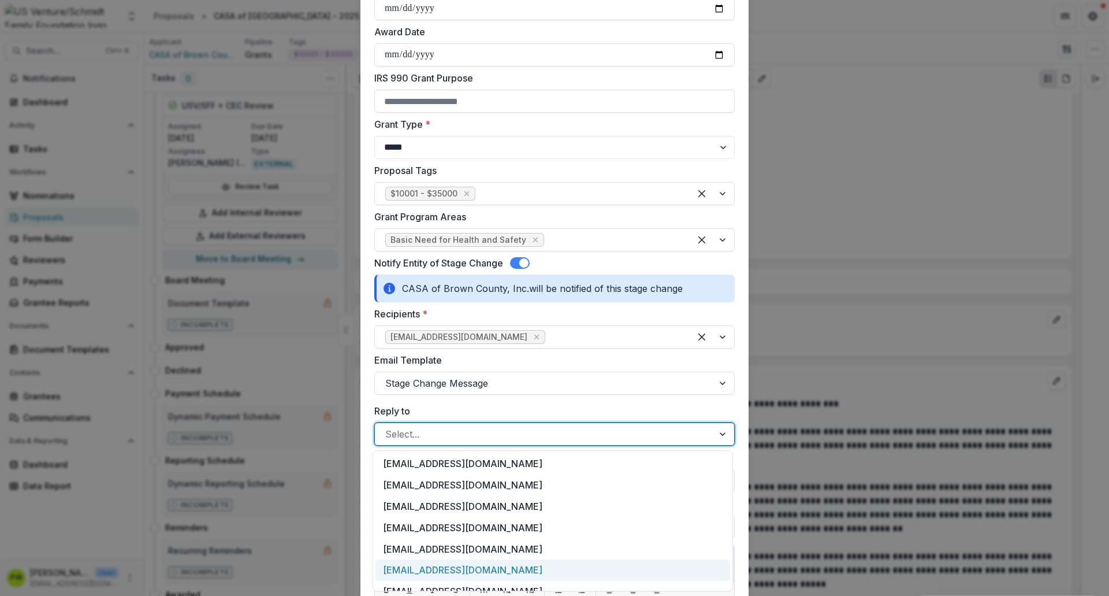
scroll to position [35, 0]
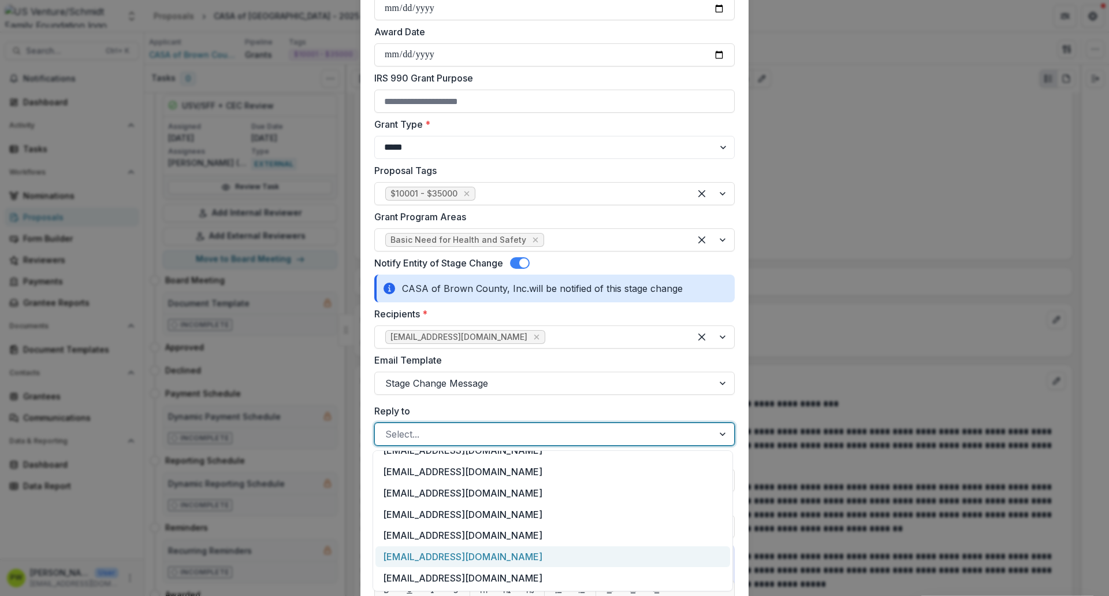
click at [447, 558] on div "[EMAIL_ADDRESS][DOMAIN_NAME]" at bounding box center [553, 556] width 355 height 21
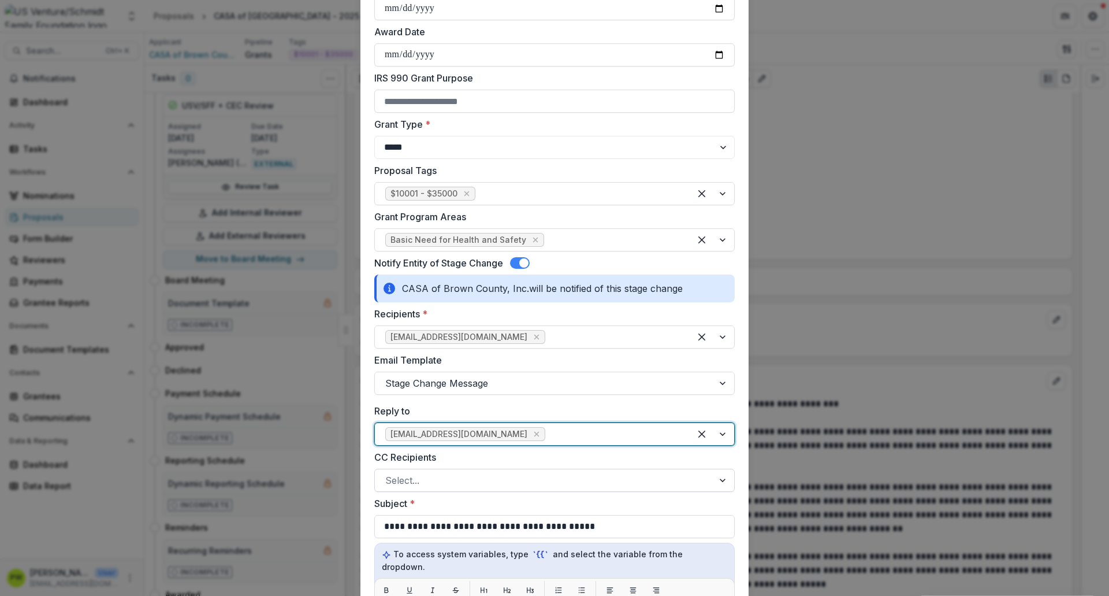
click at [448, 474] on div at bounding box center [544, 480] width 318 height 16
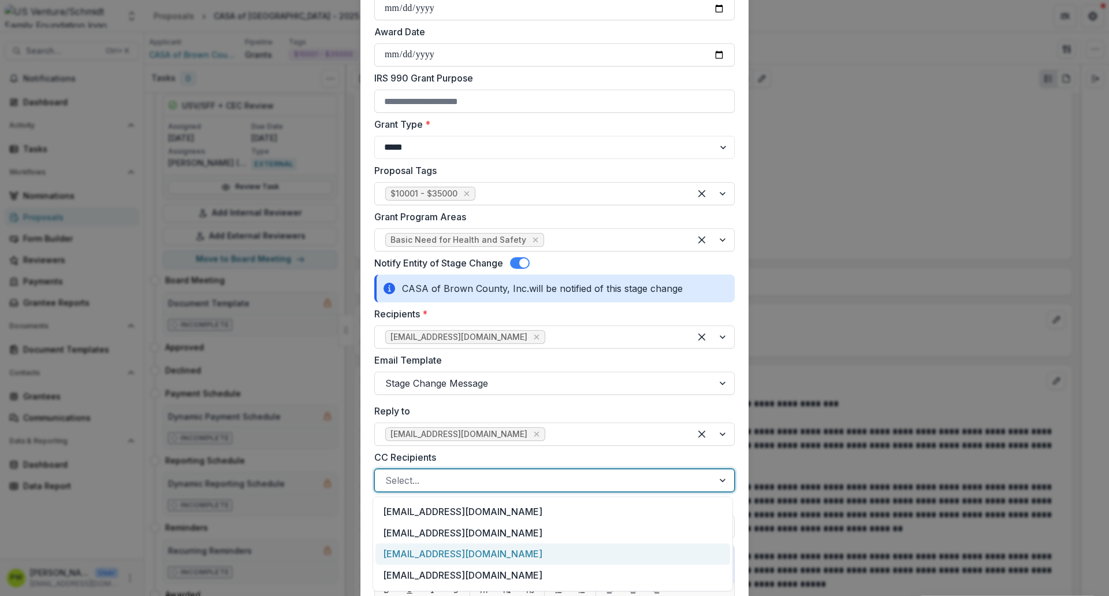
scroll to position [62, 0]
click at [466, 555] on div "[EMAIL_ADDRESS][DOMAIN_NAME]" at bounding box center [553, 554] width 355 height 21
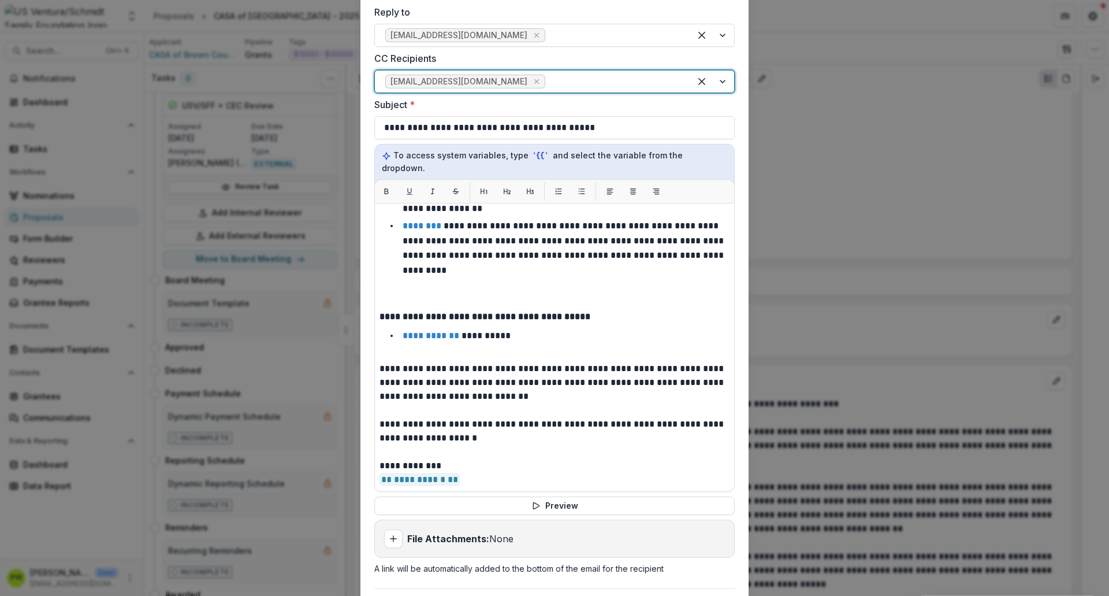
scroll to position [811, 0]
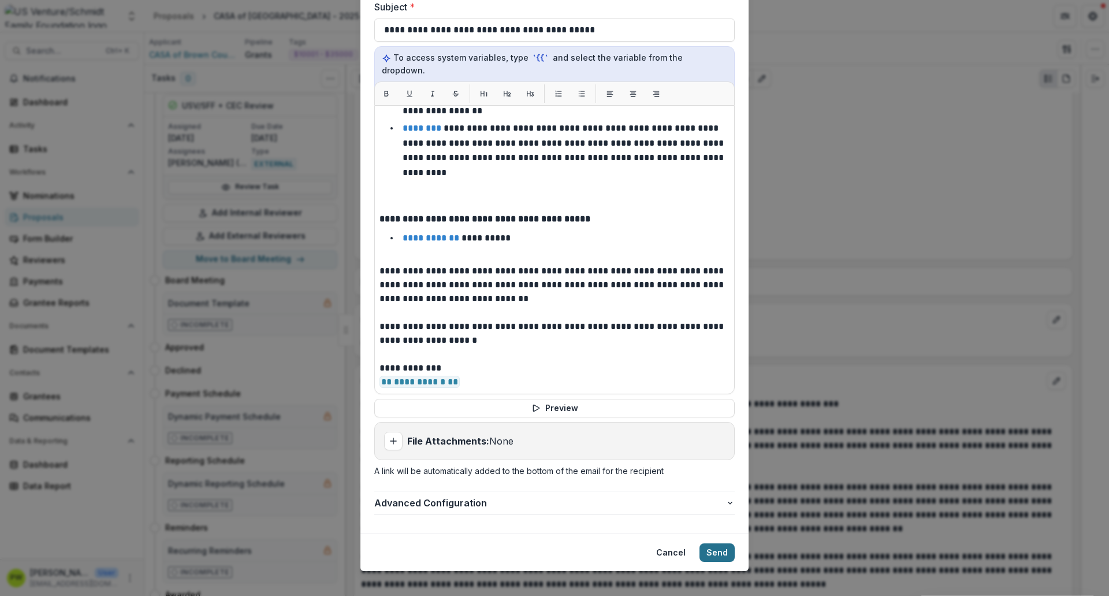
click at [719, 544] on button "Send" at bounding box center [717, 552] width 35 height 18
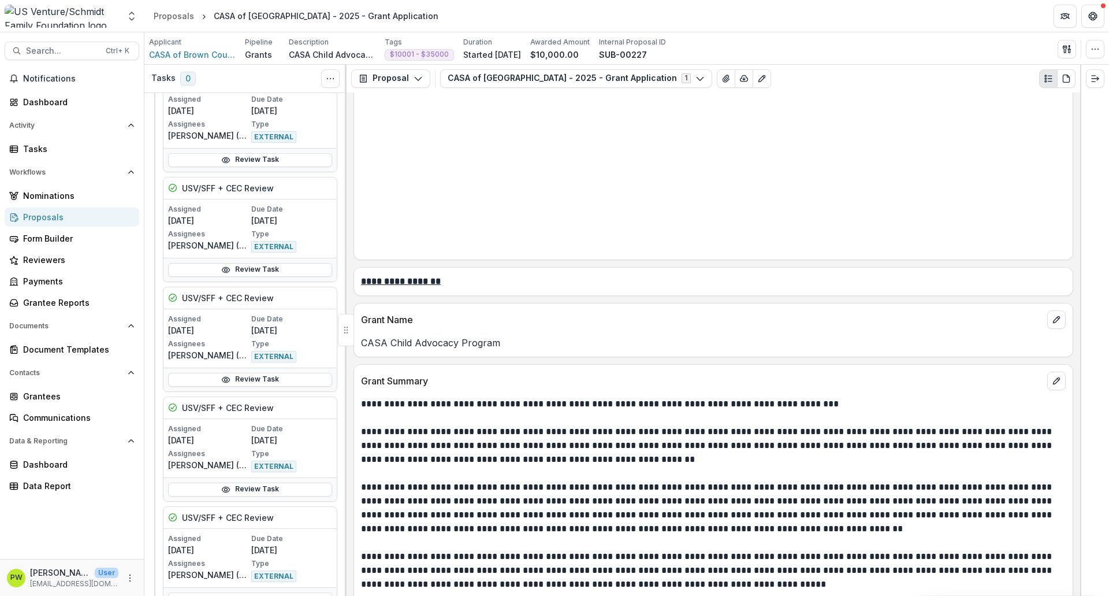
scroll to position [454, 0]
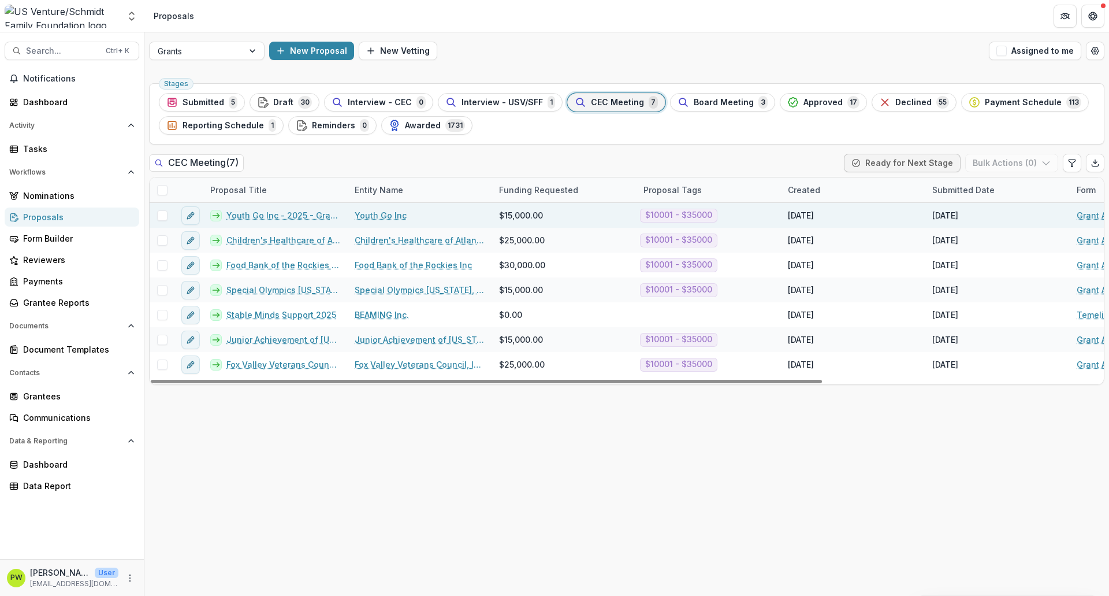
click at [243, 214] on link "Youth Go Inc - 2025 - Grant Application" at bounding box center [283, 215] width 114 height 12
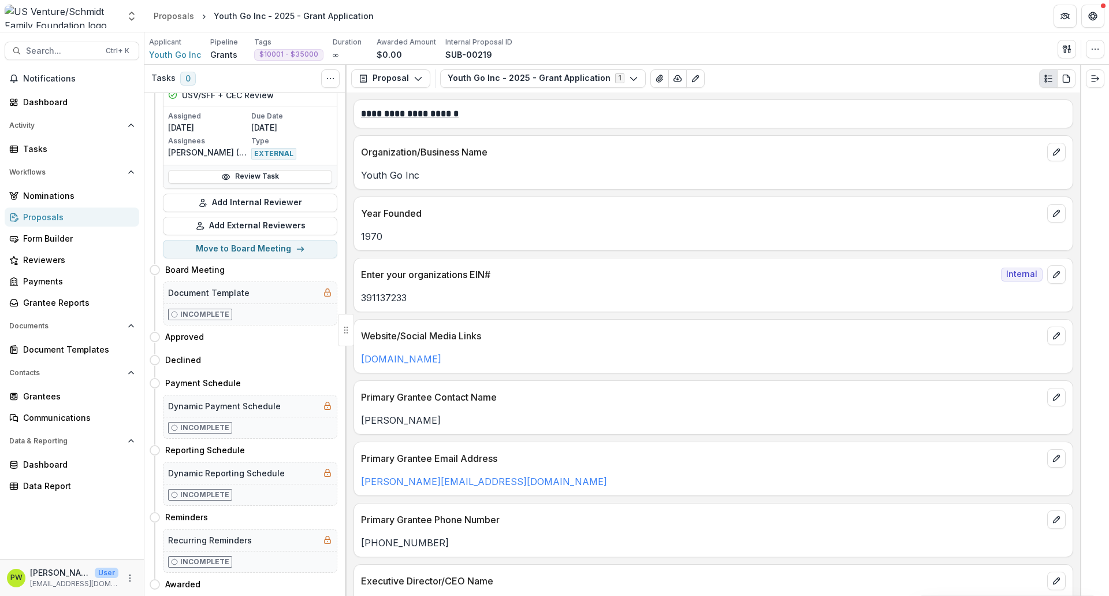
scroll to position [1396, 0]
click at [311, 331] on button "Move here" at bounding box center [313, 337] width 48 height 14
select select "********"
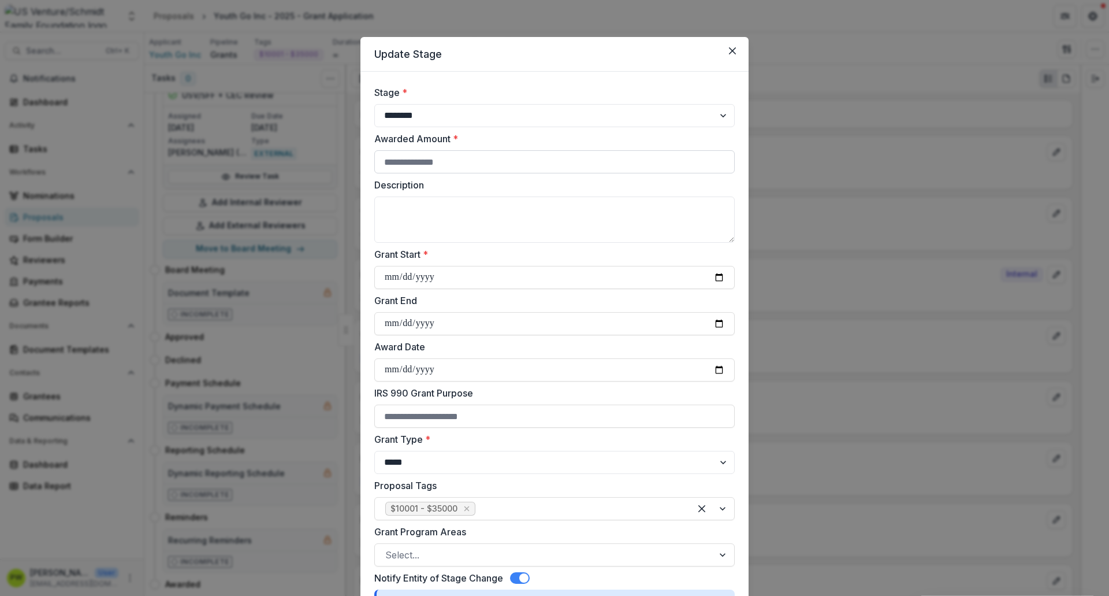
click at [448, 159] on input "Awarded Amount *" at bounding box center [554, 161] width 361 height 23
type input "****"
click at [432, 221] on textarea "Description" at bounding box center [554, 219] width 361 height 46
click at [496, 209] on textarea "Description" at bounding box center [554, 219] width 361 height 46
paste textarea "**********"
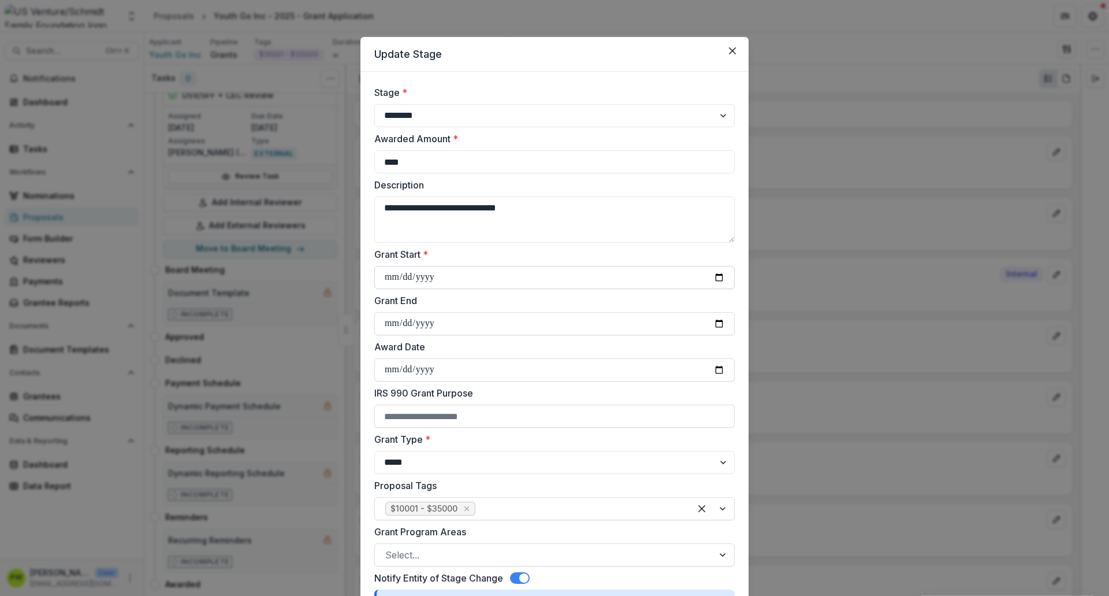
type textarea "**********"
click at [389, 278] on input "Grant Start *" at bounding box center [554, 277] width 361 height 23
click at [716, 278] on input "Grant Start *" at bounding box center [554, 277] width 361 height 23
type input "**********"
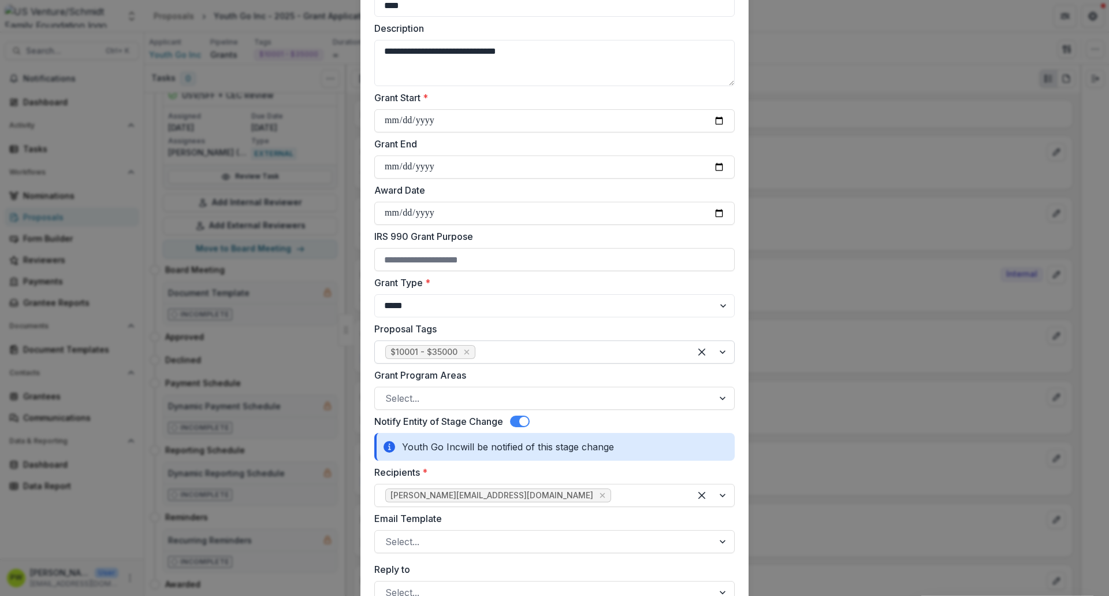
scroll to position [158, 0]
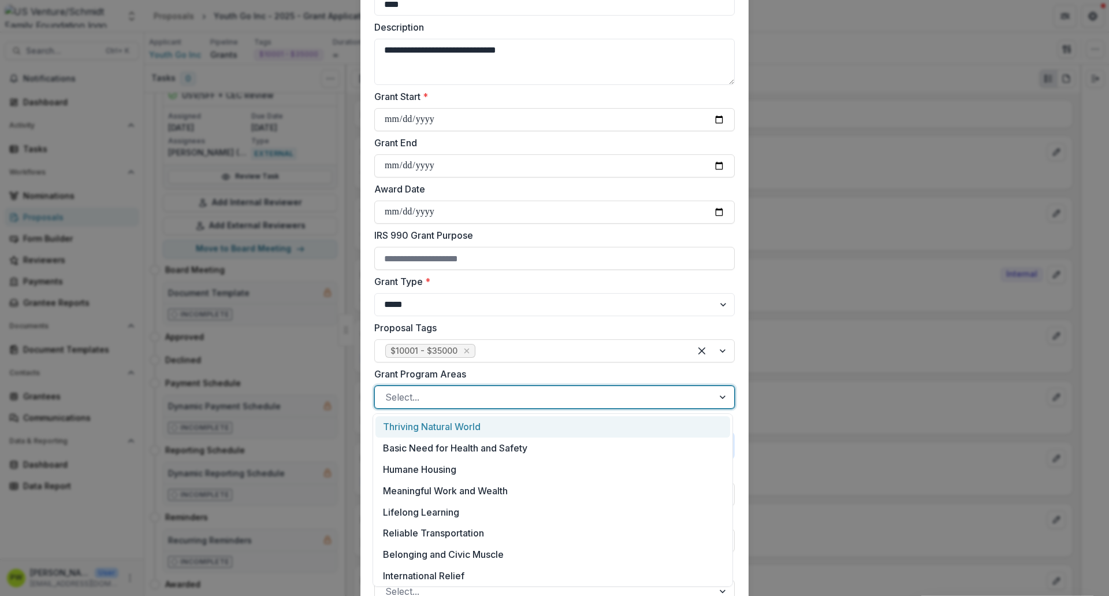
click at [428, 393] on div at bounding box center [544, 397] width 318 height 16
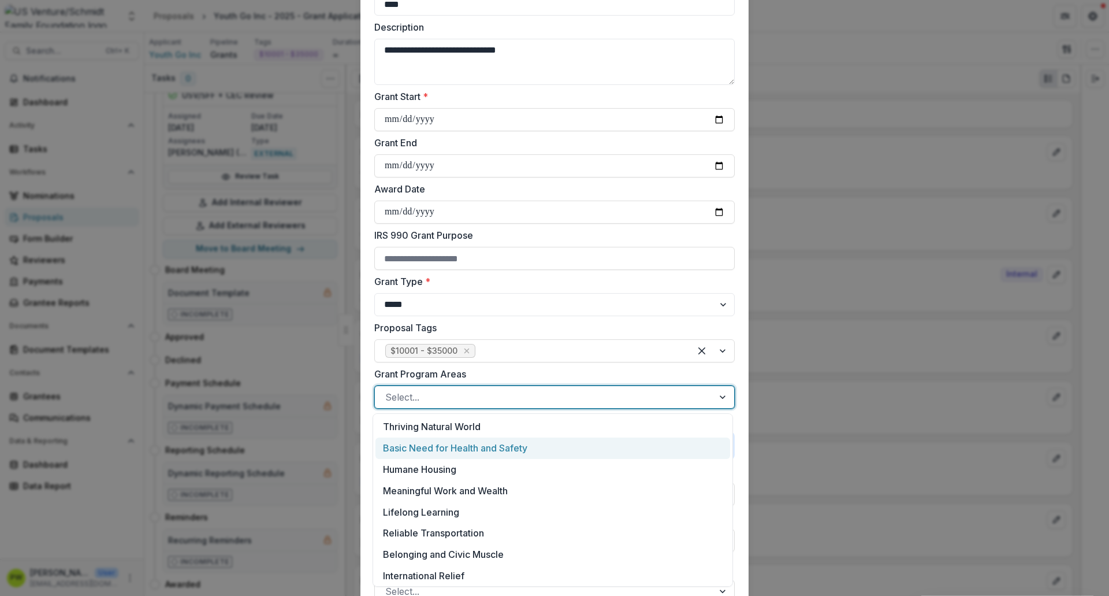
click at [452, 450] on div "Basic Need for Health and Safety" at bounding box center [553, 447] width 355 height 21
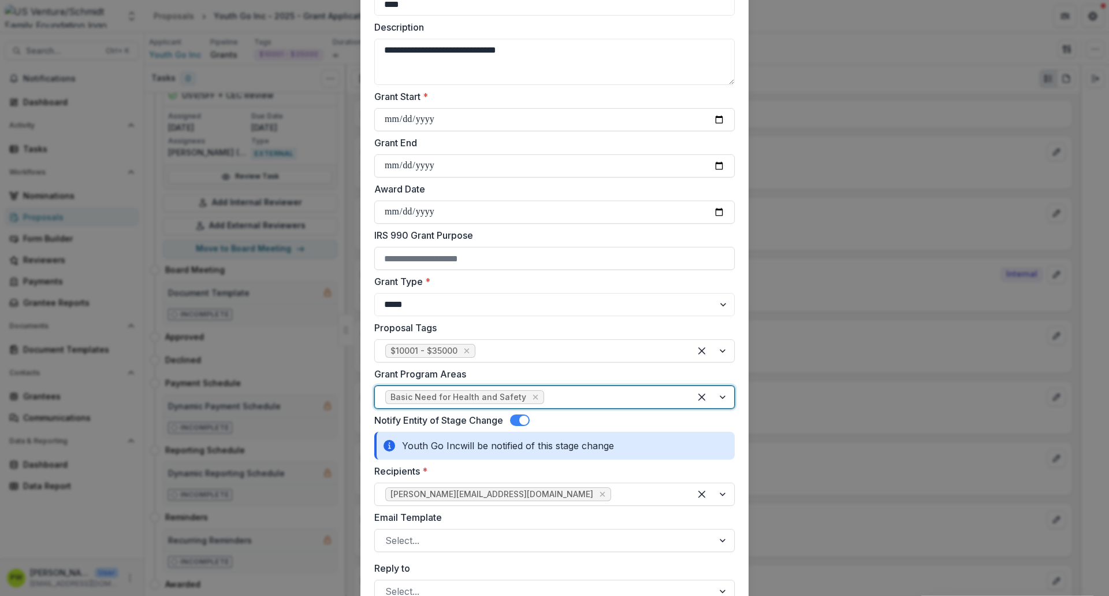
click at [558, 403] on div at bounding box center [613, 397] width 133 height 16
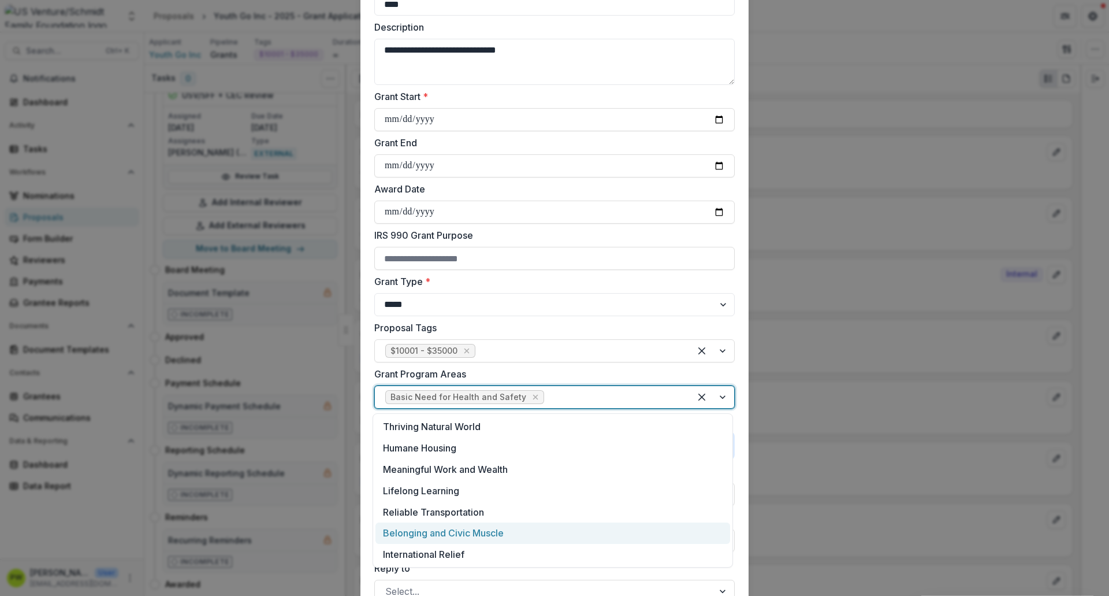
click at [507, 530] on div "Belonging and Civic Muscle" at bounding box center [553, 532] width 355 height 21
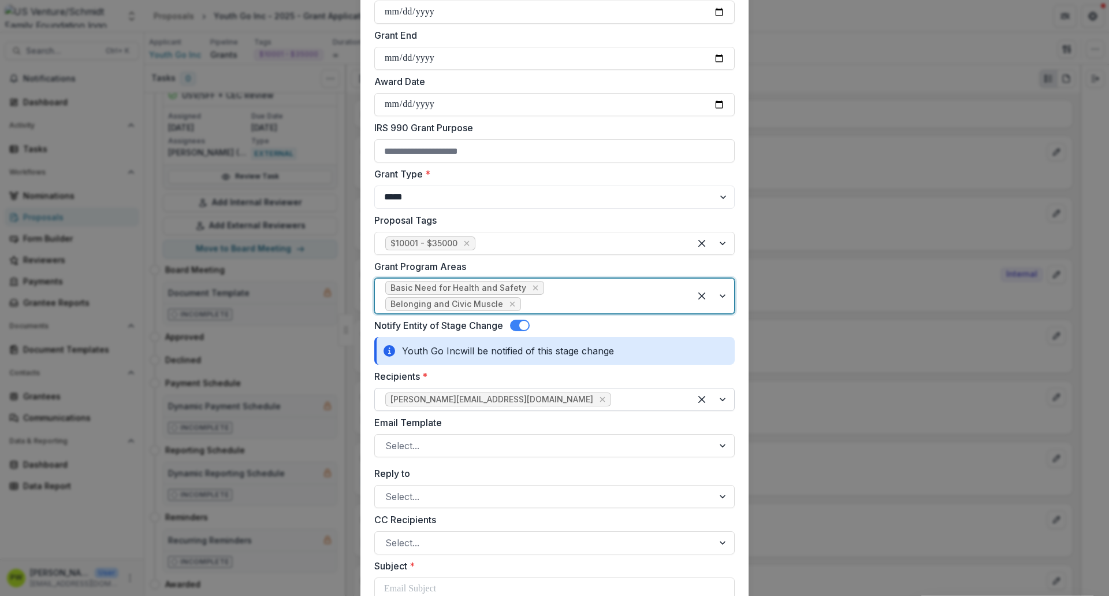
scroll to position [266, 0]
click at [441, 437] on div at bounding box center [544, 445] width 318 height 16
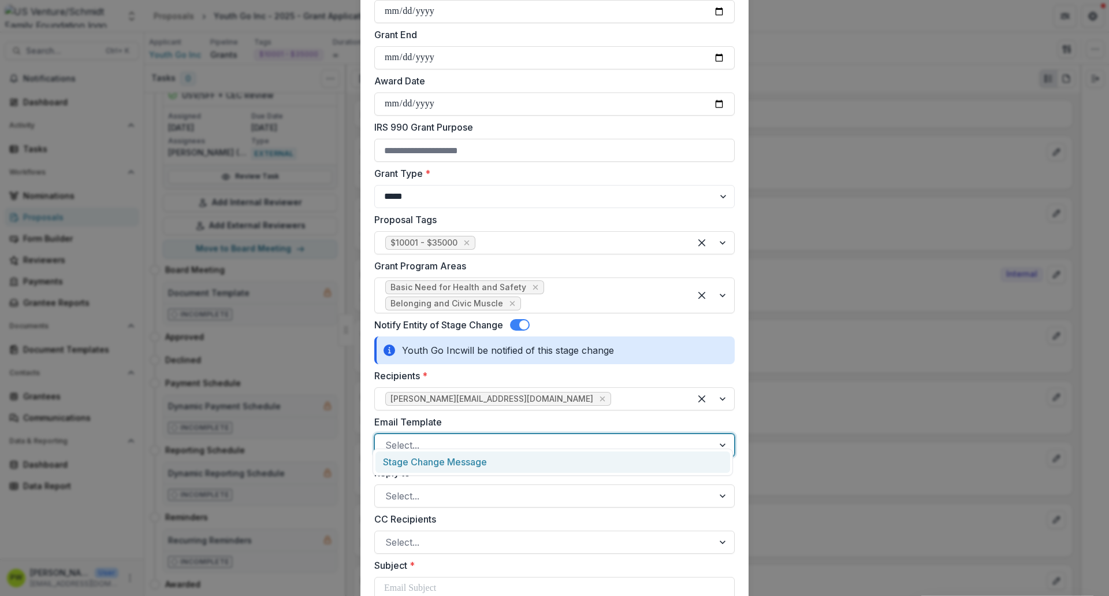
click at [442, 458] on div "Stage Change Message" at bounding box center [553, 461] width 355 height 21
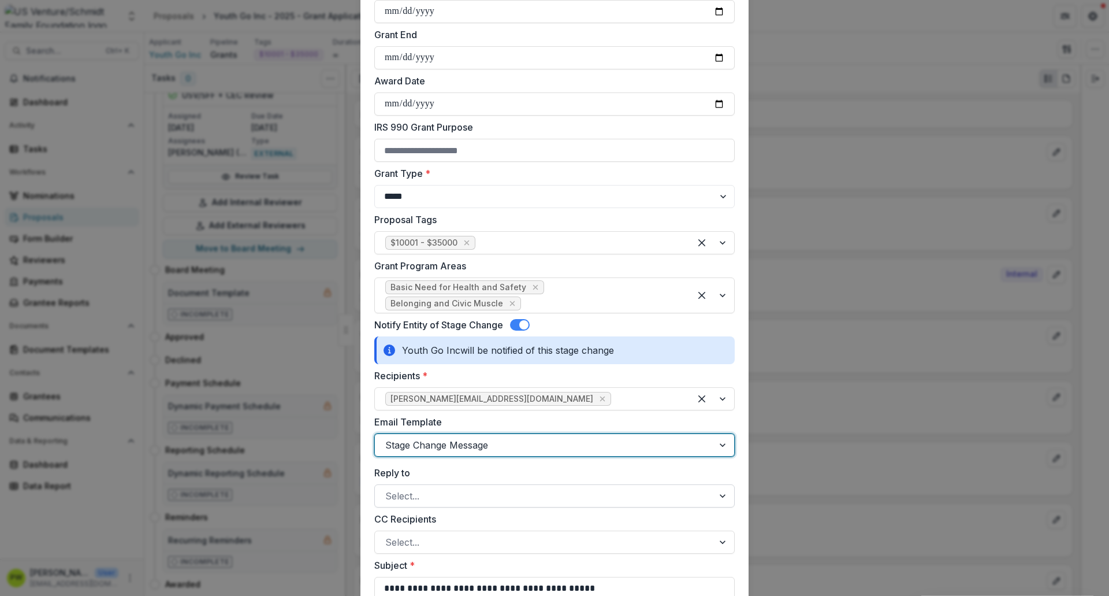
click at [404, 488] on div at bounding box center [544, 496] width 318 height 16
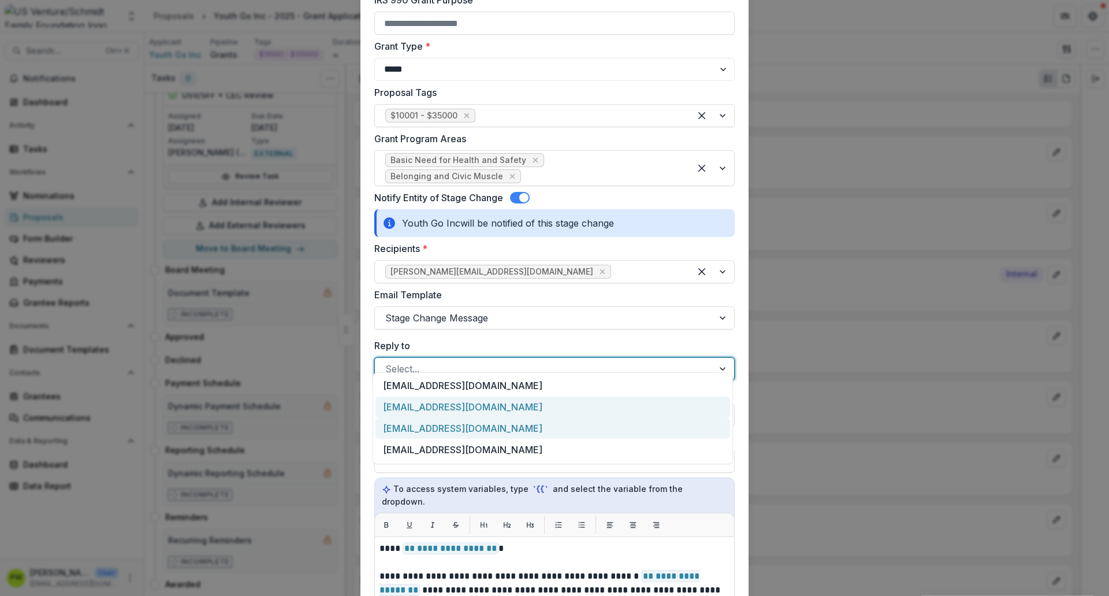
scroll to position [84, 0]
click at [444, 429] on div "[EMAIL_ADDRESS][DOMAIN_NAME]" at bounding box center [553, 429] width 355 height 21
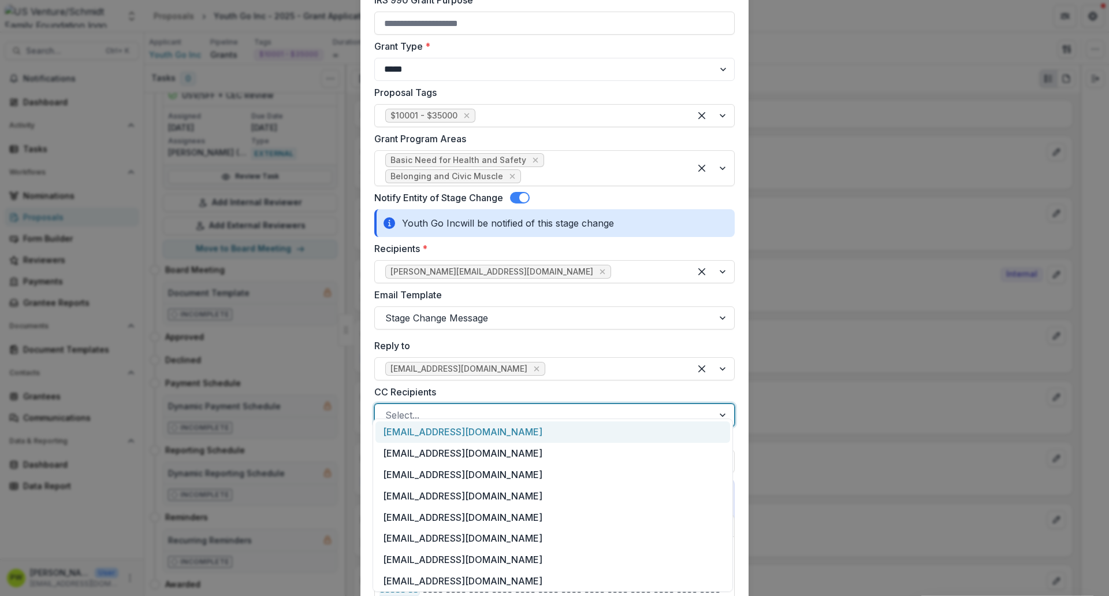
click at [408, 407] on div at bounding box center [544, 415] width 318 height 16
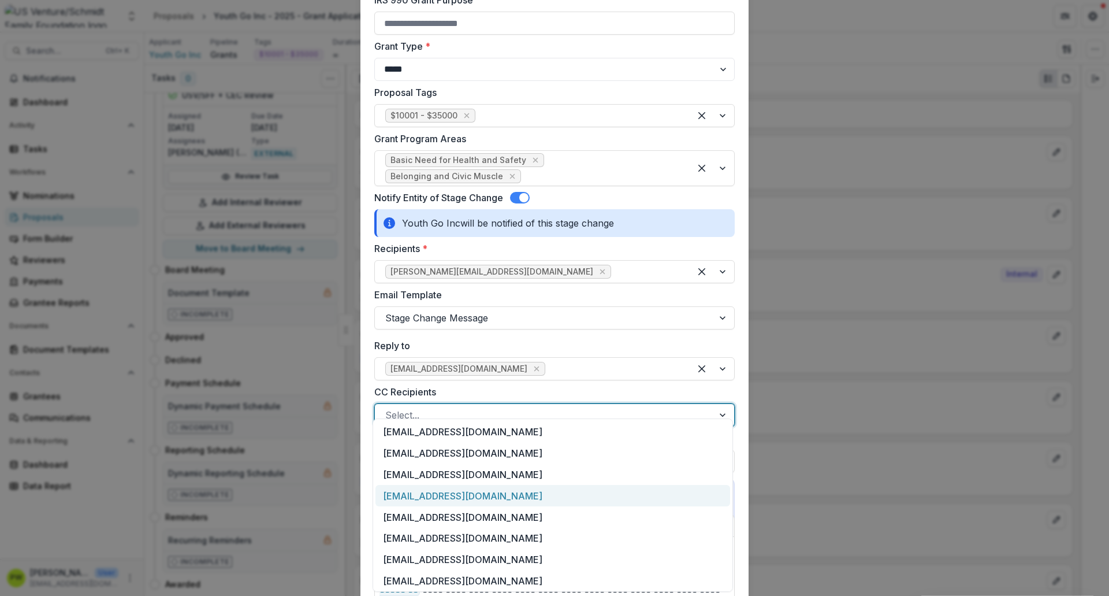
click at [442, 493] on div "[EMAIL_ADDRESS][DOMAIN_NAME]" at bounding box center [553, 495] width 355 height 21
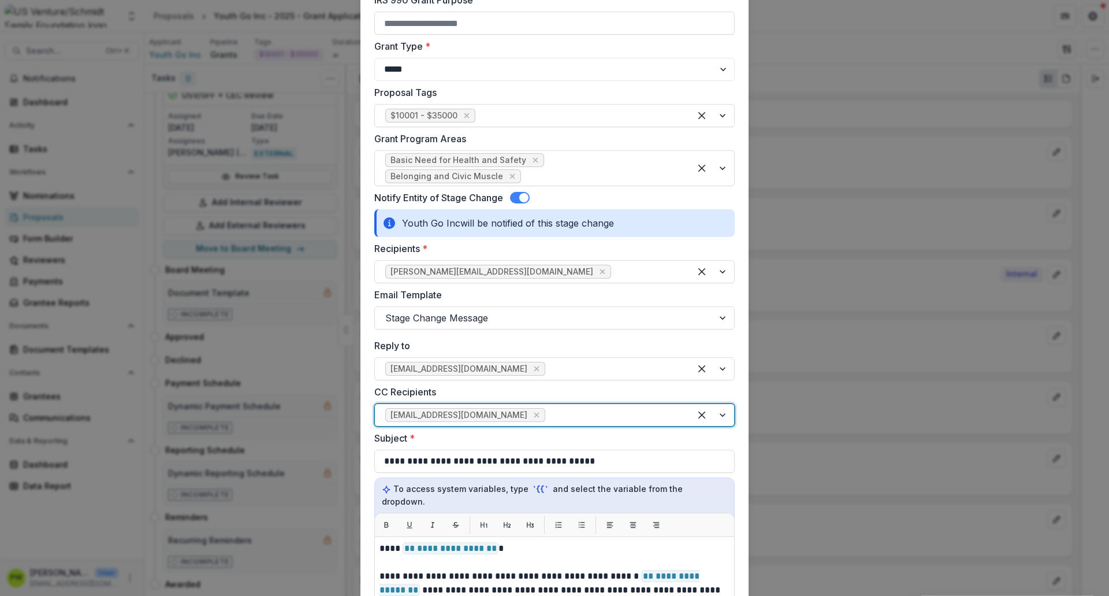
click at [548, 407] on div at bounding box center [614, 415] width 132 height 16
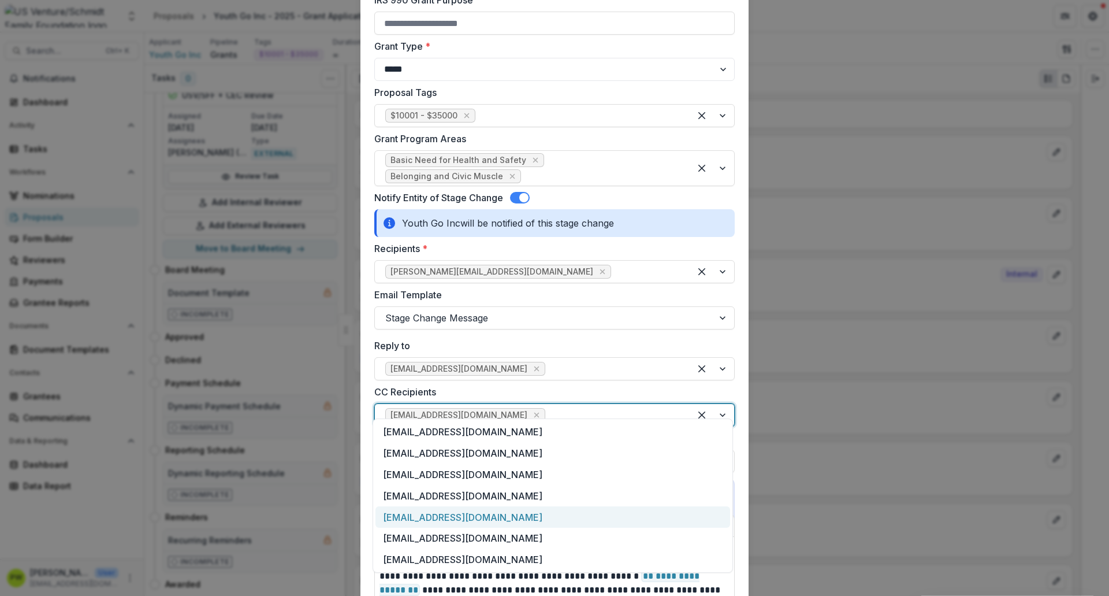
click at [481, 519] on div "[EMAIL_ADDRESS][DOMAIN_NAME]" at bounding box center [553, 516] width 355 height 21
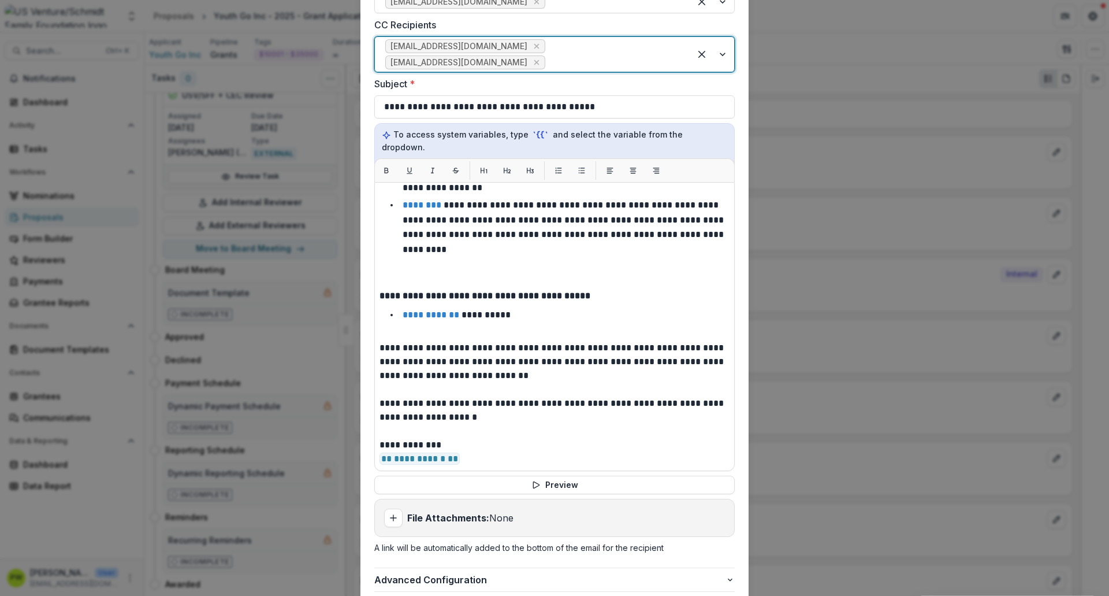
scroll to position [811, 0]
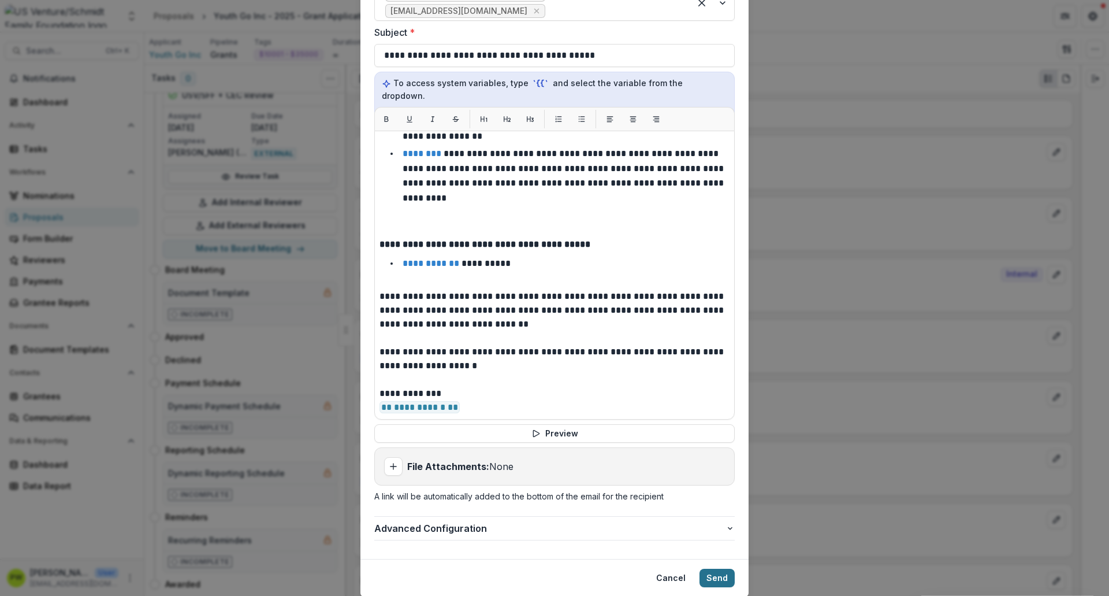
click at [721, 569] on button "Send" at bounding box center [717, 578] width 35 height 18
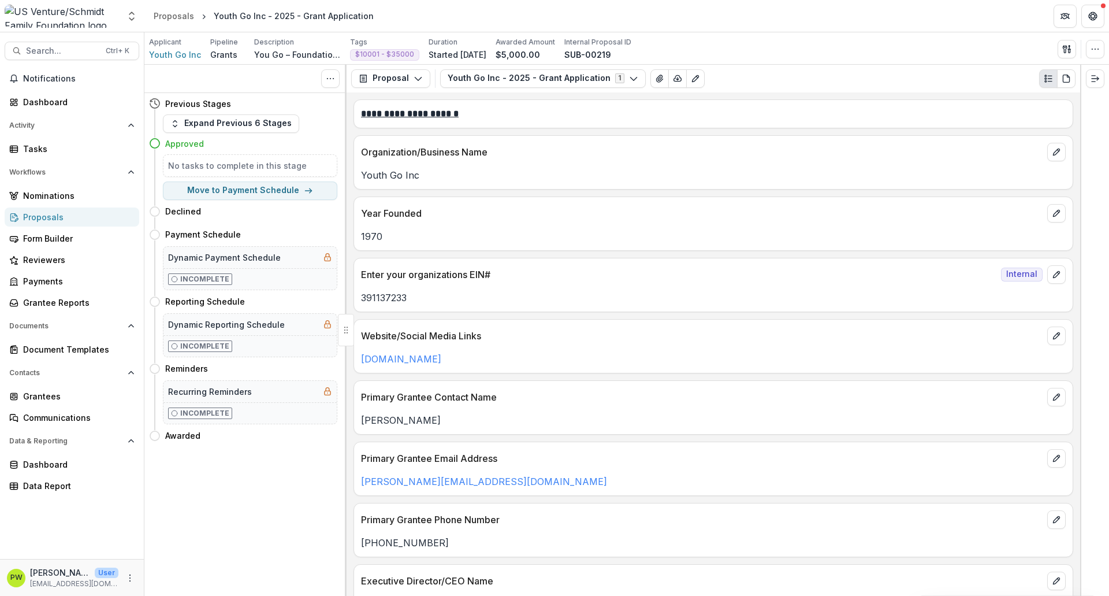
scroll to position [0, 0]
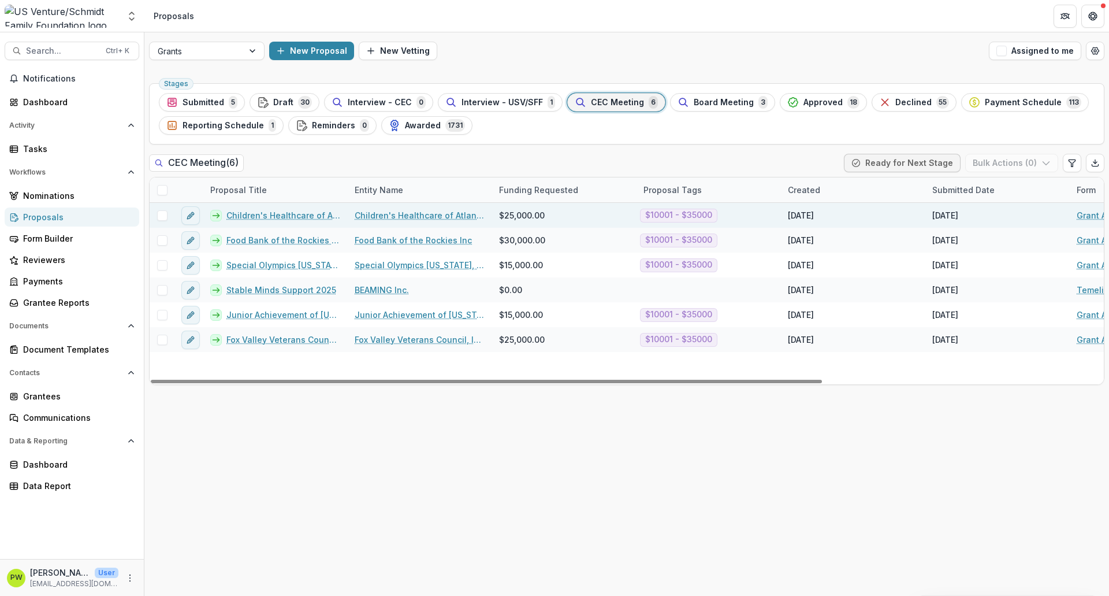
click at [308, 217] on link "Children's Healthcare of Atlanta Foundation - 2025 - Grant Application" at bounding box center [283, 215] width 114 height 12
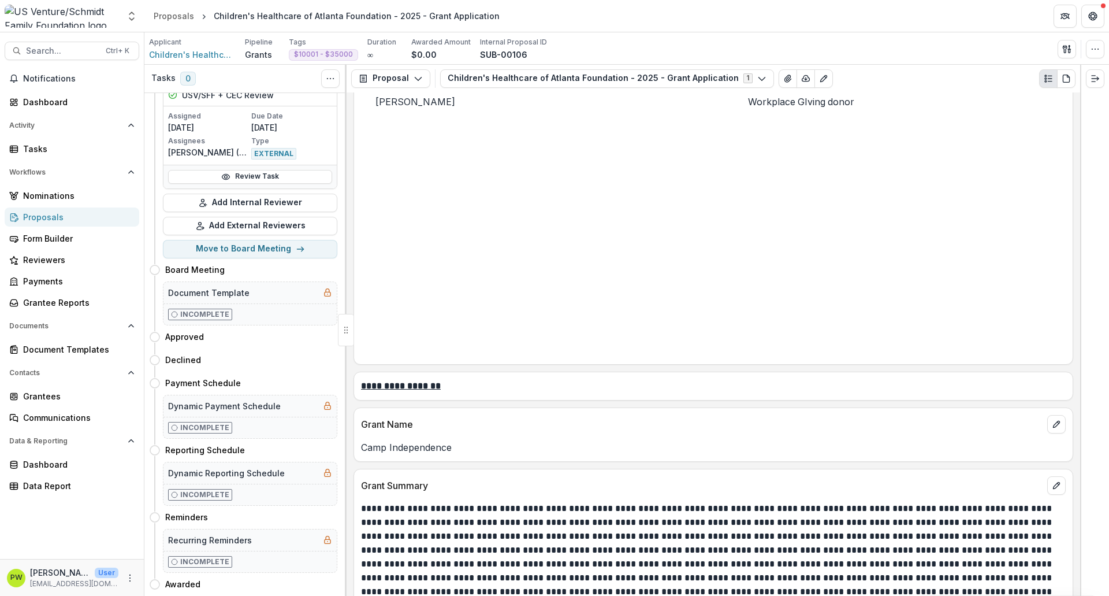
scroll to position [870, 0]
click at [432, 454] on p "Camp Independence" at bounding box center [713, 447] width 705 height 14
copy p "Camp Independence"
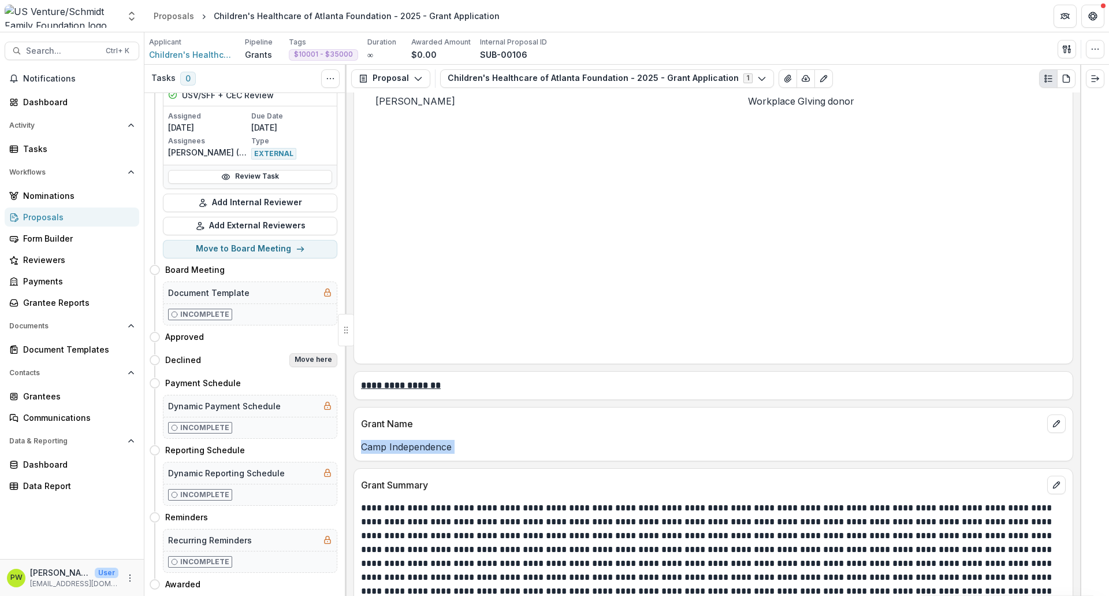
click at [303, 353] on button "Move here" at bounding box center [313, 360] width 48 height 14
select select "********"
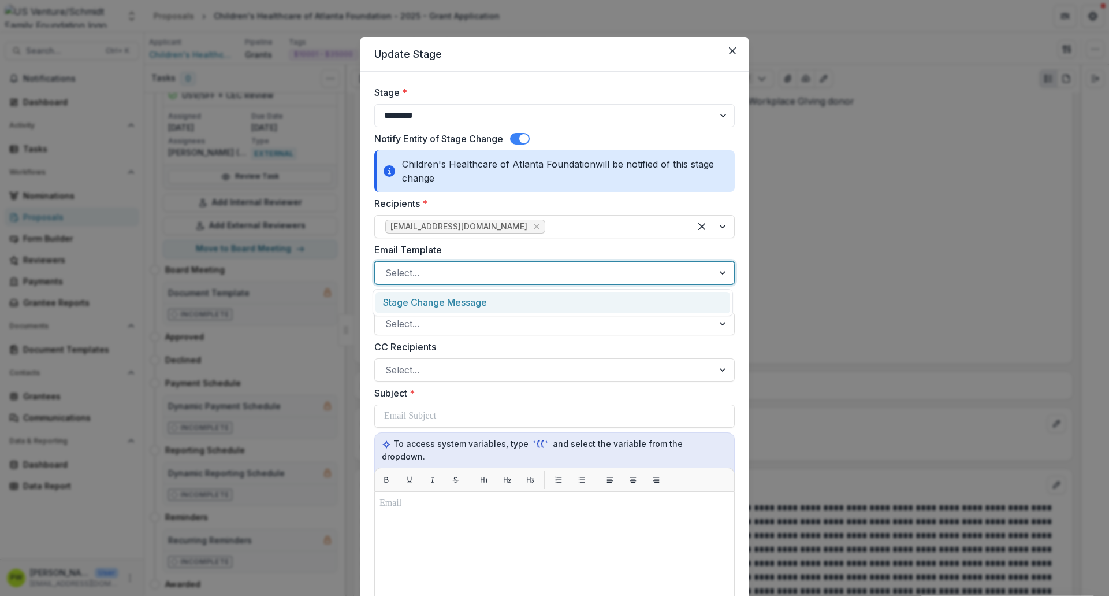
click at [449, 275] on div at bounding box center [544, 273] width 318 height 16
click at [447, 301] on div "Stage Change Message" at bounding box center [553, 302] width 355 height 21
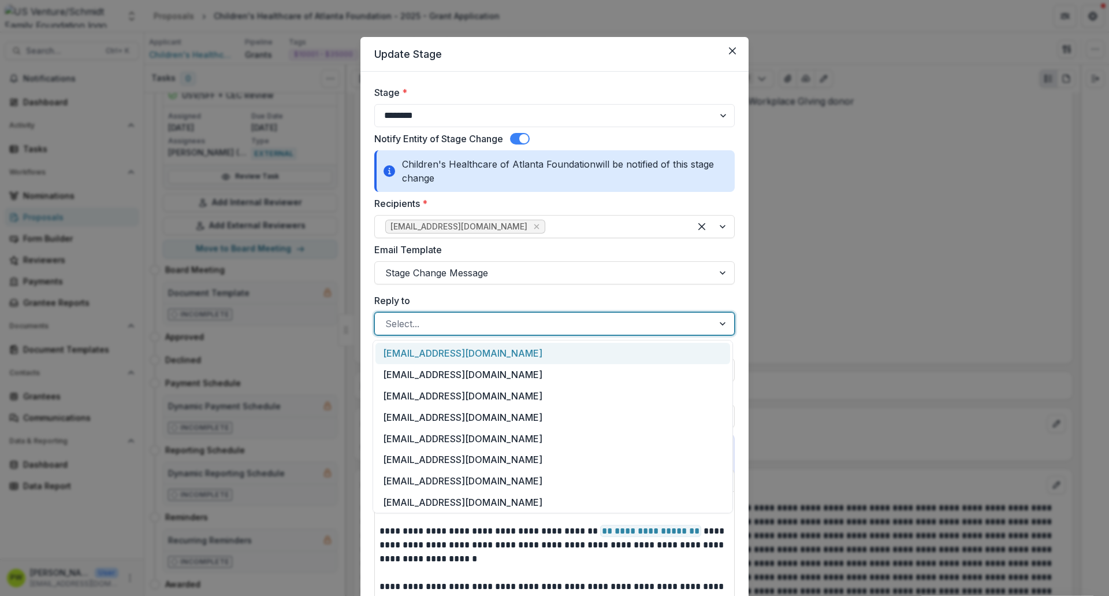
click at [428, 328] on div at bounding box center [544, 323] width 318 height 16
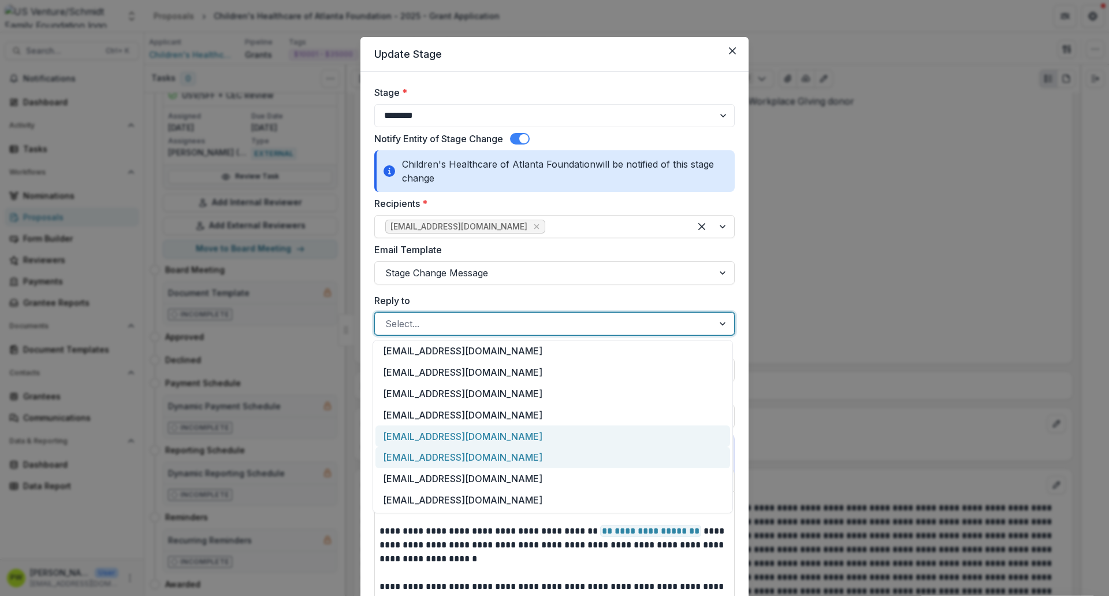
scroll to position [0, 0]
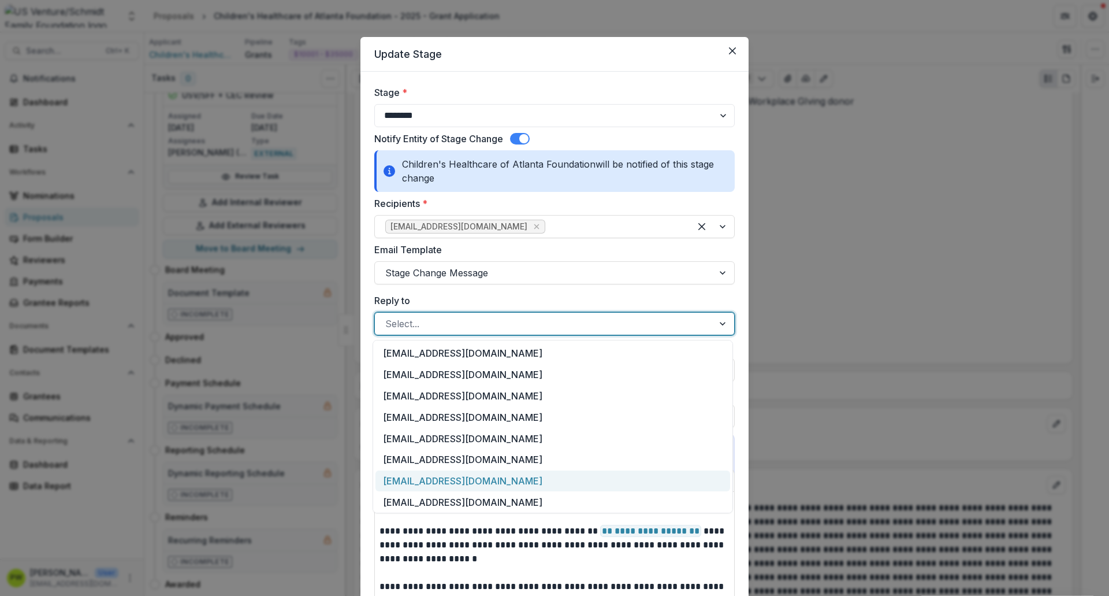
click at [452, 474] on div "[EMAIL_ADDRESS][DOMAIN_NAME]" at bounding box center [553, 480] width 355 height 21
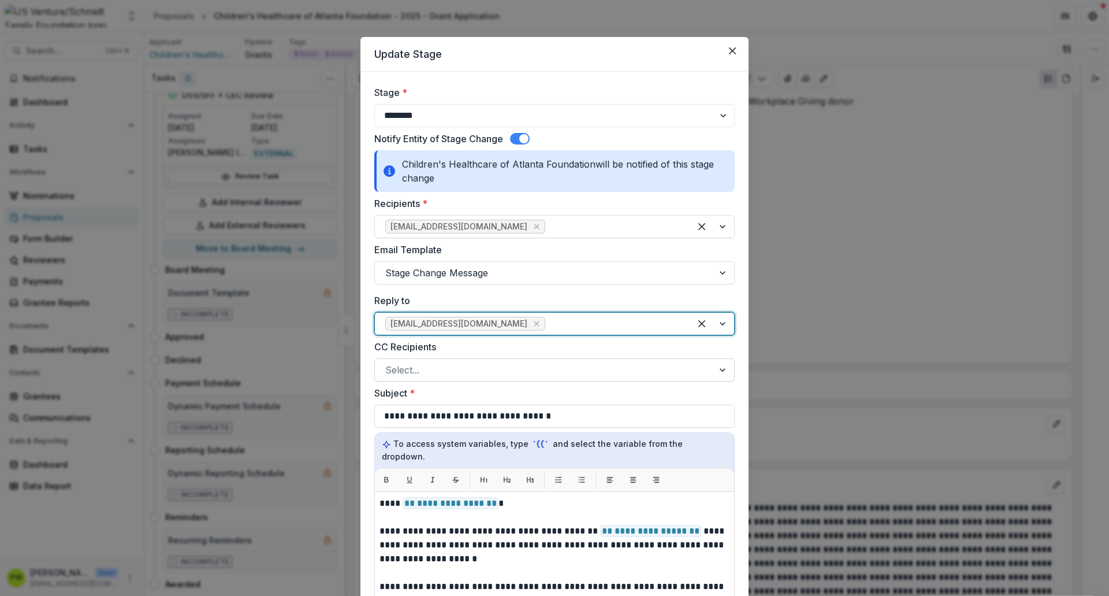
click at [430, 373] on div at bounding box center [544, 370] width 318 height 16
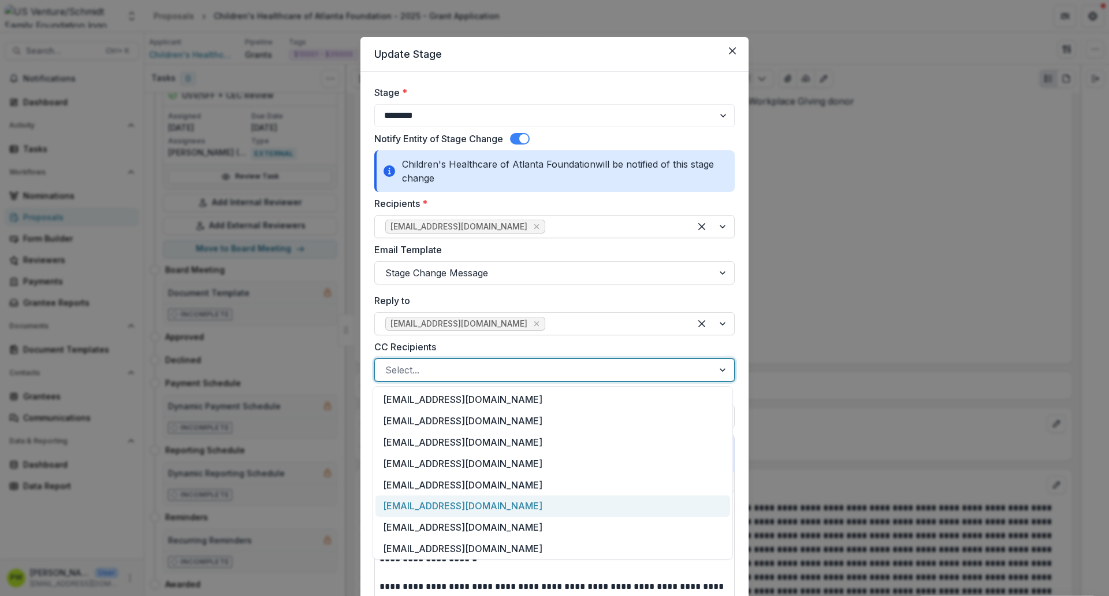
click at [447, 505] on div "[EMAIL_ADDRESS][DOMAIN_NAME]" at bounding box center [553, 505] width 355 height 21
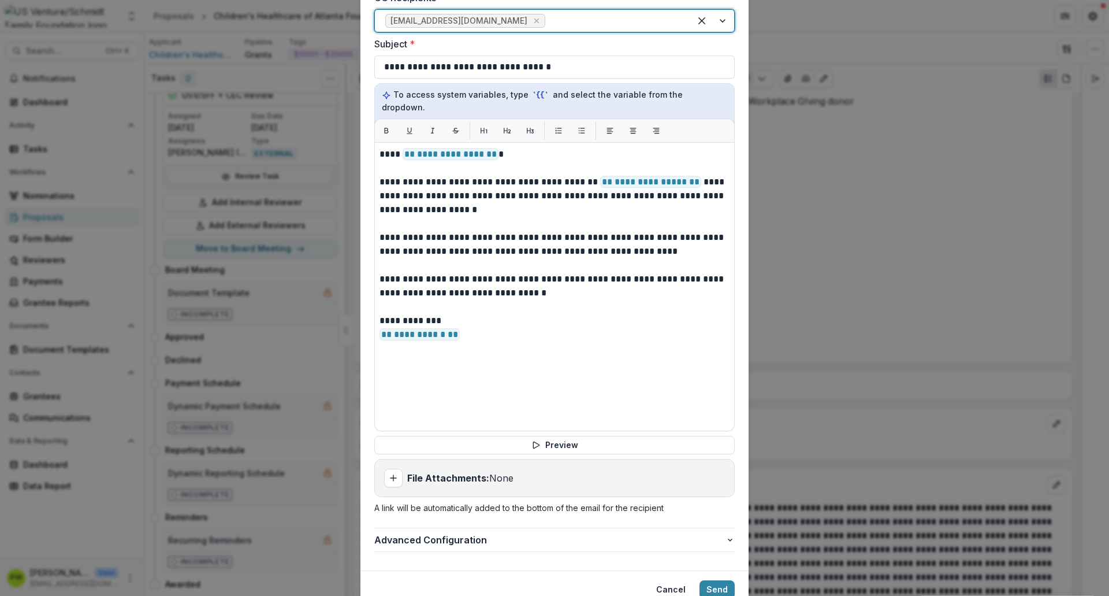
scroll to position [348, 0]
click at [707, 581] on button "Send" at bounding box center [717, 590] width 35 height 18
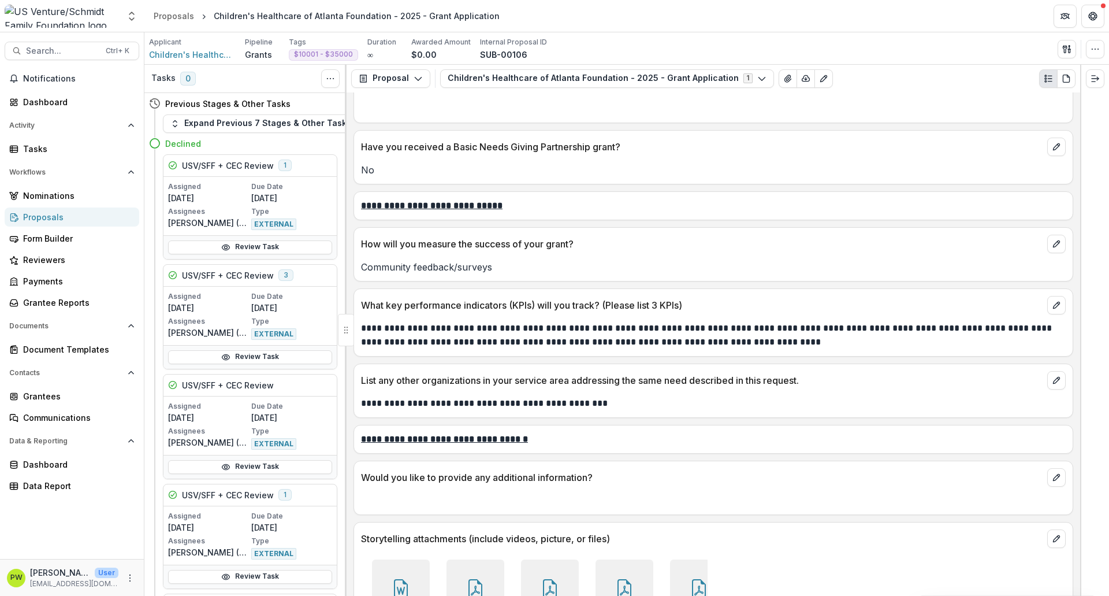
scroll to position [2713, 0]
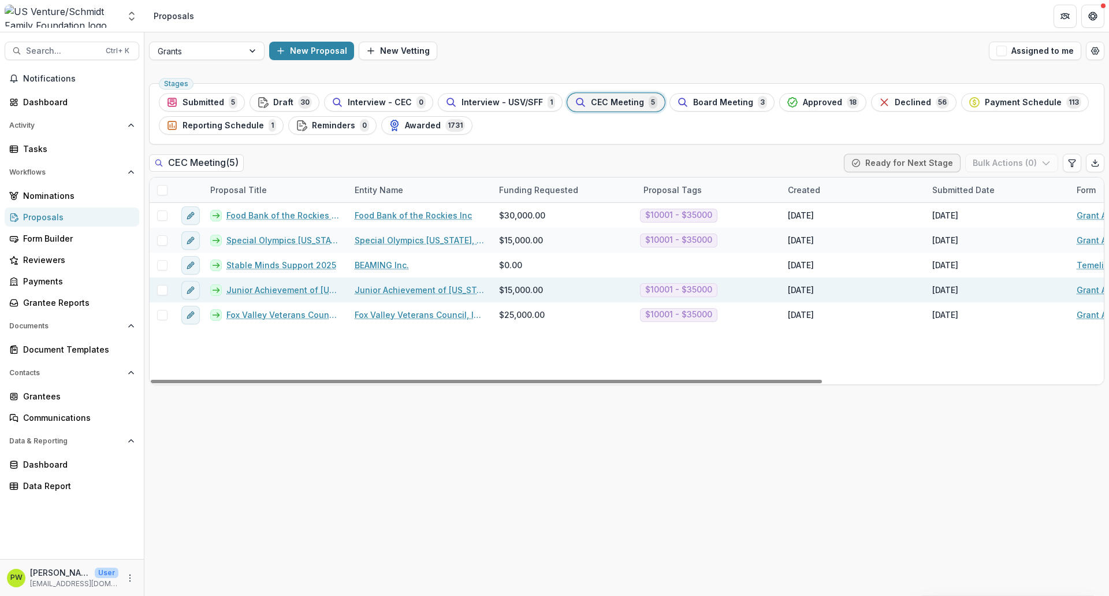
click at [278, 290] on link "Junior Achievement of [US_STATE] ([GEOGRAPHIC_DATA] Region) - 2025 - Grant Appl…" at bounding box center [283, 290] width 114 height 12
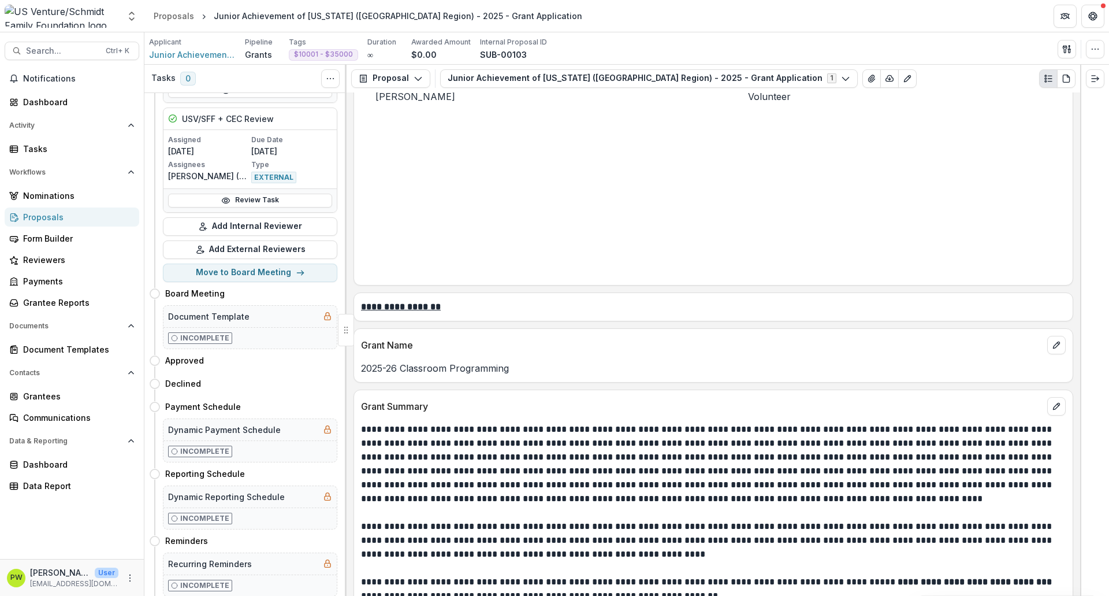
scroll to position [1145, 0]
click at [310, 361] on button "Move here" at bounding box center [313, 360] width 48 height 14
select select "********"
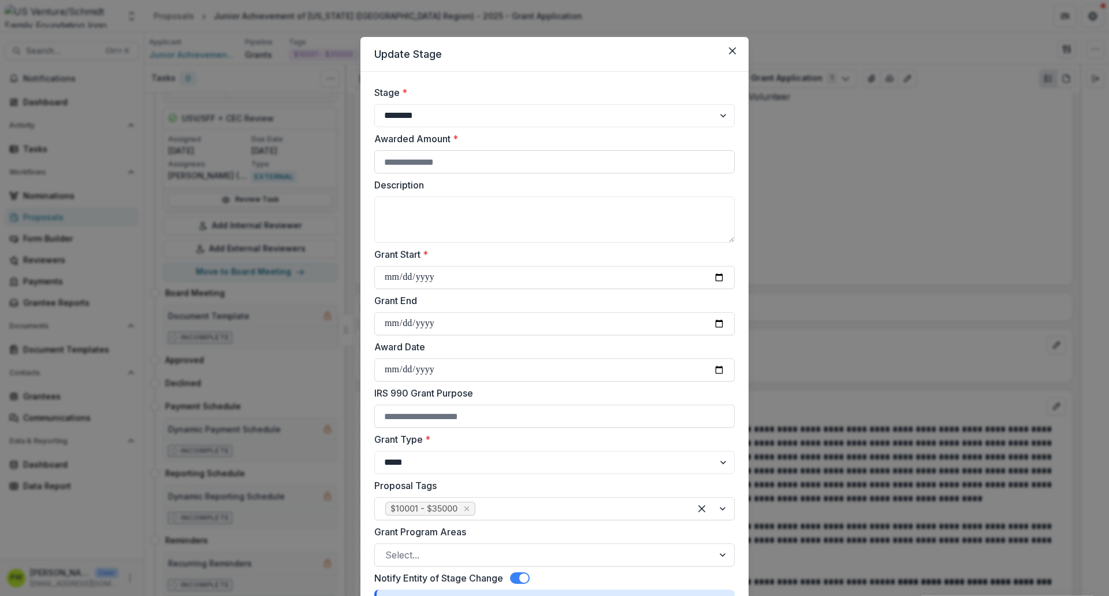
click at [432, 170] on input "Awarded Amount *" at bounding box center [554, 161] width 361 height 23
type input "*****"
click at [429, 198] on textarea "Description" at bounding box center [554, 219] width 361 height 46
paste textarea "**********"
type textarea "**********"
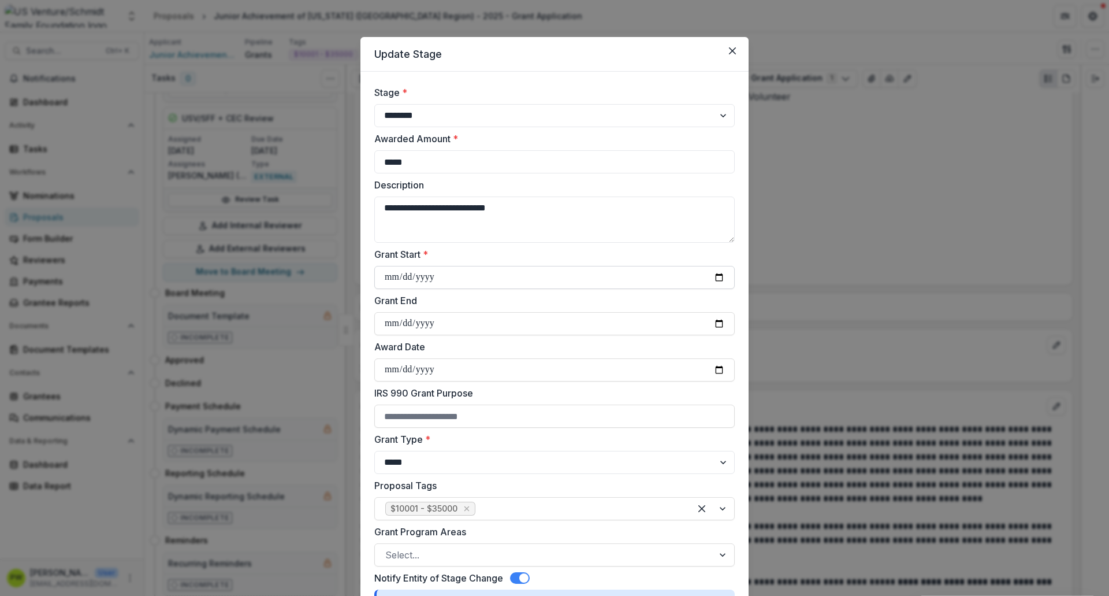
click at [392, 274] on input "Grant Start *" at bounding box center [554, 277] width 361 height 23
click at [712, 276] on input "Grant Start *" at bounding box center [554, 277] width 361 height 23
type input "**********"
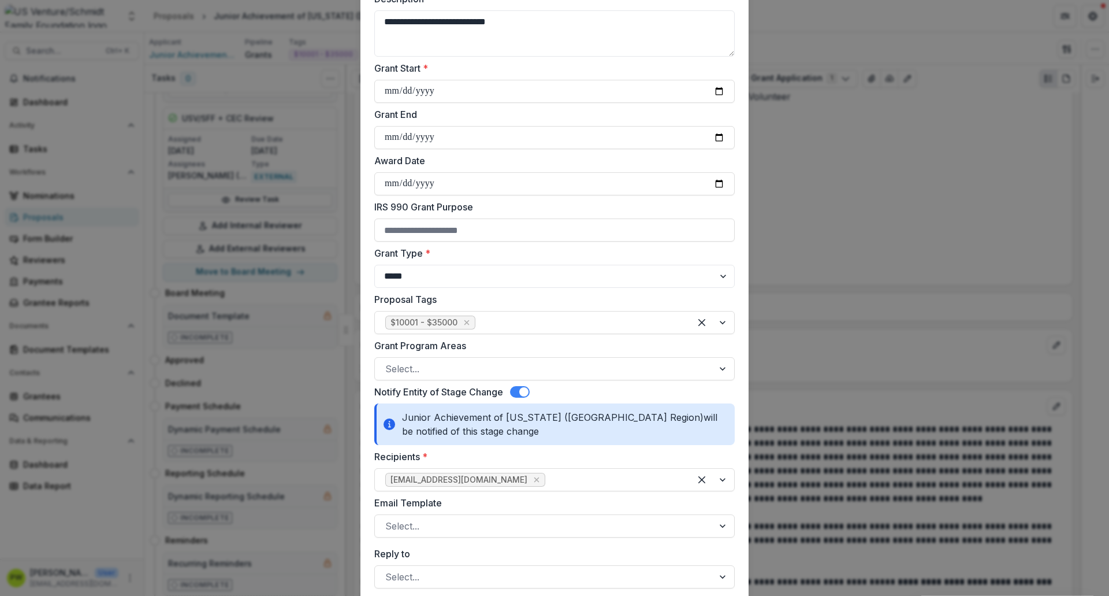
scroll to position [190, 0]
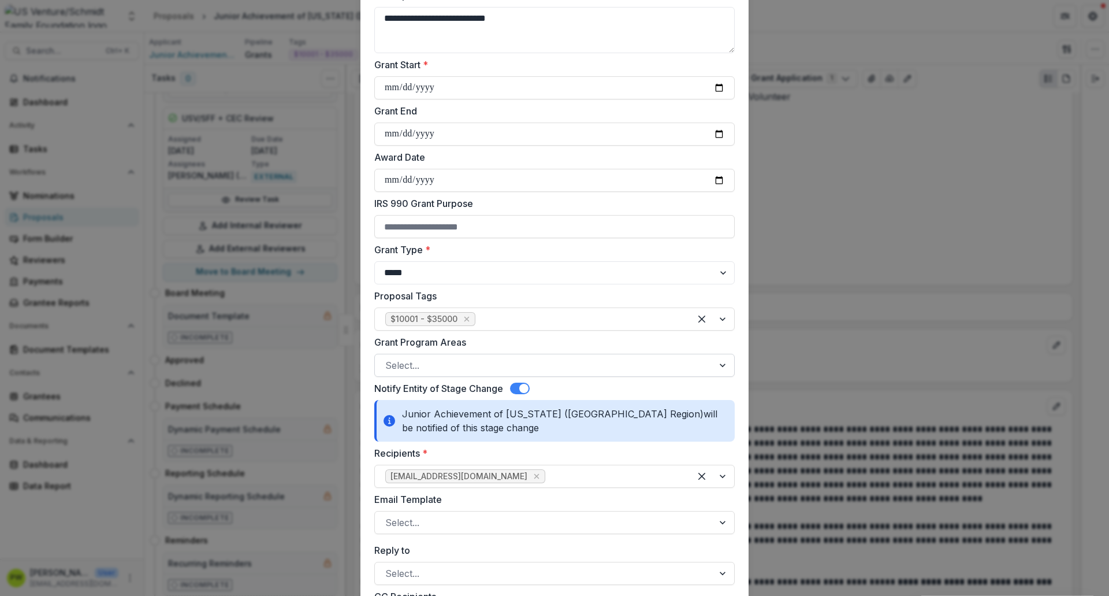
click at [455, 367] on div at bounding box center [544, 365] width 318 height 16
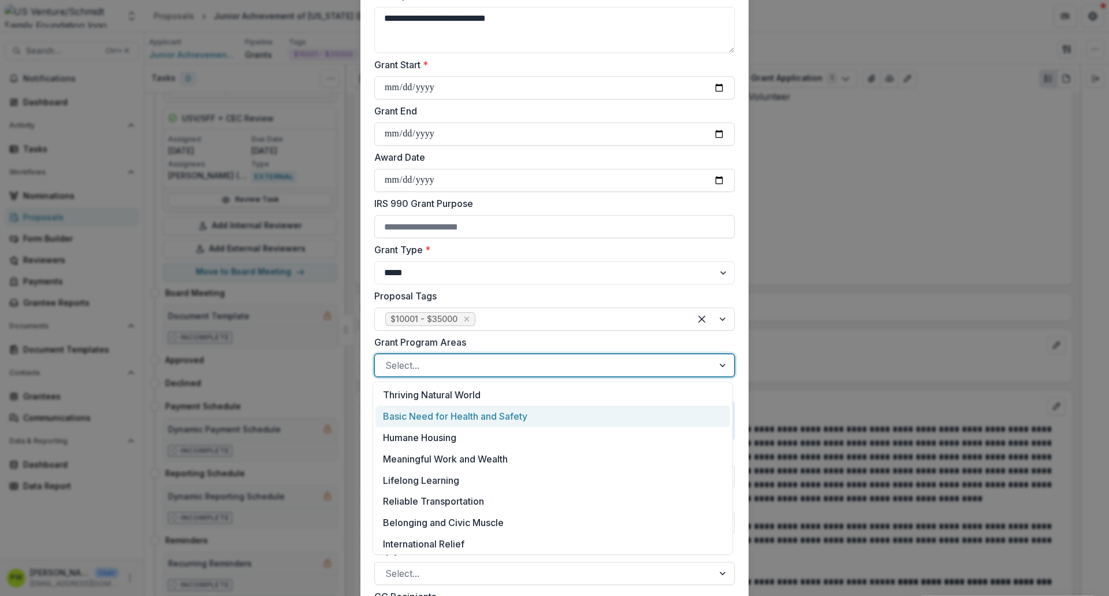
click at [466, 418] on div "Basic Need for Health and Safety" at bounding box center [553, 416] width 355 height 21
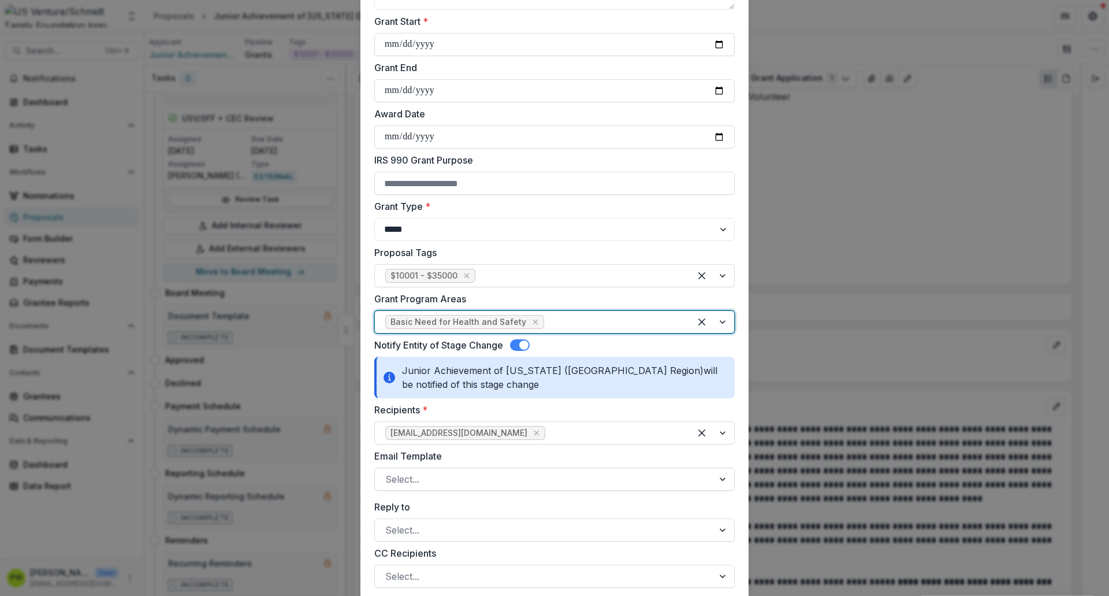
scroll to position [233, 0]
click at [570, 322] on div at bounding box center [613, 321] width 133 height 16
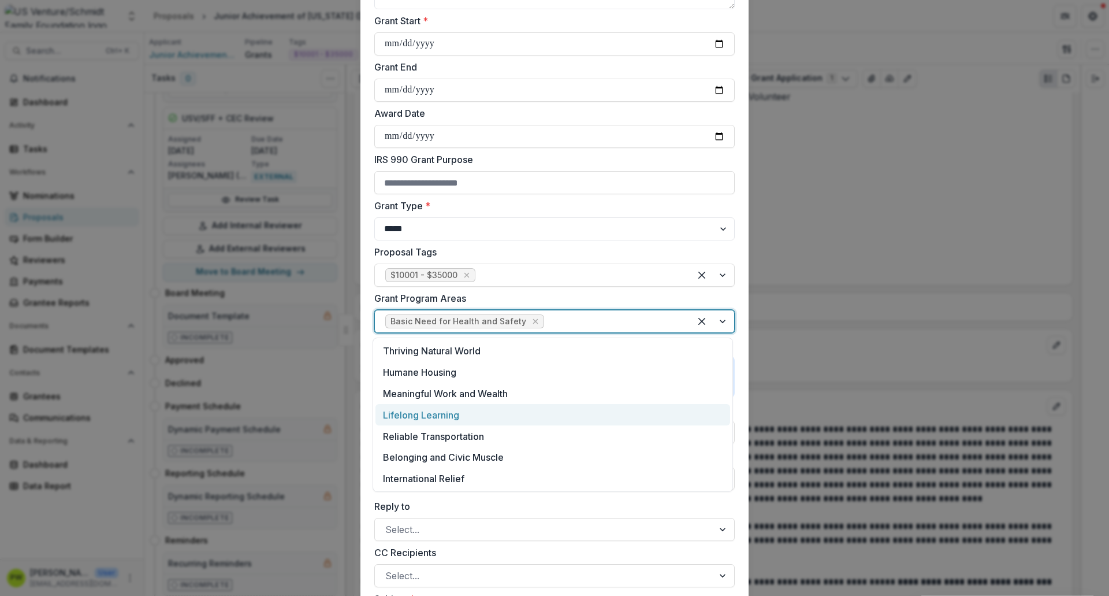
click at [489, 421] on div "Lifelong Learning" at bounding box center [553, 414] width 355 height 21
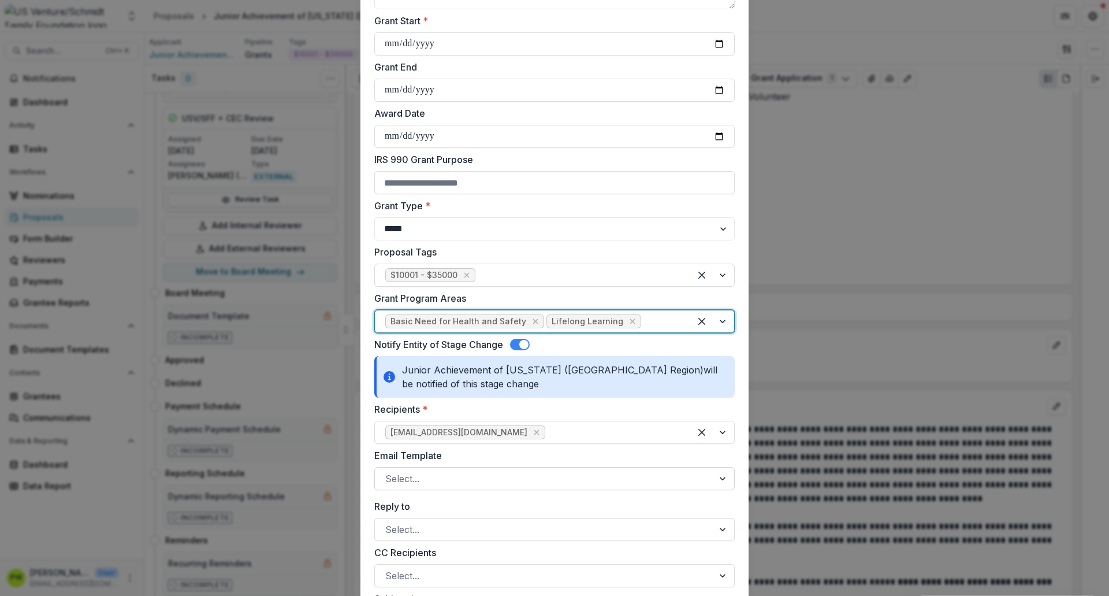
click at [483, 481] on div at bounding box center [544, 478] width 318 height 16
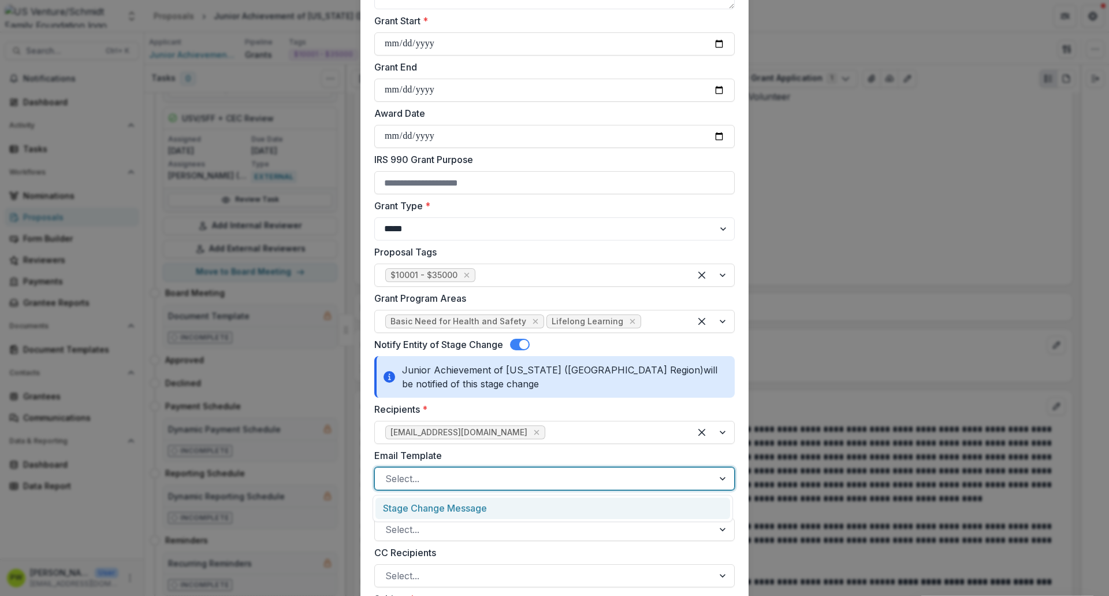
click at [481, 505] on div "Stage Change Message" at bounding box center [553, 507] width 355 height 21
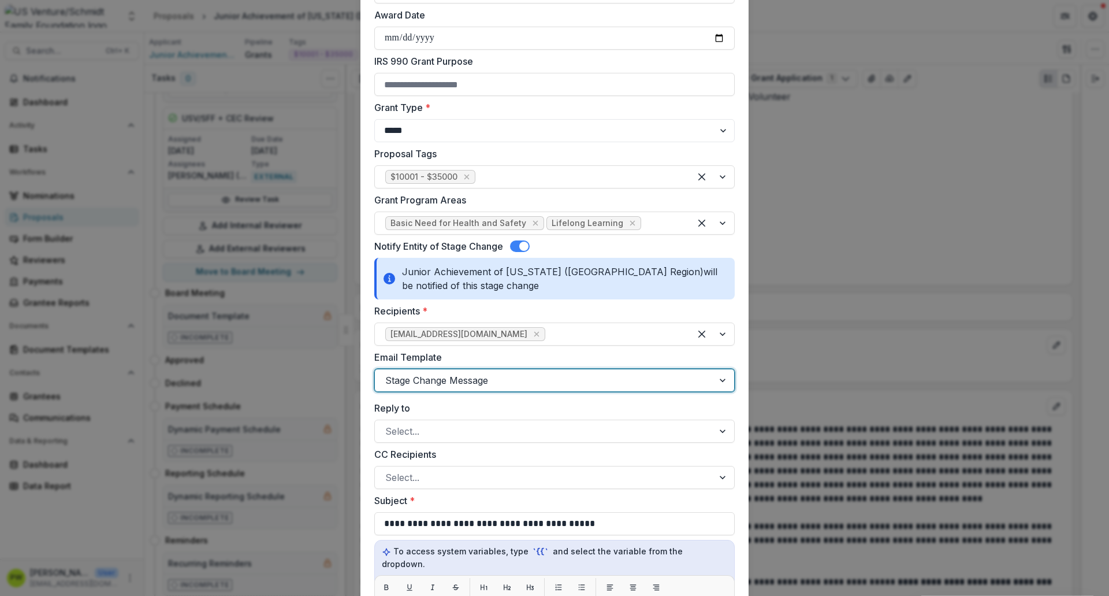
scroll to position [331, 0]
click at [439, 436] on div at bounding box center [544, 432] width 318 height 16
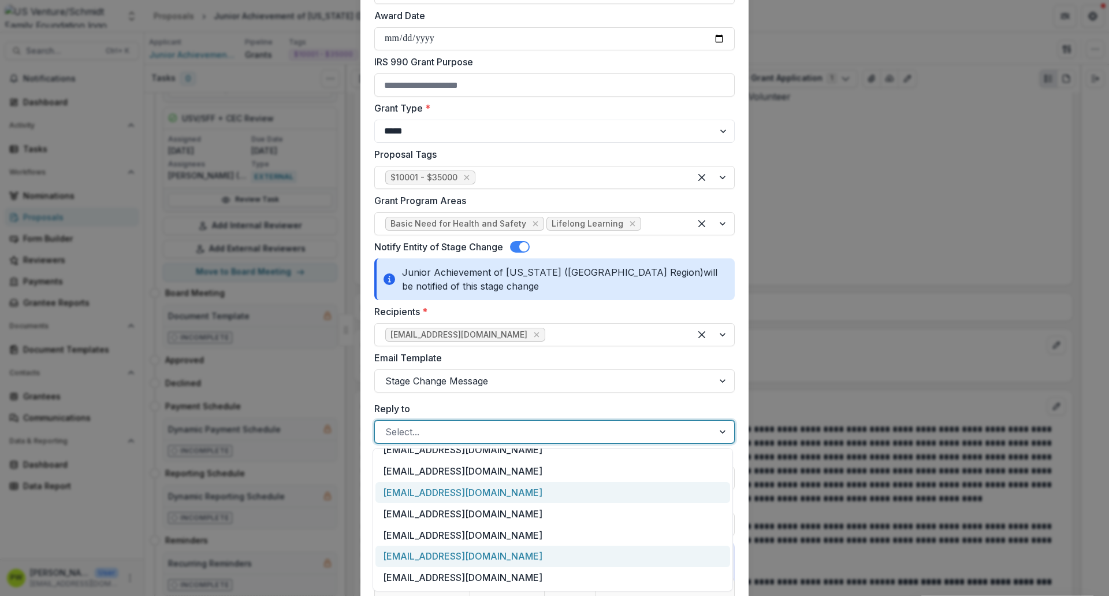
scroll to position [11, 0]
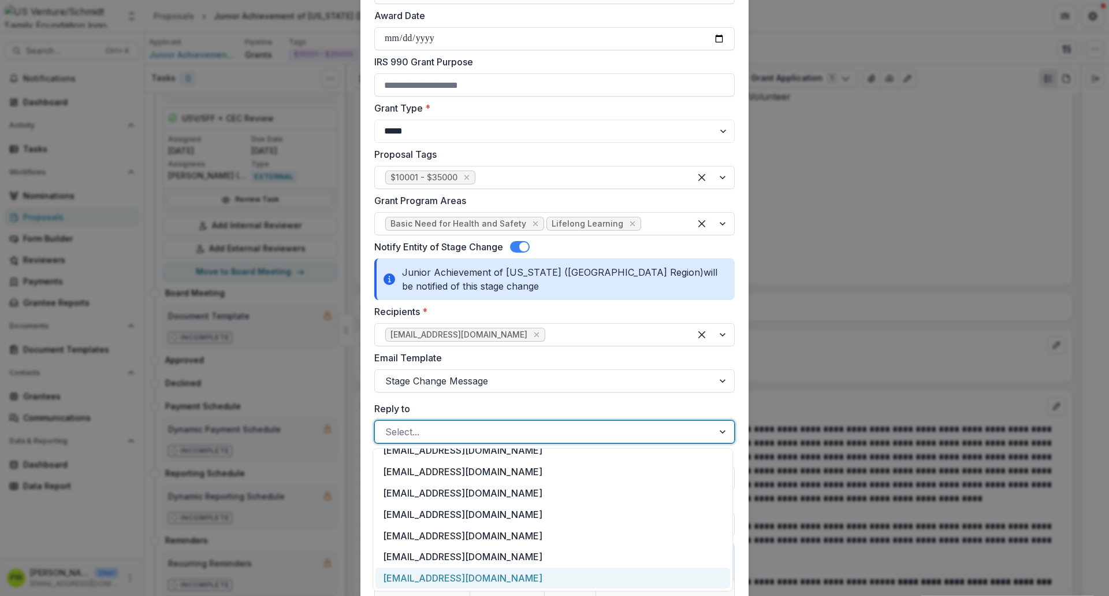
click at [470, 571] on div "[EMAIL_ADDRESS][DOMAIN_NAME]" at bounding box center [553, 577] width 355 height 21
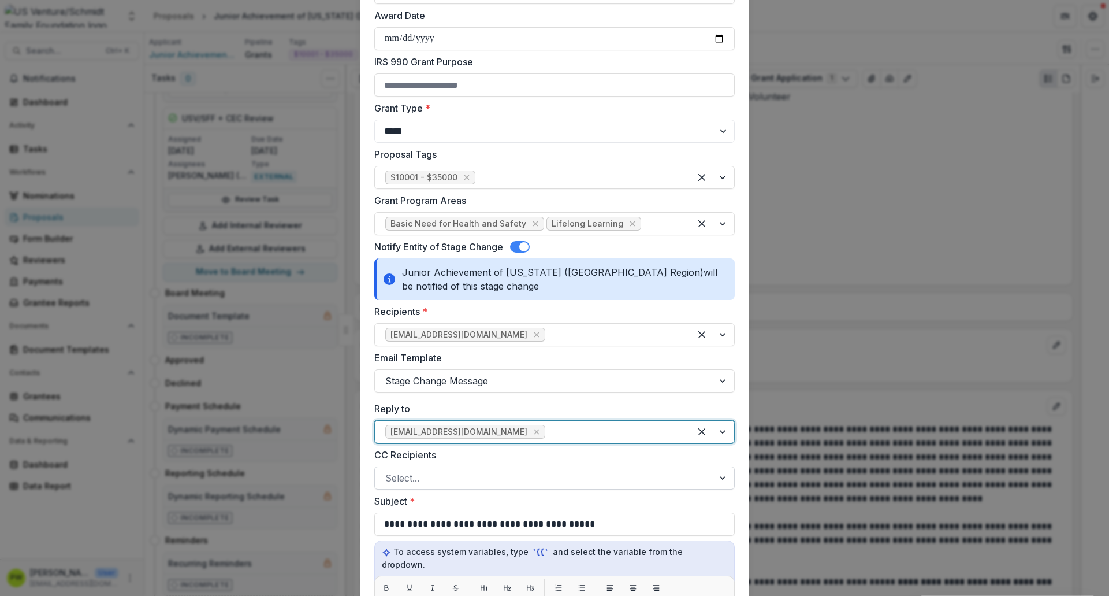
click at [459, 489] on div "Select..." at bounding box center [554, 477] width 361 height 23
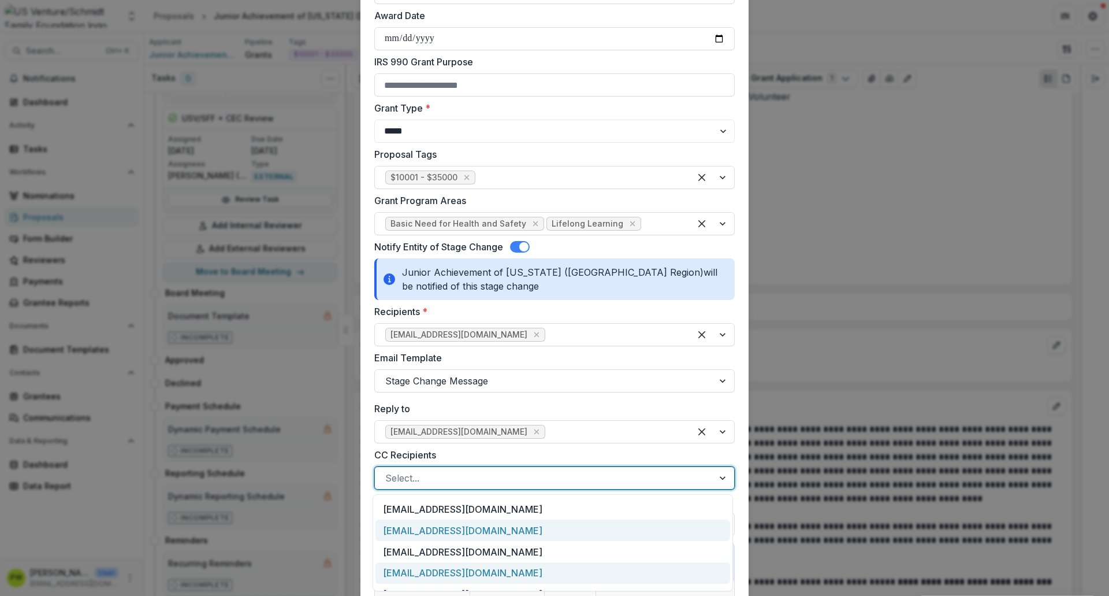
scroll to position [45, 0]
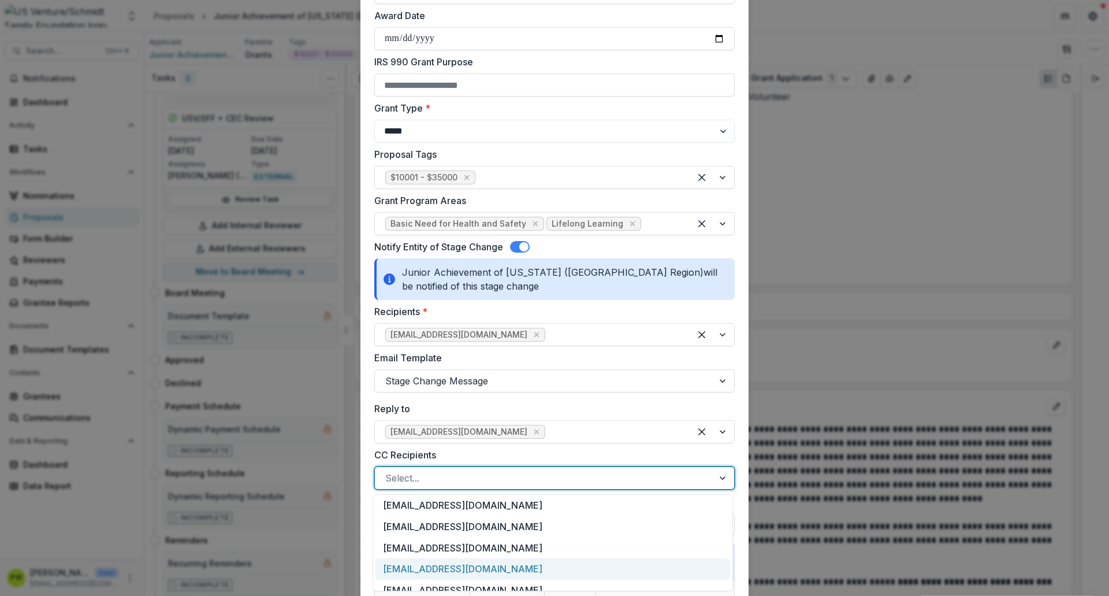
click at [477, 570] on div "[EMAIL_ADDRESS][DOMAIN_NAME]" at bounding box center [553, 568] width 355 height 21
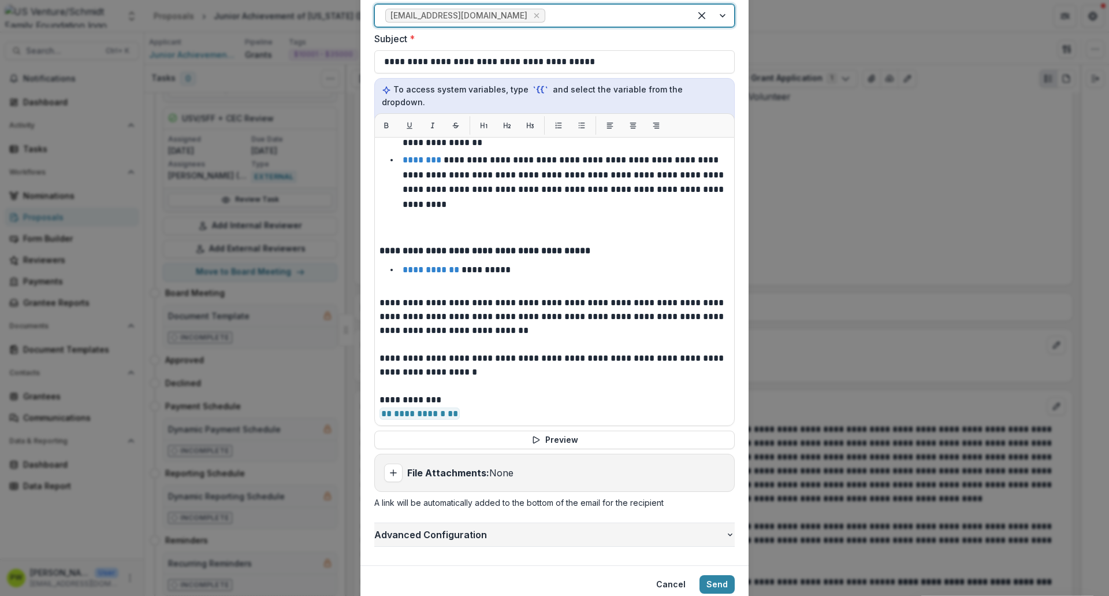
scroll to position [794, 0]
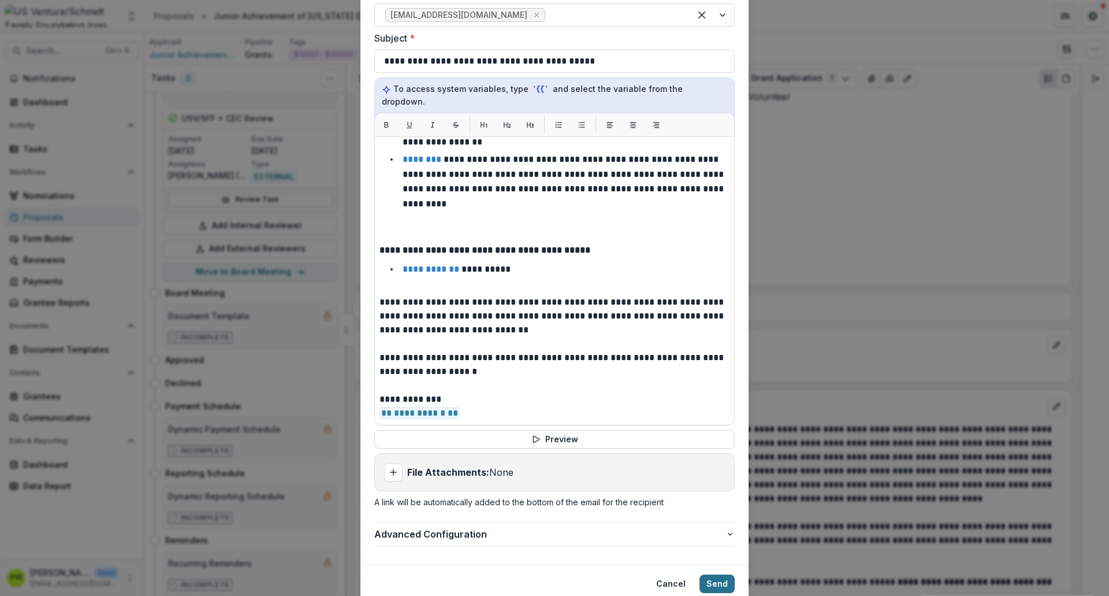
click at [709, 574] on button "Send" at bounding box center [717, 583] width 35 height 18
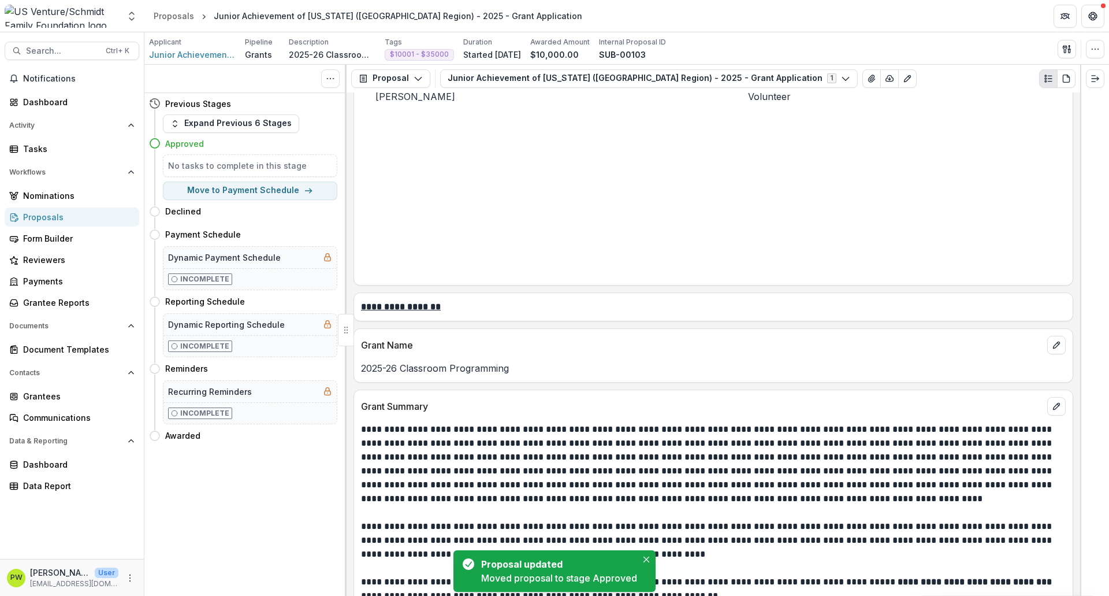
scroll to position [0, 0]
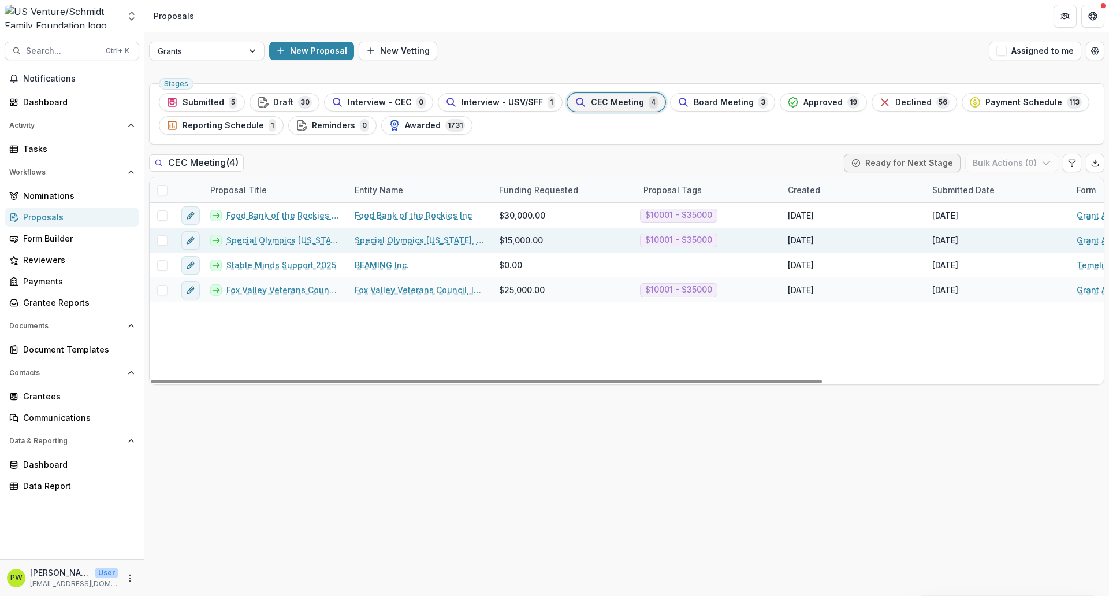
click at [277, 241] on link "Special Olympics [US_STATE], INC. - 2025 - Grant Application" at bounding box center [283, 240] width 114 height 12
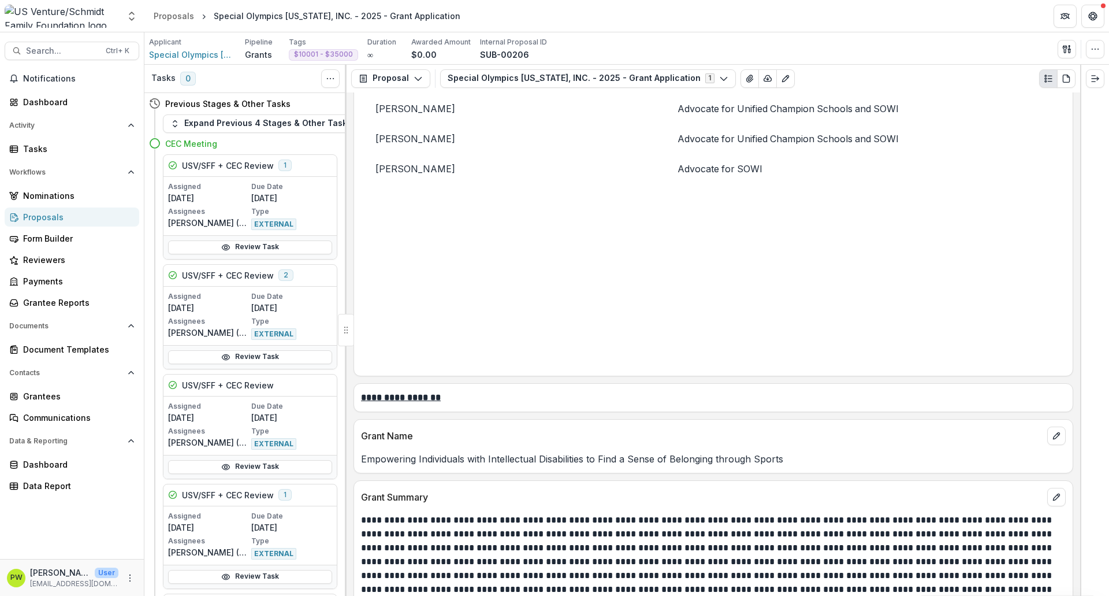
scroll to position [1093, 0]
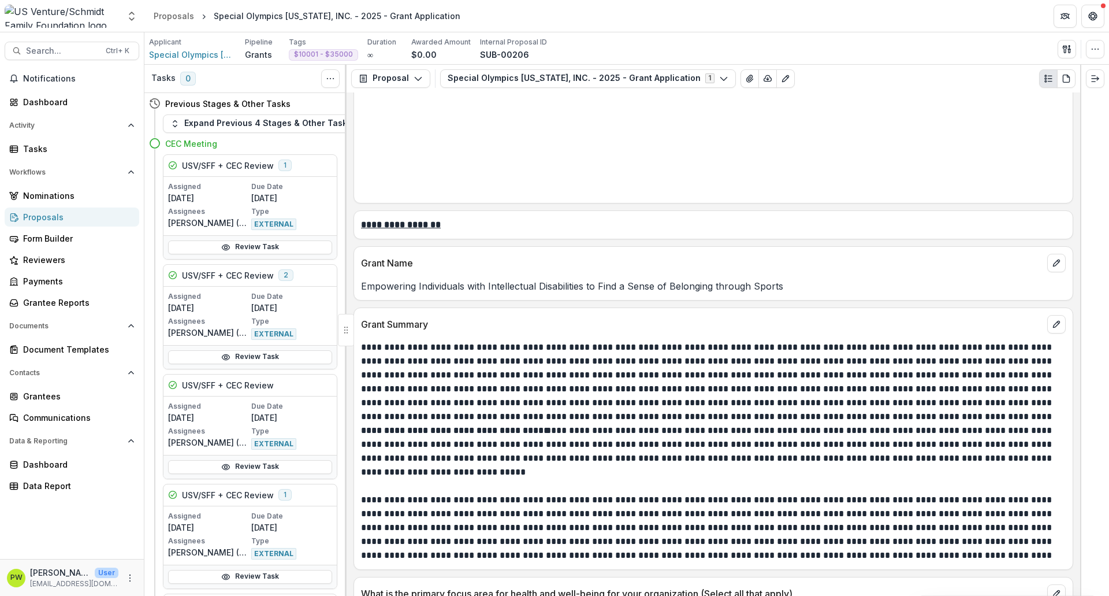
click at [570, 370] on p "**********" at bounding box center [711, 381] width 701 height 83
click at [539, 282] on div "Empowering Individuals with Intellectual Disabilities to Find a Sense of Belong…" at bounding box center [713, 282] width 719 height 21
copy p "Empowering Individuals with Intellectual Disabilities to Find a Sense of Belong…"
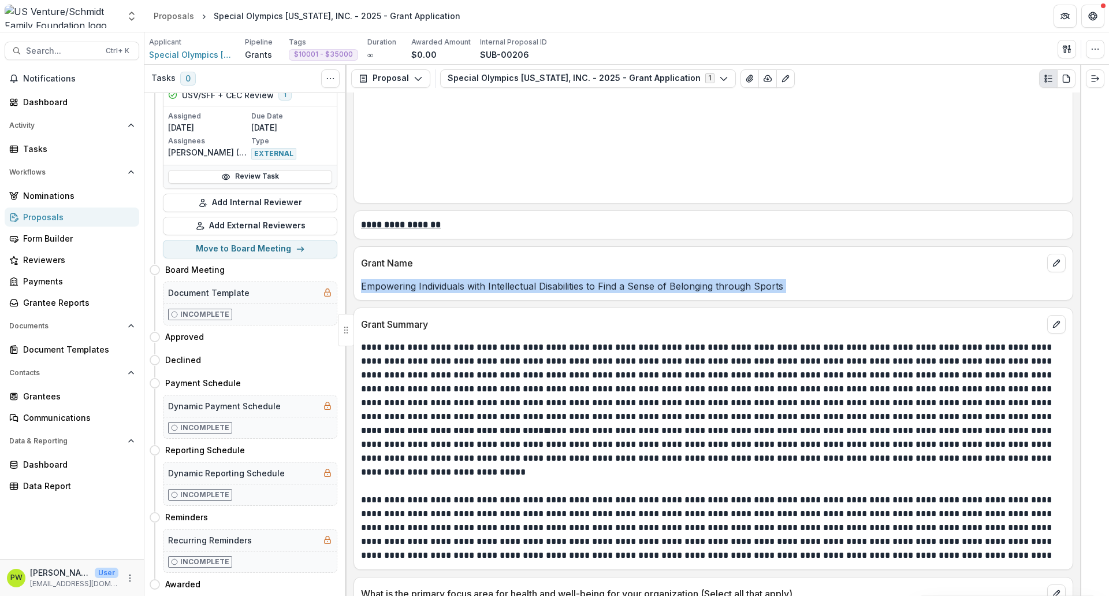
scroll to position [1177, 0]
click at [294, 330] on button "Move here" at bounding box center [313, 337] width 48 height 14
select select "********"
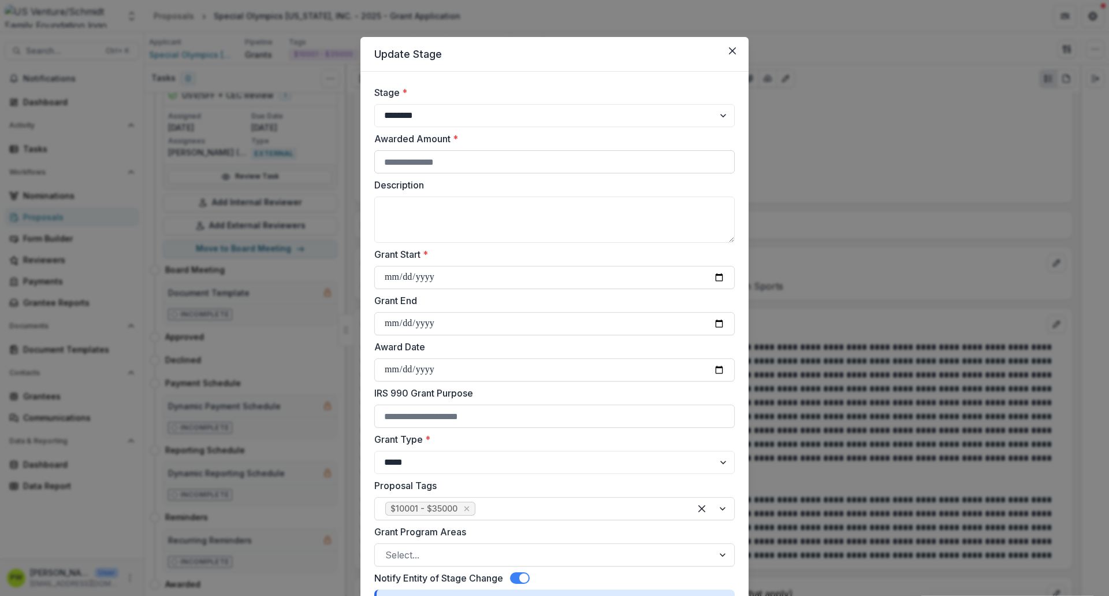
click at [448, 161] on input "Awarded Amount *" at bounding box center [554, 161] width 361 height 23
type input "****"
click at [439, 211] on textarea "Description" at bounding box center [554, 219] width 361 height 46
paste textarea "**********"
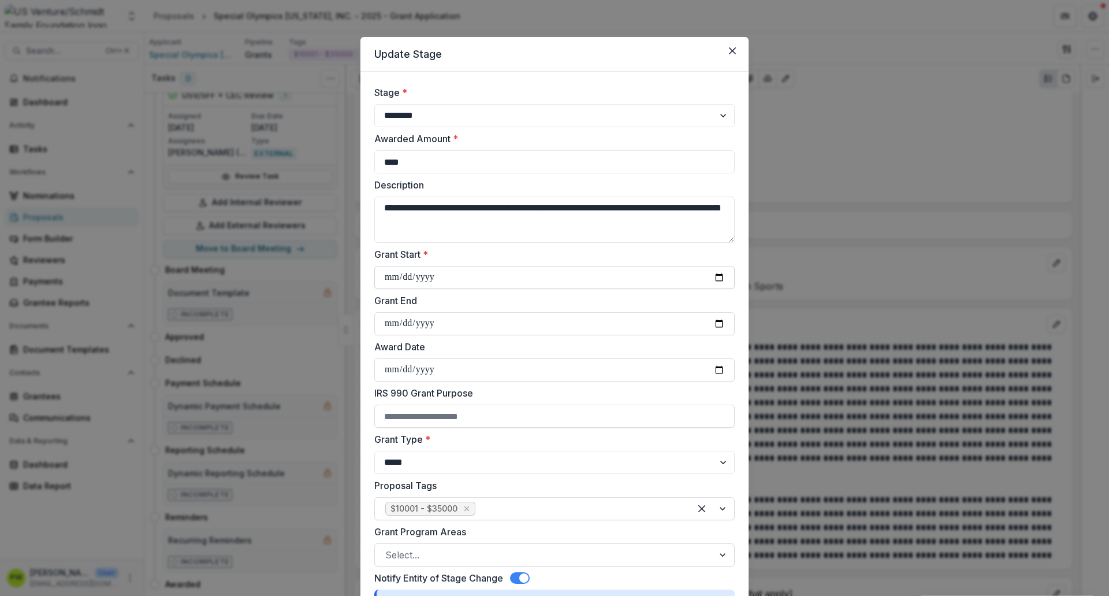
type textarea "**********"
click at [389, 277] on input "Grant Start *" at bounding box center [554, 277] width 361 height 23
click at [717, 280] on input "Grant Start *" at bounding box center [554, 277] width 361 height 23
type input "**********"
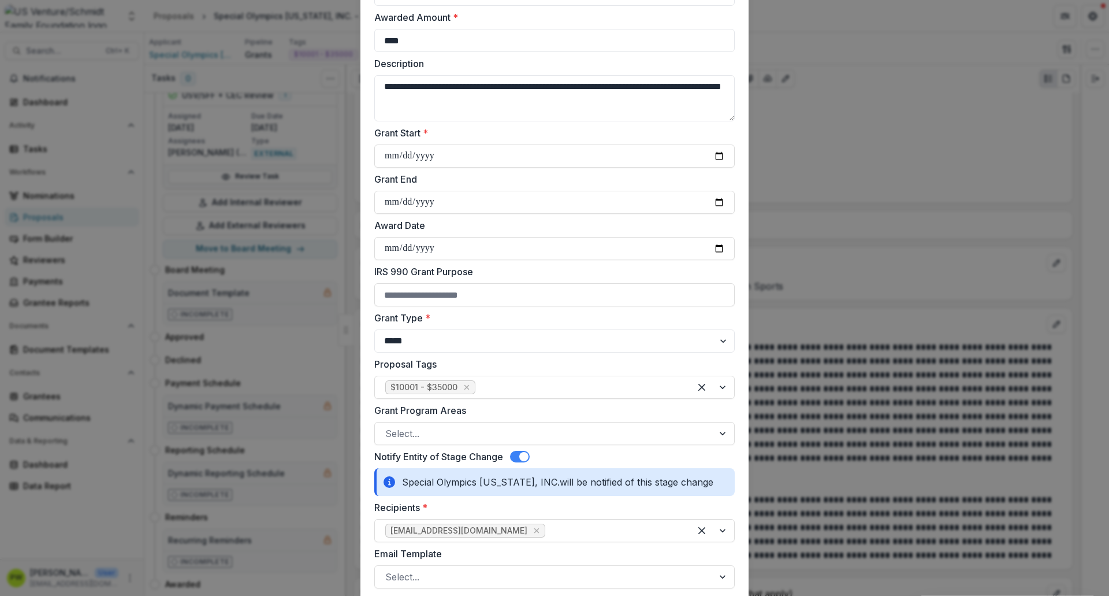
scroll to position [125, 0]
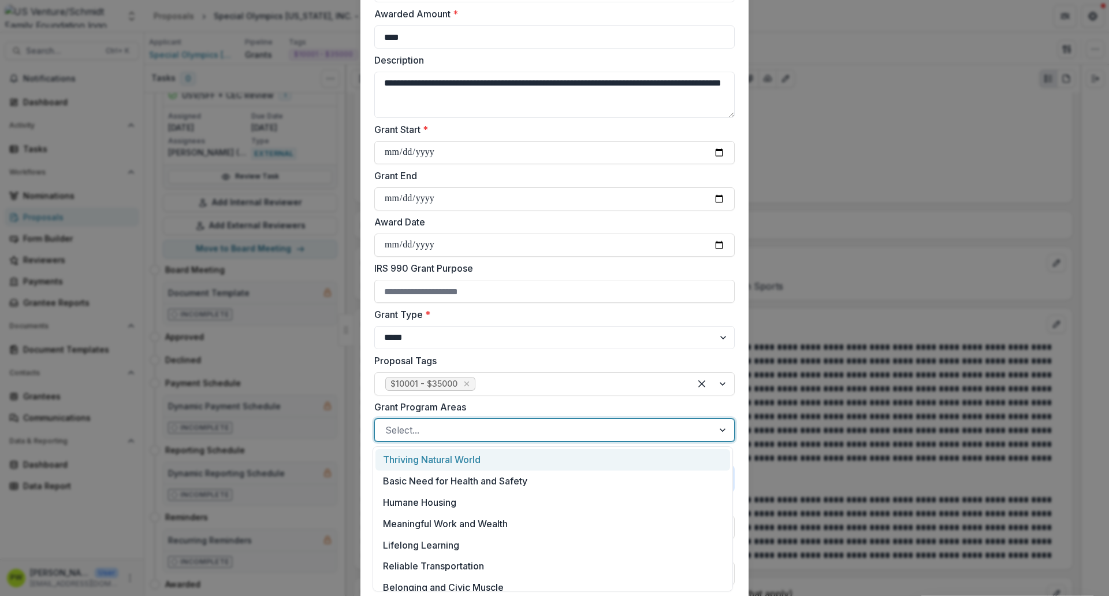
click at [430, 428] on div at bounding box center [544, 430] width 318 height 16
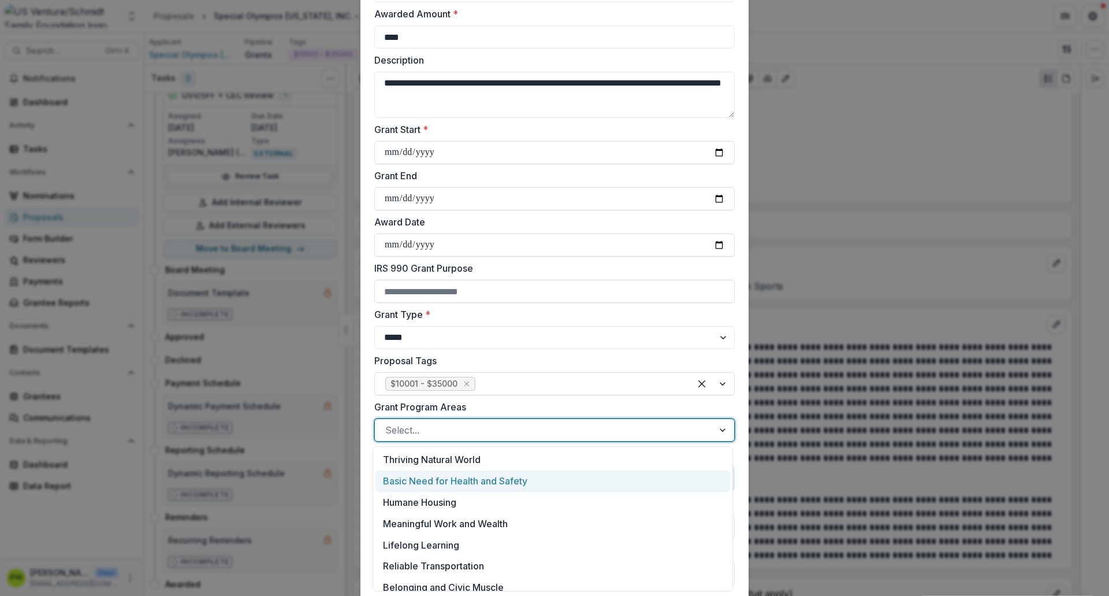
click at [450, 480] on div "Basic Need for Health and Safety" at bounding box center [553, 480] width 355 height 21
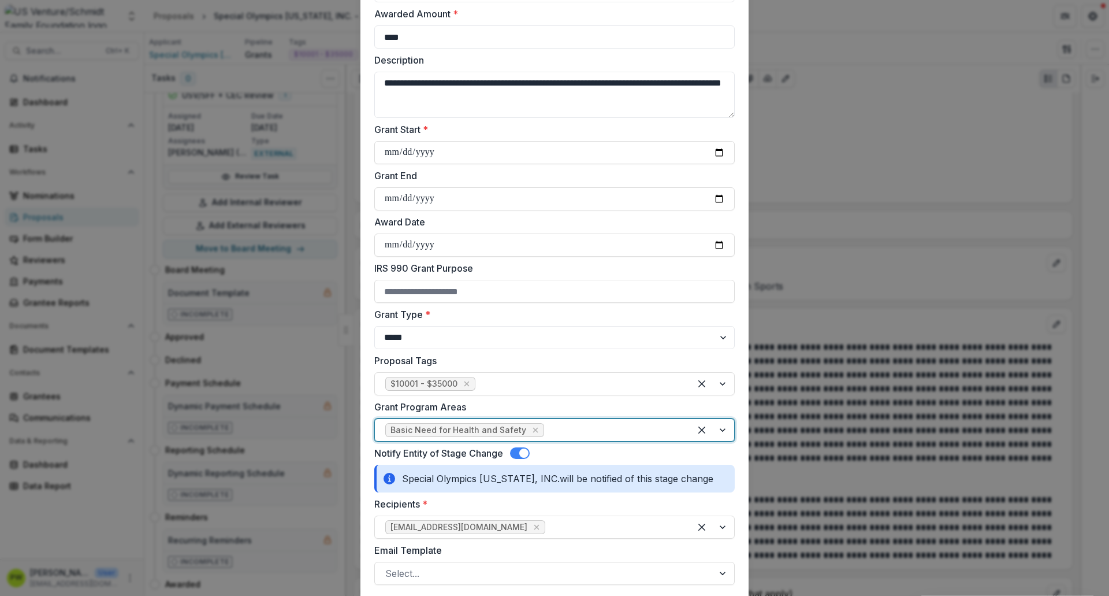
click at [562, 426] on div at bounding box center [613, 430] width 133 height 16
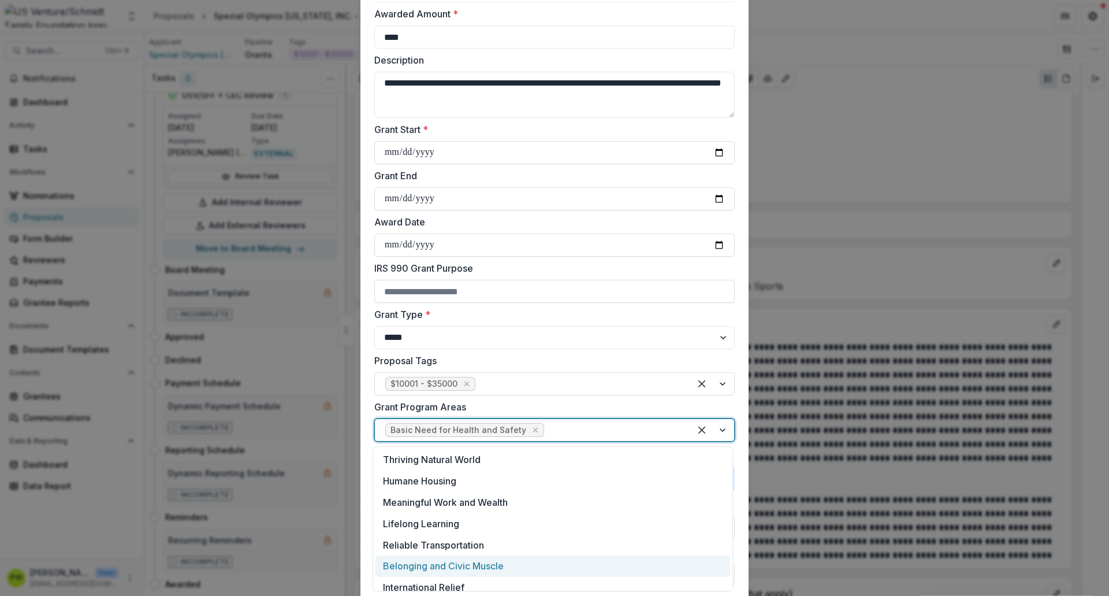
click at [517, 565] on div "Belonging and Civic Muscle" at bounding box center [553, 565] width 355 height 21
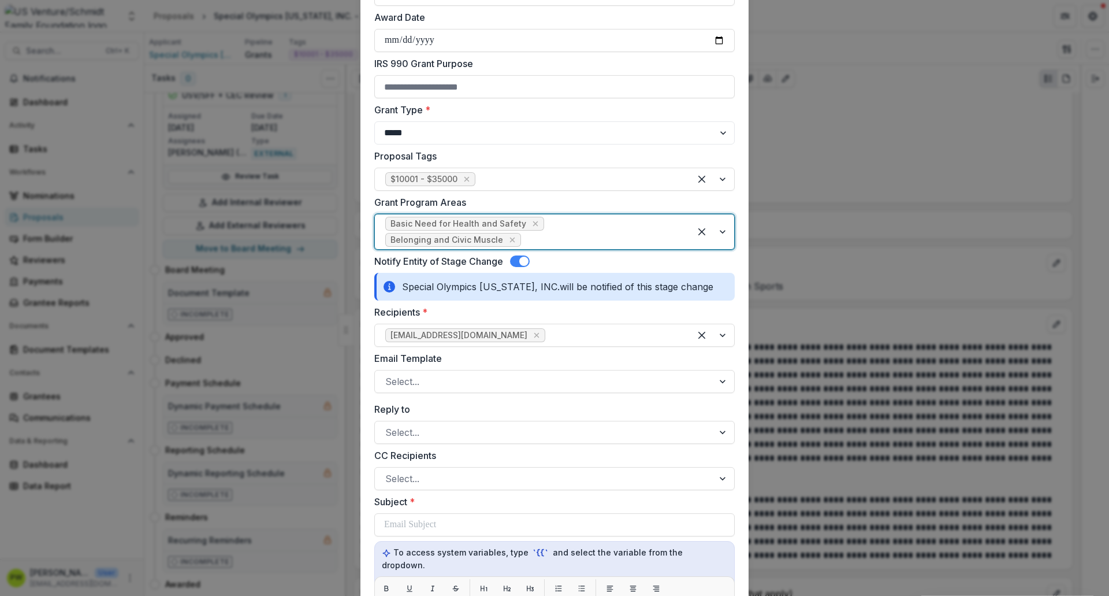
scroll to position [331, 0]
click at [425, 372] on div at bounding box center [544, 380] width 318 height 16
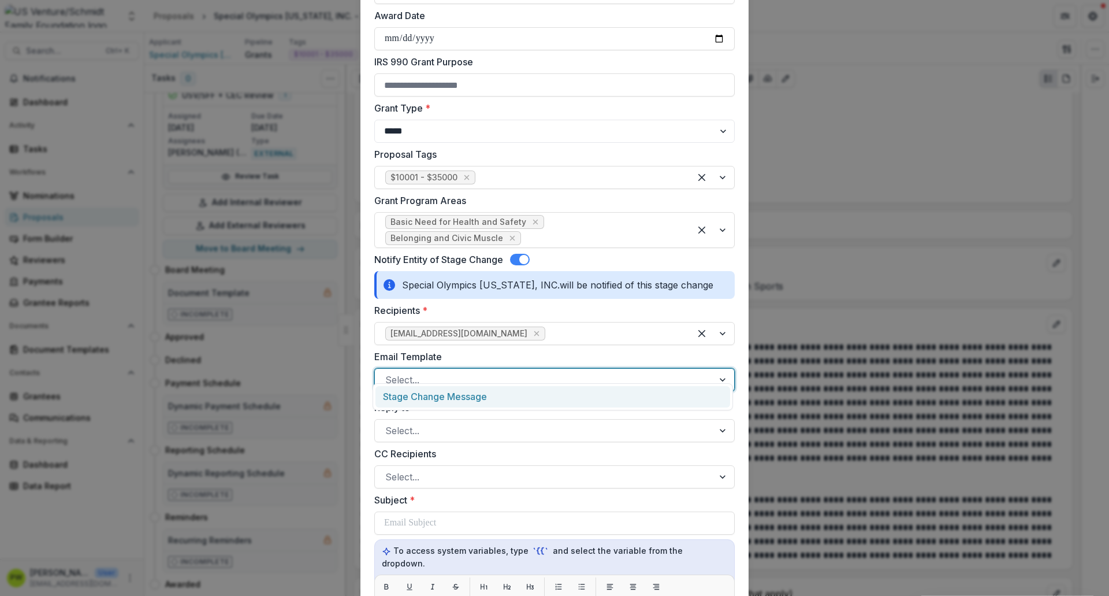
click at [428, 395] on div "Stage Change Message" at bounding box center [553, 396] width 355 height 21
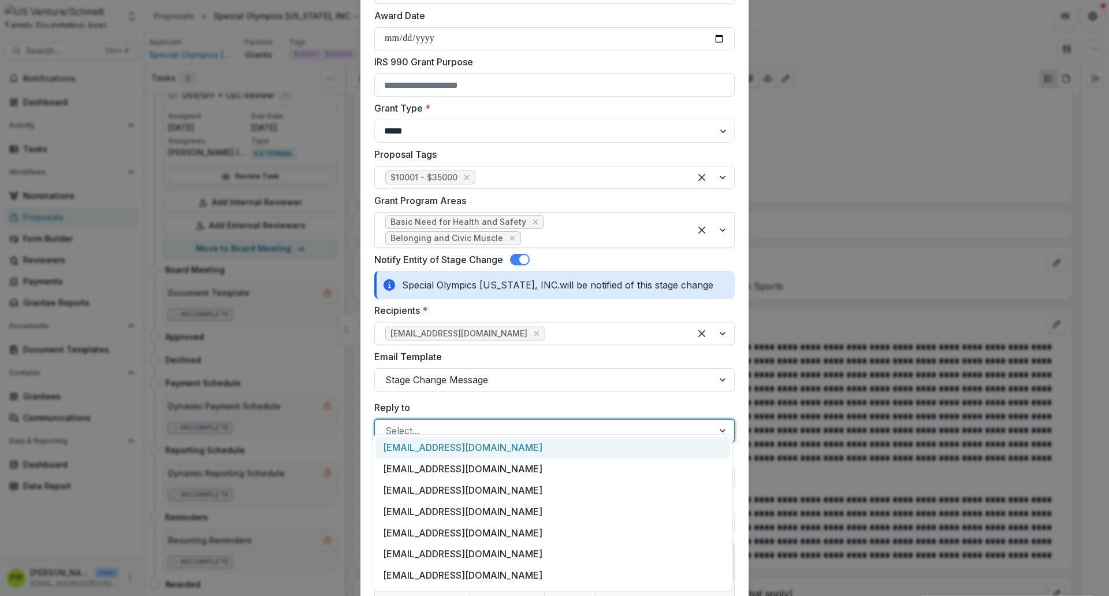
click at [417, 422] on div at bounding box center [544, 430] width 318 height 16
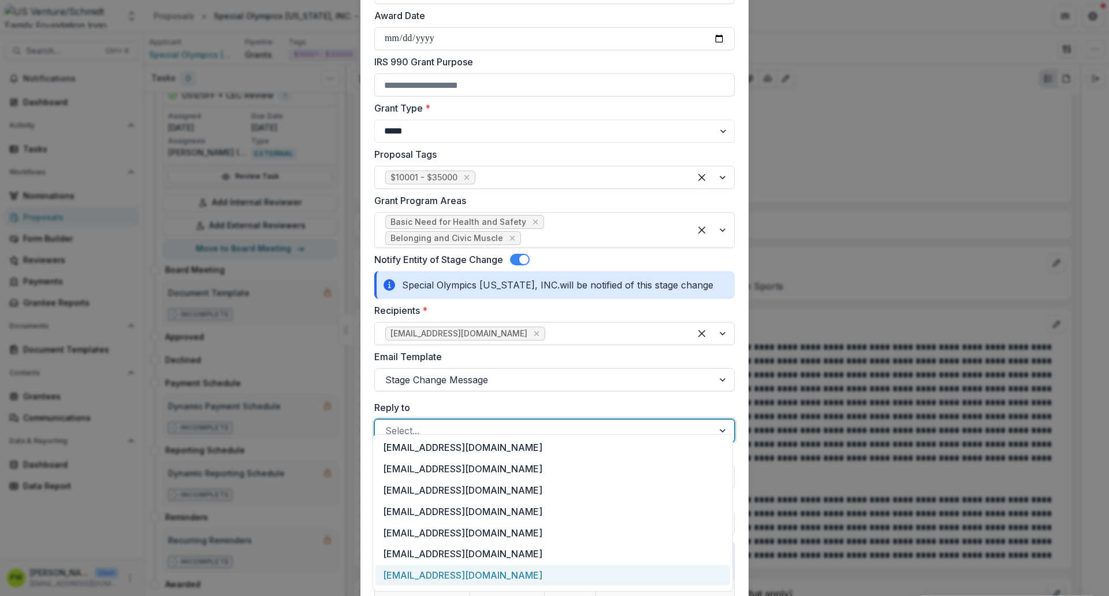
click at [431, 573] on div "[EMAIL_ADDRESS][DOMAIN_NAME]" at bounding box center [553, 574] width 355 height 21
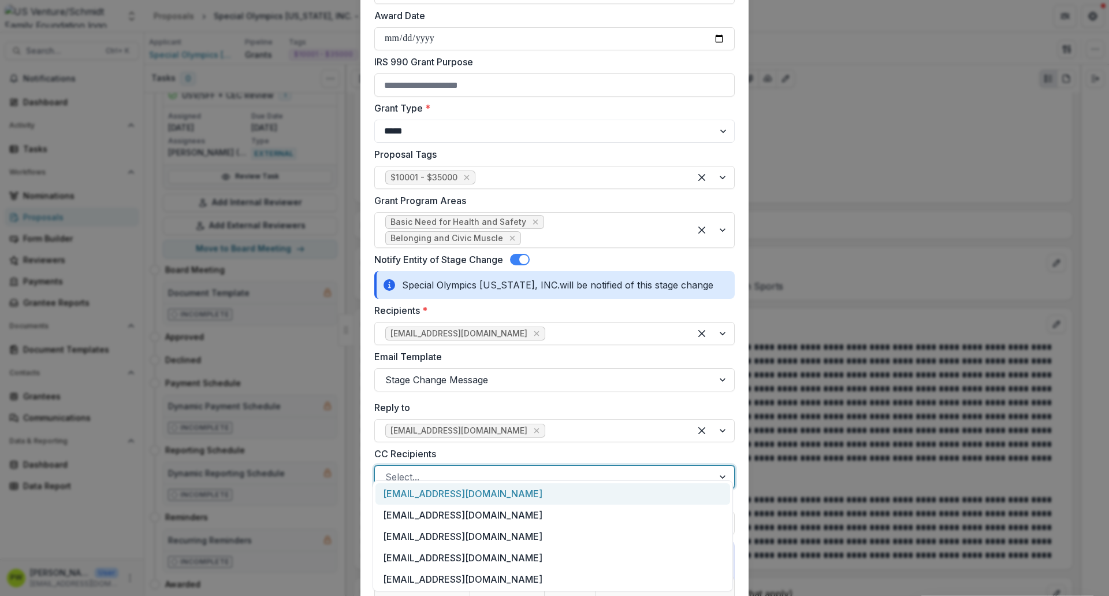
click at [440, 469] on div at bounding box center [544, 477] width 318 height 16
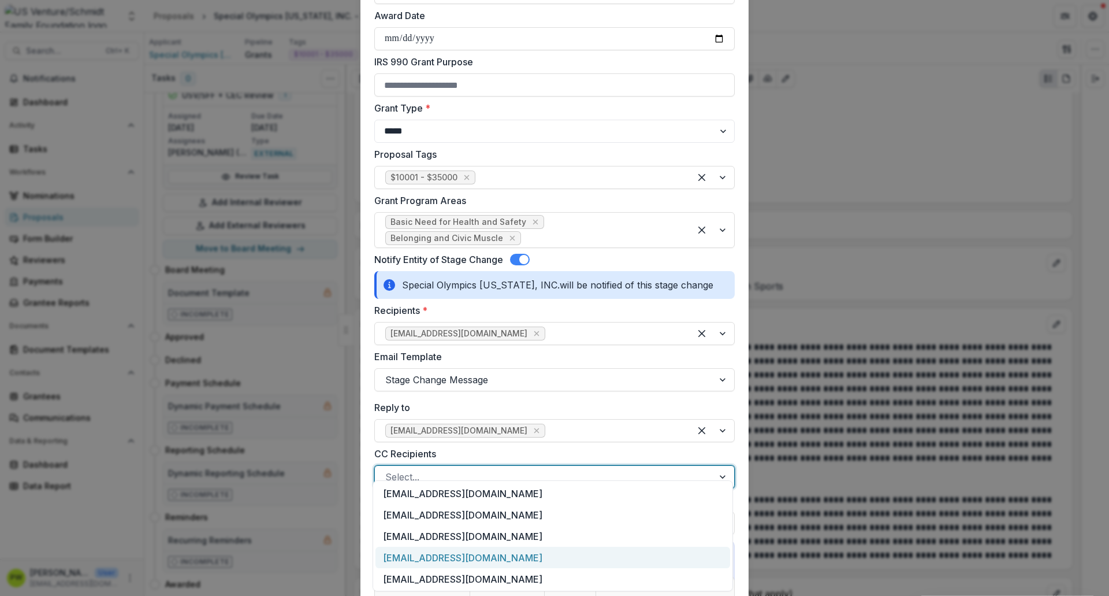
click at [452, 551] on div "[EMAIL_ADDRESS][DOMAIN_NAME]" at bounding box center [553, 557] width 355 height 21
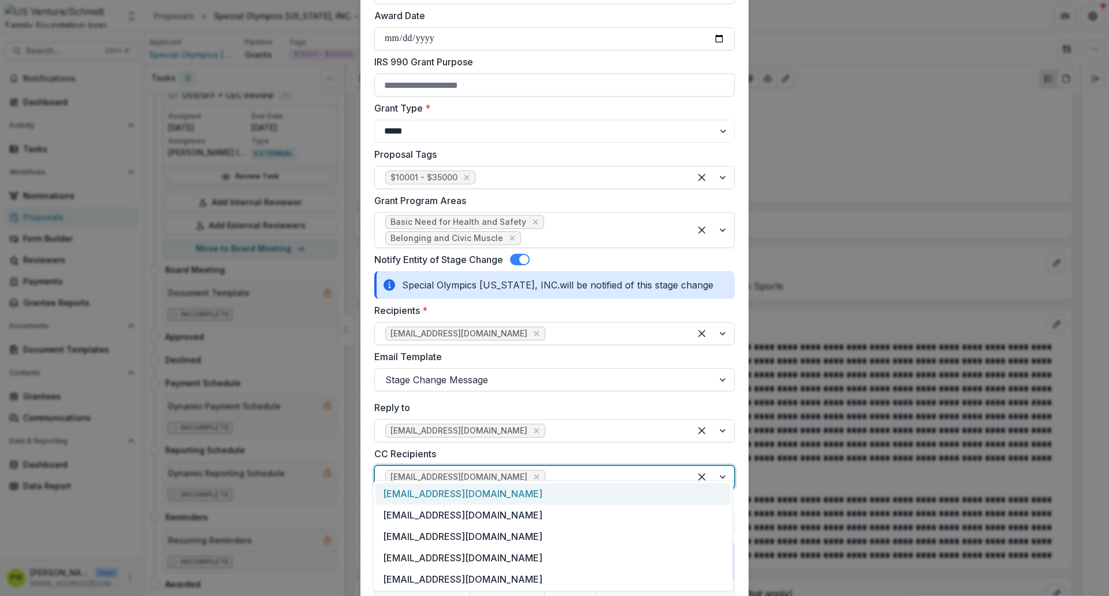
click at [548, 469] on div at bounding box center [614, 477] width 132 height 16
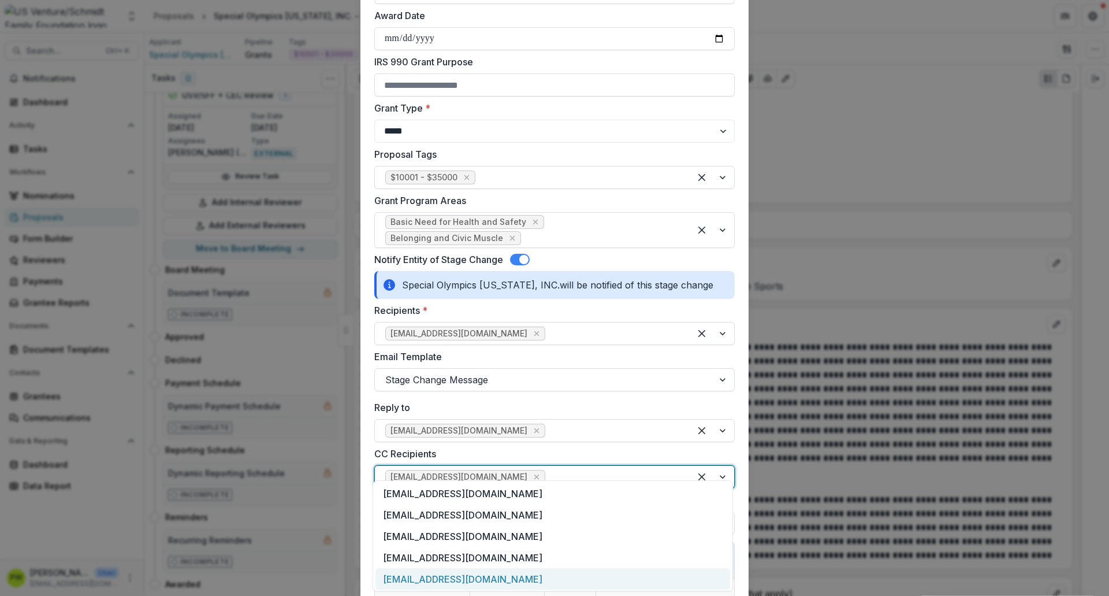
click at [477, 576] on div "[EMAIL_ADDRESS][DOMAIN_NAME]" at bounding box center [553, 578] width 355 height 21
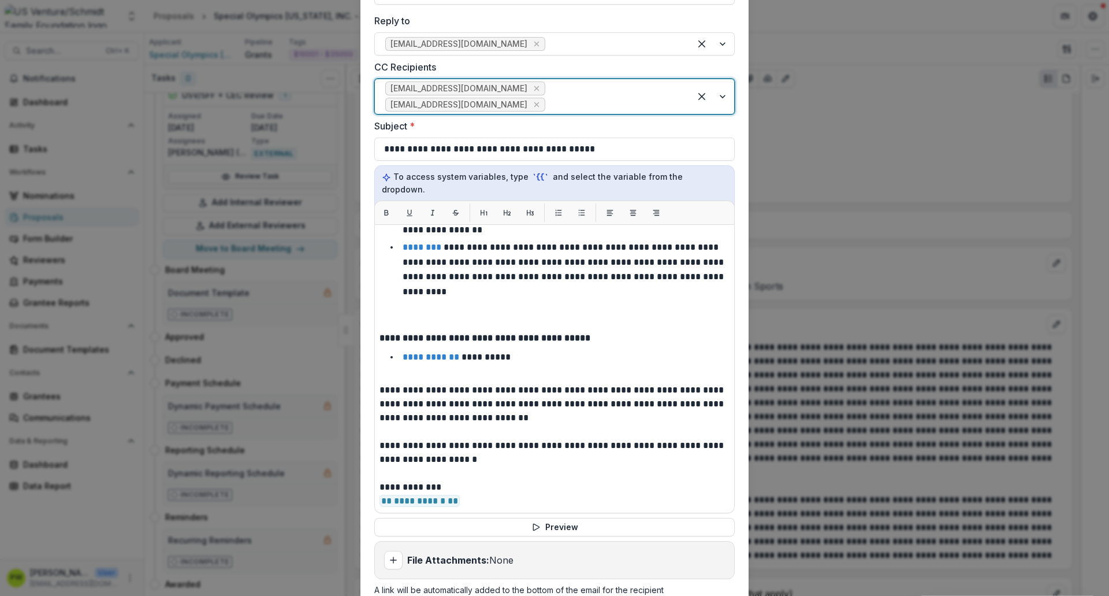
scroll to position [811, 0]
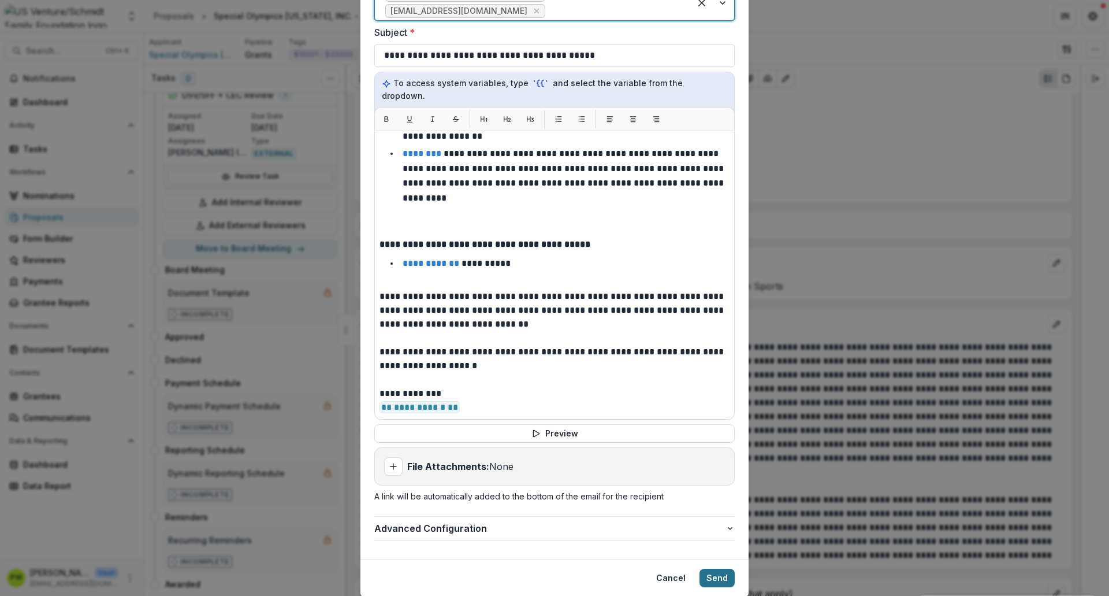
click at [709, 569] on button "Send" at bounding box center [717, 578] width 35 height 18
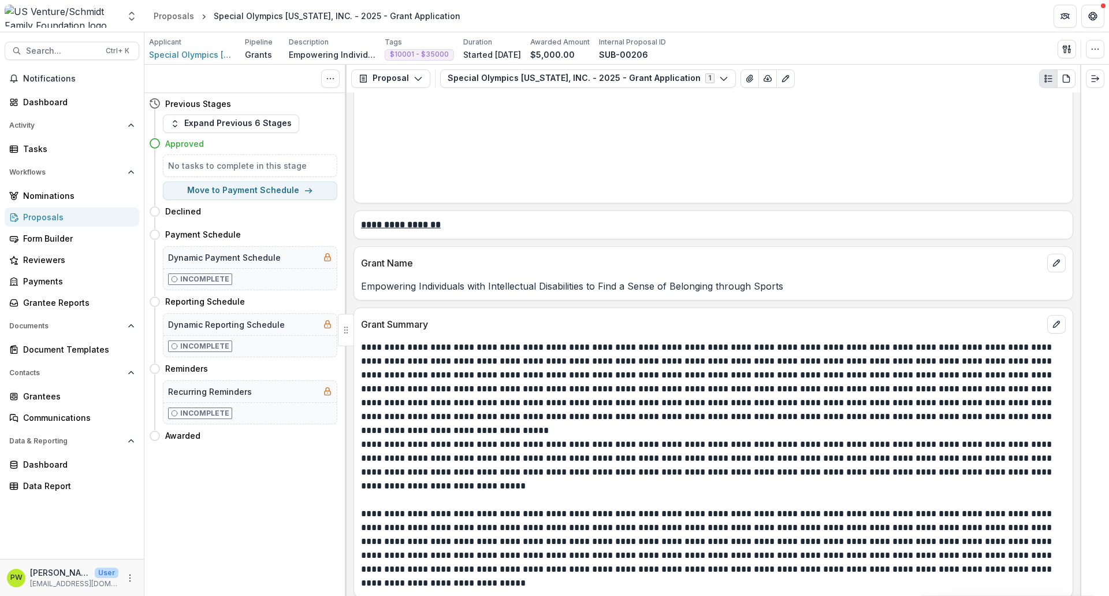
scroll to position [0, 0]
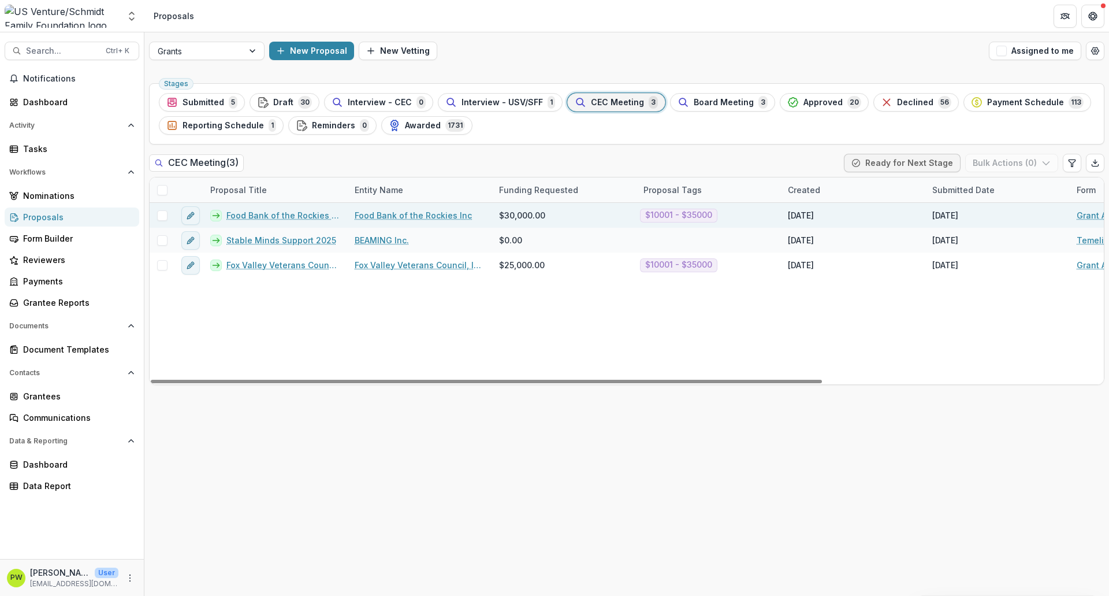
click at [273, 217] on link "Food Bank of the Rockies Inc - 2025 - Grant Application" at bounding box center [283, 215] width 114 height 12
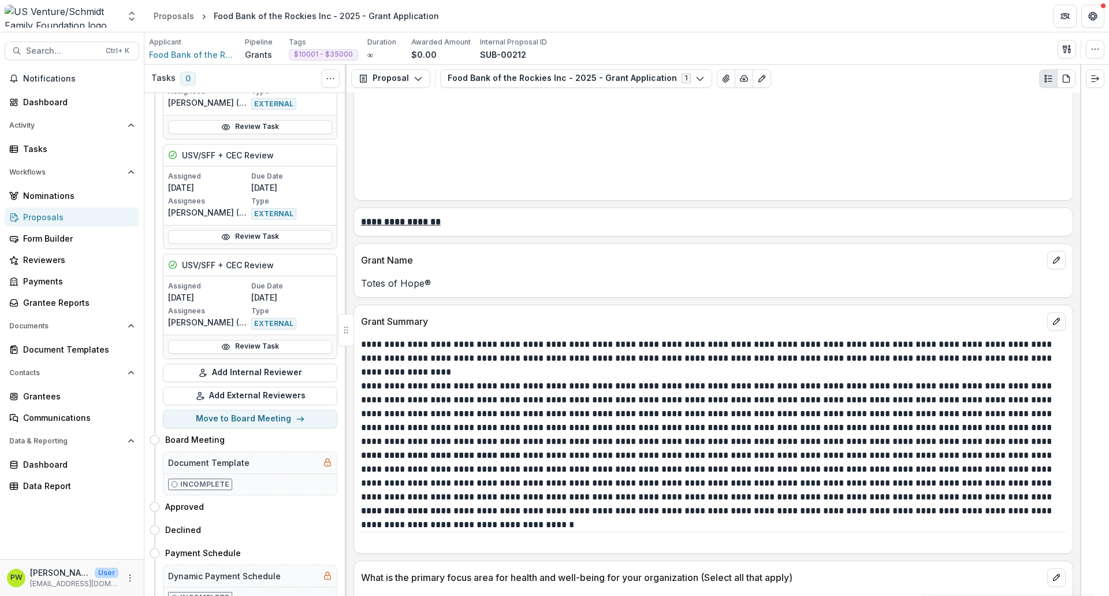
scroll to position [1031, 0]
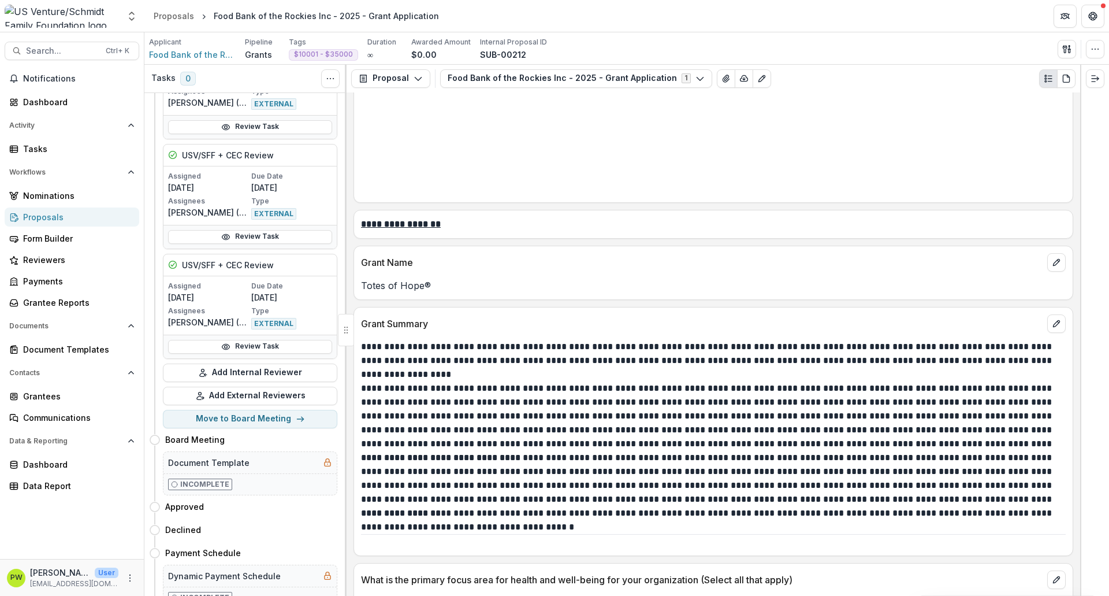
click at [428, 292] on p "Totes of Hope®" at bounding box center [713, 285] width 705 height 14
copy p "Totes of Hope®"
click at [301, 511] on button "Move here" at bounding box center [313, 507] width 48 height 14
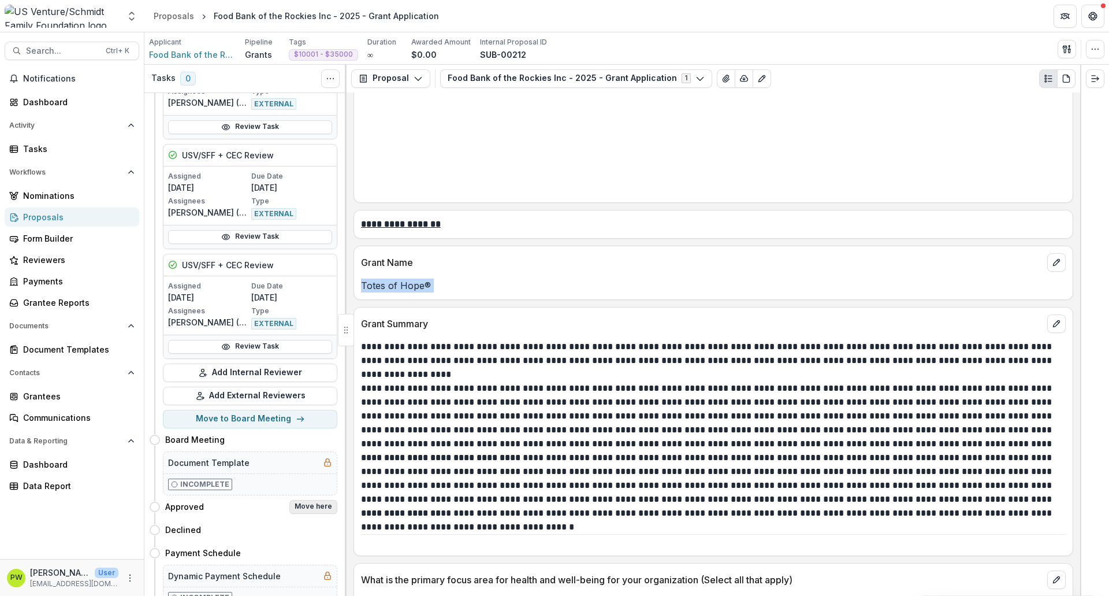
select select "********"
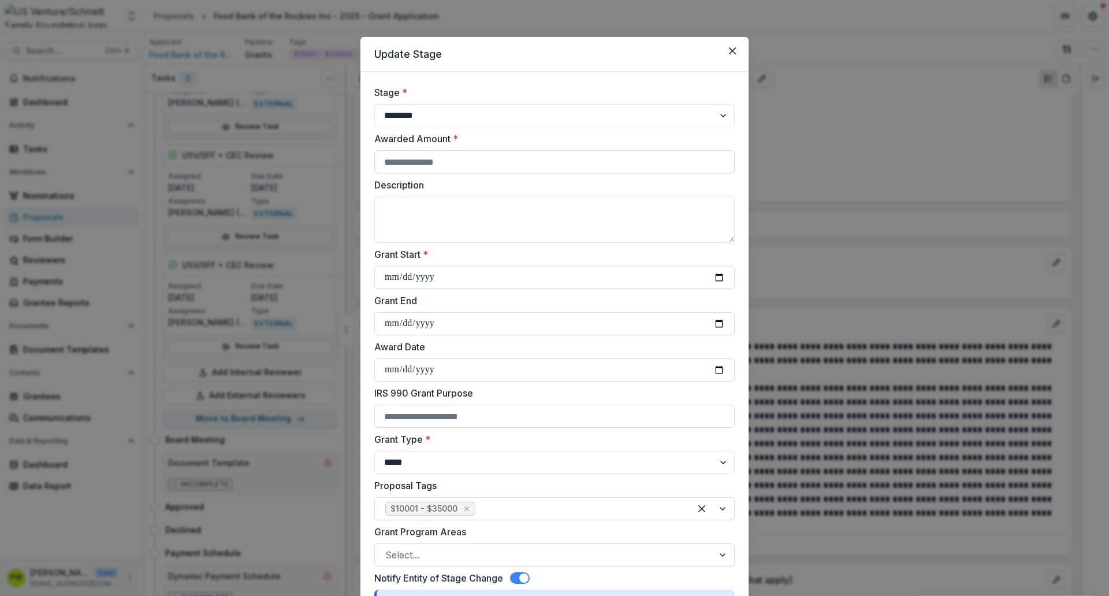
click at [433, 157] on input "Awarded Amount *" at bounding box center [554, 161] width 361 height 23
type input "*****"
click at [436, 225] on textarea "Description" at bounding box center [554, 219] width 361 height 46
paste textarea "**********"
click at [436, 225] on textarea "**********" at bounding box center [554, 219] width 361 height 46
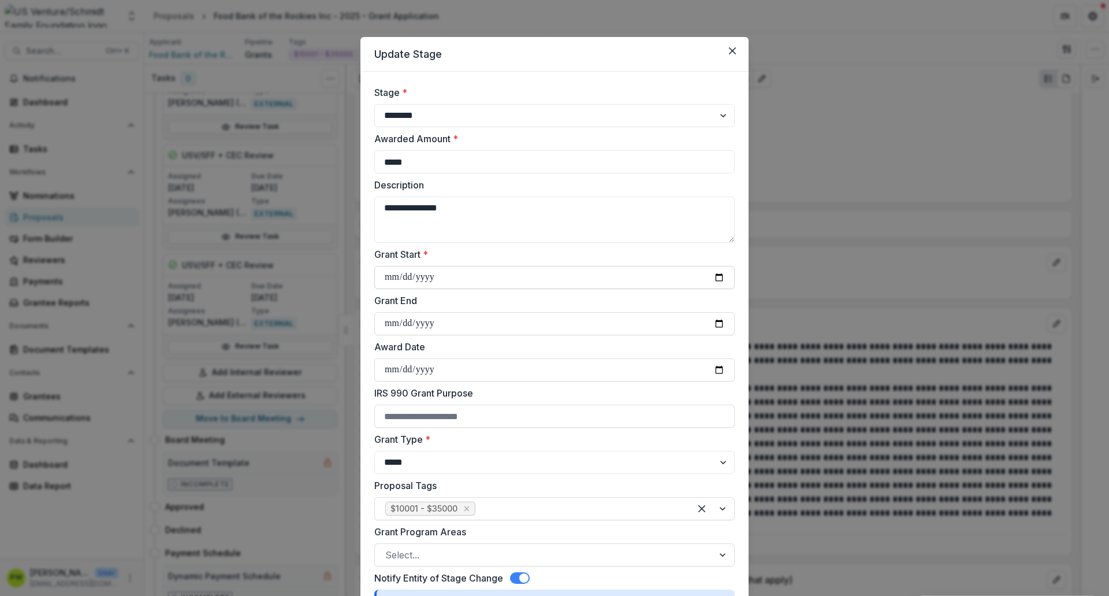
type textarea "**********"
click at [392, 277] on input "Grant Start *" at bounding box center [554, 277] width 361 height 23
click at [720, 281] on input "Grant Start *" at bounding box center [554, 277] width 361 height 23
type input "**********"
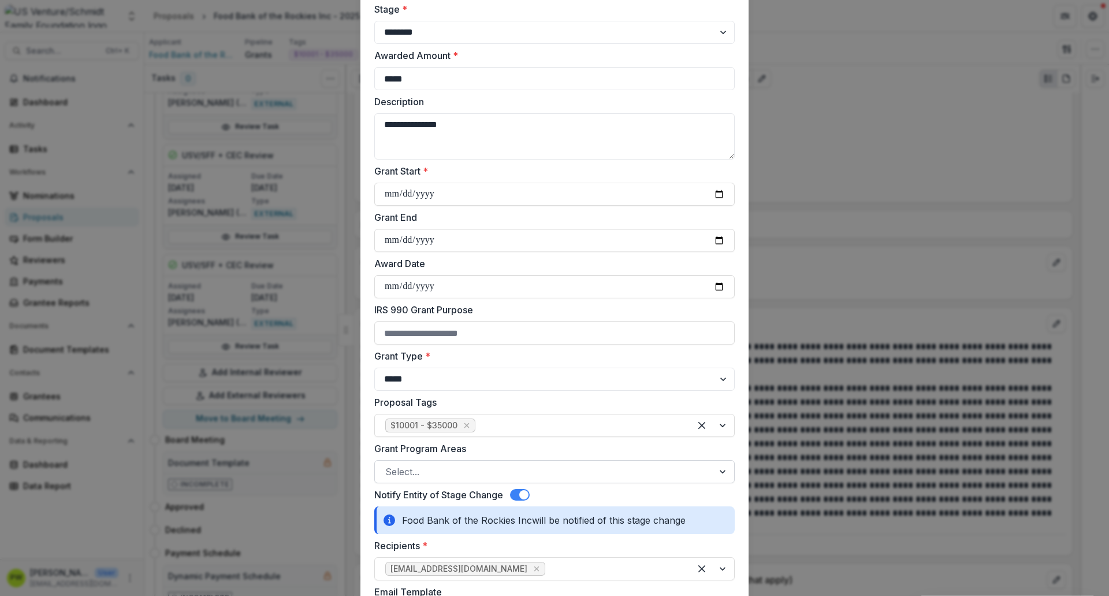
scroll to position [80, 0]
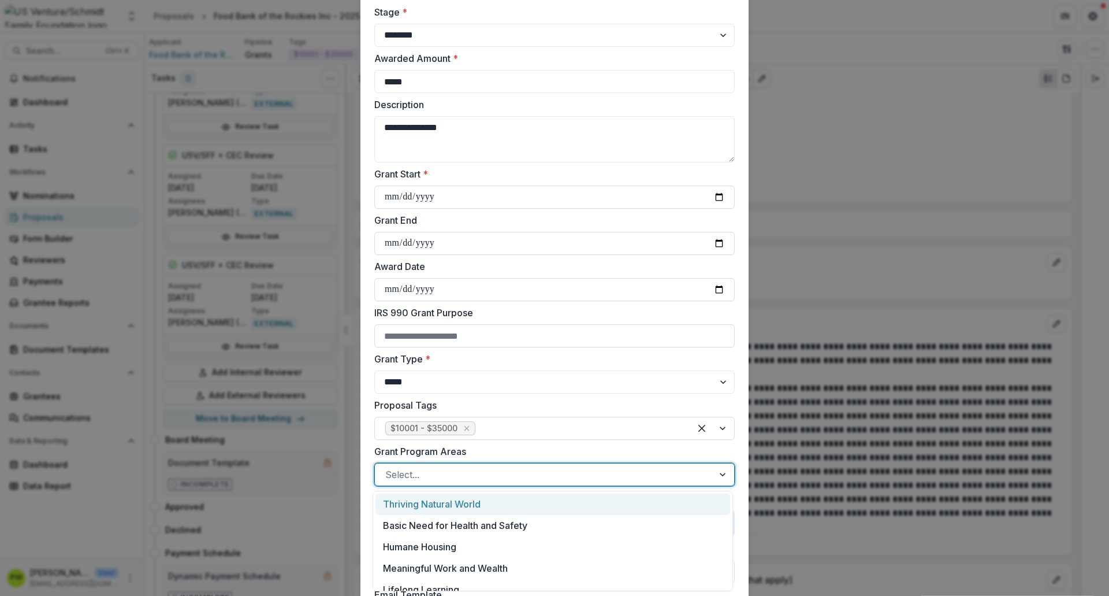
click at [429, 481] on div at bounding box center [544, 474] width 318 height 16
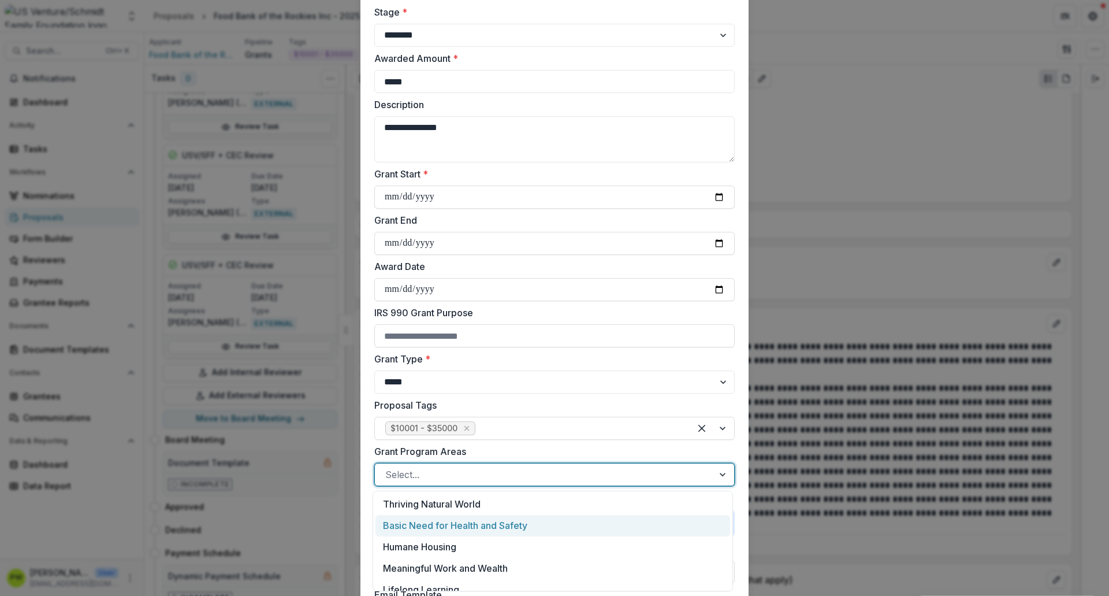
click at [456, 525] on div "Basic Need for Health and Safety" at bounding box center [553, 525] width 355 height 21
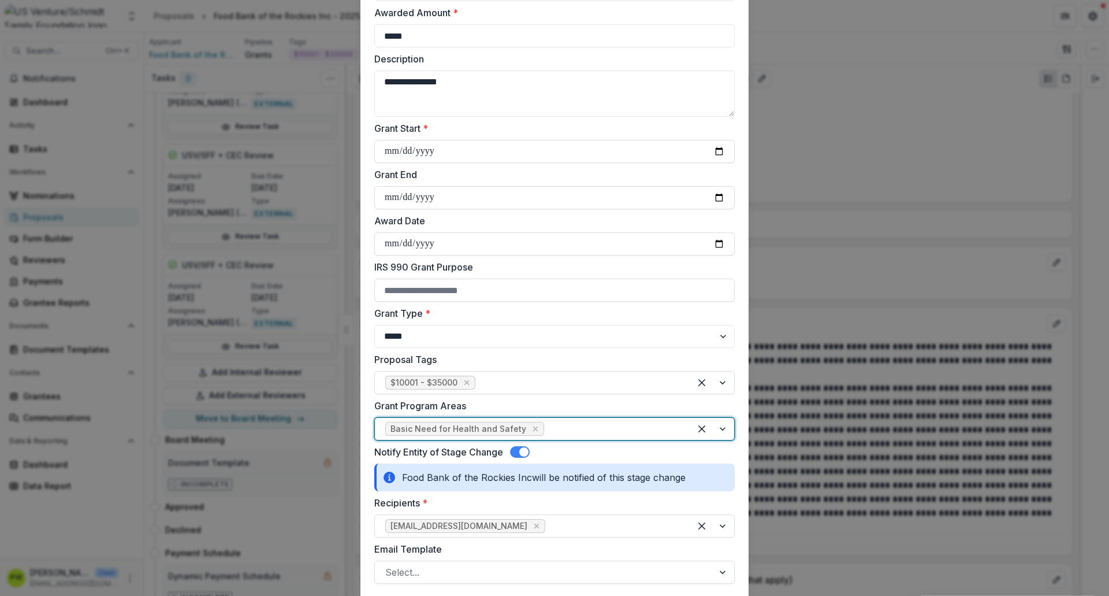
scroll to position [299, 0]
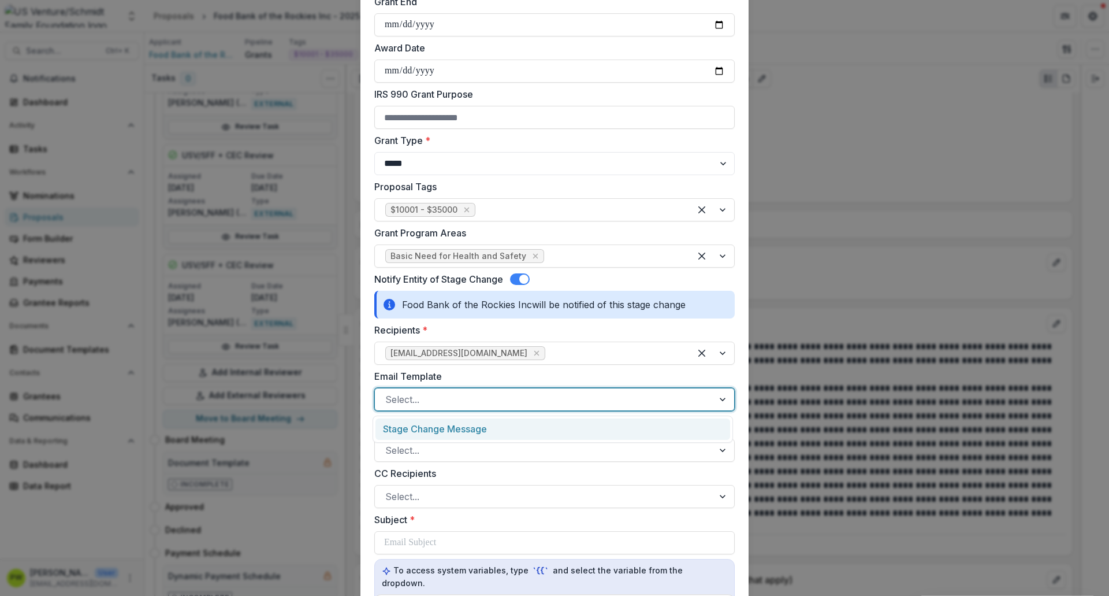
click at [422, 403] on div at bounding box center [544, 399] width 318 height 16
click at [428, 427] on div "Stage Change Message" at bounding box center [553, 428] width 355 height 21
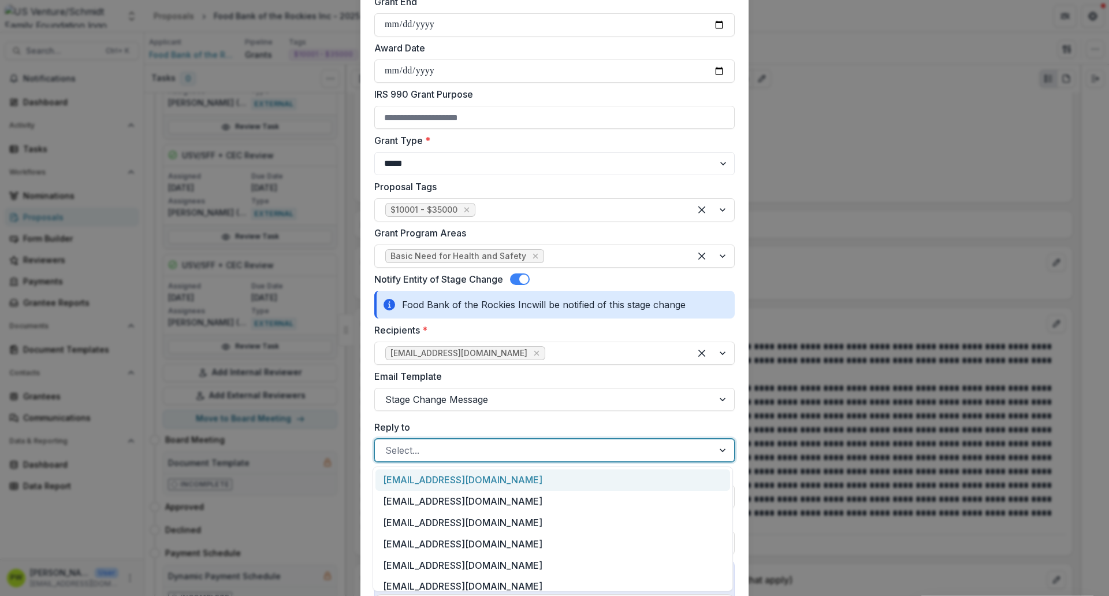
click at [427, 448] on div at bounding box center [544, 450] width 318 height 16
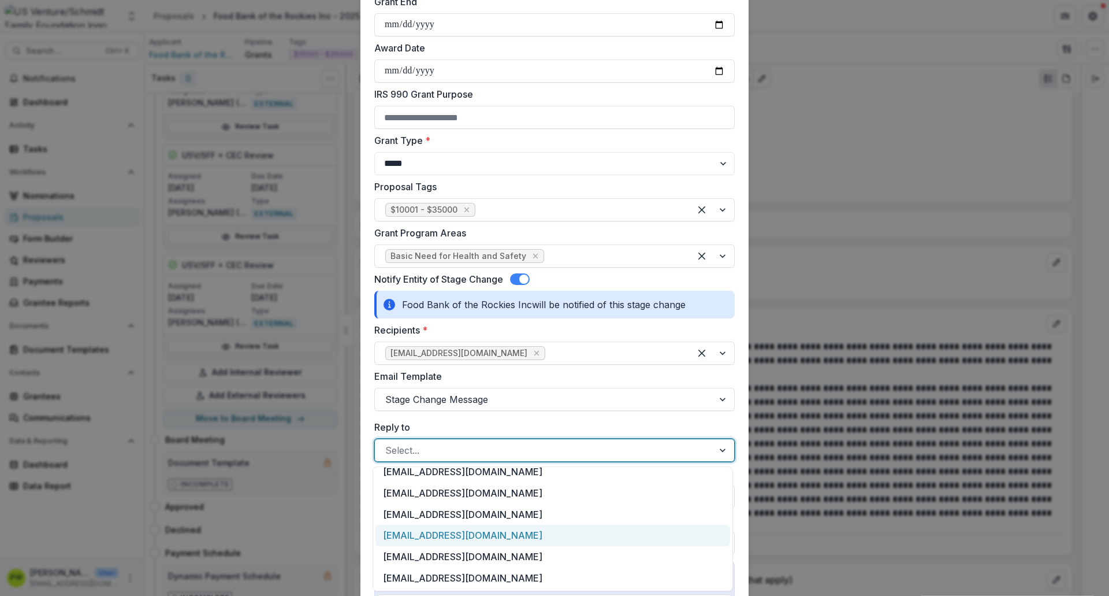
scroll to position [46, 0]
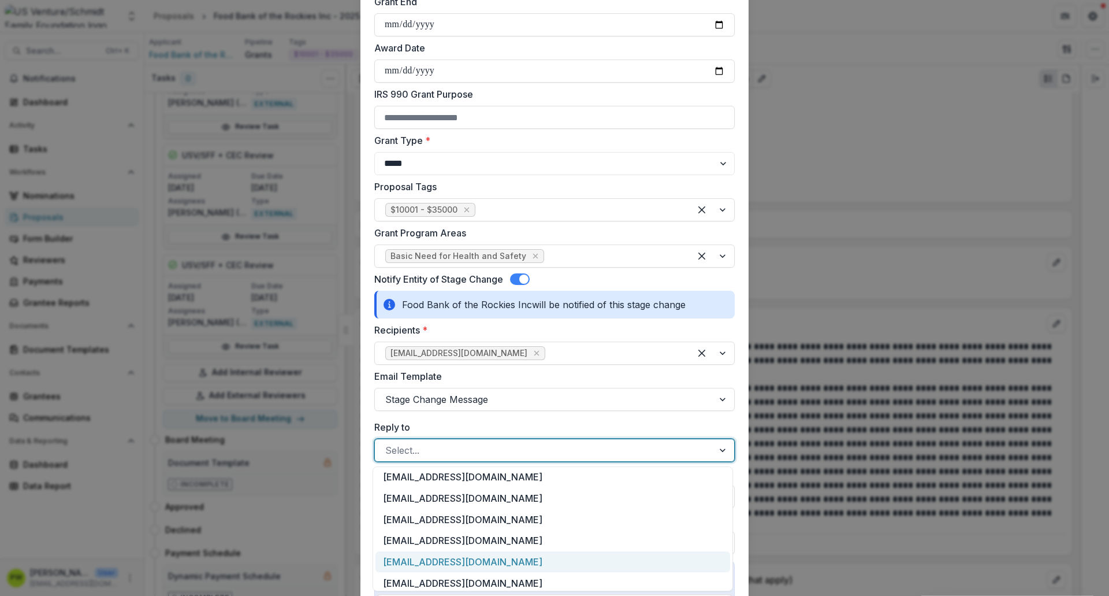
click at [445, 558] on div "[EMAIL_ADDRESS][DOMAIN_NAME]" at bounding box center [553, 561] width 355 height 21
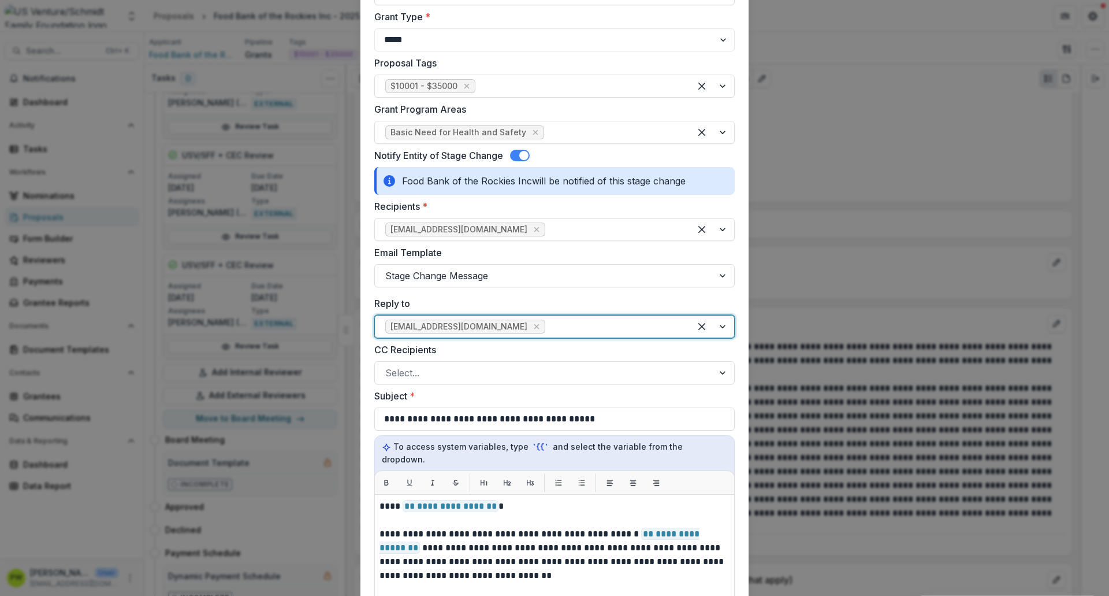
scroll to position [485, 0]
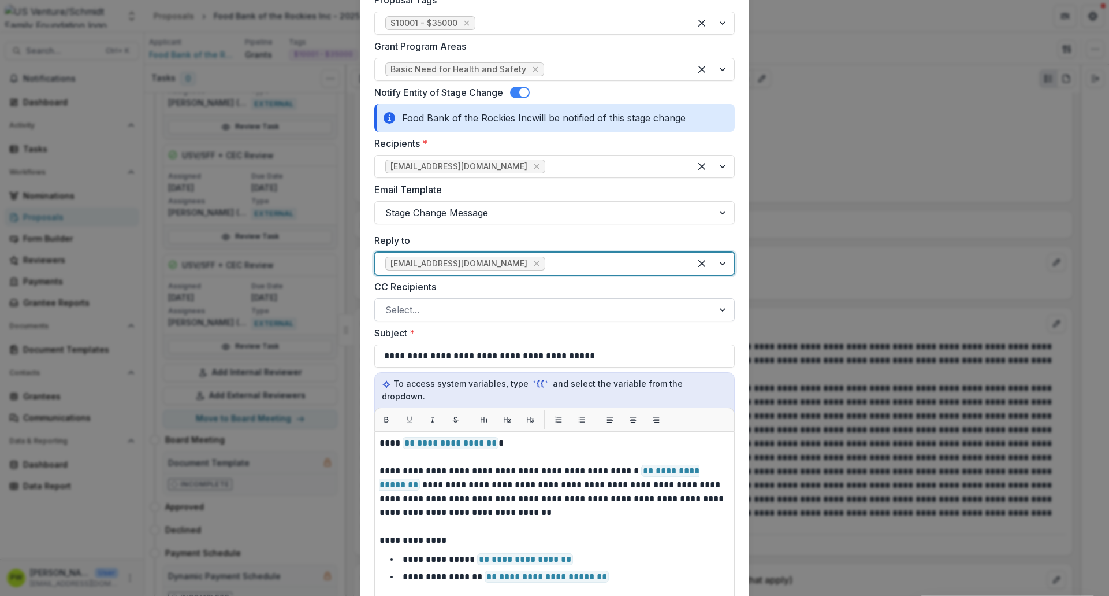
click at [437, 306] on div at bounding box center [544, 310] width 318 height 16
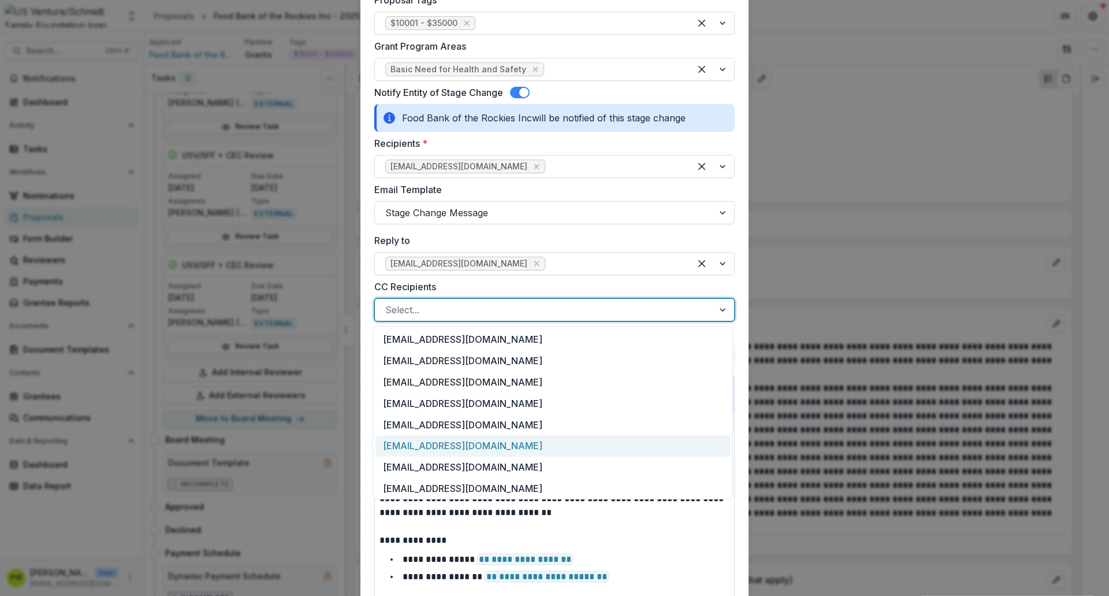
click at [449, 442] on div "[EMAIL_ADDRESS][DOMAIN_NAME]" at bounding box center [553, 445] width 355 height 21
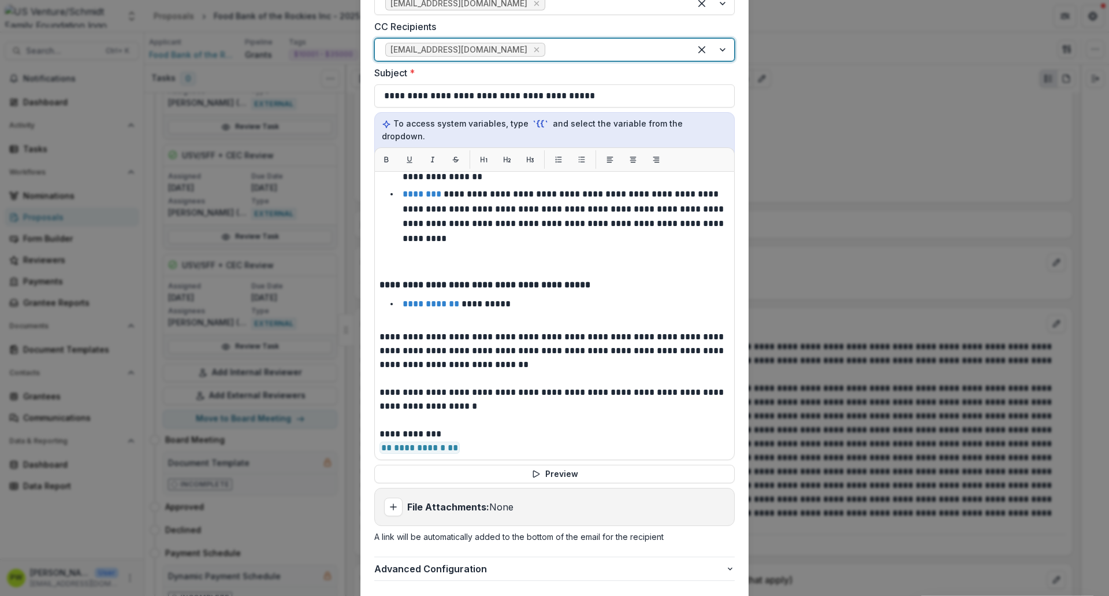
scroll to position [811, 0]
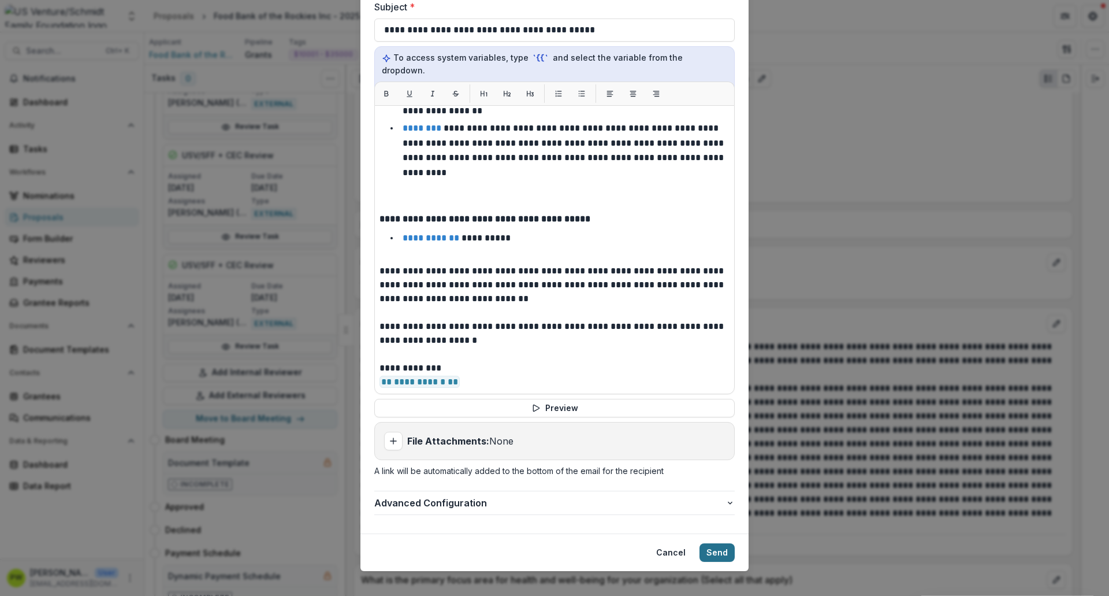
click at [719, 543] on button "Send" at bounding box center [717, 552] width 35 height 18
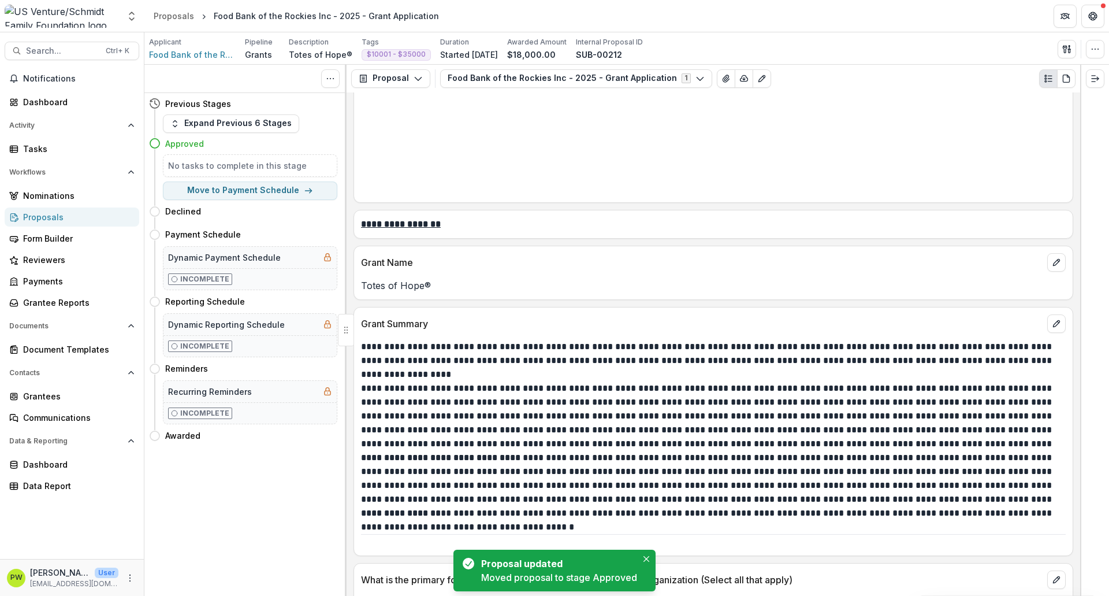
scroll to position [0, 0]
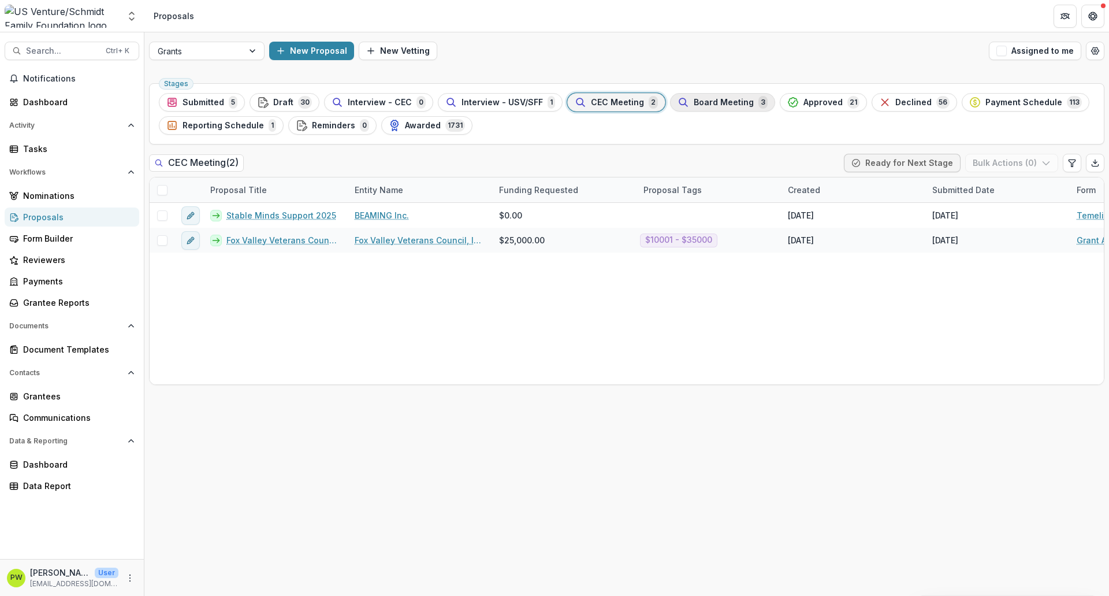
click at [716, 100] on span "Board Meeting" at bounding box center [724, 103] width 60 height 10
